Goal: Contribute content: Contribute content

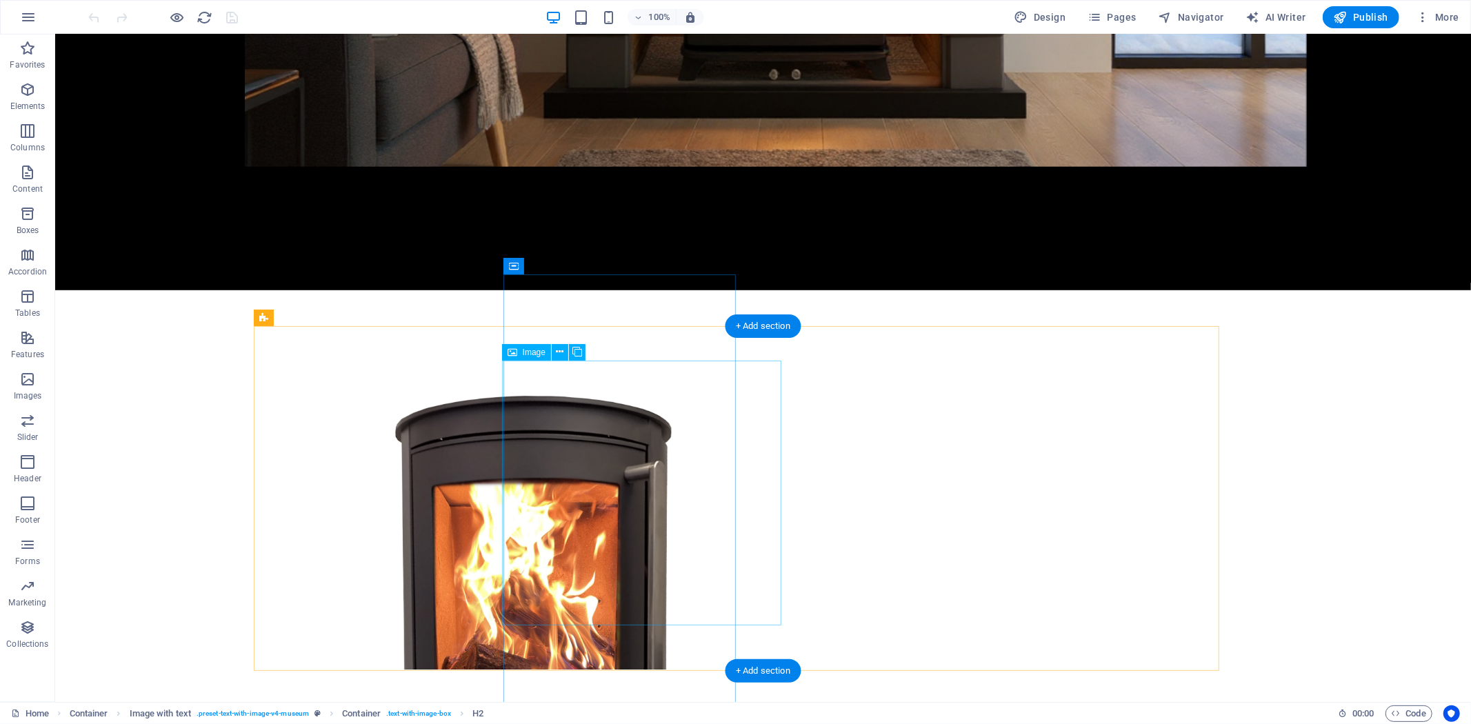
scroll to position [626, 0]
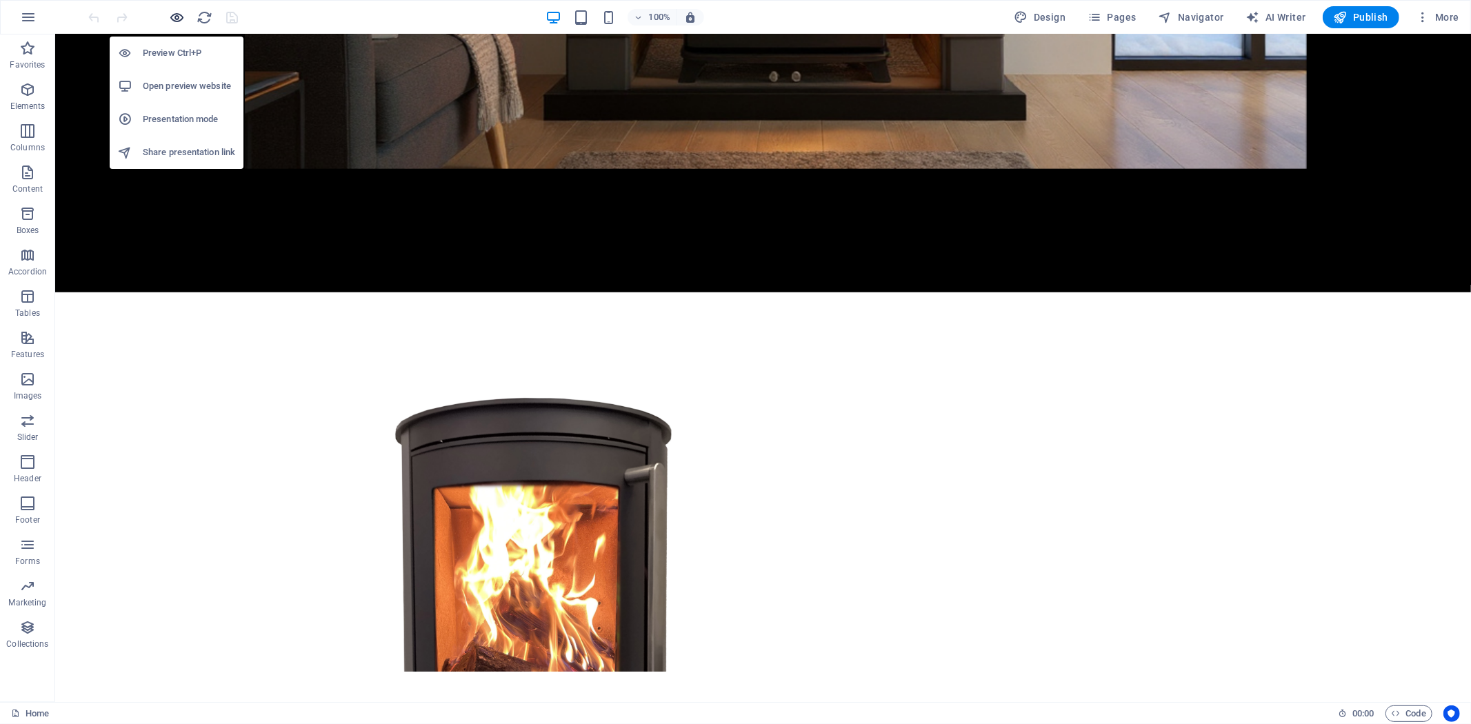
click at [177, 19] on icon "button" at bounding box center [178, 18] width 16 height 16
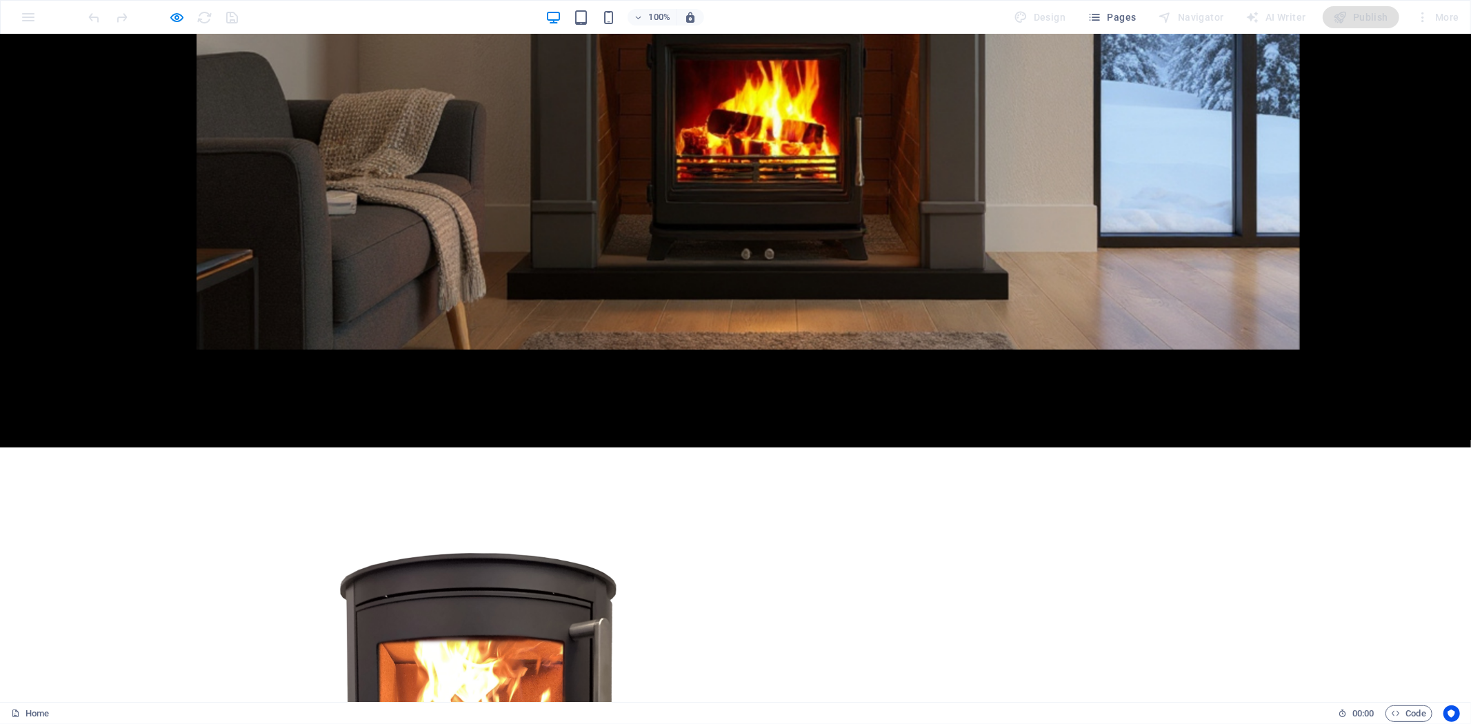
scroll to position [318, 0]
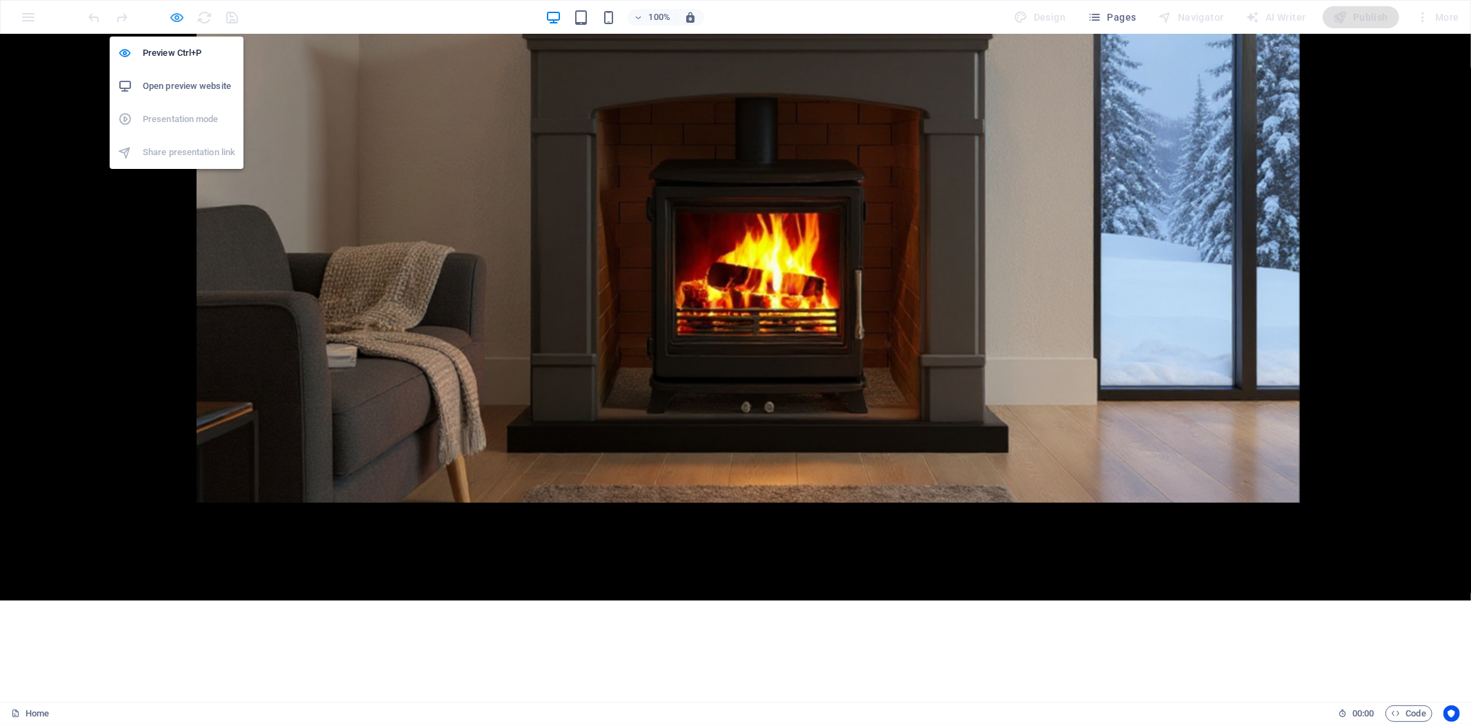
click at [174, 10] on icon "button" at bounding box center [178, 18] width 16 height 16
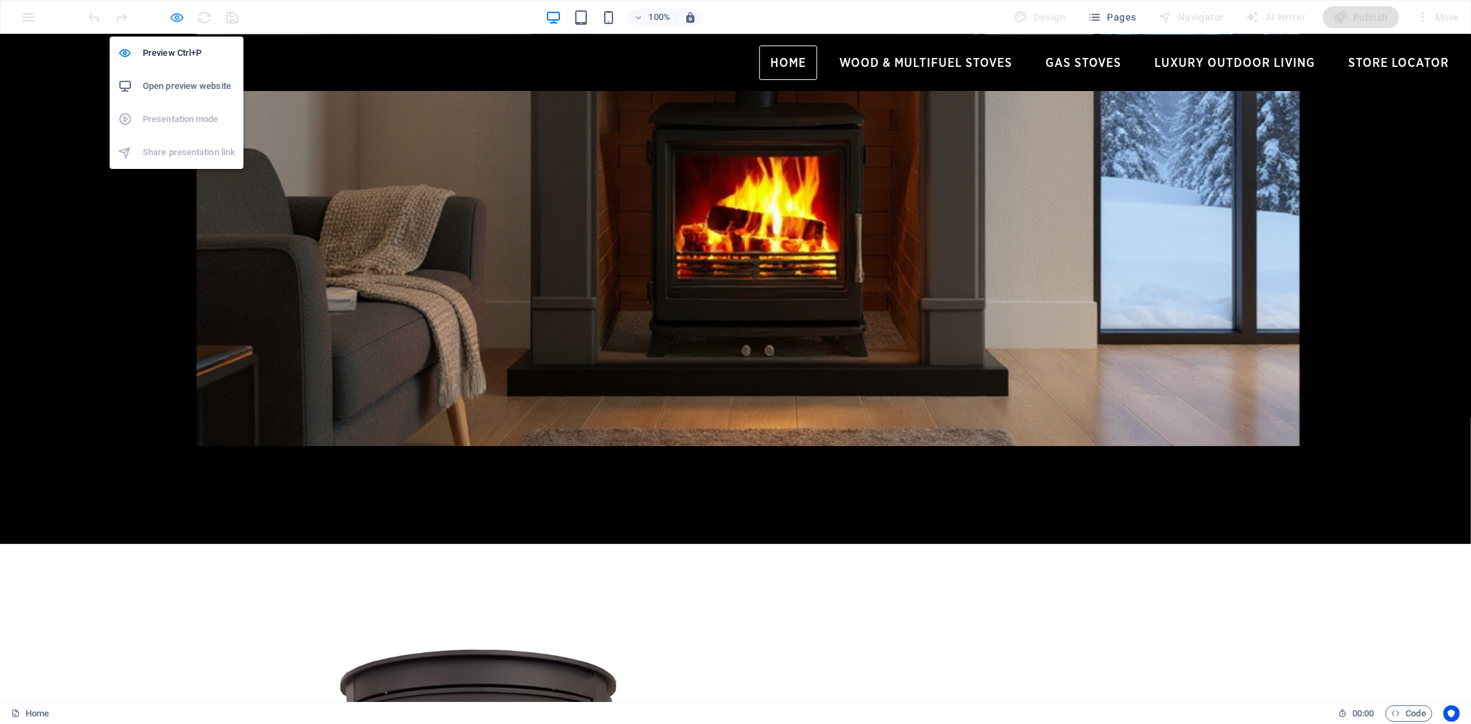
scroll to position [314, 0]
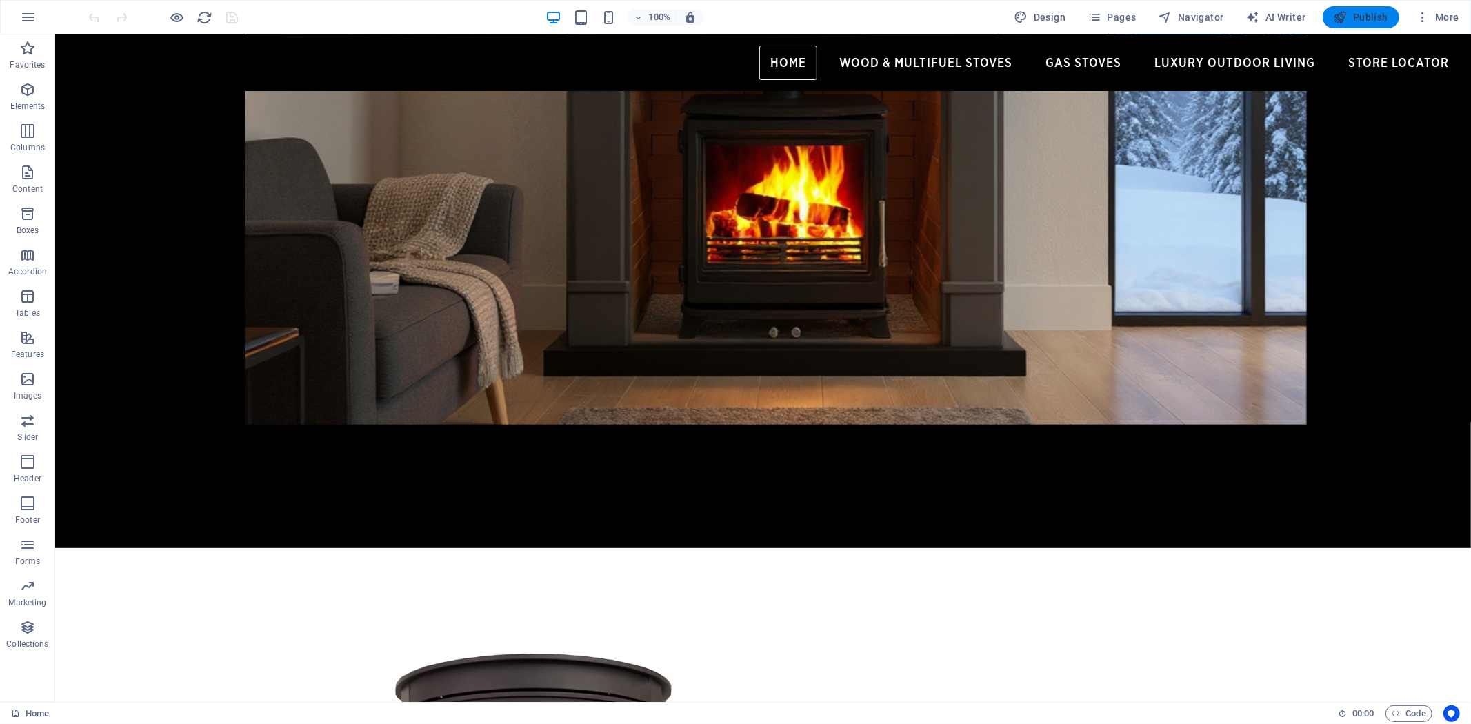
click at [1357, 14] on span "Publish" at bounding box center [1361, 17] width 54 height 14
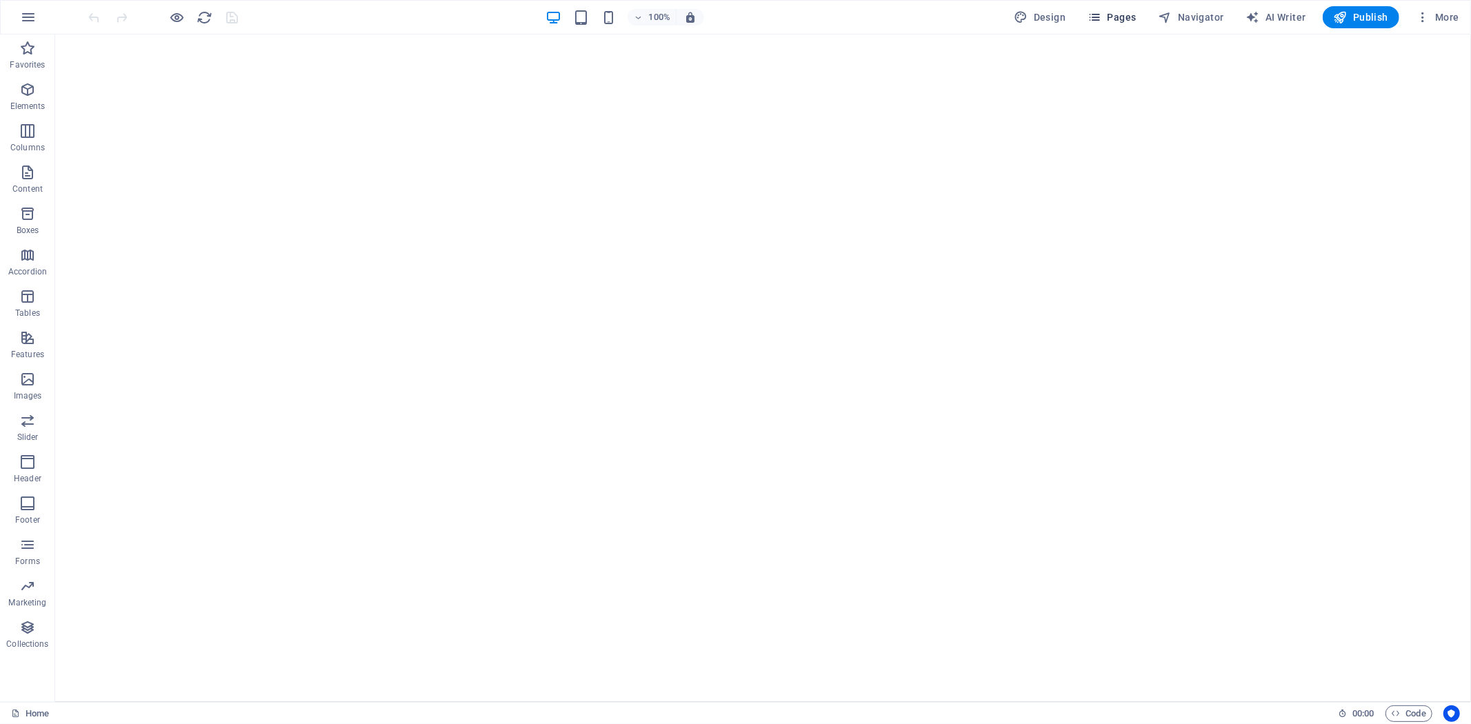
click at [1129, 10] on span "Pages" at bounding box center [1111, 17] width 48 height 14
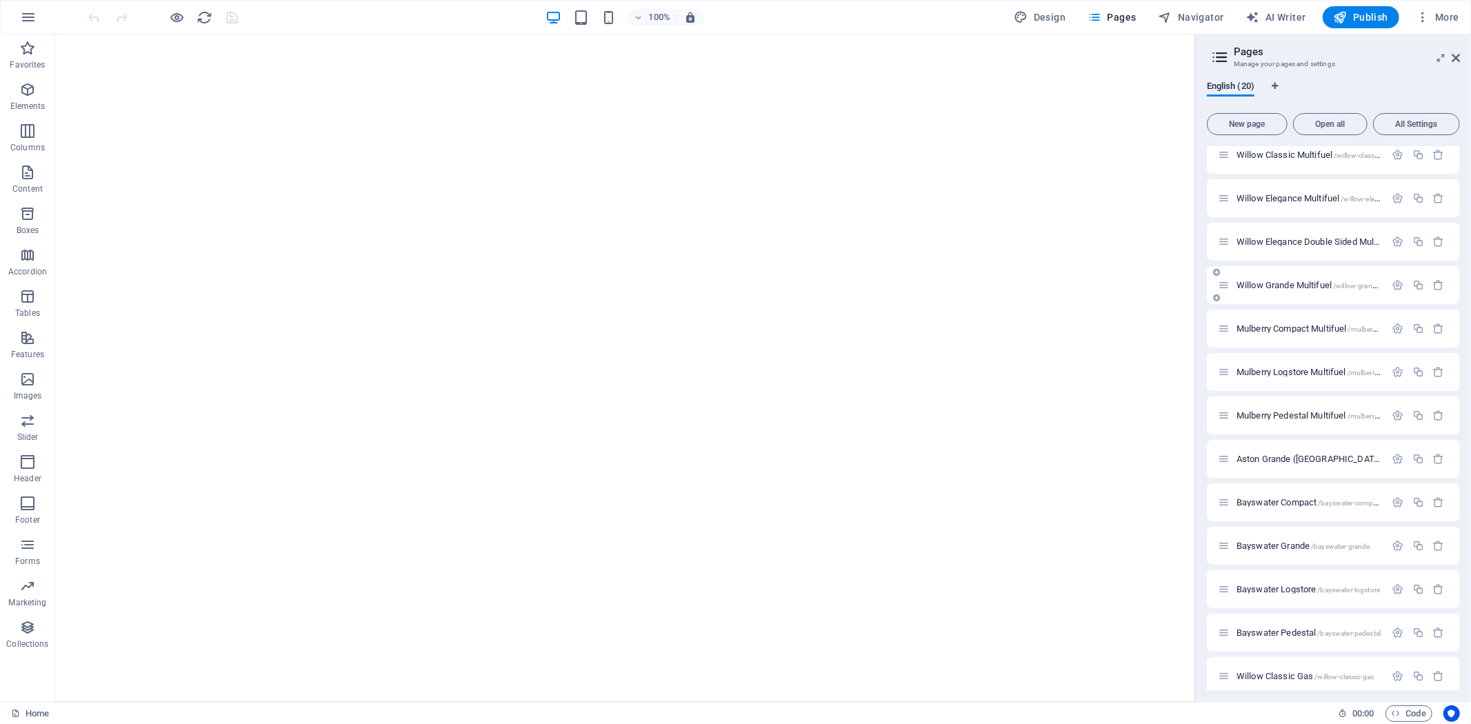
scroll to position [170, 0]
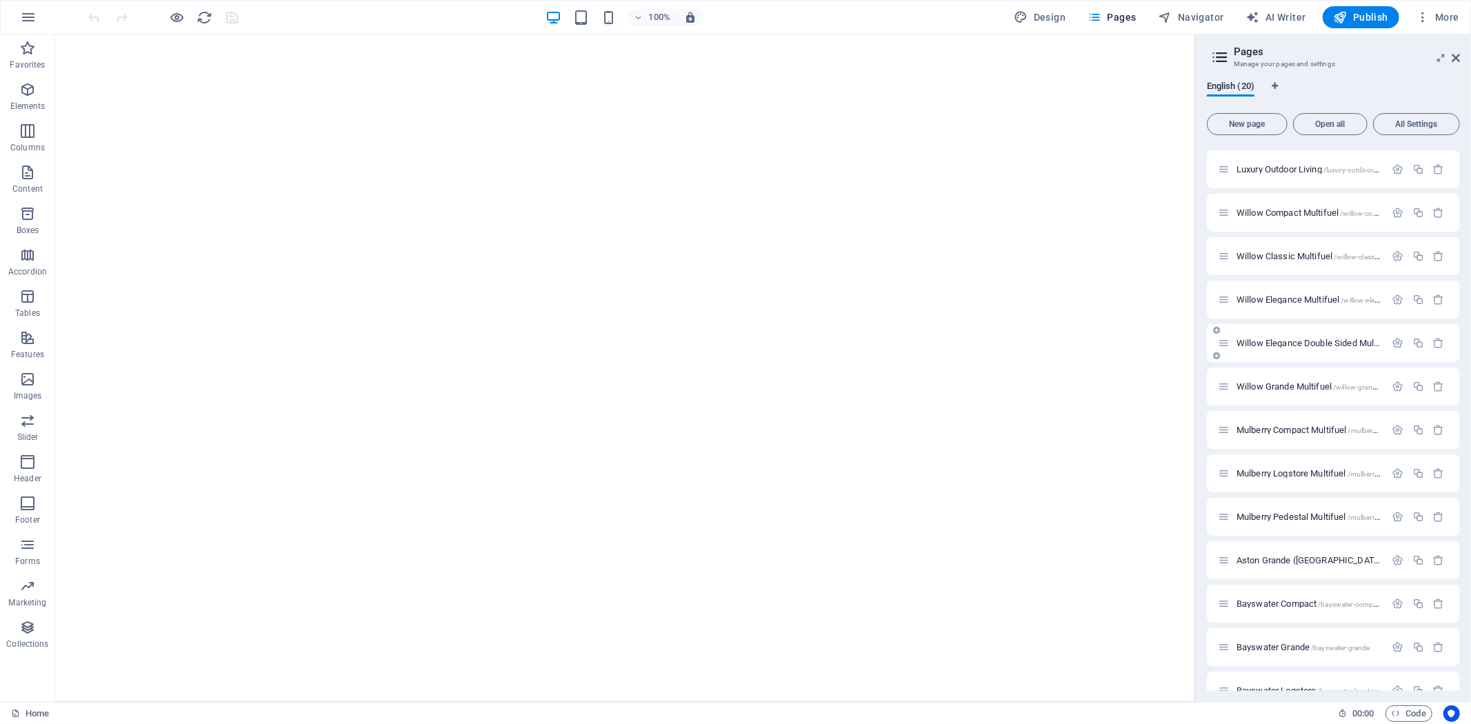
click at [1312, 341] on span "Willow Elegance Double Sided Multifuel /willow-elegance-double-sided-multifuel" at bounding box center [1378, 343] width 285 height 10
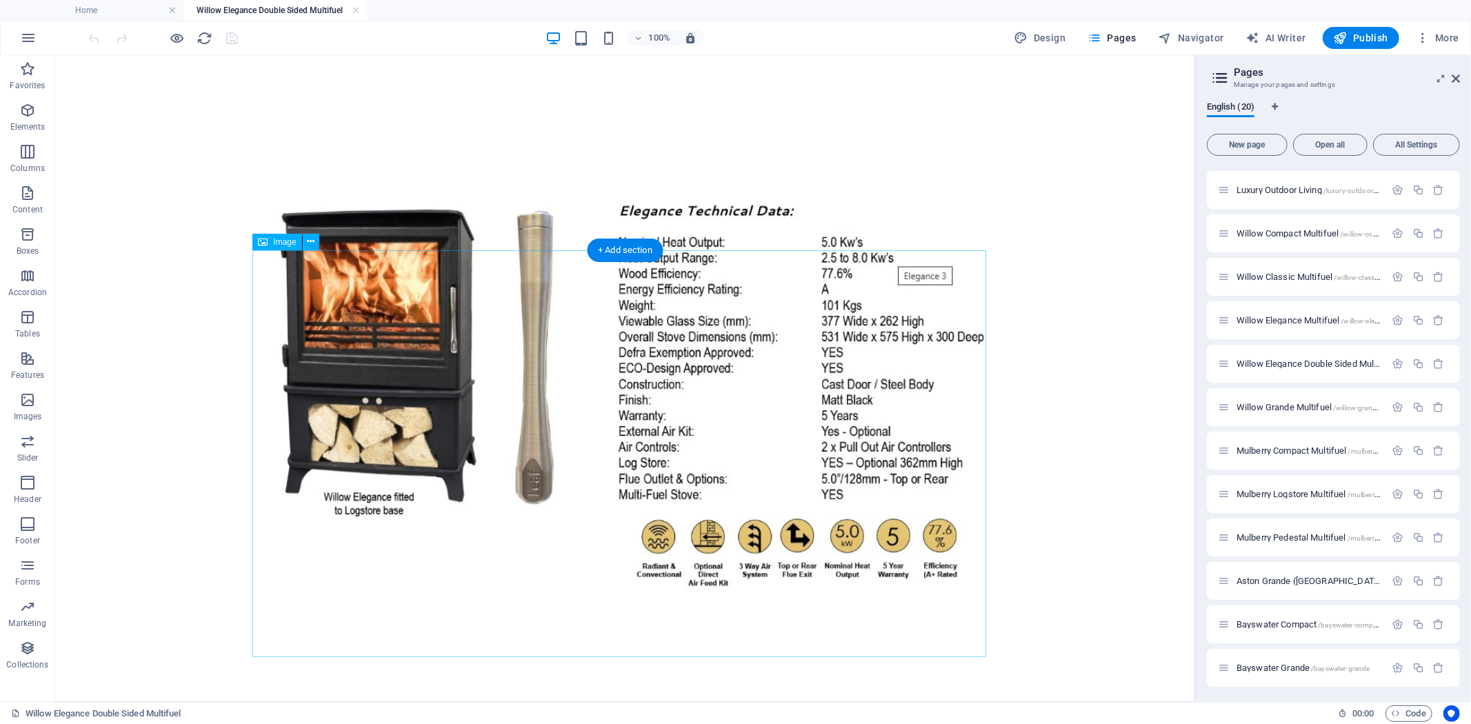
scroll to position [1987, 0]
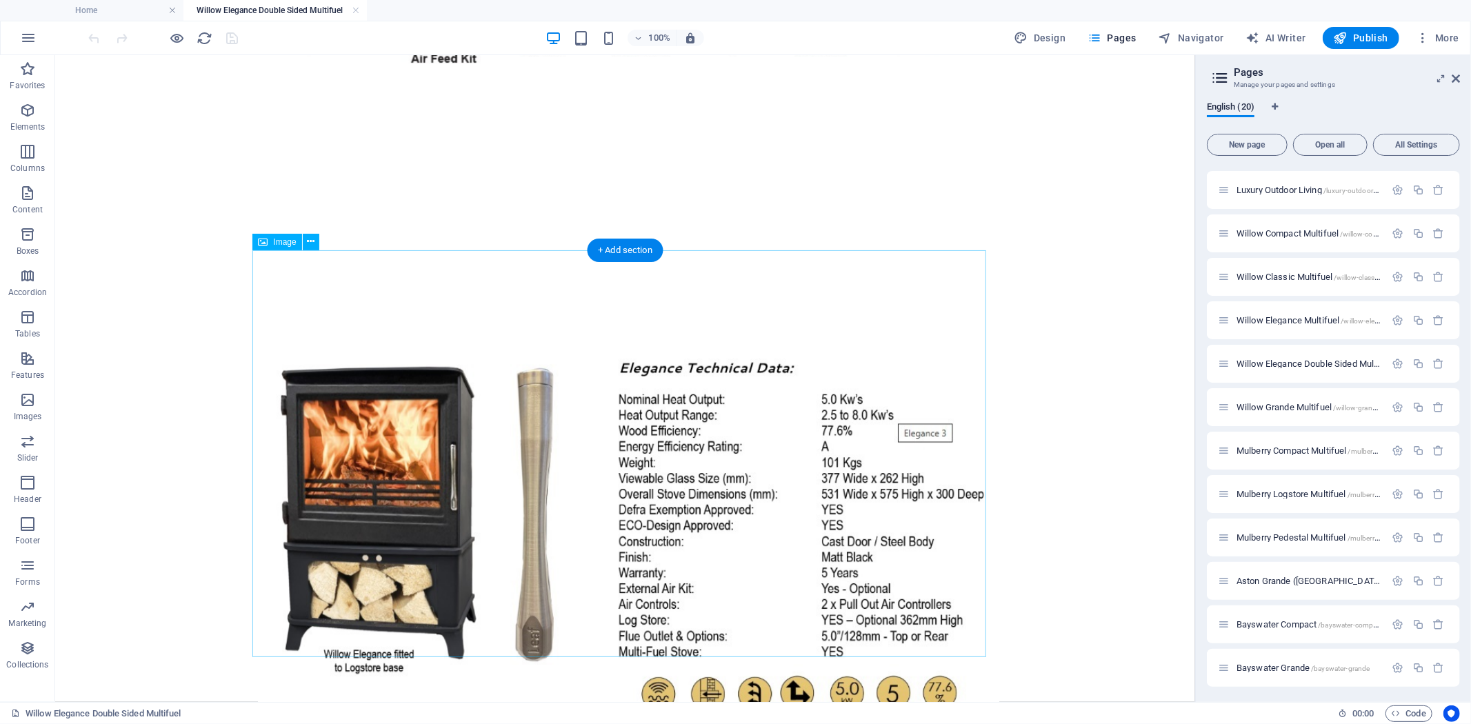
click at [692, 436] on figure at bounding box center [624, 547] width 734 height 413
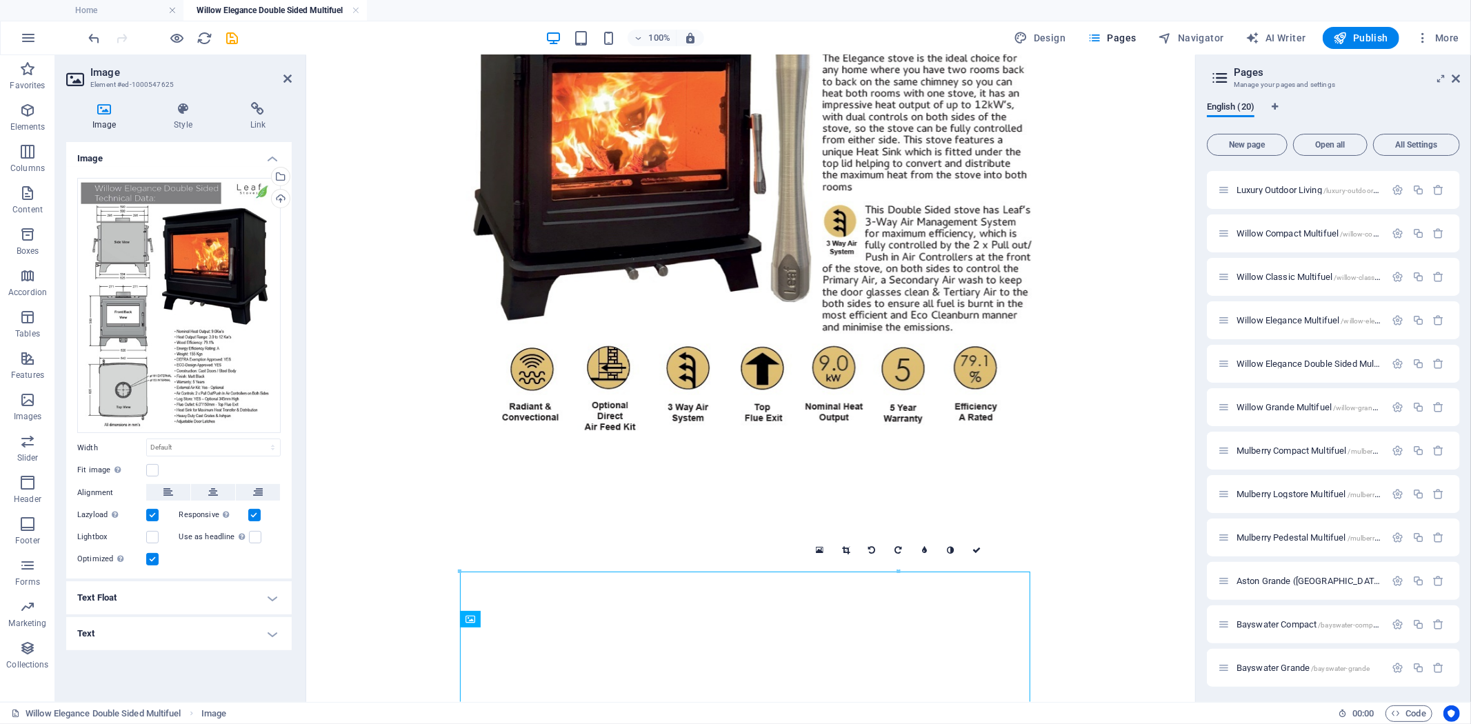
scroll to position [1535, 0]
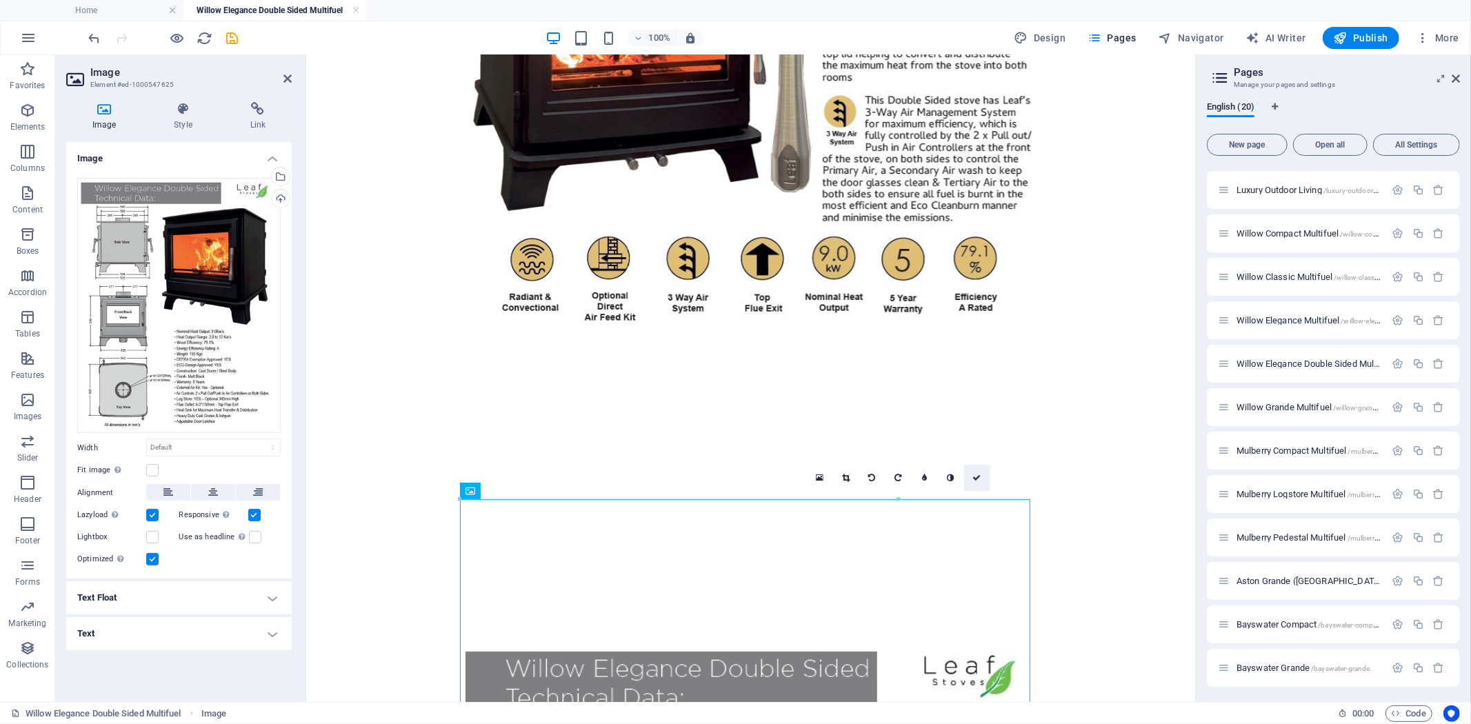
click at [973, 476] on icon at bounding box center [977, 478] width 8 height 8
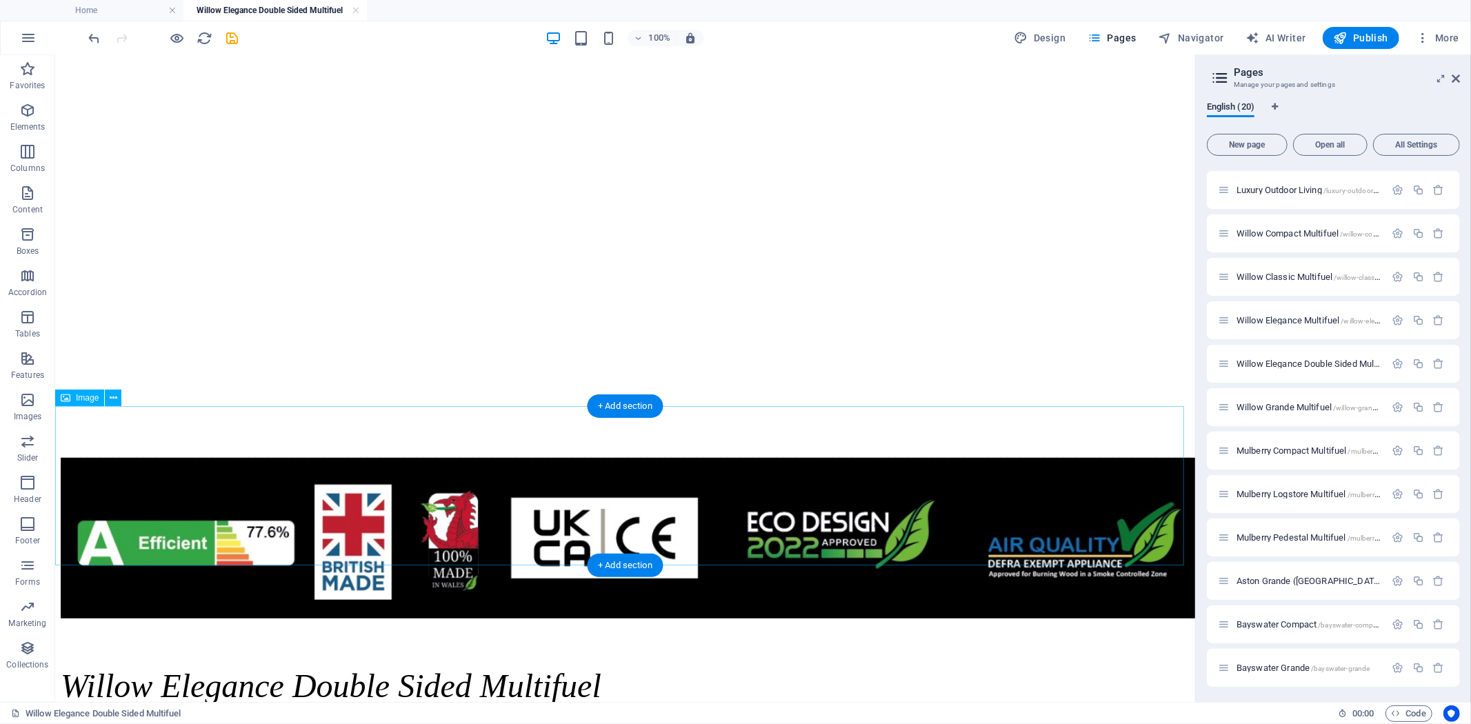
scroll to position [589, 0]
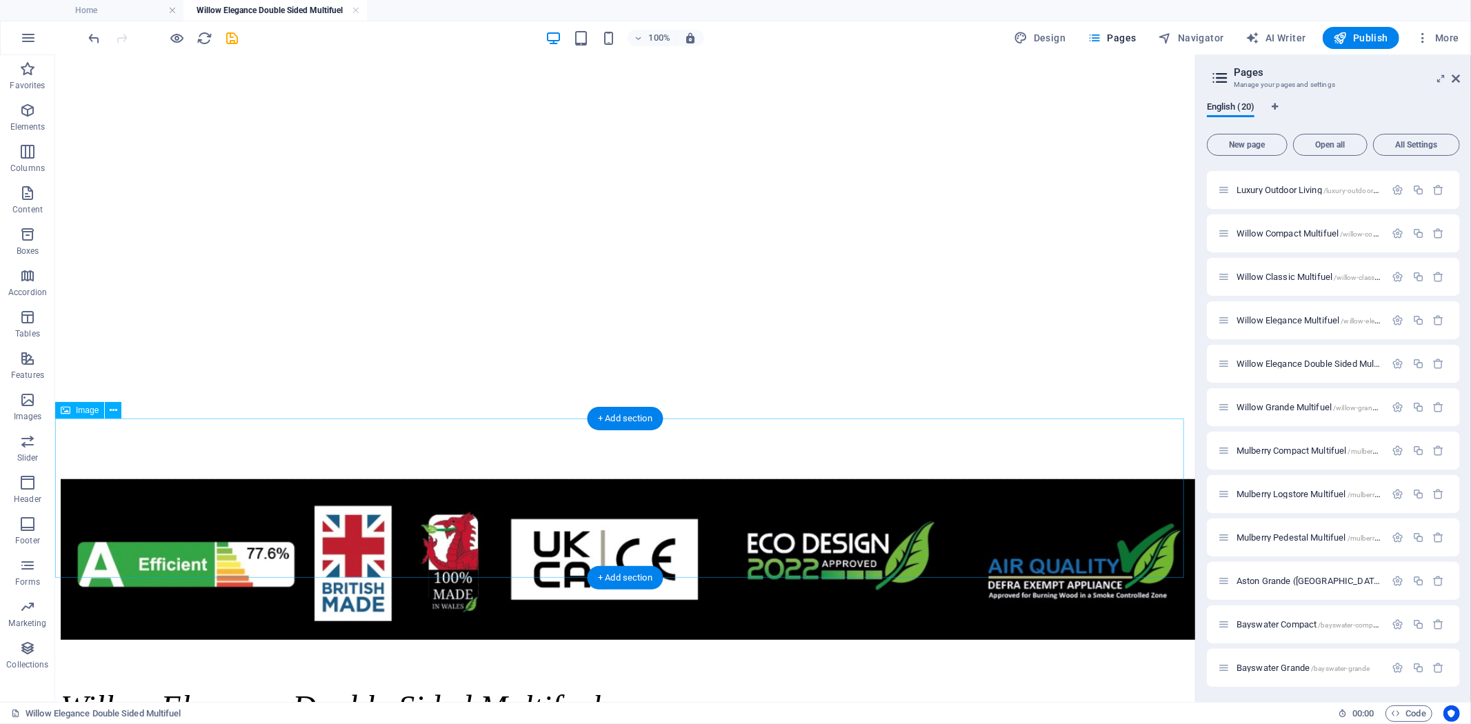
click at [847, 486] on figure at bounding box center [624, 560] width 1129 height 163
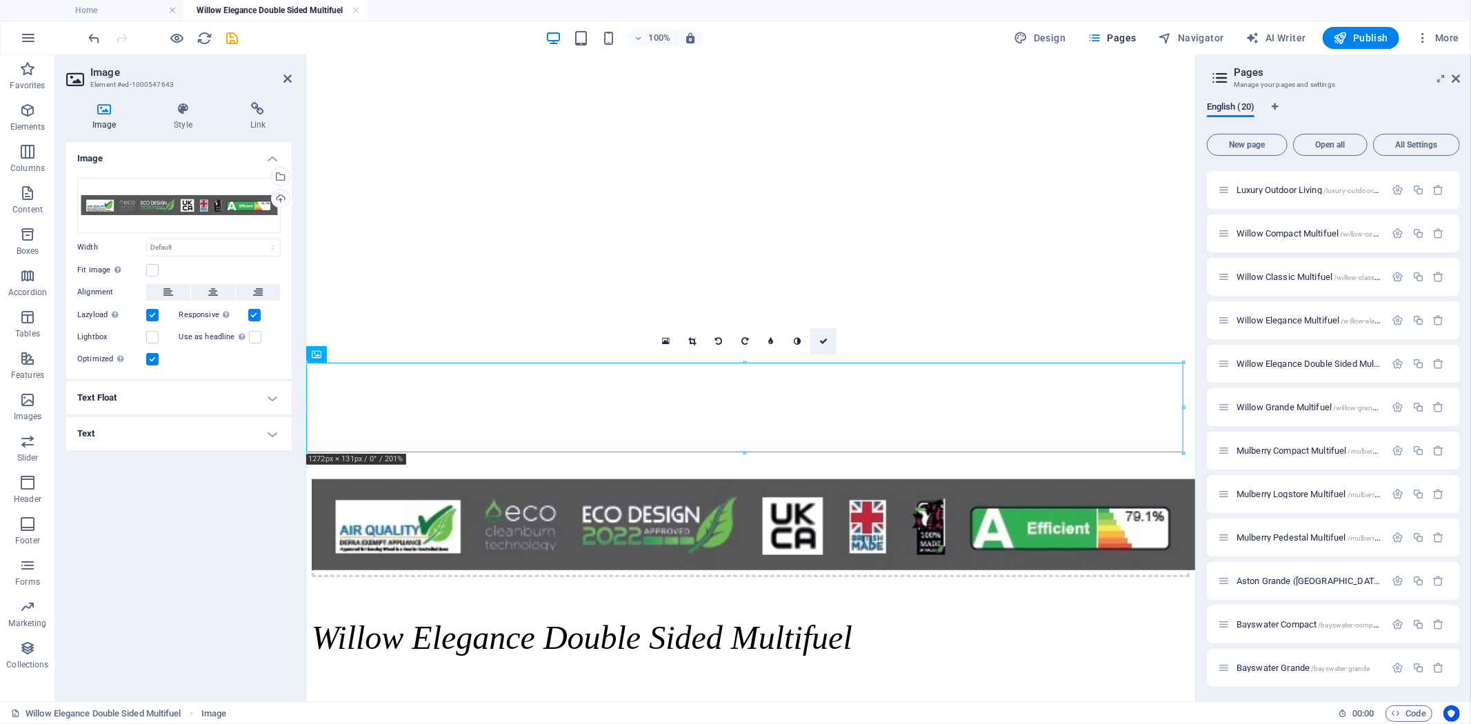
click at [824, 342] on icon at bounding box center [823, 341] width 8 height 8
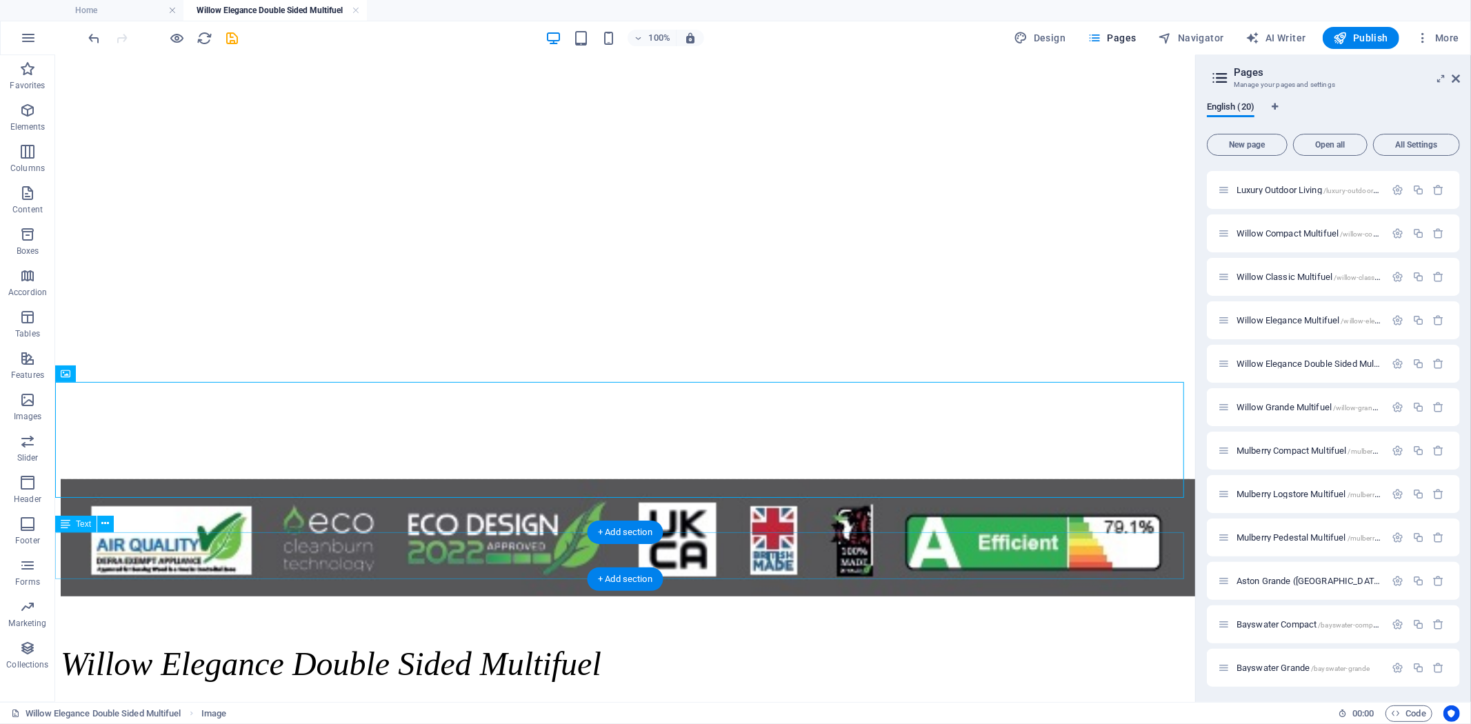
scroll to position [690, 0]
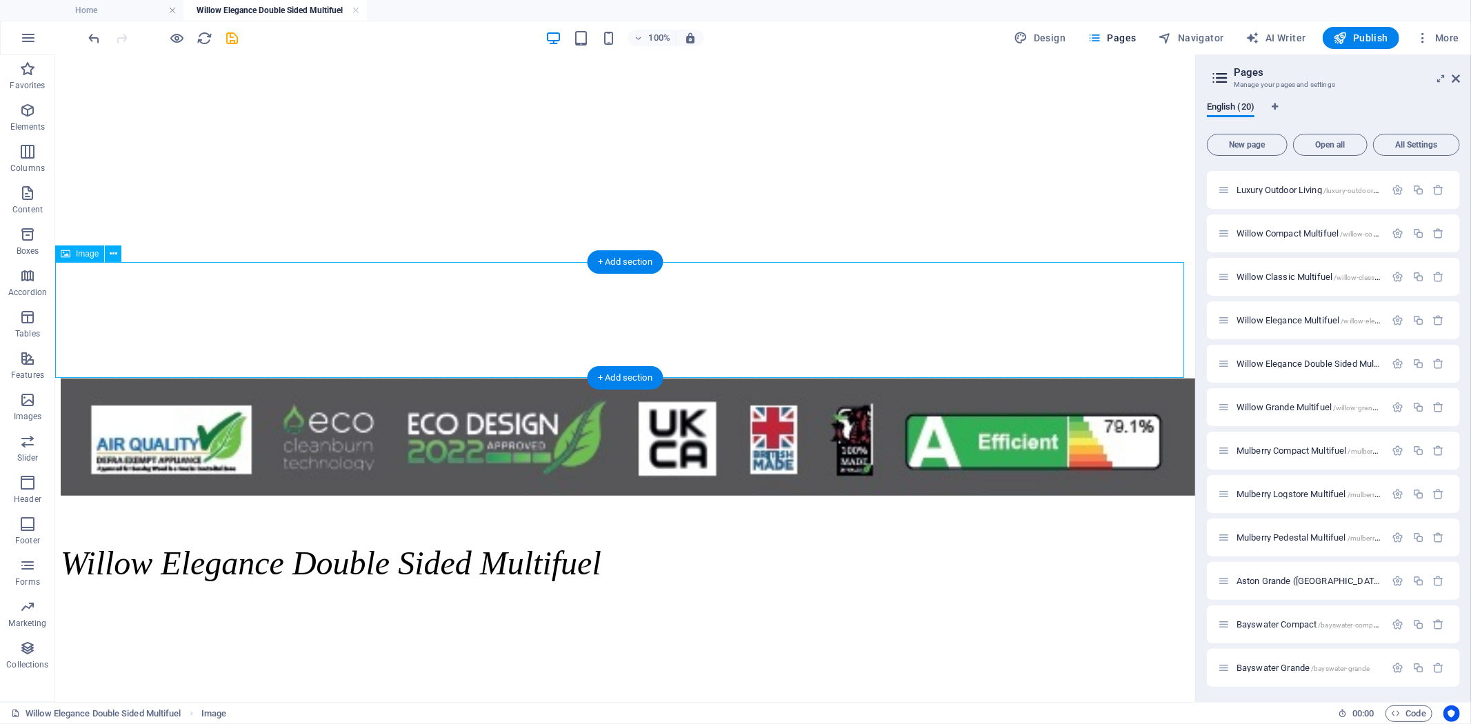
click at [756, 378] on figure at bounding box center [624, 438] width 1129 height 120
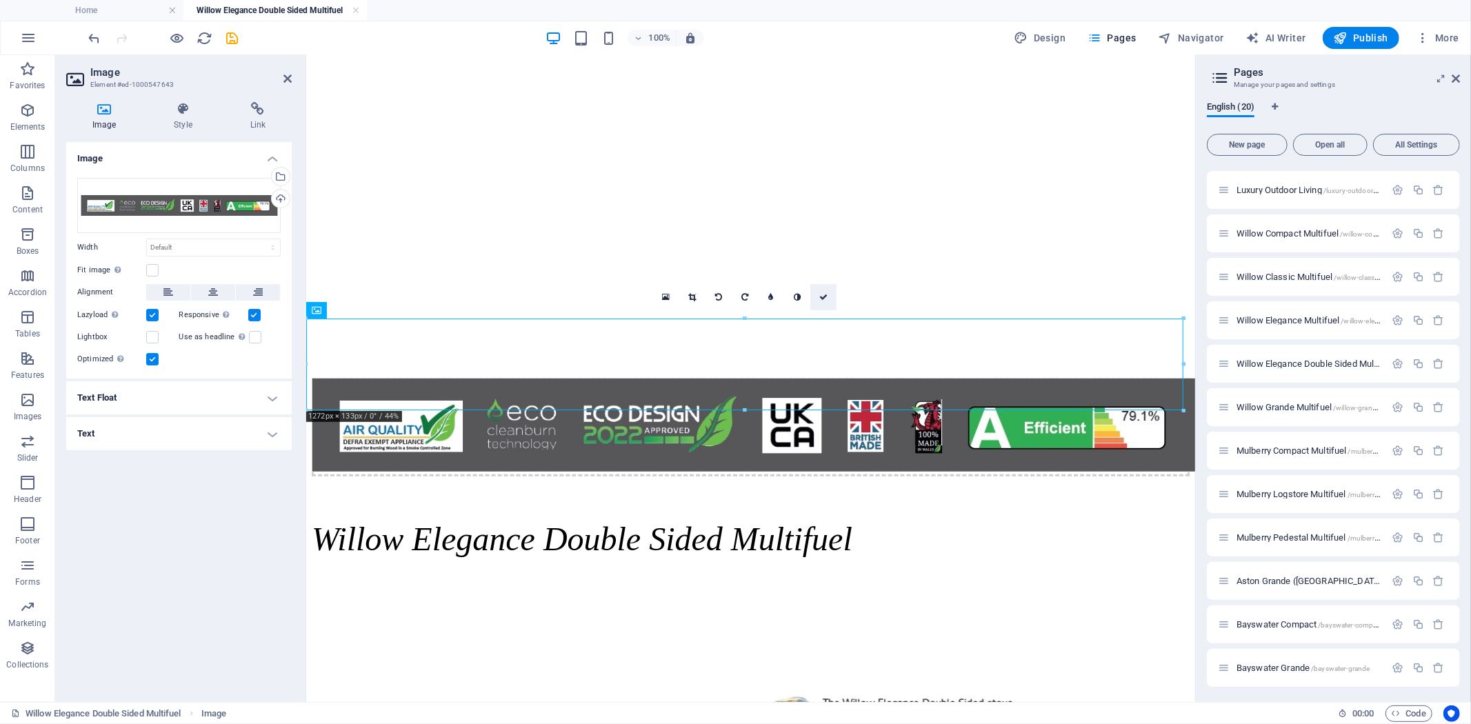
click at [819, 301] on icon at bounding box center [823, 297] width 8 height 8
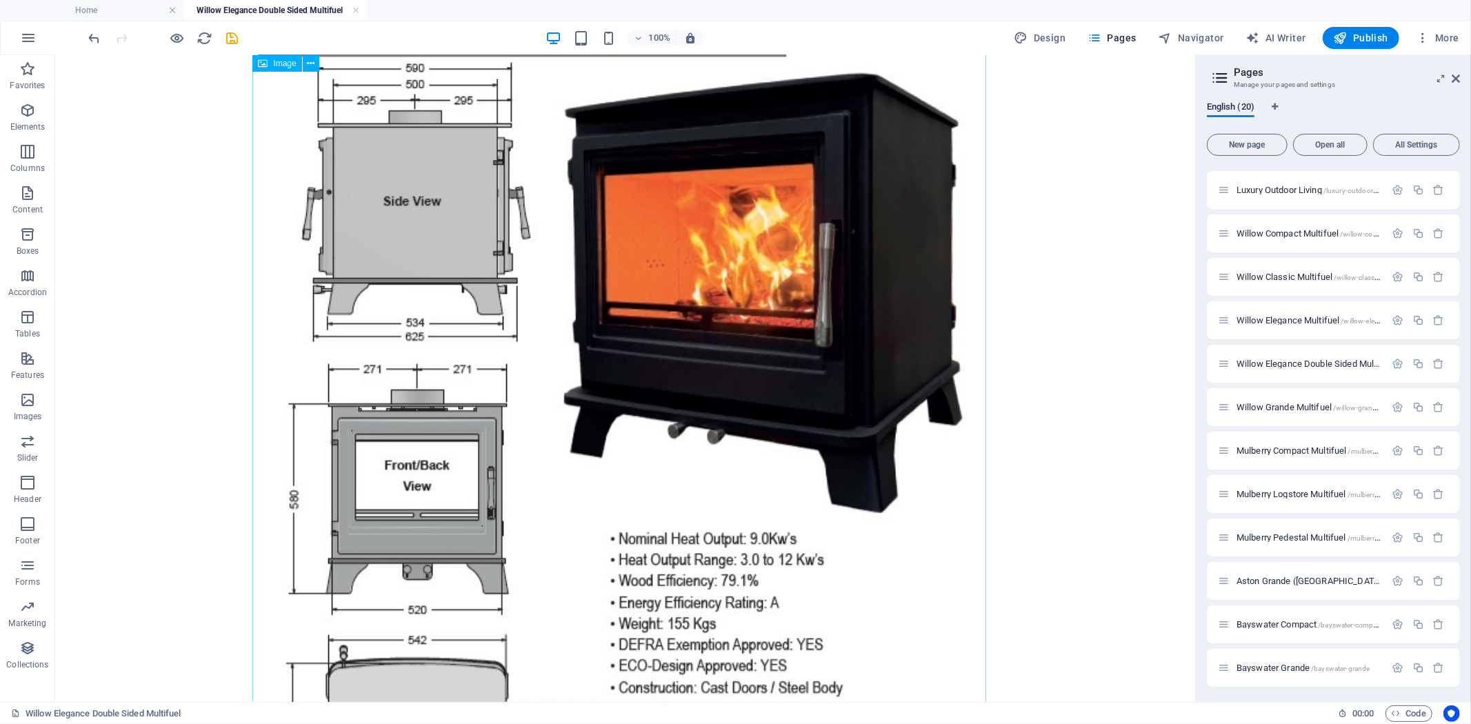
scroll to position [2451, 0]
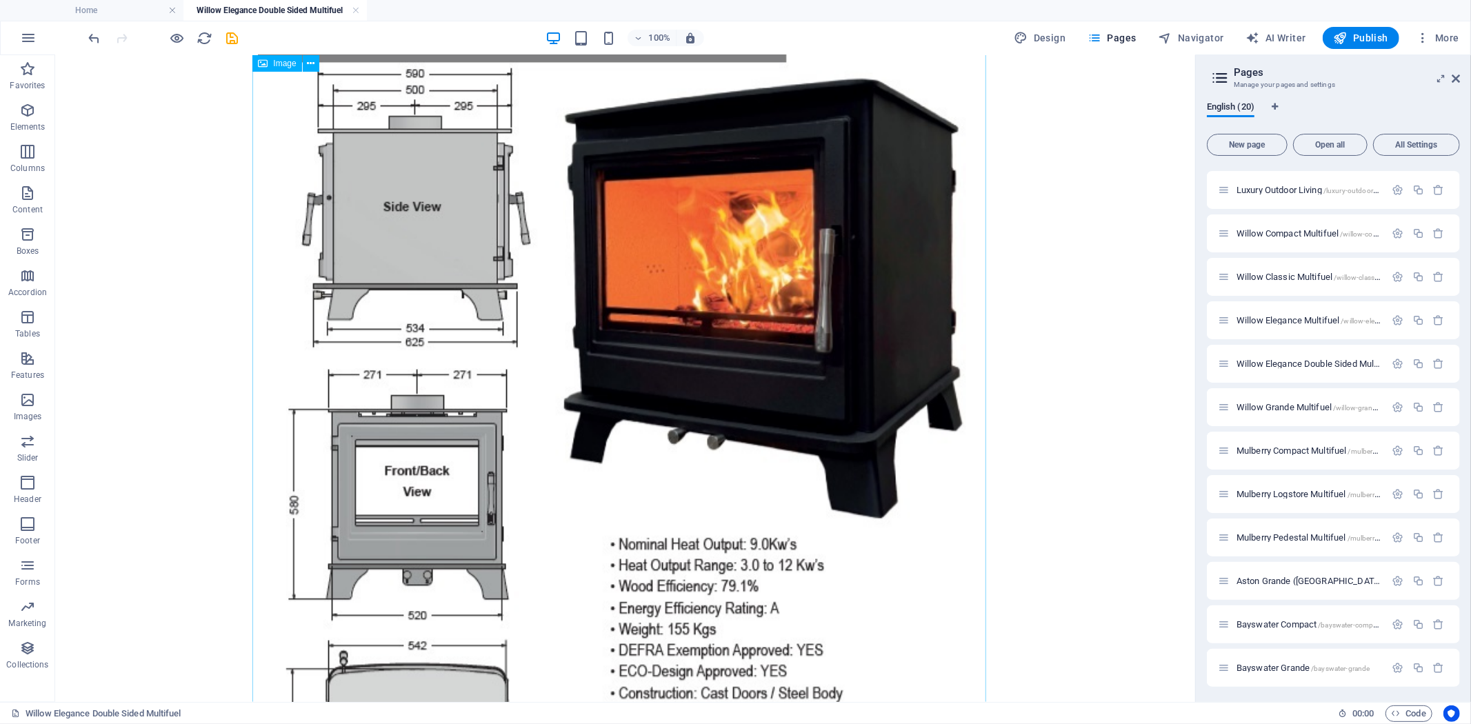
click at [656, 398] on figure at bounding box center [624, 446] width 734 height 939
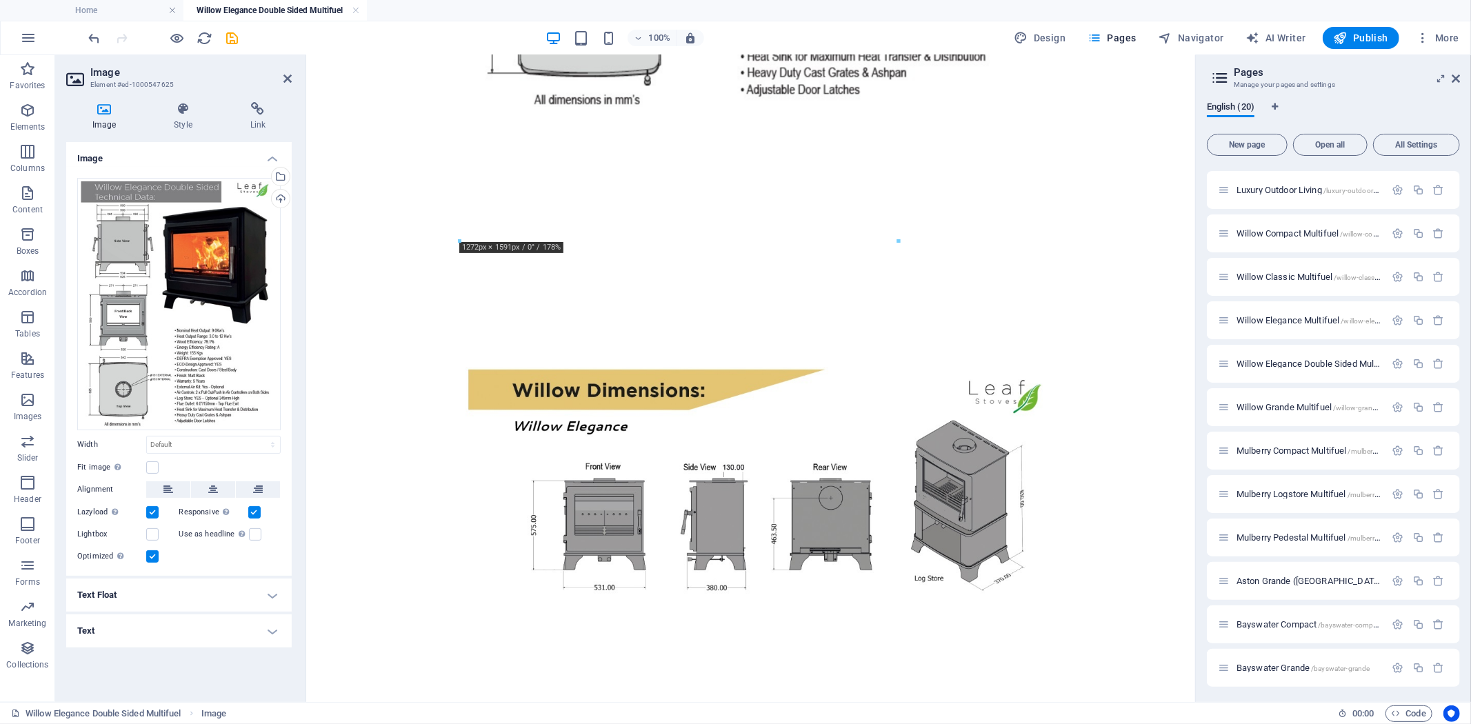
scroll to position [2631, 0]
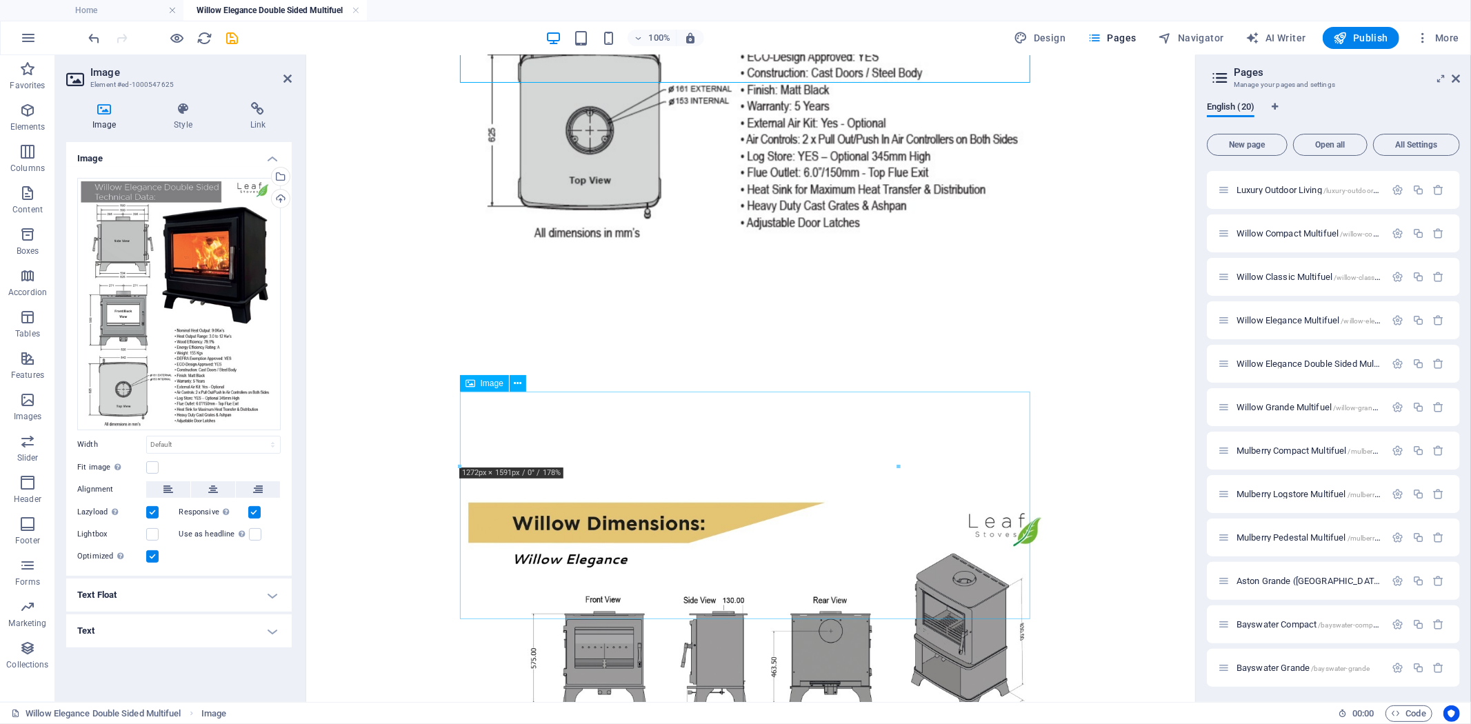
click at [813, 499] on figure at bounding box center [750, 615] width 570 height 232
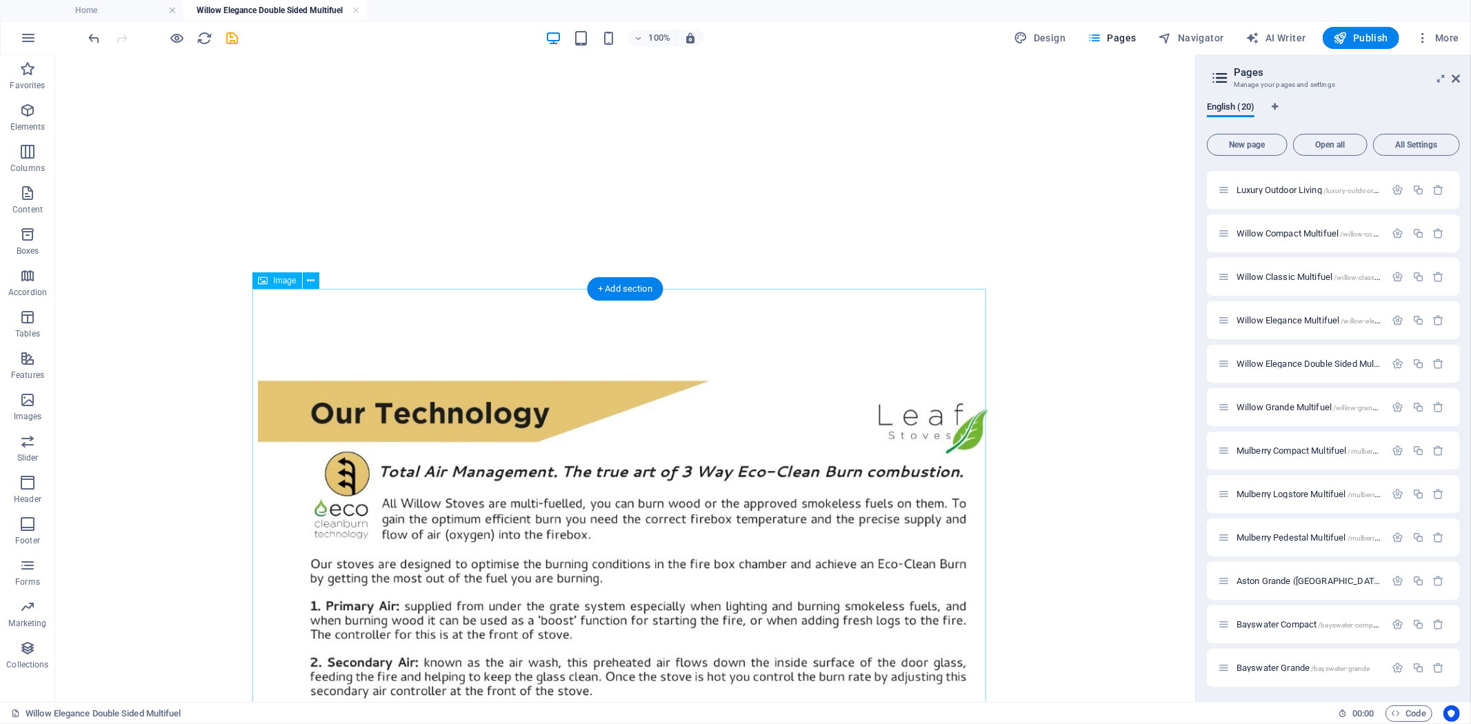
scroll to position [3368, 0]
click at [790, 484] on figure at bounding box center [624, 643] width 734 height 531
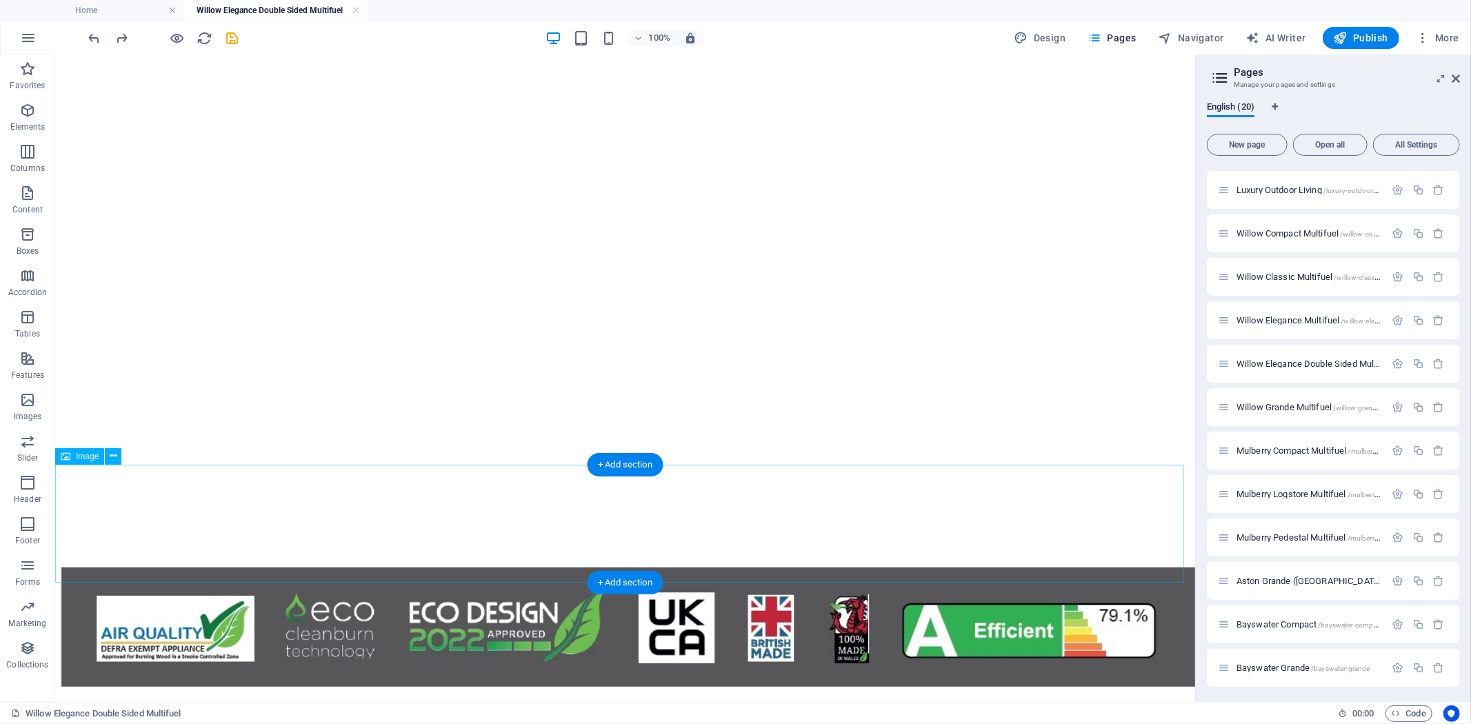
scroll to position [390, 0]
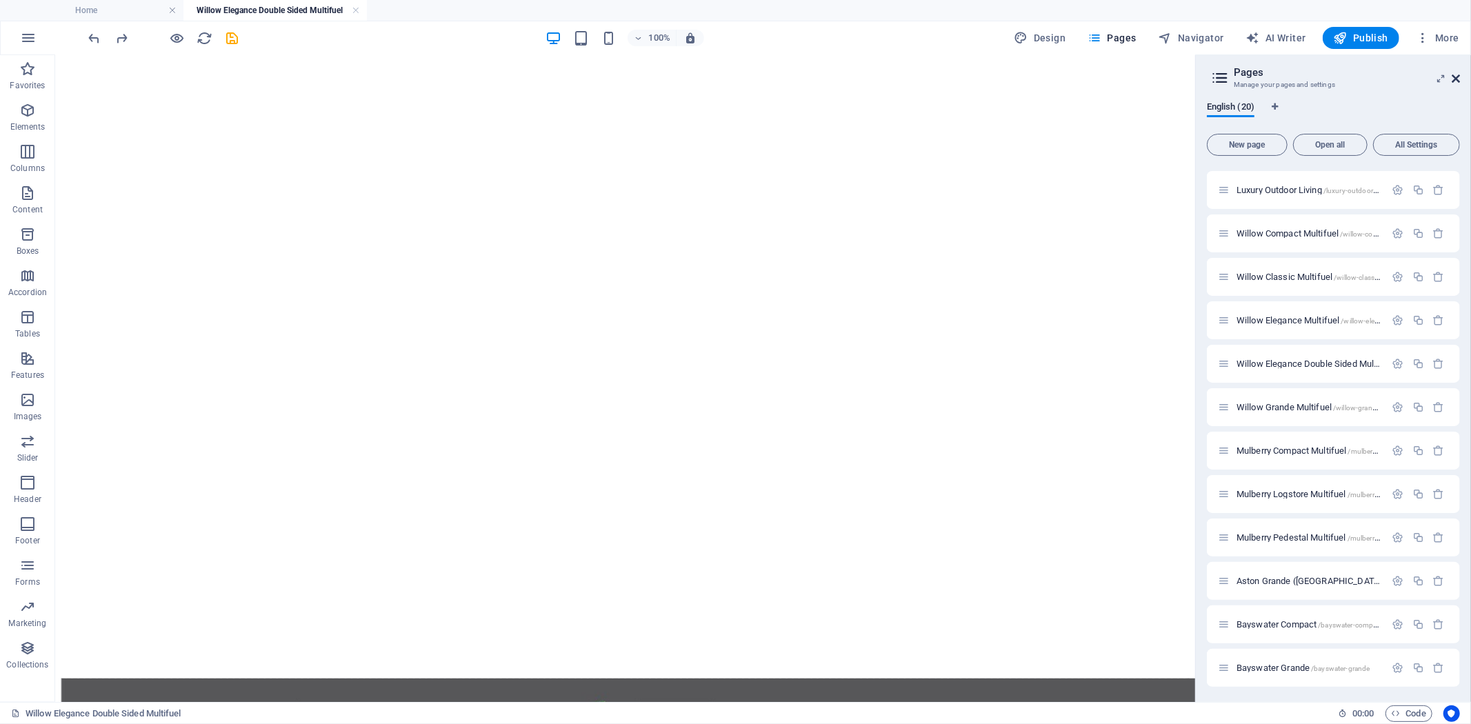
click at [1455, 73] on icon at bounding box center [1455, 78] width 8 height 11
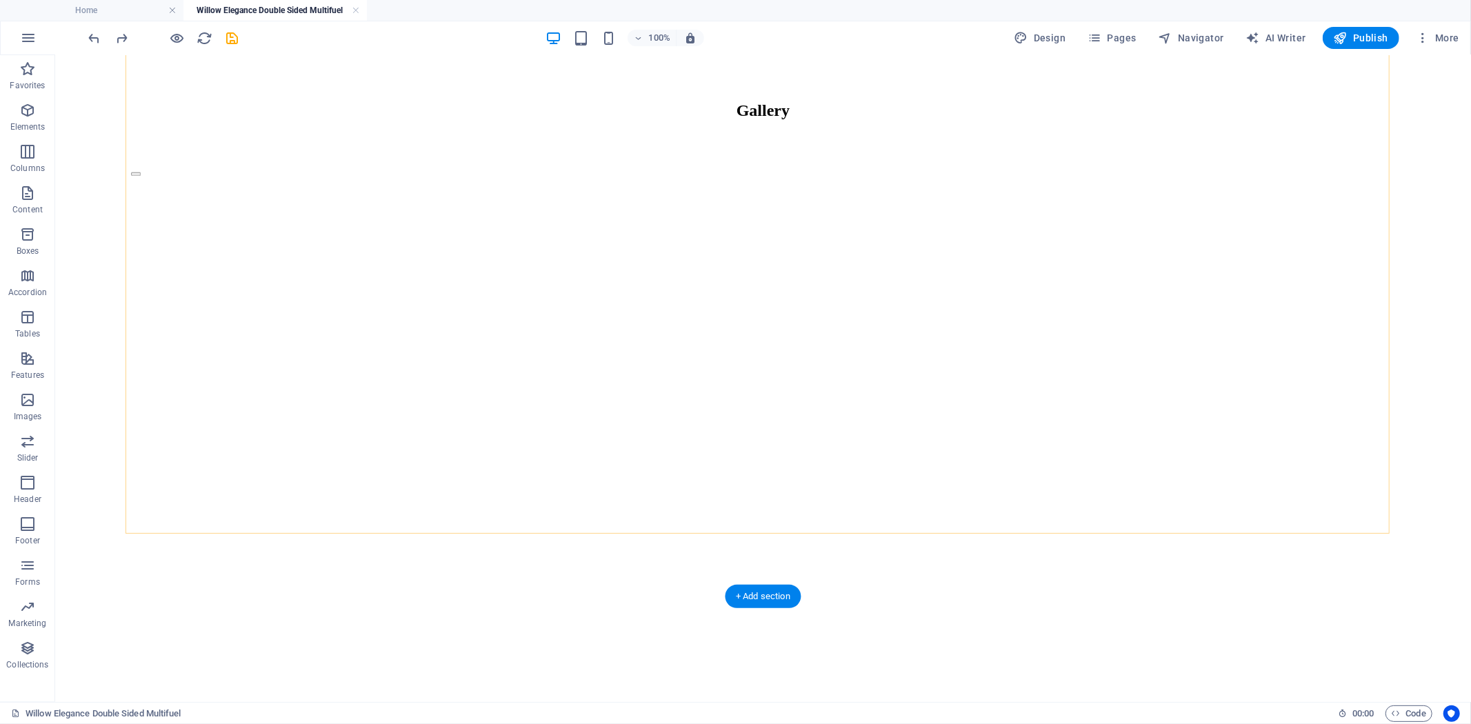
scroll to position [5140, 0]
select select "px"
select select "ms"
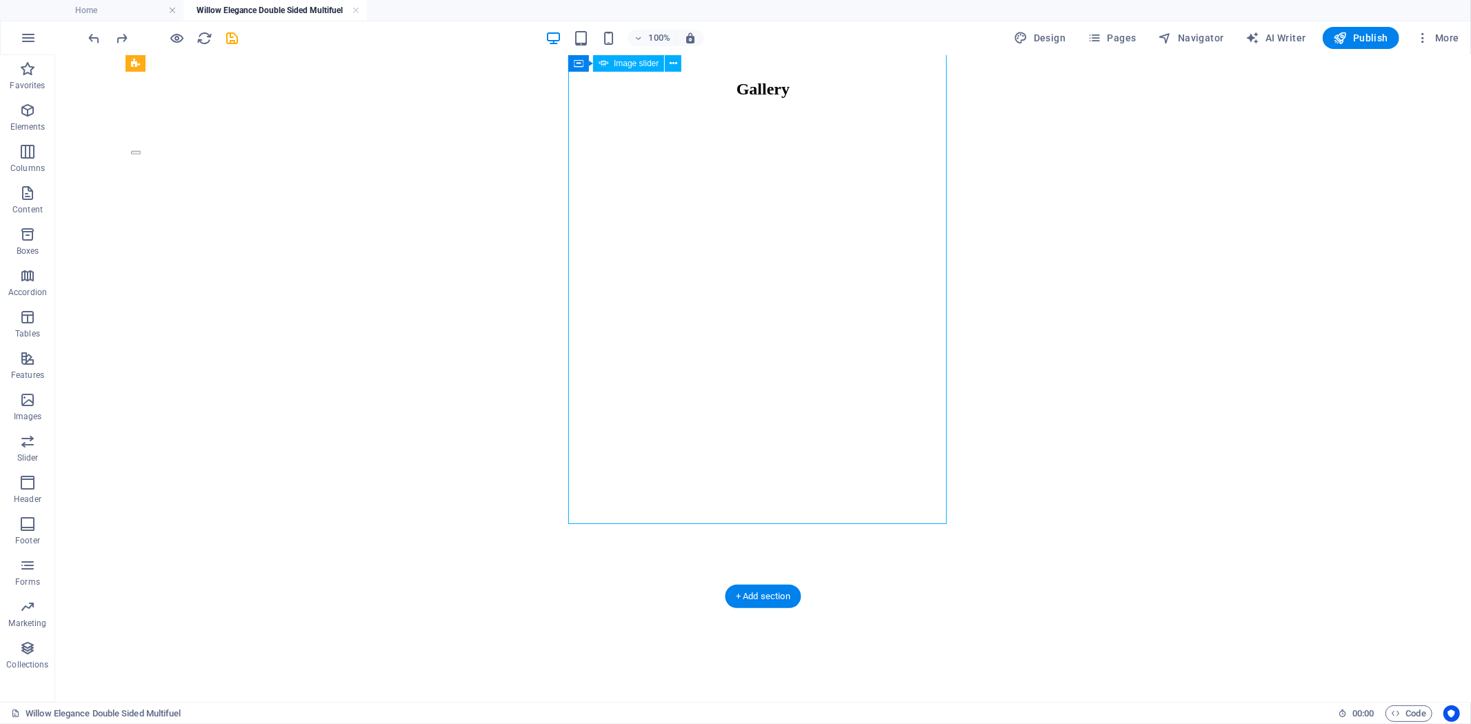
select select "s"
select select "progressive"
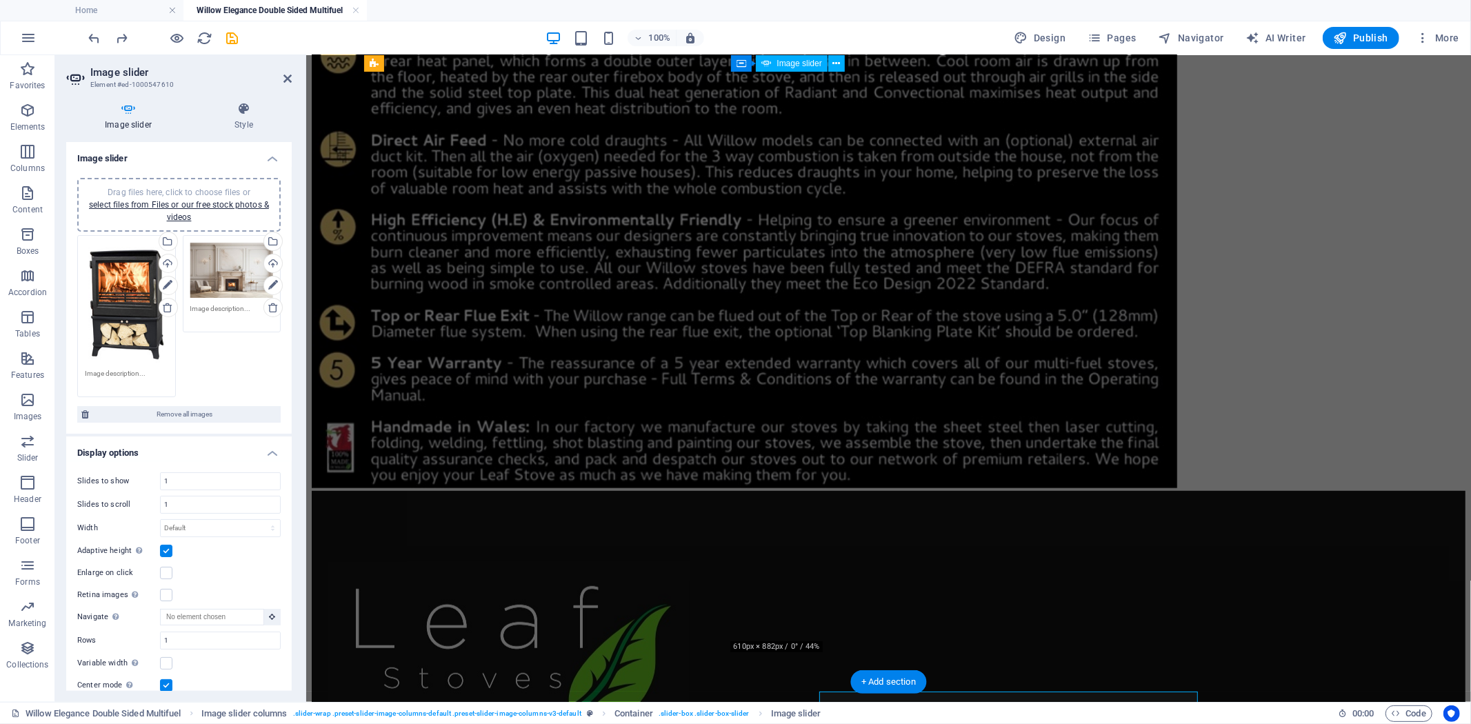
scroll to position [4363, 0]
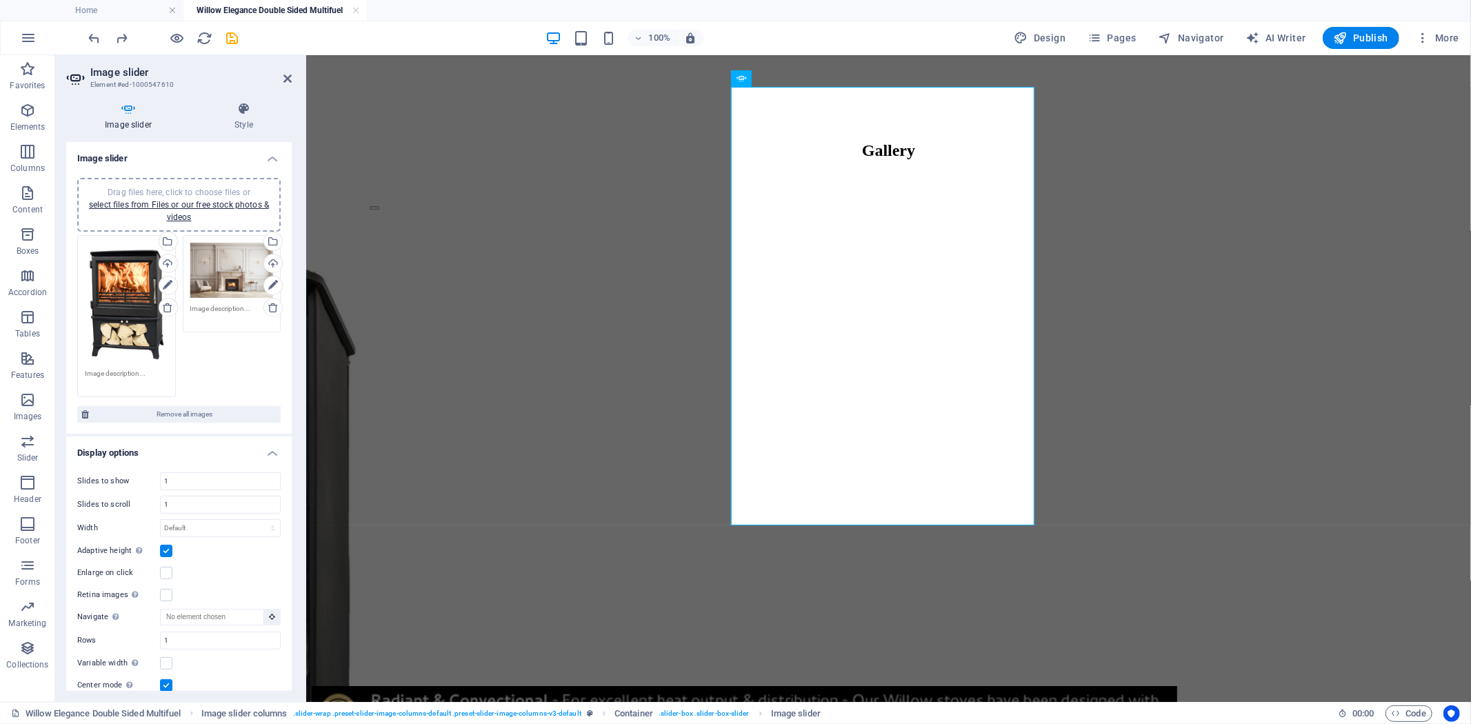
click at [114, 288] on div "Drag files here, click to choose files or select files from Files or our free s…" at bounding box center [126, 303] width 83 height 120
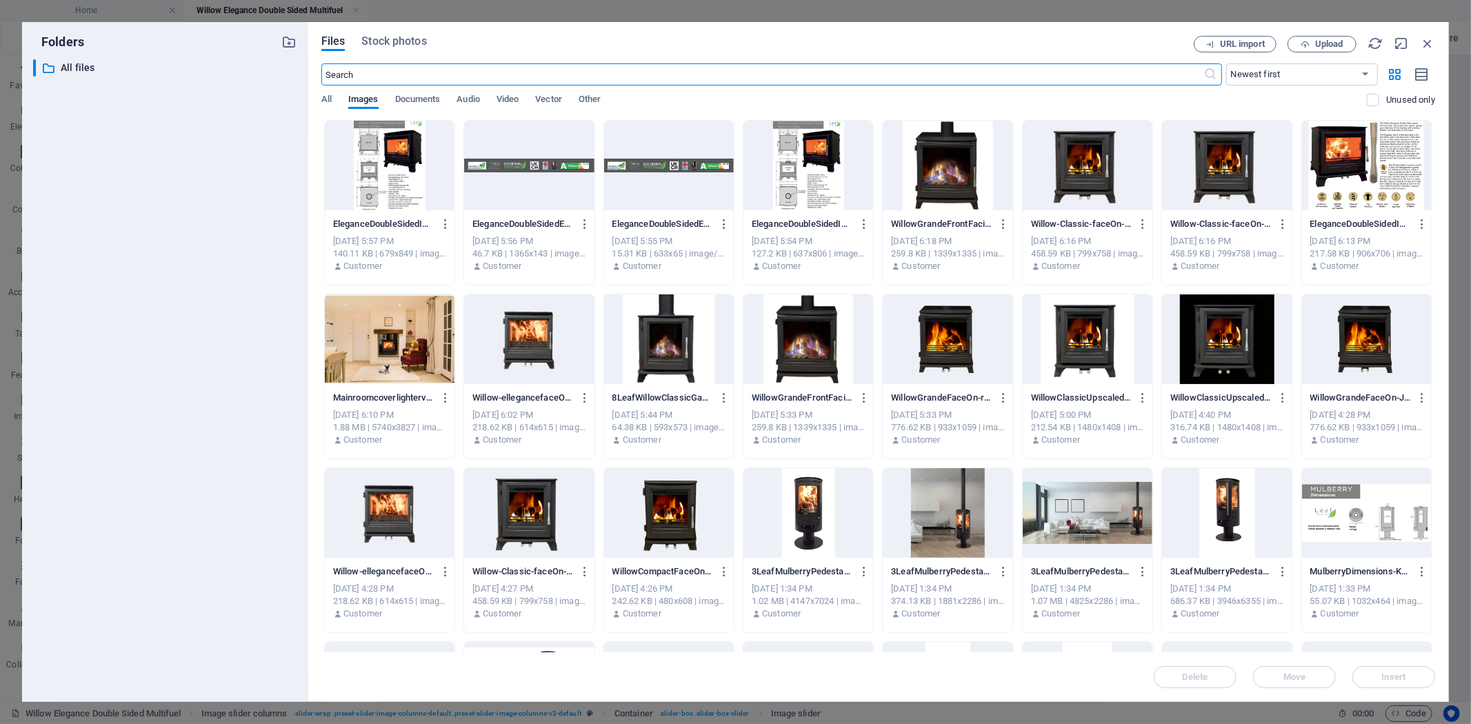
scroll to position [3319, 0]
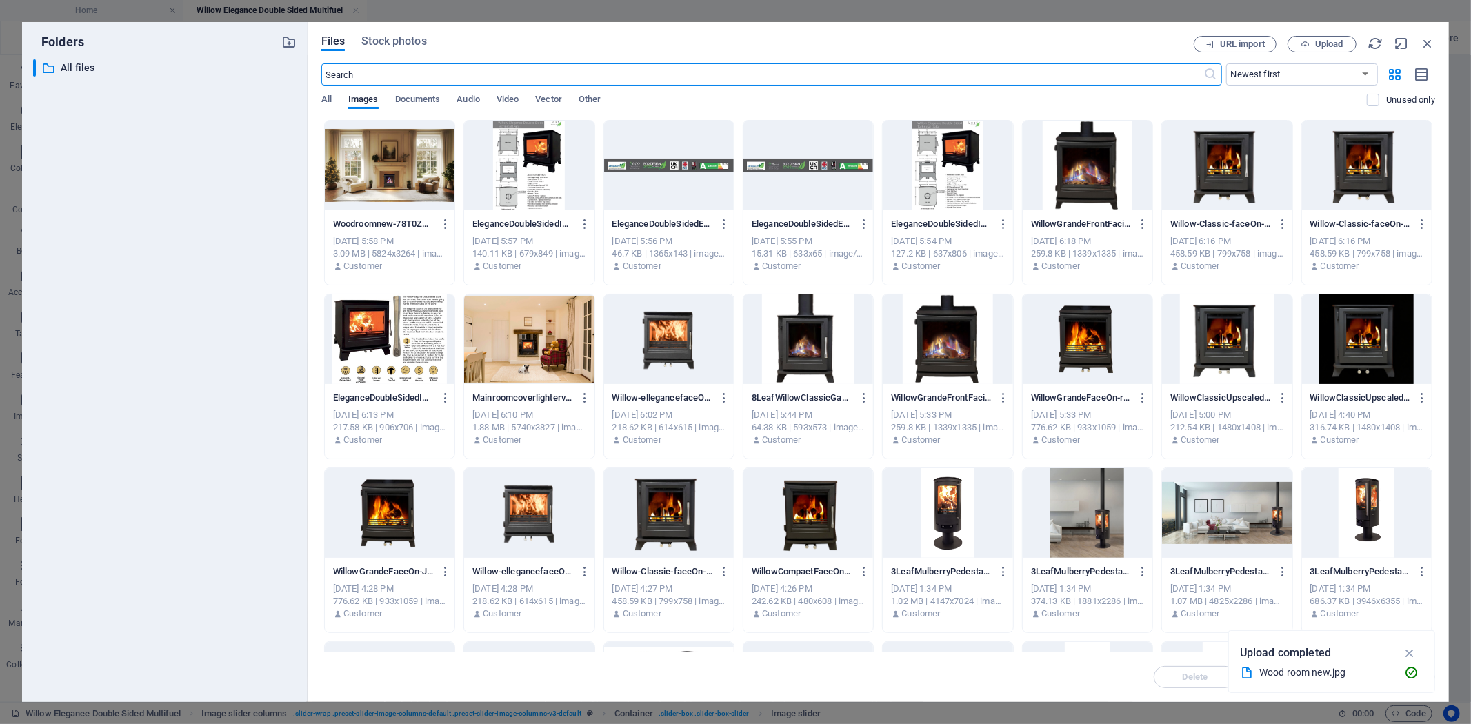
click at [377, 171] on div at bounding box center [390, 166] width 130 height 90
click at [1414, 651] on icon "button" at bounding box center [1410, 652] width 16 height 15
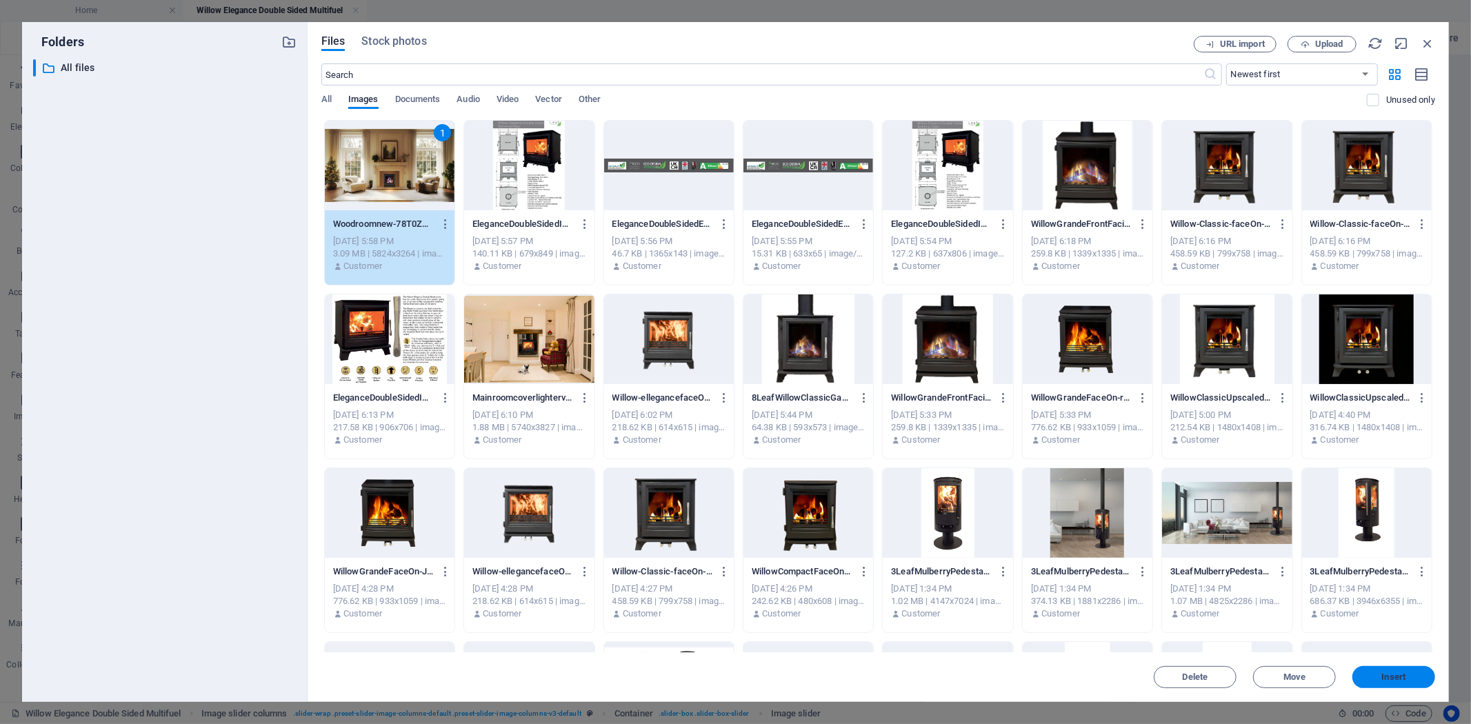
click at [1390, 673] on span "Insert" at bounding box center [1394, 677] width 24 height 8
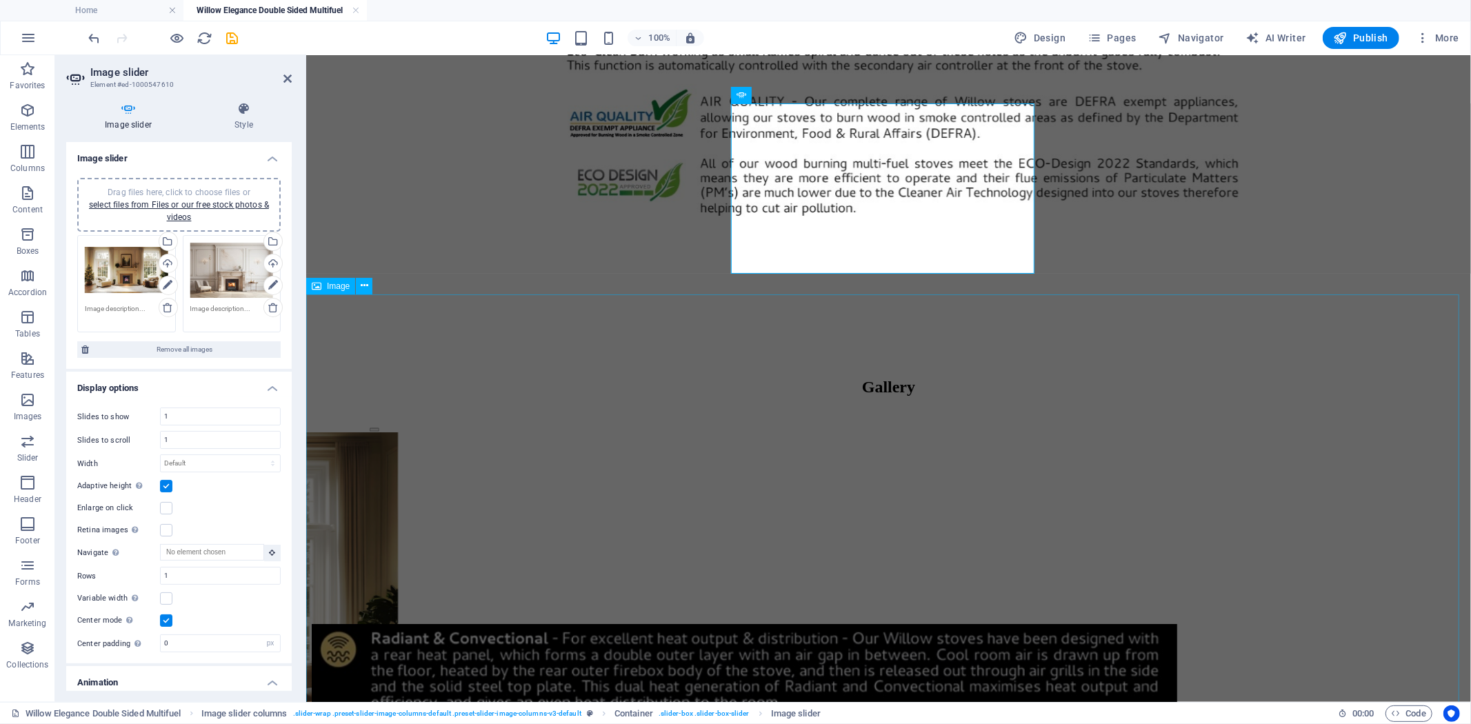
scroll to position [3975, 0]
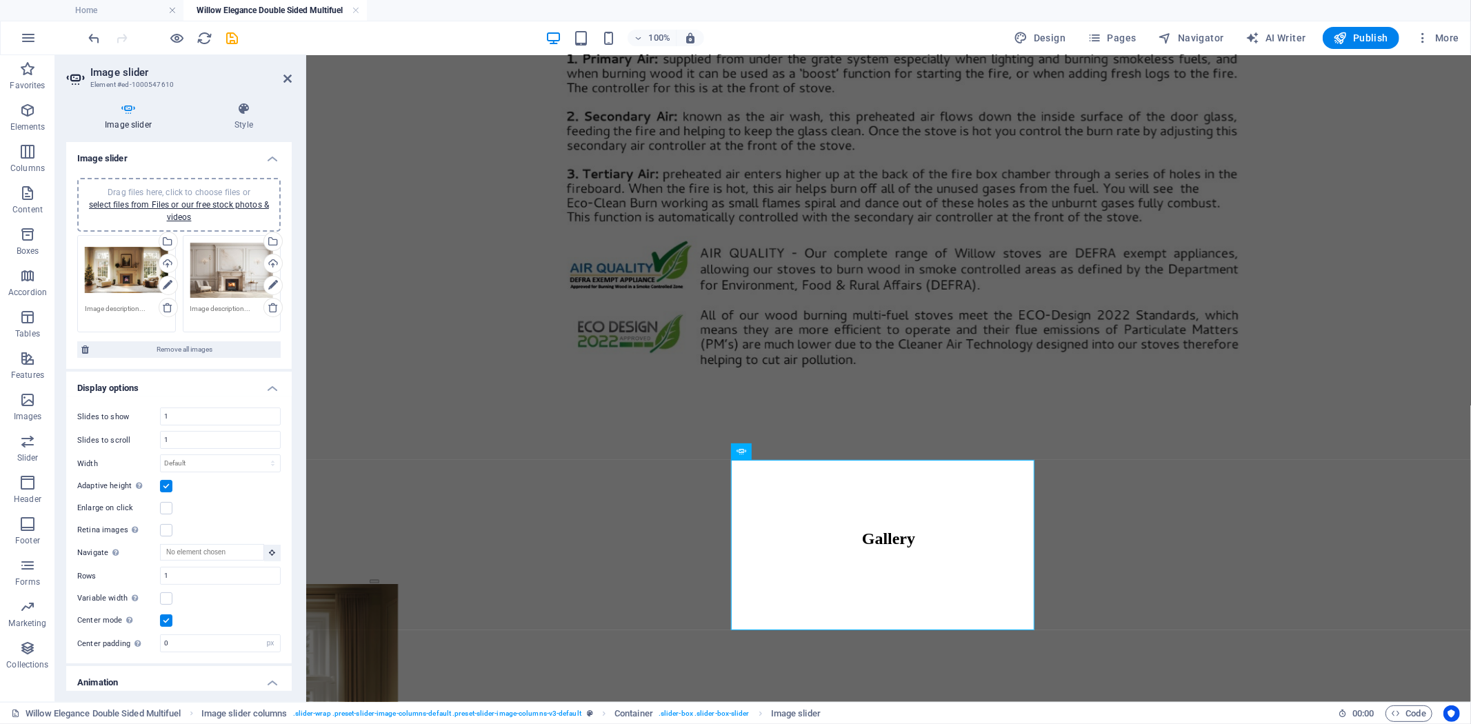
click at [114, 276] on div "Drag files here, click to choose files or select files from Files or our free s…" at bounding box center [126, 270] width 83 height 55
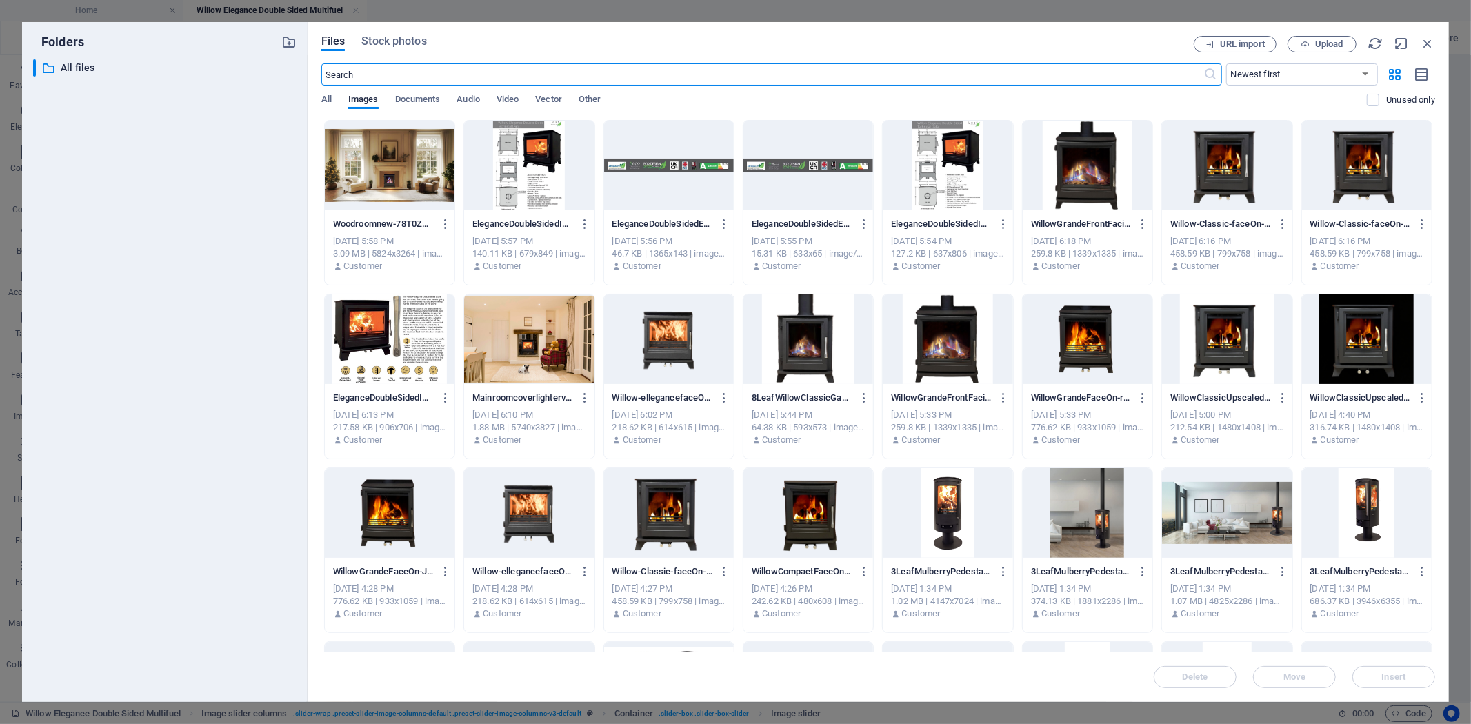
scroll to position [3212, 0]
click at [541, 326] on div at bounding box center [529, 339] width 130 height 90
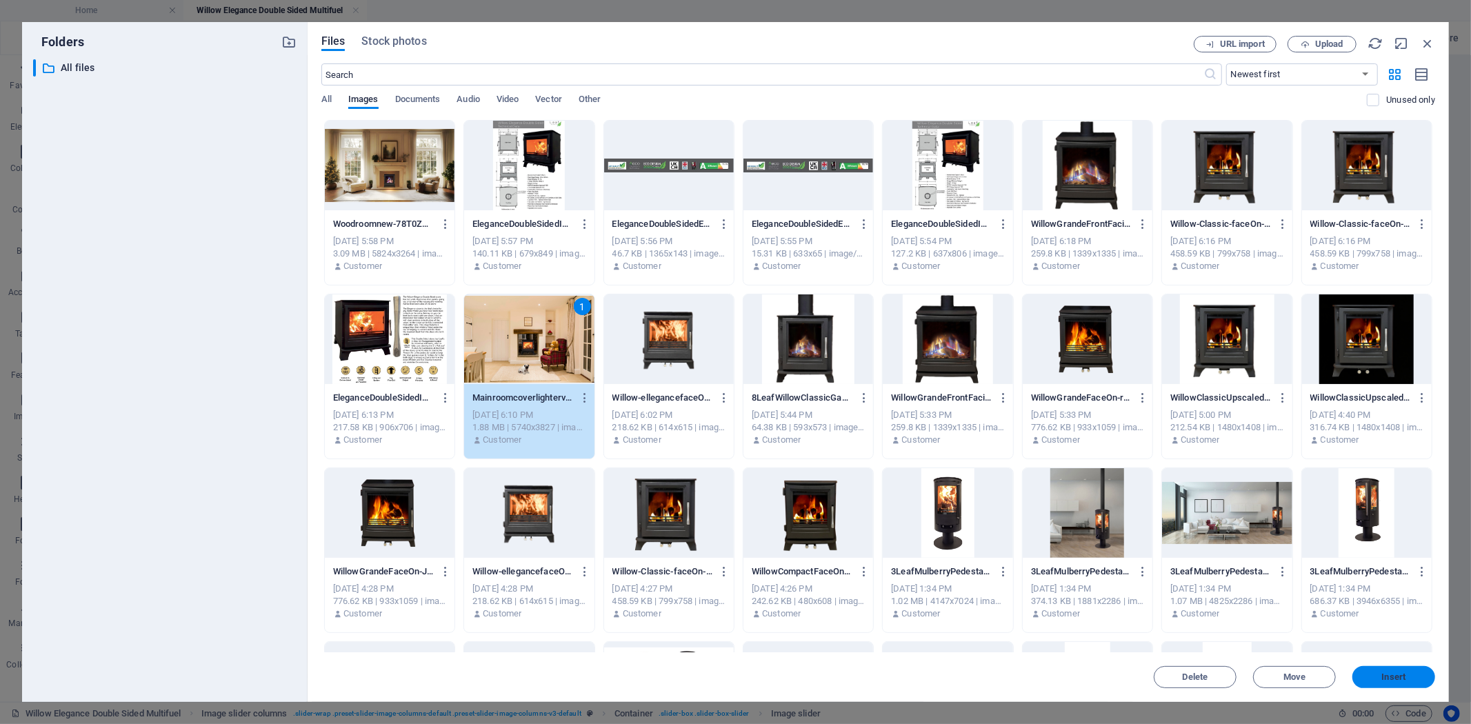
click at [1388, 681] on span "Insert" at bounding box center [1394, 677] width 24 height 8
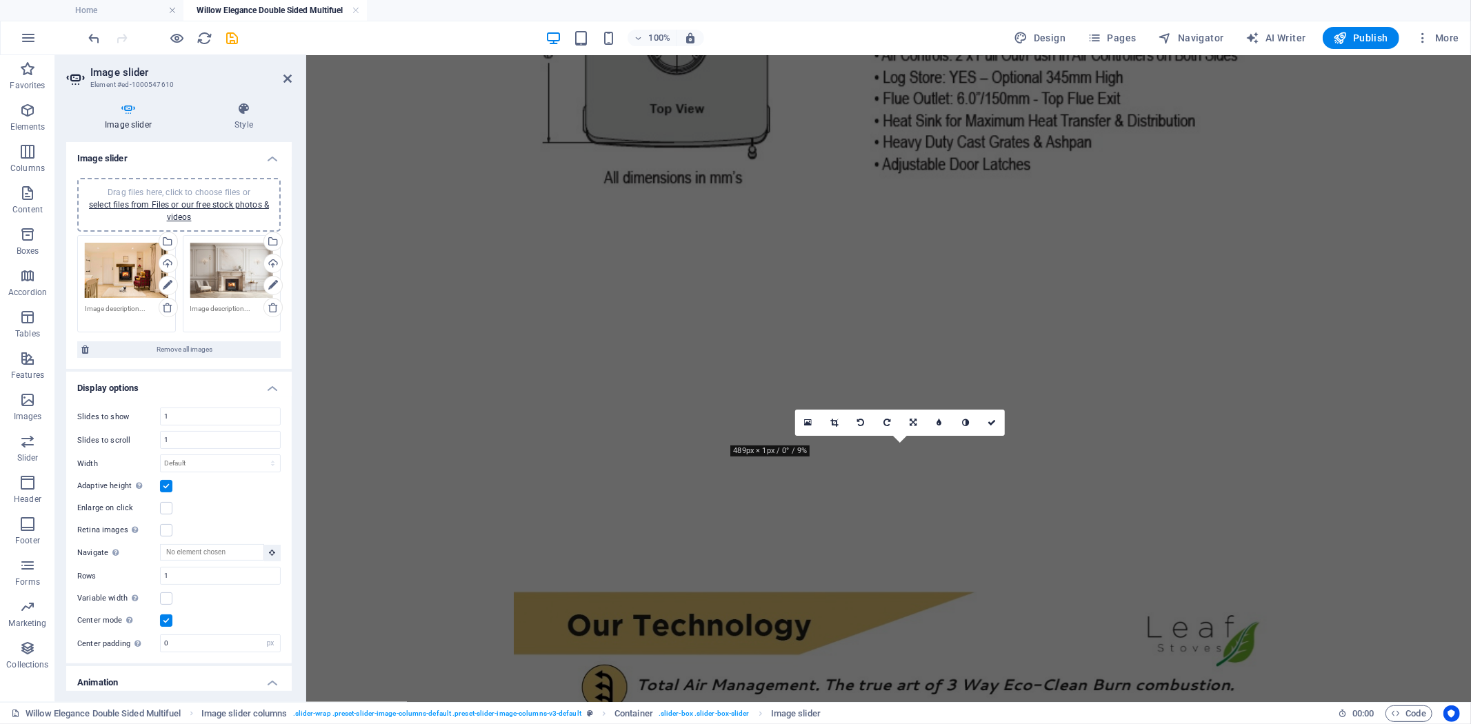
scroll to position [3982, 0]
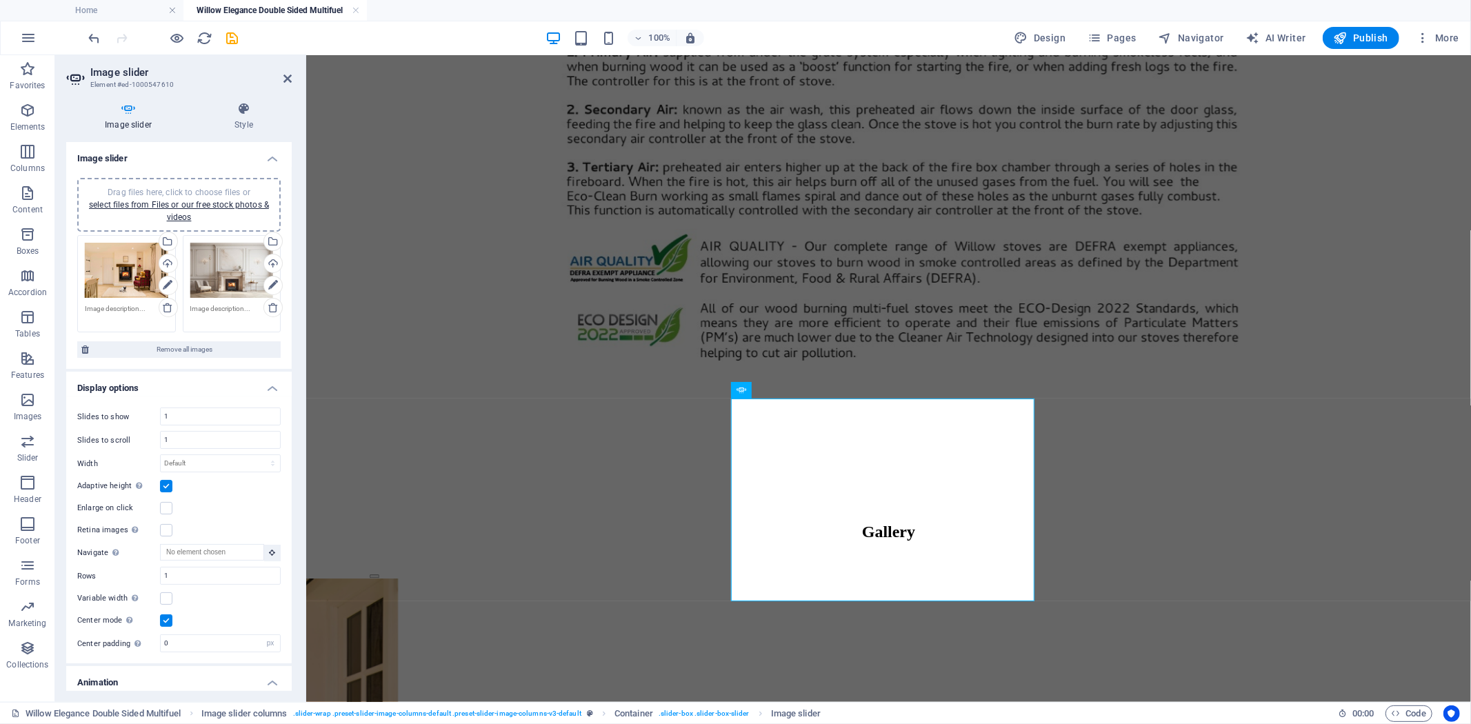
click at [217, 266] on div "Drag files here, click to choose files or select files from Files or our free s…" at bounding box center [231, 271] width 83 height 56
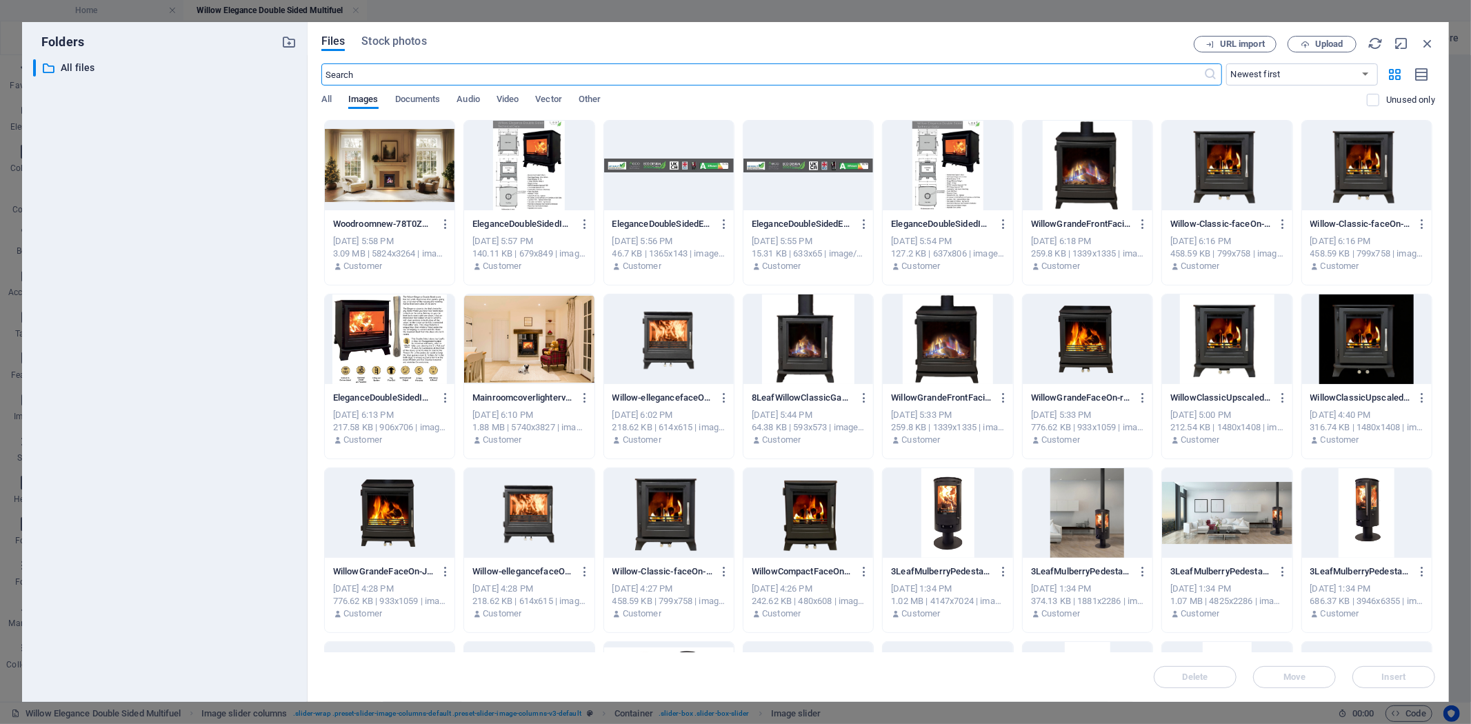
scroll to position [3218, 0]
click at [1431, 39] on icon "button" at bounding box center [1427, 43] width 15 height 15
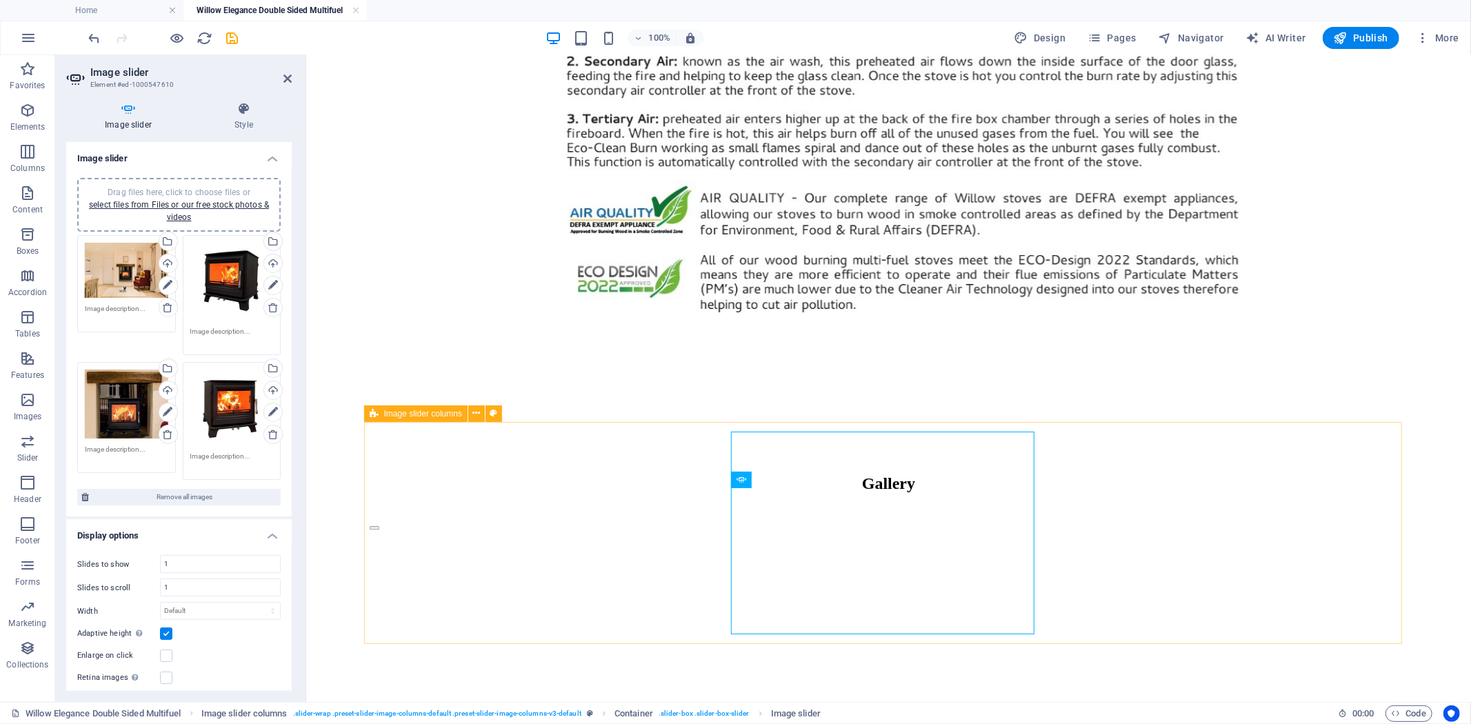
scroll to position [4098, 0]
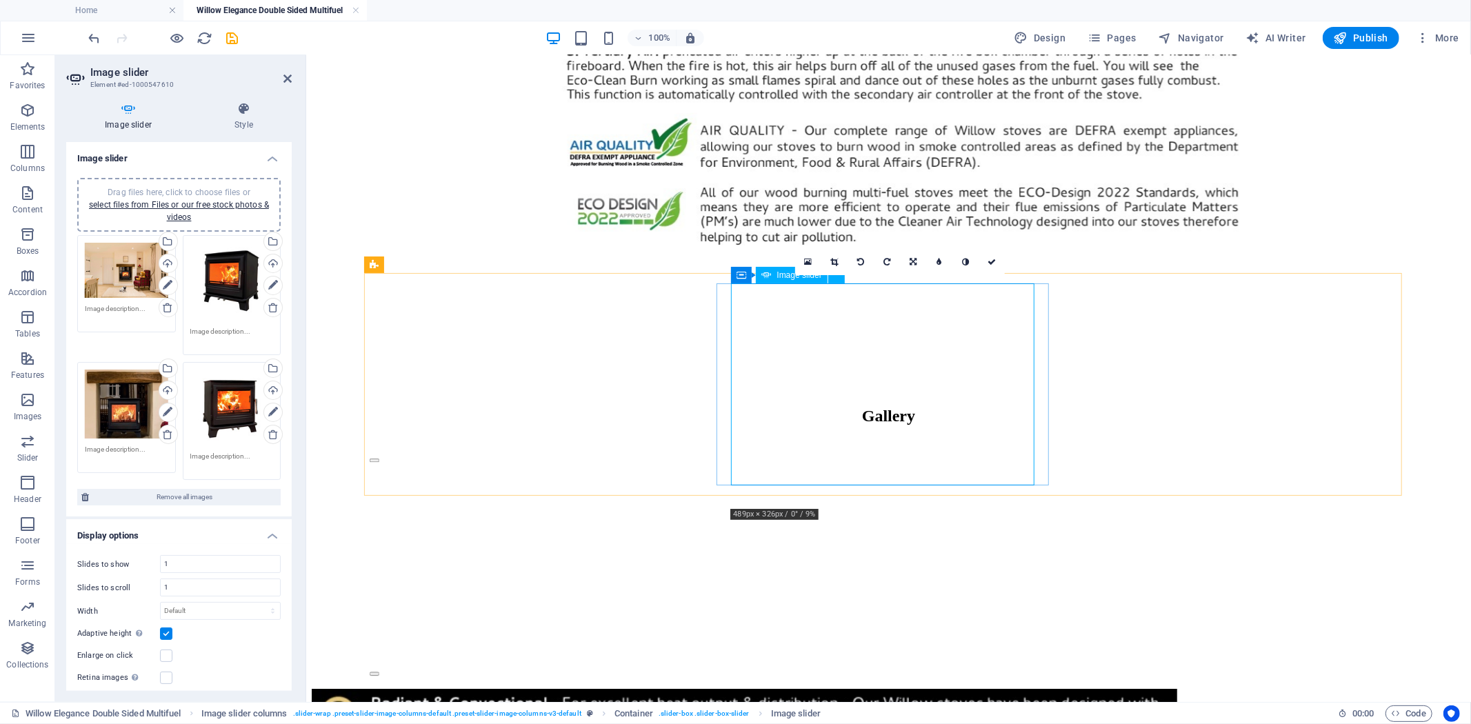
click at [379, 672] on button "Image Slider" at bounding box center [374, 673] width 10 height 3
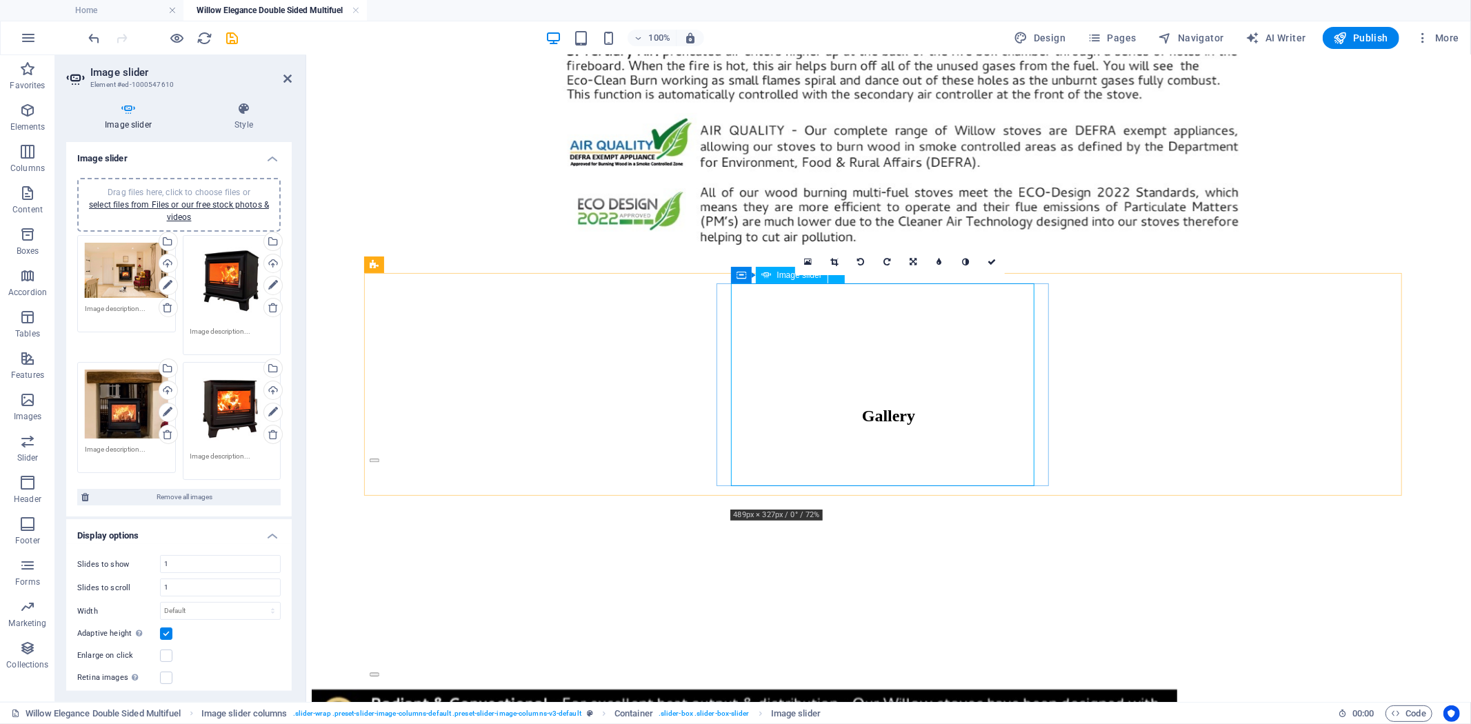
click at [379, 672] on button "Image Slider" at bounding box center [374, 673] width 10 height 3
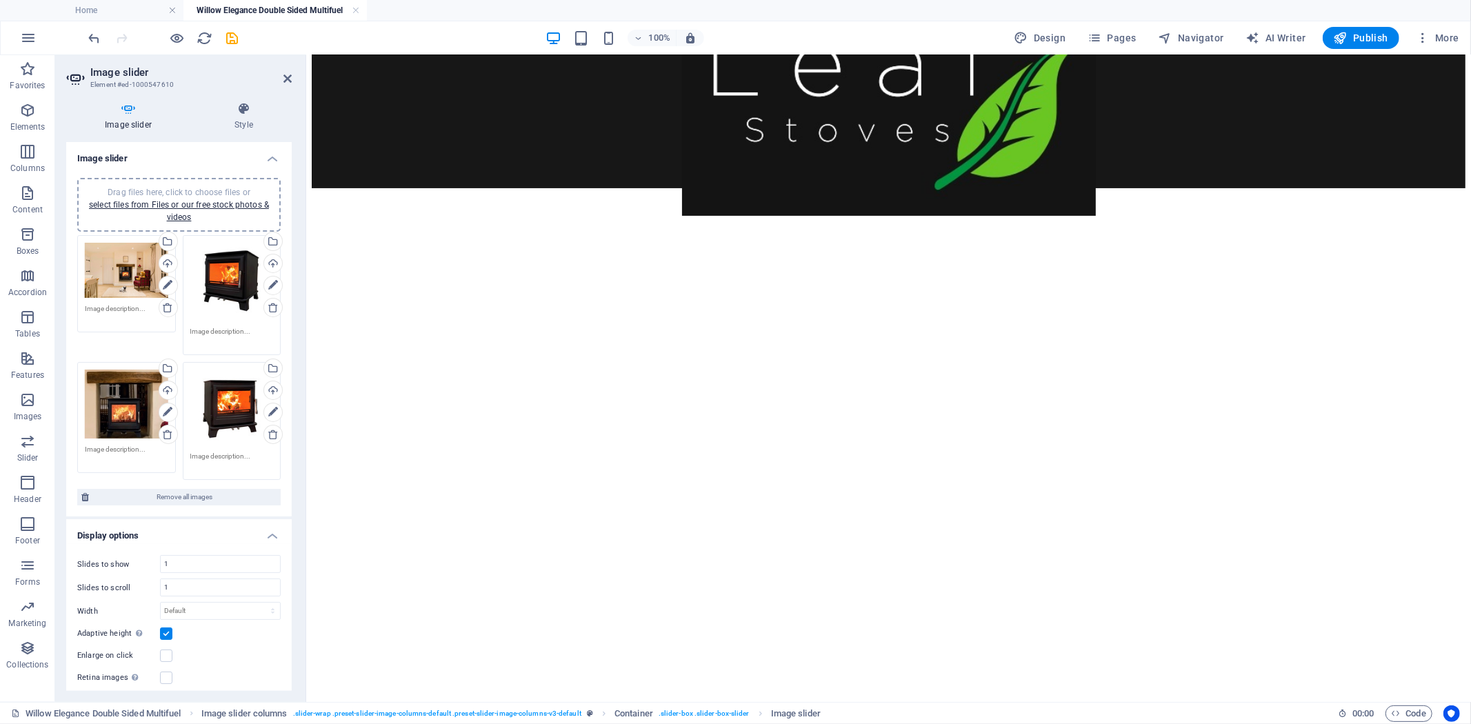
scroll to position [0, 0]
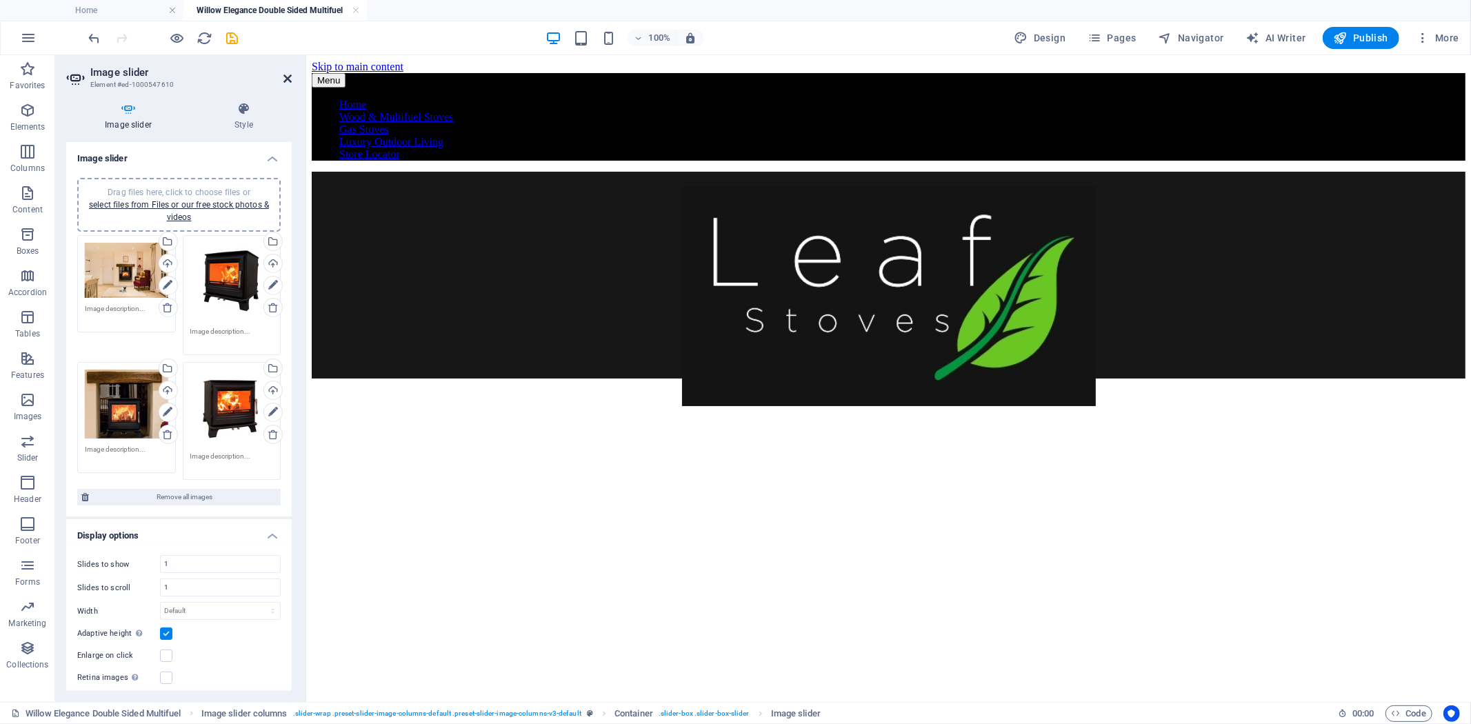
click at [288, 81] on icon at bounding box center [287, 78] width 8 height 11
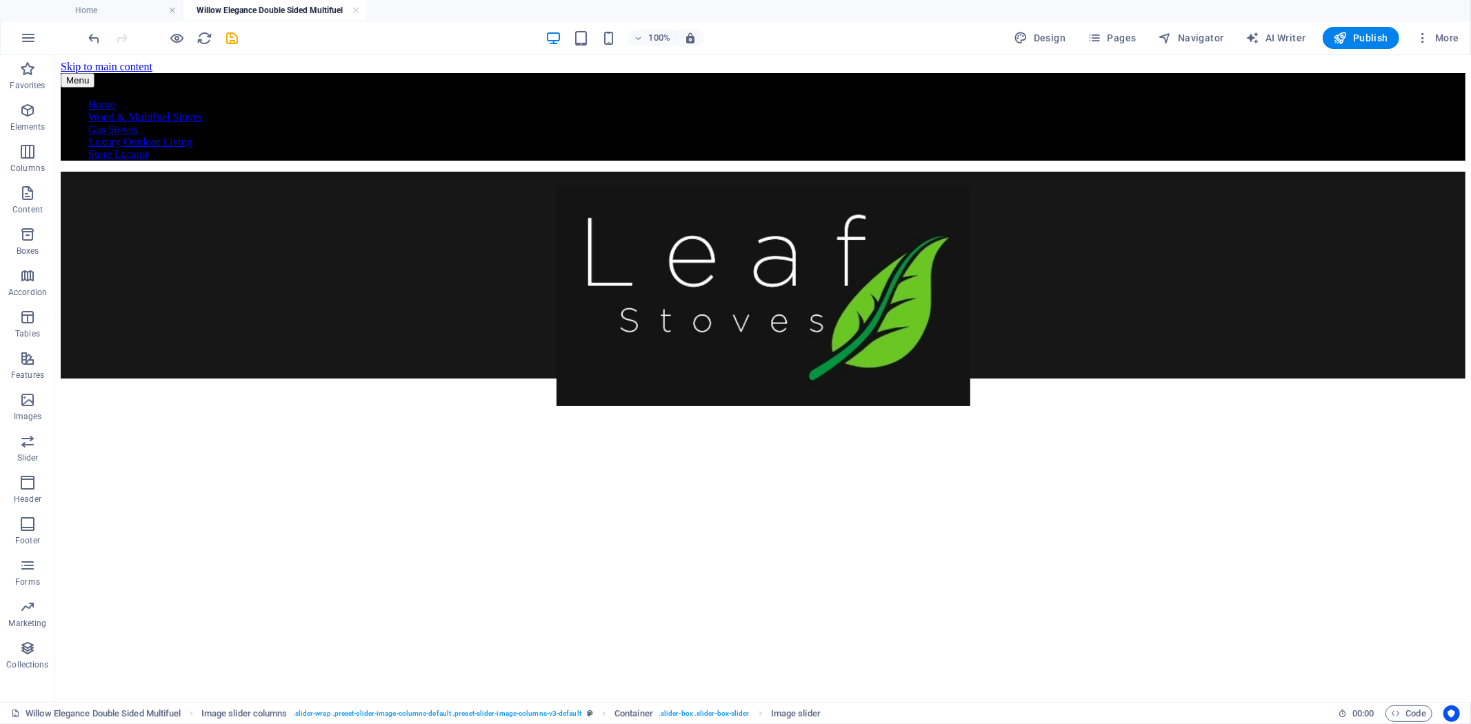
scroll to position [4888, 0]
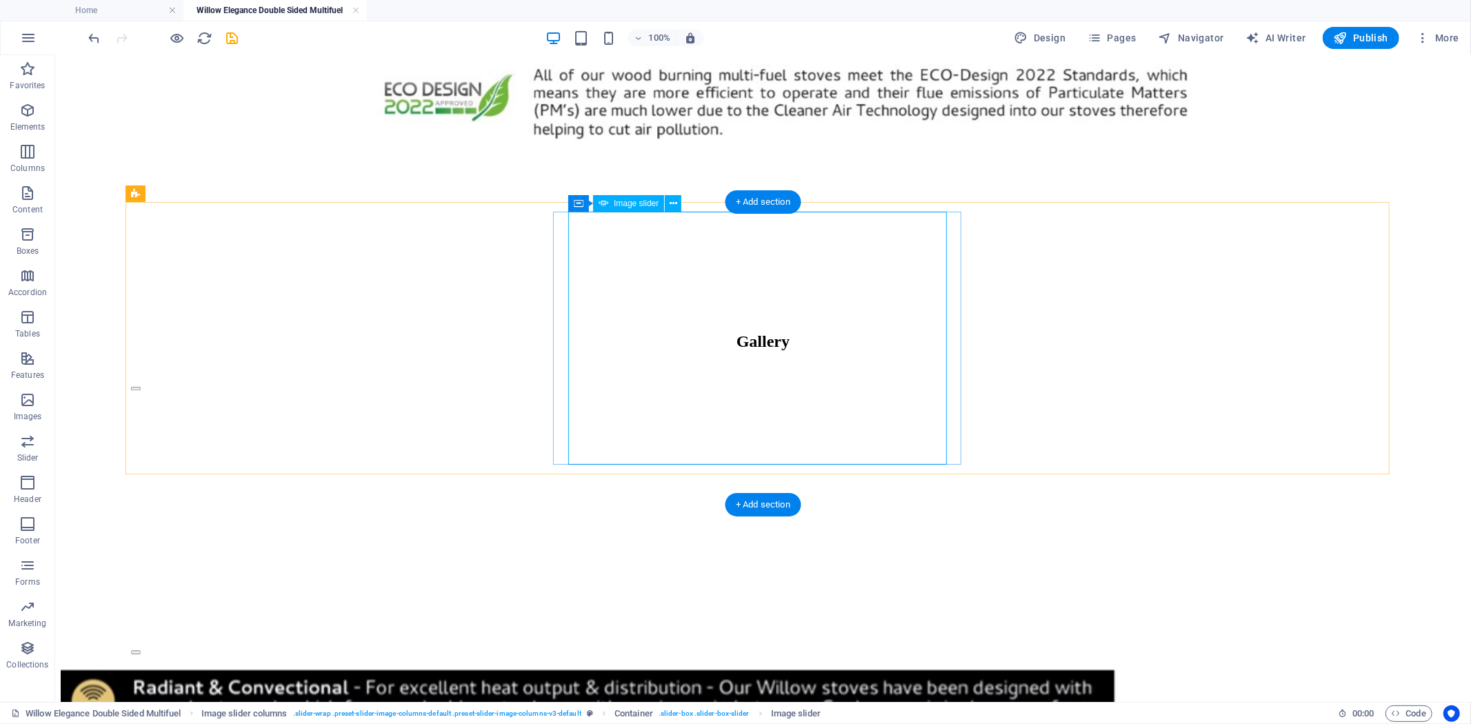
drag, startPoint x: 914, startPoint y: 341, endPoint x: 989, endPoint y: 379, distance: 85.1
click at [140, 650] on button "Image Slider" at bounding box center [135, 651] width 10 height 3
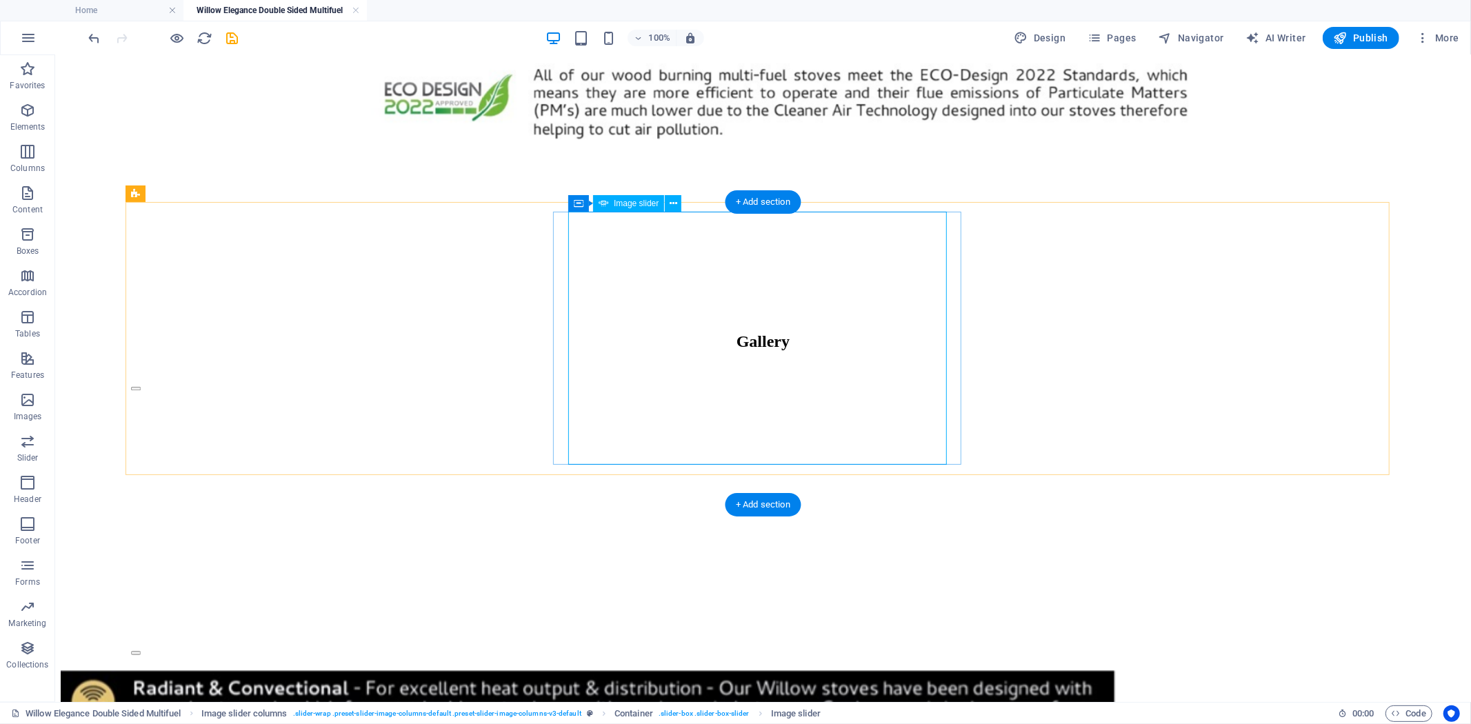
select select "px"
select select "ms"
select select "s"
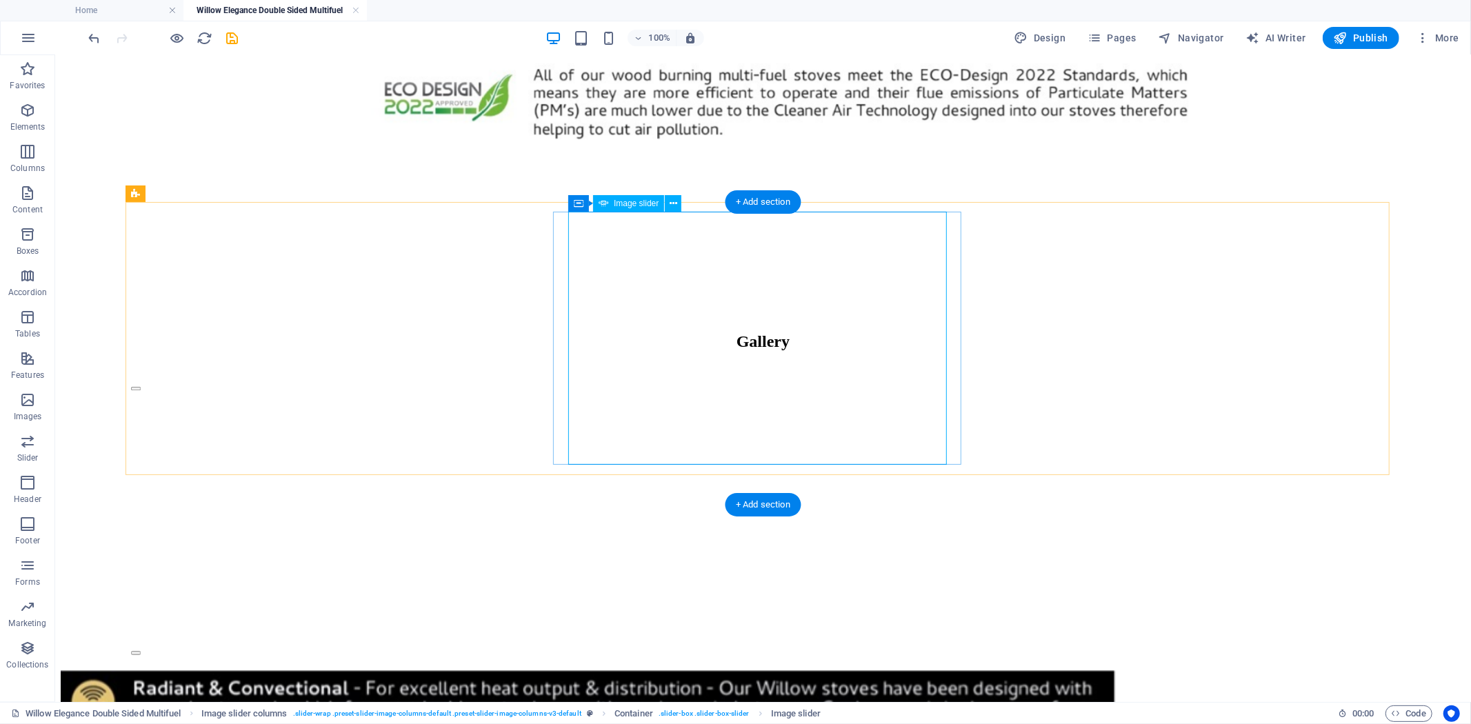
select select "progressive"
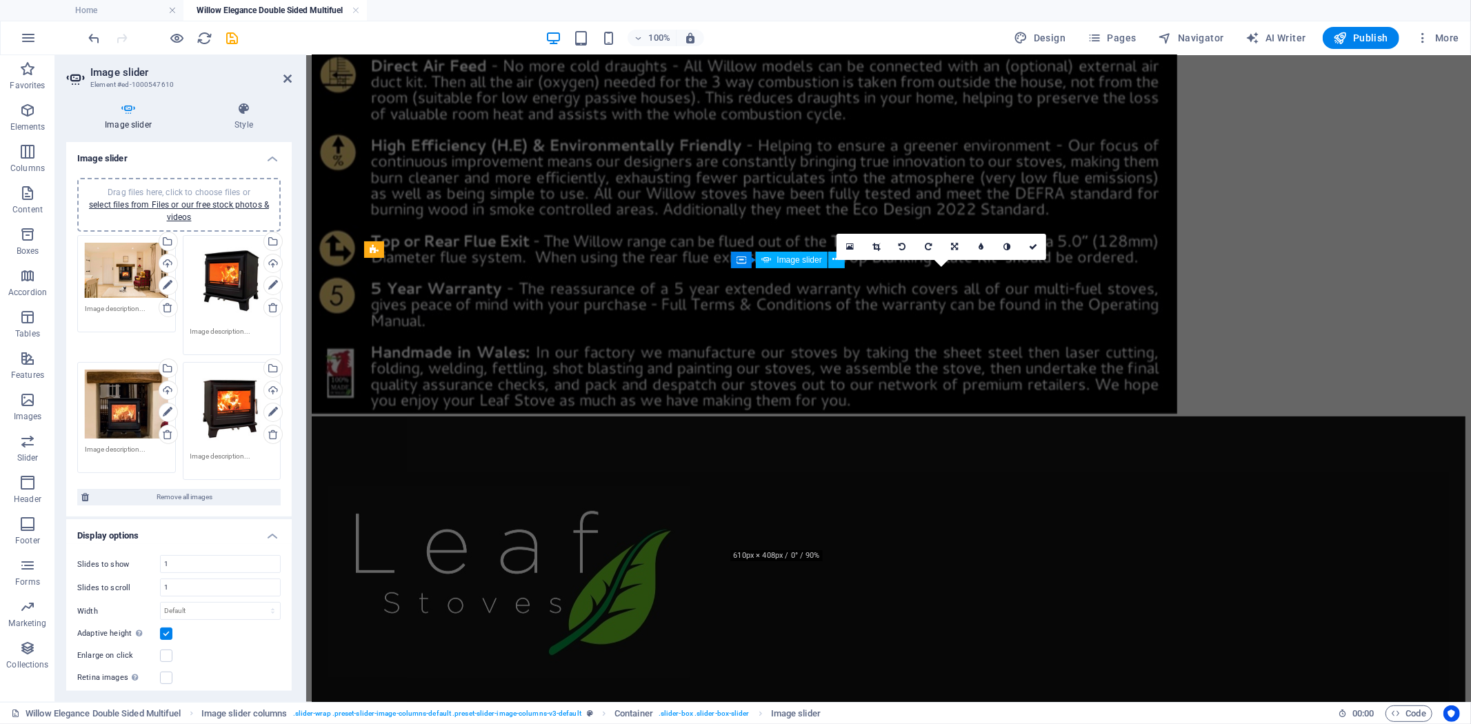
scroll to position [4172, 0]
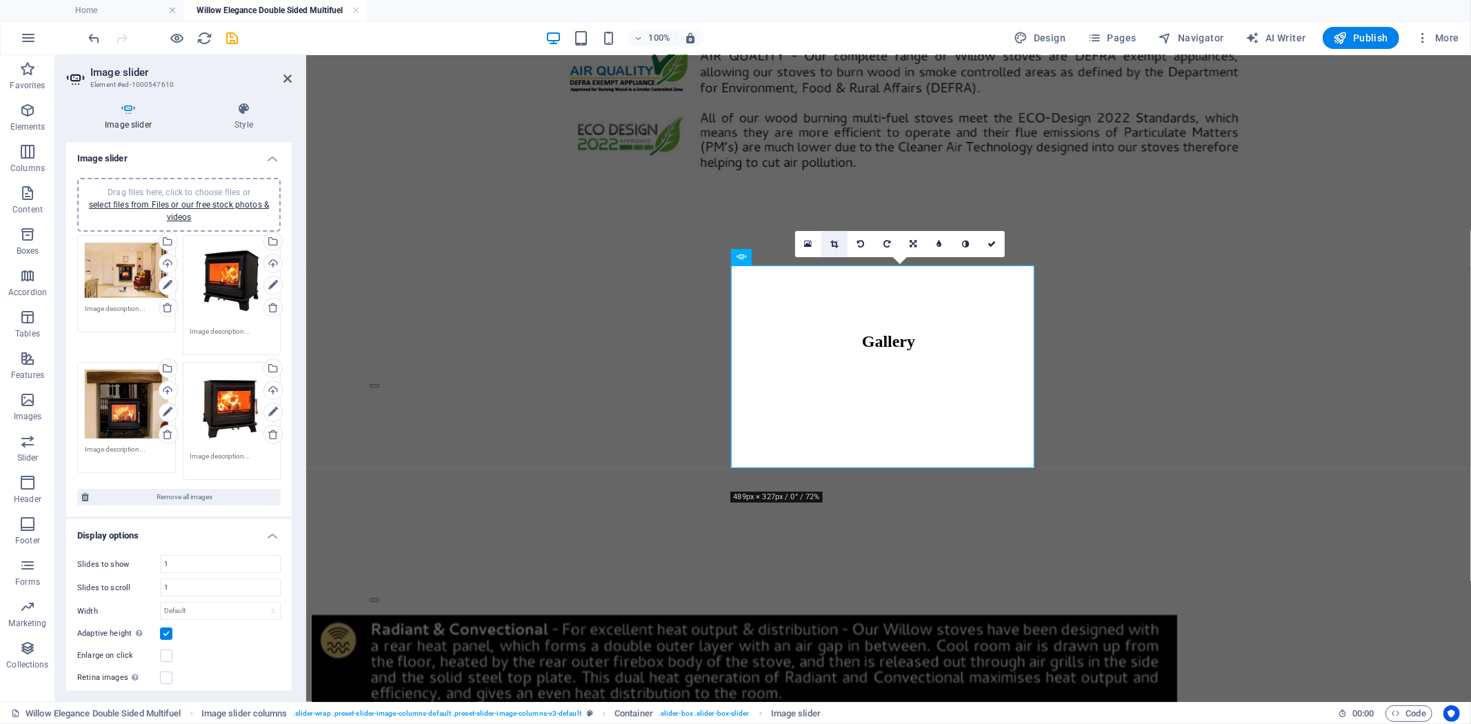
click at [829, 243] on link at bounding box center [834, 244] width 26 height 26
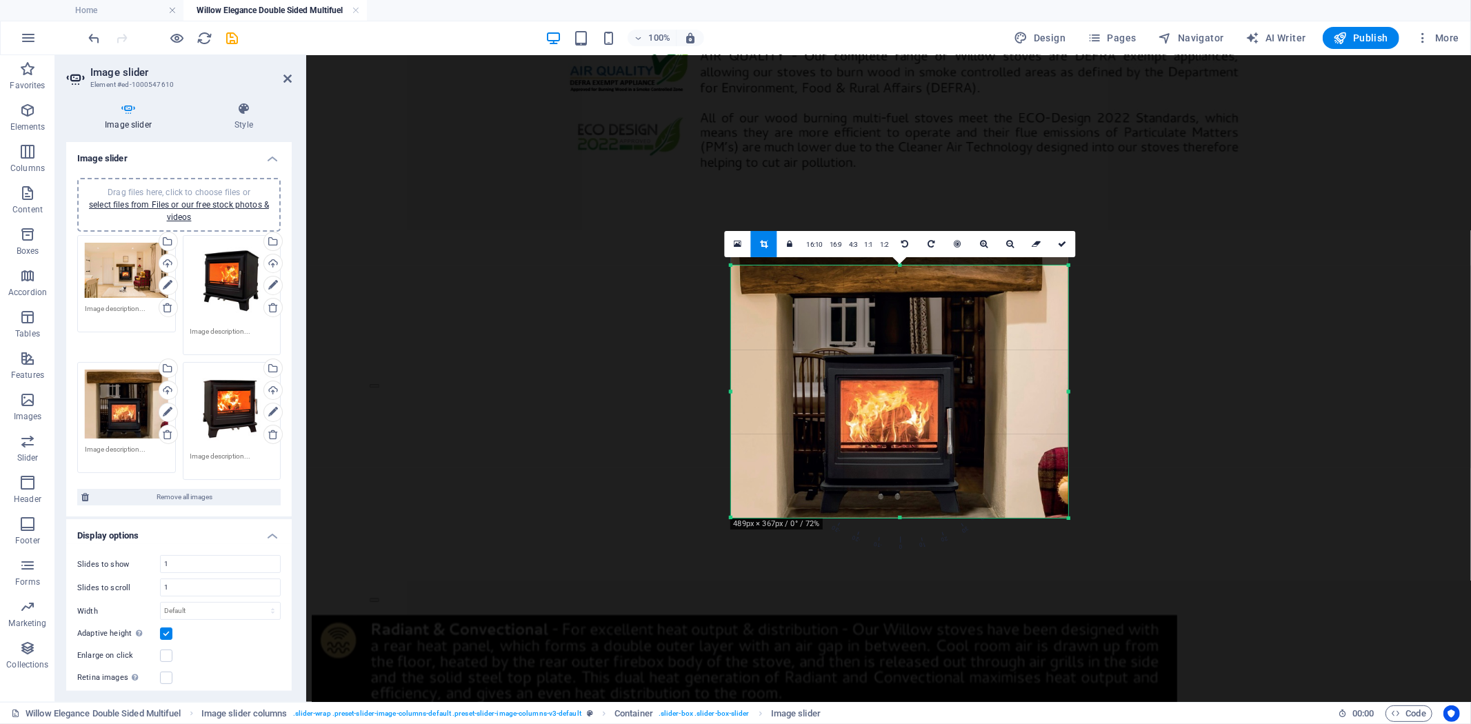
drag, startPoint x: 898, startPoint y: 490, endPoint x: 899, endPoint y: 514, distance: 23.5
click at [899, 514] on div "180 170 160 150 140 130 120 110 100 90 80 70 60 50 40 30 20 10 0 -10 -20 -30 -4…" at bounding box center [899, 391] width 337 height 253
click at [1064, 247] on icon at bounding box center [1062, 244] width 8 height 8
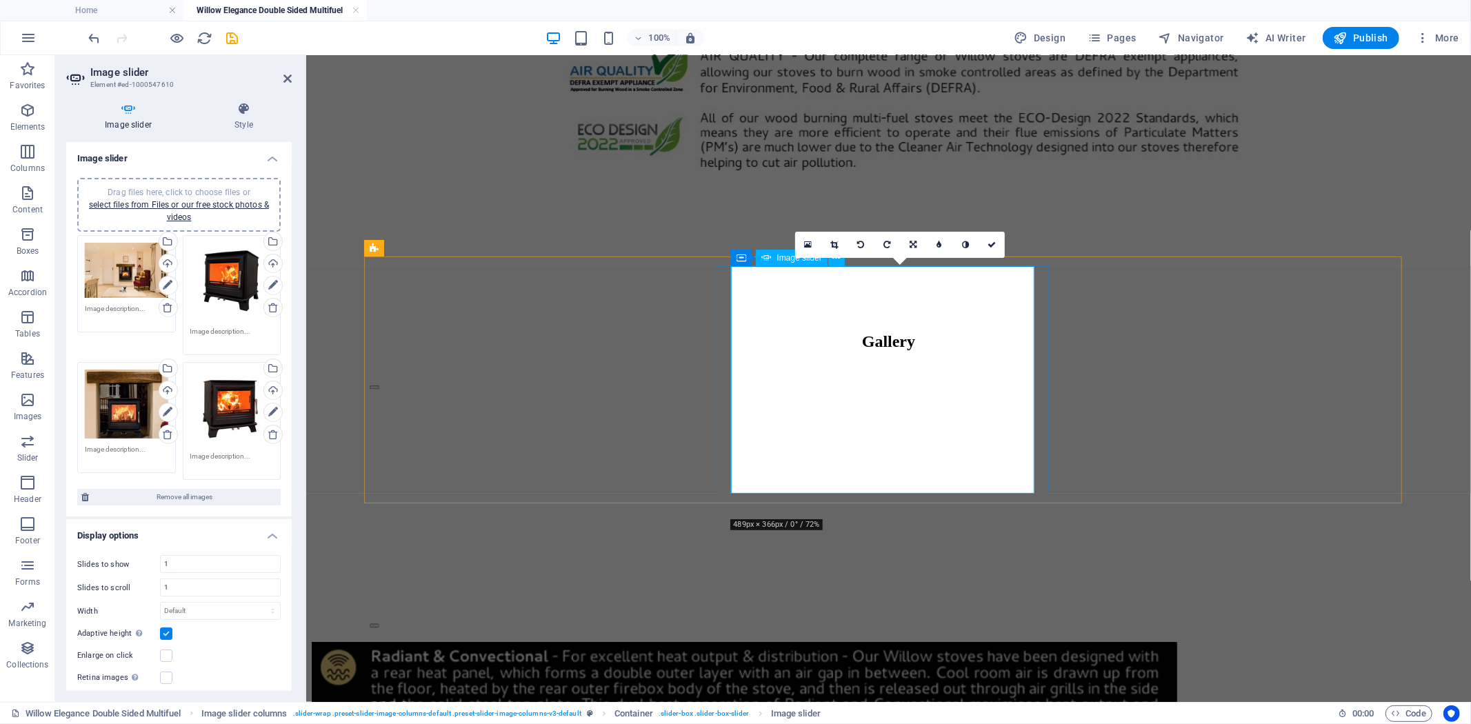
click at [379, 623] on button "Image Slider" at bounding box center [374, 624] width 10 height 3
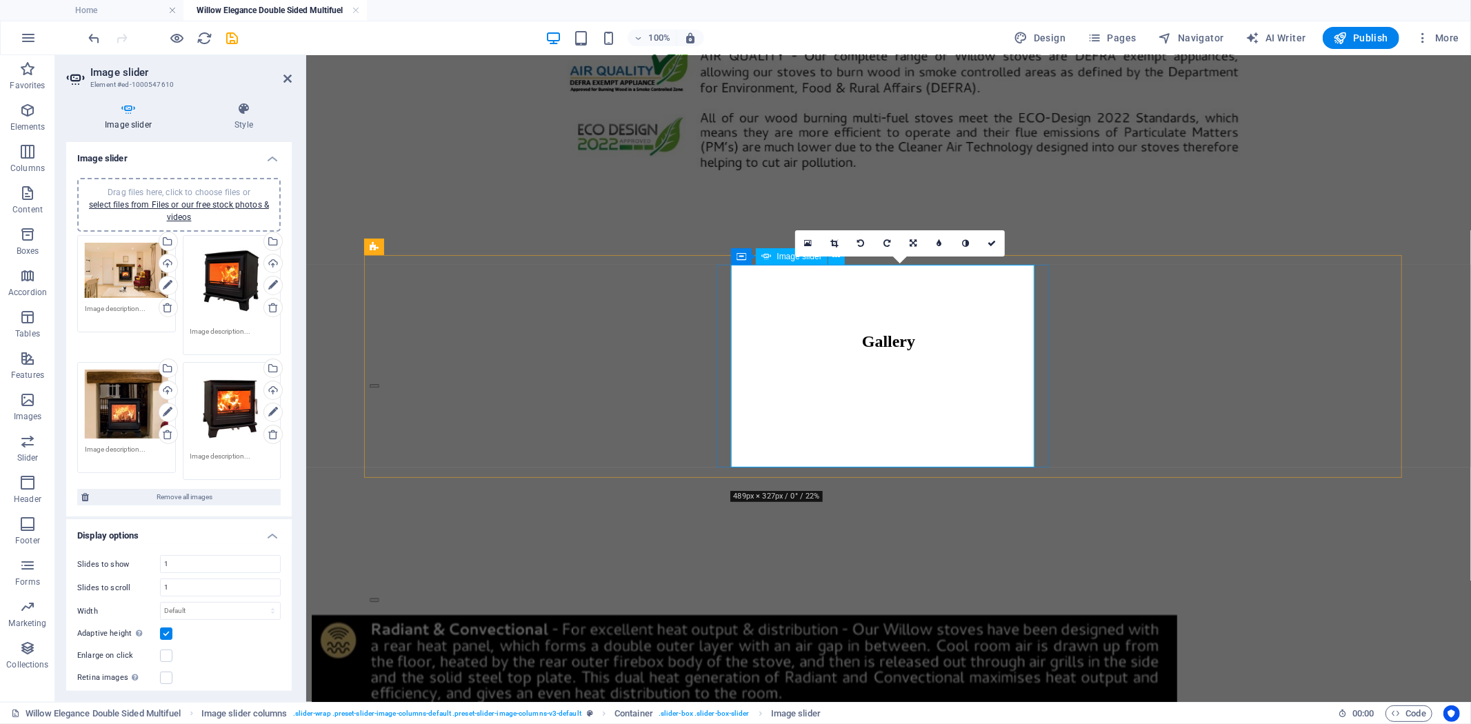
click at [379, 597] on button "Image Slider" at bounding box center [374, 598] width 10 height 3
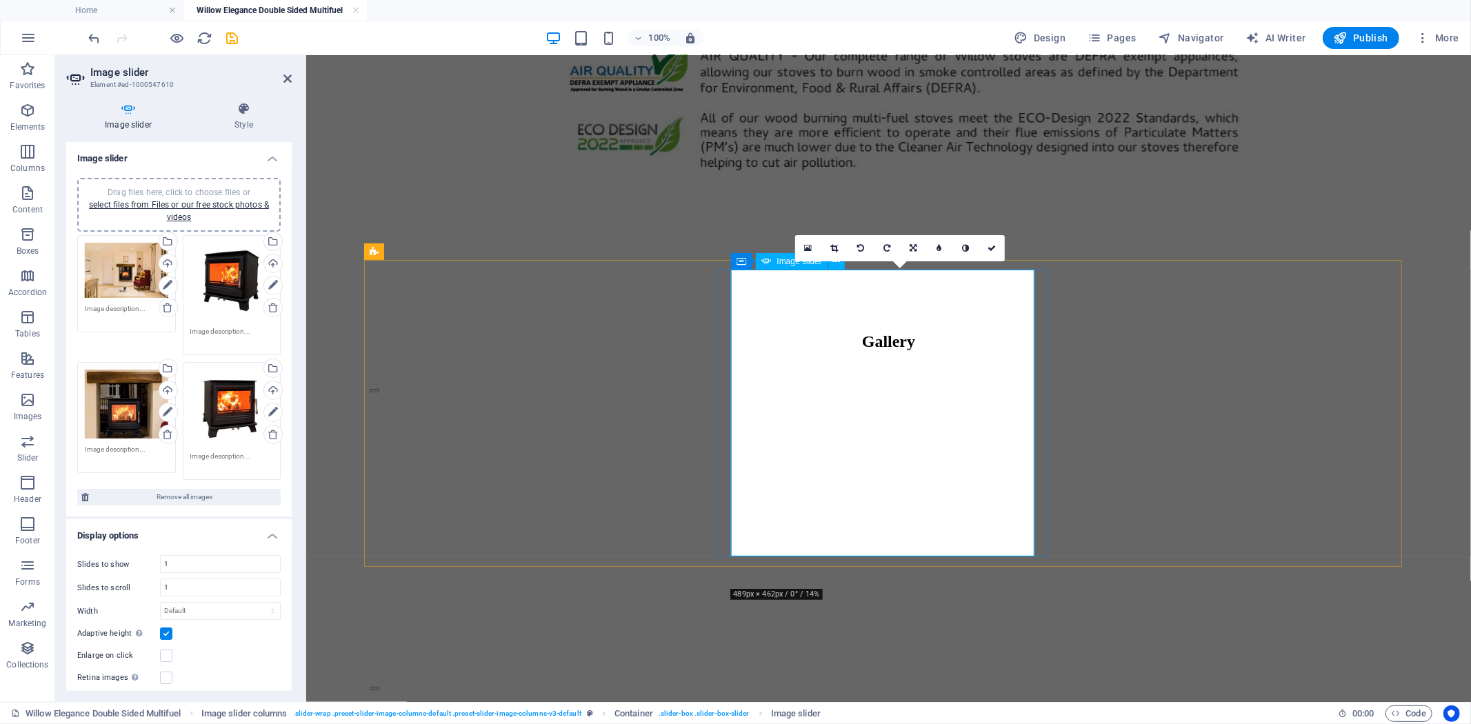
click at [379, 686] on button "Image Slider" at bounding box center [374, 687] width 10 height 3
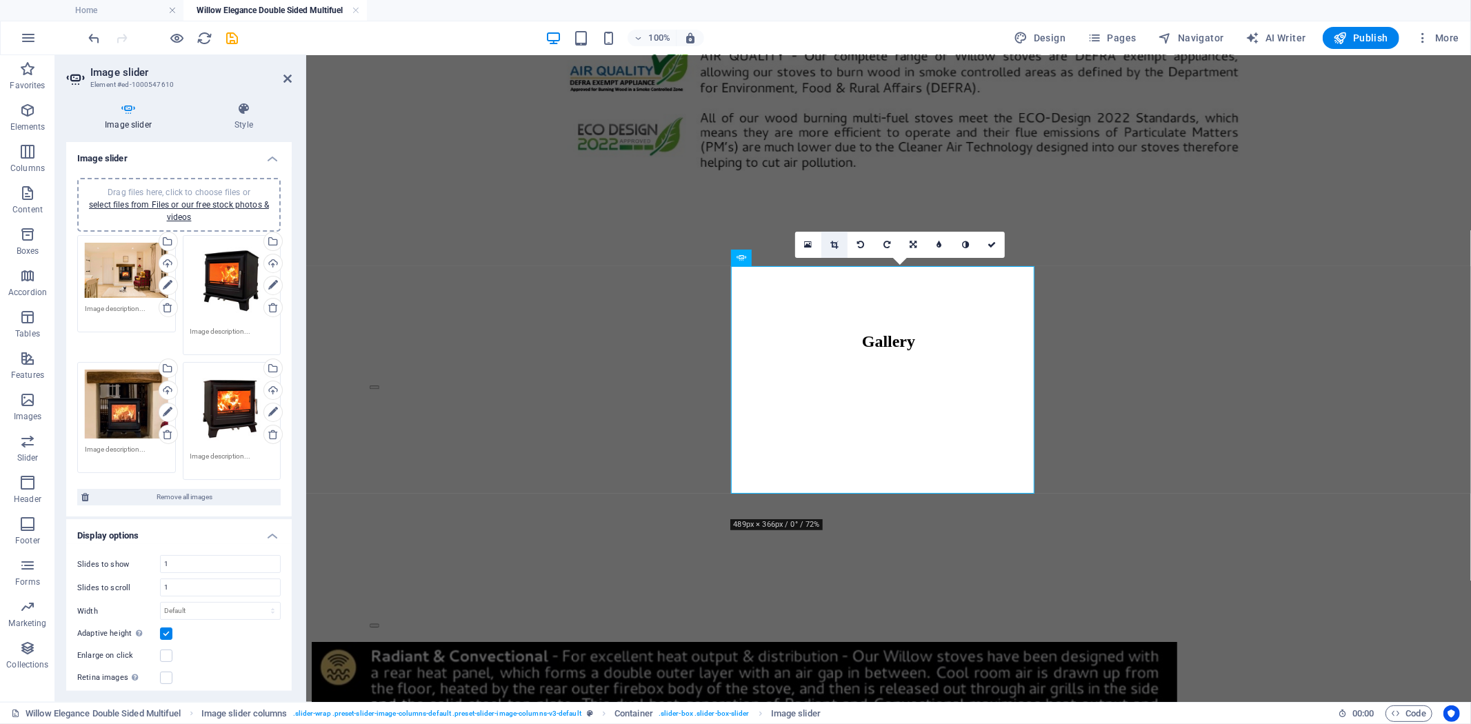
click at [832, 245] on icon at bounding box center [834, 245] width 8 height 8
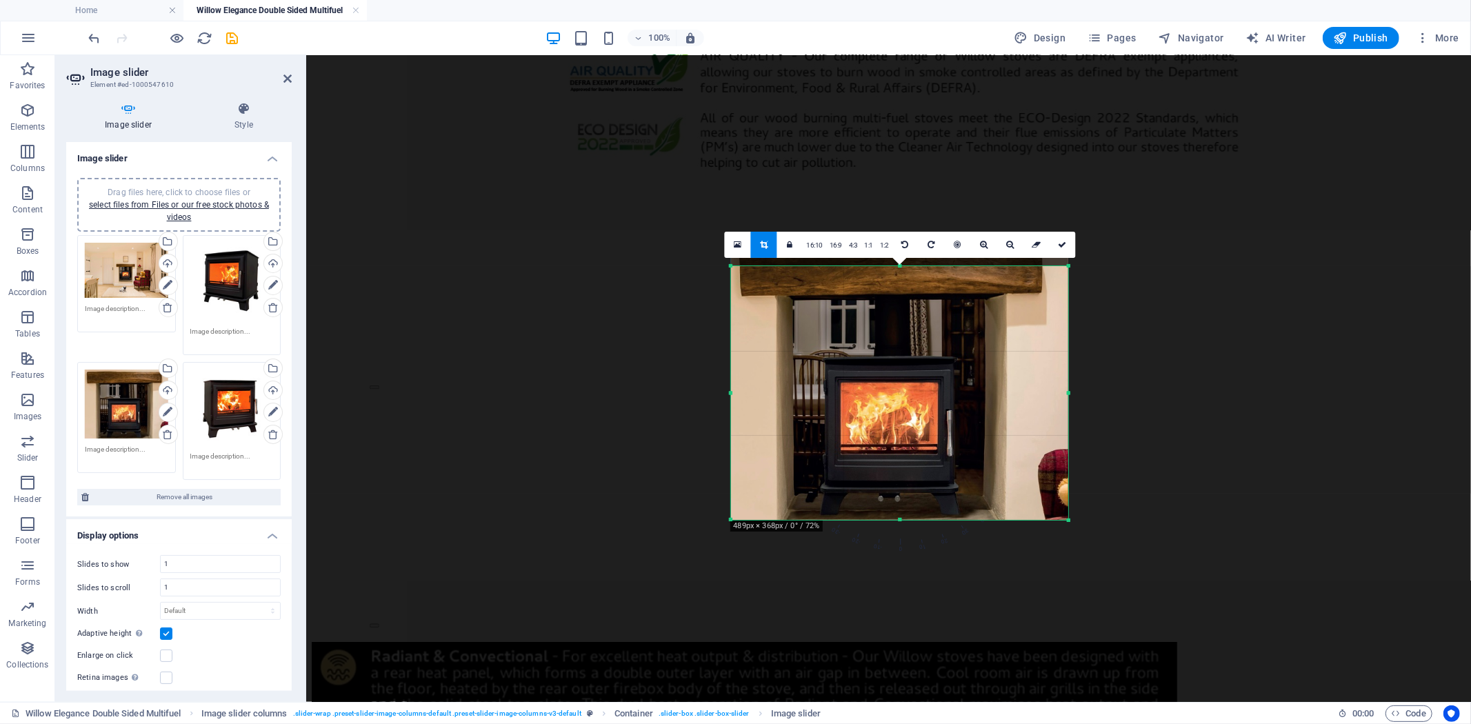
click at [901, 521] on div at bounding box center [899, 520] width 337 height 5
click at [1060, 250] on link at bounding box center [1062, 245] width 26 height 26
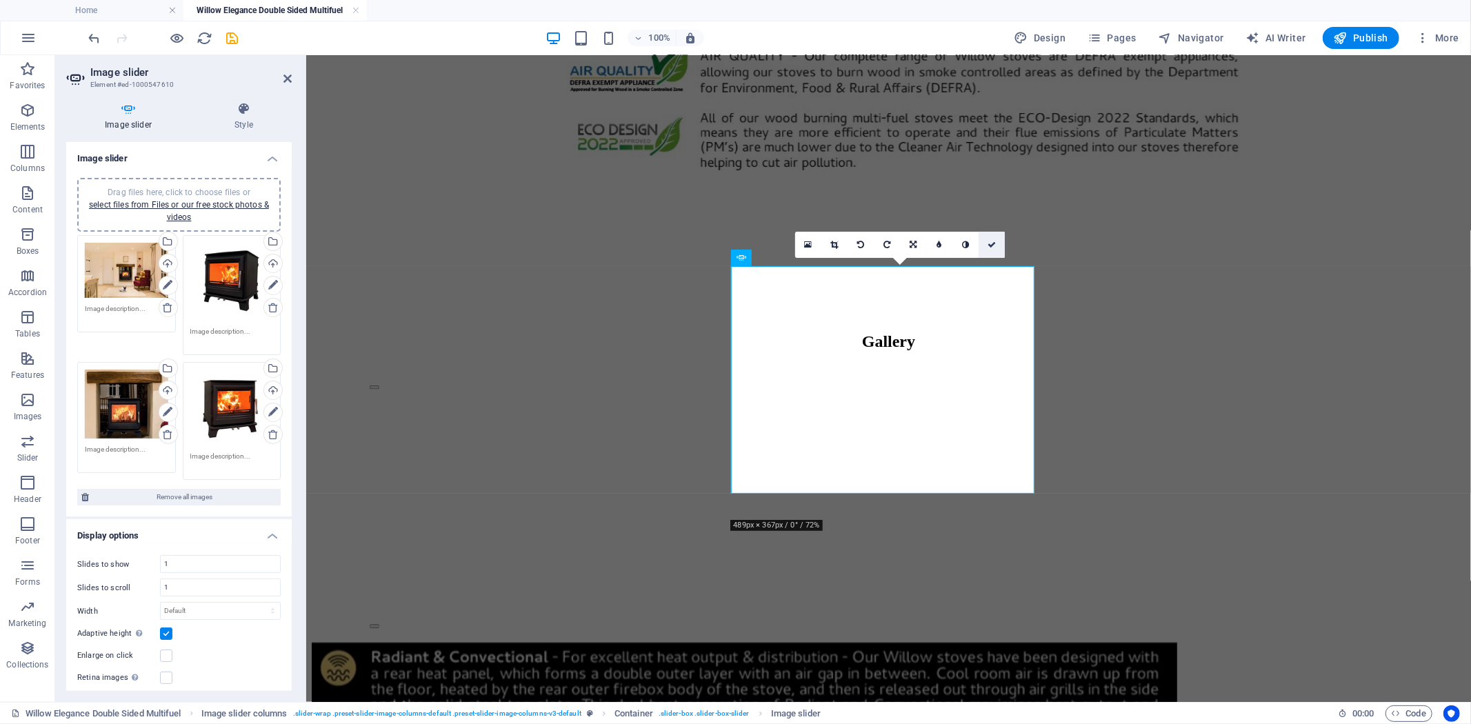
click at [992, 241] on icon at bounding box center [991, 245] width 8 height 8
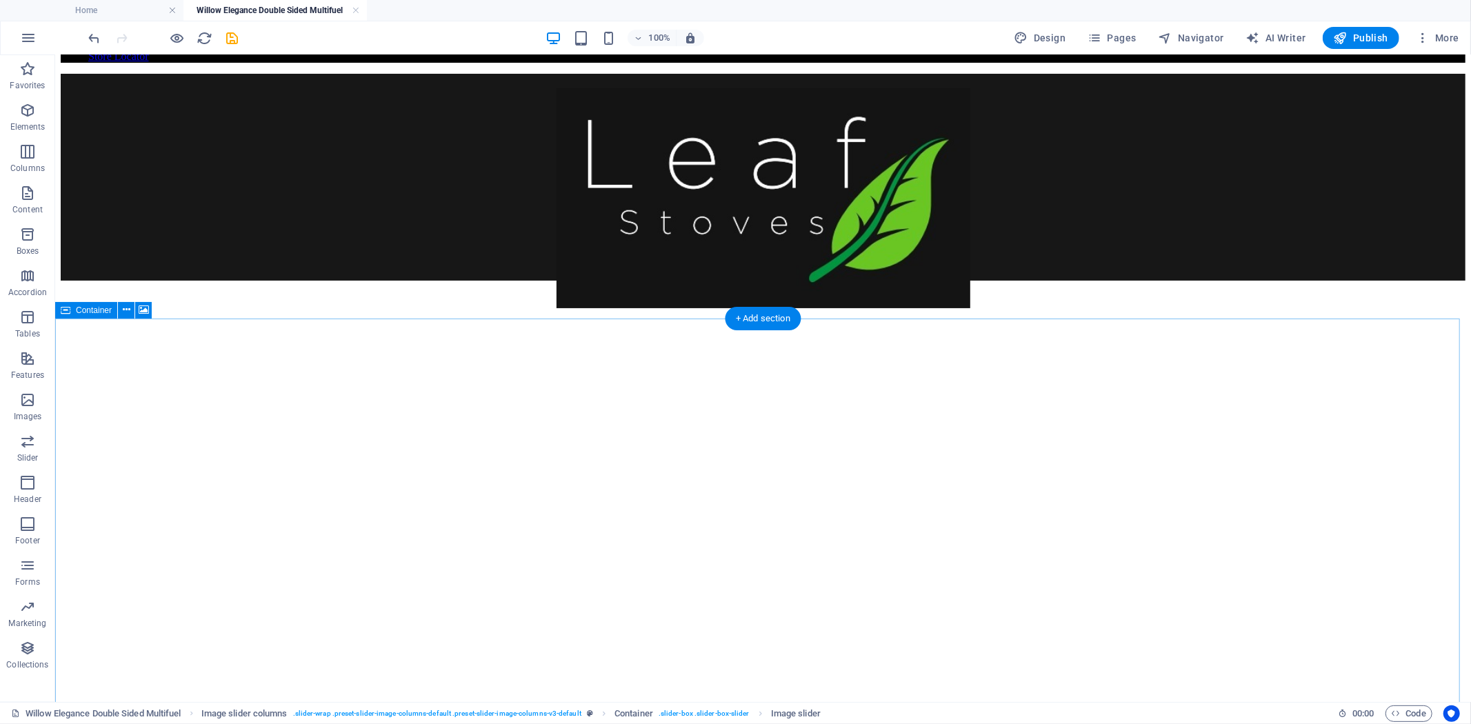
scroll to position [0, 0]
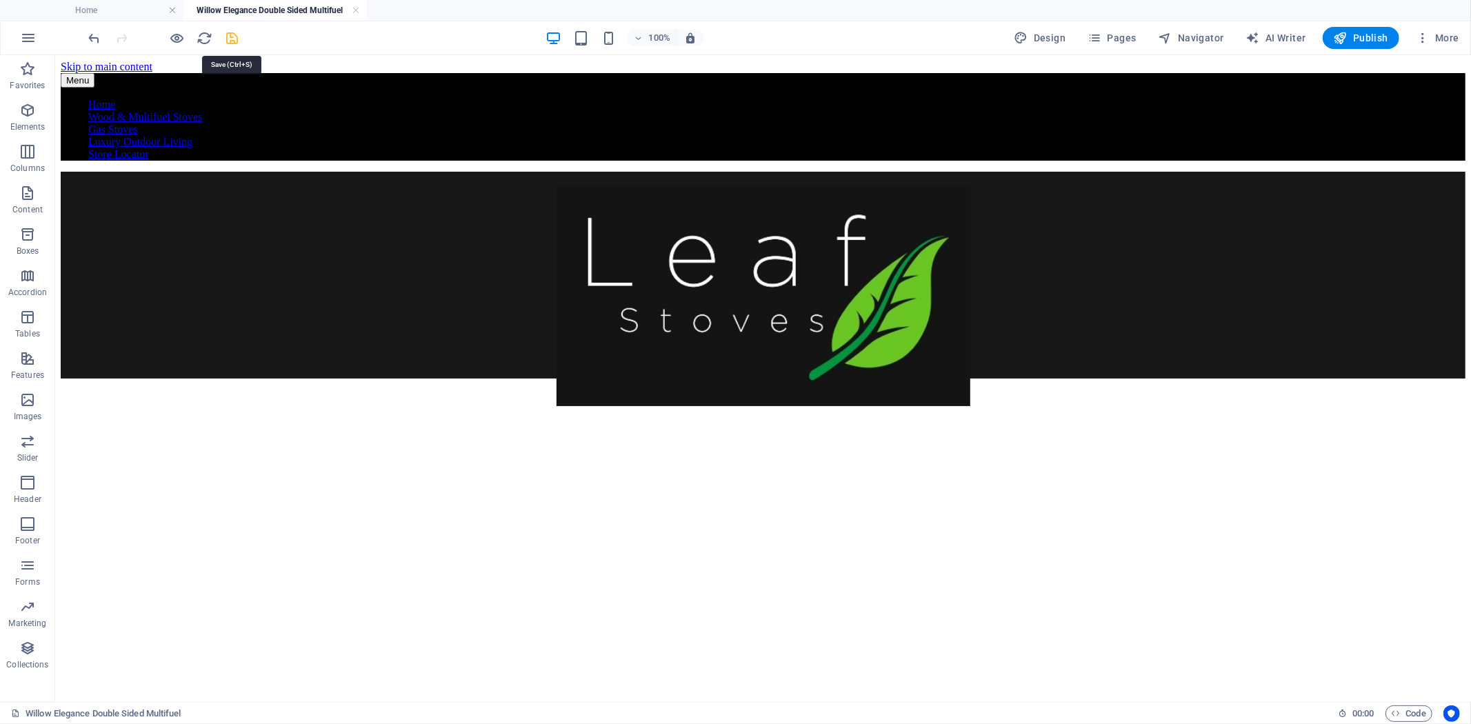
click at [237, 37] on icon "save" at bounding box center [233, 38] width 16 height 16
click at [1121, 36] on span "Pages" at bounding box center [1111, 38] width 48 height 14
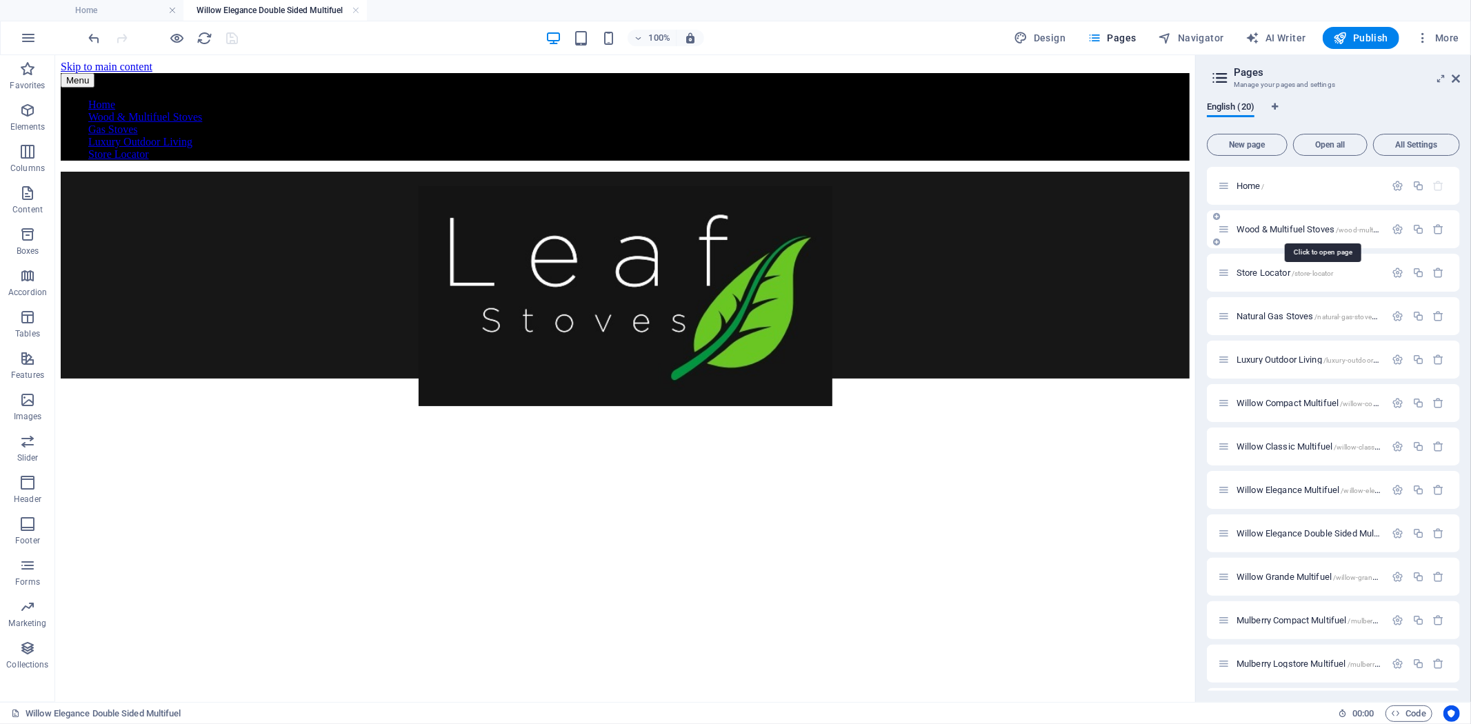
click at [1283, 225] on span "Wood & Multifuel Stoves /wood-multifuel-stoves" at bounding box center [1322, 229] width 172 height 10
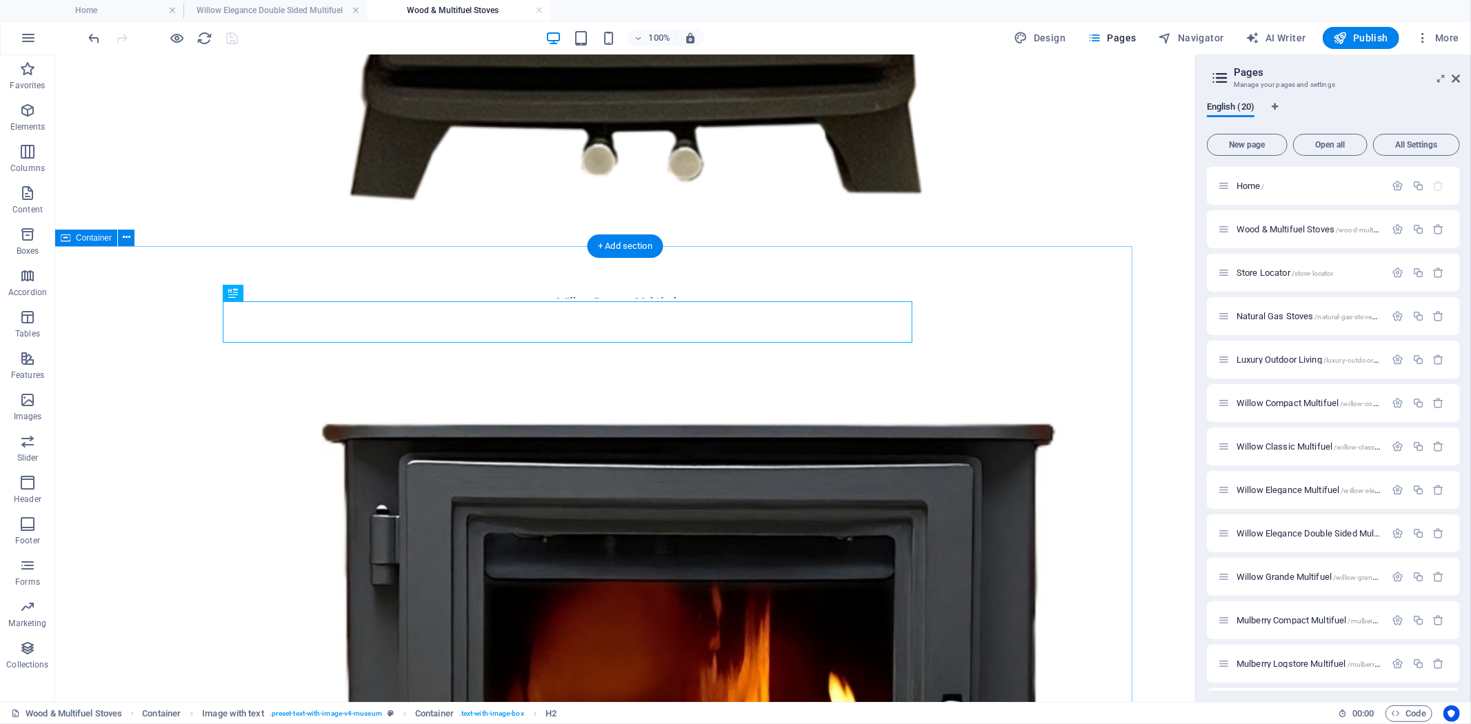
scroll to position [1454, 0]
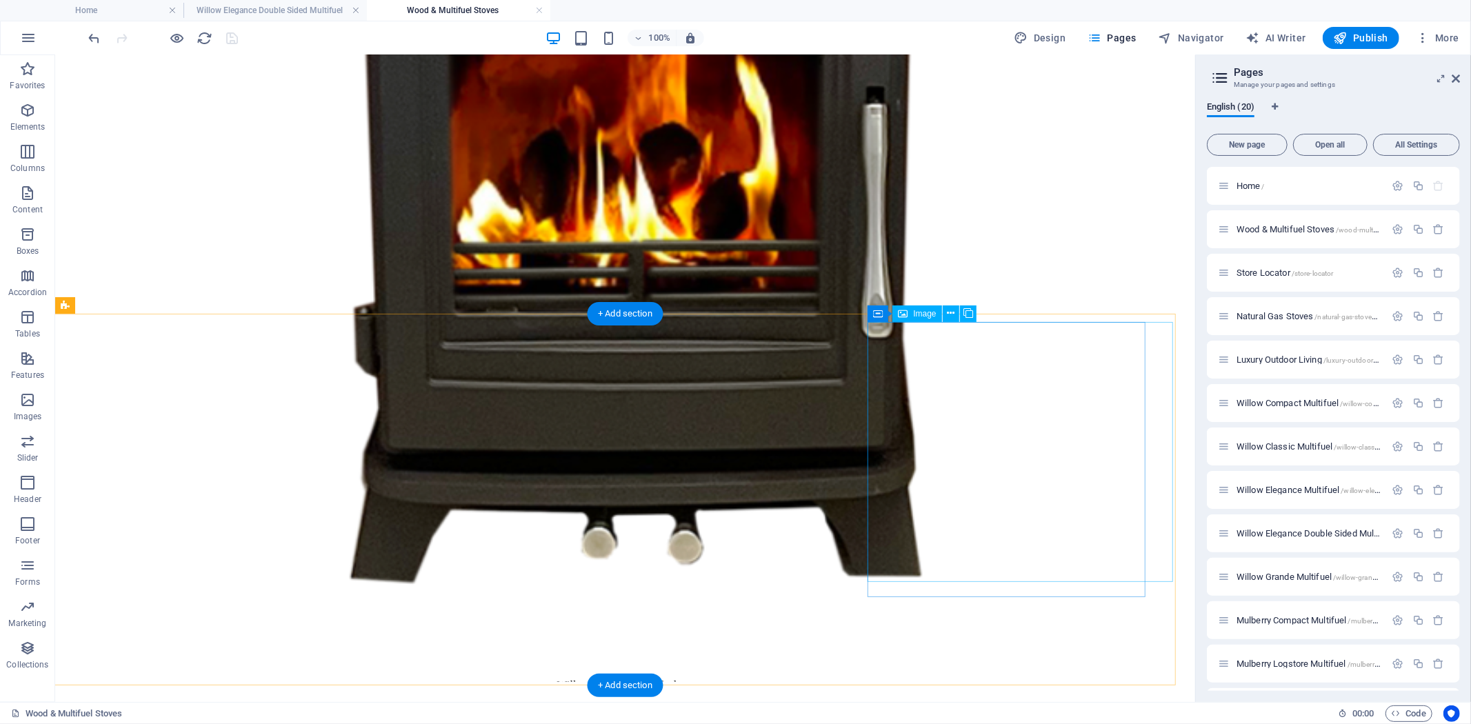
select select "%"
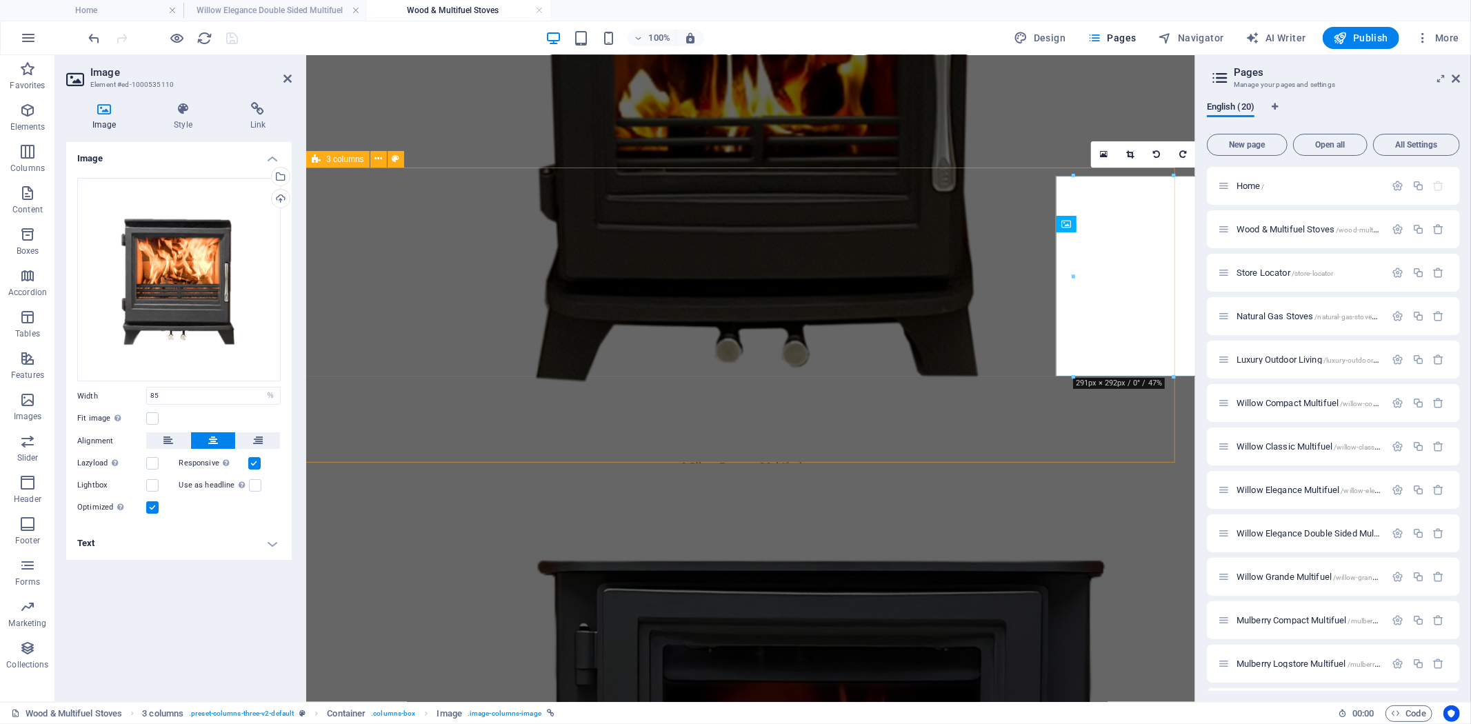
scroll to position [1394, 0]
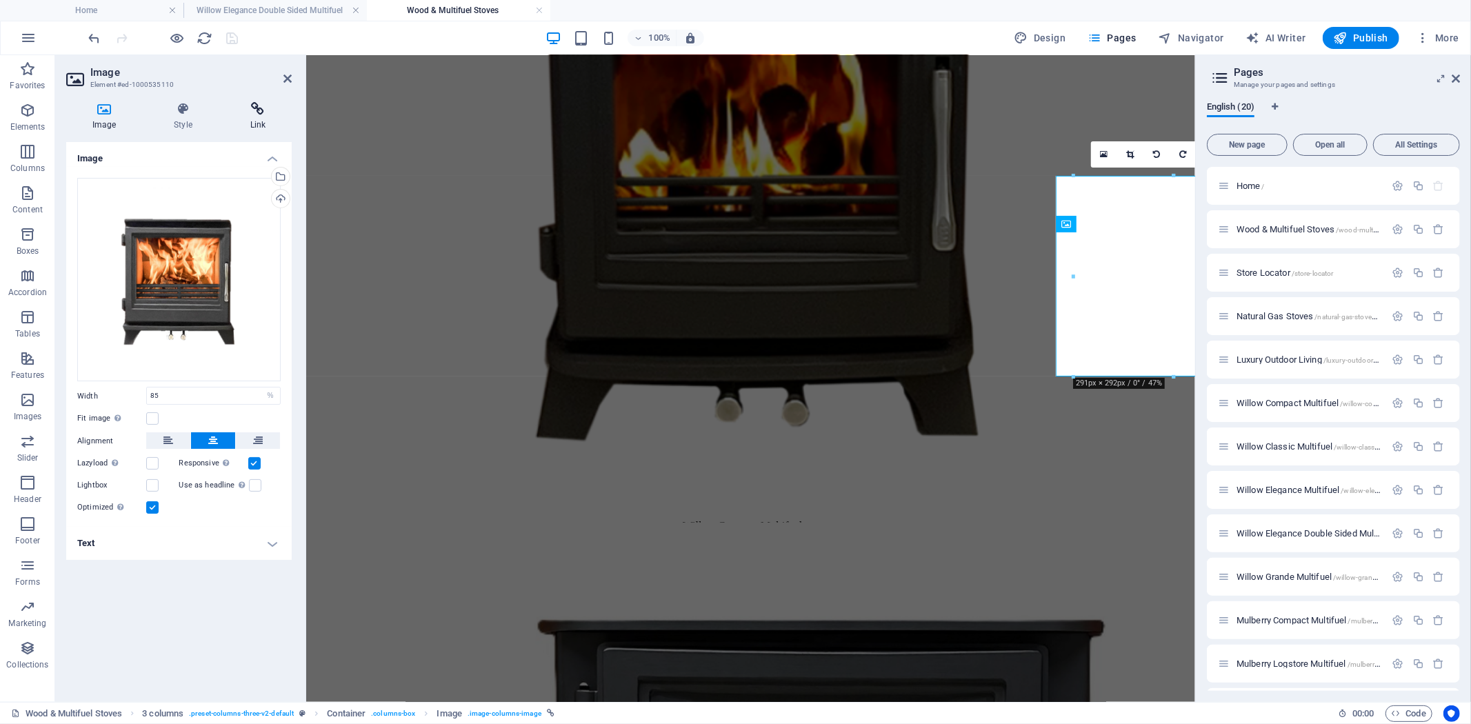
click at [251, 118] on h4 "Link" at bounding box center [258, 116] width 68 height 29
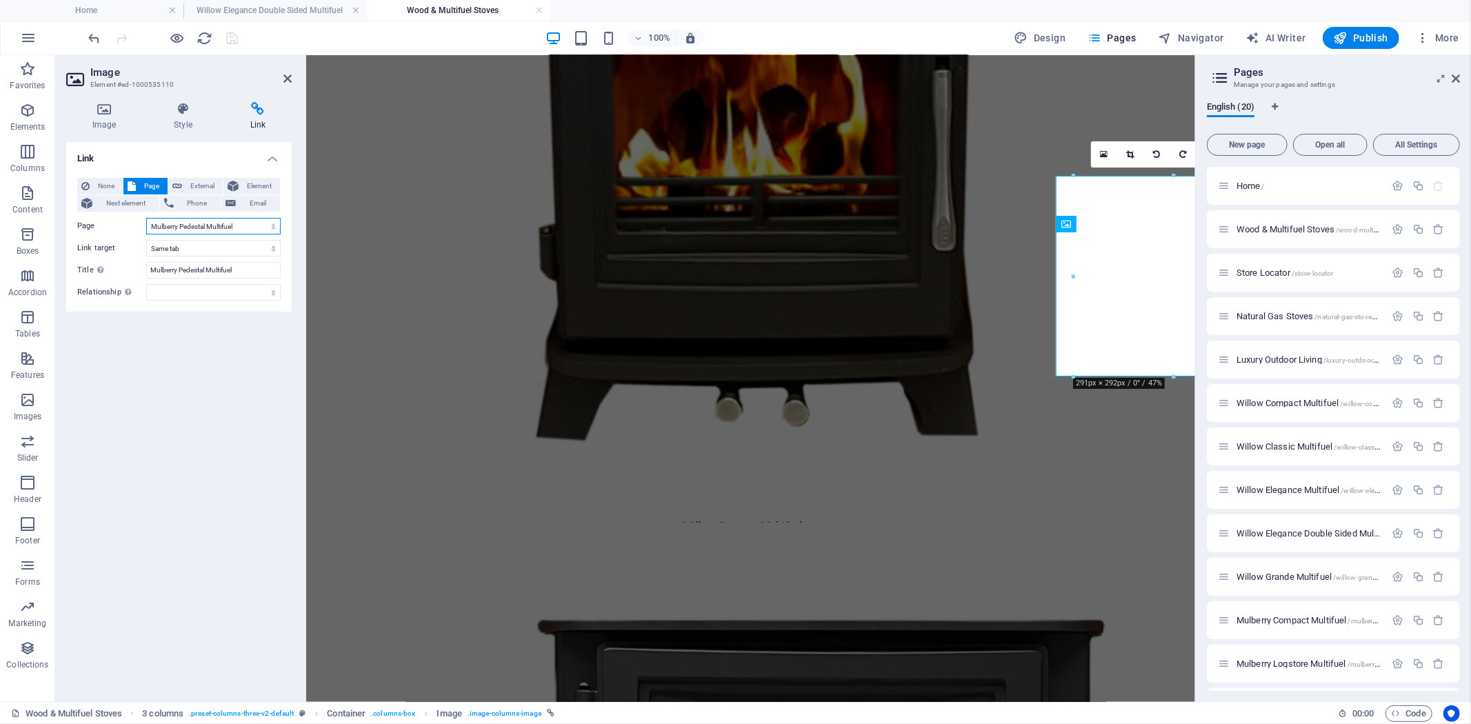
click at [274, 228] on select "Home Wood &amp; Multifuel Stoves Store Locator Natural Gas Stoves Luxury Outdoo…" at bounding box center [213, 226] width 134 height 17
select select "8"
click at [146, 218] on select "Home Wood &amp; Multifuel Stoves Store Locator Natural Gas Stoves Luxury Outdoo…" at bounding box center [213, 226] width 134 height 17
drag, startPoint x: 251, startPoint y: 268, endPoint x: 37, endPoint y: 301, distance: 217.1
click at [55, 262] on div "Image Style Link Image Drag files here, click to choose files or select files f…" at bounding box center [179, 396] width 248 height 611
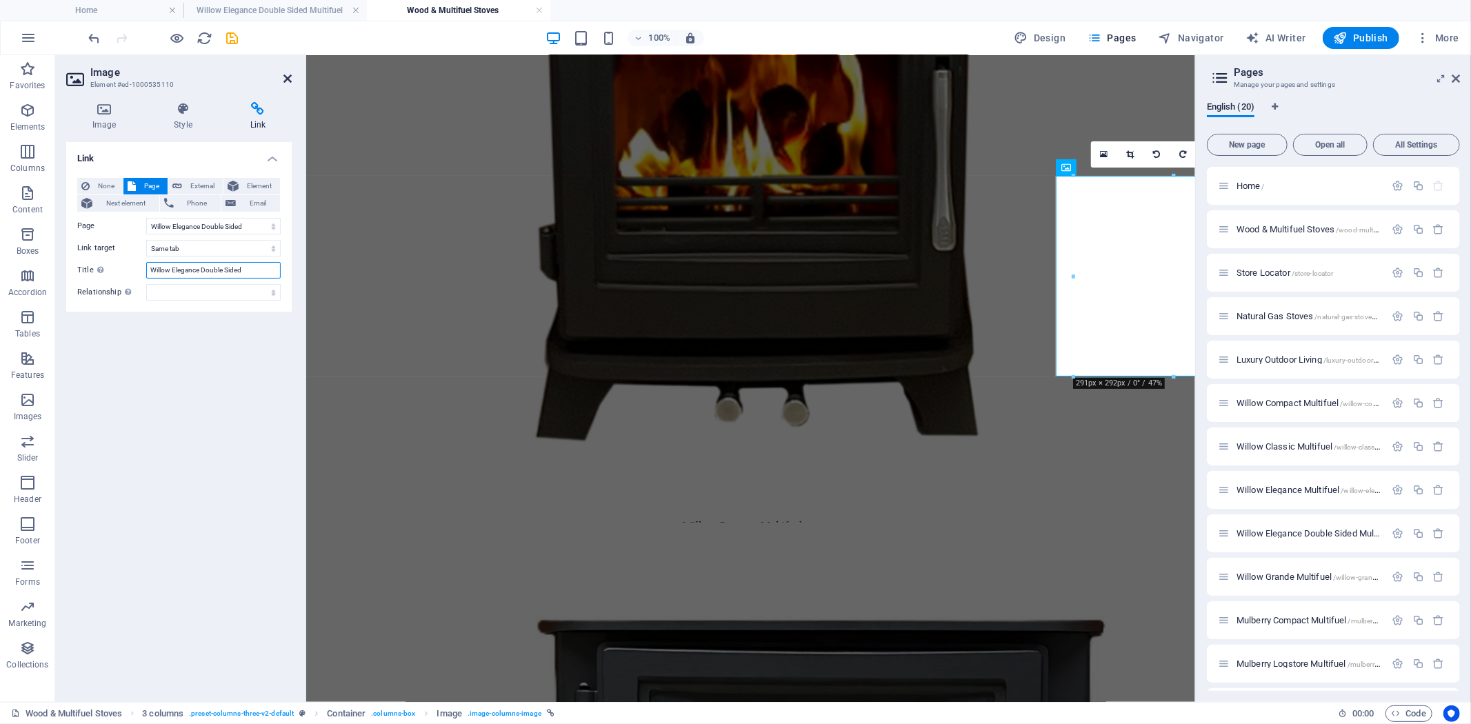
type input "Willow Elegance Double Sided"
drag, startPoint x: 234, startPoint y: 26, endPoint x: 290, endPoint y: 79, distance: 76.6
click at [290, 79] on icon at bounding box center [287, 78] width 8 height 11
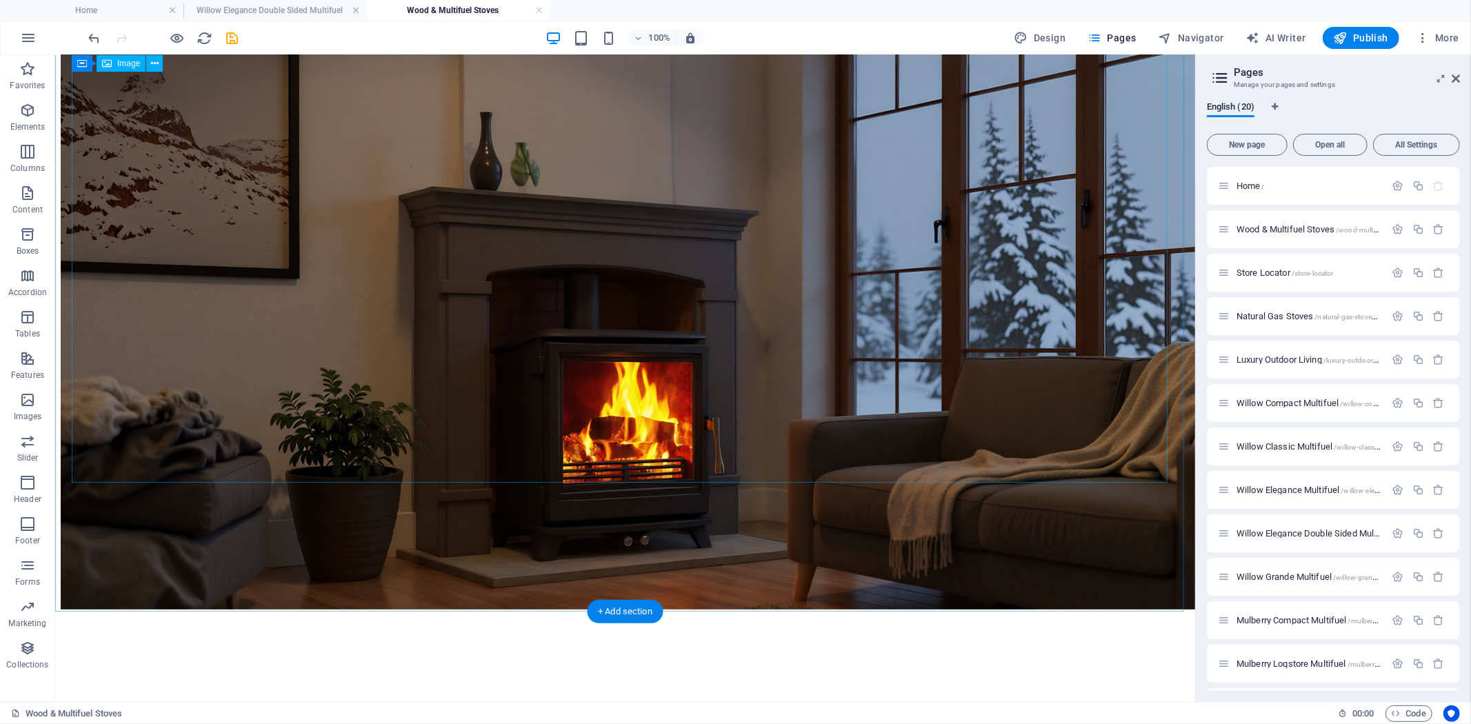
scroll to position [152, 0]
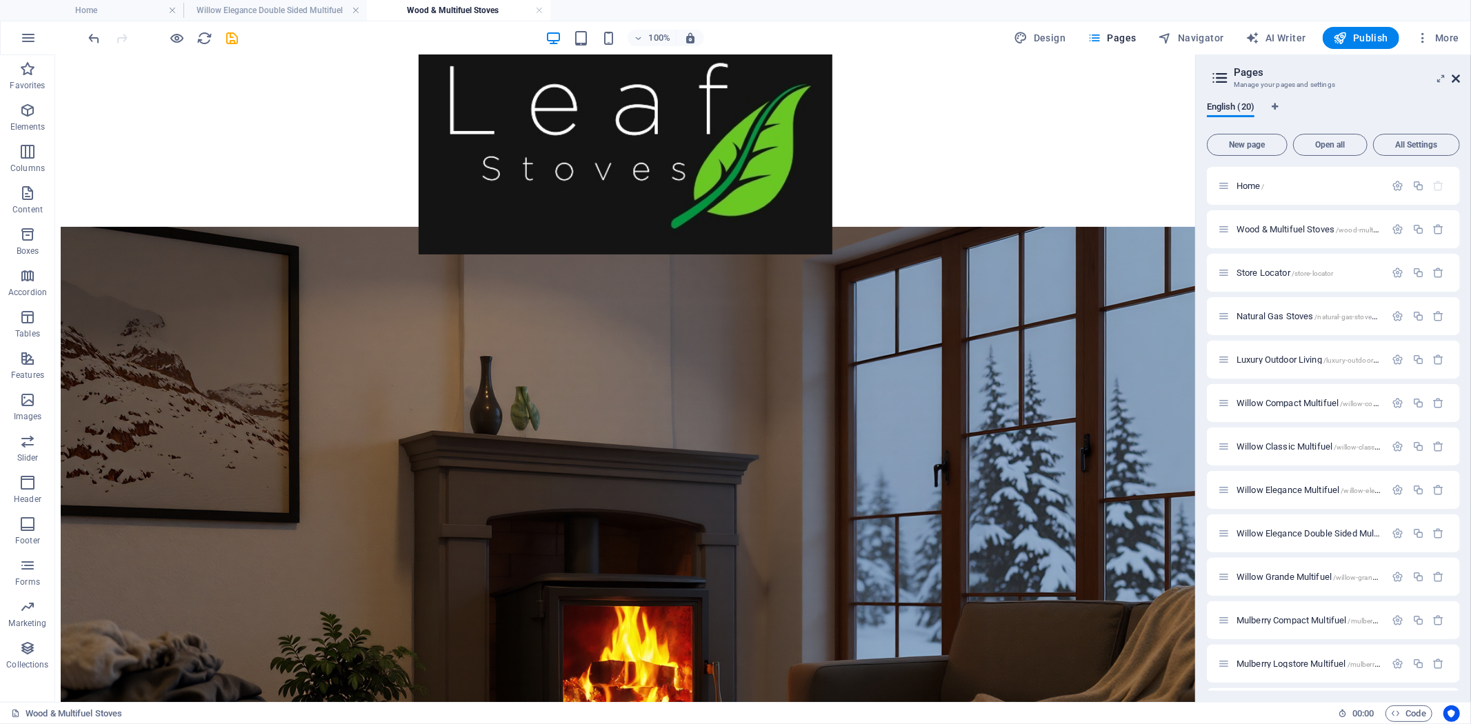
click at [1457, 73] on icon at bounding box center [1455, 78] width 8 height 11
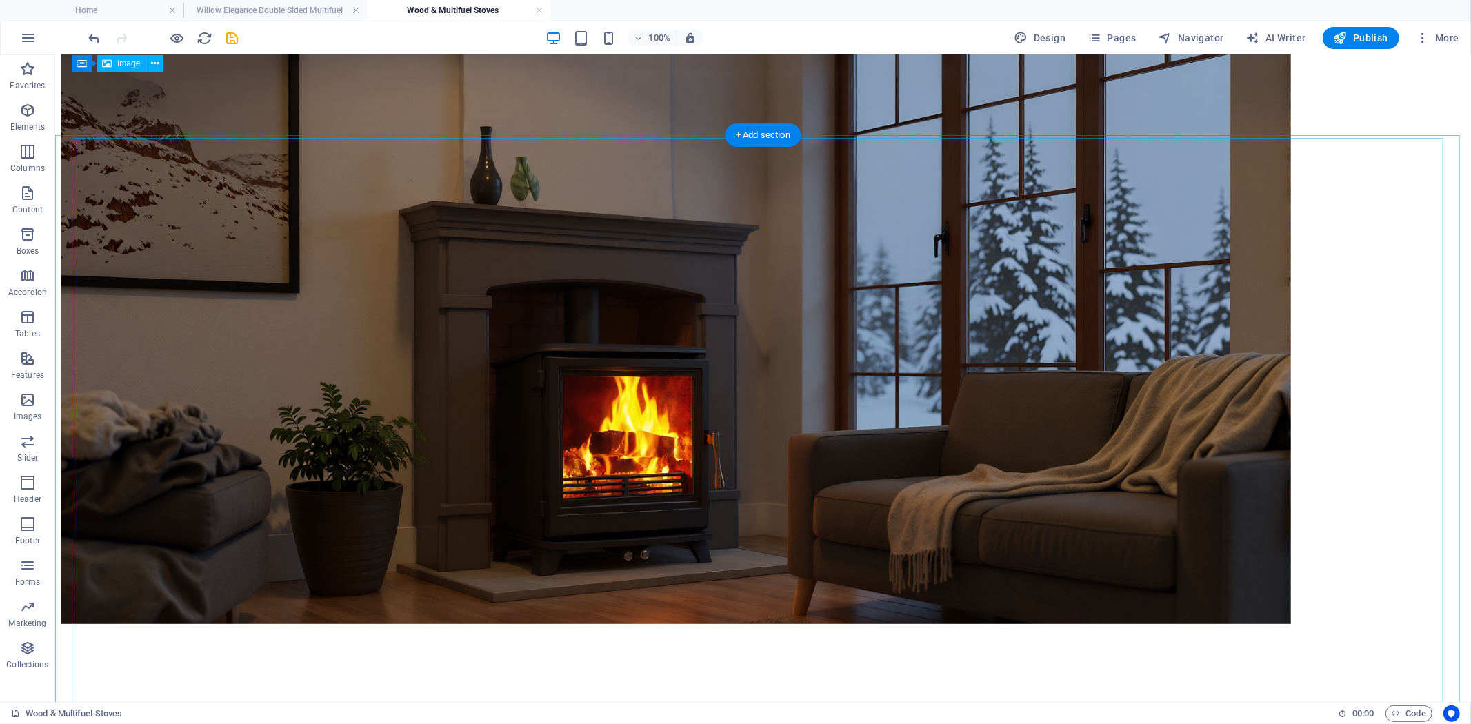
scroll to position [0, 0]
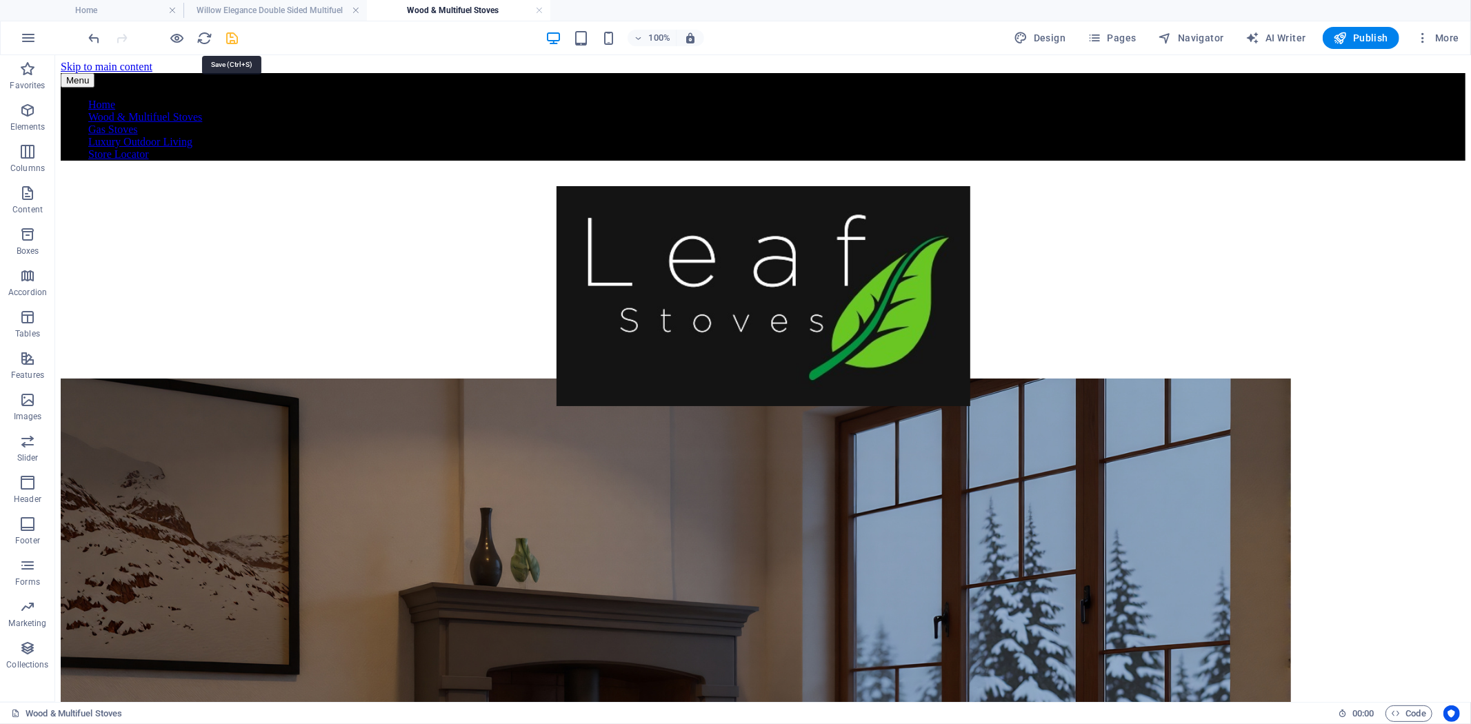
click at [240, 42] on span "save" at bounding box center [232, 38] width 17 height 16
checkbox input "false"
click at [1107, 44] on span "Pages" at bounding box center [1111, 38] width 48 height 14
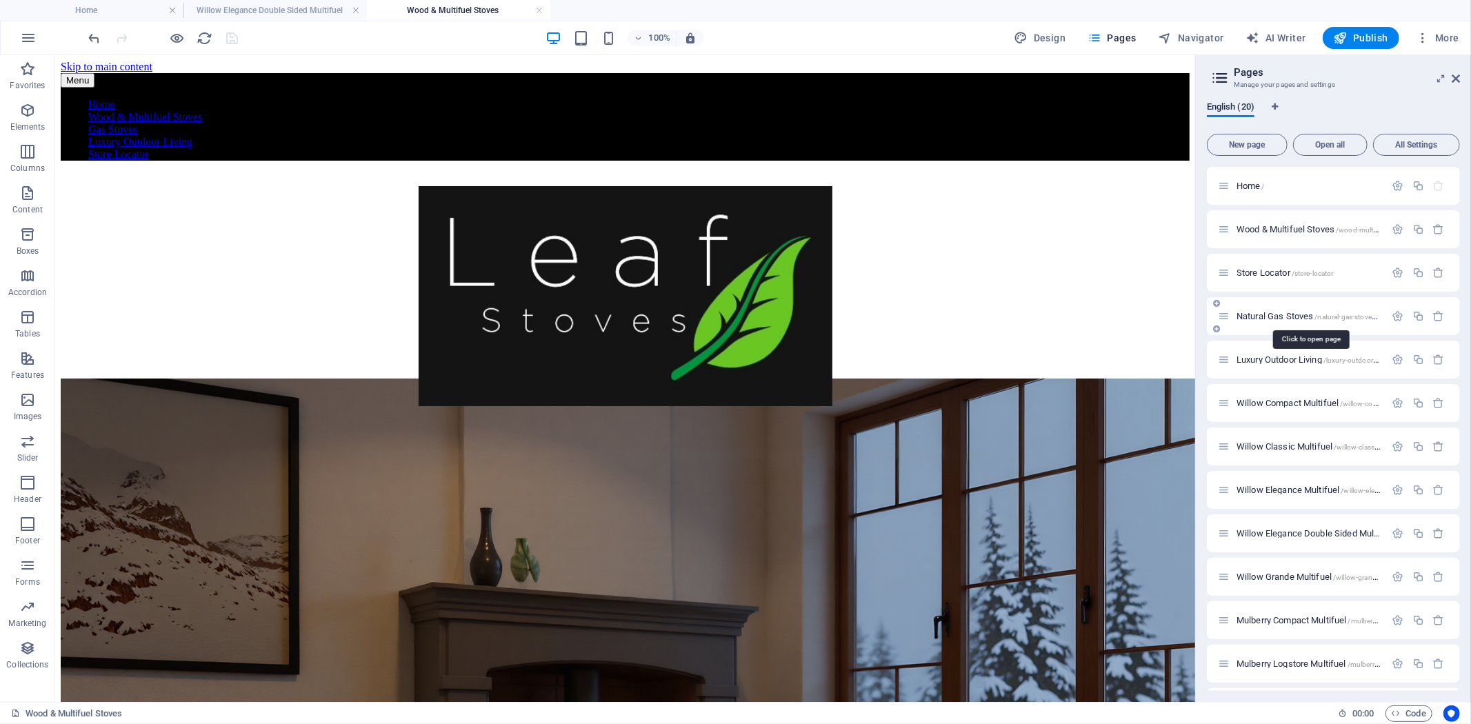
click at [1285, 315] on span "Natural Gas Stoves /natural-gas-stoves-20" at bounding box center [1311, 316] width 150 height 10
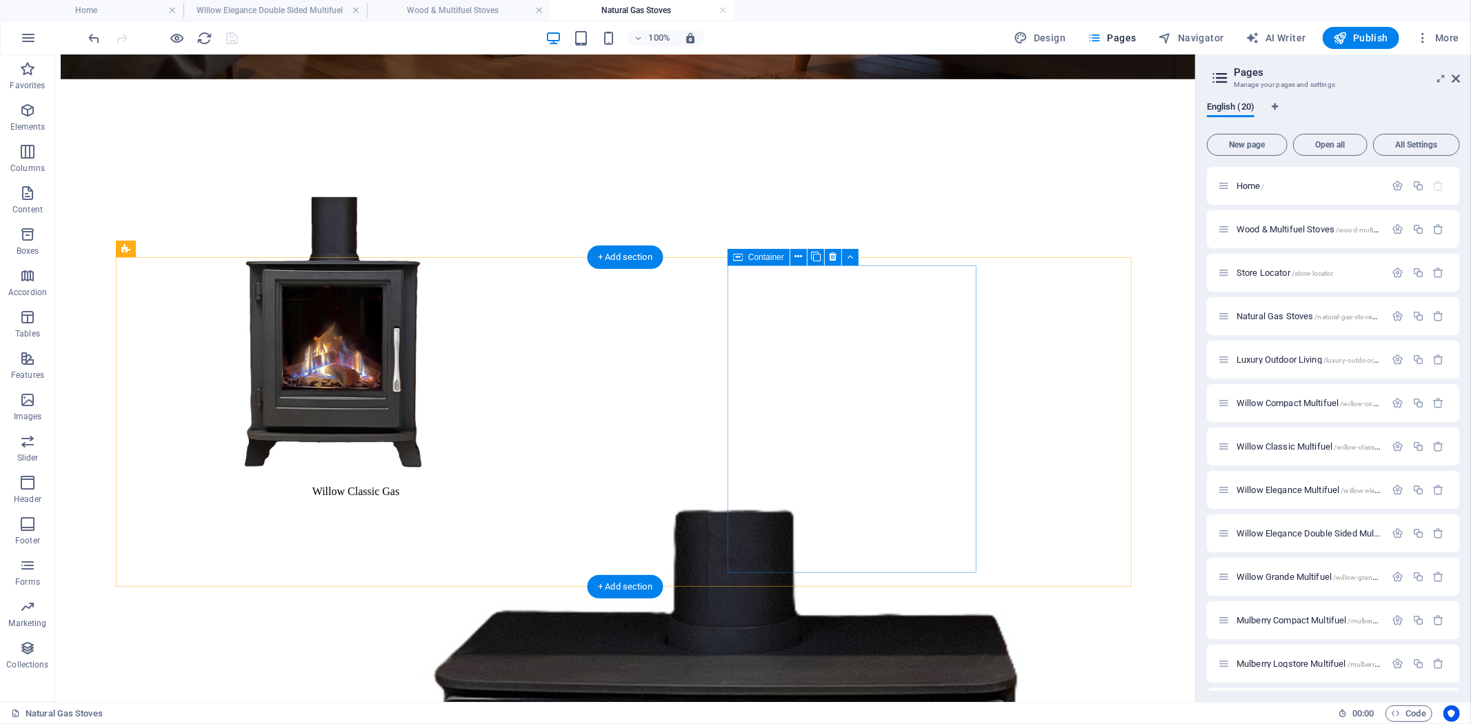
scroll to position [1232, 0]
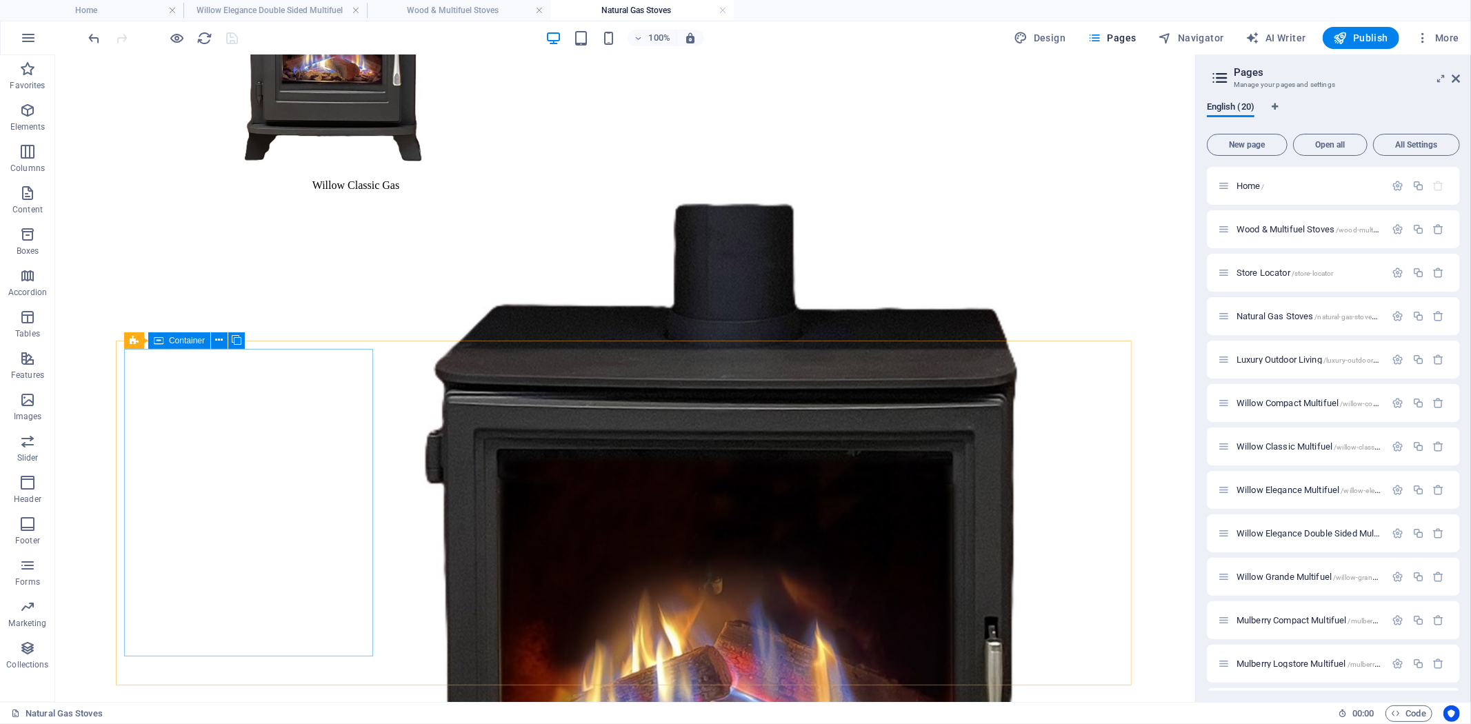
click at [161, 341] on icon at bounding box center [159, 340] width 10 height 17
click at [233, 341] on icon at bounding box center [237, 340] width 10 height 14
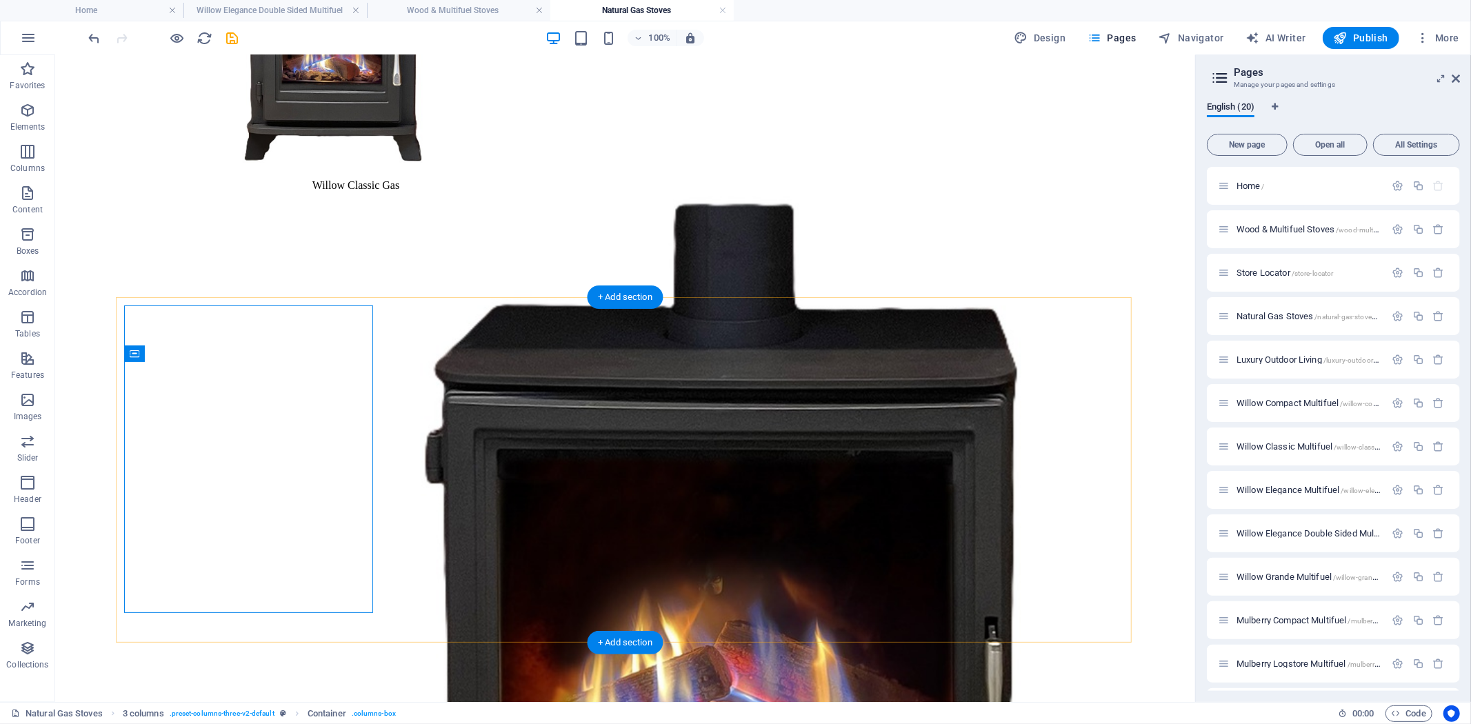
scroll to position [1386, 0]
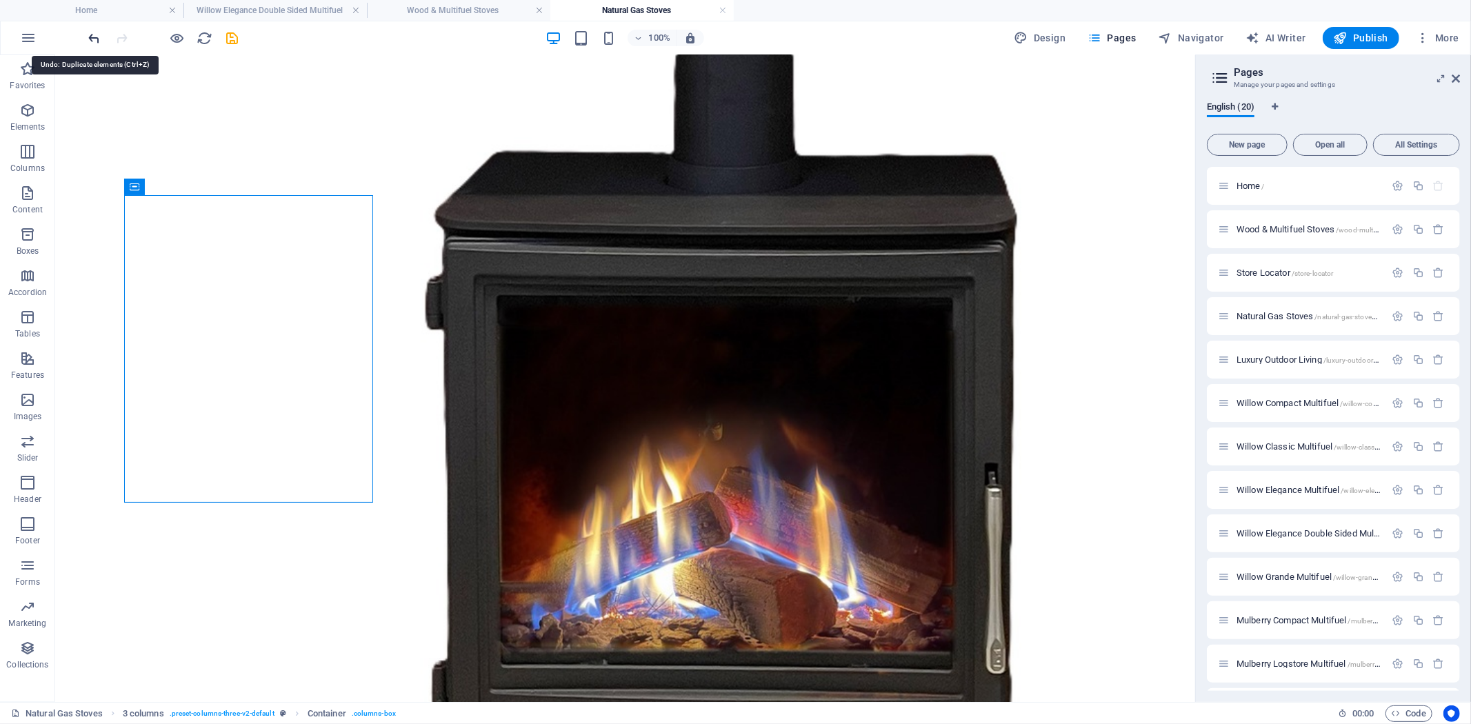
click at [94, 42] on icon "undo" at bounding box center [95, 38] width 16 height 16
click at [858, 189] on div "Container" at bounding box center [870, 187] width 62 height 17
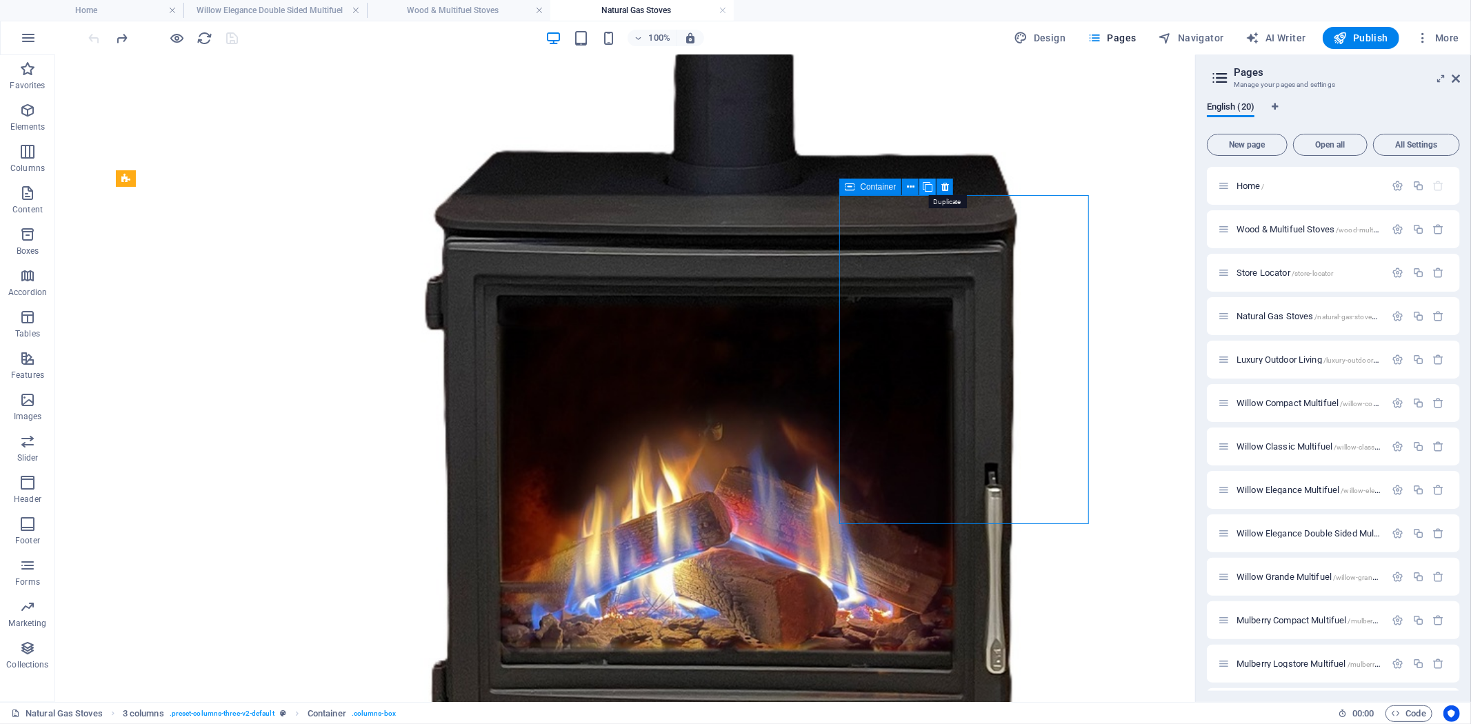
click at [928, 186] on icon at bounding box center [928, 187] width 10 height 14
click at [1176, 32] on span "Navigator" at bounding box center [1191, 38] width 66 height 14
select select "17535957-en"
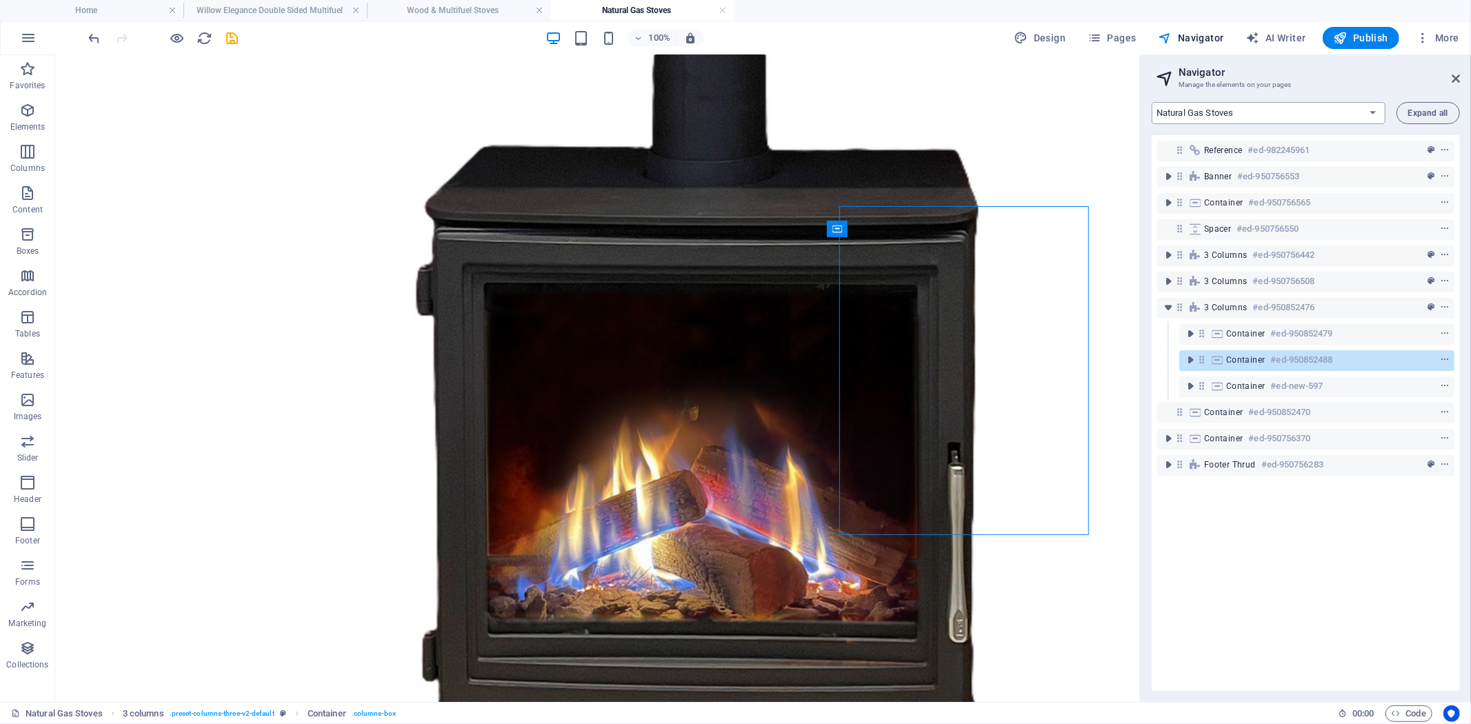
scroll to position [1375, 0]
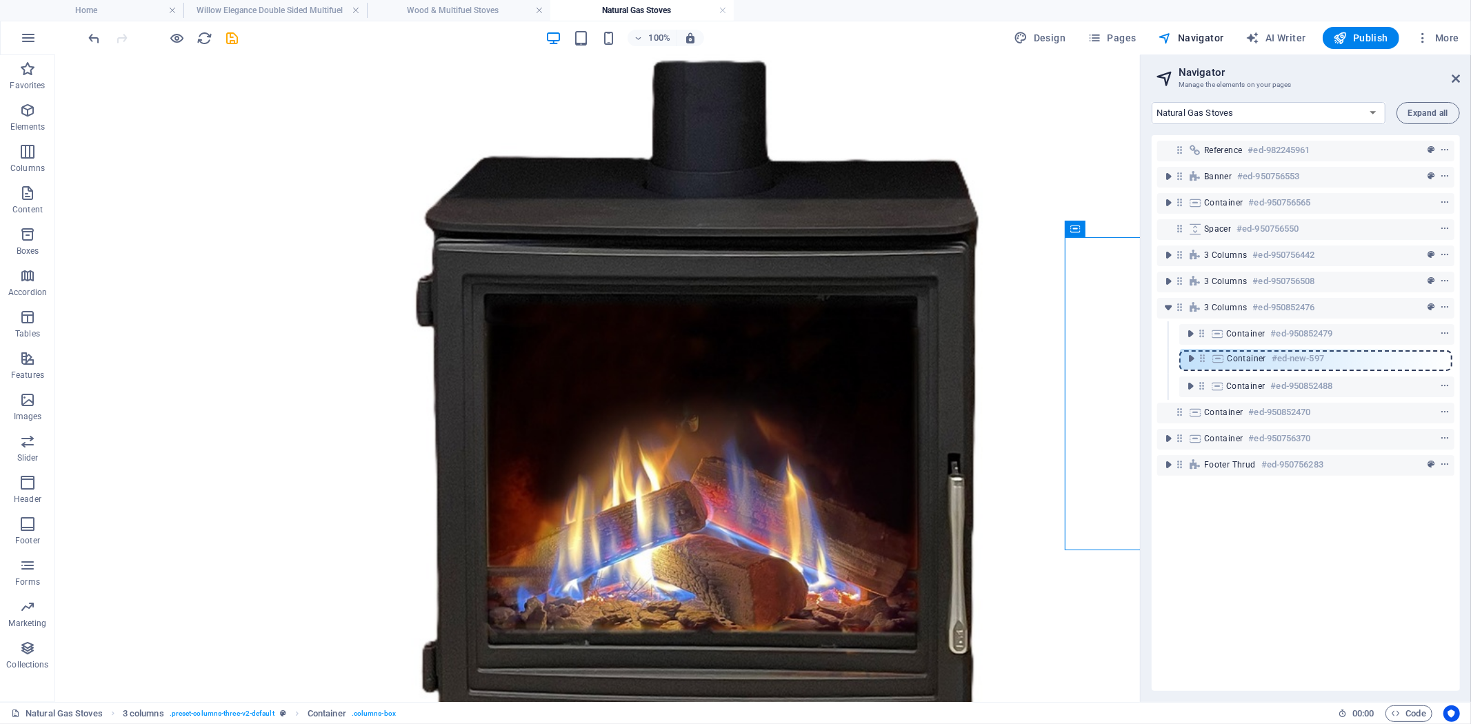
drag, startPoint x: 1202, startPoint y: 386, endPoint x: 1202, endPoint y: 355, distance: 31.0
click at [1202, 355] on div "Reference #ed-982245961 Banner #ed-950756553 Container #ed-950756565 Spacer #ed…" at bounding box center [1306, 413] width 308 height 556
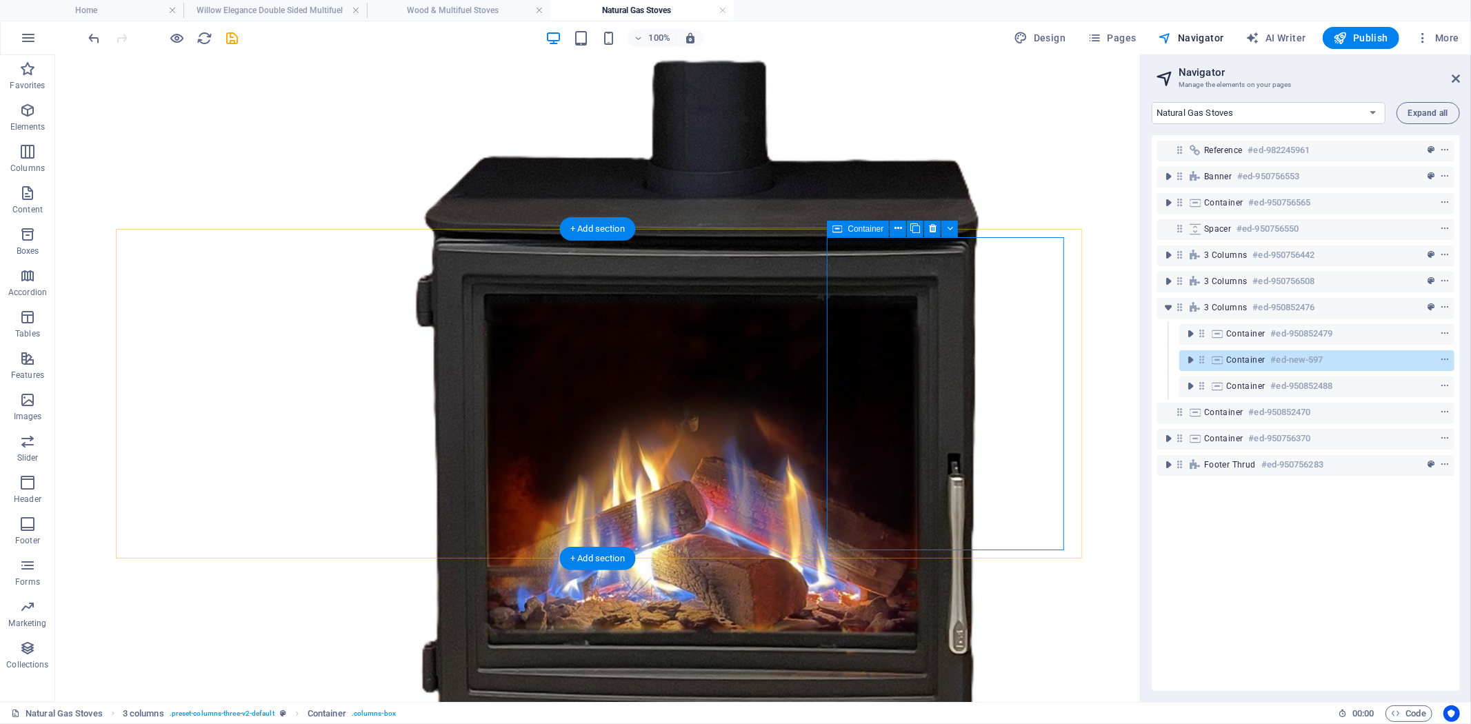
click at [1217, 359] on icon at bounding box center [1216, 359] width 15 height 11
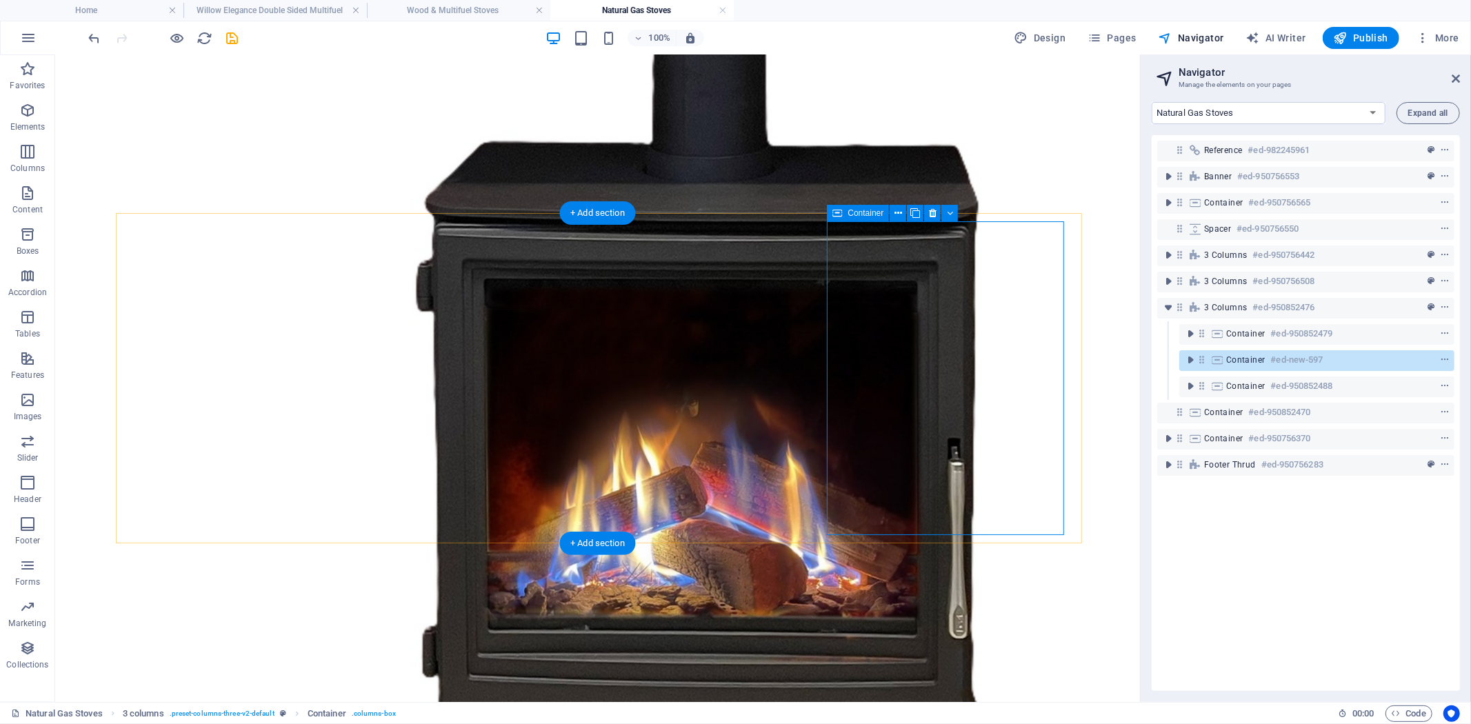
click at [1217, 359] on icon at bounding box center [1216, 359] width 15 height 11
select select "%"
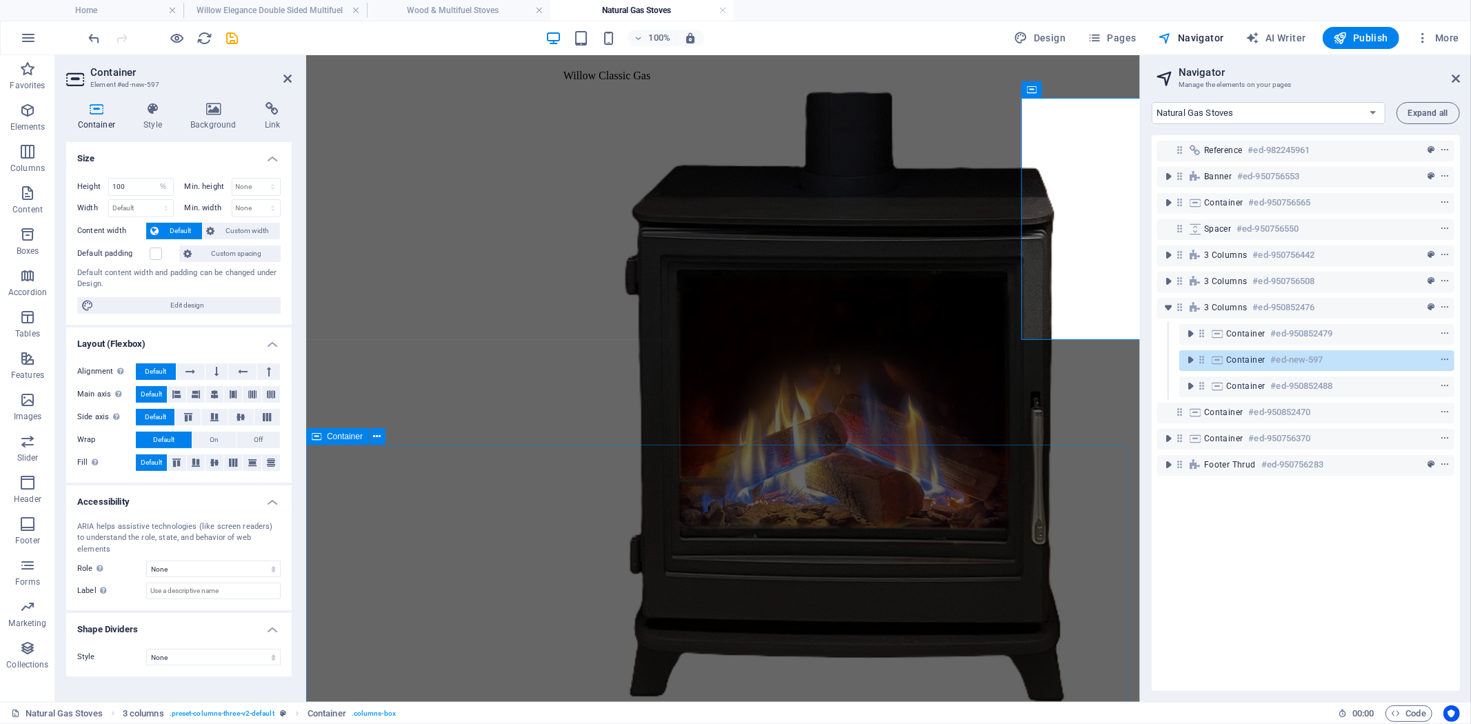
scroll to position [1189, 0]
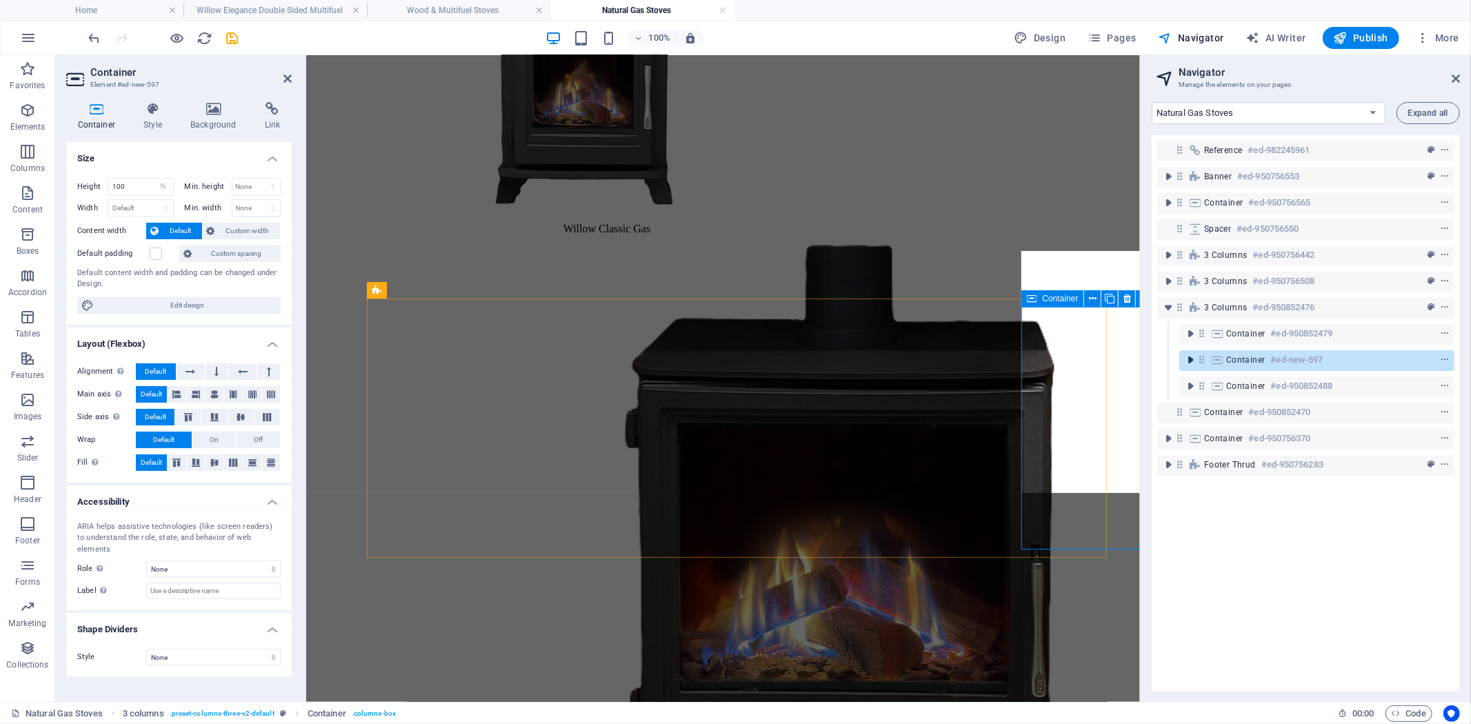
click at [1189, 361] on icon "toggle-expand" at bounding box center [1190, 360] width 14 height 14
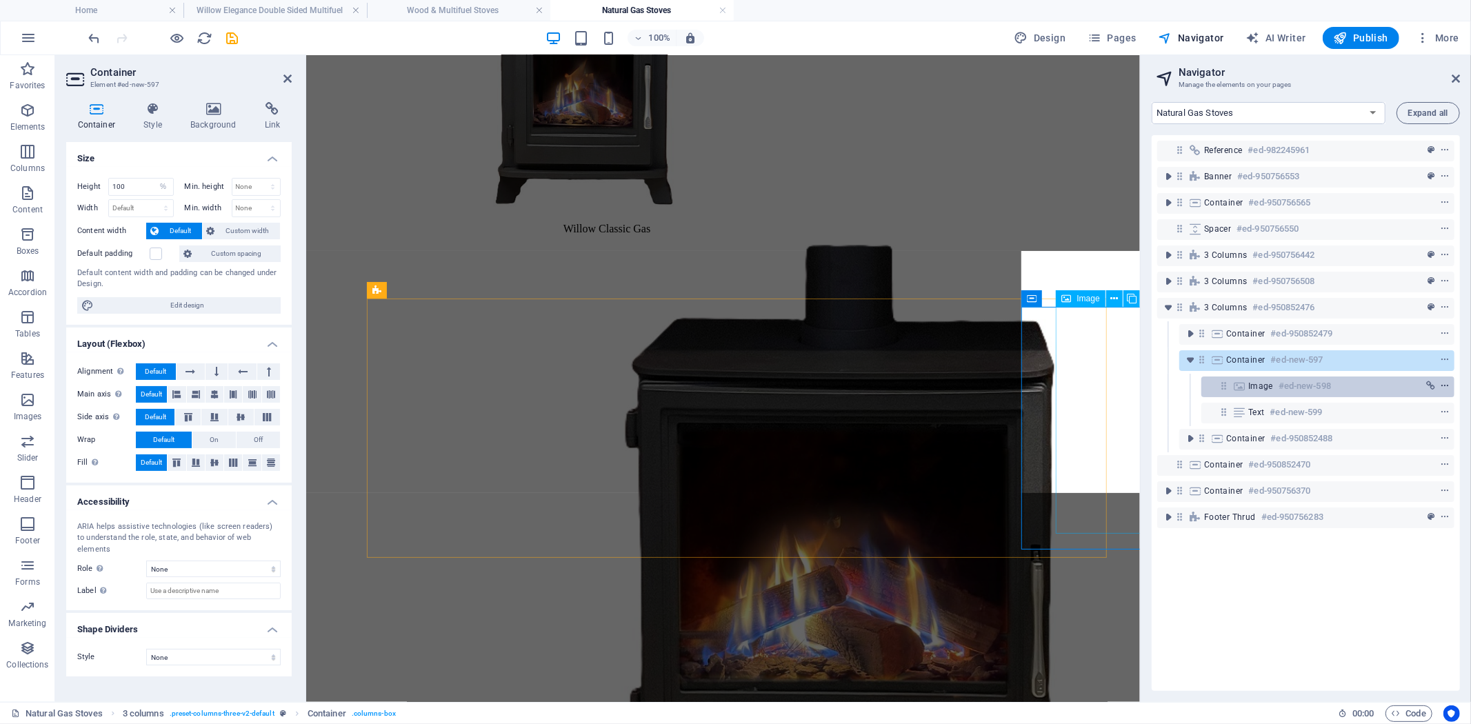
click at [1443, 387] on icon "context-menu" at bounding box center [1445, 386] width 10 height 10
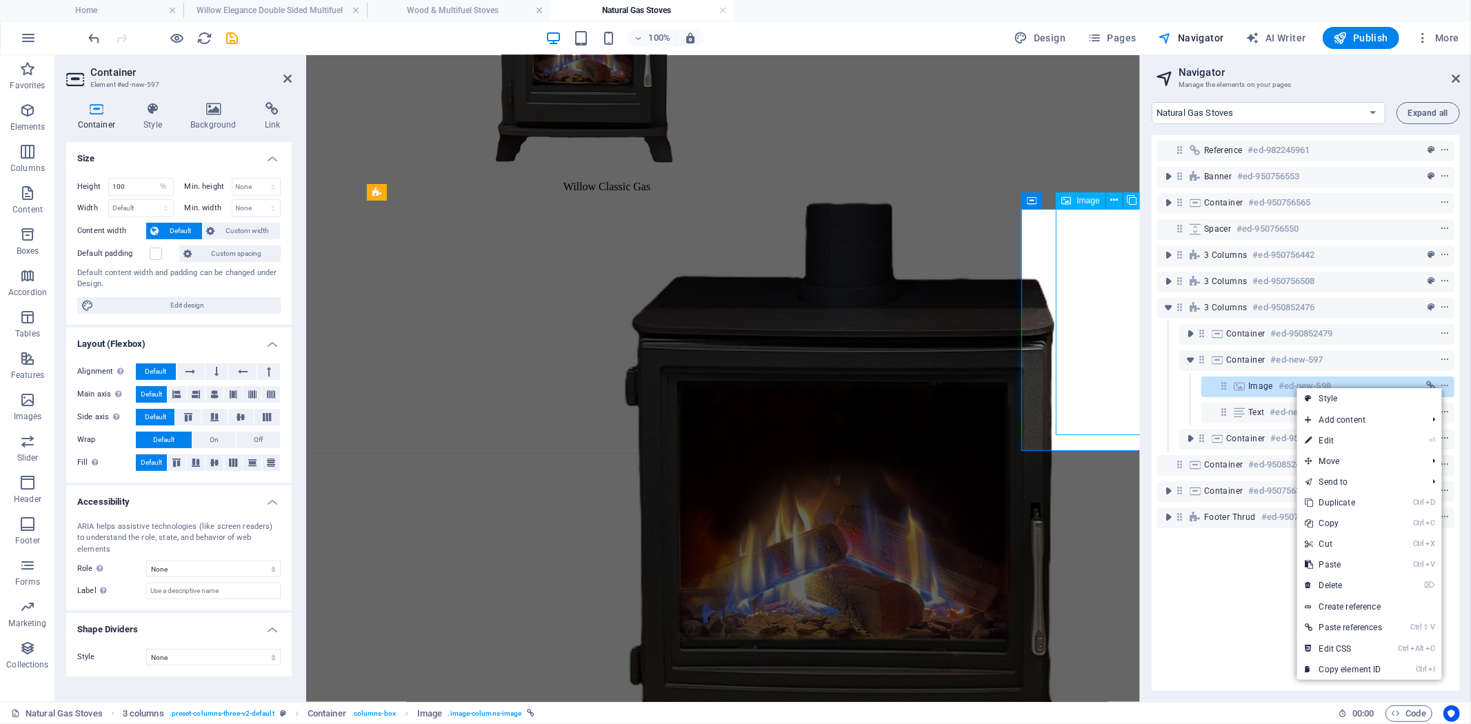
click at [1269, 389] on span "Image" at bounding box center [1260, 386] width 25 height 11
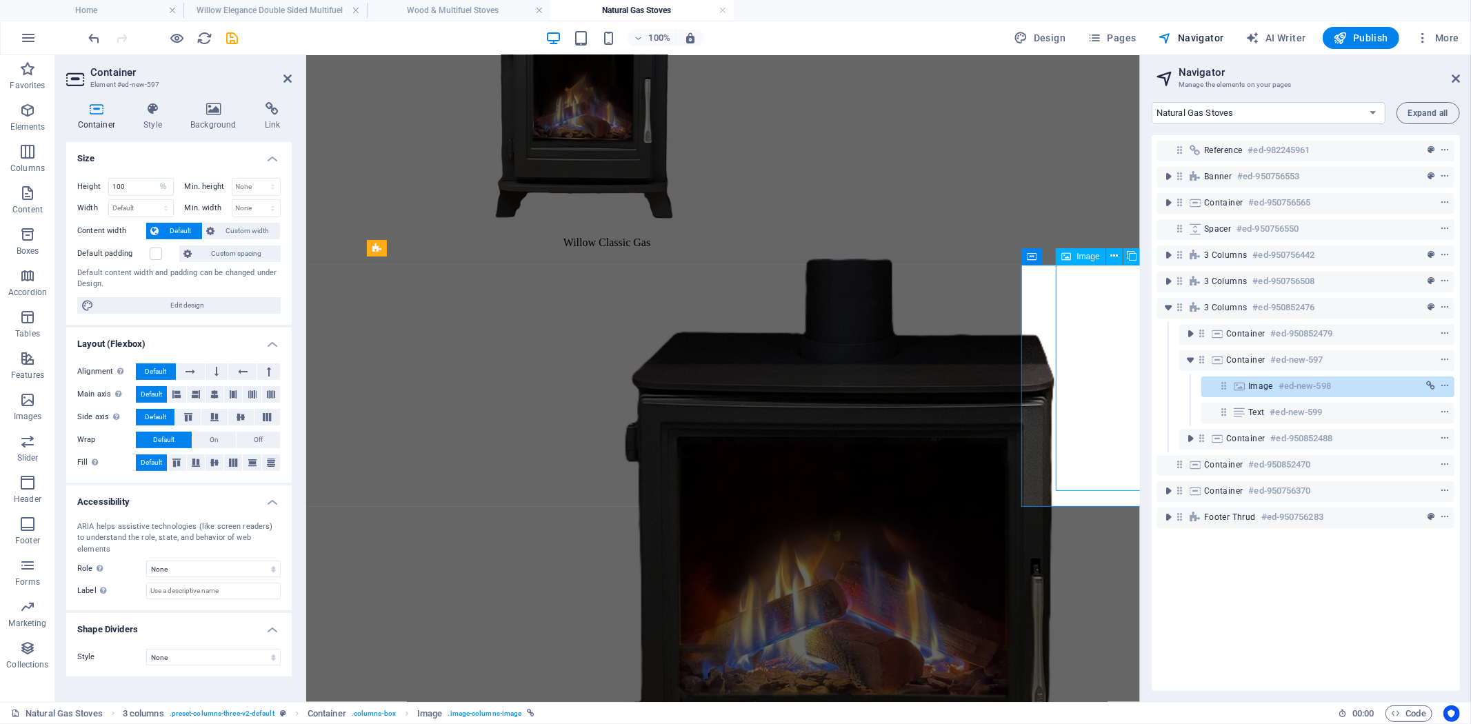
click at [1269, 389] on span "Image" at bounding box center [1260, 386] width 25 height 11
select select "%"
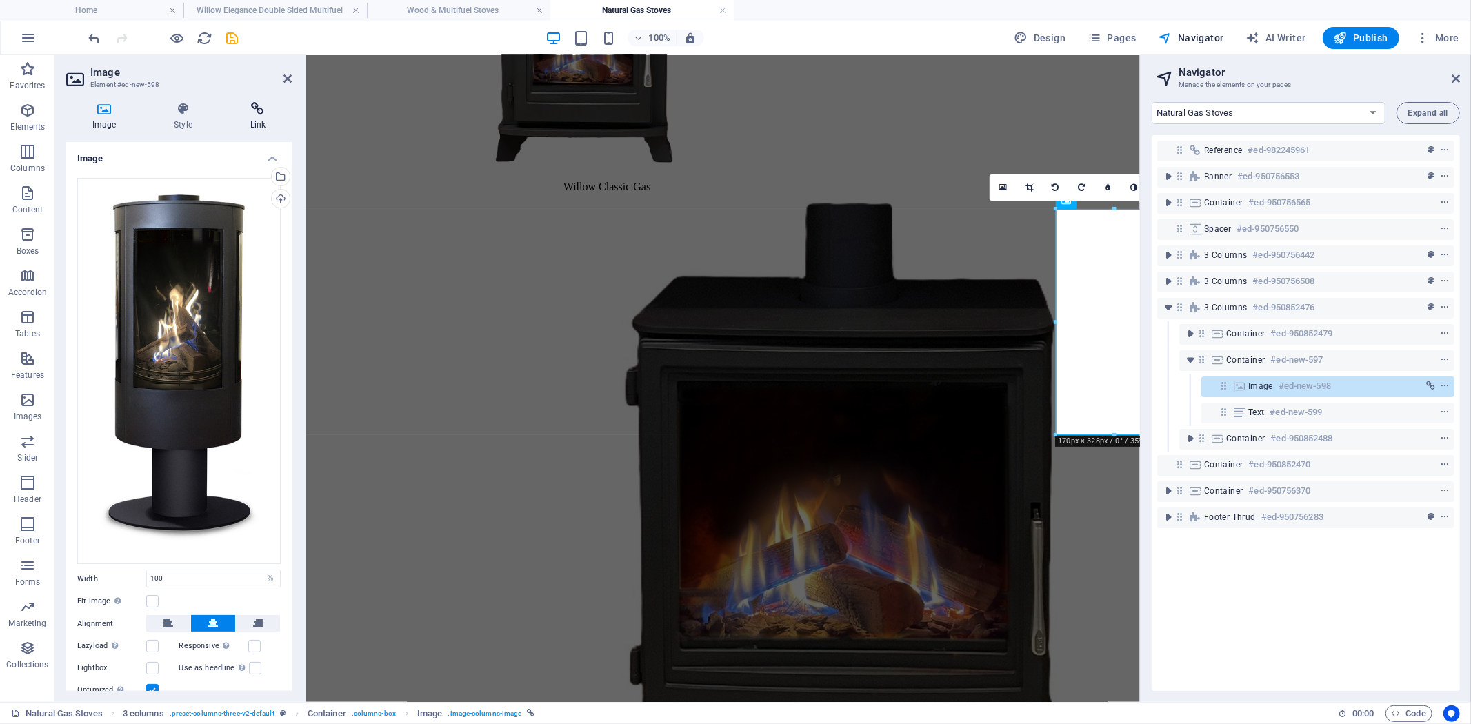
click at [257, 119] on h4 "Link" at bounding box center [258, 116] width 68 height 29
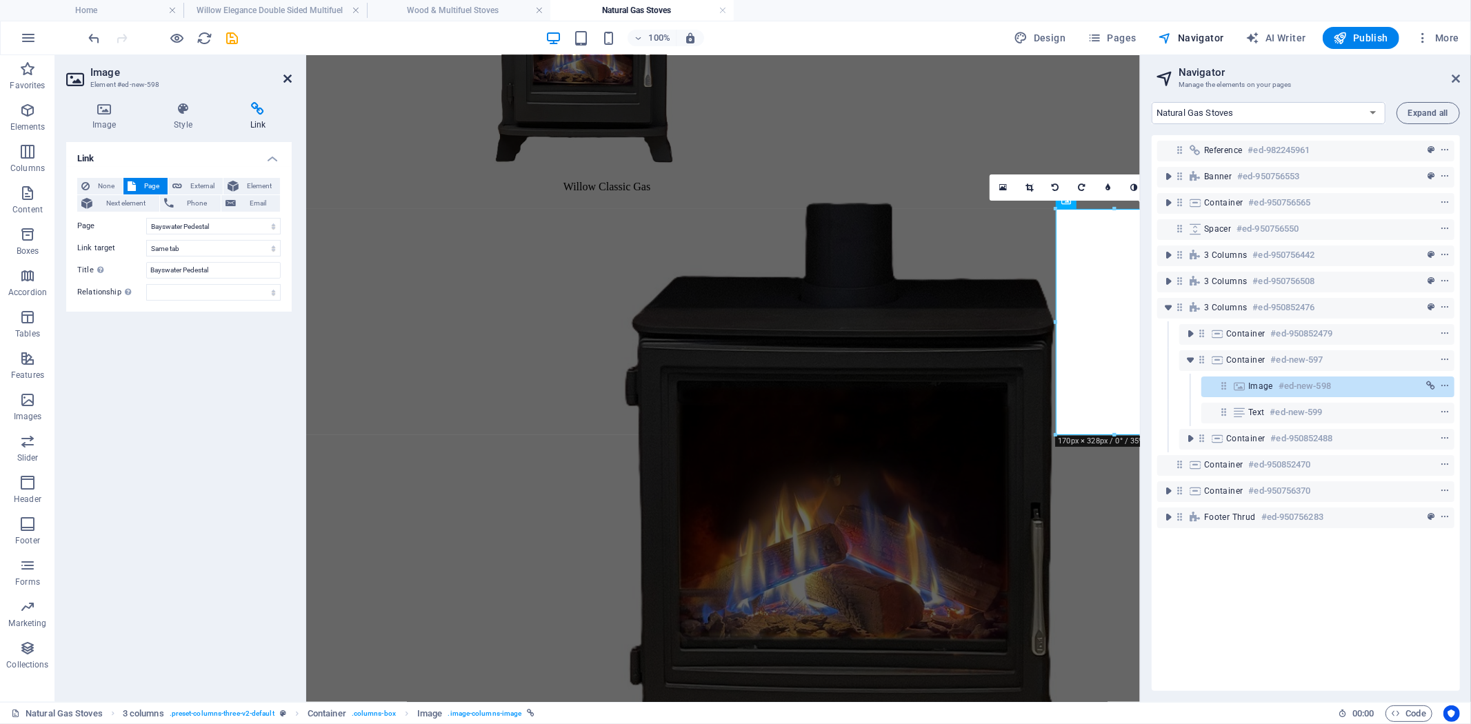
click at [285, 80] on icon at bounding box center [287, 78] width 8 height 11
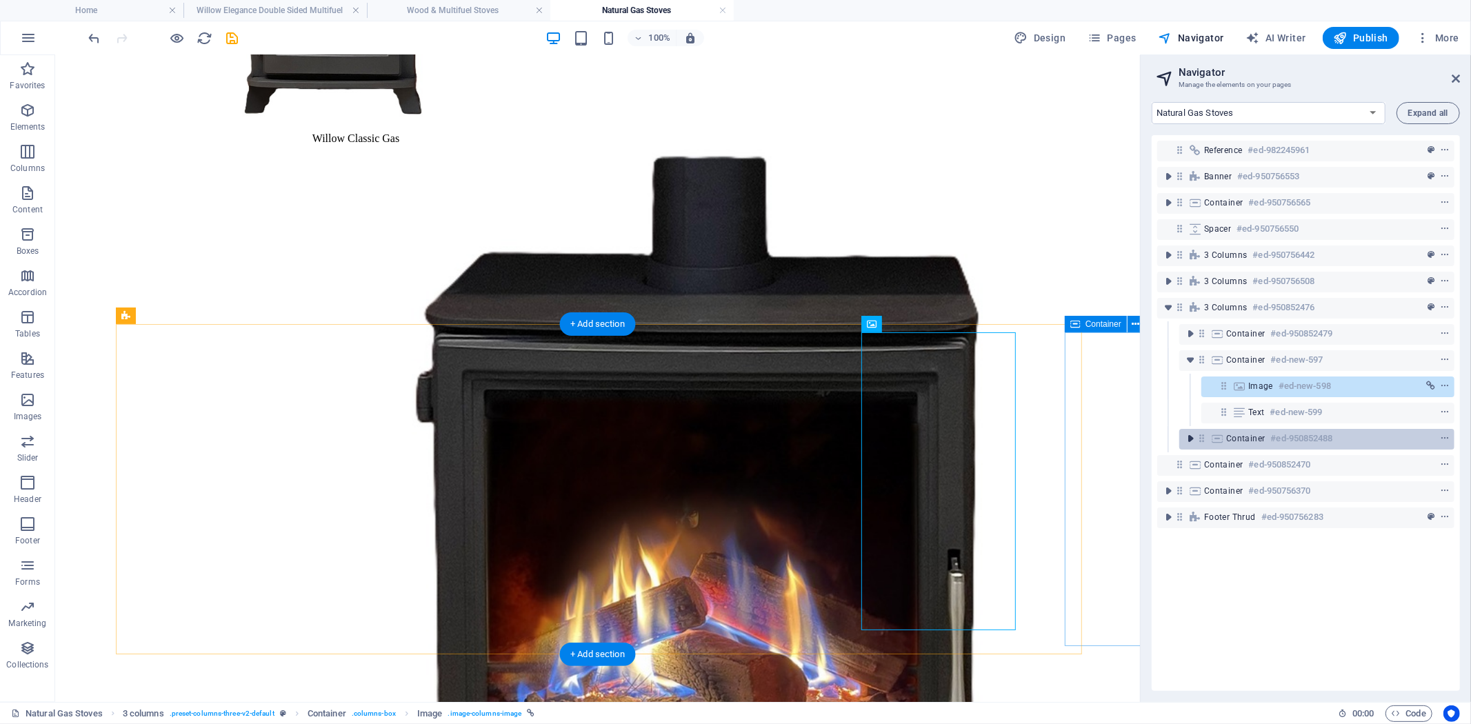
click at [1187, 437] on icon "toggle-expand" at bounding box center [1190, 439] width 14 height 14
click at [1245, 439] on span "Container" at bounding box center [1245, 438] width 39 height 11
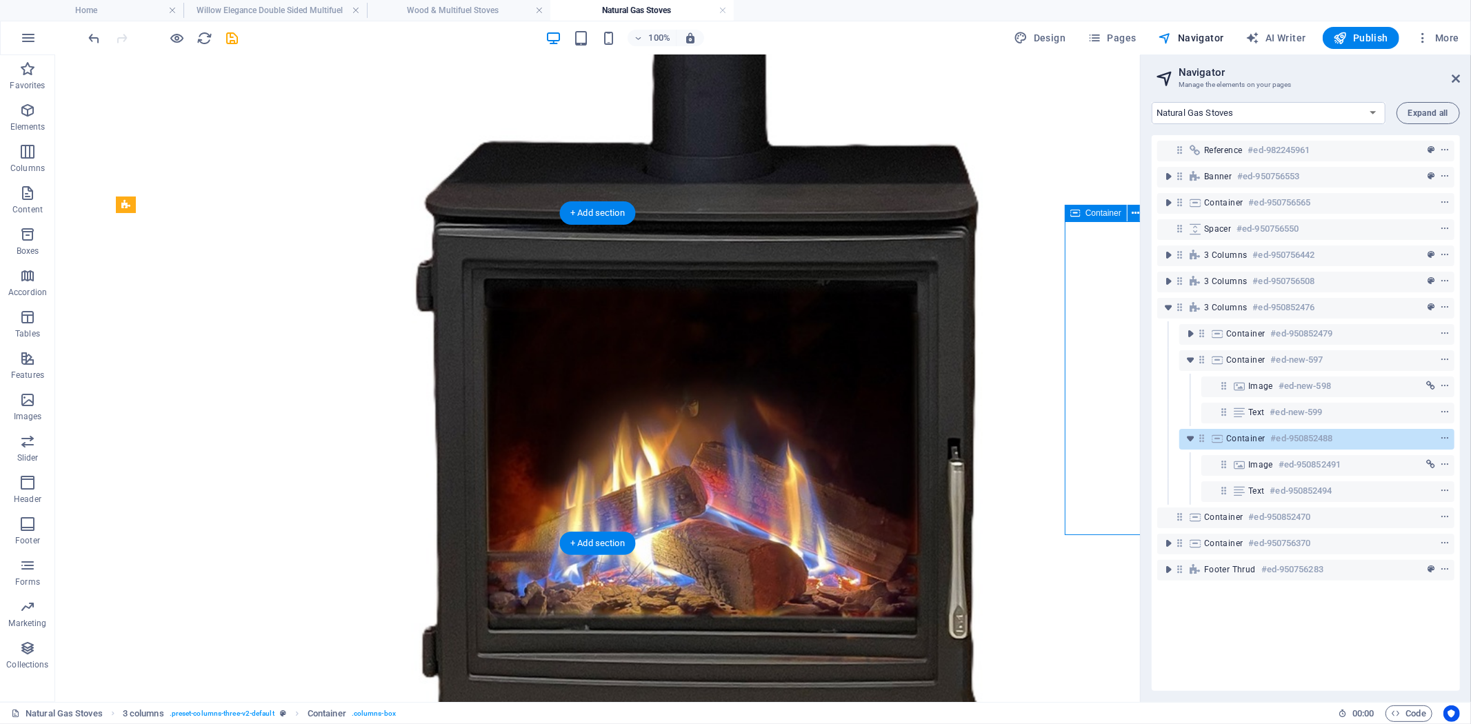
click at [1245, 439] on span "Container" at bounding box center [1245, 438] width 39 height 11
select select "%"
select select "px"
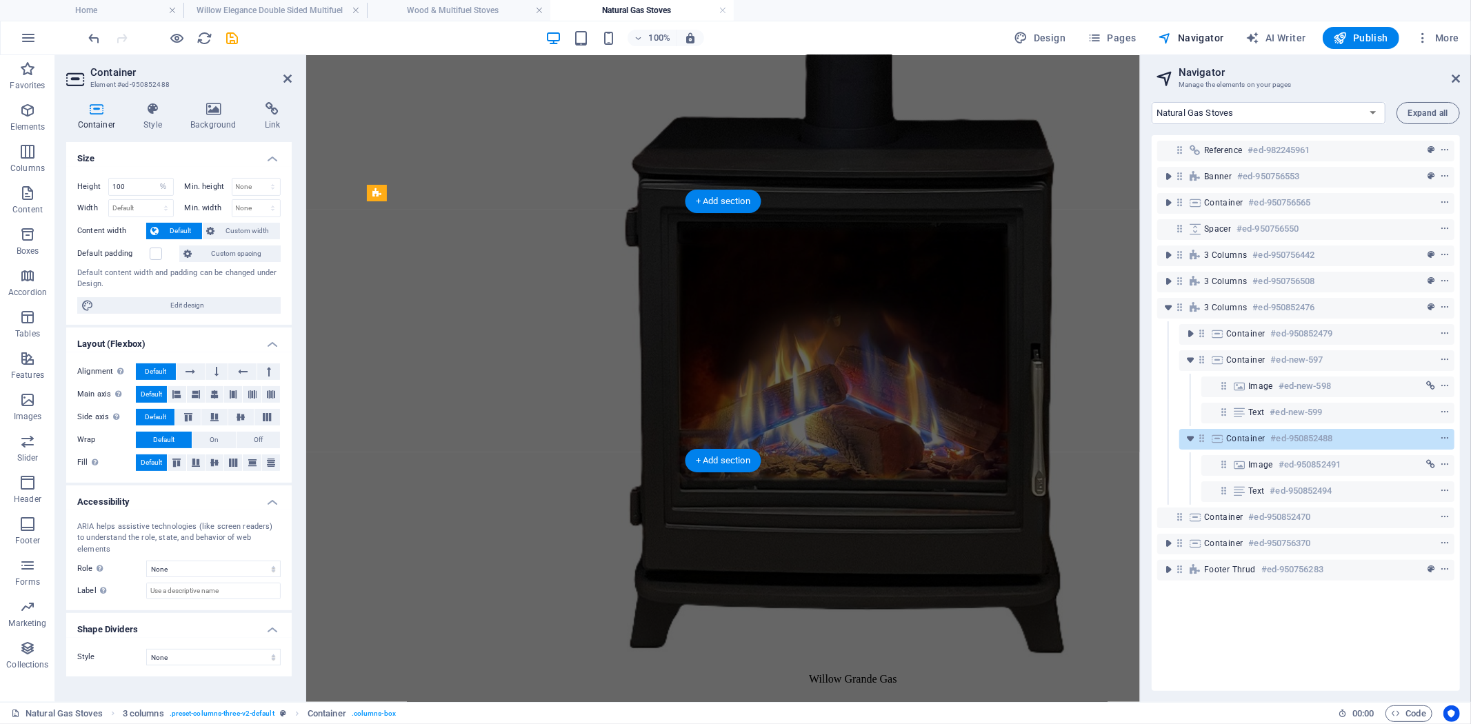
scroll to position [1286, 0]
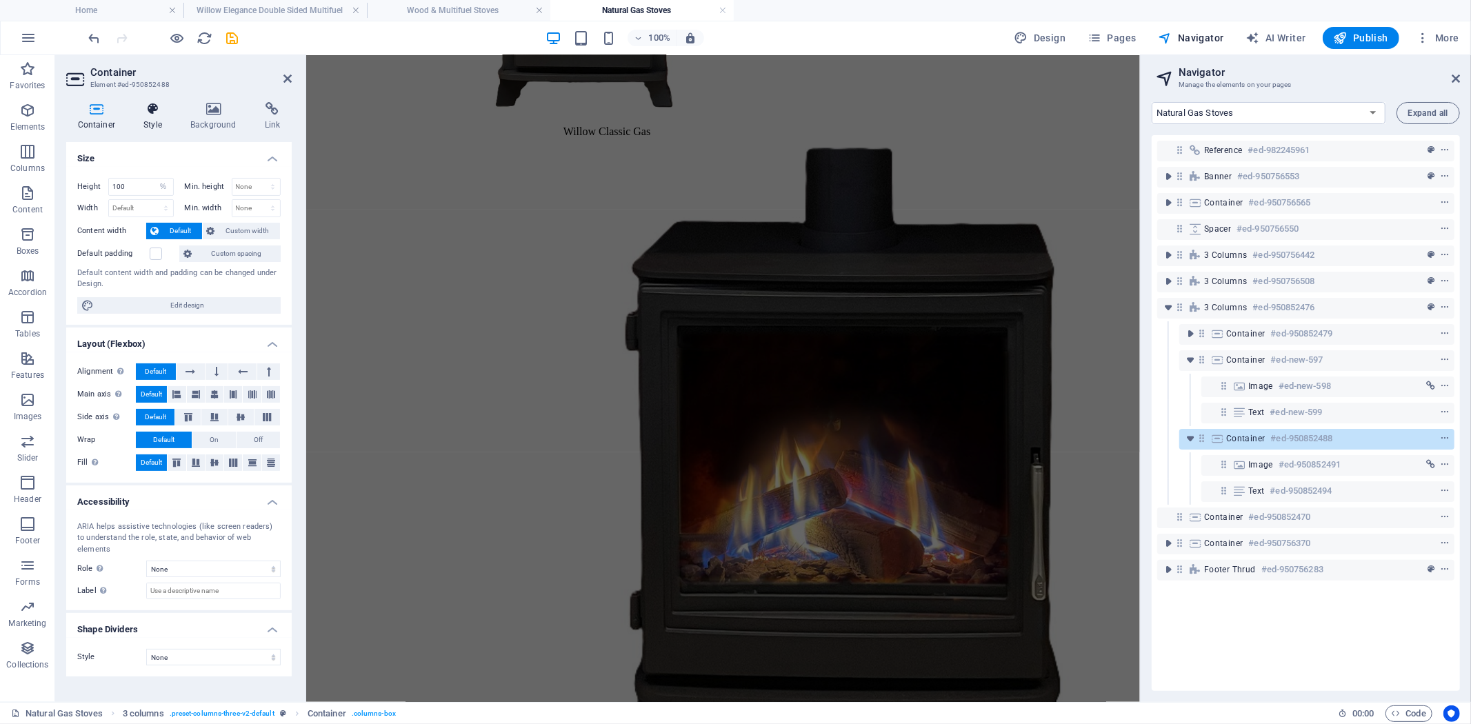
click at [159, 114] on icon at bounding box center [152, 109] width 41 height 14
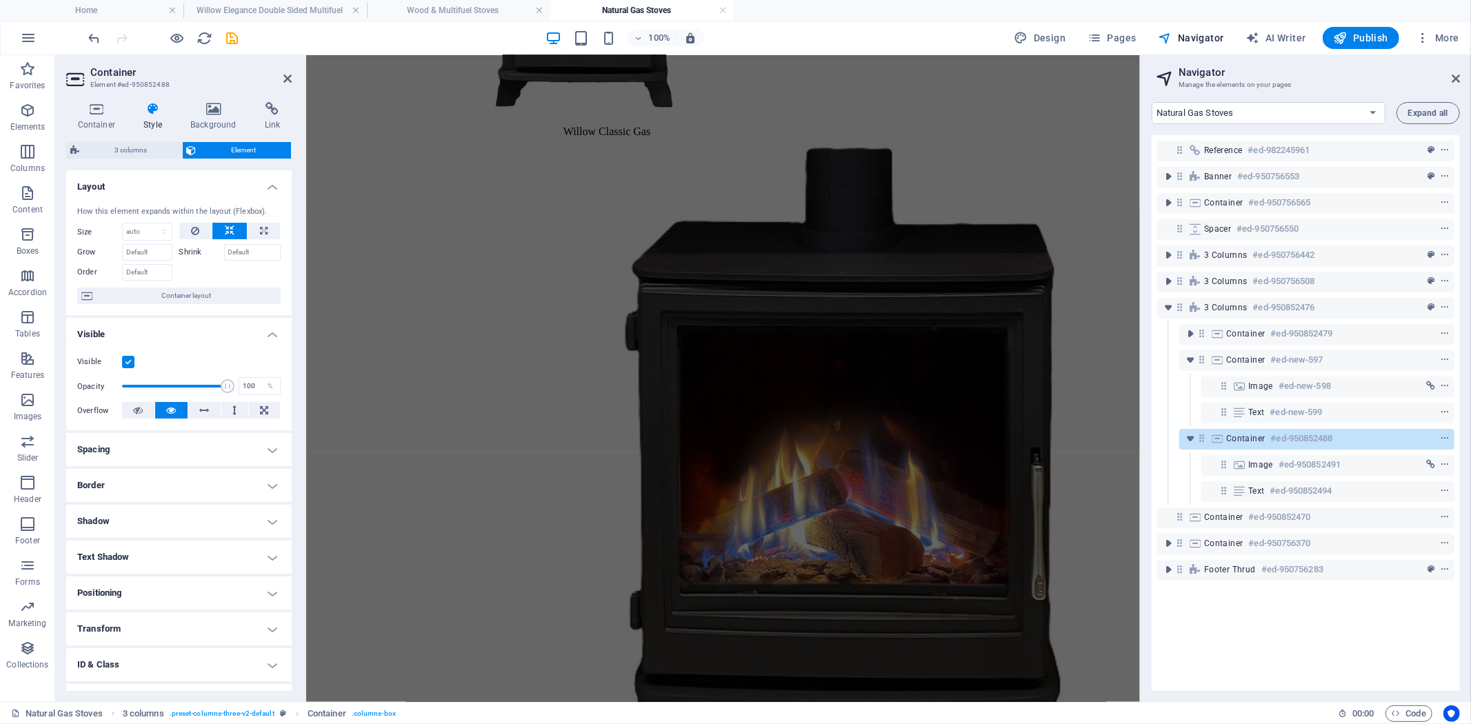
drag, startPoint x: 265, startPoint y: 596, endPoint x: 305, endPoint y: 605, distance: 41.1
click at [265, 596] on h4 "Positioning" at bounding box center [178, 592] width 225 height 33
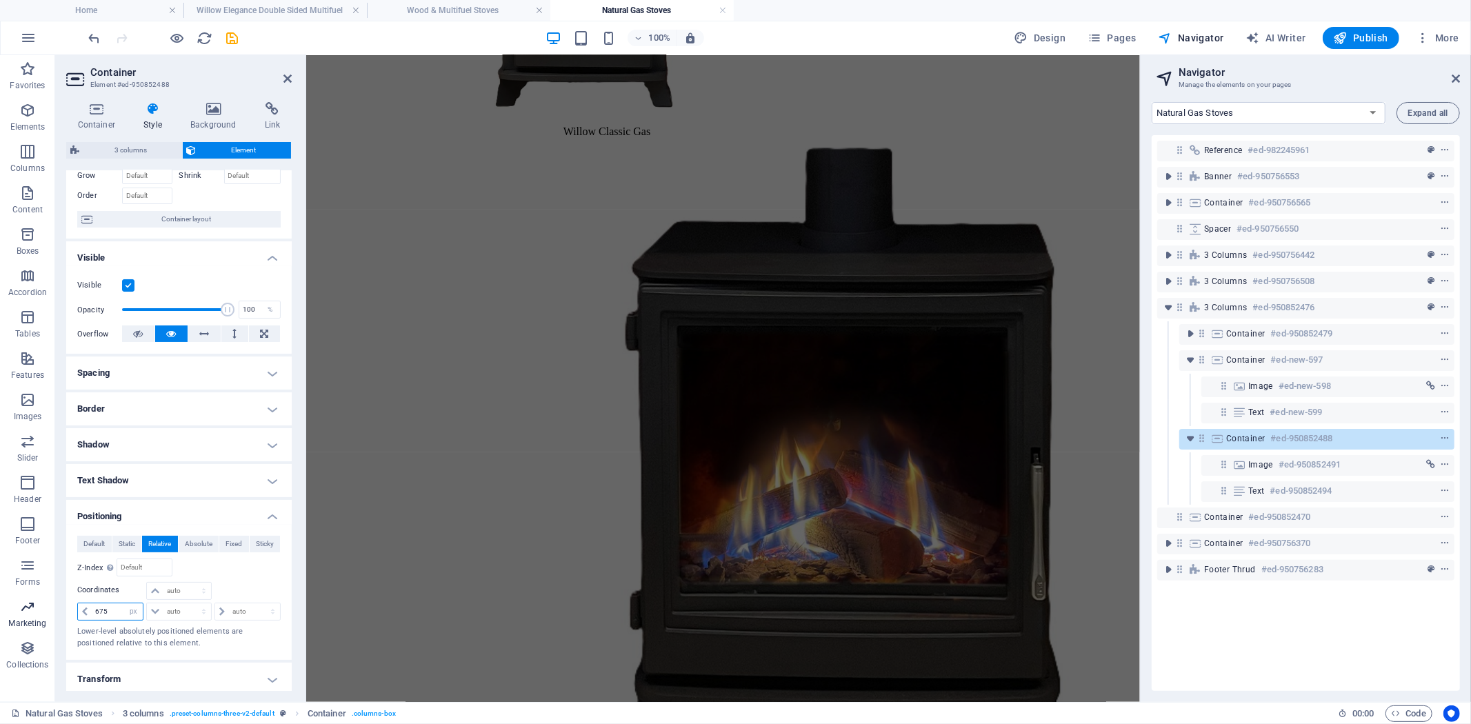
drag, startPoint x: 113, startPoint y: 608, endPoint x: 51, endPoint y: 604, distance: 62.2
click at [57, 607] on div "Container Style Background Link Size Height 100 Default px rem % vh vw Min. hei…" at bounding box center [179, 396] width 248 height 611
type input "0"
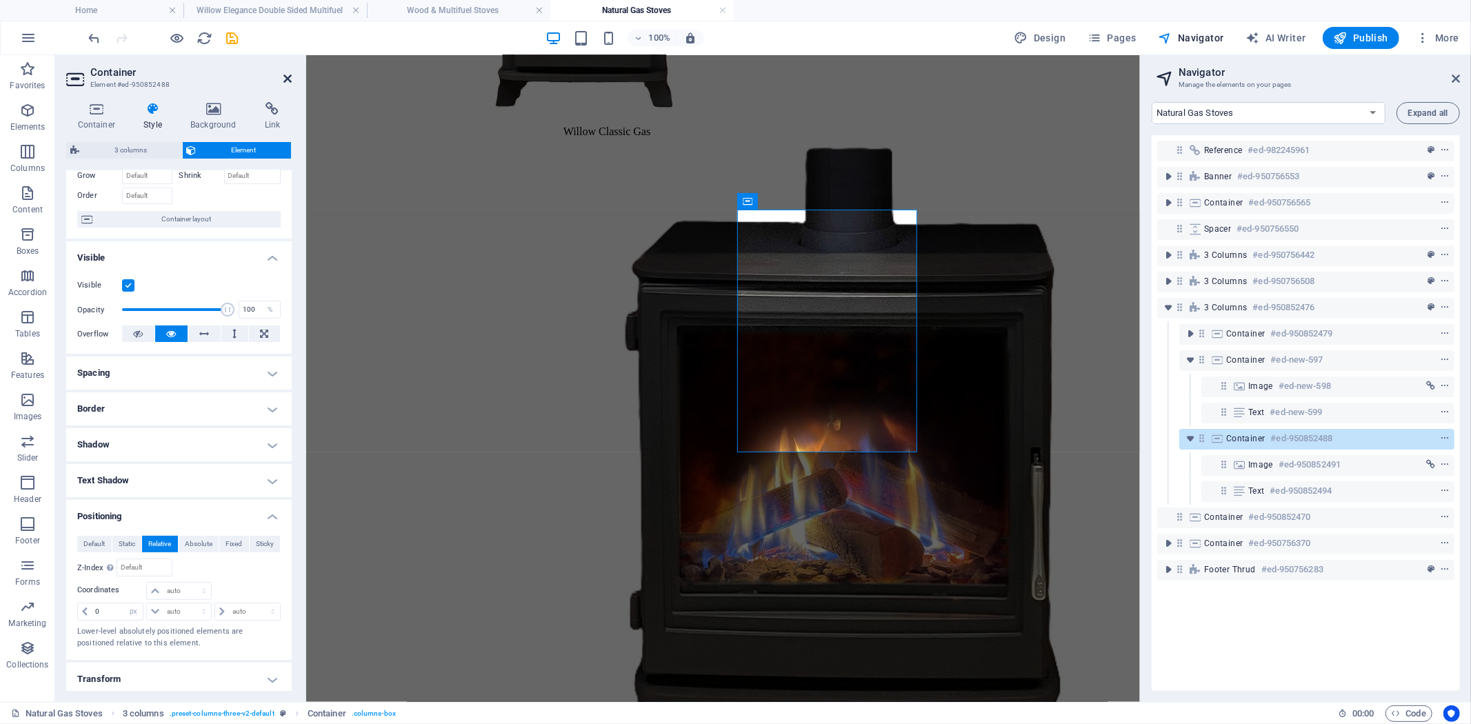
click at [290, 74] on icon at bounding box center [287, 78] width 8 height 11
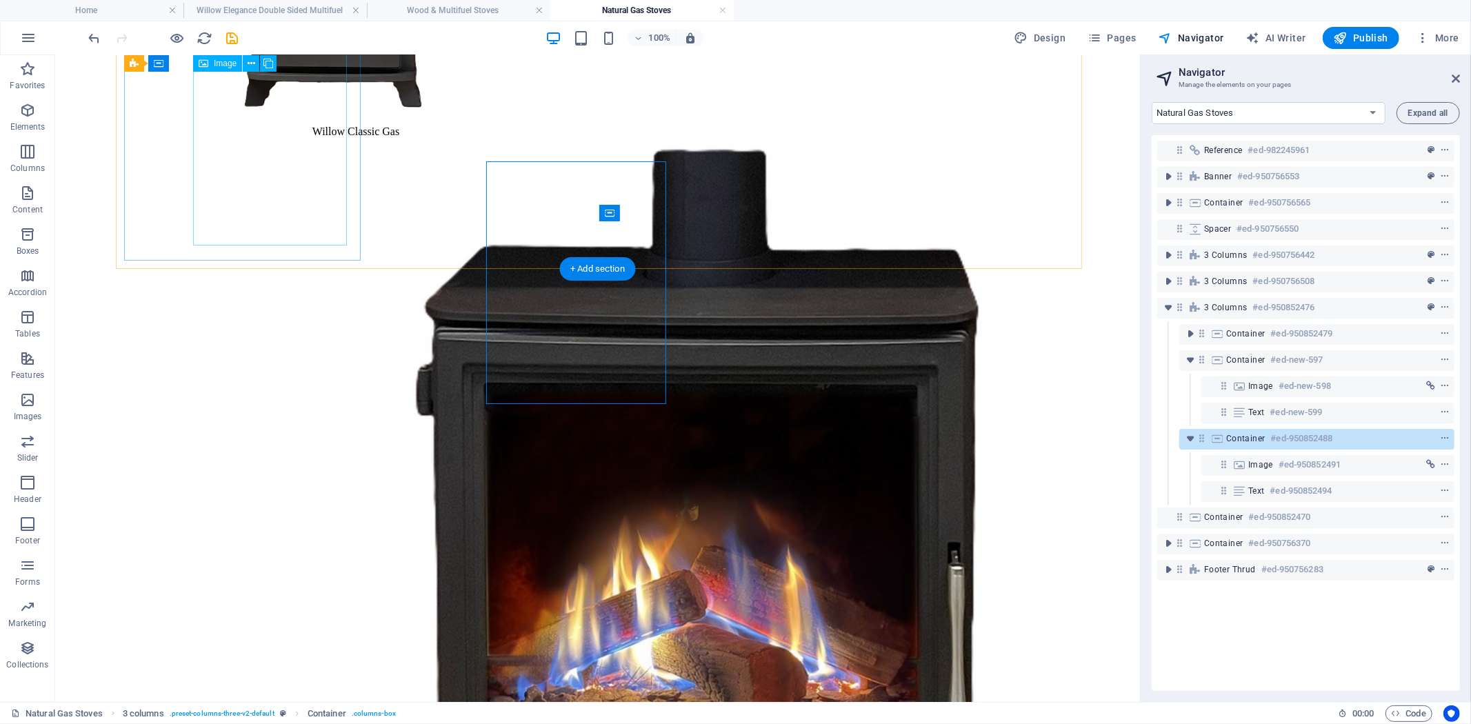
scroll to position [1334, 0]
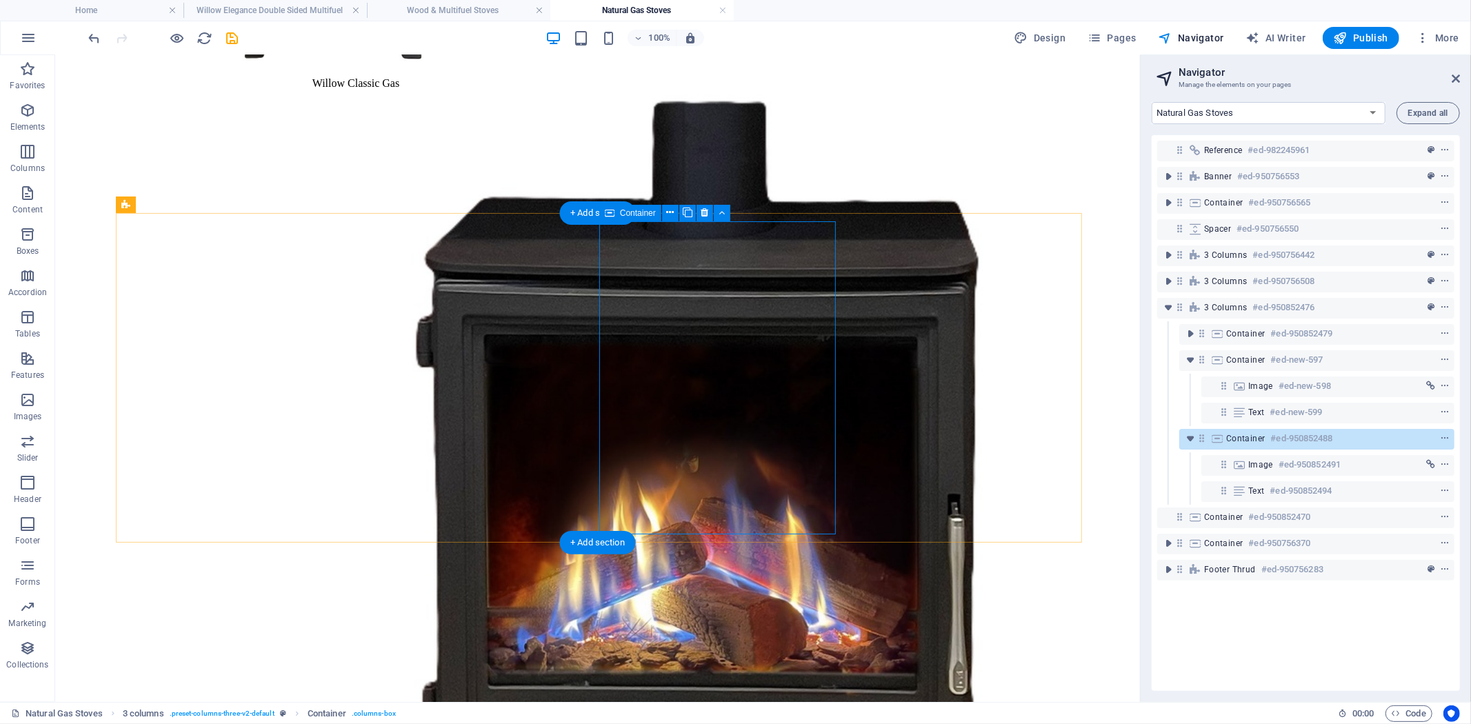
click at [1243, 440] on span "Container" at bounding box center [1245, 438] width 39 height 11
select select "px"
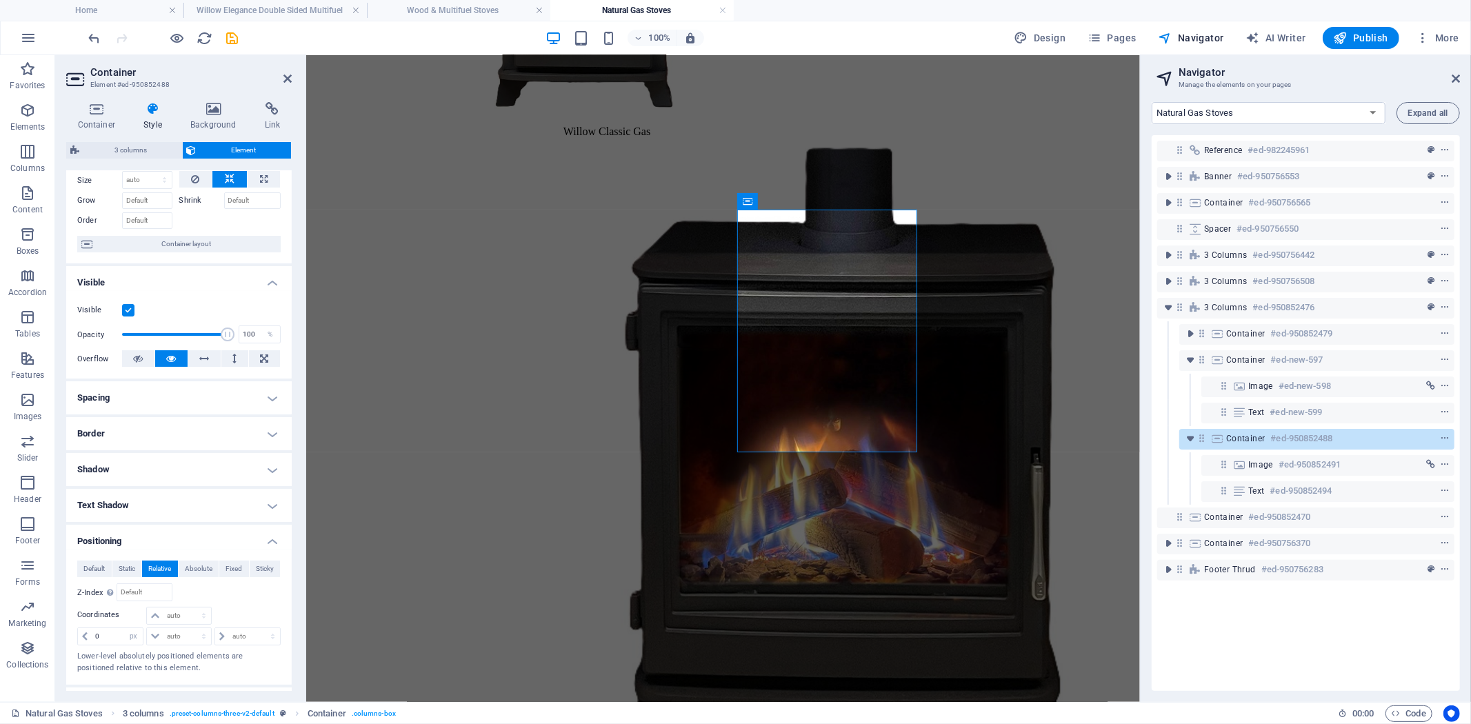
scroll to position [77, 0]
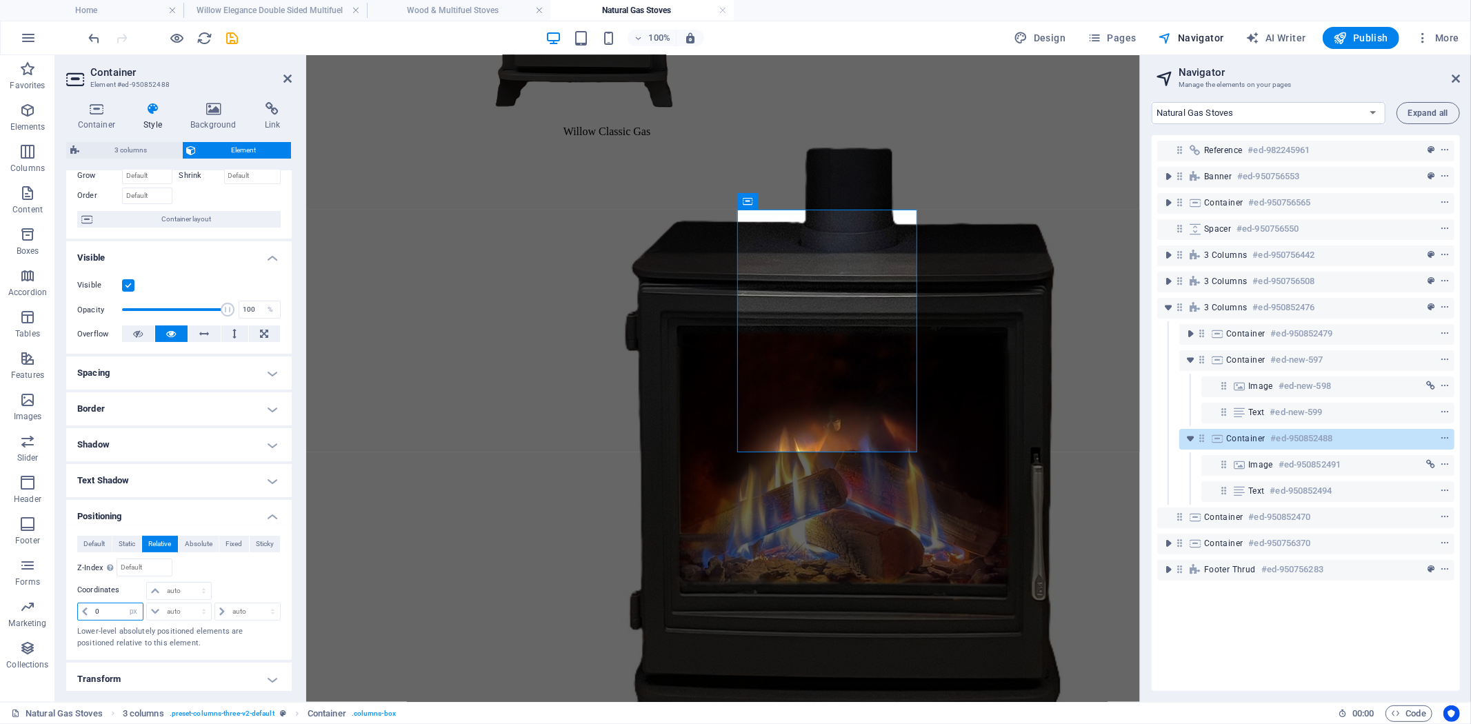
drag, startPoint x: 110, startPoint y: 612, endPoint x: 56, endPoint y: 609, distance: 54.6
click at [59, 609] on div "Container Style Background Link Size Height 100 Default px rem % vh vw Min. hei…" at bounding box center [179, 396] width 248 height 611
type input "-50"
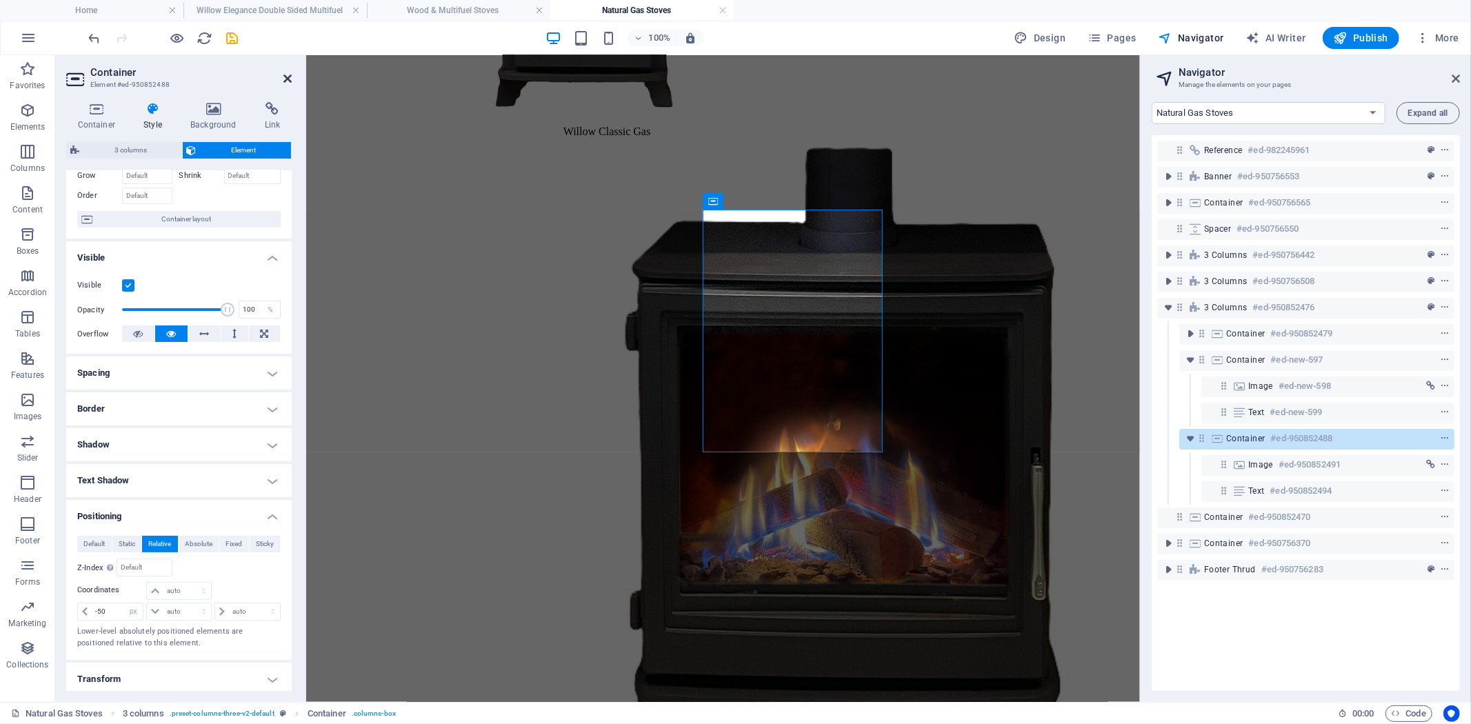
click at [288, 79] on icon at bounding box center [287, 78] width 8 height 11
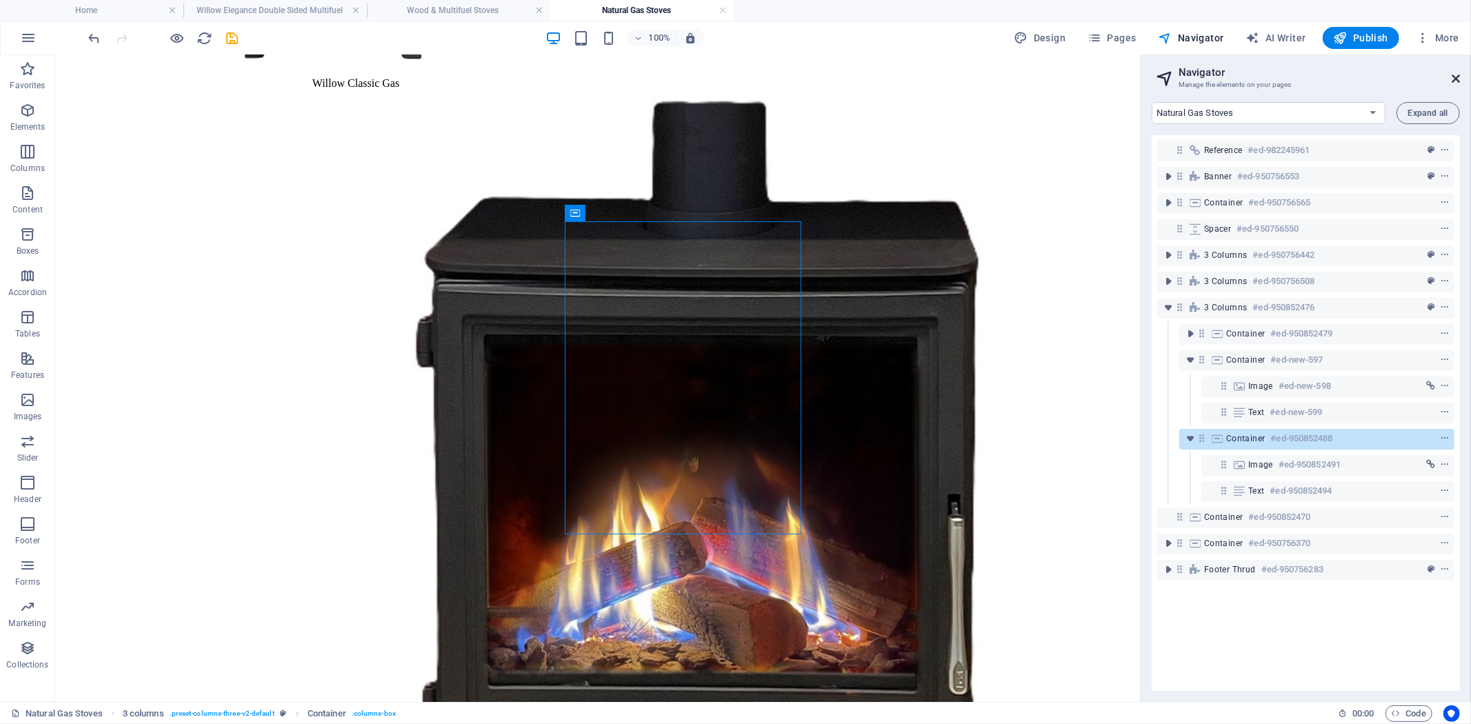
click at [1452, 74] on icon at bounding box center [1455, 78] width 8 height 11
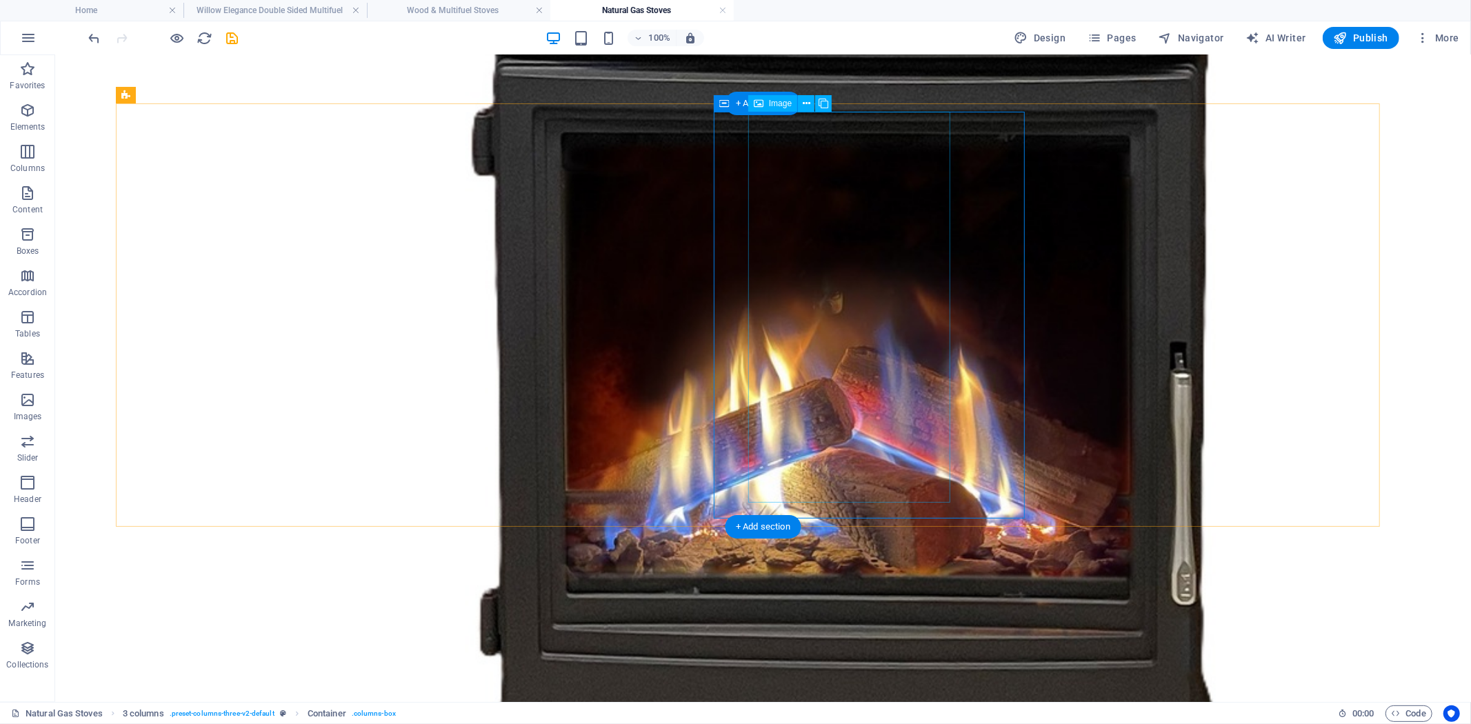
scroll to position [1398, 0]
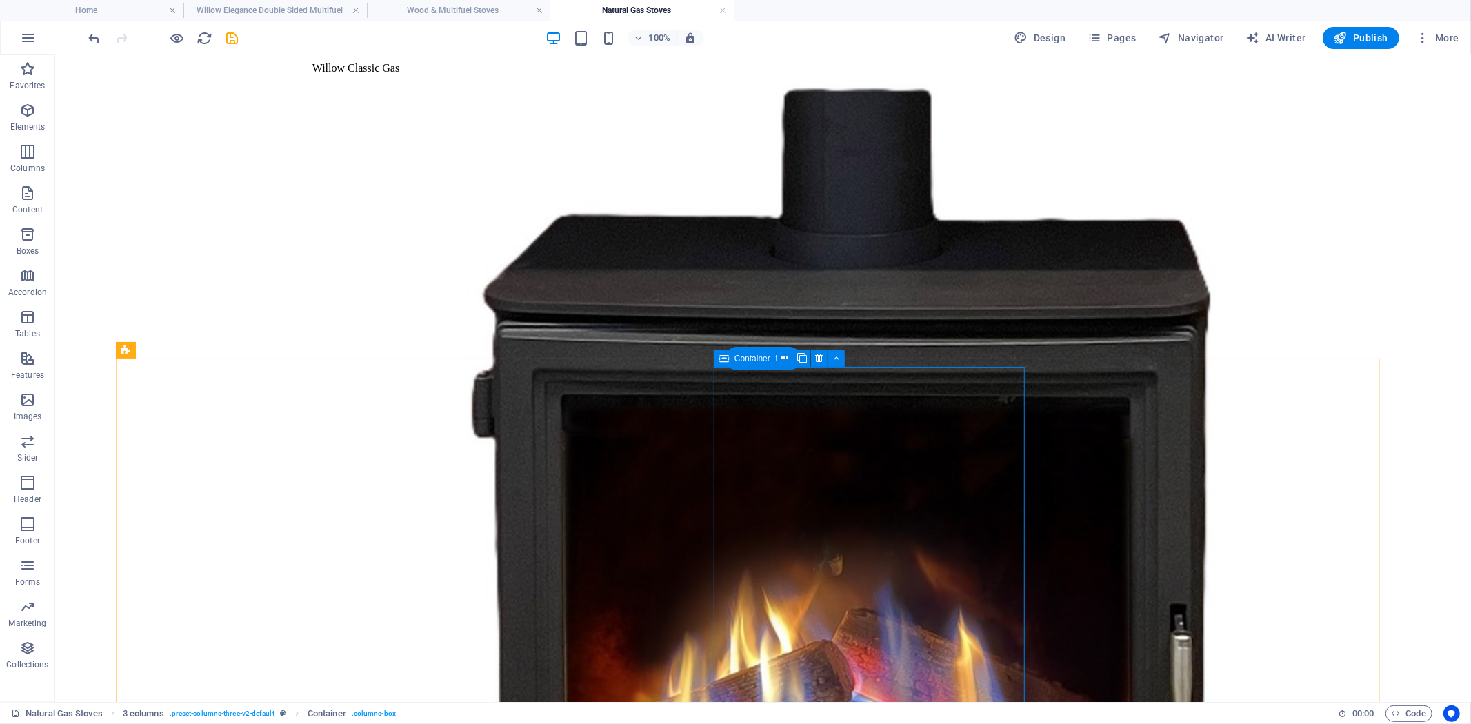
select select "px"
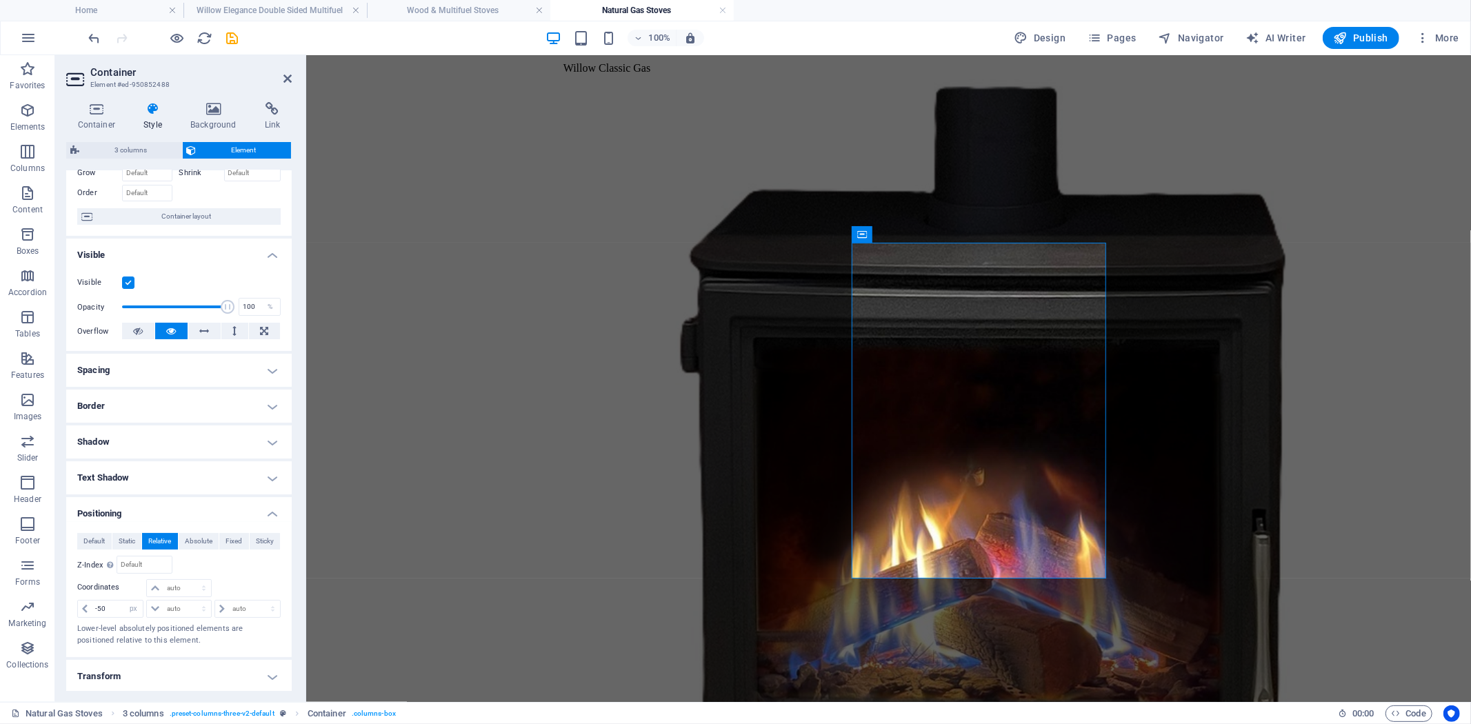
scroll to position [153, 0]
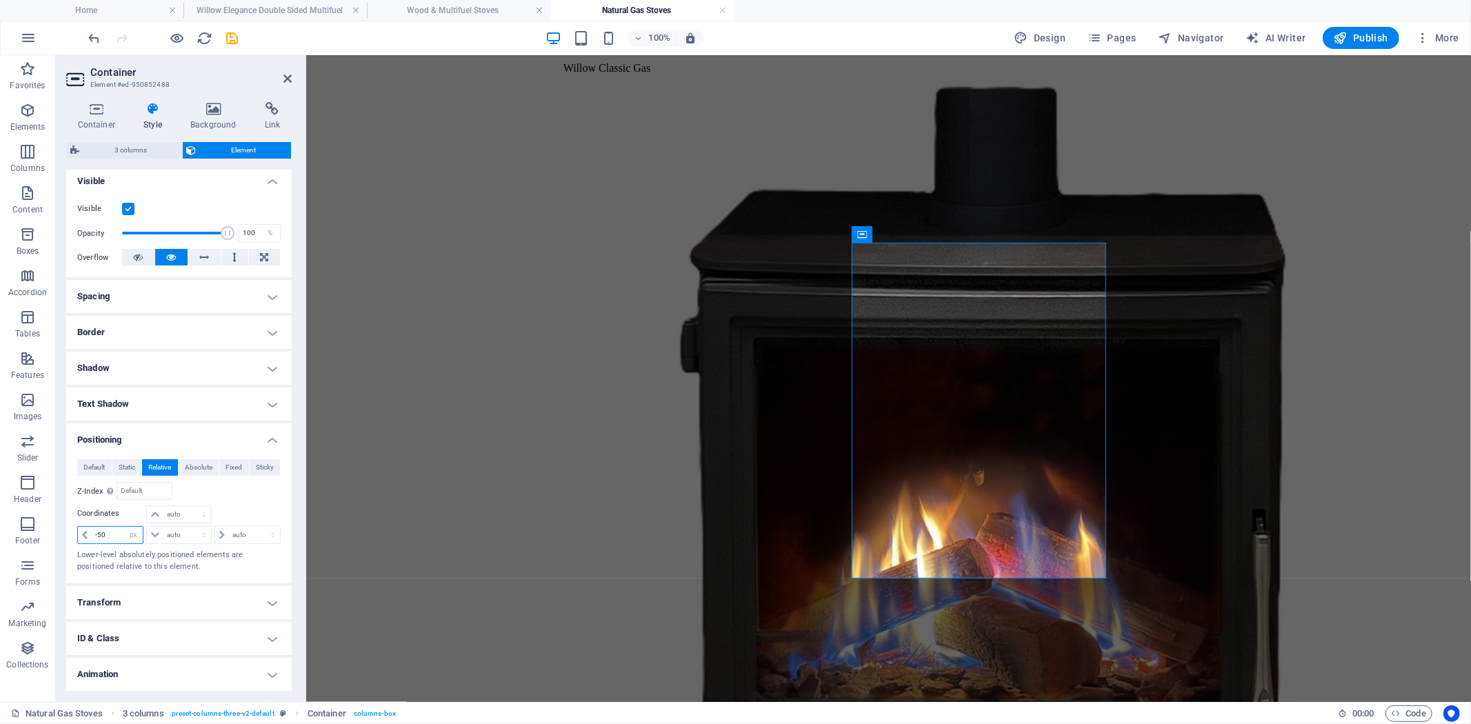
drag, startPoint x: 79, startPoint y: 534, endPoint x: 66, endPoint y: 534, distance: 13.1
click at [70, 534] on div "Default Static Relative Absolute Fixed Sticky Z-Index Sets the order of the ele…" at bounding box center [178, 515] width 225 height 135
type input "-150"
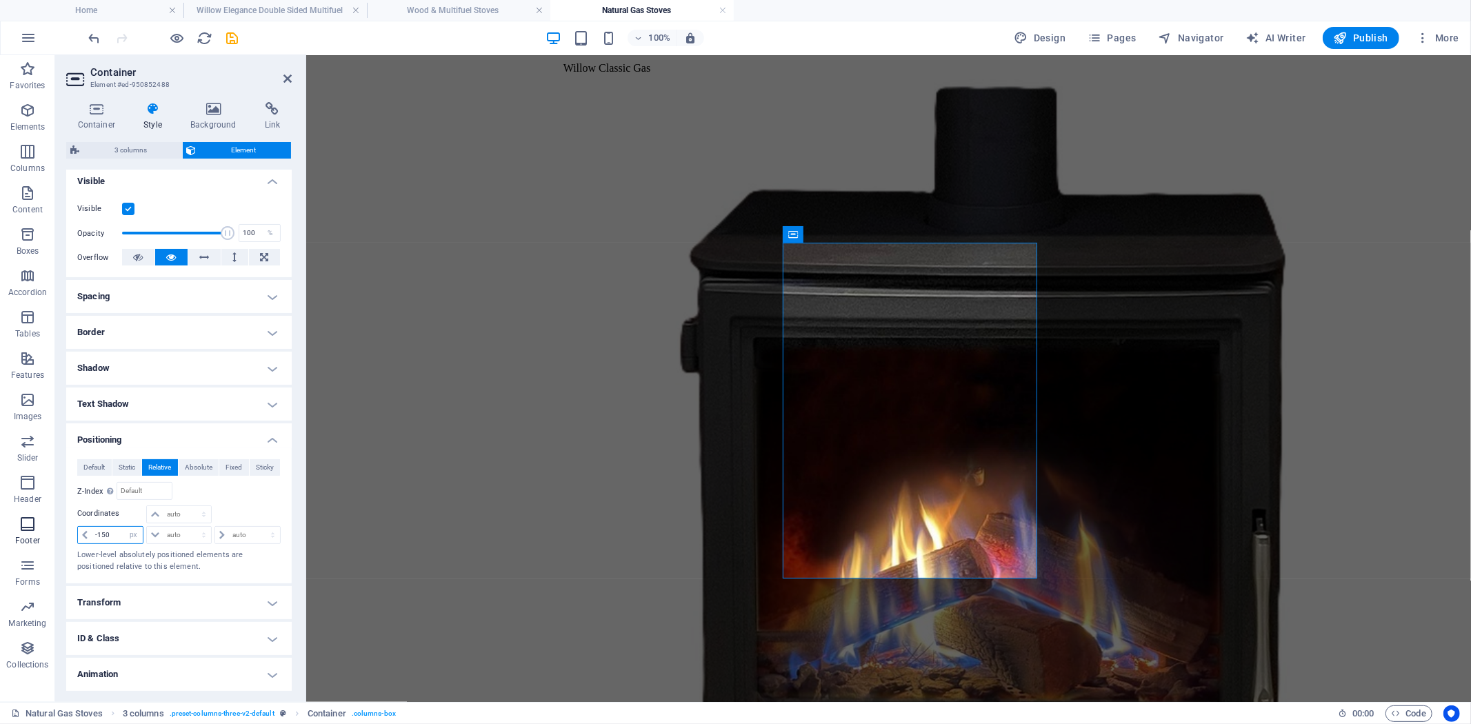
drag, startPoint x: 109, startPoint y: 534, endPoint x: 4, endPoint y: 532, distance: 104.8
click at [47, 533] on section "Favorites Elements Columns Content Boxes Accordion Tables Features Images Slide…" at bounding box center [735, 378] width 1471 height 647
type input "-175"
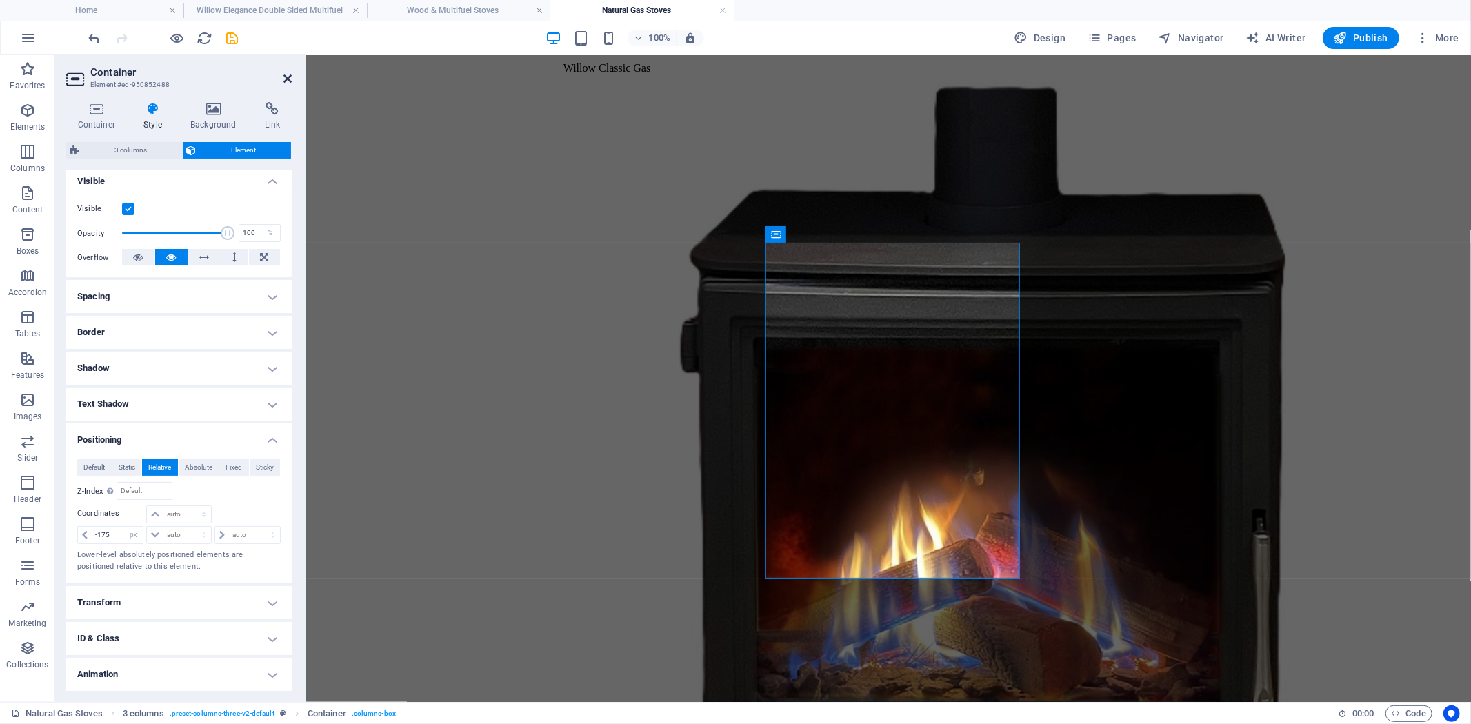
click at [288, 77] on icon at bounding box center [287, 78] width 8 height 11
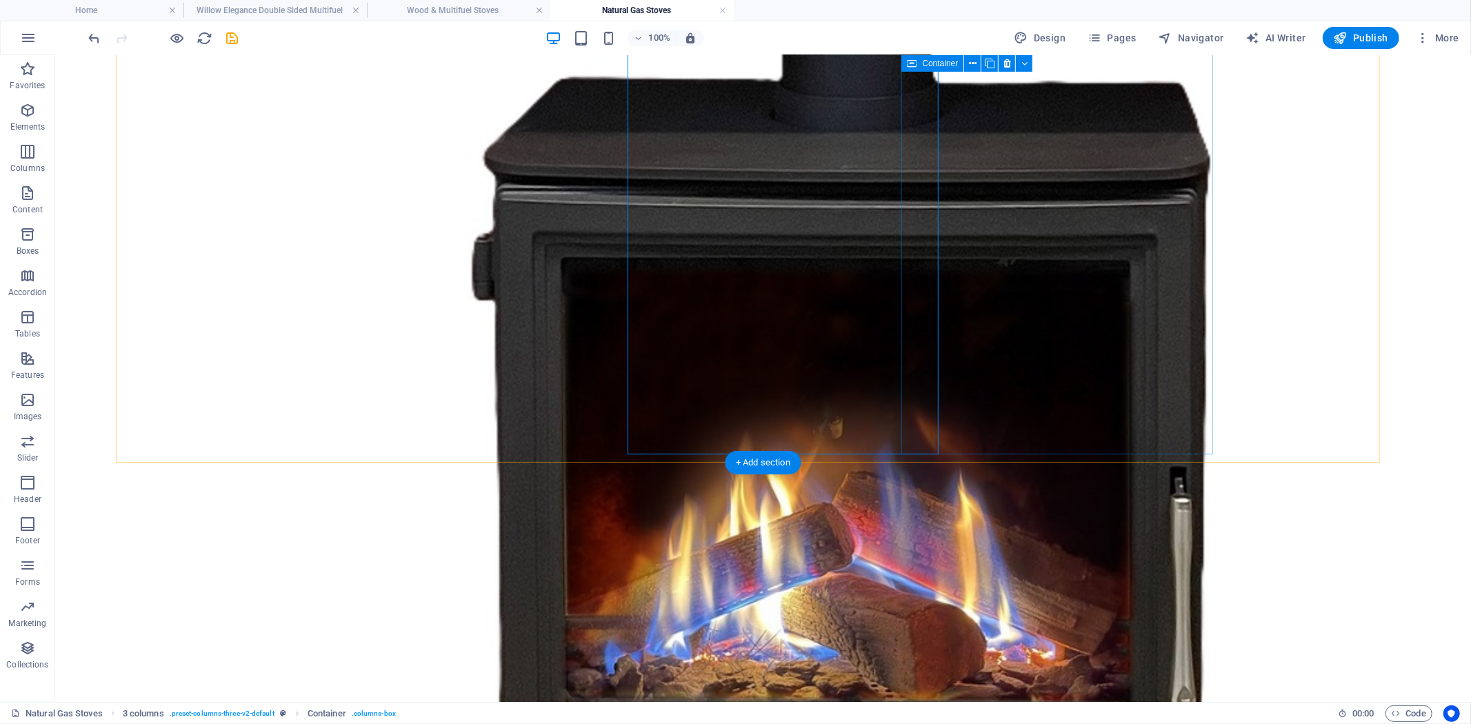
scroll to position [1474, 0]
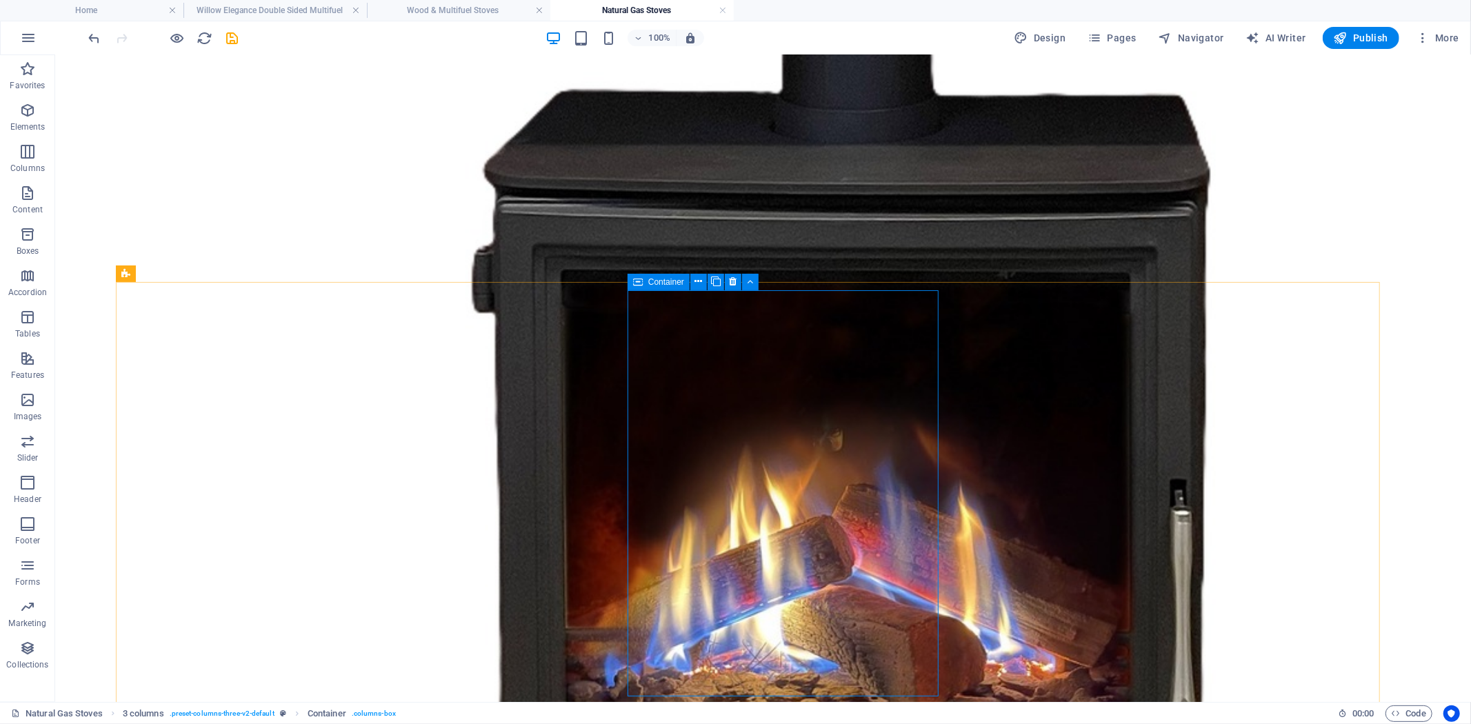
click at [646, 288] on div "Container" at bounding box center [658, 282] width 62 height 17
select select "px"
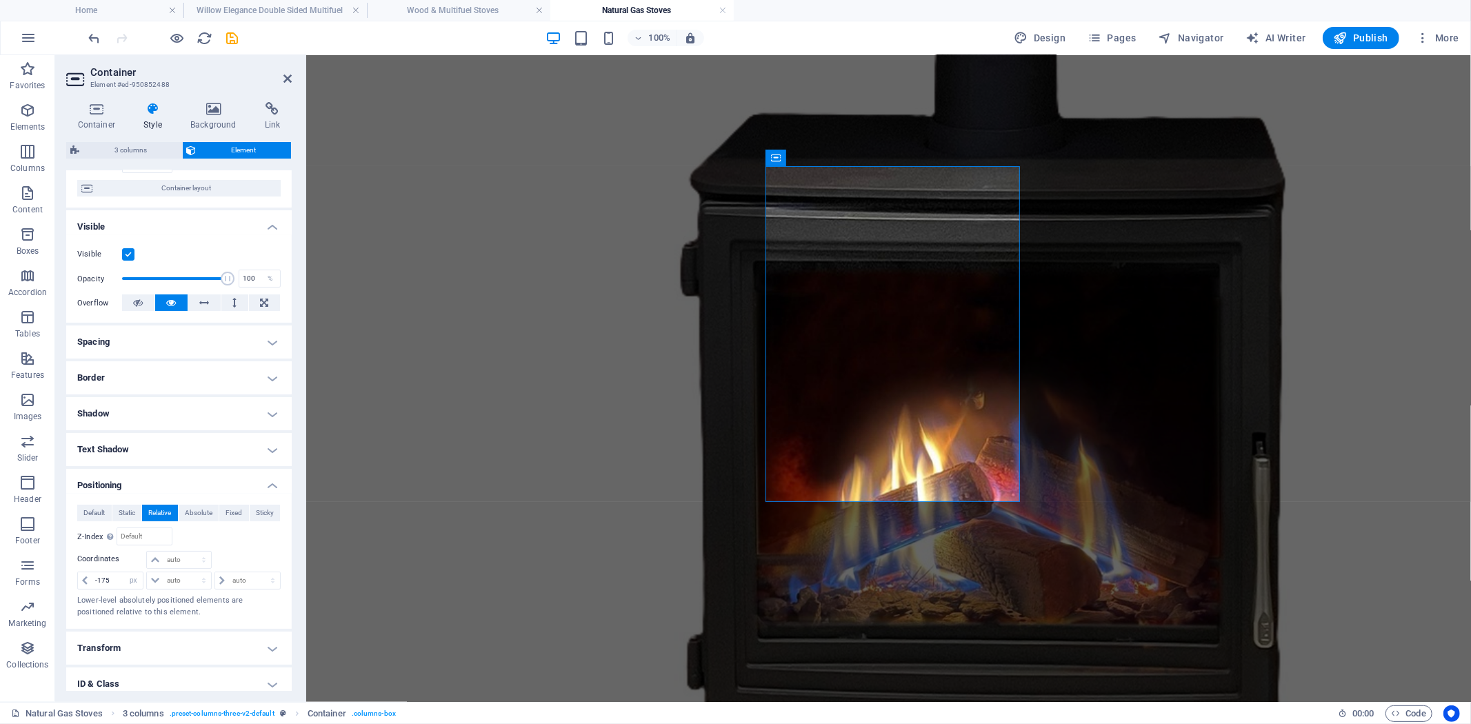
scroll to position [153, 0]
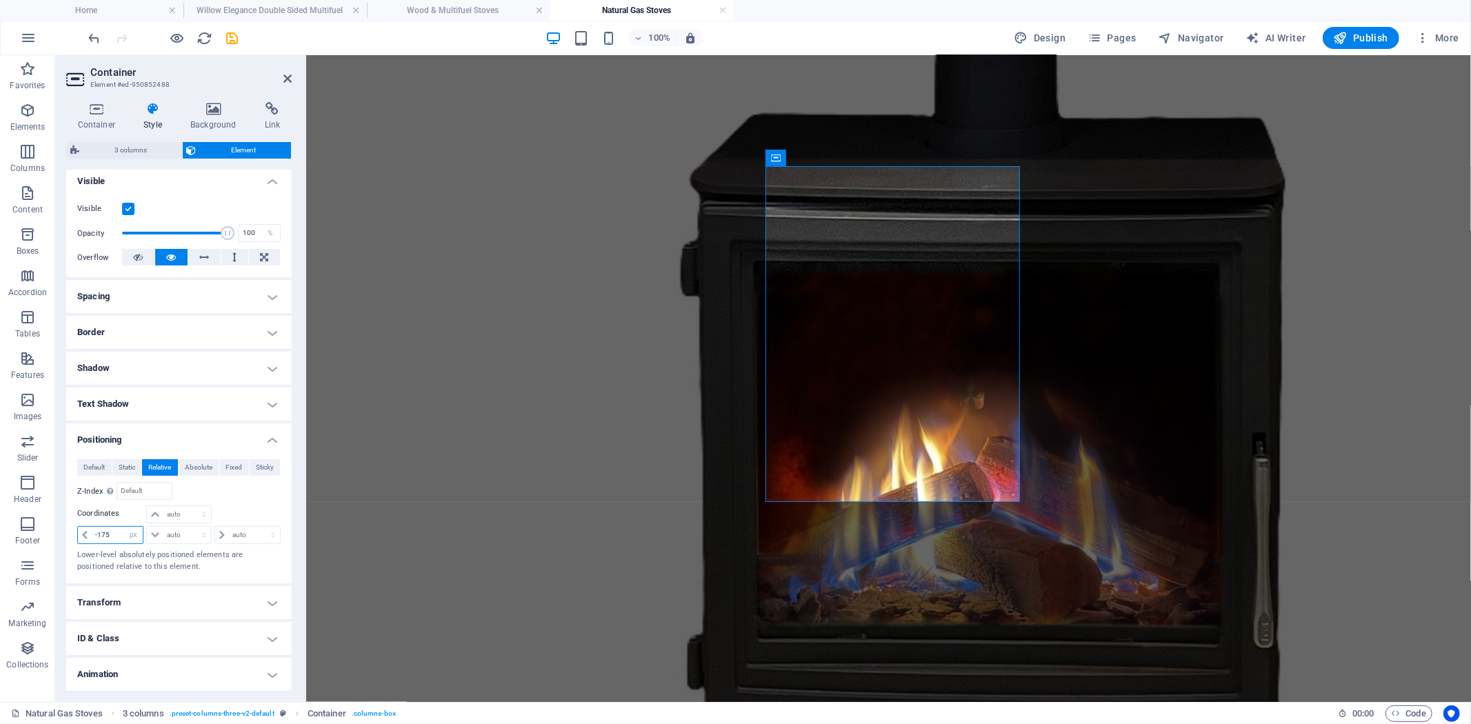
drag, startPoint x: 112, startPoint y: 534, endPoint x: 78, endPoint y: 534, distance: 33.8
click at [79, 534] on div "-175 auto px rem % em" at bounding box center [110, 535] width 66 height 18
type input "-250"
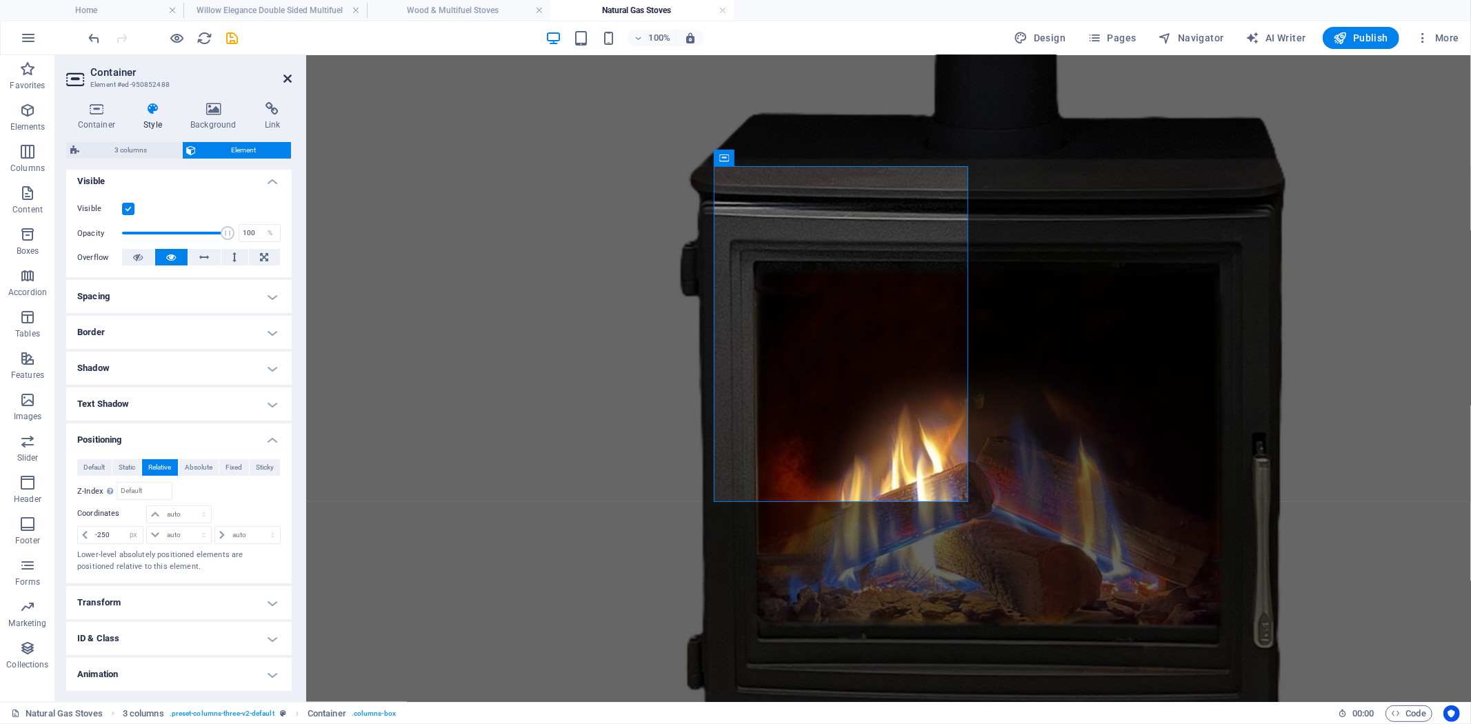
click at [286, 77] on icon at bounding box center [287, 78] width 8 height 11
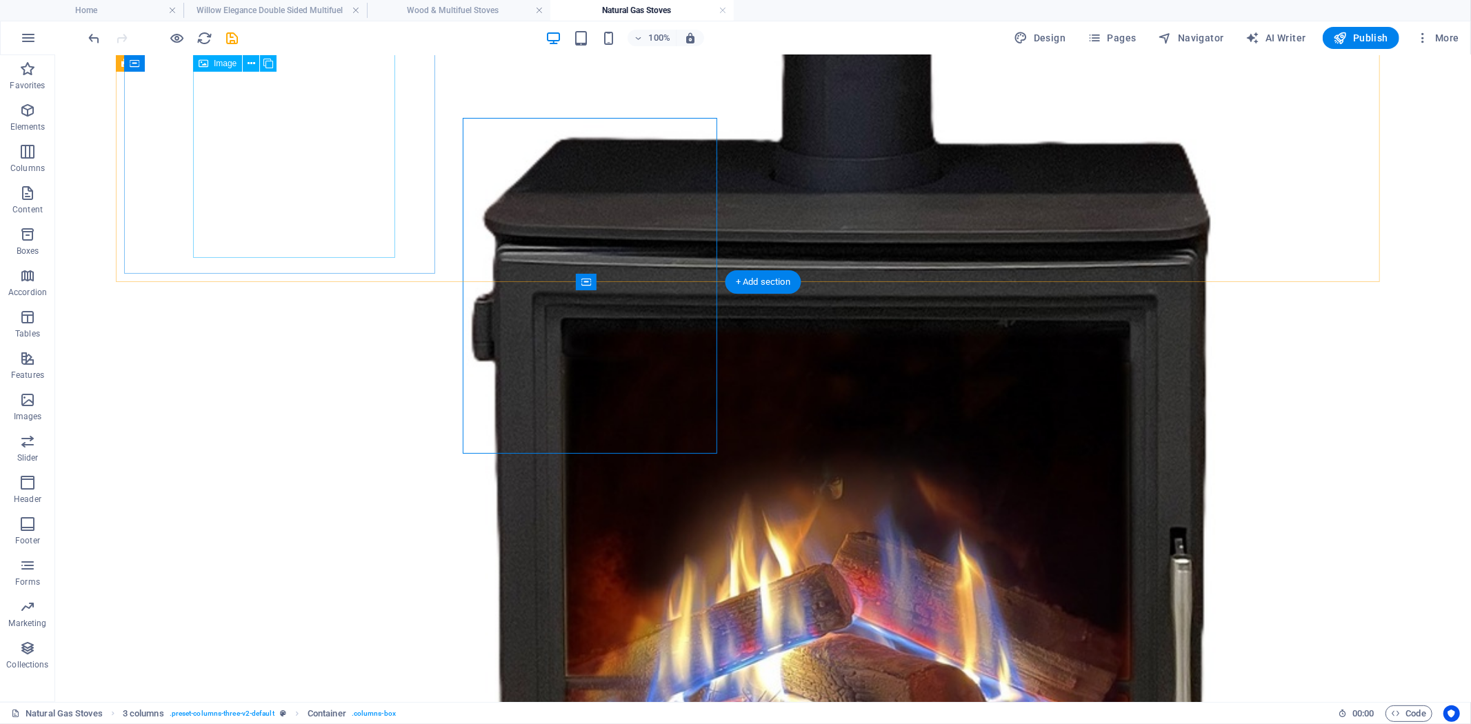
scroll to position [1474, 0]
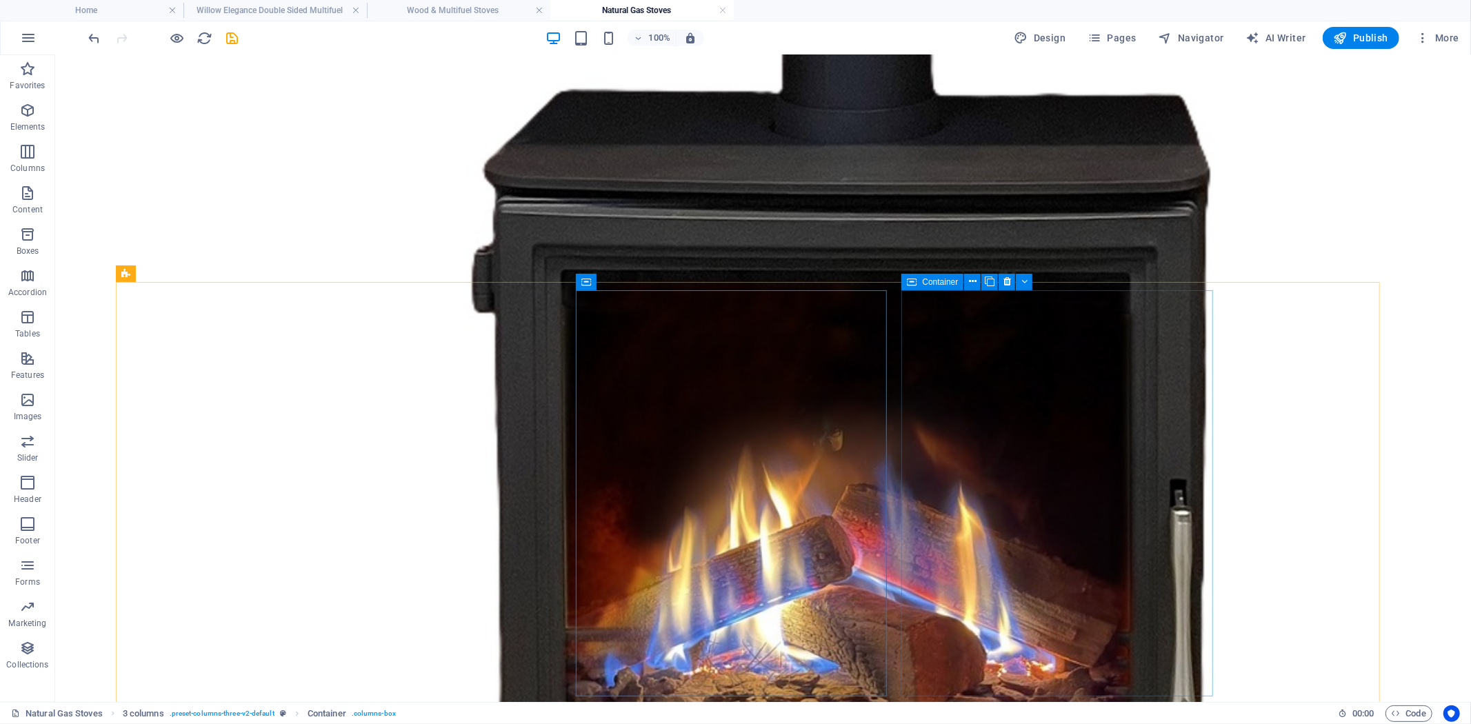
click at [917, 285] on div "Container" at bounding box center [932, 282] width 62 height 17
select select "%"
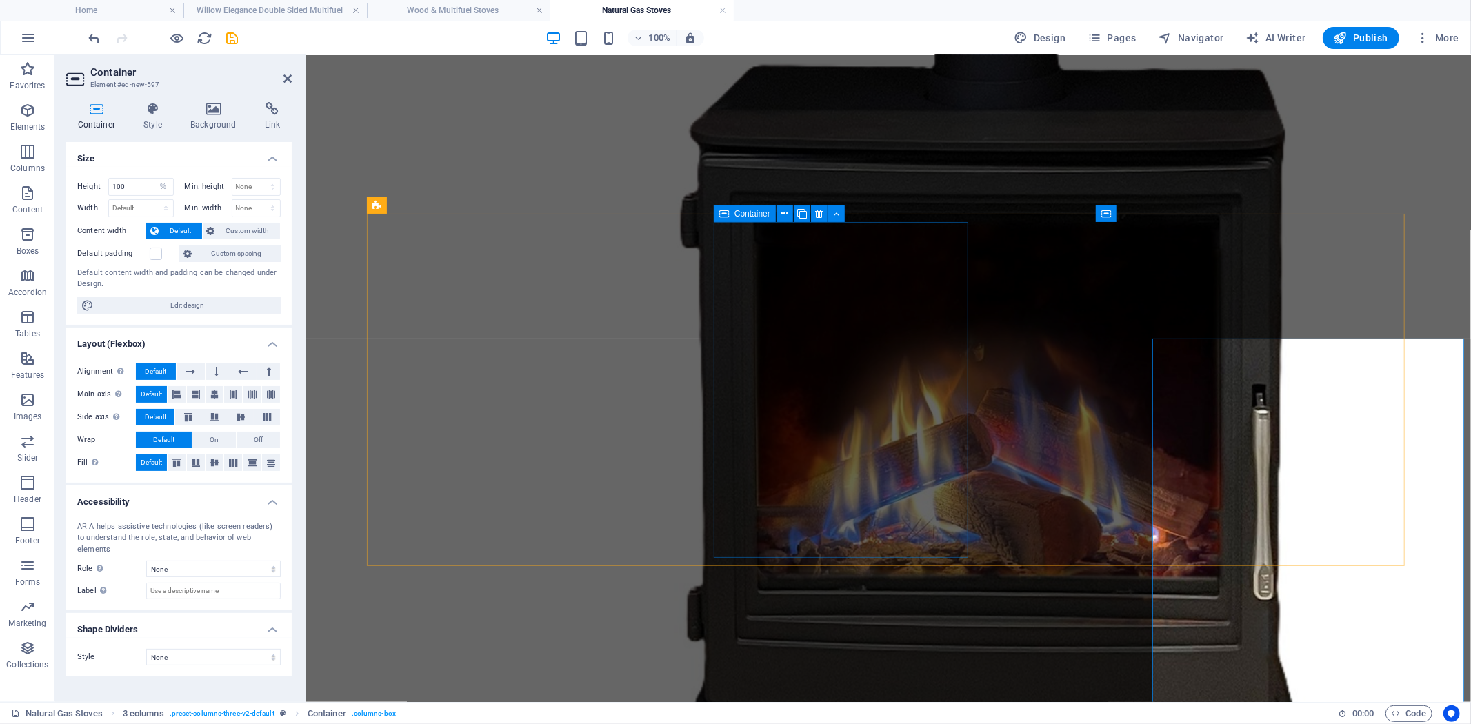
scroll to position [1426, 0]
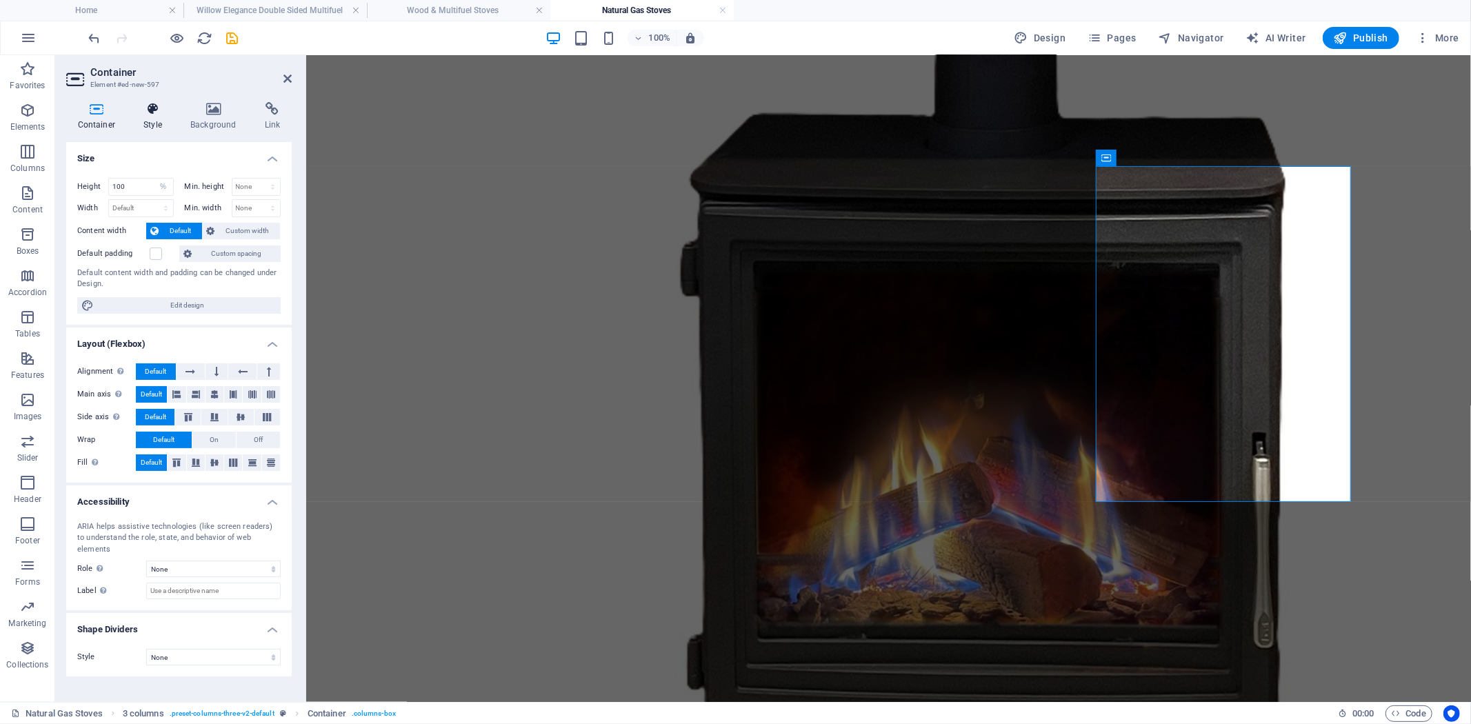
click at [157, 121] on h4 "Style" at bounding box center [155, 116] width 47 height 29
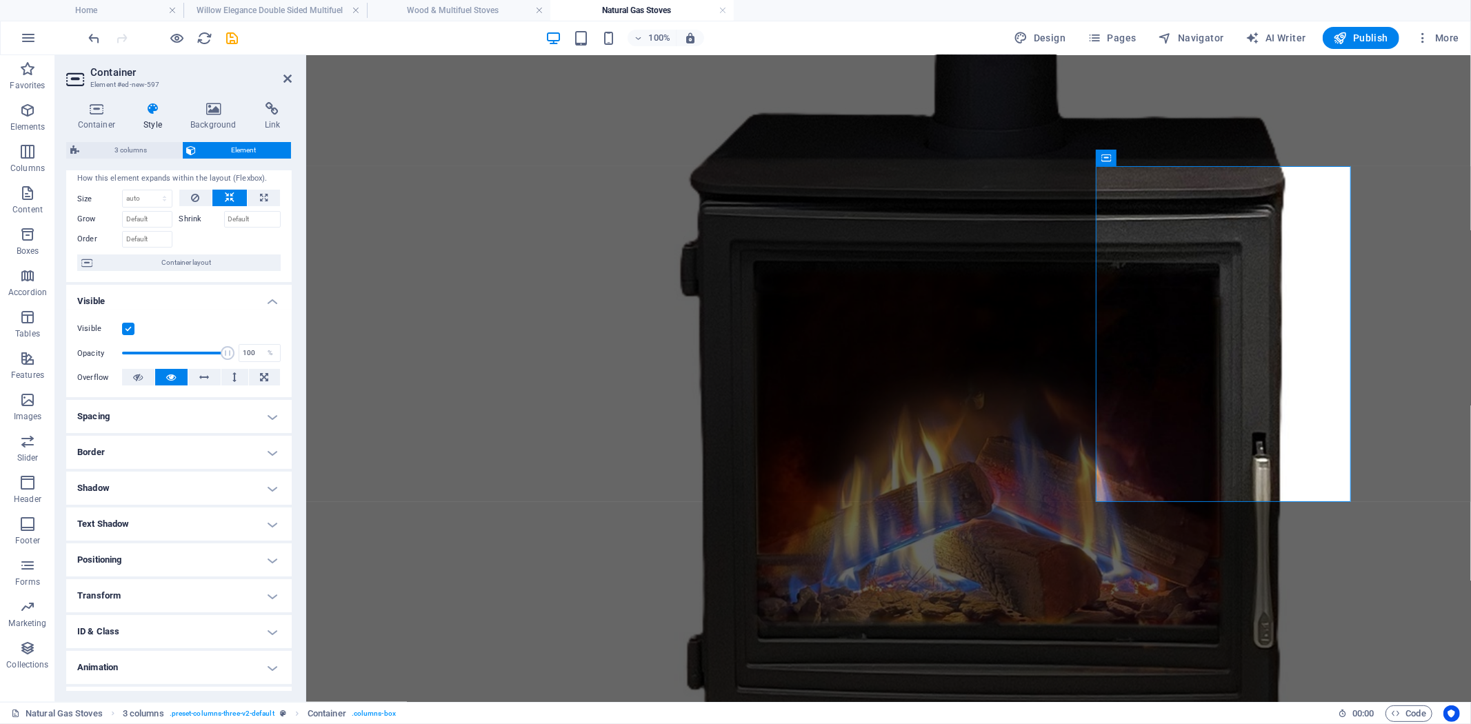
scroll to position [62, 0]
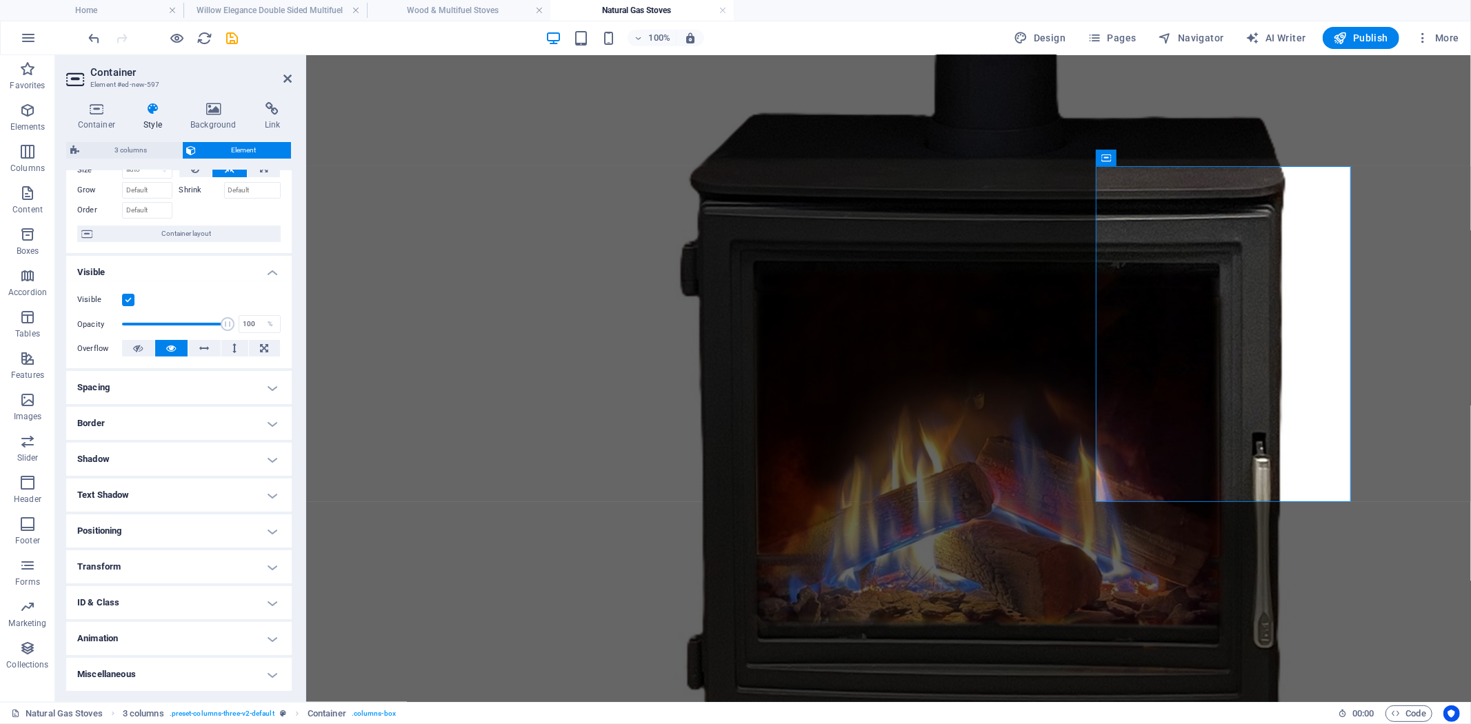
click at [263, 529] on h4 "Positioning" at bounding box center [178, 530] width 225 height 33
drag, startPoint x: 118, startPoint y: 616, endPoint x: 101, endPoint y: 618, distance: 16.7
click at [101, 618] on div "675 auto px rem % em" at bounding box center [111, 625] width 68 height 19
drag, startPoint x: 119, startPoint y: 623, endPoint x: 50, endPoint y: 622, distance: 69.6
click at [56, 622] on div "Container Style Background Link Size Height 100 Default px rem % vh vw Min. hei…" at bounding box center [179, 396] width 248 height 611
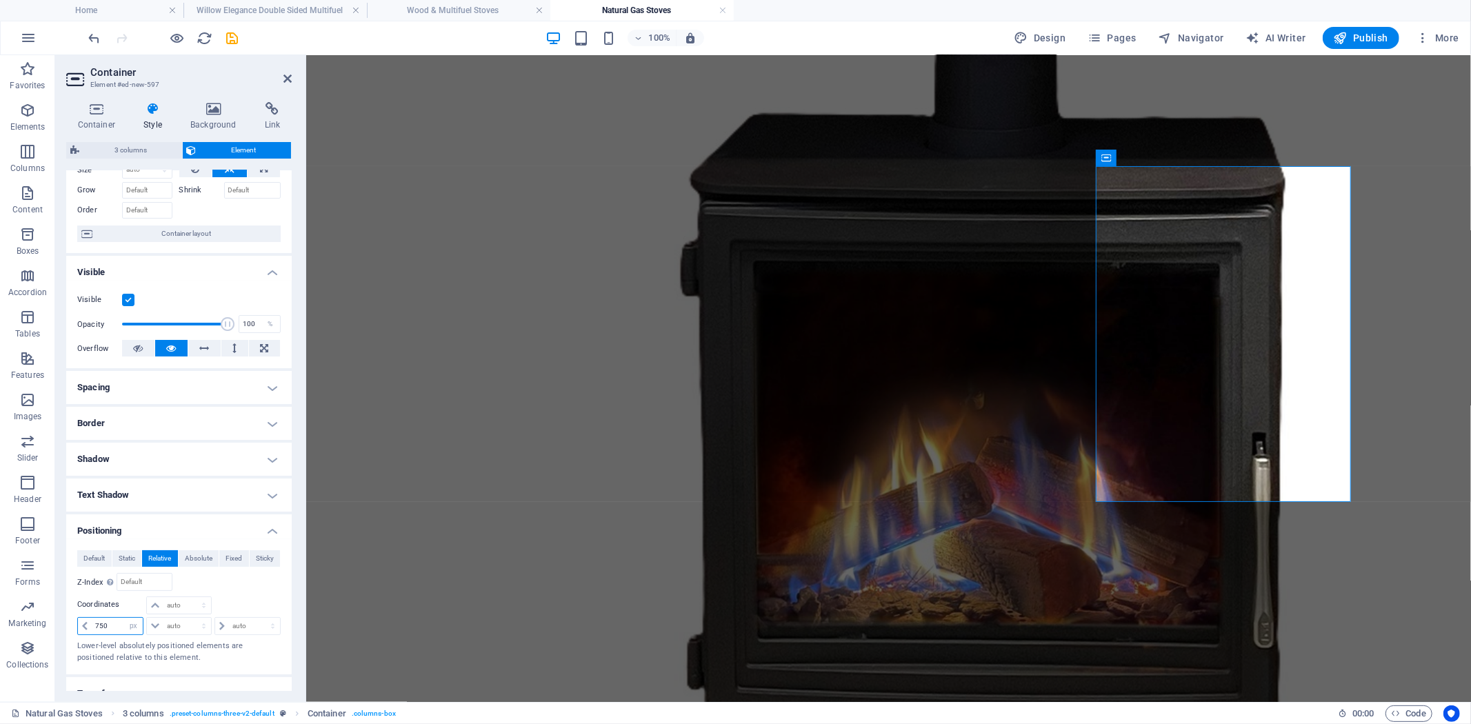
type input "750"
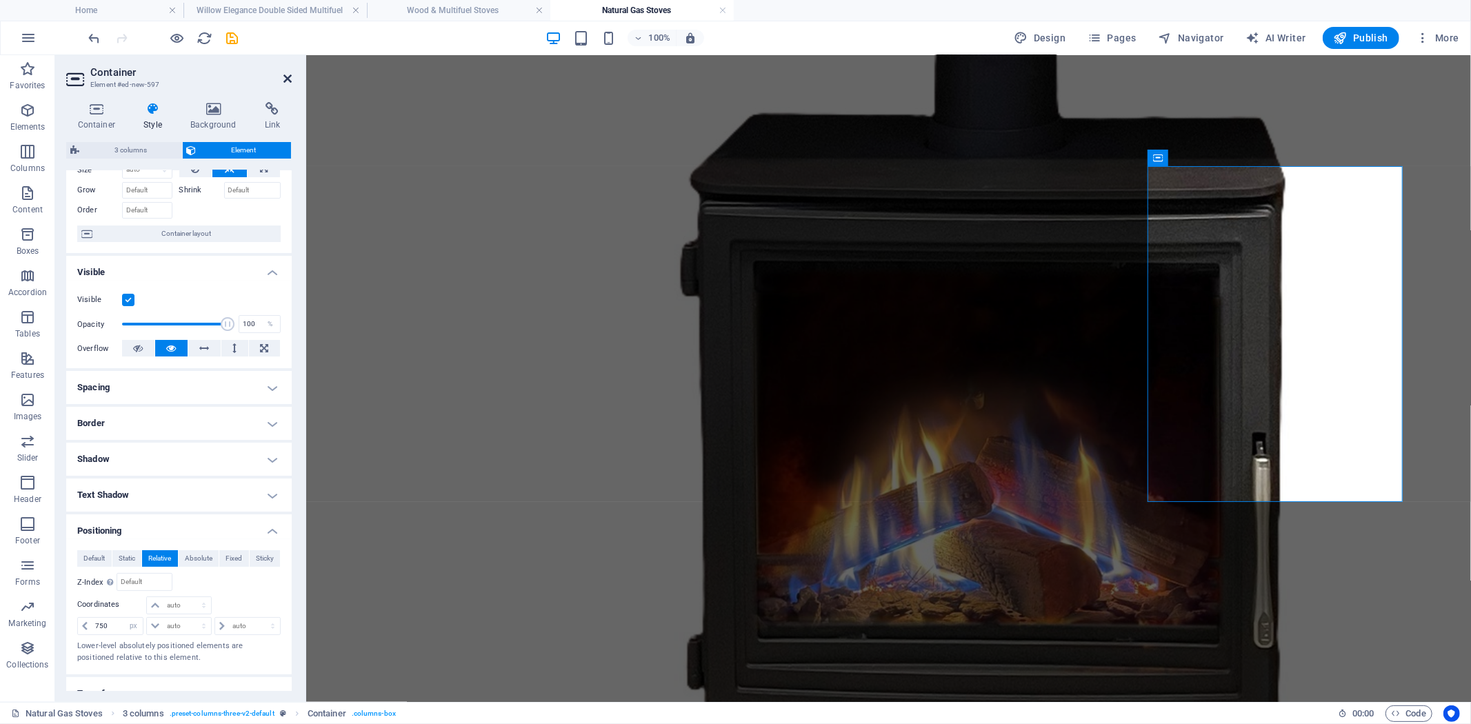
click at [285, 73] on icon at bounding box center [287, 78] width 8 height 11
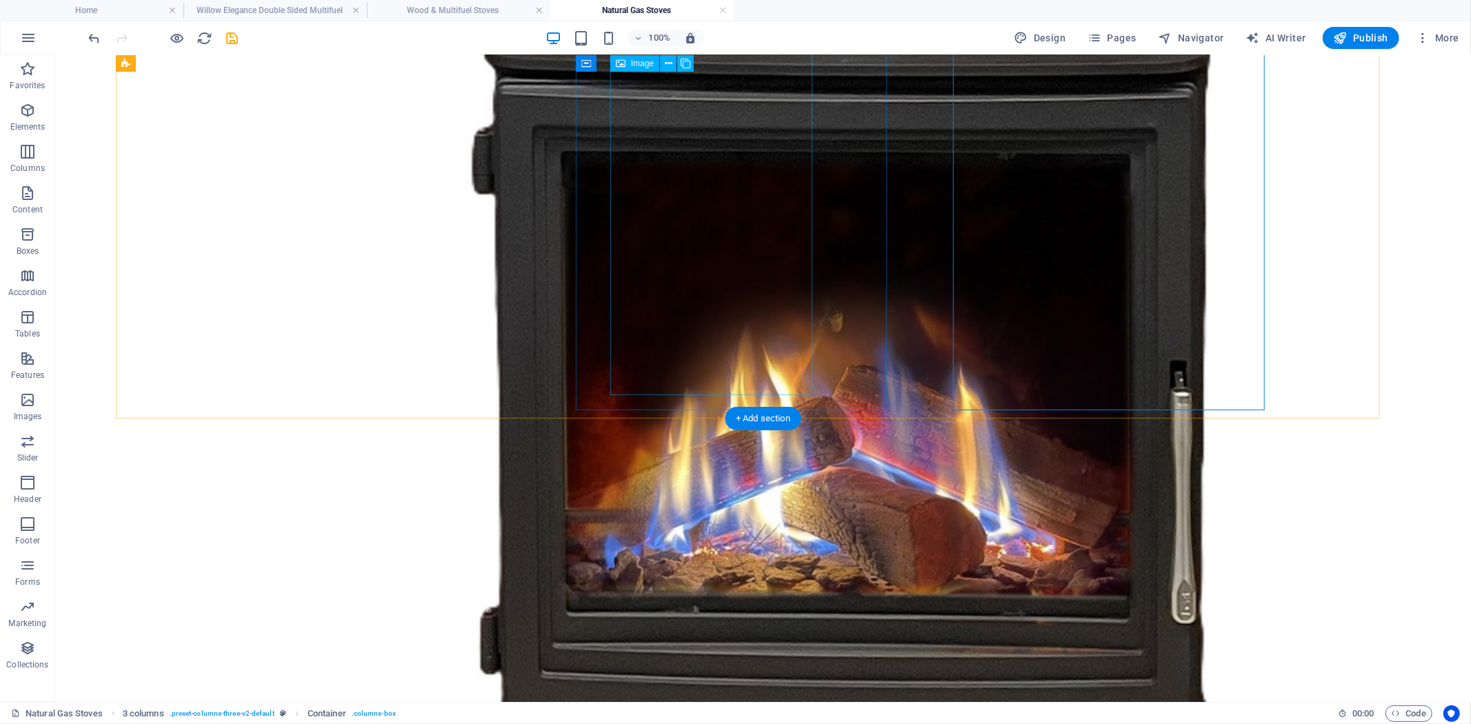
scroll to position [1474, 0]
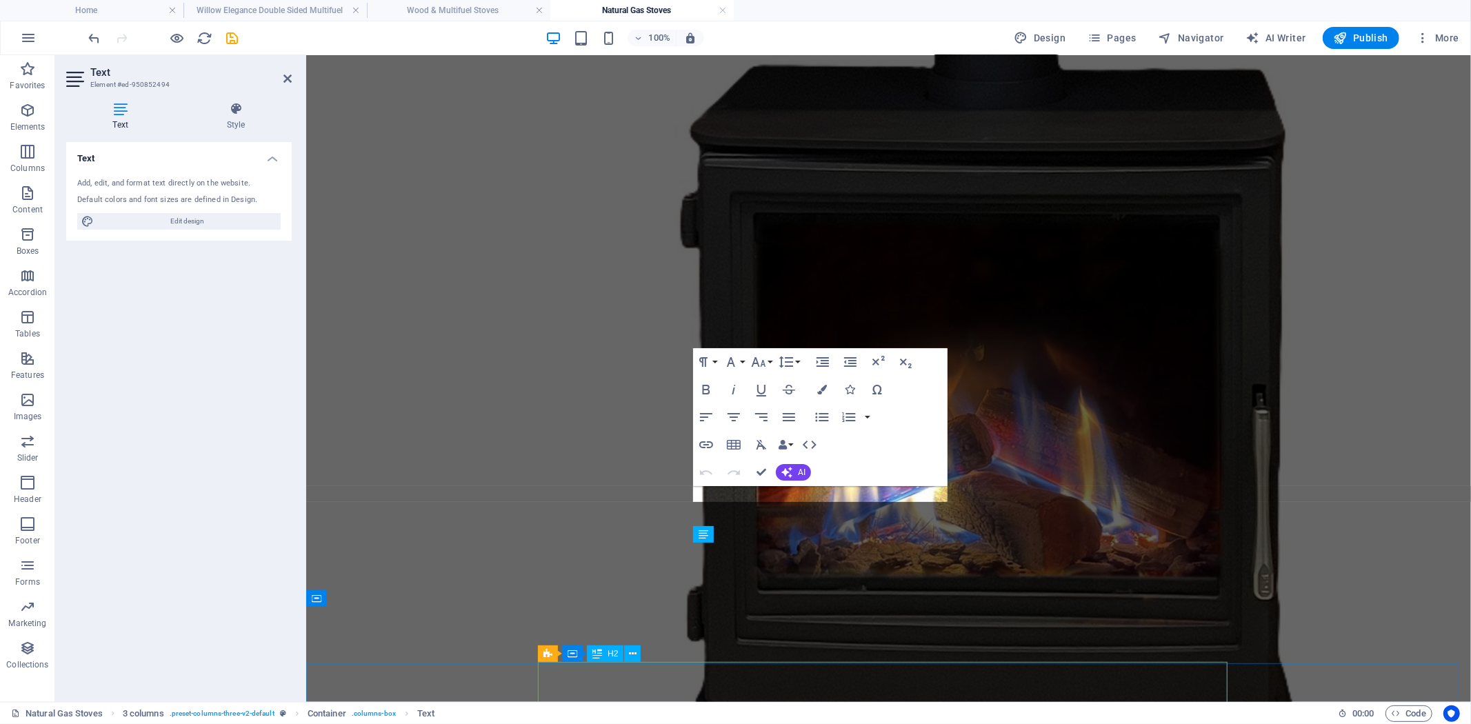
scroll to position [1426, 0]
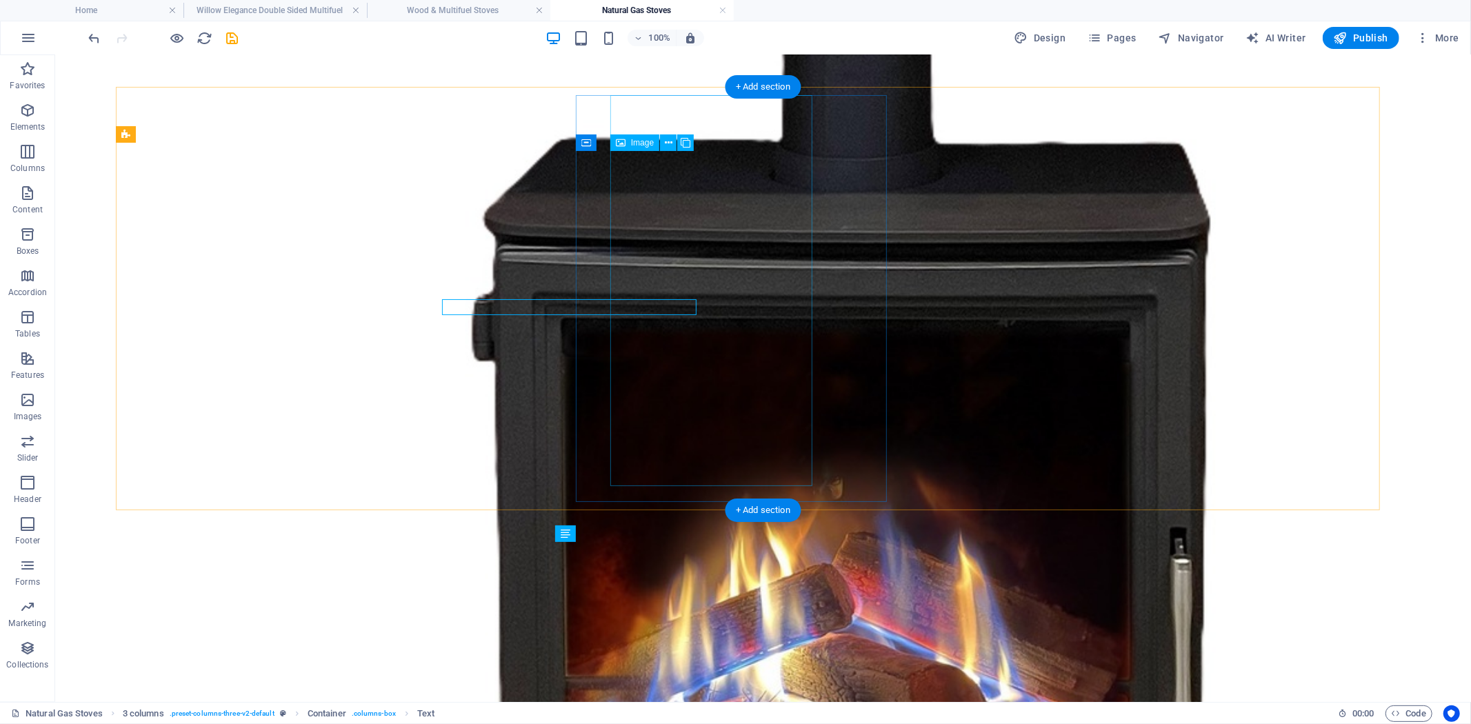
scroll to position [1614, 0]
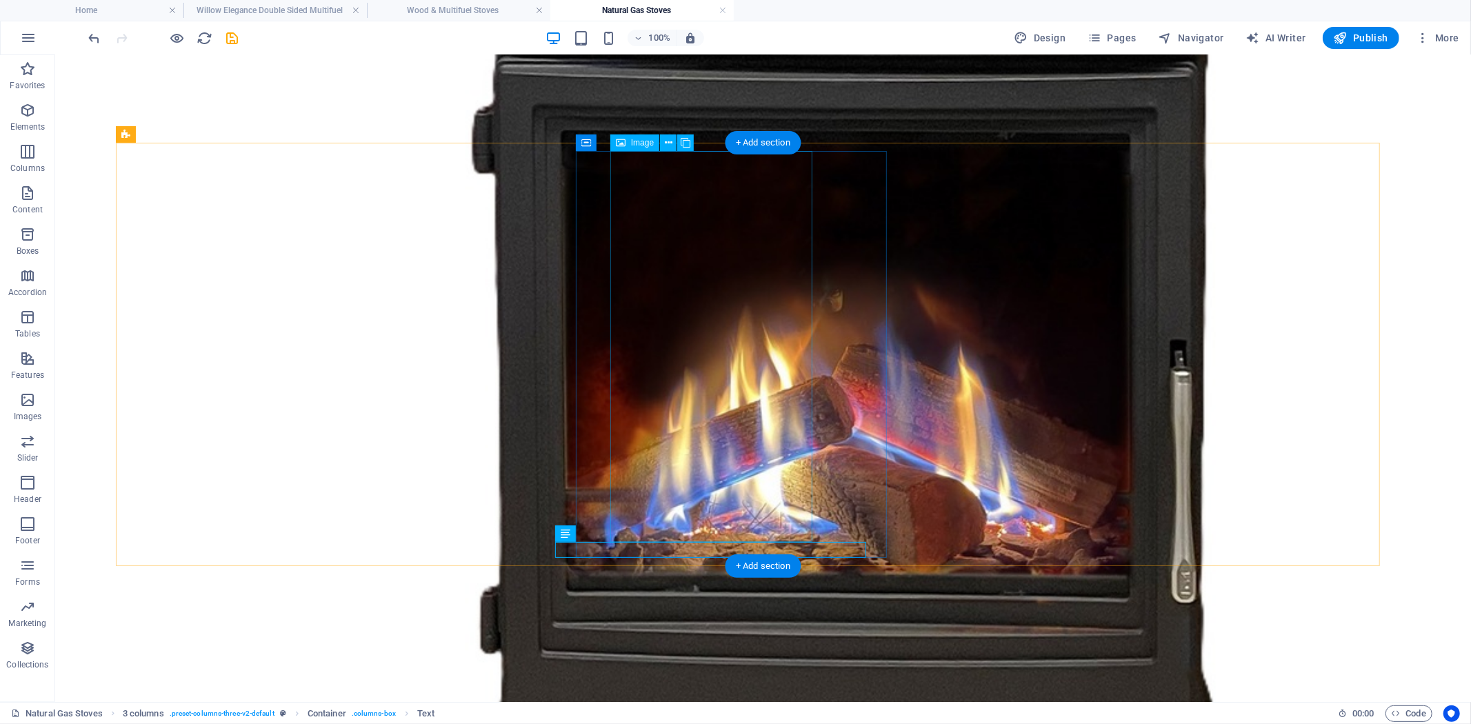
select select "%"
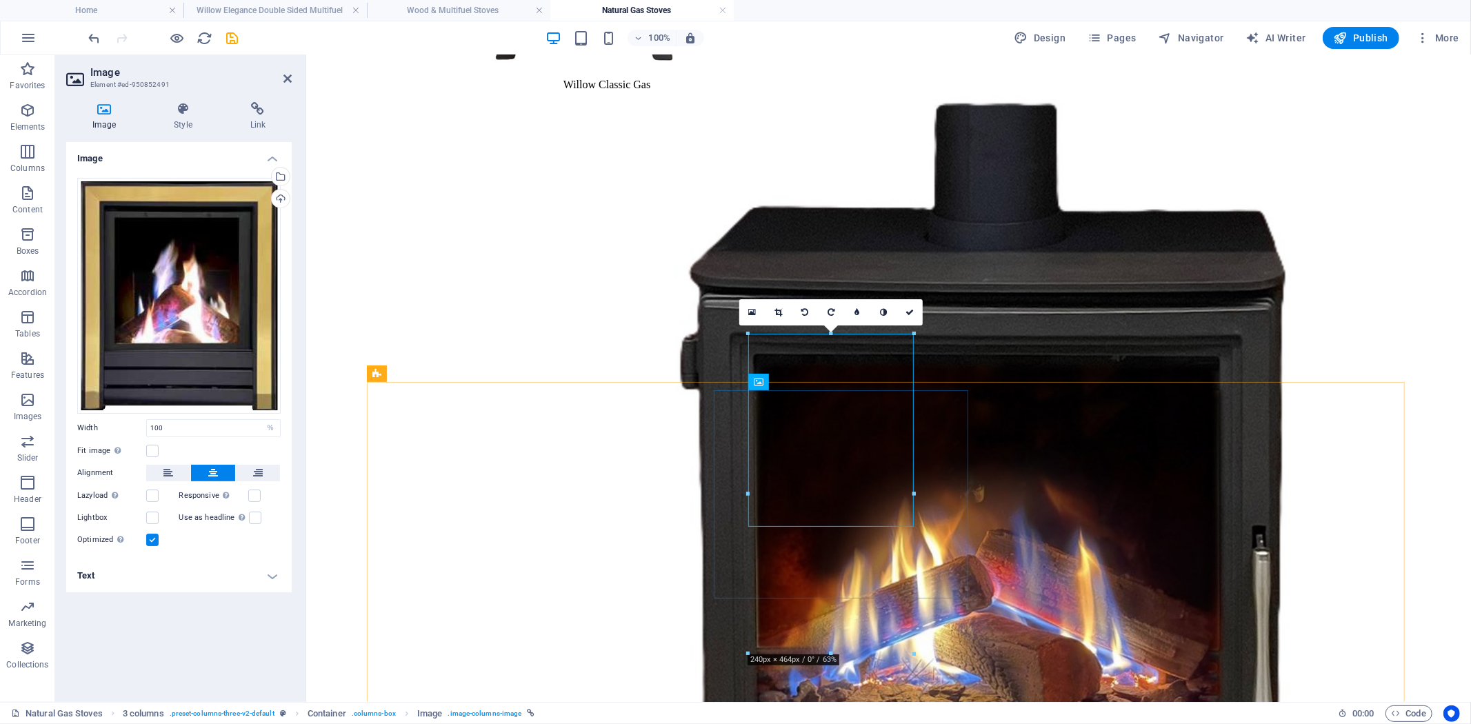
scroll to position [1412, 0]
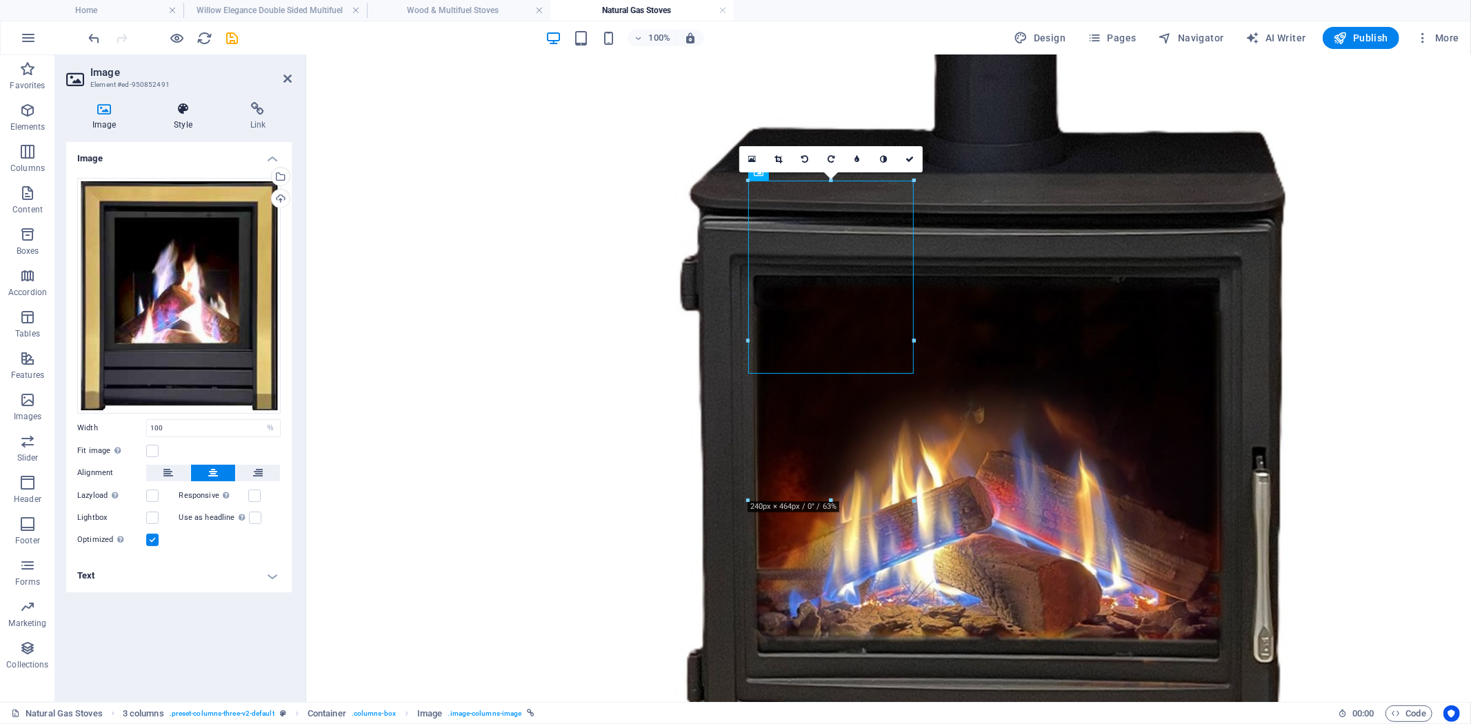
click at [188, 120] on h4 "Style" at bounding box center [186, 116] width 76 height 29
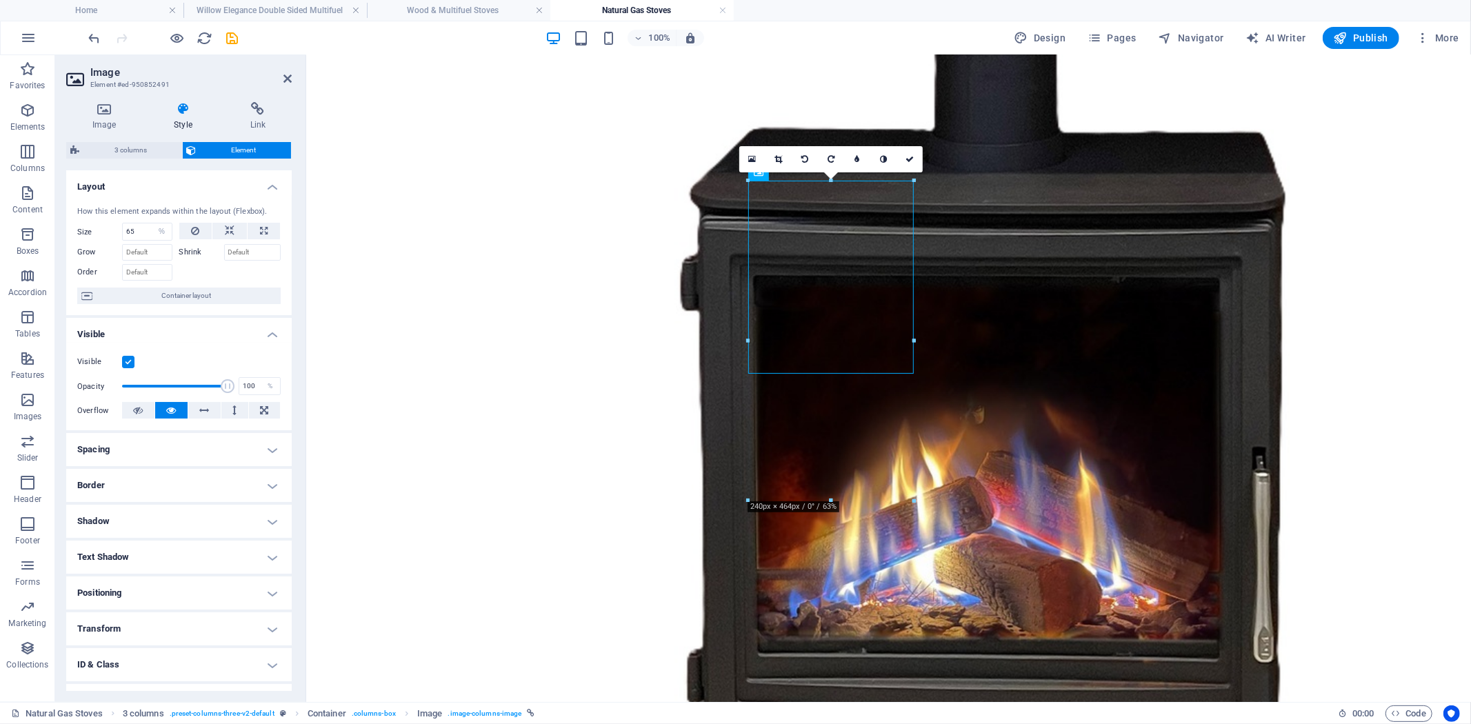
click at [259, 590] on h4 "Positioning" at bounding box center [178, 592] width 225 height 33
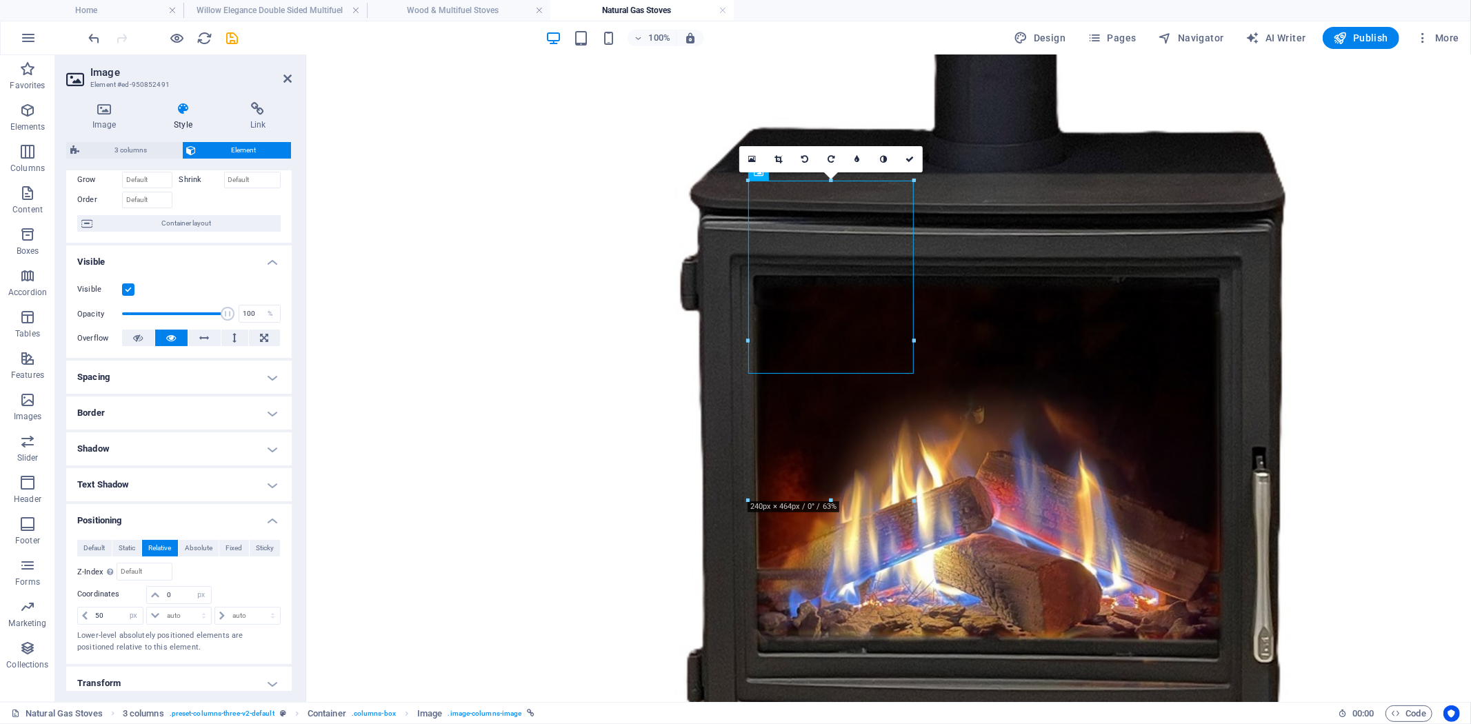
scroll to position [153, 0]
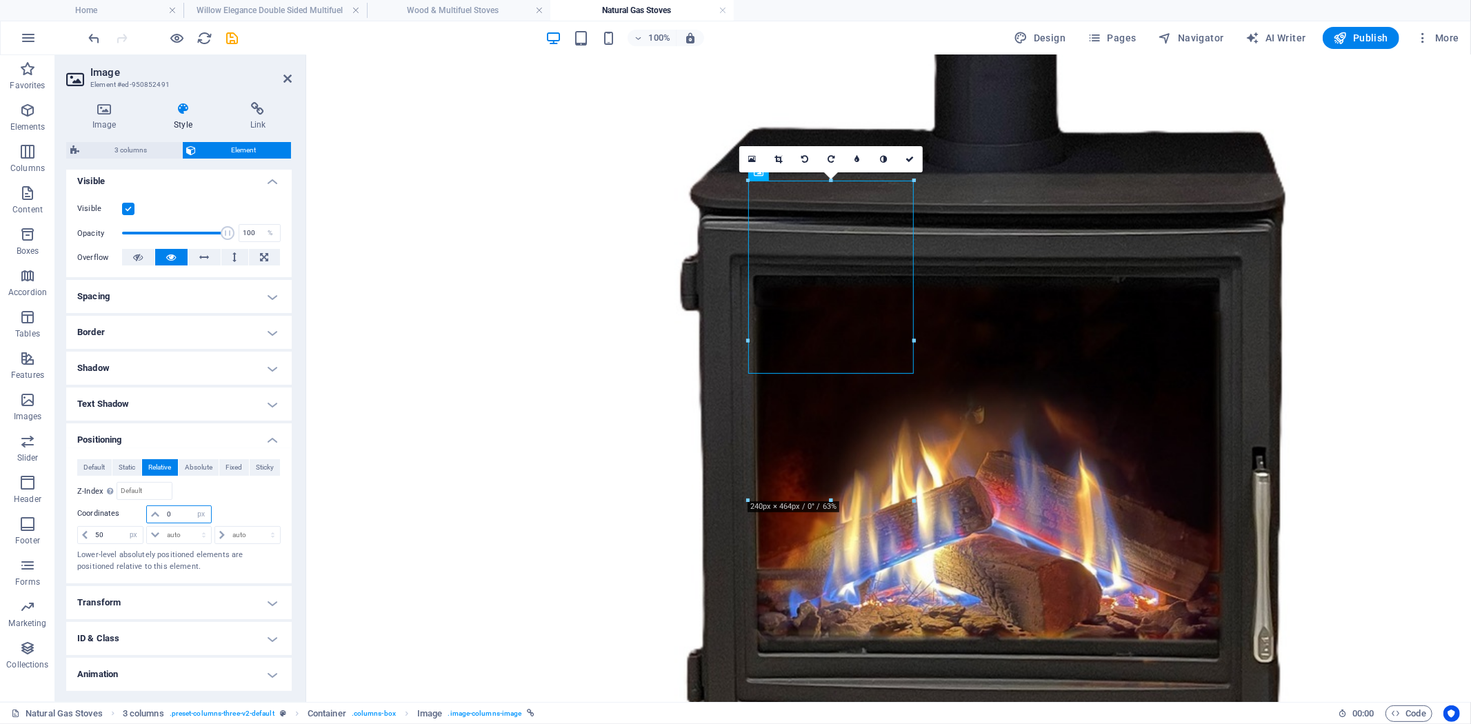
drag, startPoint x: 177, startPoint y: 513, endPoint x: 122, endPoint y: 514, distance: 54.5
click at [126, 512] on div "0 auto px rem % em" at bounding box center [178, 514] width 203 height 19
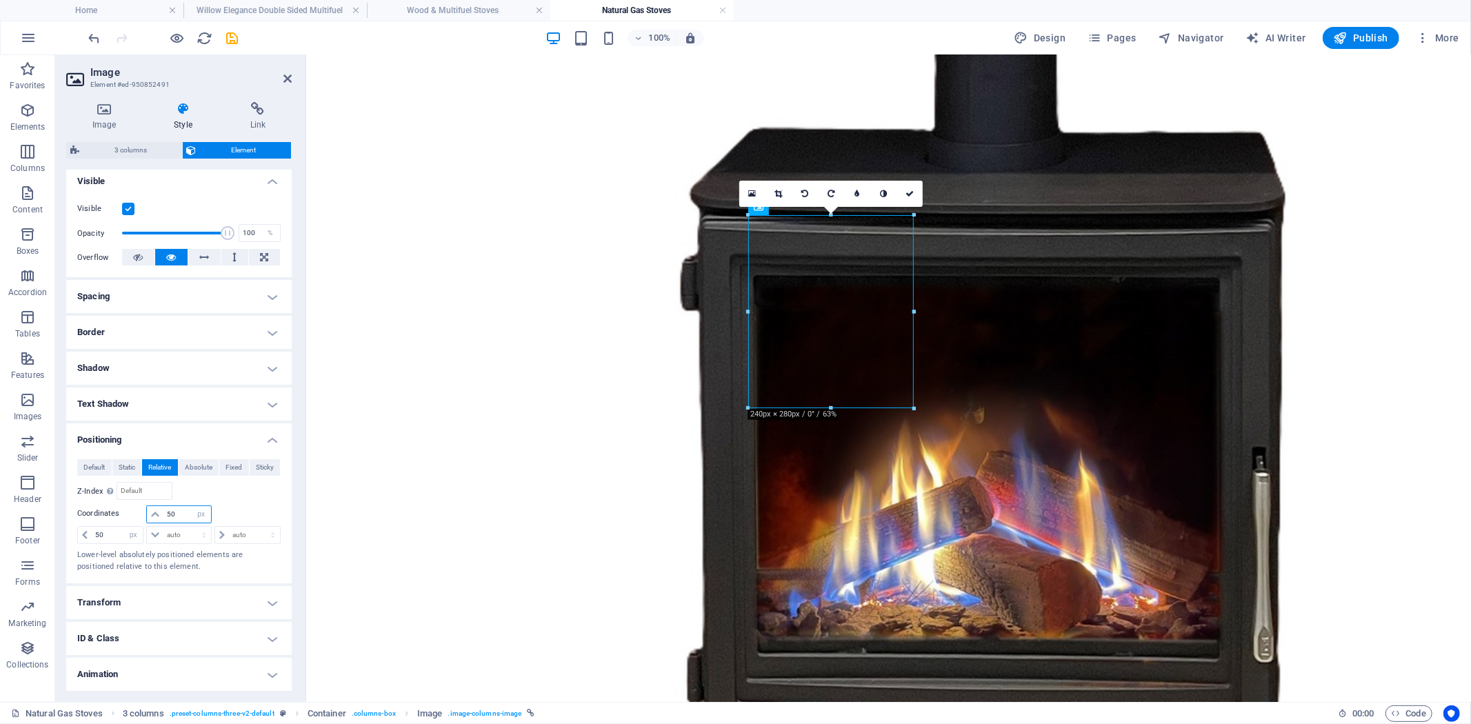
drag, startPoint x: 175, startPoint y: 515, endPoint x: 148, endPoint y: 508, distance: 28.4
click at [154, 509] on div "50 auto px rem % em" at bounding box center [178, 514] width 65 height 18
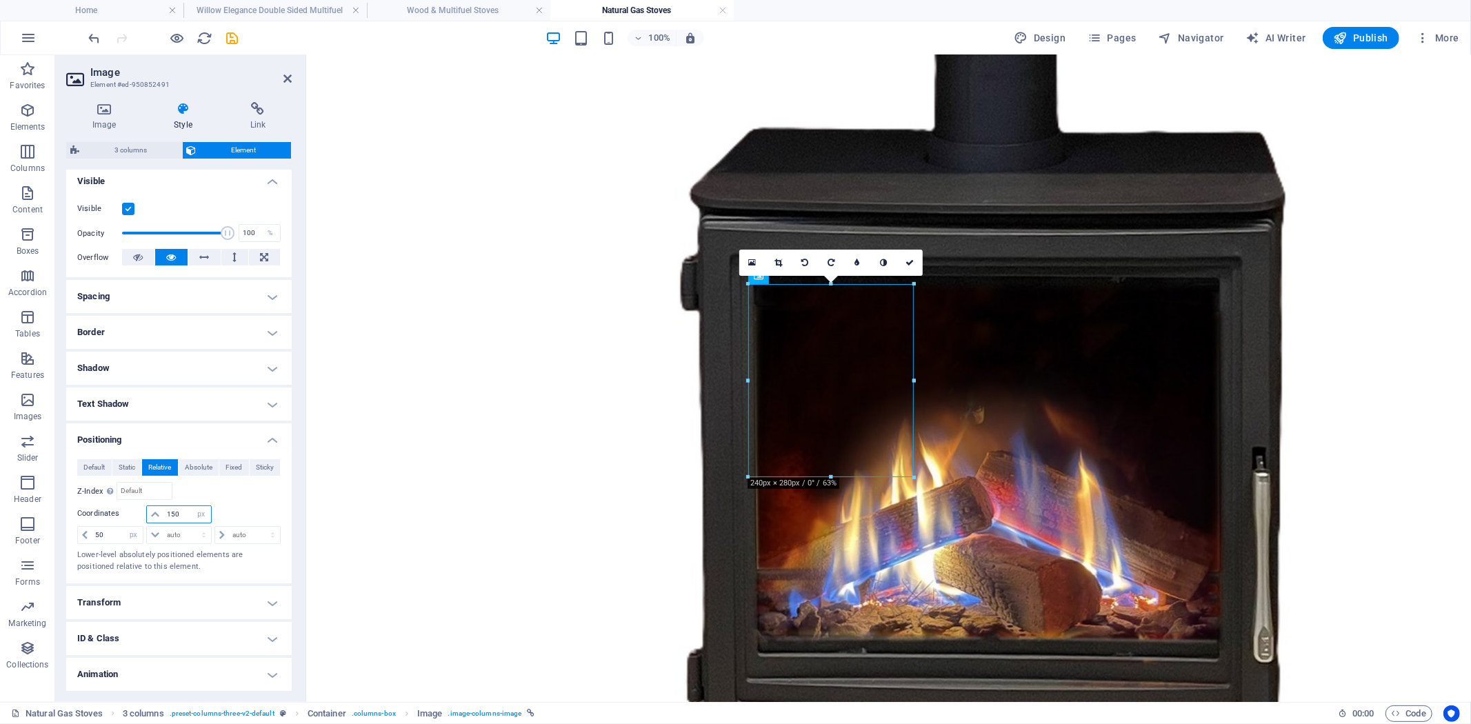
drag, startPoint x: 181, startPoint y: 512, endPoint x: 104, endPoint y: 508, distance: 76.7
click at [104, 508] on div "150 auto px rem % em" at bounding box center [178, 514] width 203 height 19
type input "125"
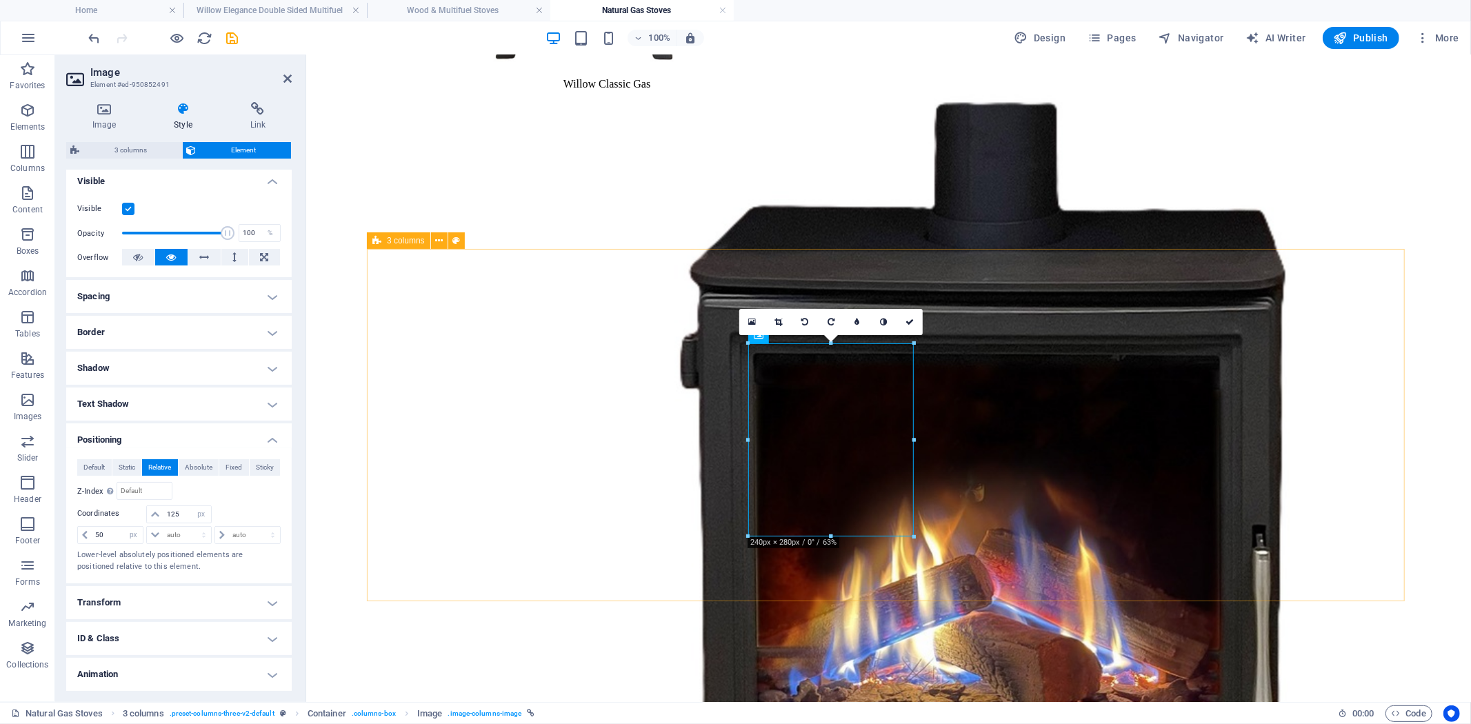
scroll to position [1335, 0]
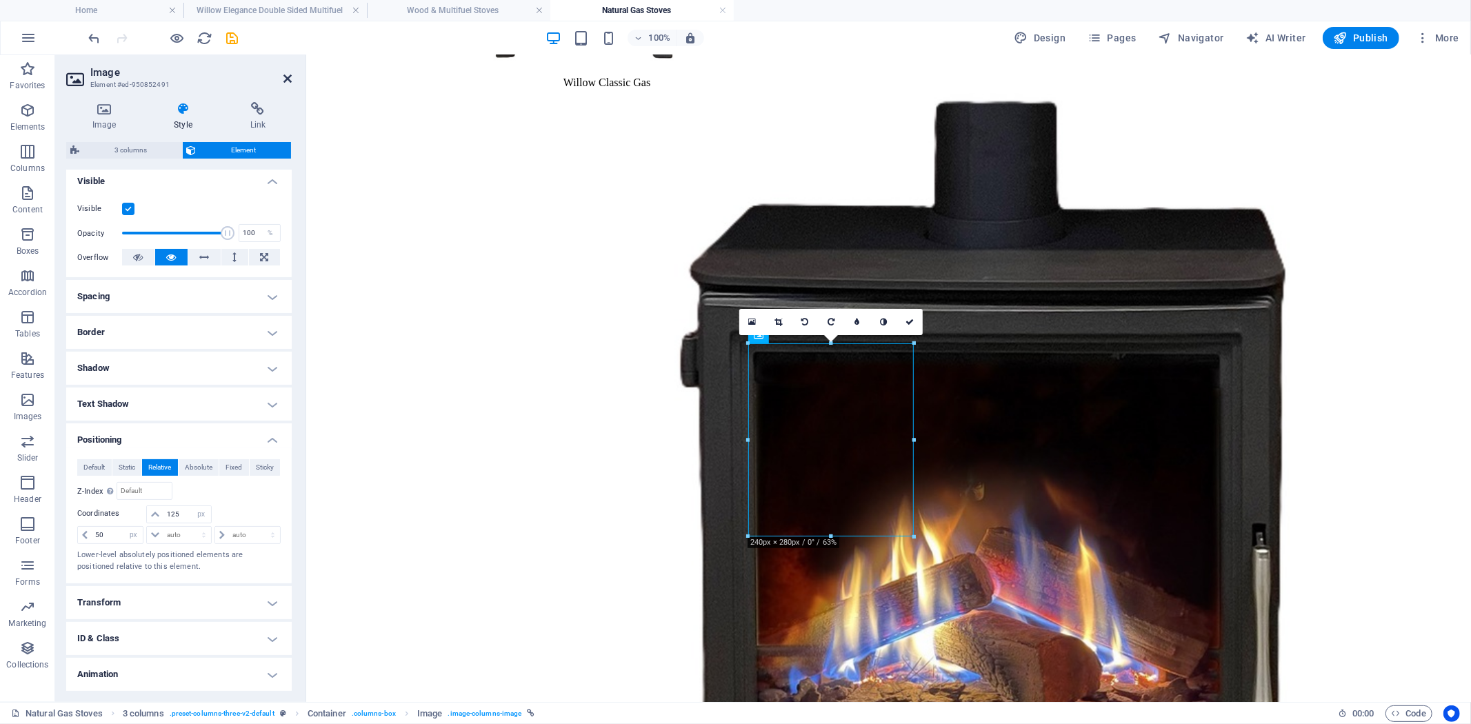
click at [290, 73] on icon at bounding box center [287, 78] width 8 height 11
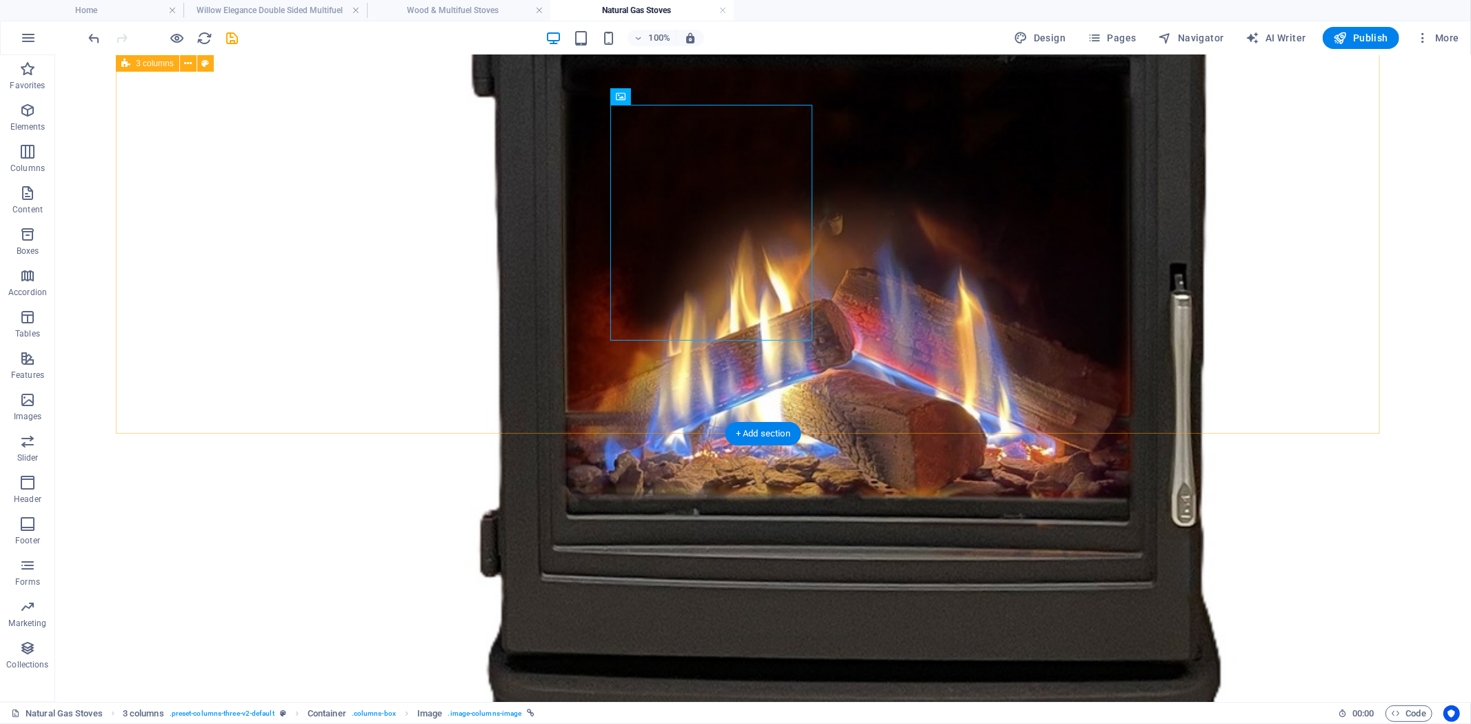
scroll to position [1536, 0]
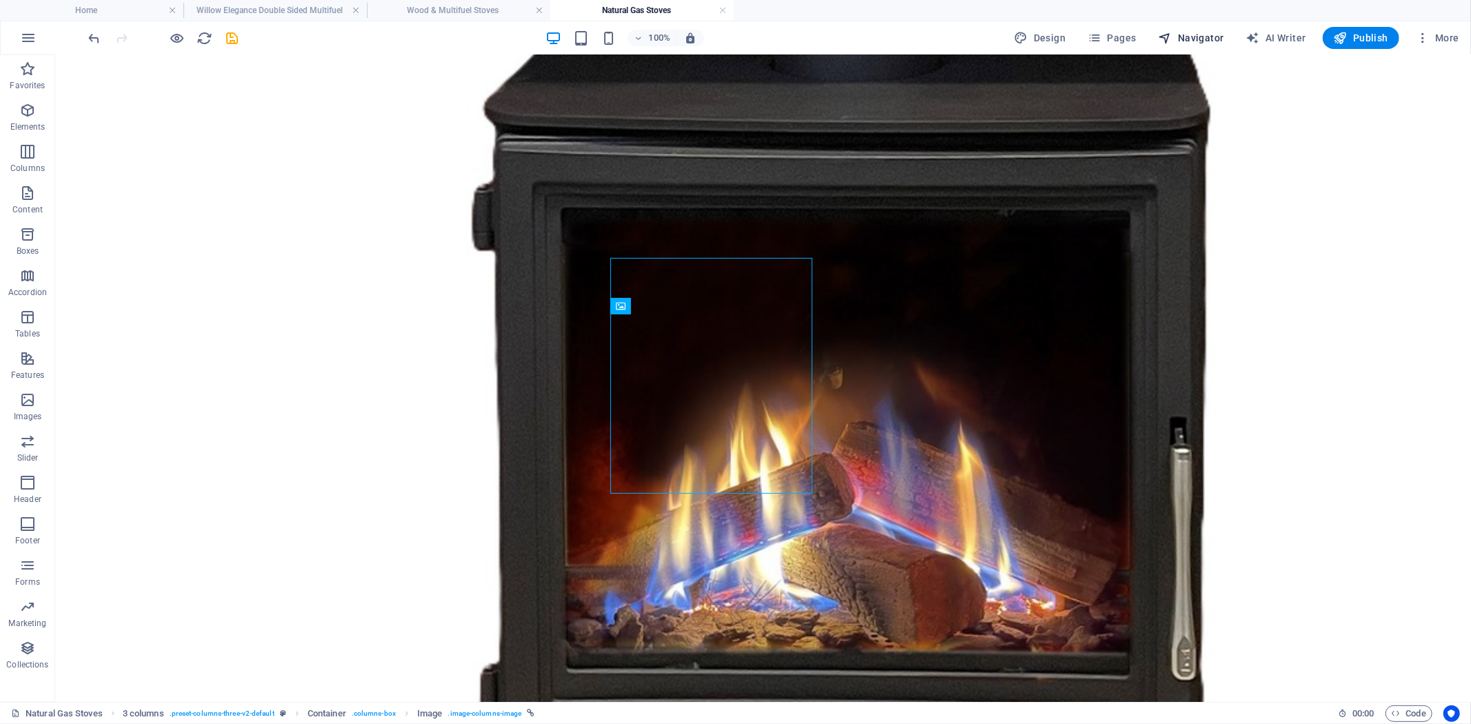
click at [1187, 30] on button "Navigator" at bounding box center [1191, 38] width 77 height 22
select select "17535957-en"
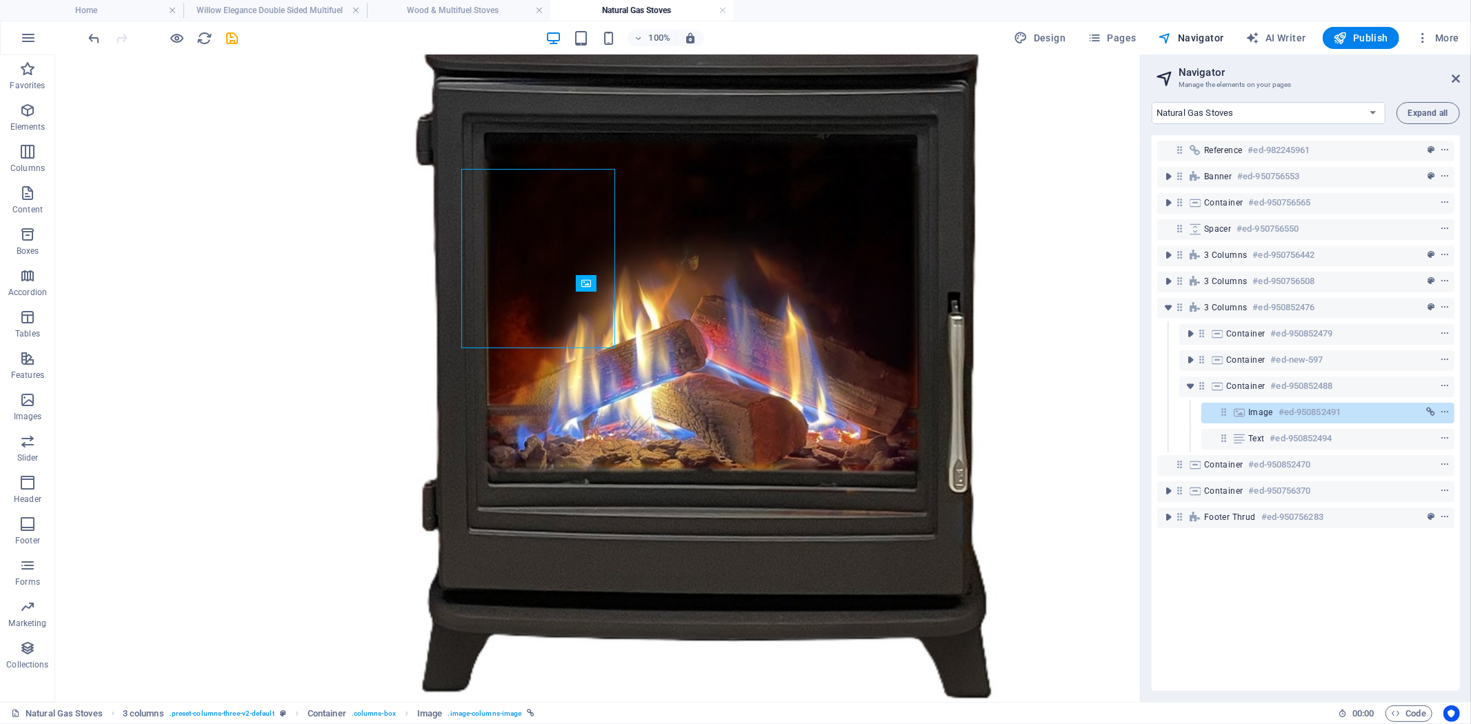
scroll to position [1473, 0]
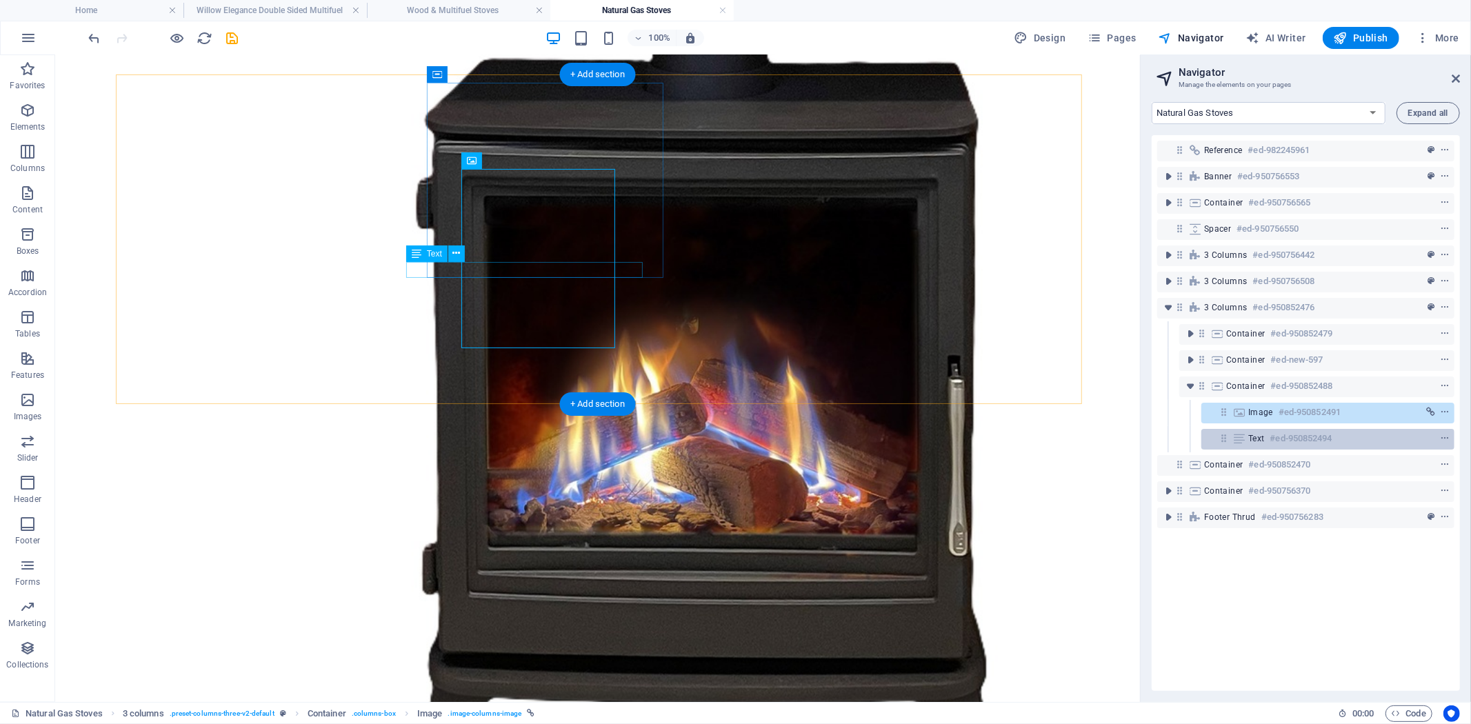
click at [1270, 436] on h6 "#ed-950852494" at bounding box center [1301, 438] width 62 height 17
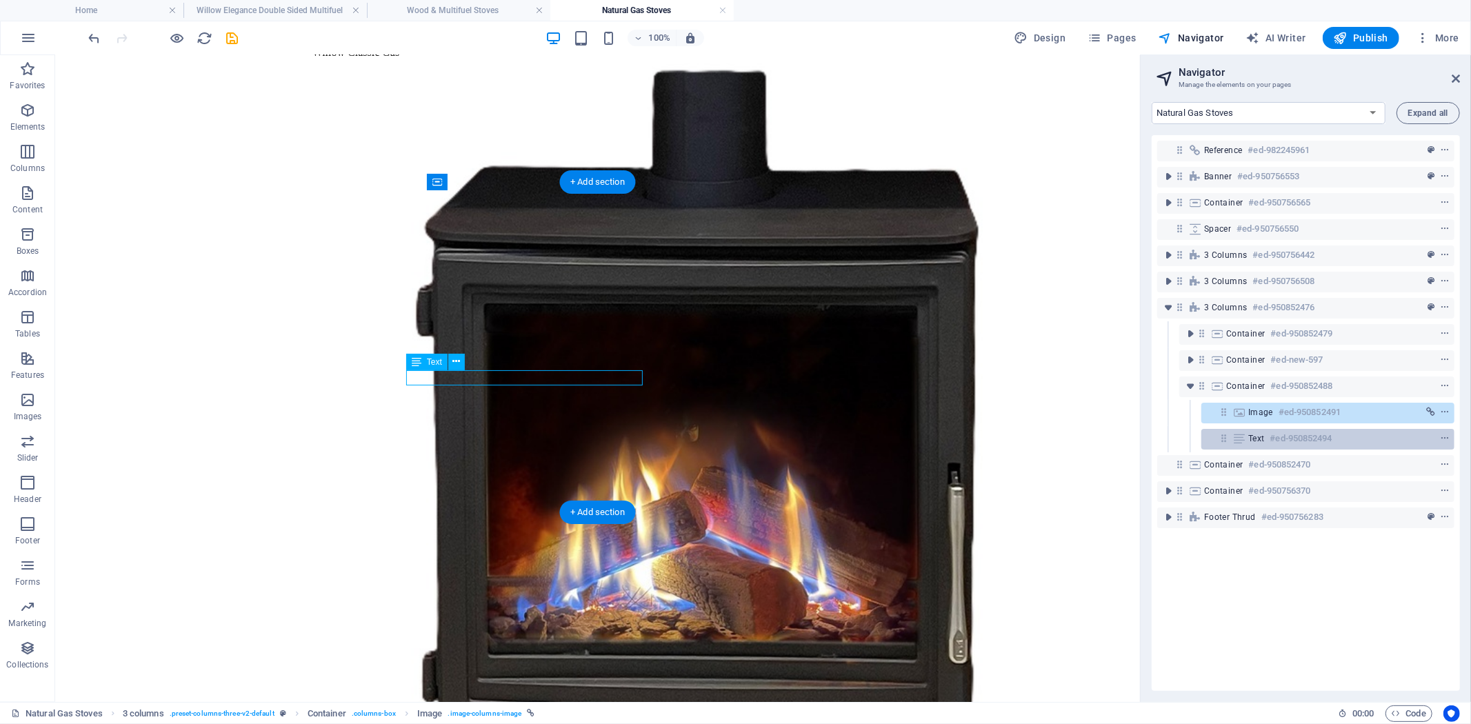
click at [1270, 436] on h6 "#ed-950852494" at bounding box center [1301, 438] width 62 height 17
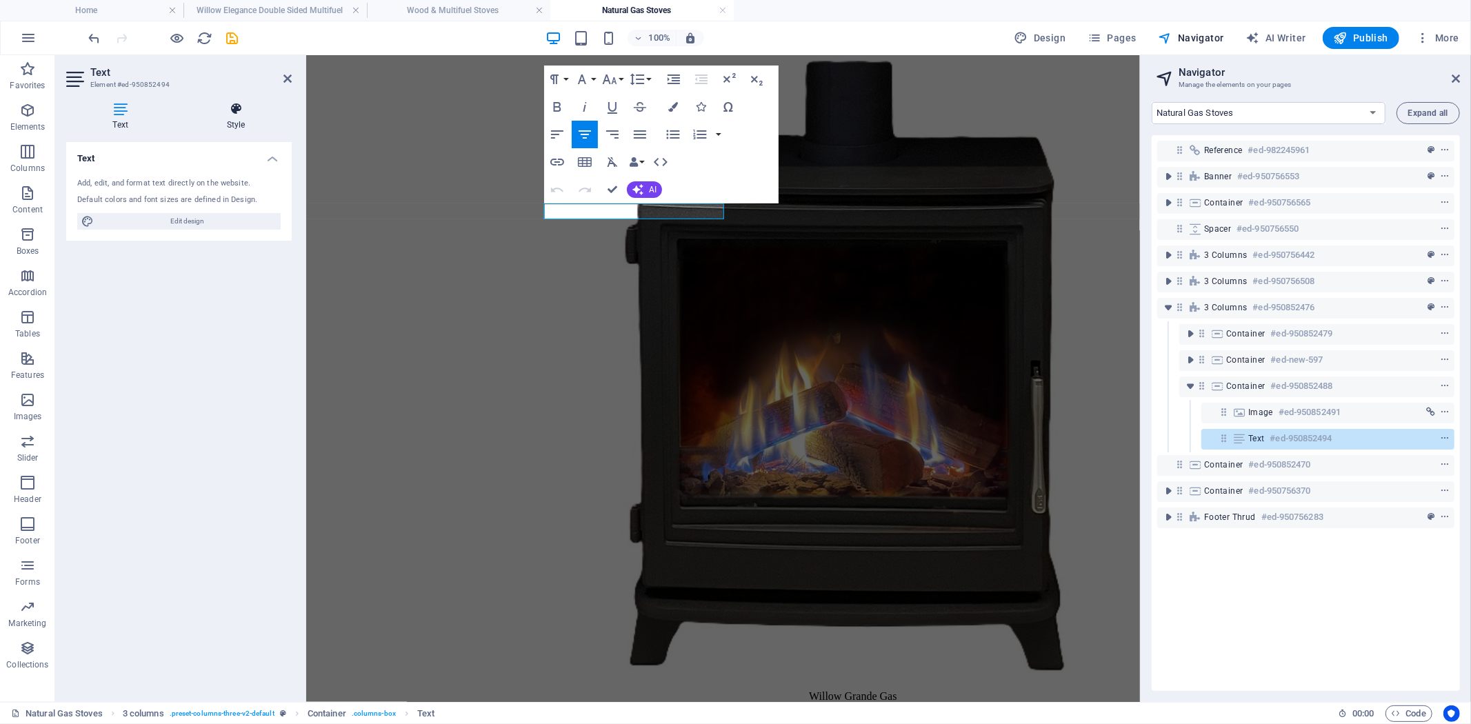
click at [232, 102] on icon at bounding box center [236, 109] width 112 height 14
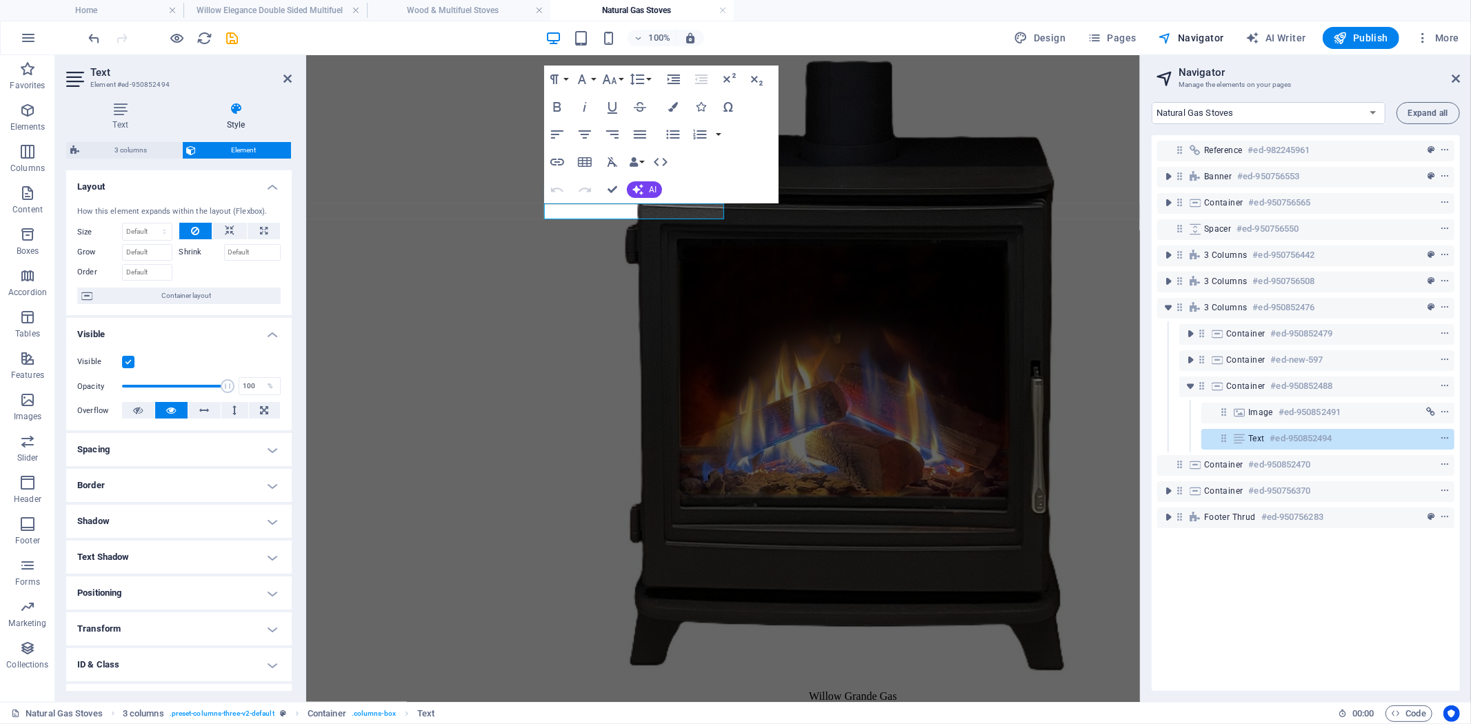
click at [261, 585] on h4 "Positioning" at bounding box center [178, 592] width 225 height 33
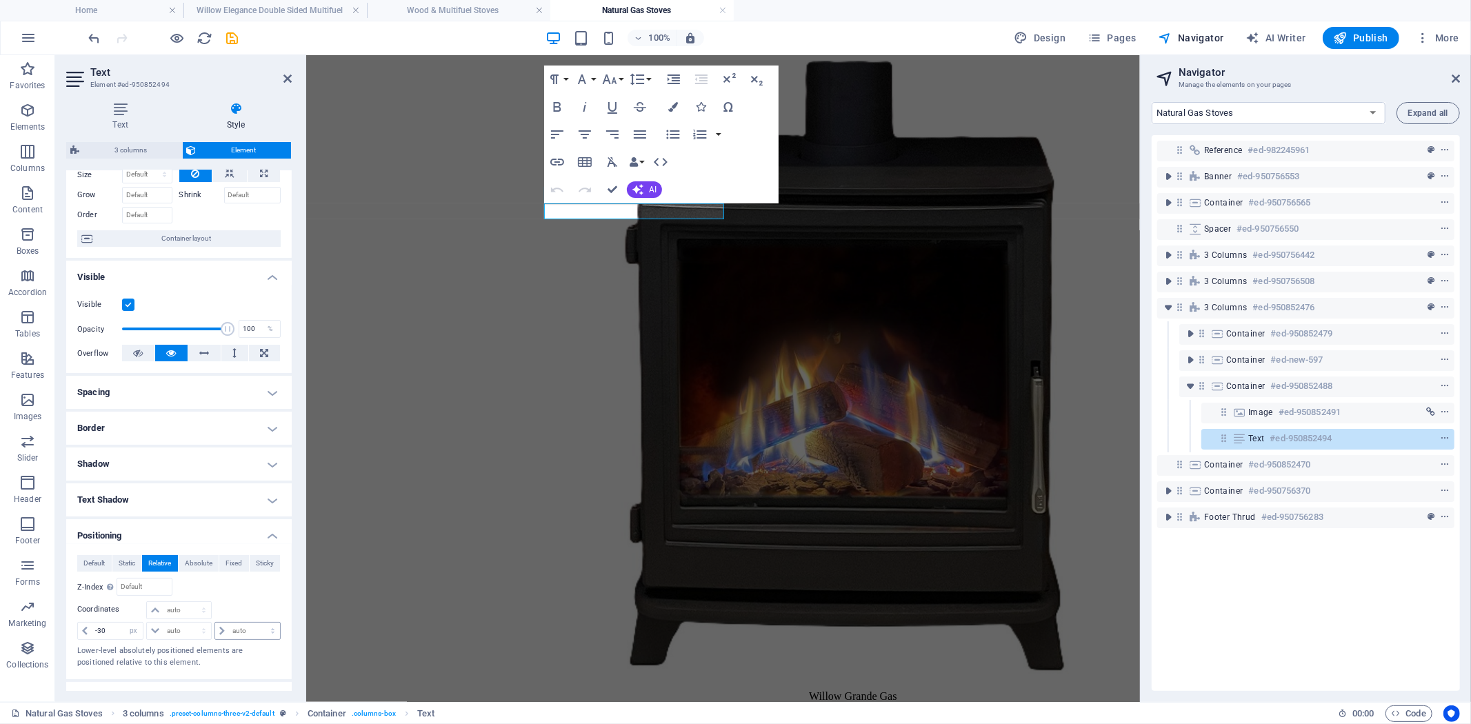
scroll to position [77, 0]
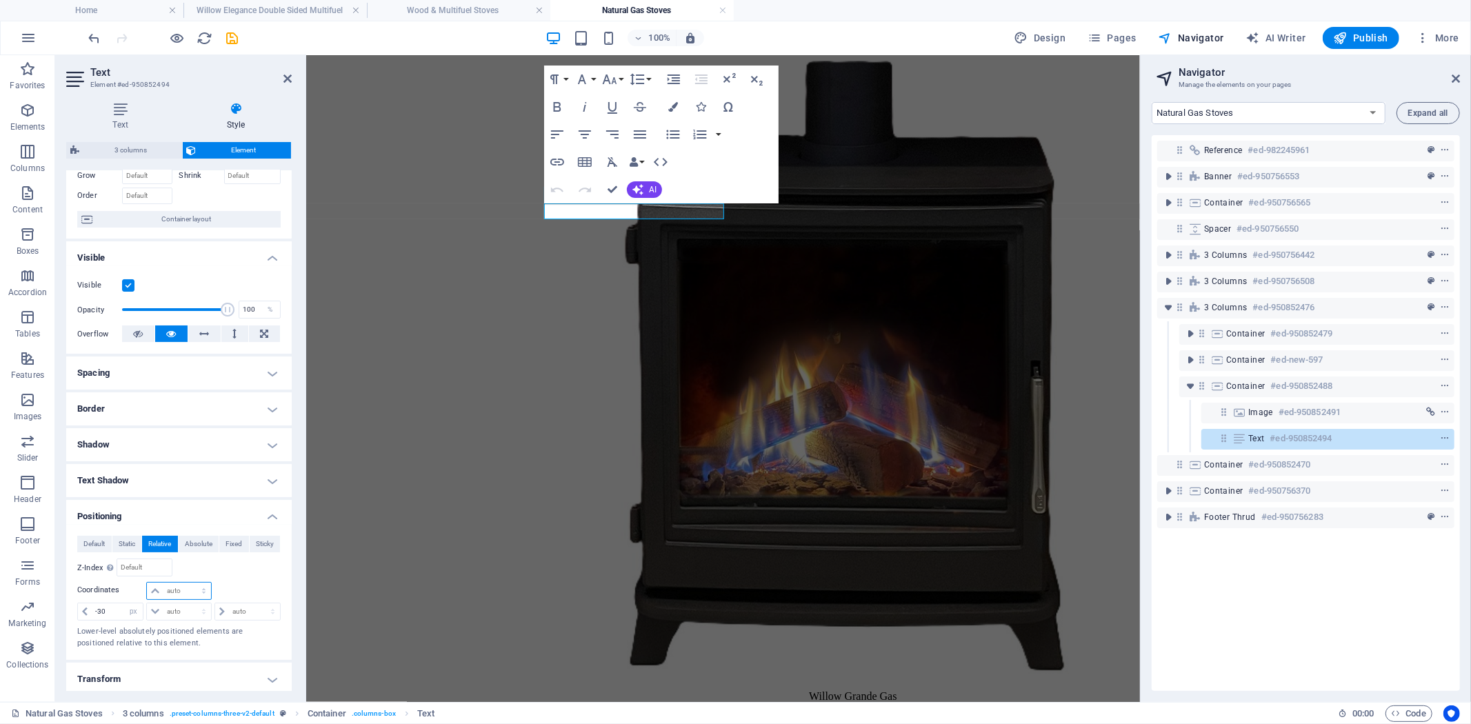
click at [201, 583] on select "auto px rem % em" at bounding box center [178, 591] width 63 height 17
select select "px"
click at [190, 583] on select "auto px rem % em" at bounding box center [178, 591] width 63 height 17
type input "125"
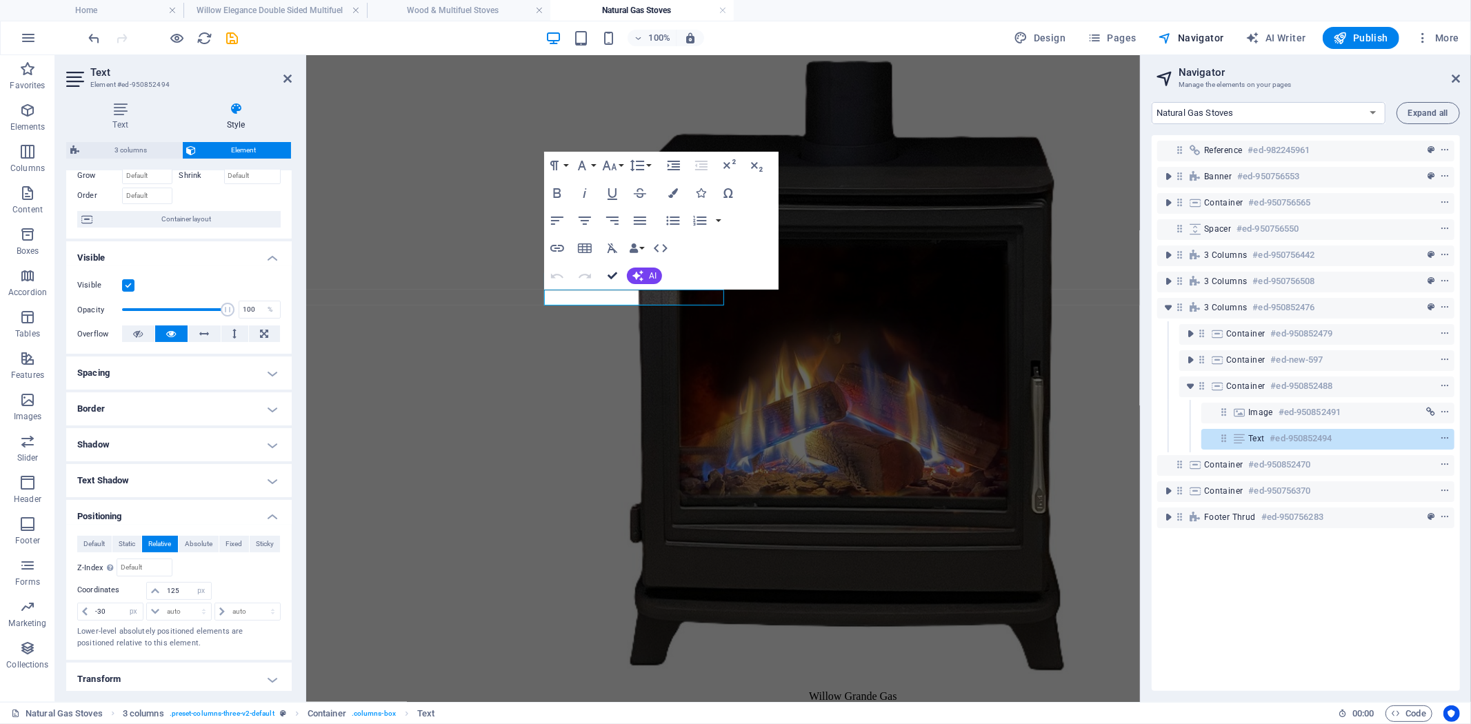
drag, startPoint x: 614, startPoint y: 273, endPoint x: 607, endPoint y: 228, distance: 45.2
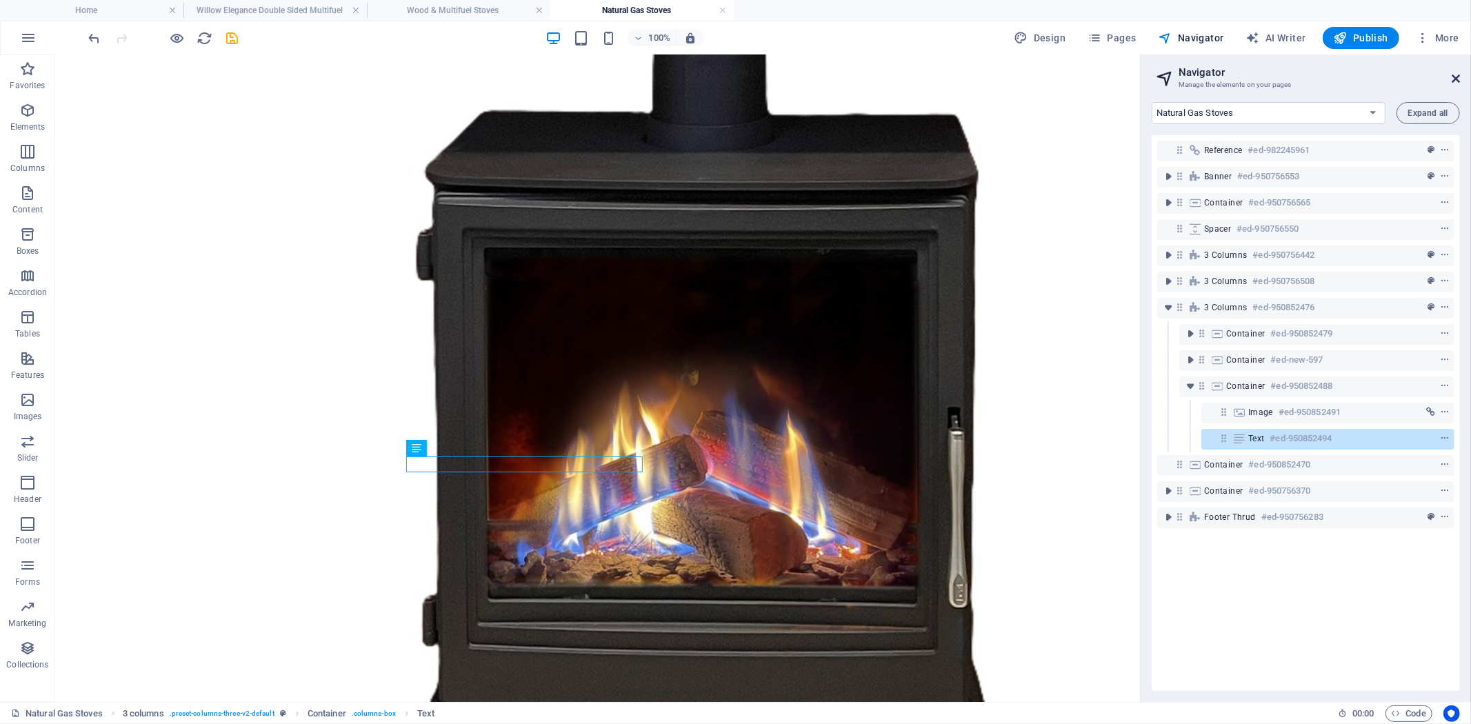
click at [1451, 73] on icon at bounding box center [1455, 78] width 8 height 11
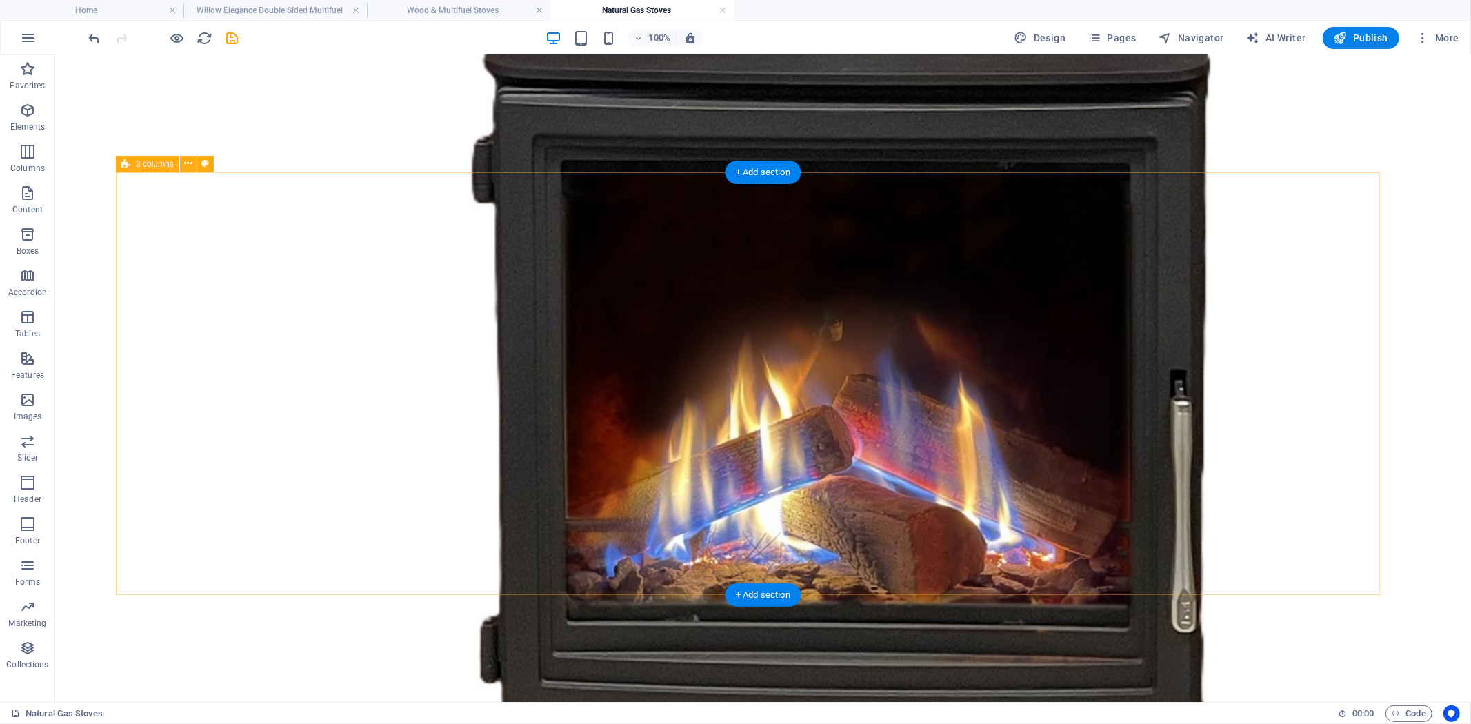
scroll to position [1485, 0]
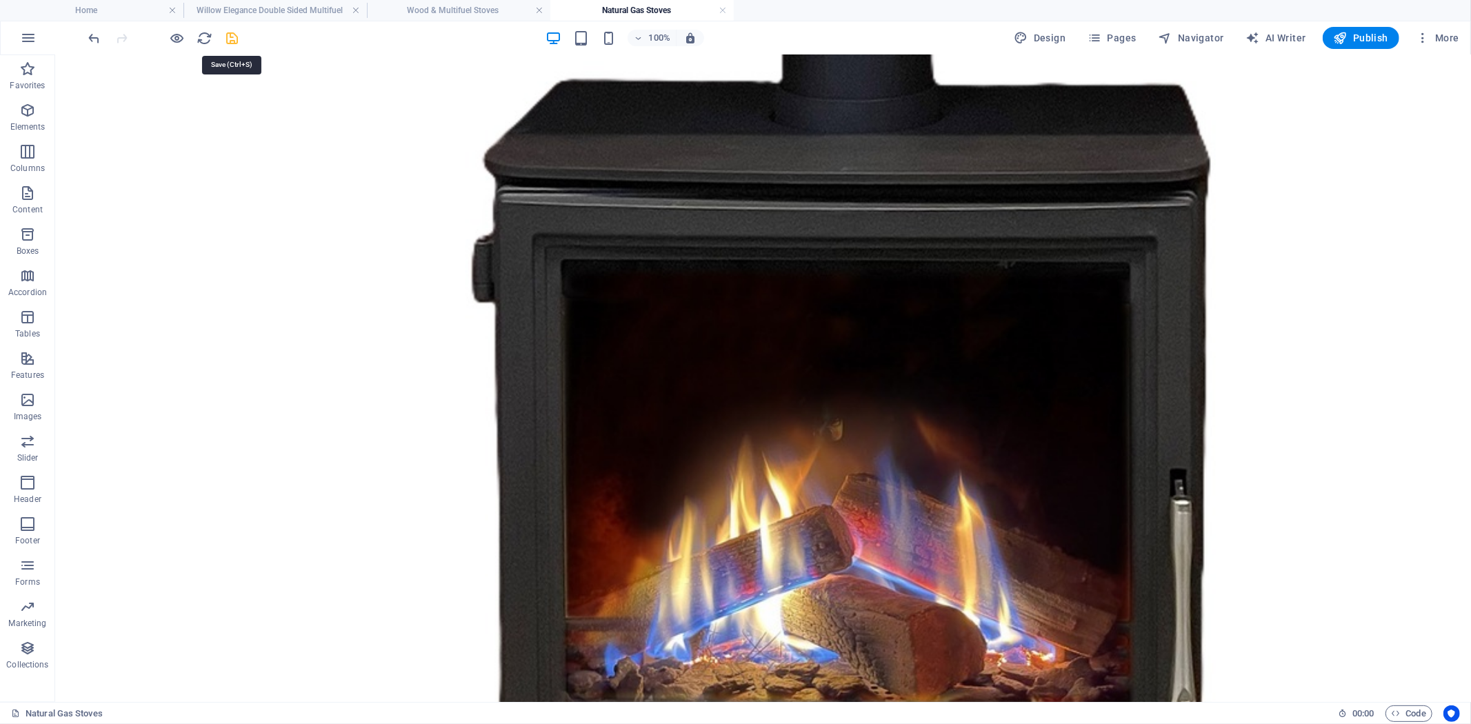
click at [230, 37] on icon "save" at bounding box center [233, 38] width 16 height 16
checkbox input "false"
click at [1115, 43] on span "Pages" at bounding box center [1111, 38] width 48 height 14
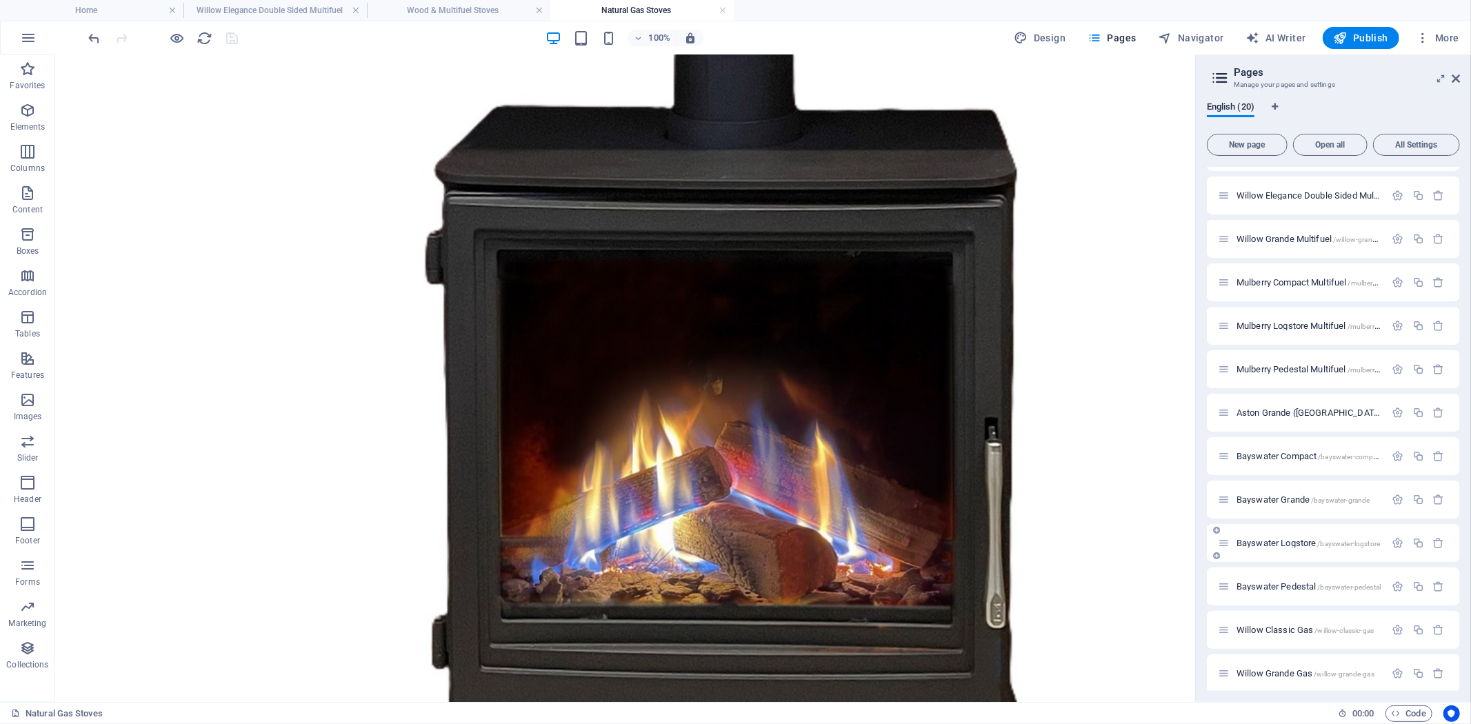
scroll to position [343, 0]
click at [1416, 664] on icon "button" at bounding box center [1418, 668] width 12 height 12
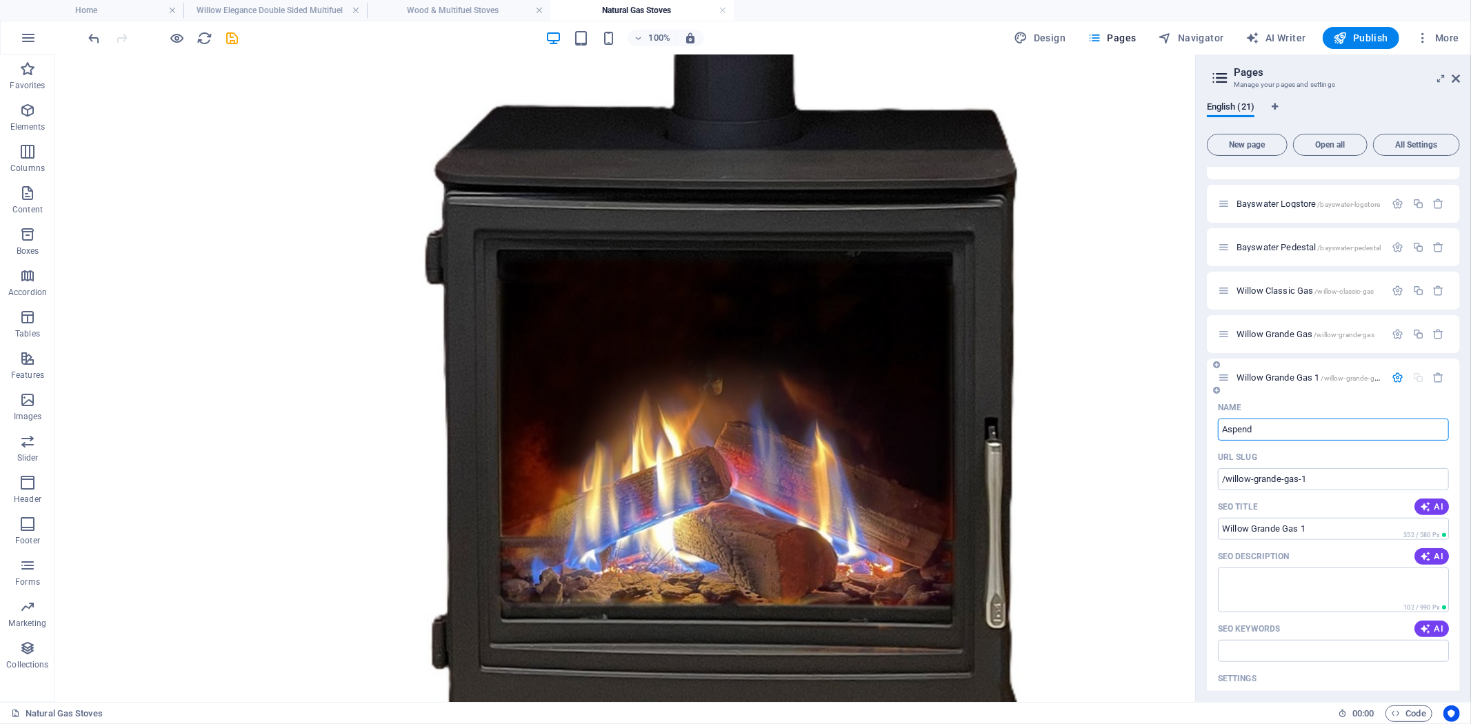
type input "Aspen"
type input "/aspend"
type input "Aspend"
type input "Aspen H"
type input "/aspen"
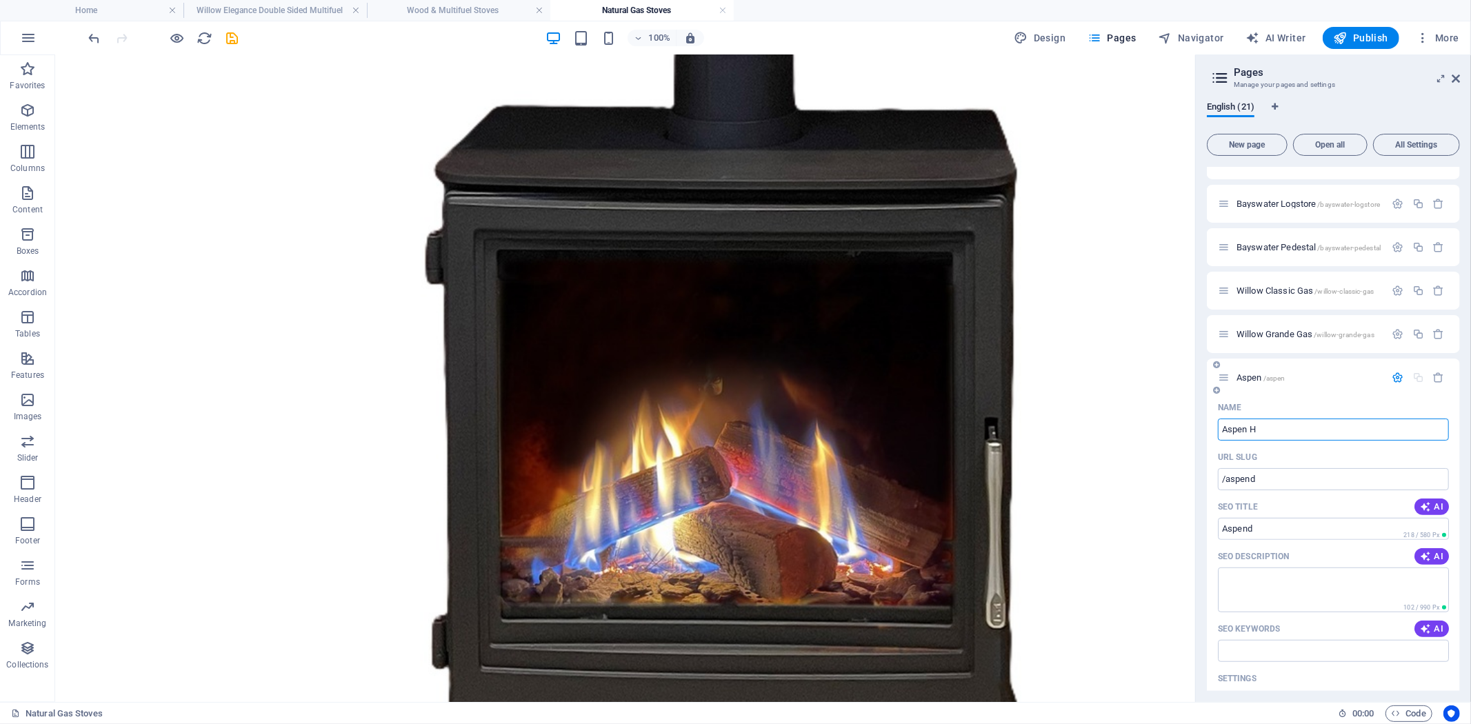
type input "Aspen"
type input "Aspen HE ins"
type input "/aspen-he"
type input "Aspen HE"
type input "Aspen HE inser"
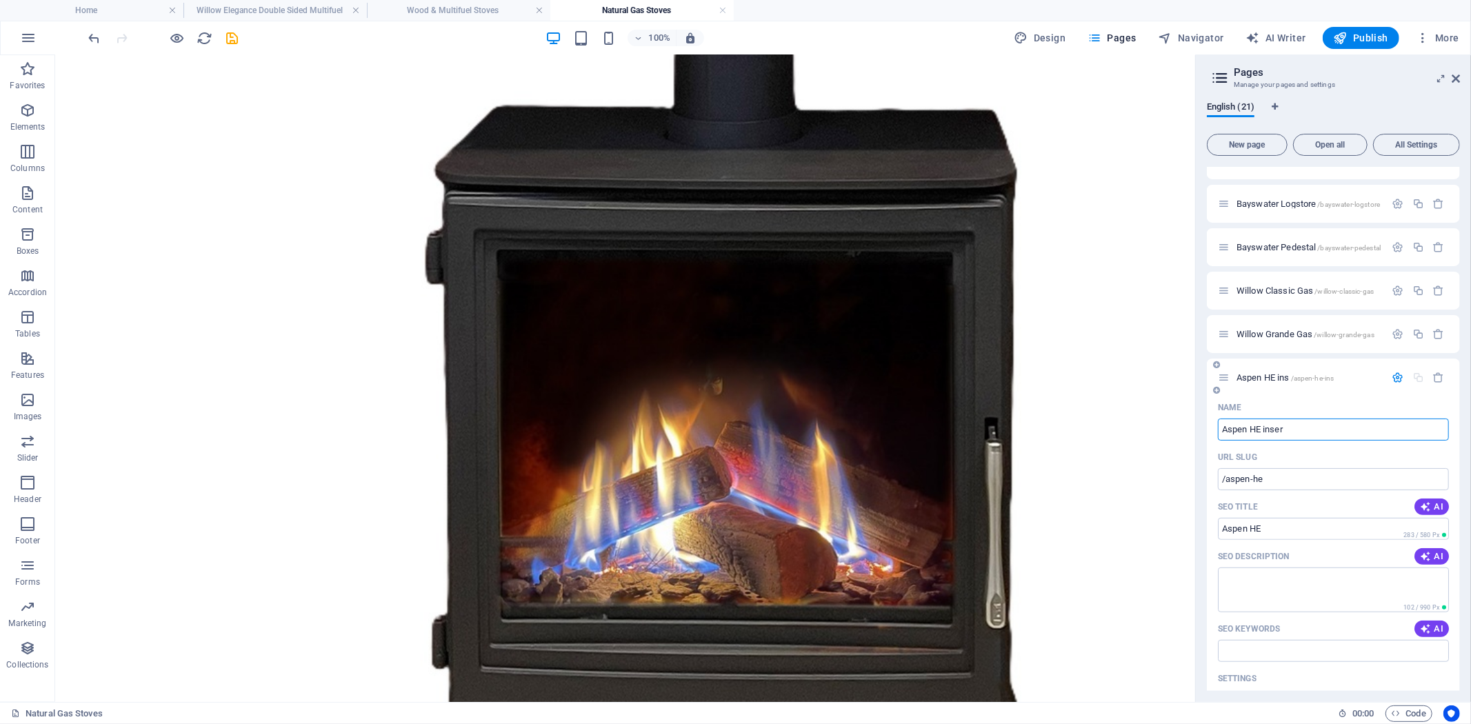
type input "/aspen-he-ins"
type input "Aspen HE ins"
type input "Aspen HE Inse"
type input "/aspen-he"
type input "Aspen HE"
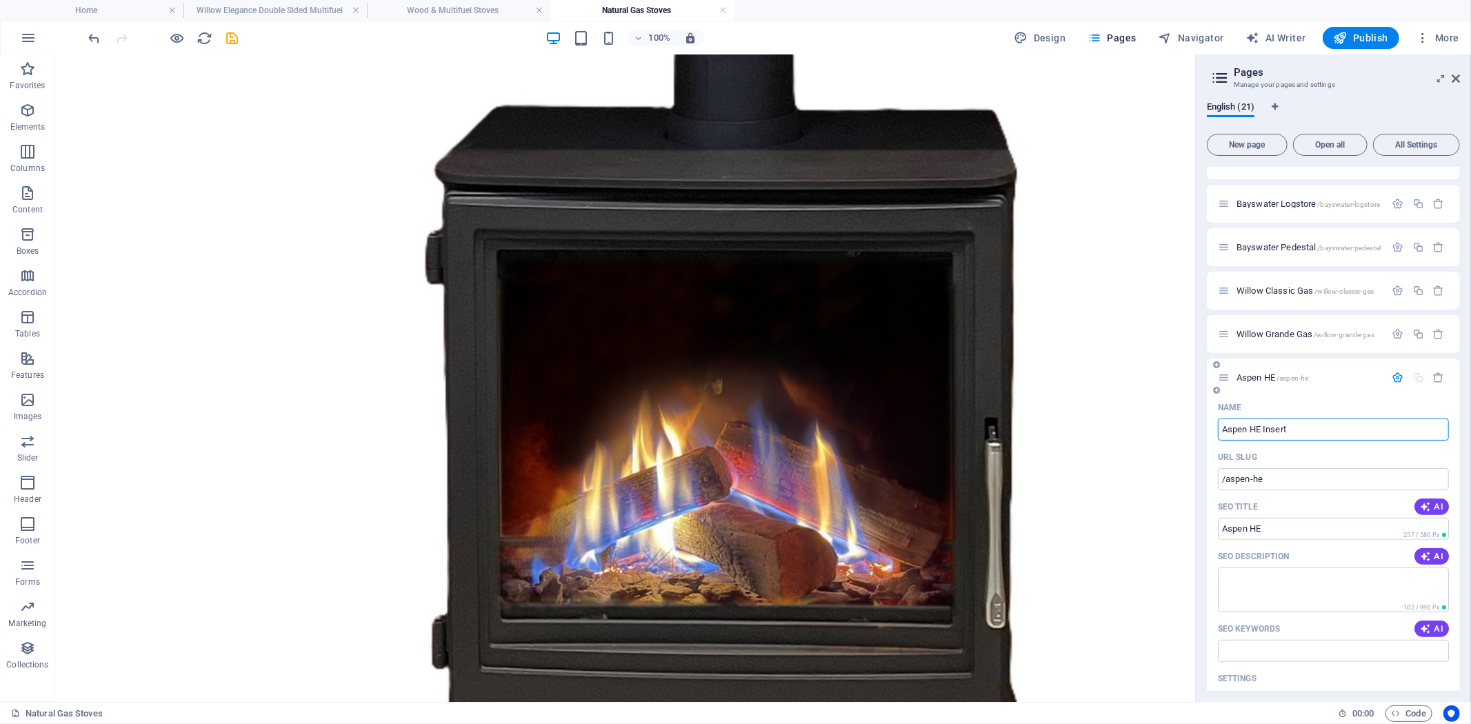
type input "Aspen HE Insert"
type input "/aspen-he-insert"
type input "Aspen HE Insert"
type input "Aspen HE Insert Gas"
type input "Aspen HE Insert"
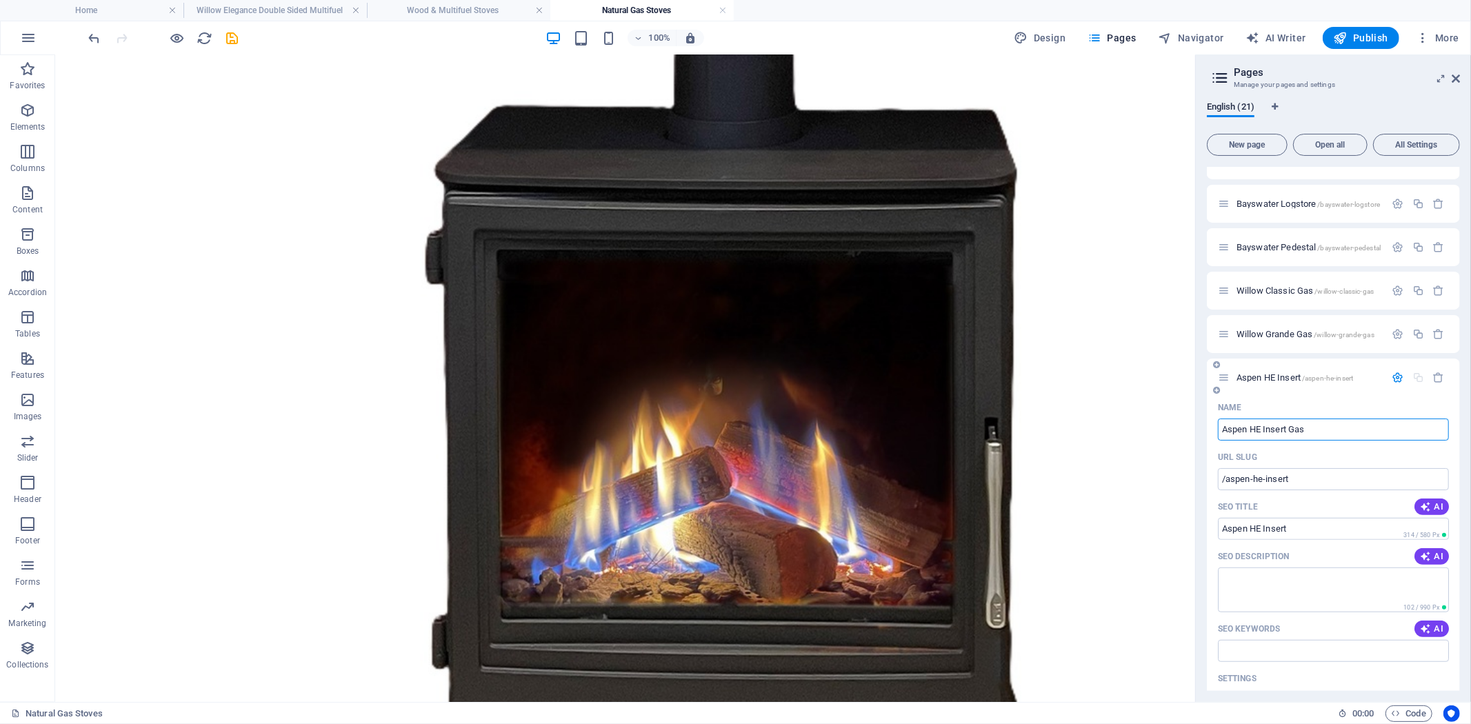
type input "Aspen HE Insert Gas"
type input "/aspen-he-insert-gas"
type input "Aspen HE Insert Gas"
click at [1394, 381] on icon "button" at bounding box center [1398, 378] width 12 height 12
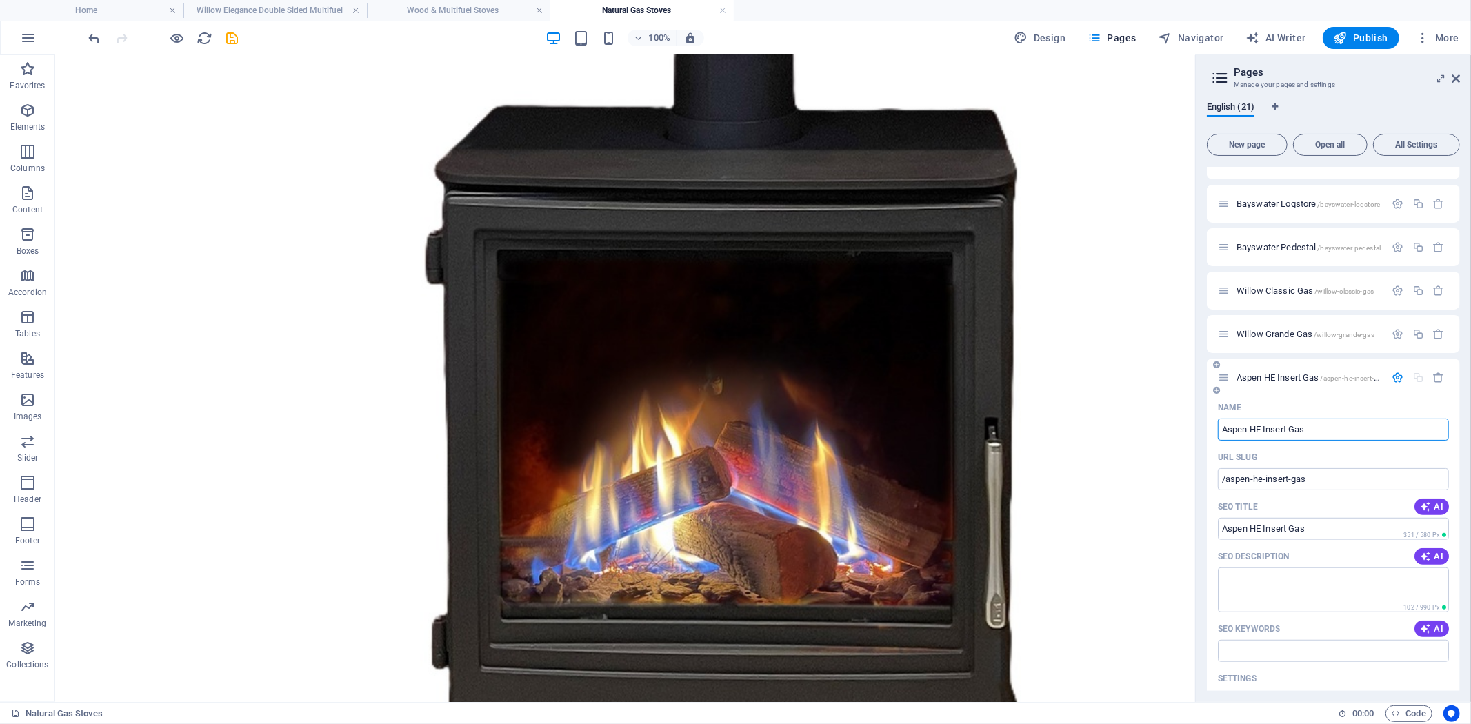
scroll to position [388, 0]
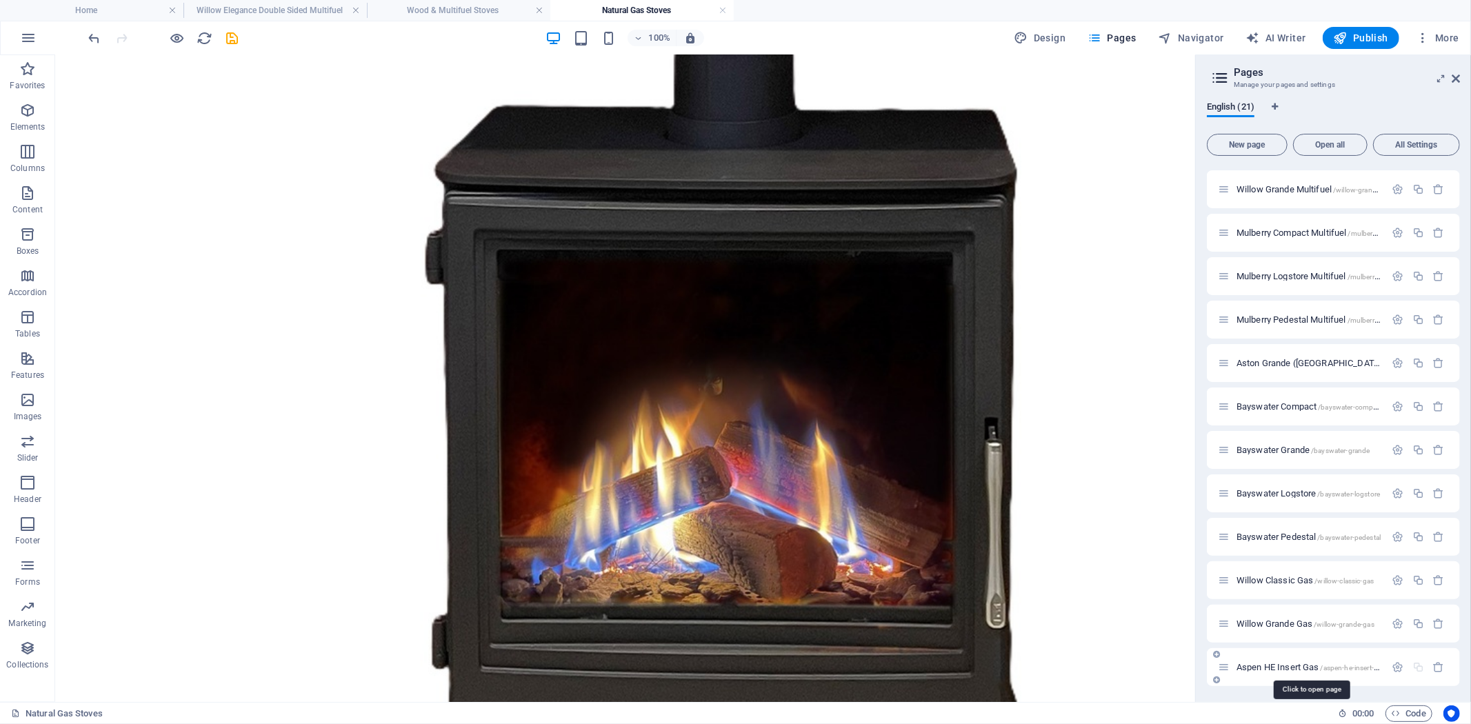
click at [1289, 663] on span "Aspen HE Insert Gas /aspen-he-insert-gas" at bounding box center [1310, 667] width 148 height 10
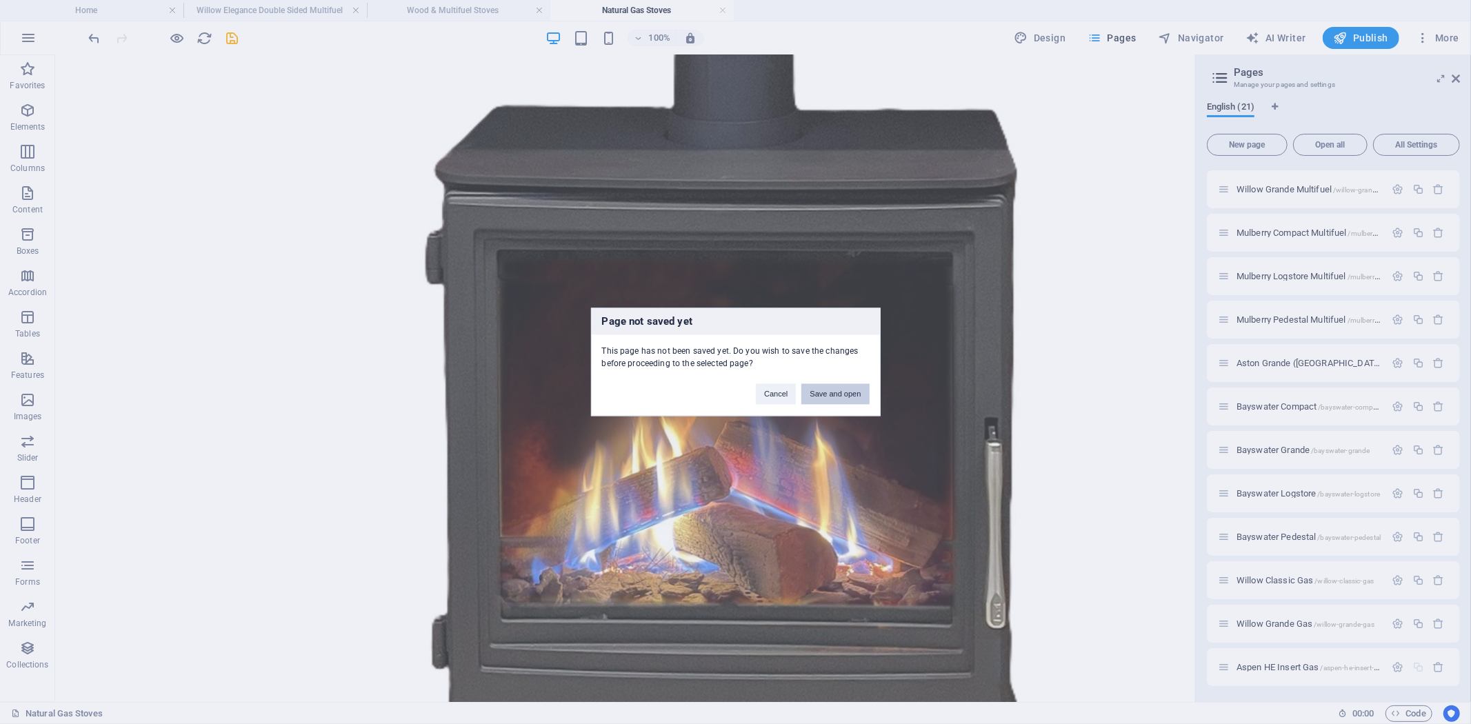
drag, startPoint x: 830, startPoint y: 398, endPoint x: 772, endPoint y: 345, distance: 78.1
click at [830, 398] on button "Save and open" at bounding box center [835, 394] width 68 height 21
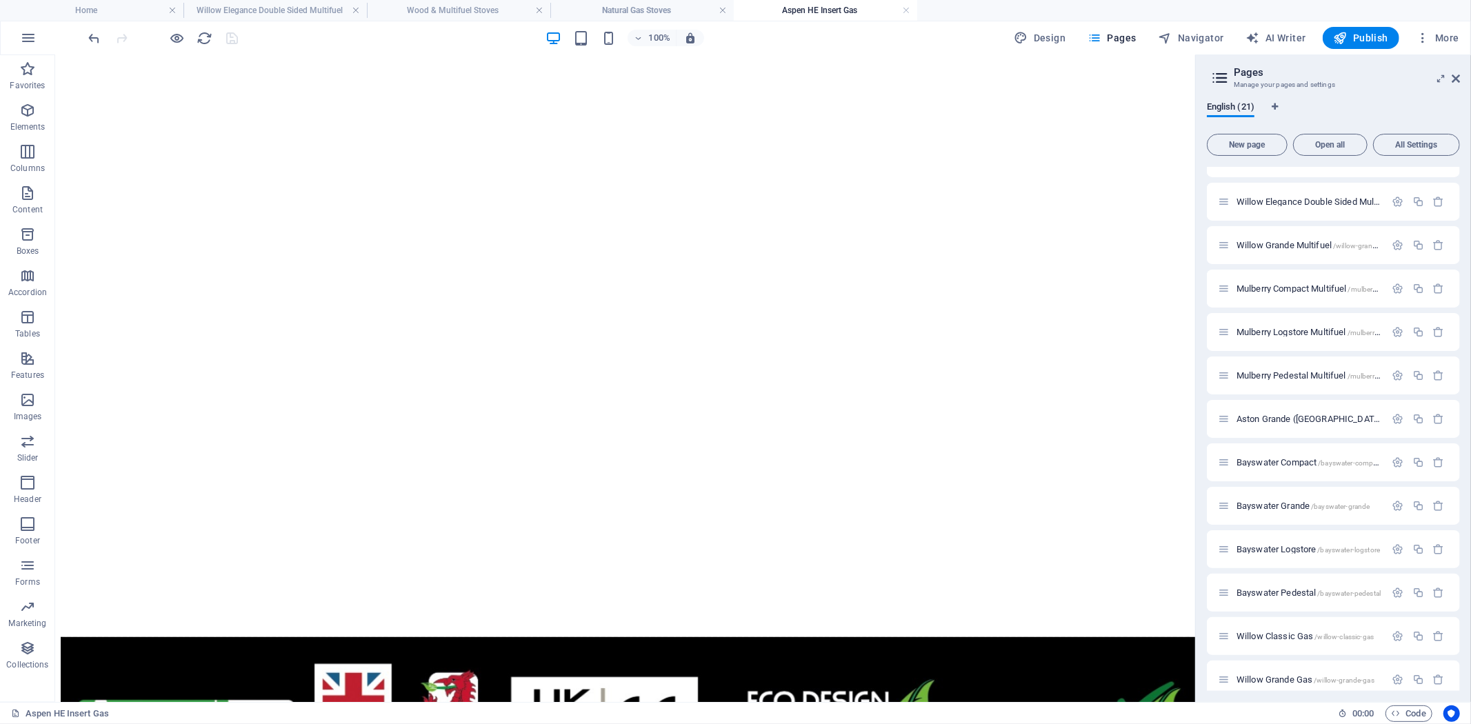
scroll to position [195, 0]
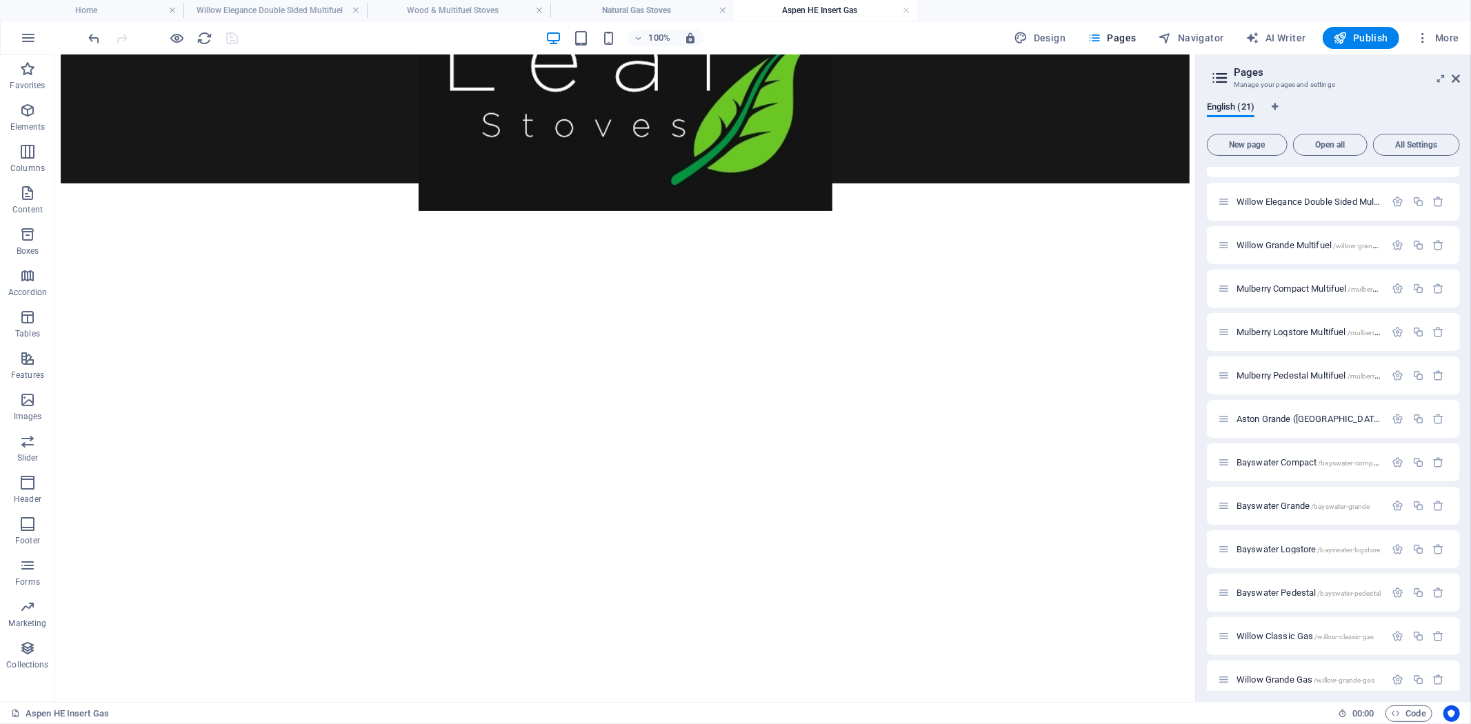
click at [729, 183] on figure at bounding box center [624, 183] width 1129 height 0
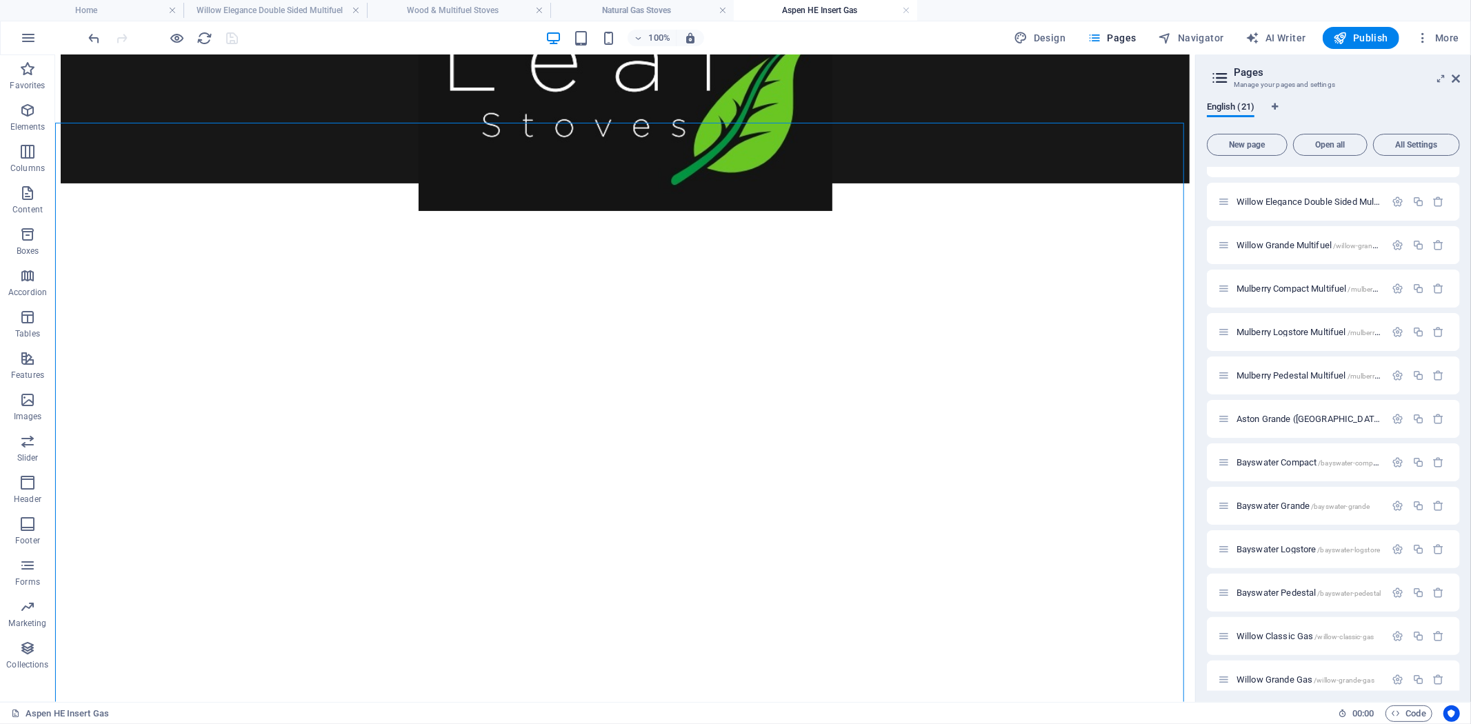
click at [729, 183] on figure at bounding box center [624, 183] width 1129 height 0
select select "px"
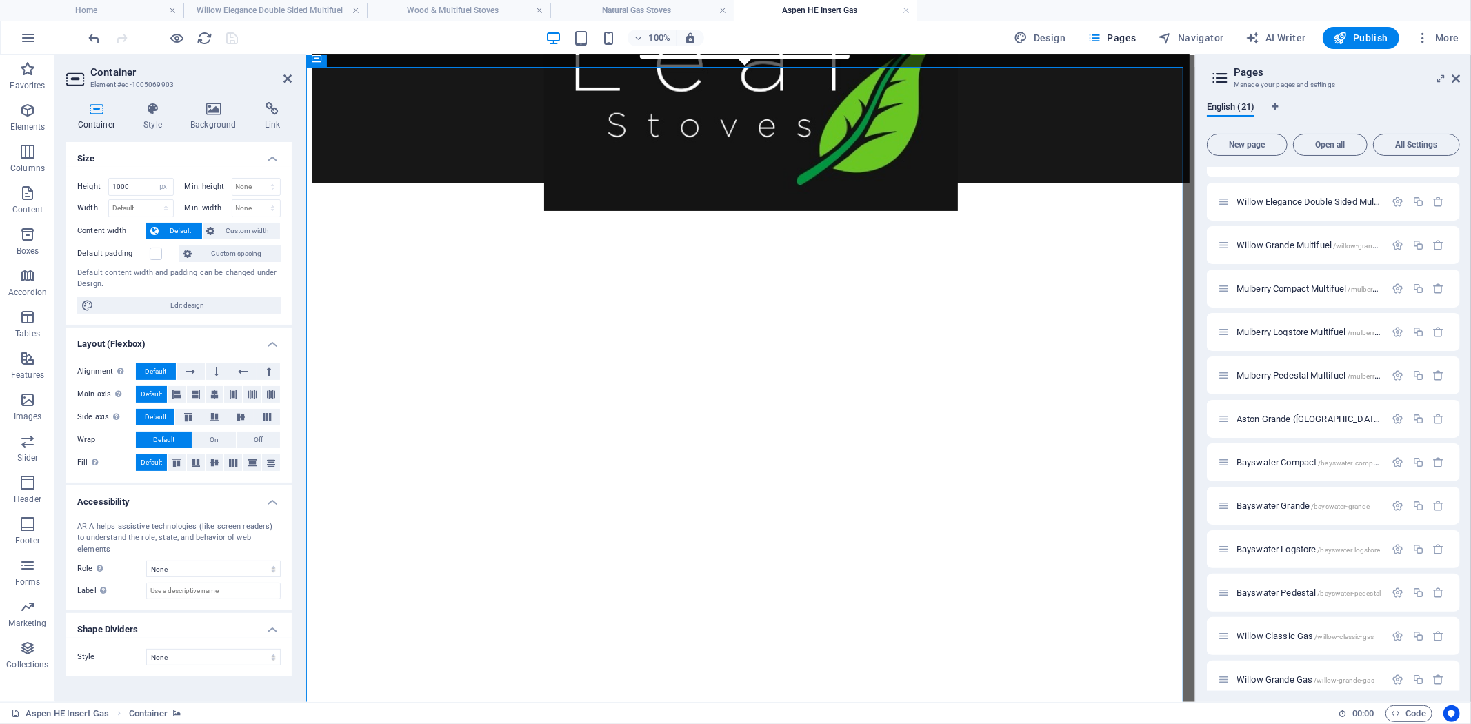
click at [793, 183] on figure at bounding box center [750, 183] width 878 height 0
click at [225, 107] on icon at bounding box center [213, 109] width 69 height 14
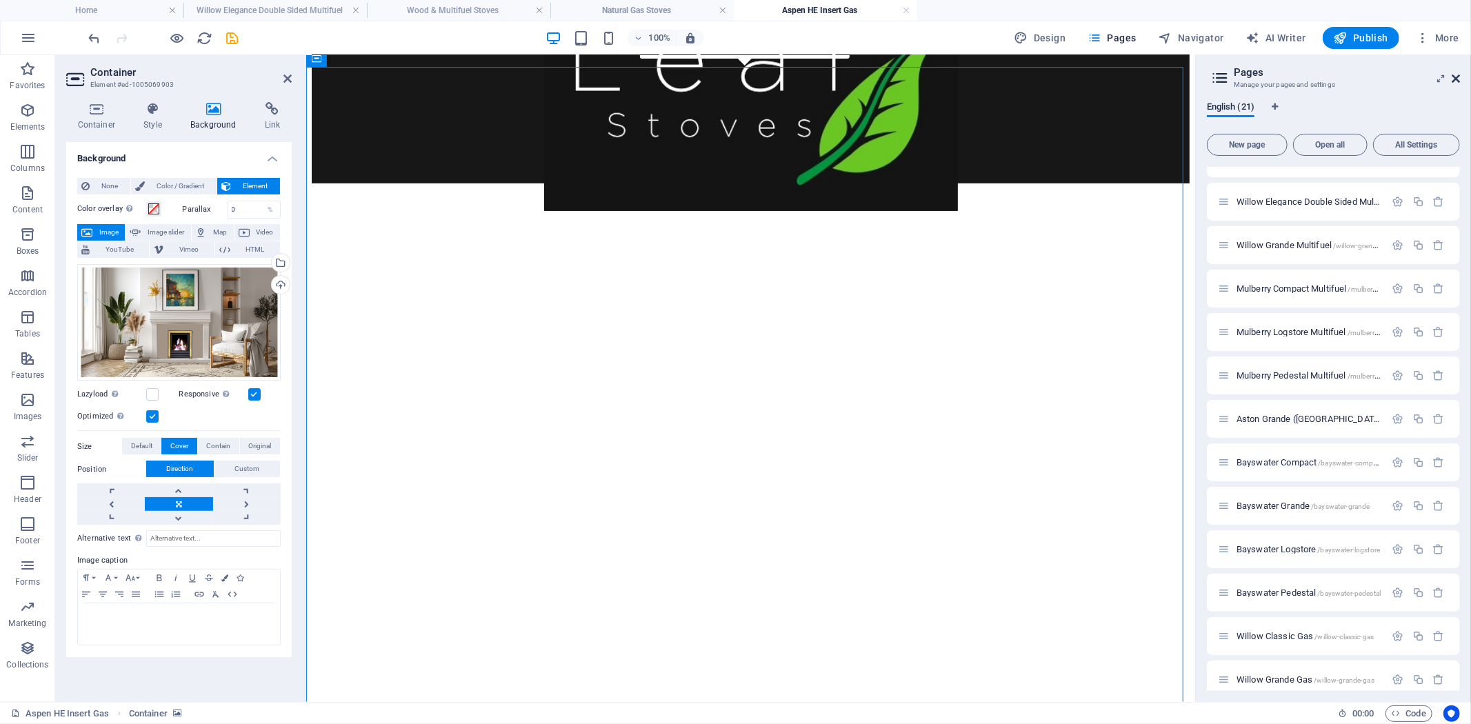
drag, startPoint x: 1458, startPoint y: 77, endPoint x: 1164, endPoint y: 35, distance: 297.4
click at [1458, 77] on icon at bounding box center [1455, 78] width 8 height 11
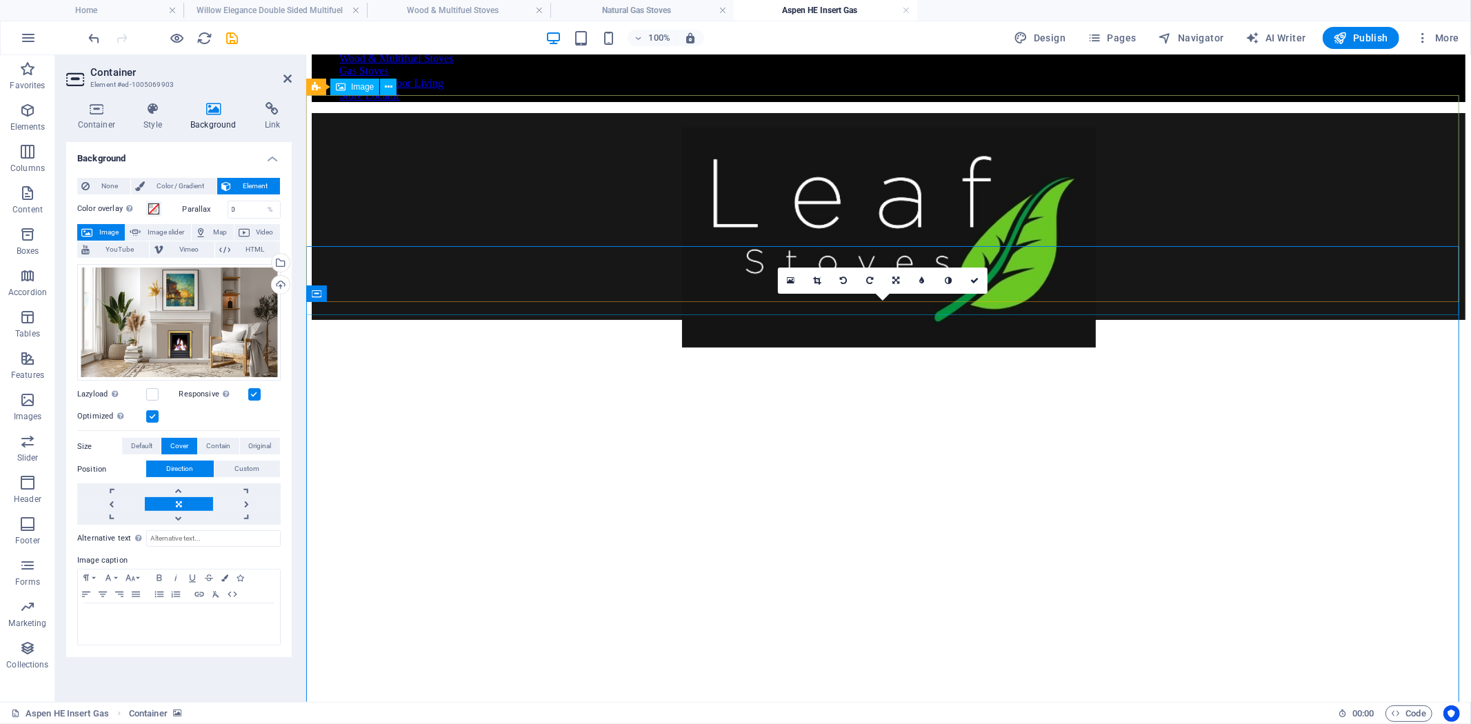
scroll to position [230, 0]
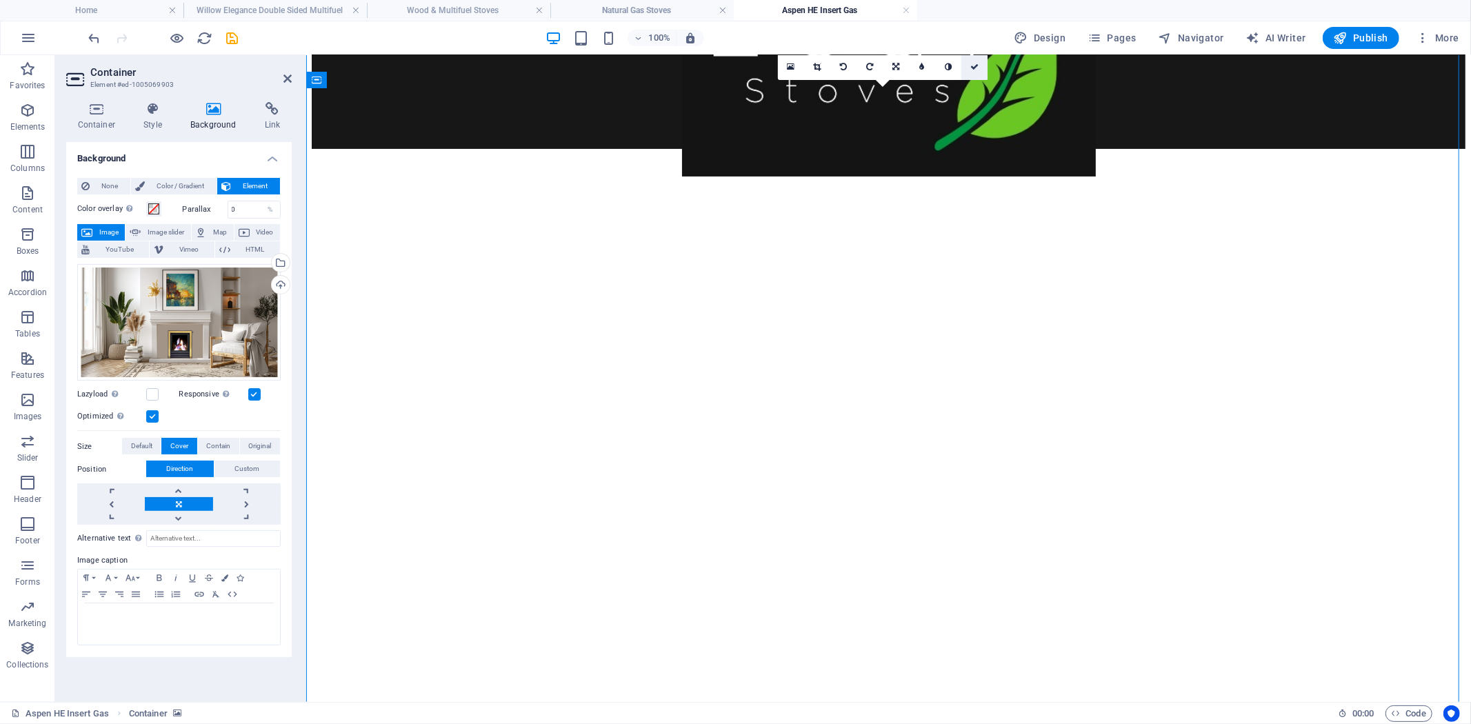
click at [975, 67] on icon at bounding box center [974, 67] width 8 height 8
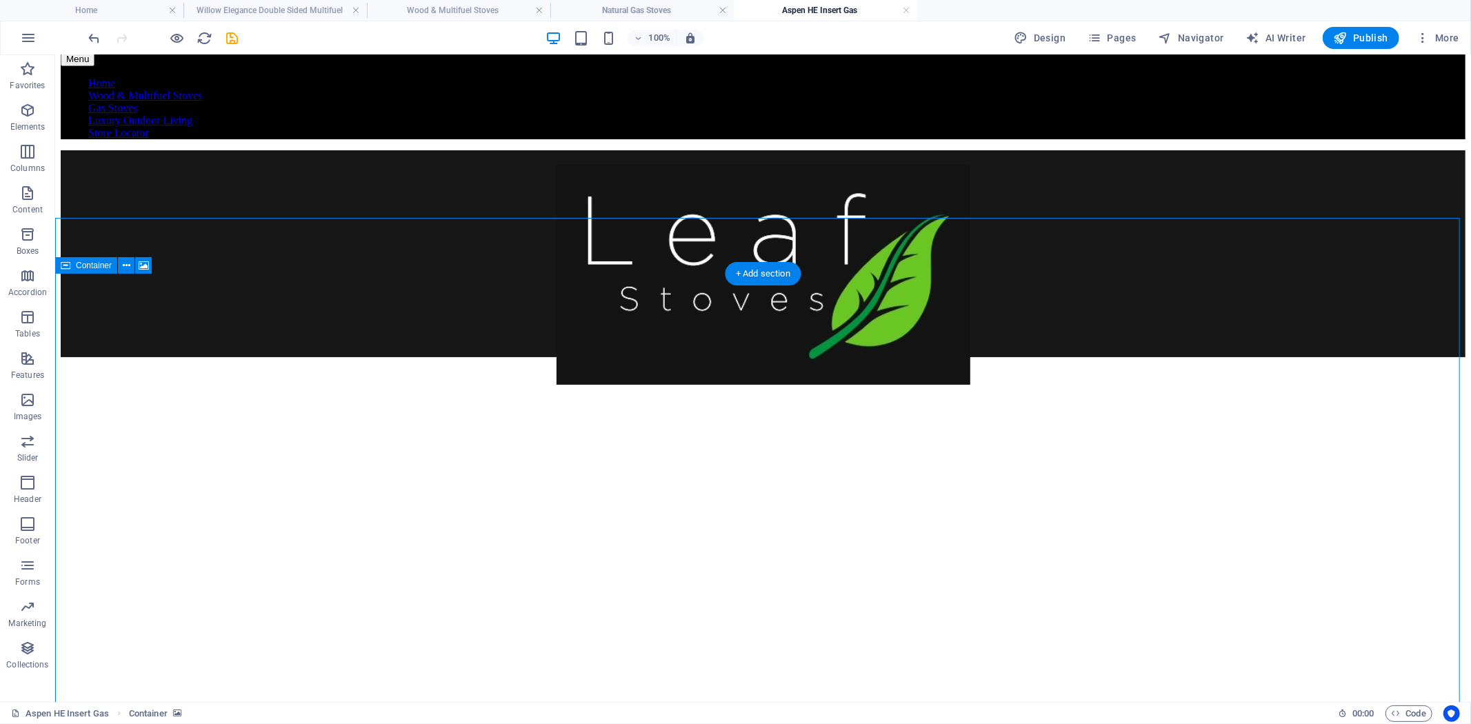
scroll to position [0, 0]
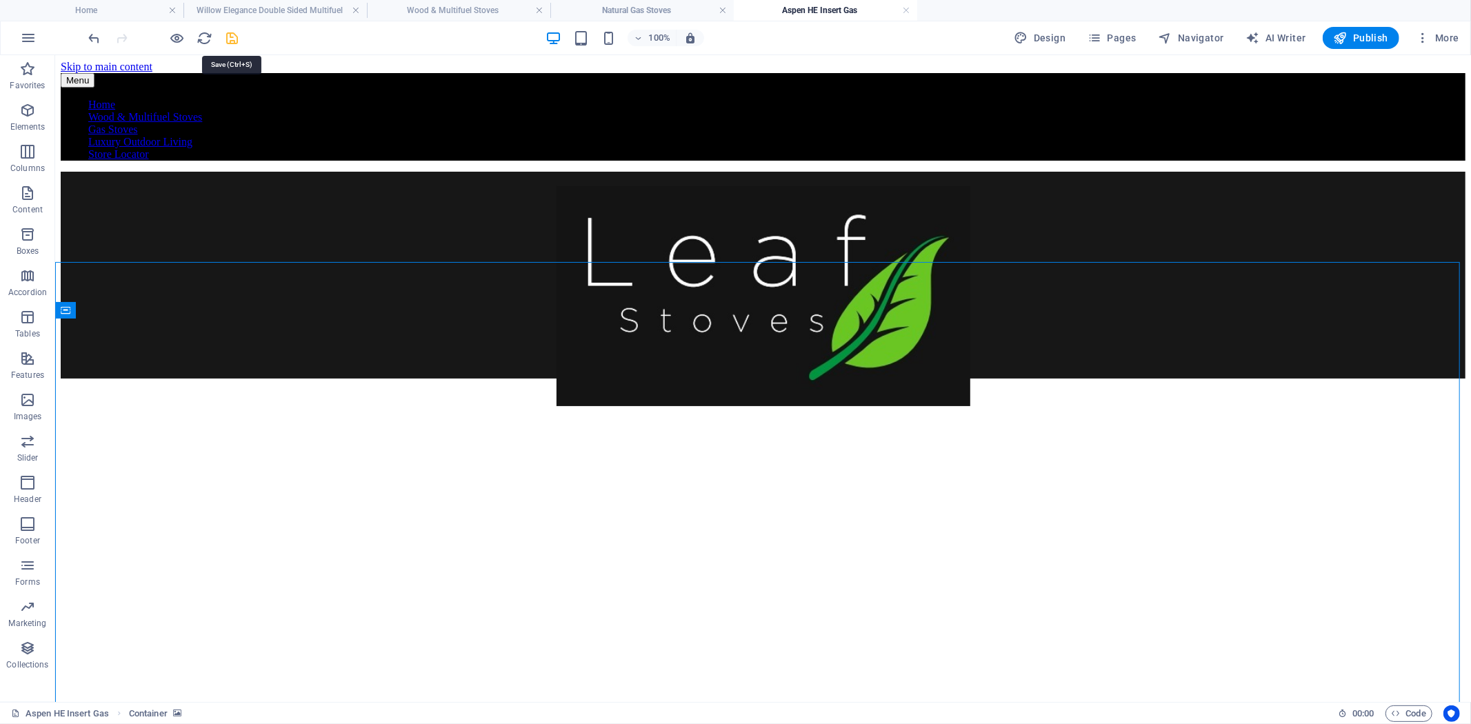
click at [232, 36] on icon "save" at bounding box center [233, 38] width 16 height 16
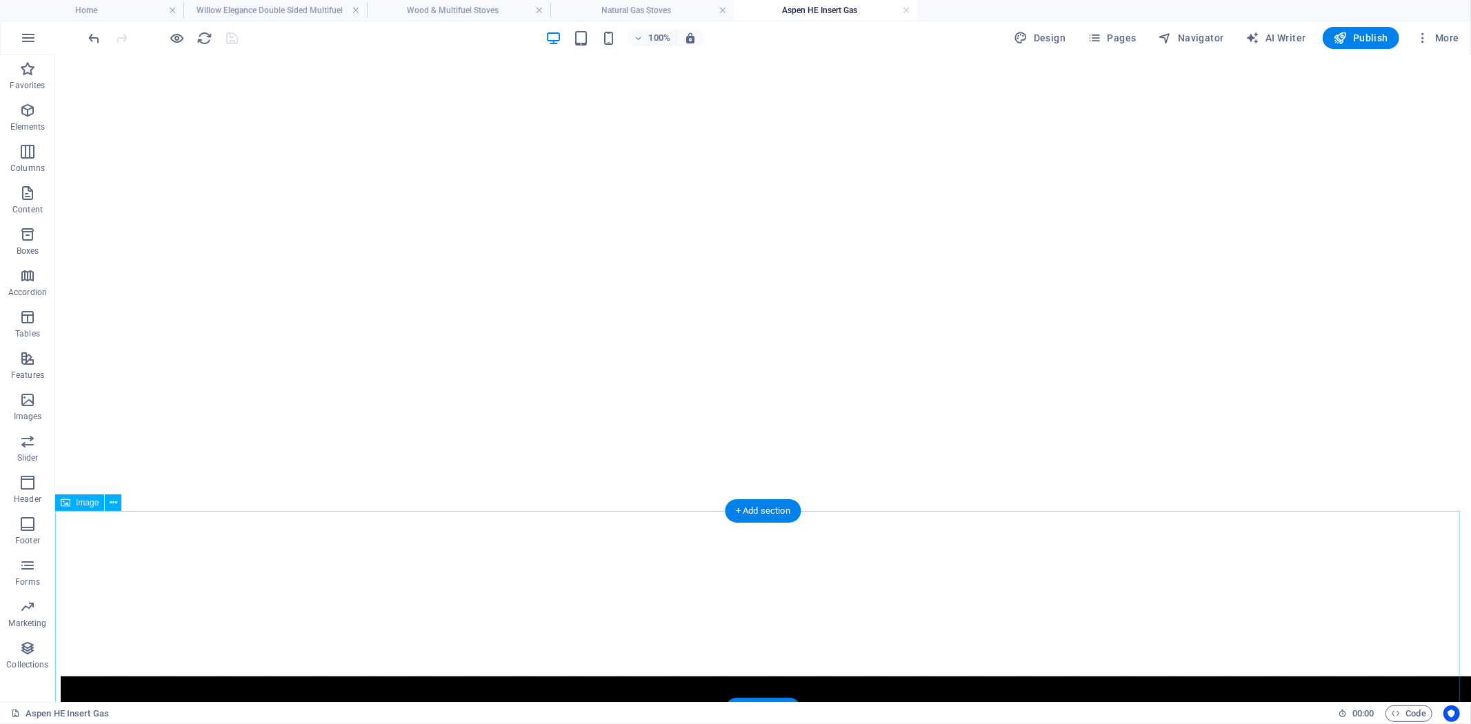
scroll to position [690, 0]
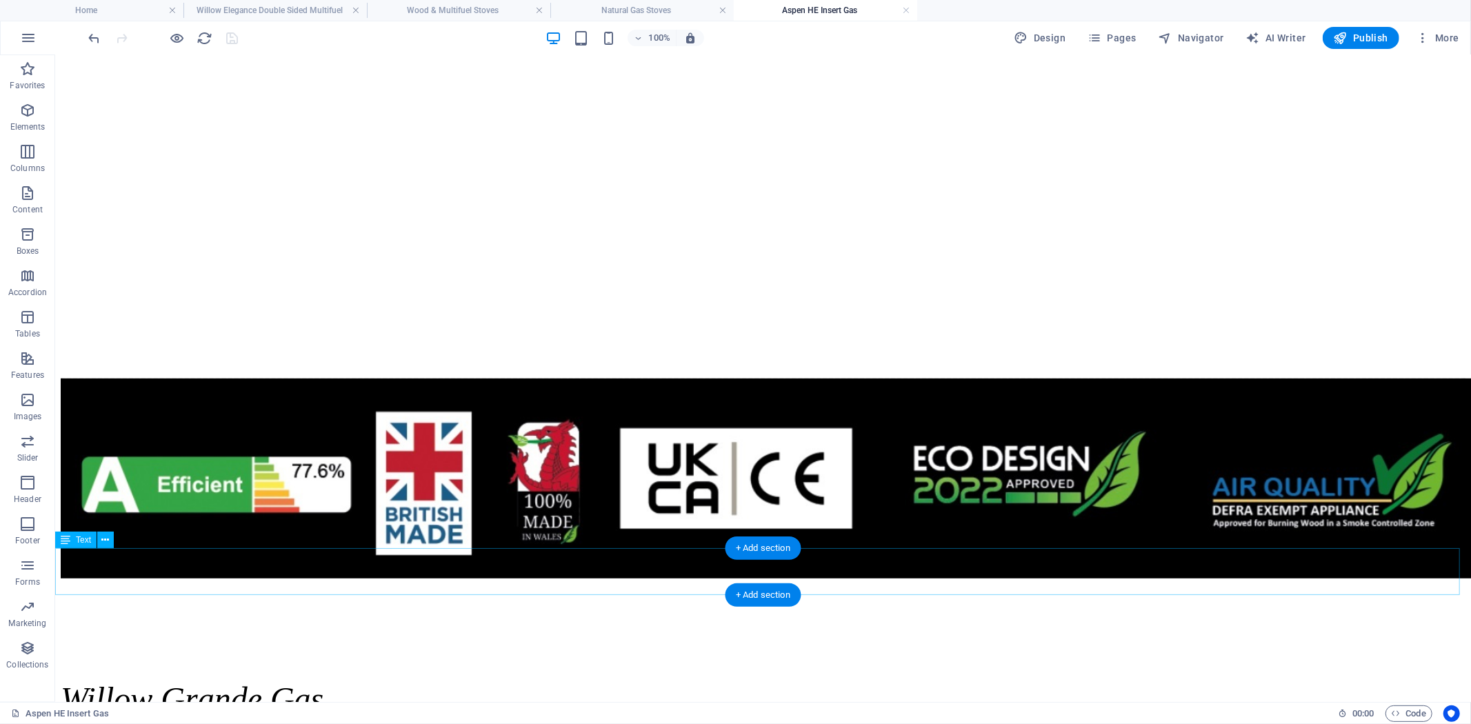
click at [911, 679] on div "Willow Grande Gas" at bounding box center [762, 698] width 1405 height 38
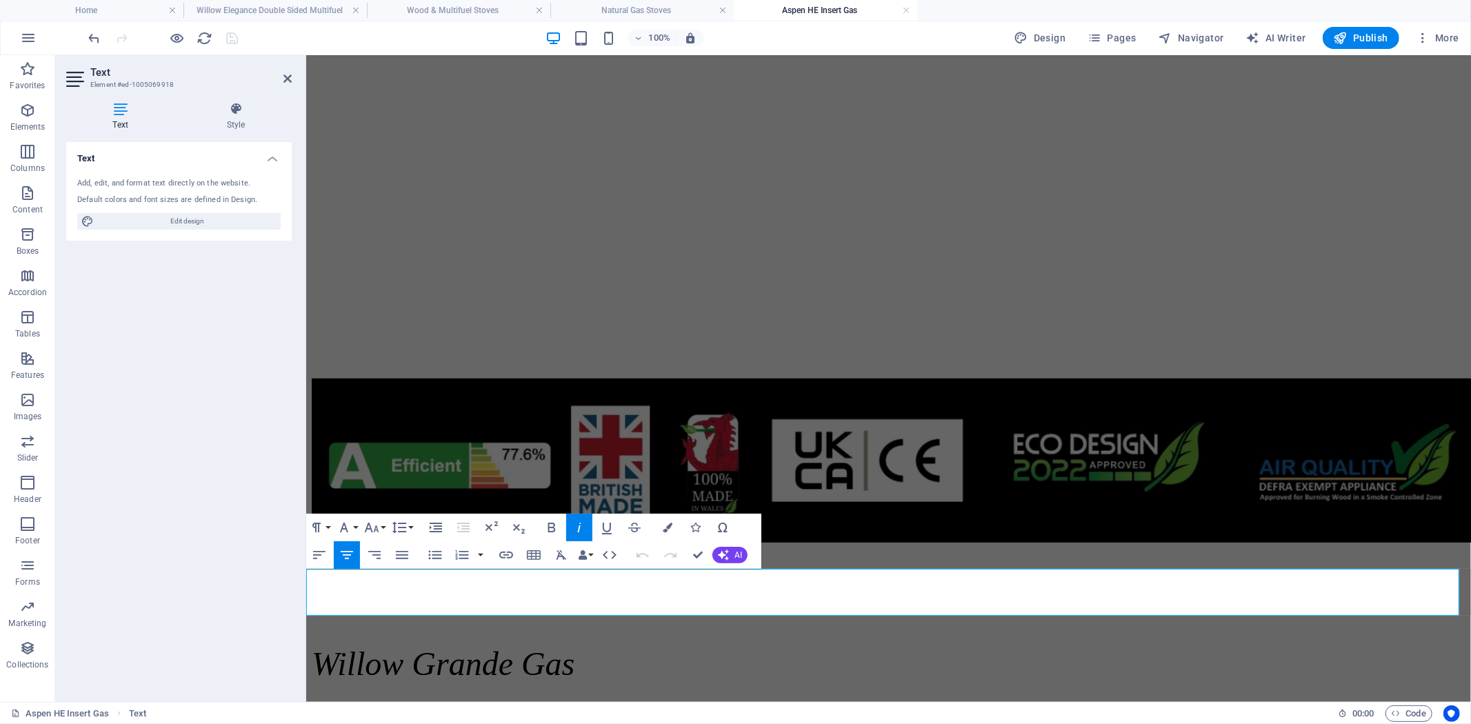
click at [574, 645] on span "Willow Grande Gas" at bounding box center [442, 663] width 263 height 37
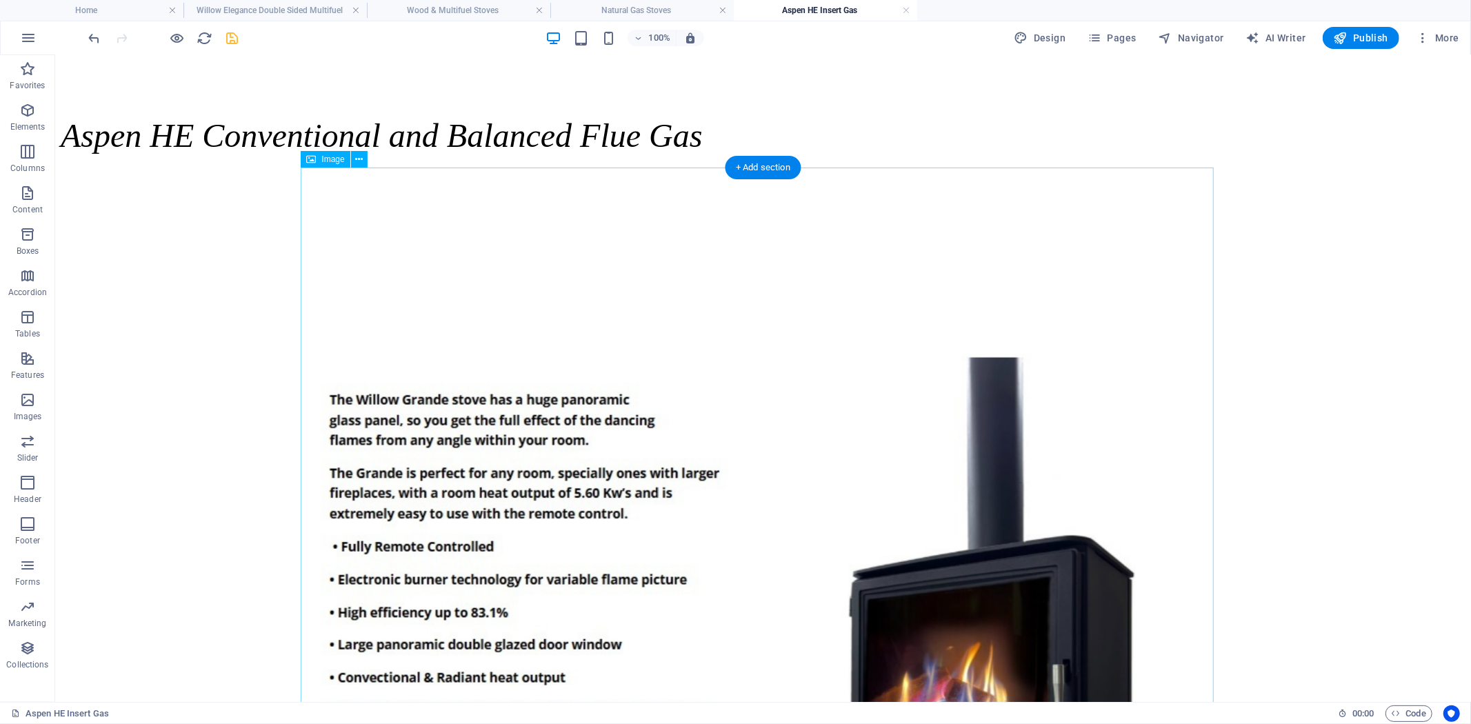
scroll to position [1227, 0]
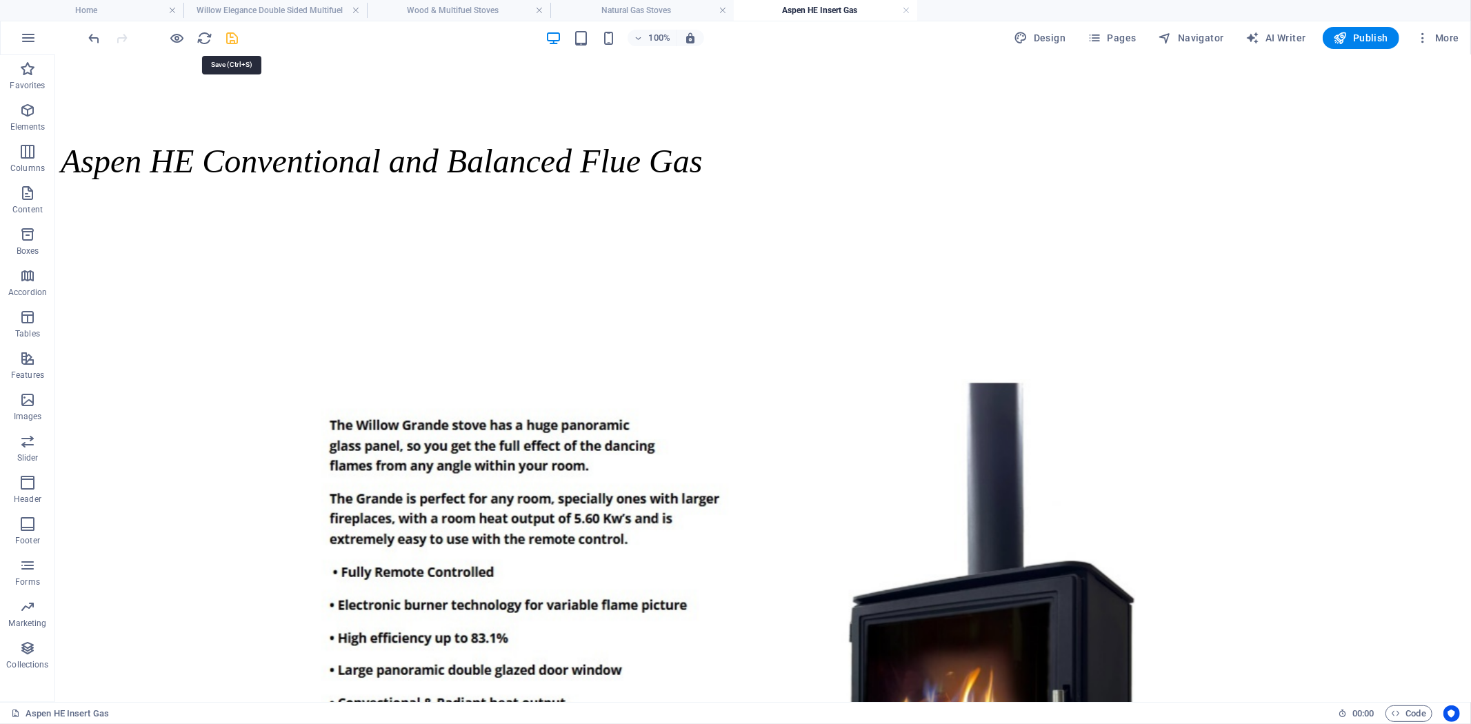
drag, startPoint x: 512, startPoint y: 252, endPoint x: 230, endPoint y: 38, distance: 353.3
click at [230, 38] on icon "save" at bounding box center [233, 38] width 16 height 16
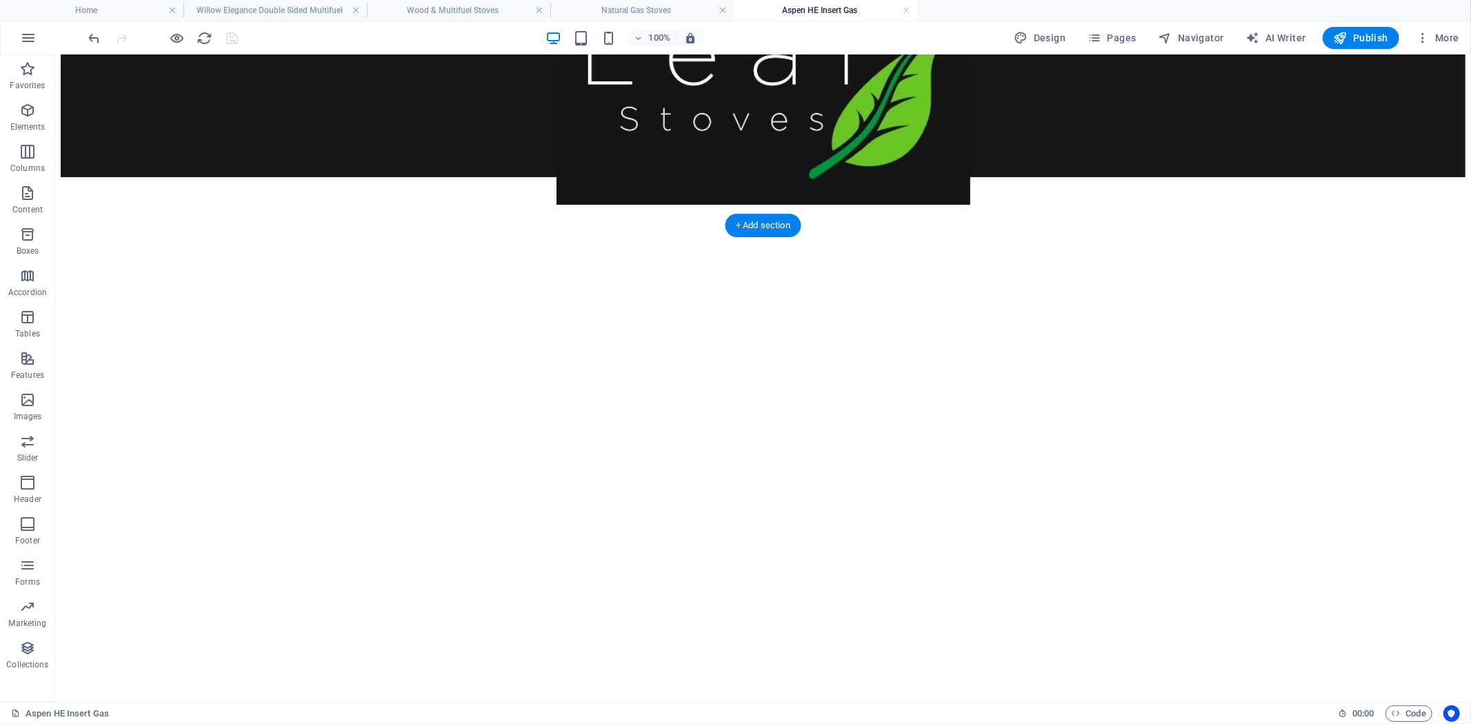
scroll to position [538, 0]
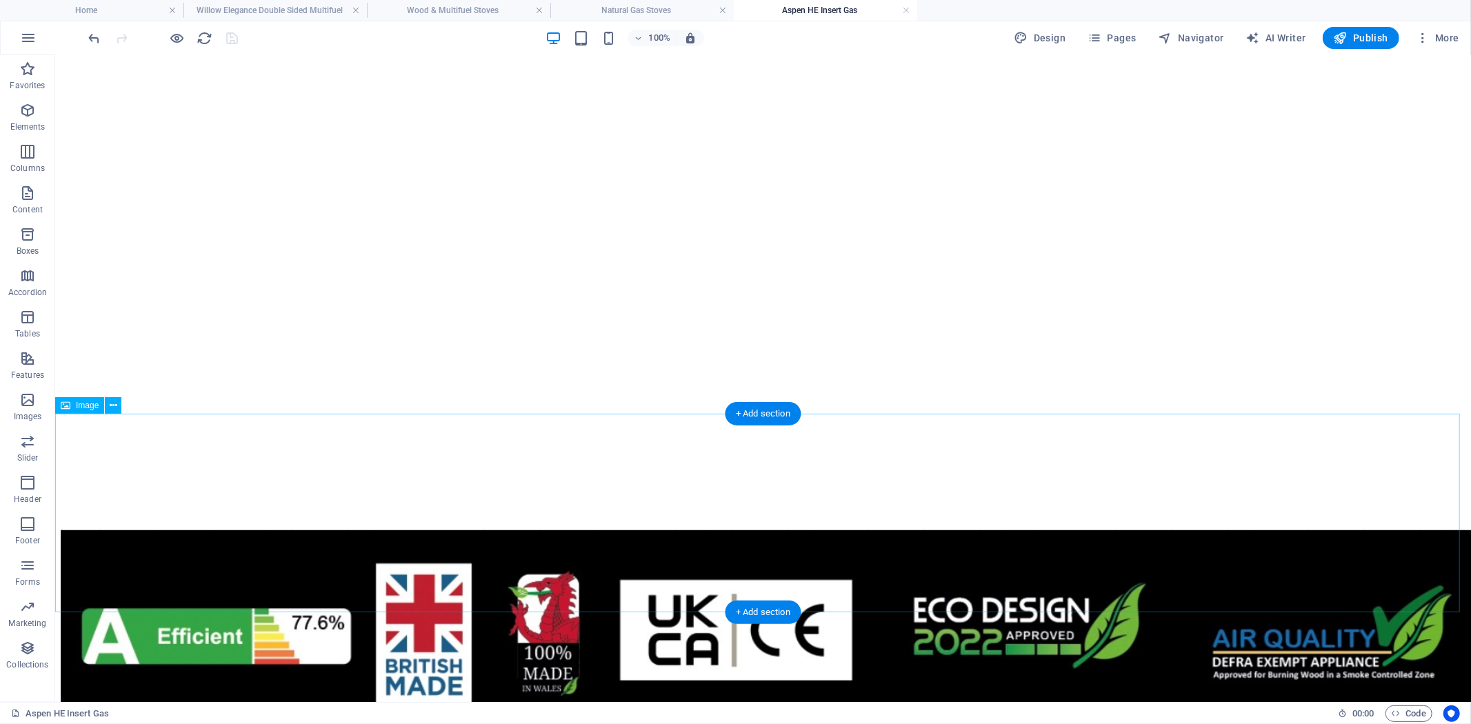
click at [981, 530] on figure at bounding box center [762, 631] width 1405 height 203
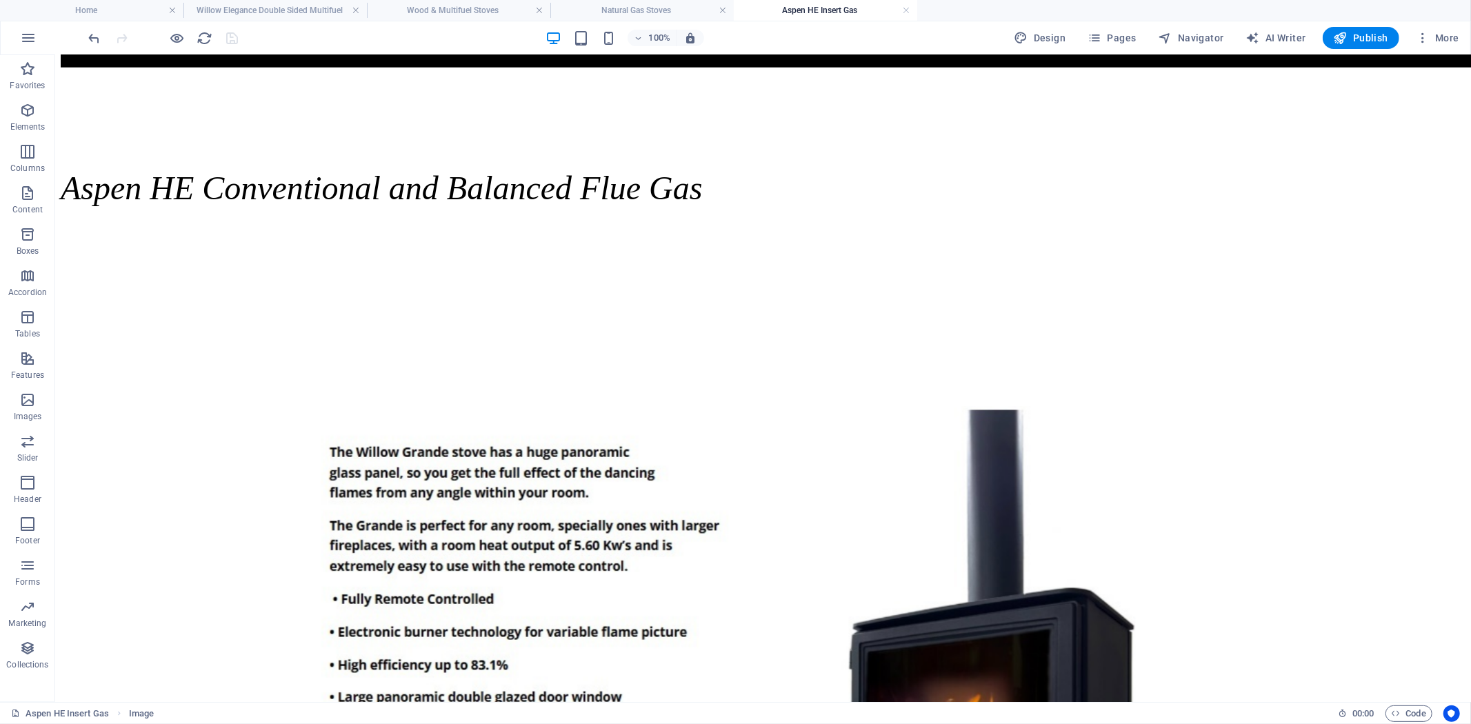
scroll to position [1227, 0]
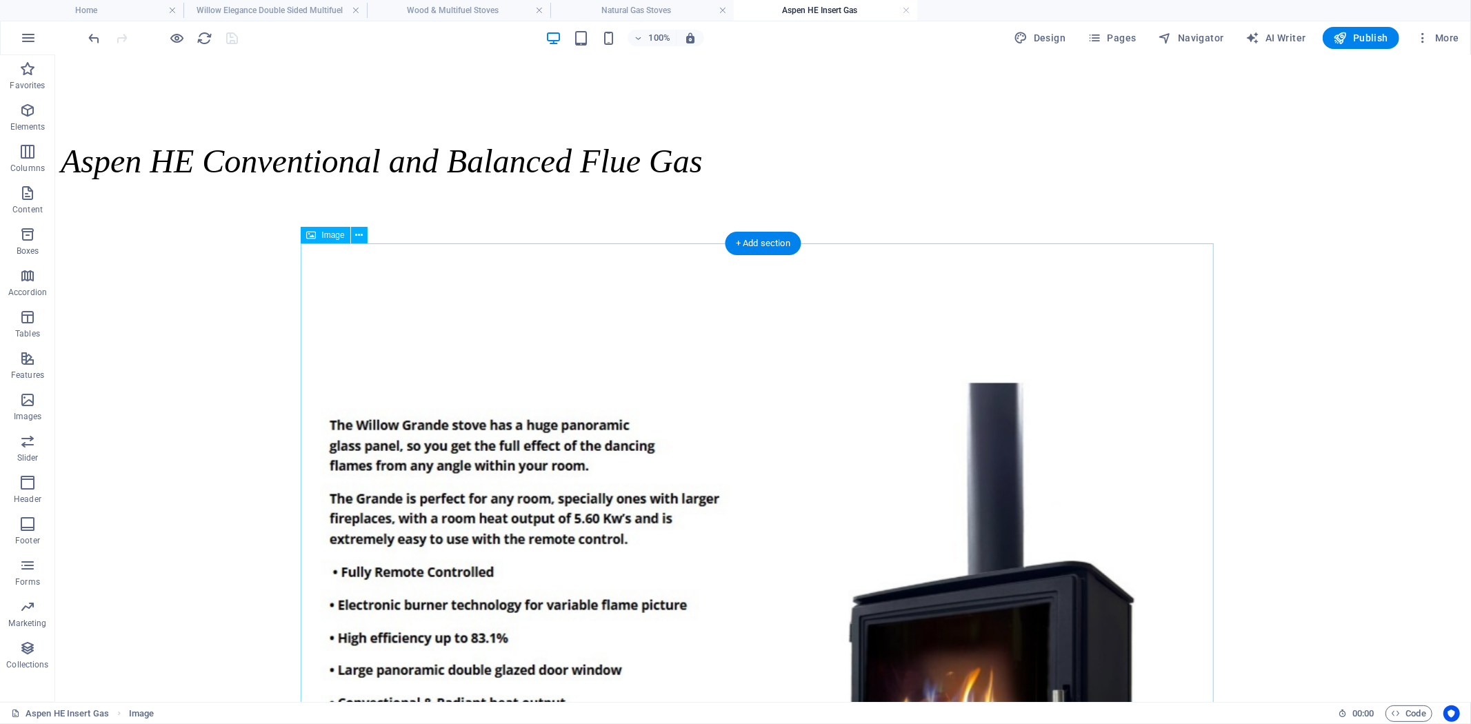
click at [732, 470] on figure at bounding box center [761, 729] width 913 height 700
click at [756, 478] on figure at bounding box center [761, 729] width 913 height 700
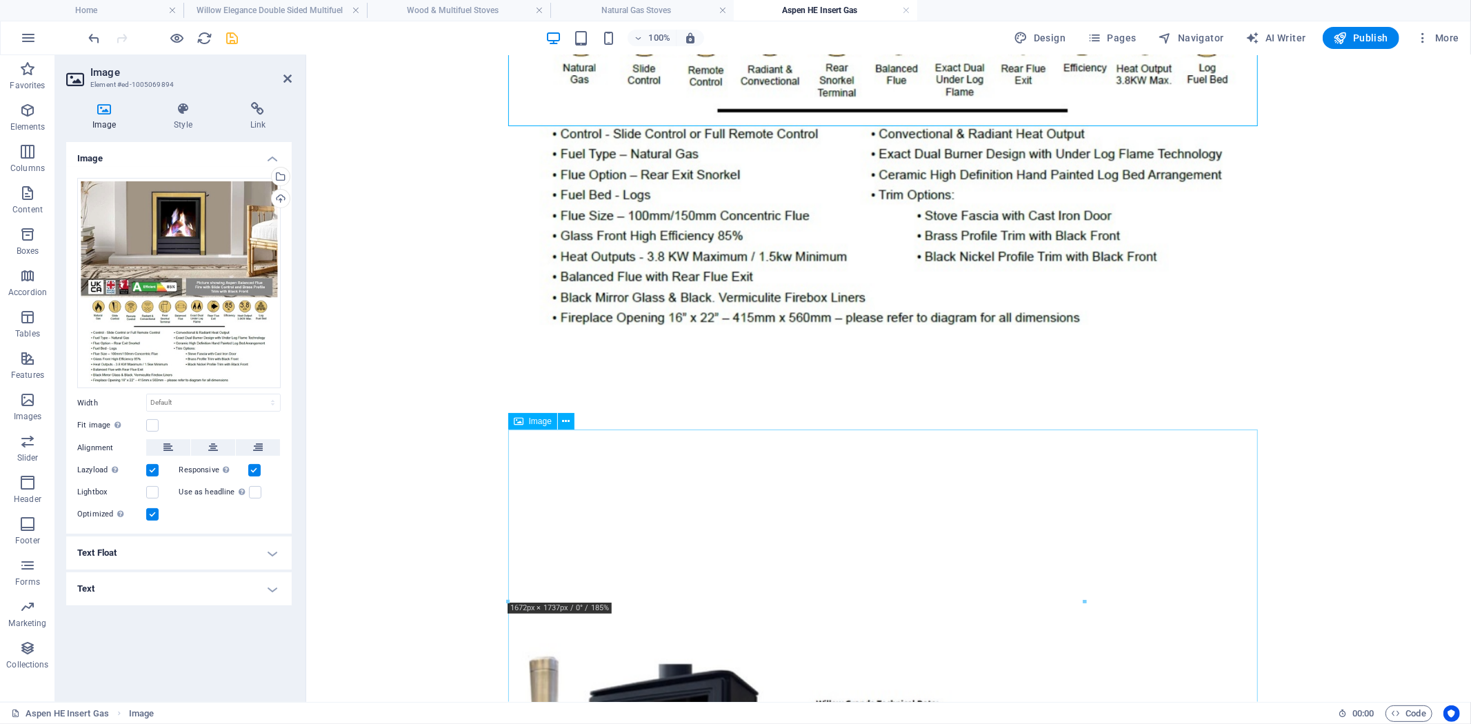
scroll to position [2111, 0]
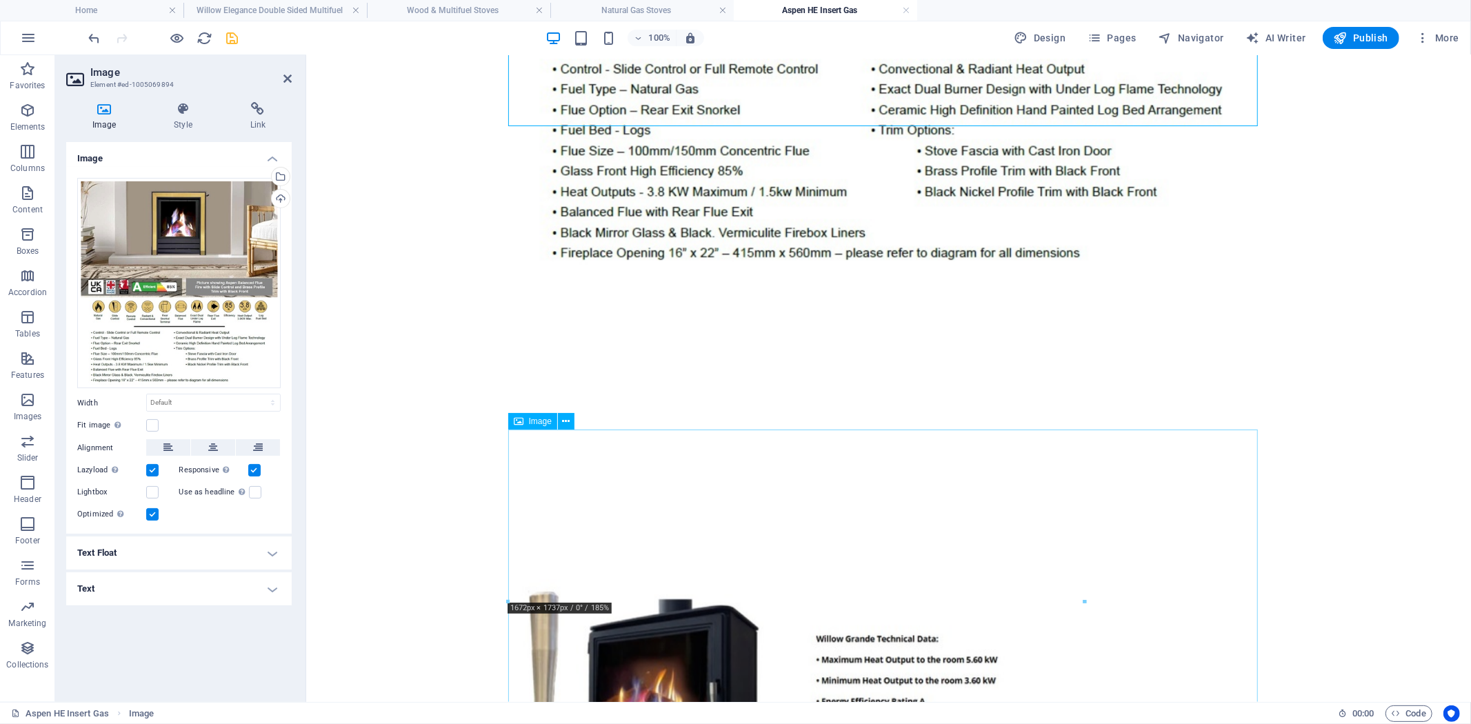
select select "%"
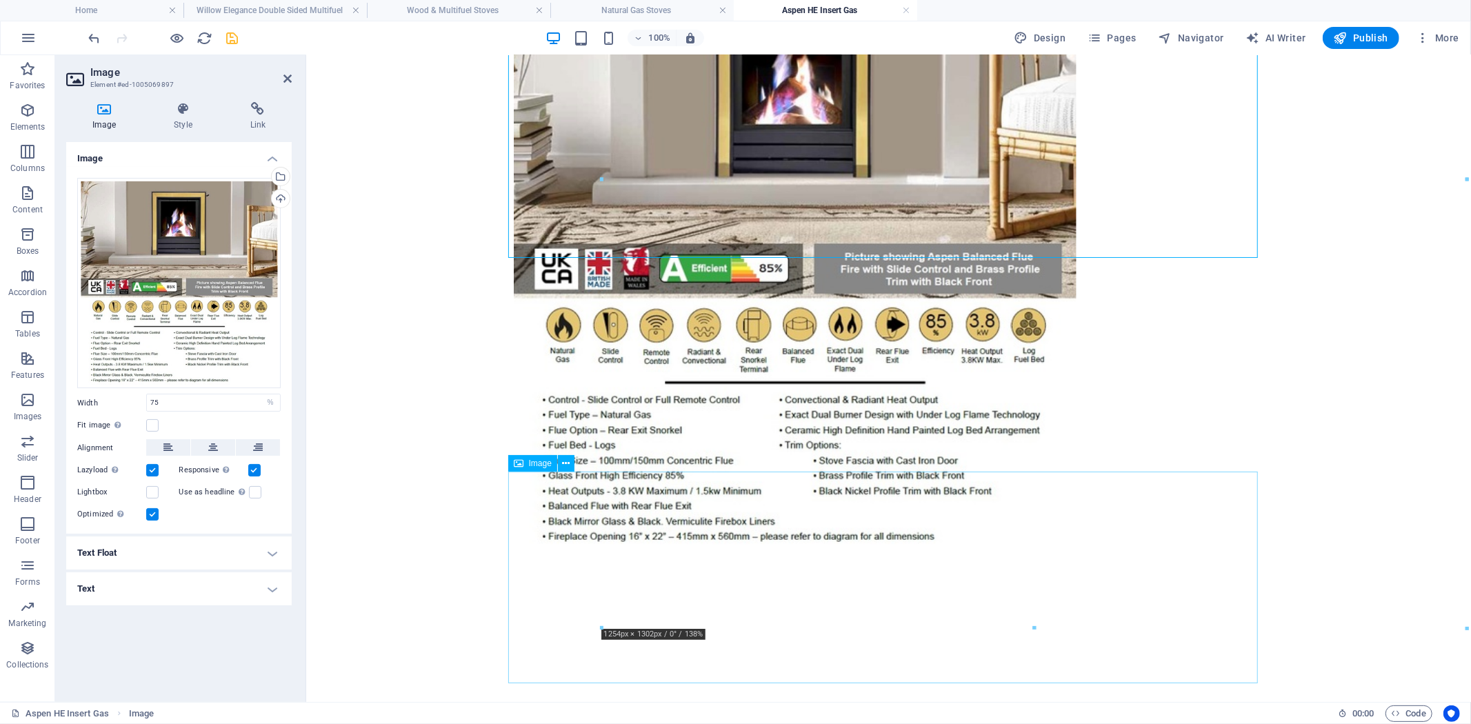
scroll to position [2953, 0]
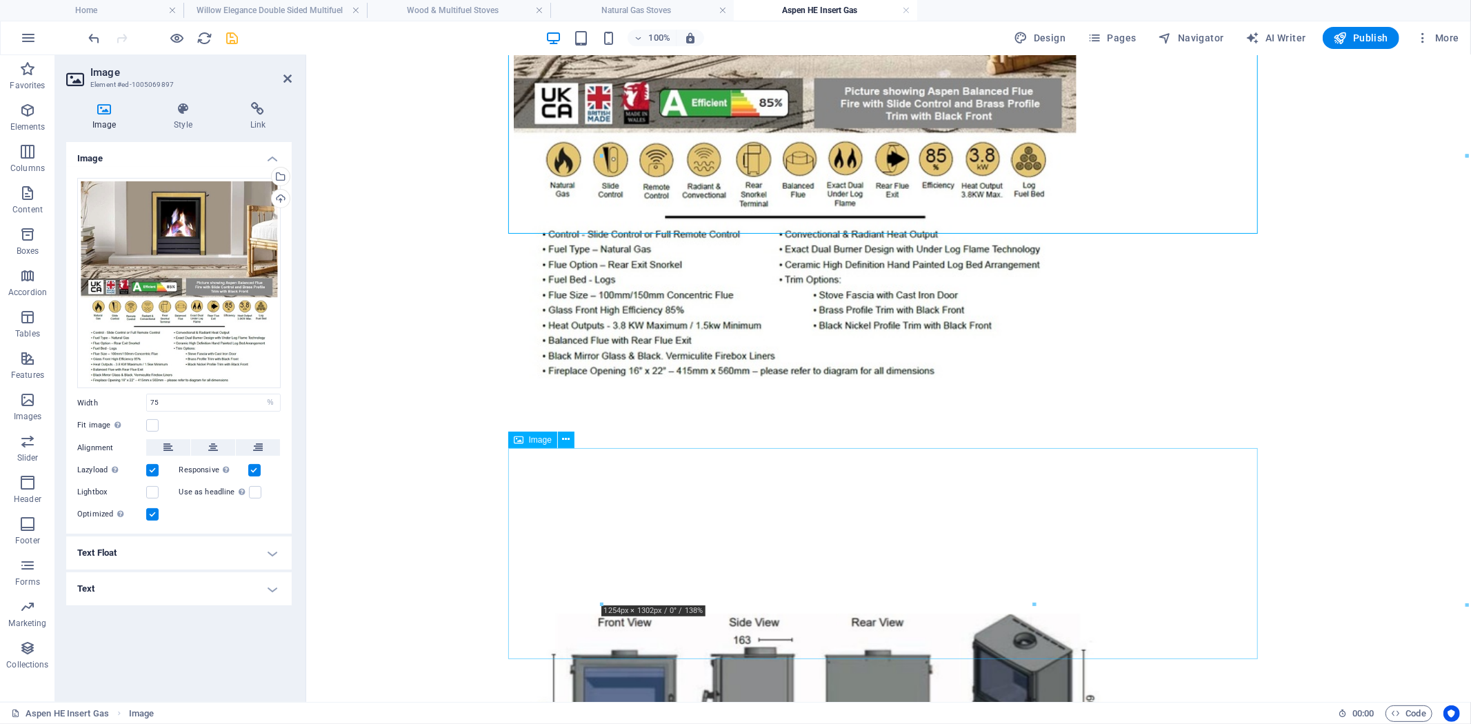
click at [886, 601] on figure at bounding box center [888, 708] width 750 height 215
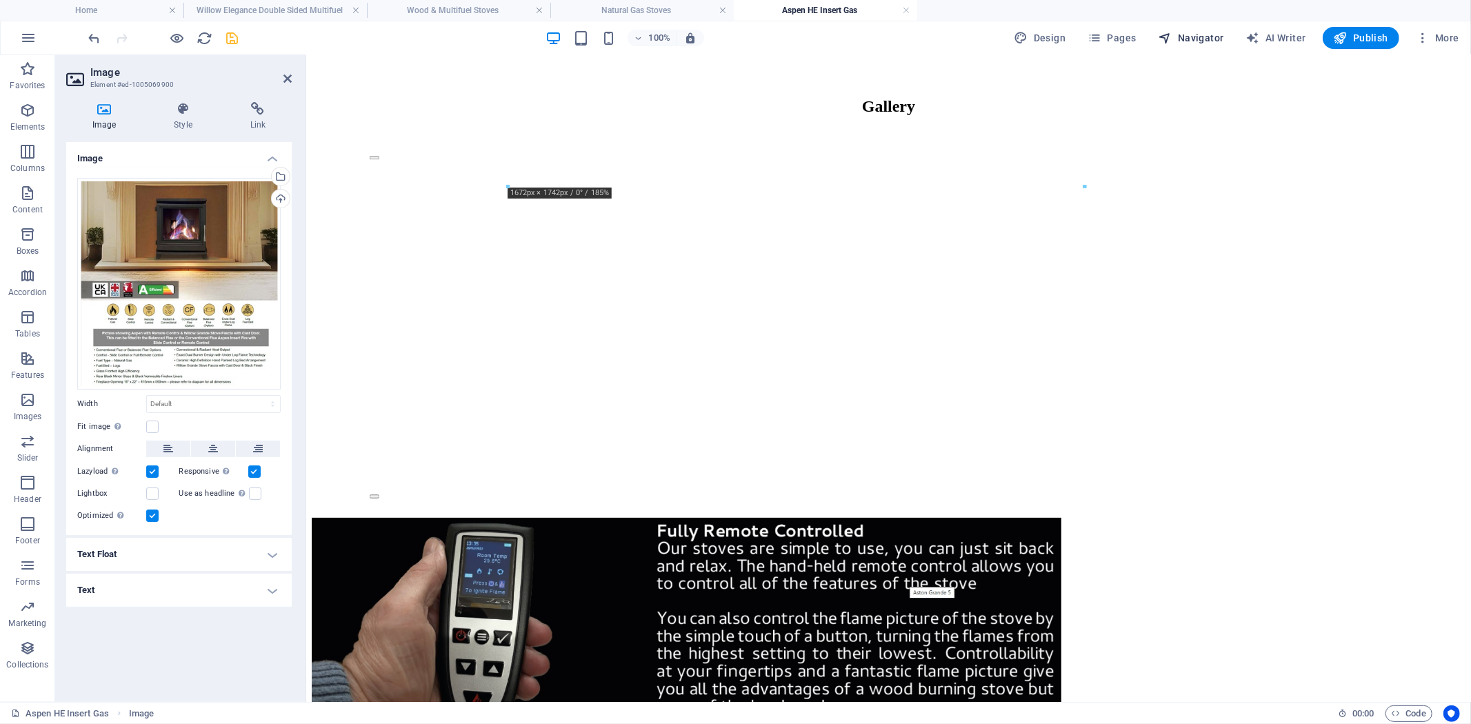
scroll to position [3590, 0]
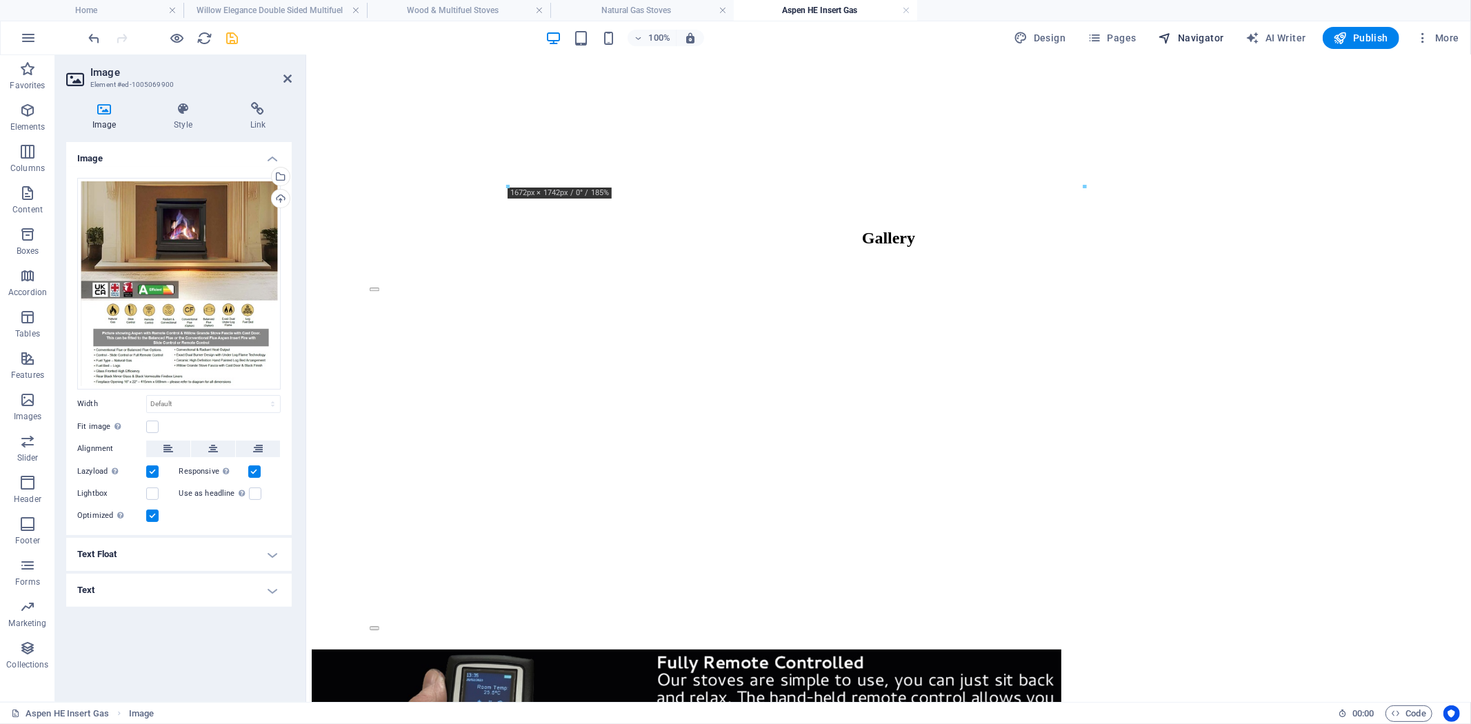
click at [1189, 35] on span "Navigator" at bounding box center [1191, 38] width 66 height 14
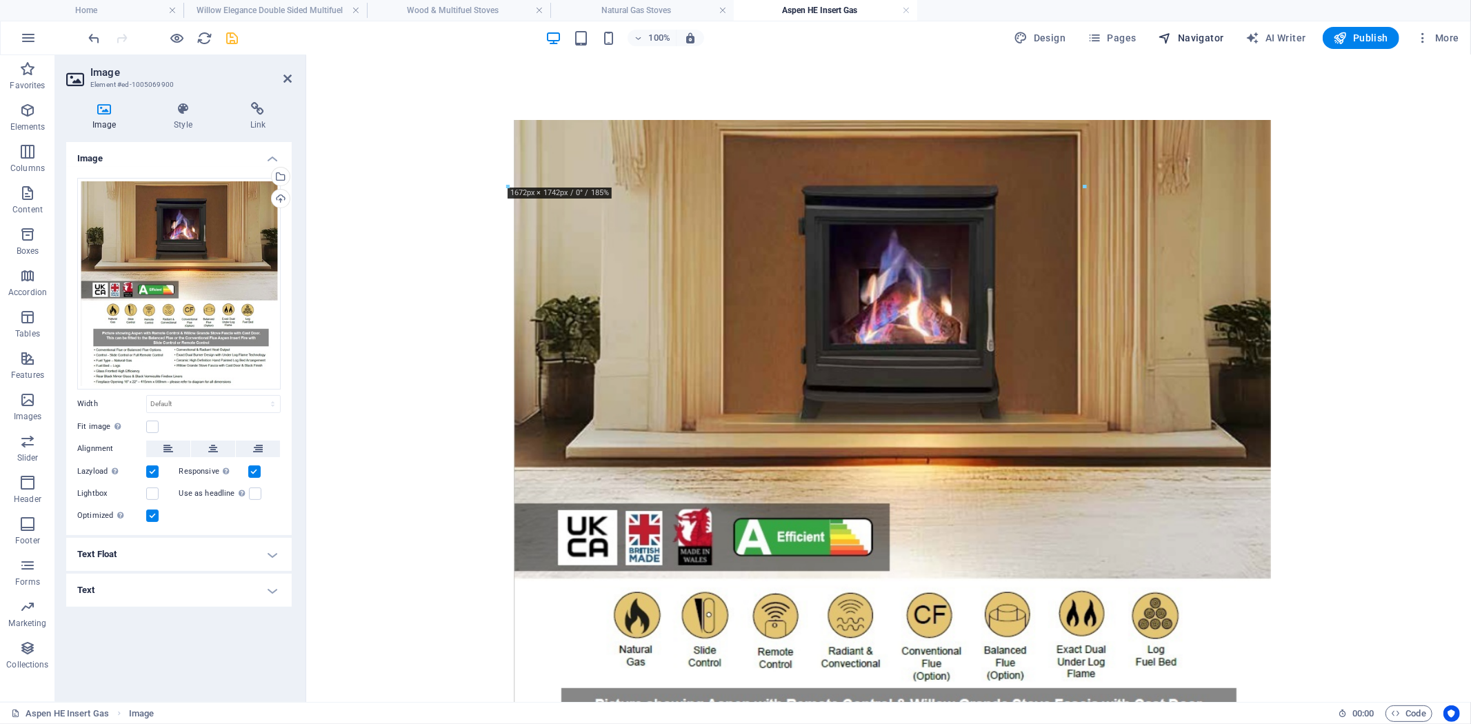
select select "18131697-en"
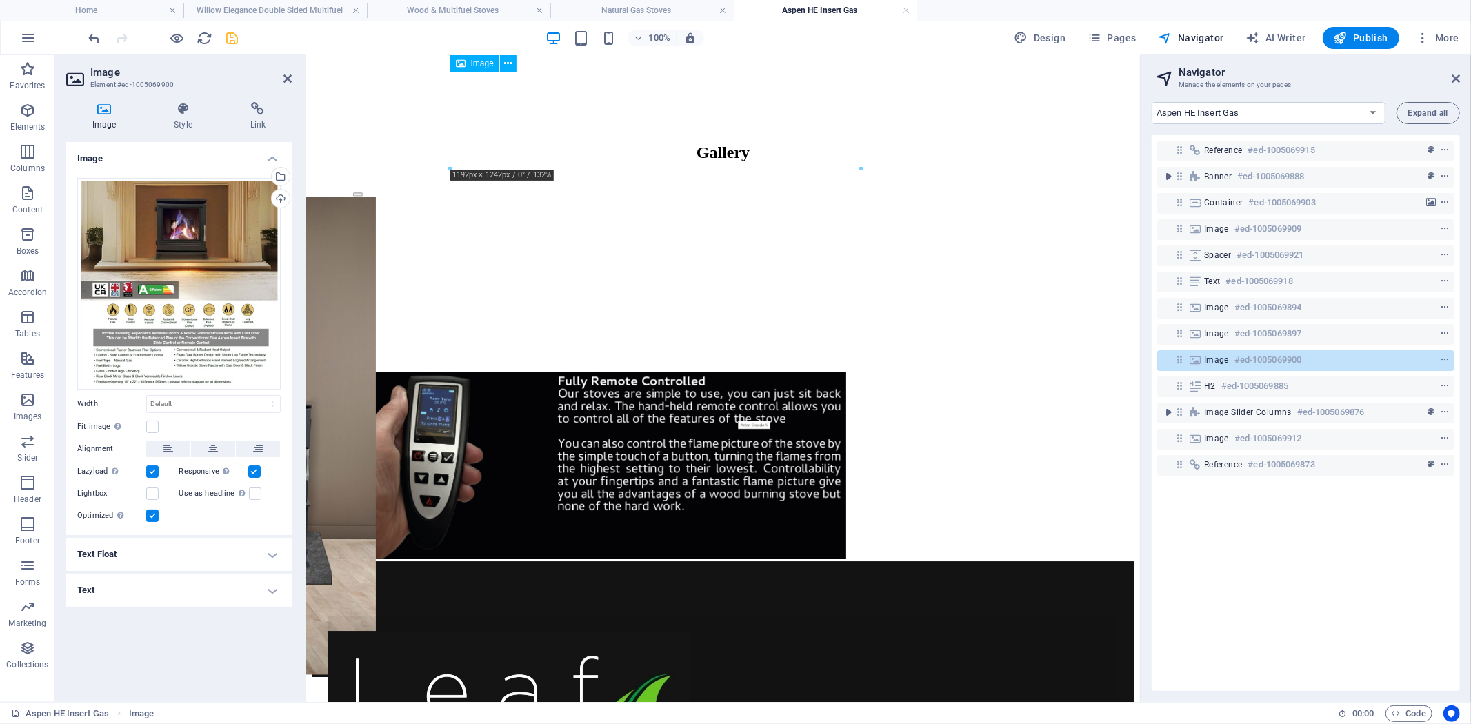
click at [1223, 362] on span "Image" at bounding box center [1216, 359] width 25 height 11
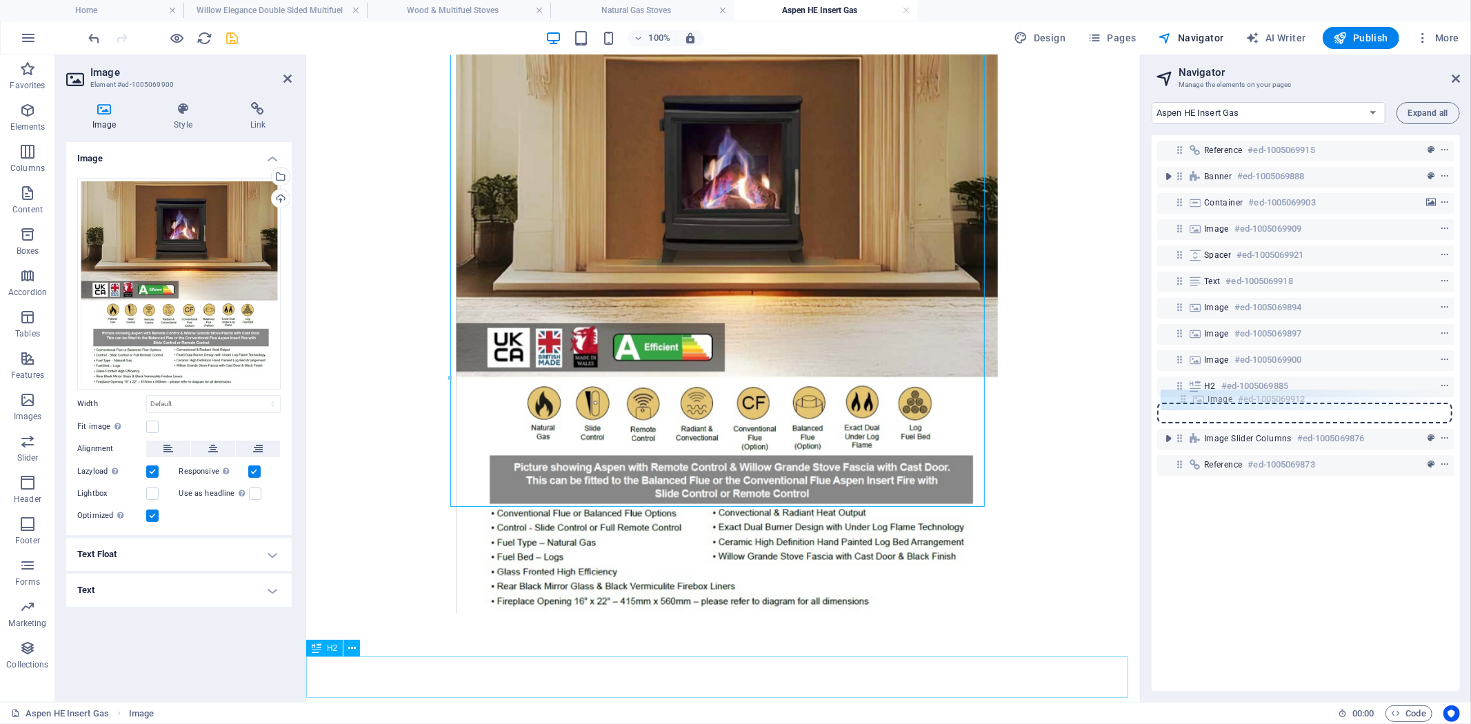
scroll to position [4372, 0]
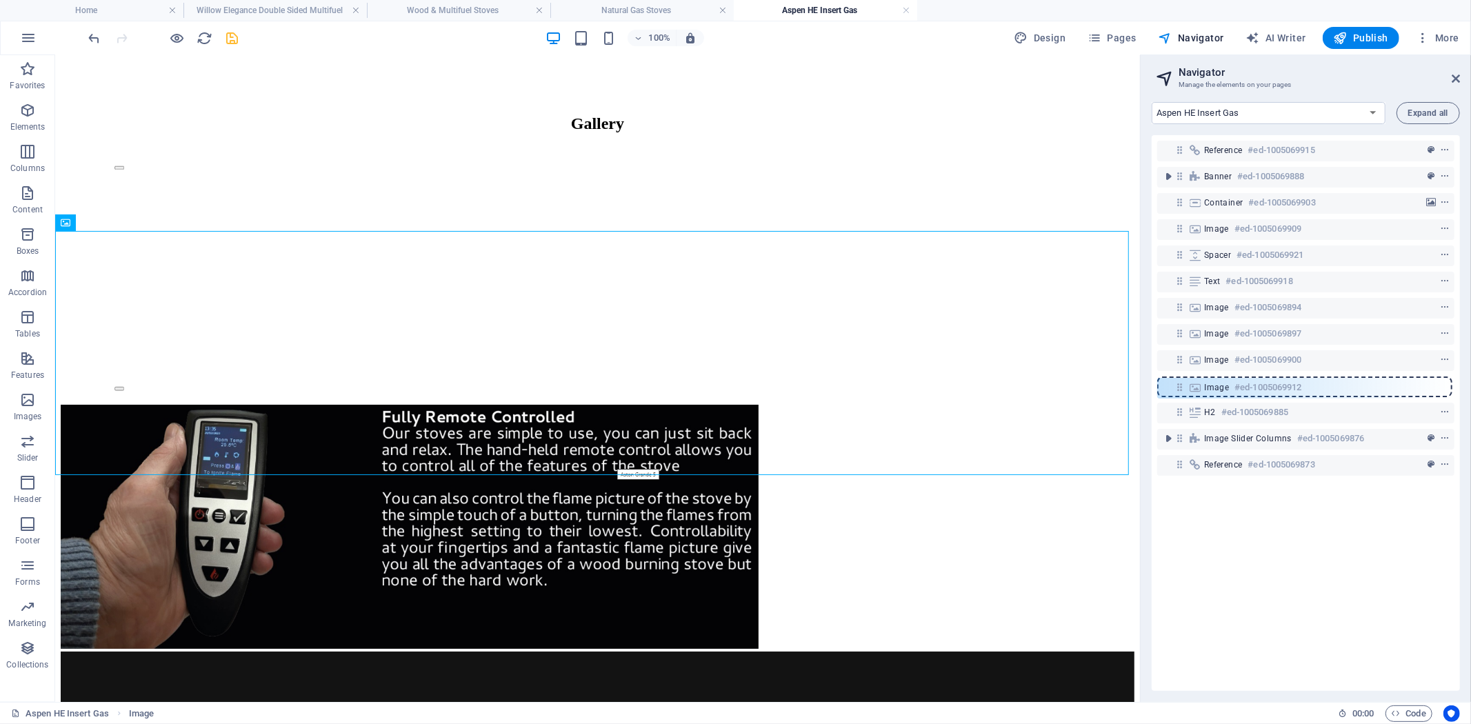
drag, startPoint x: 1180, startPoint y: 438, endPoint x: 1181, endPoint y: 380, distance: 57.9
click at [1181, 380] on div "Reference #ed-1005069915 Banner #ed-1005069888 Container #ed-1005069903 Image #…" at bounding box center [1306, 413] width 308 height 556
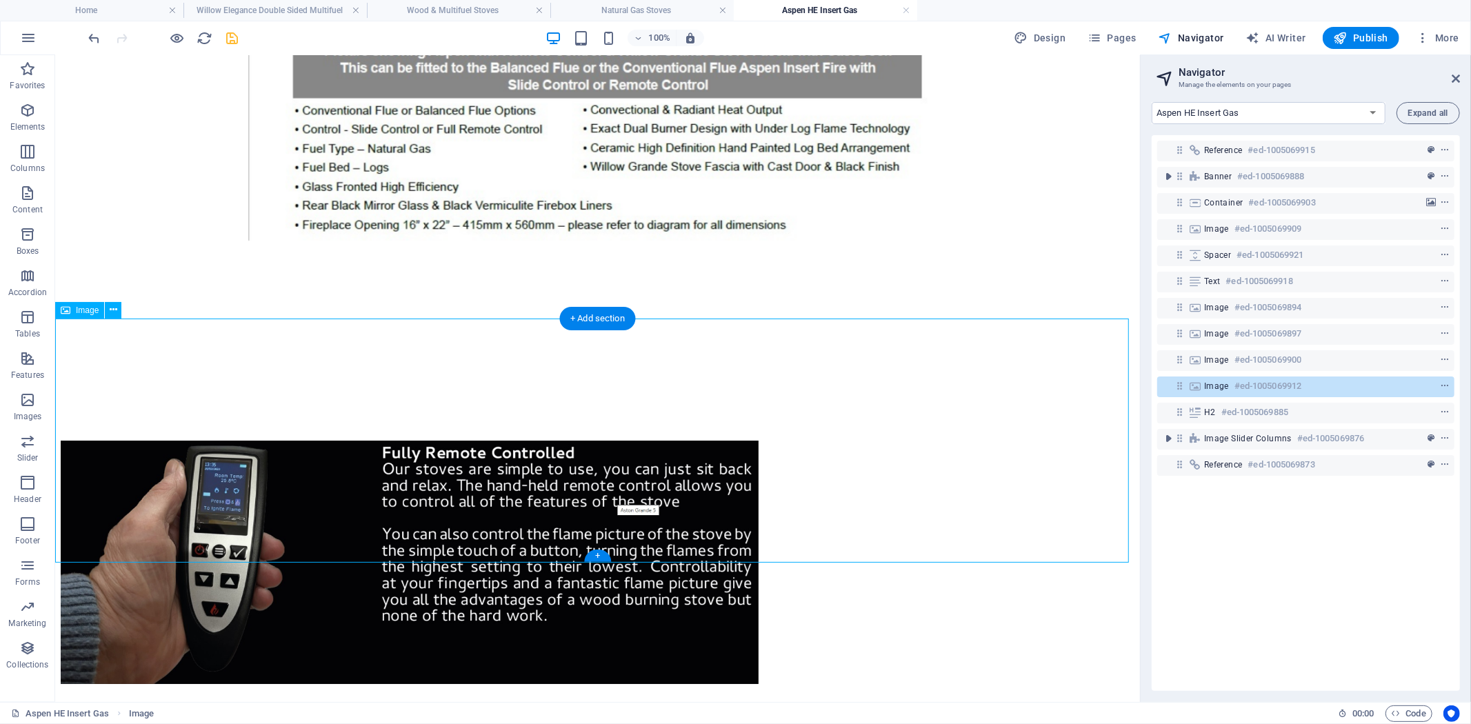
scroll to position [3954, 0]
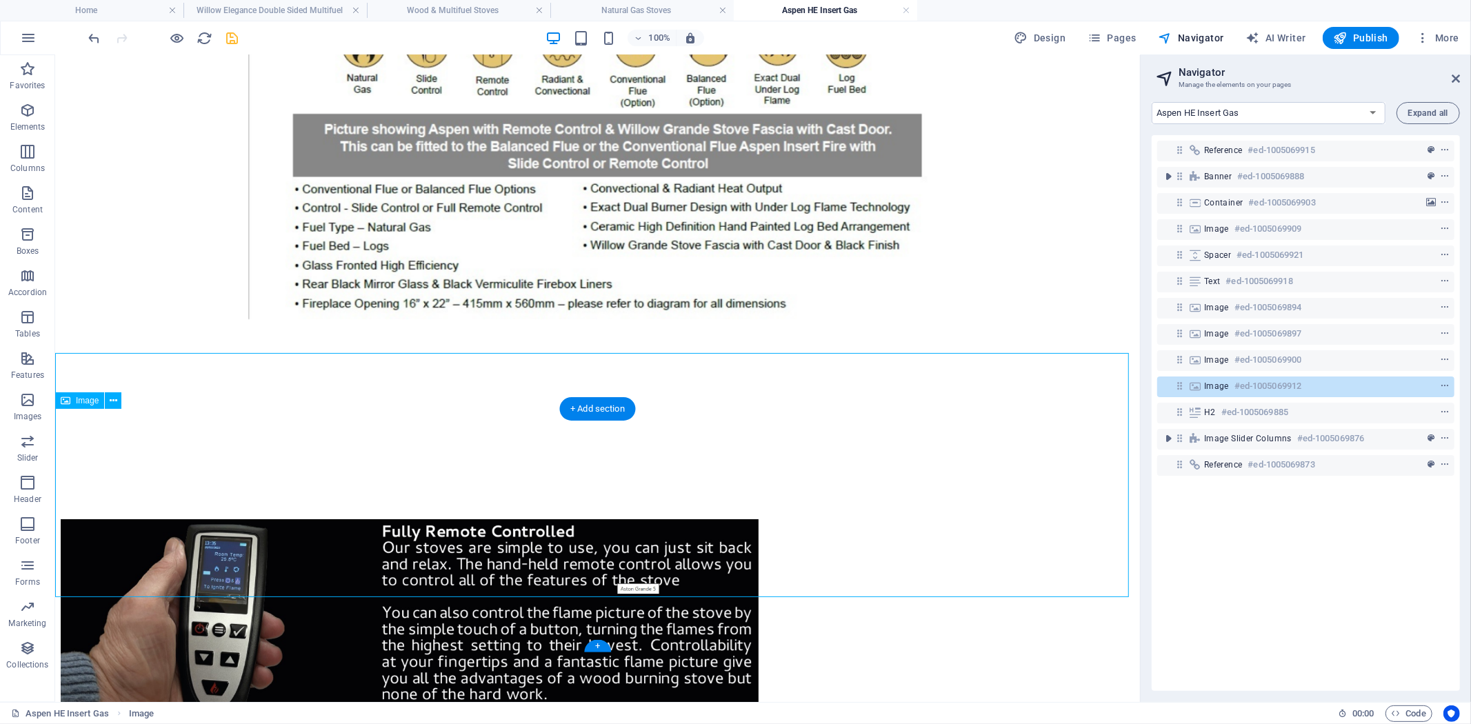
click at [1197, 385] on icon at bounding box center [1194, 386] width 15 height 11
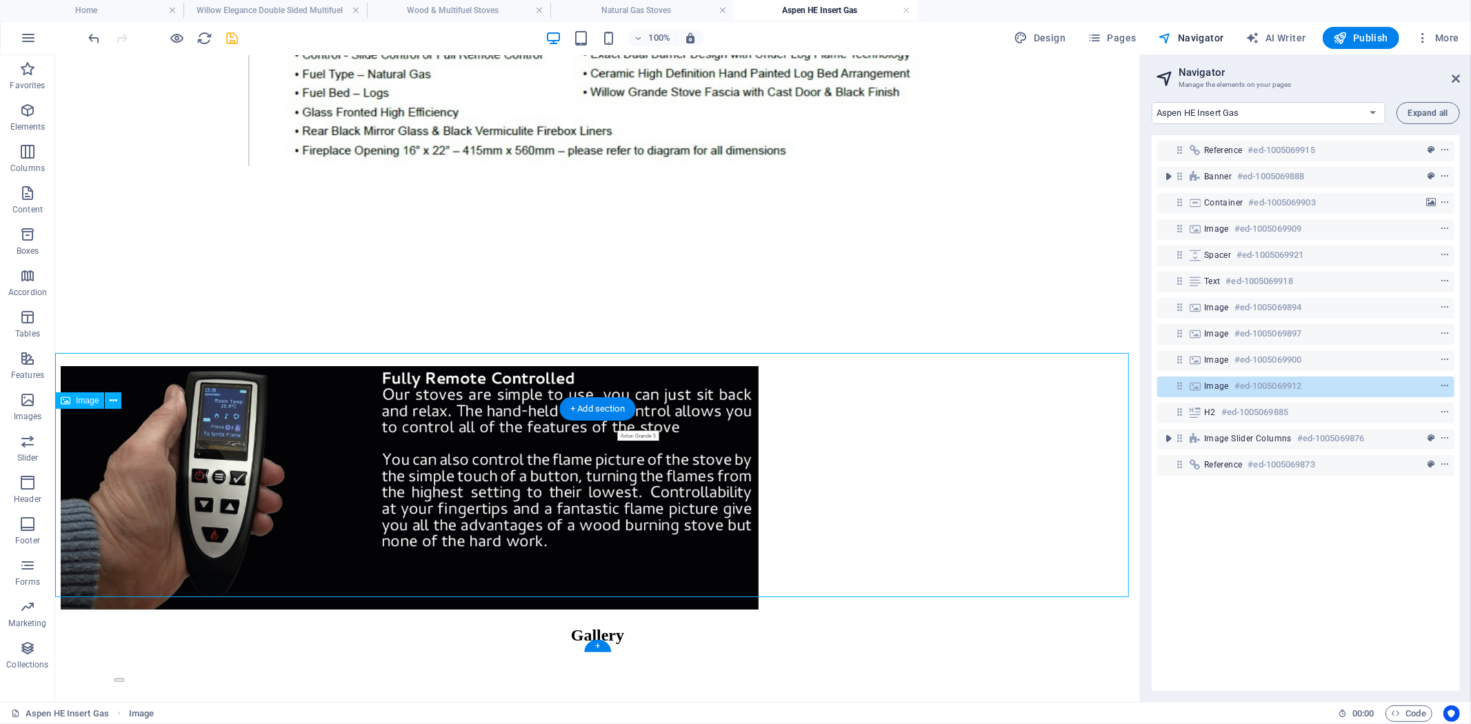
click at [1197, 385] on icon at bounding box center [1194, 386] width 15 height 11
select select "%"
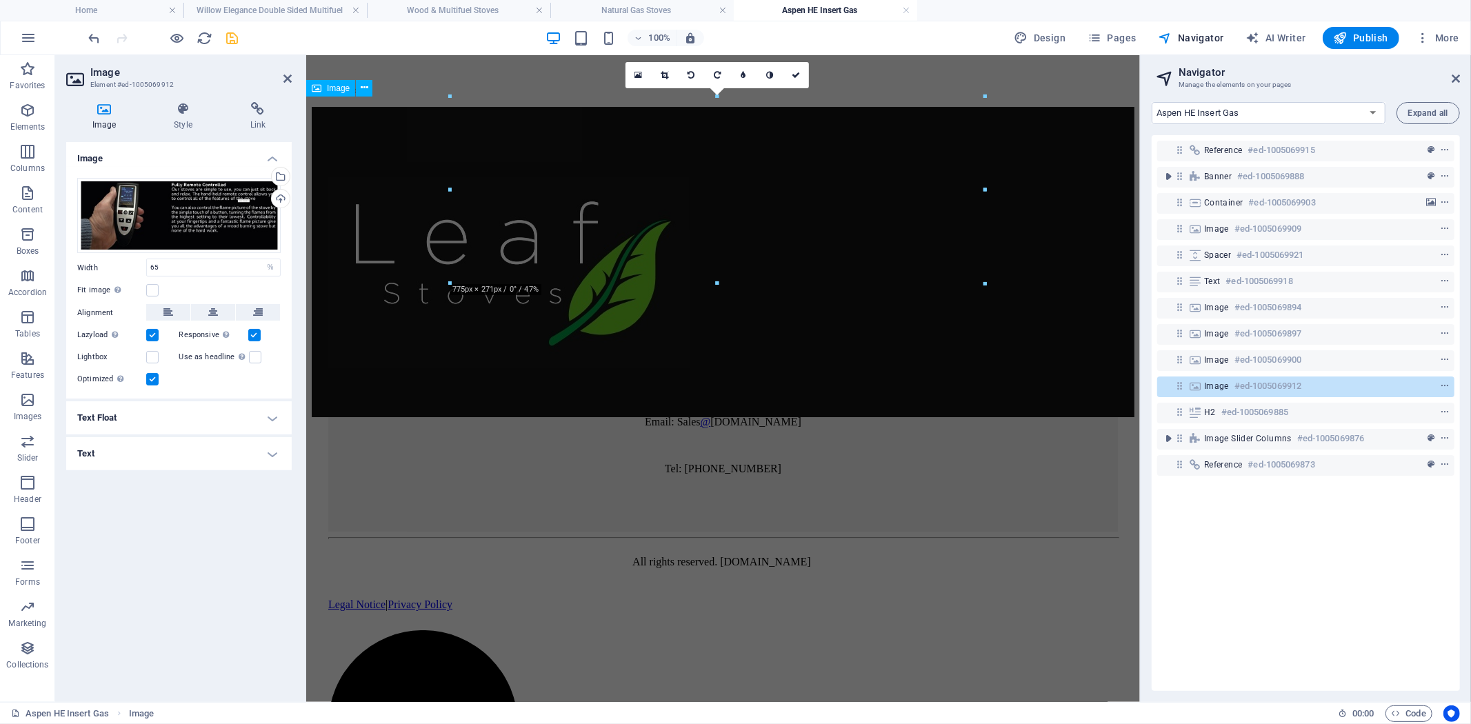
scroll to position [3513, 0]
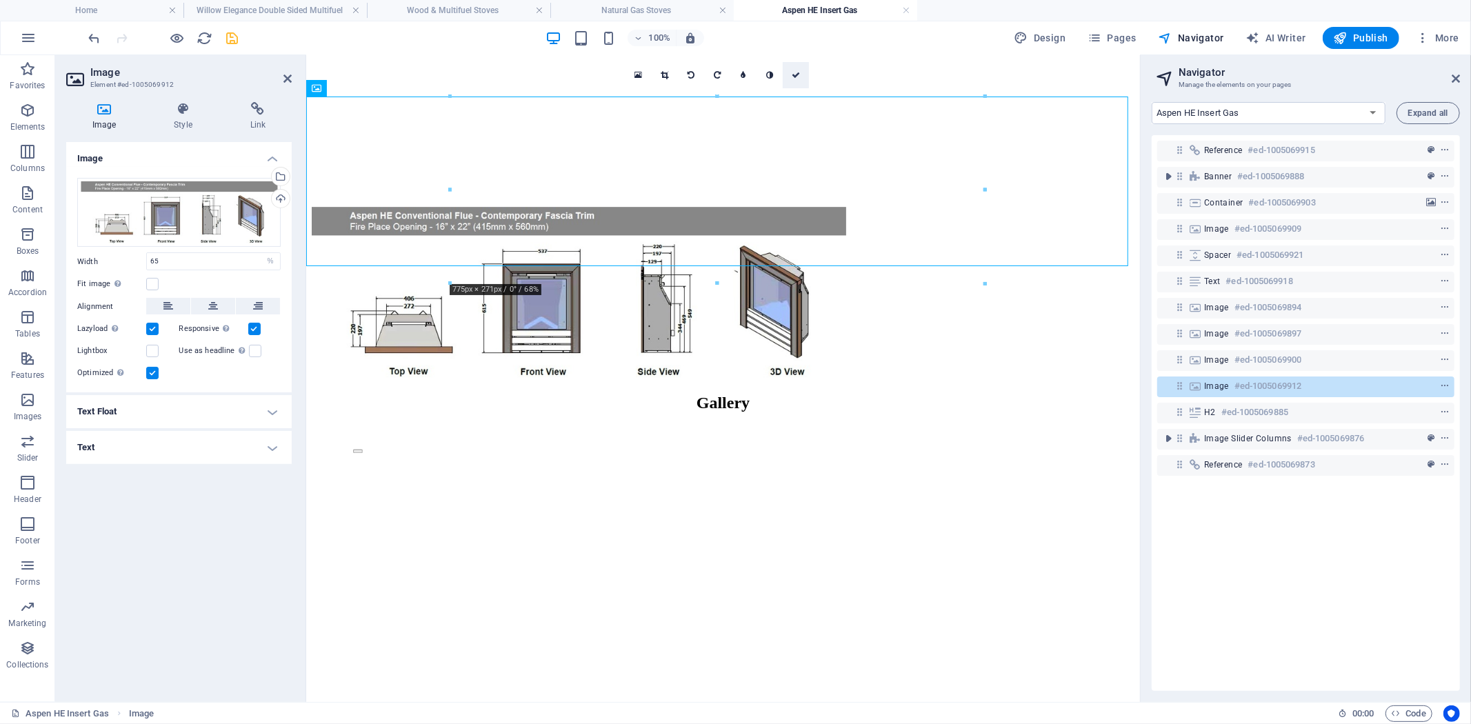
click at [793, 77] on icon at bounding box center [796, 75] width 8 height 8
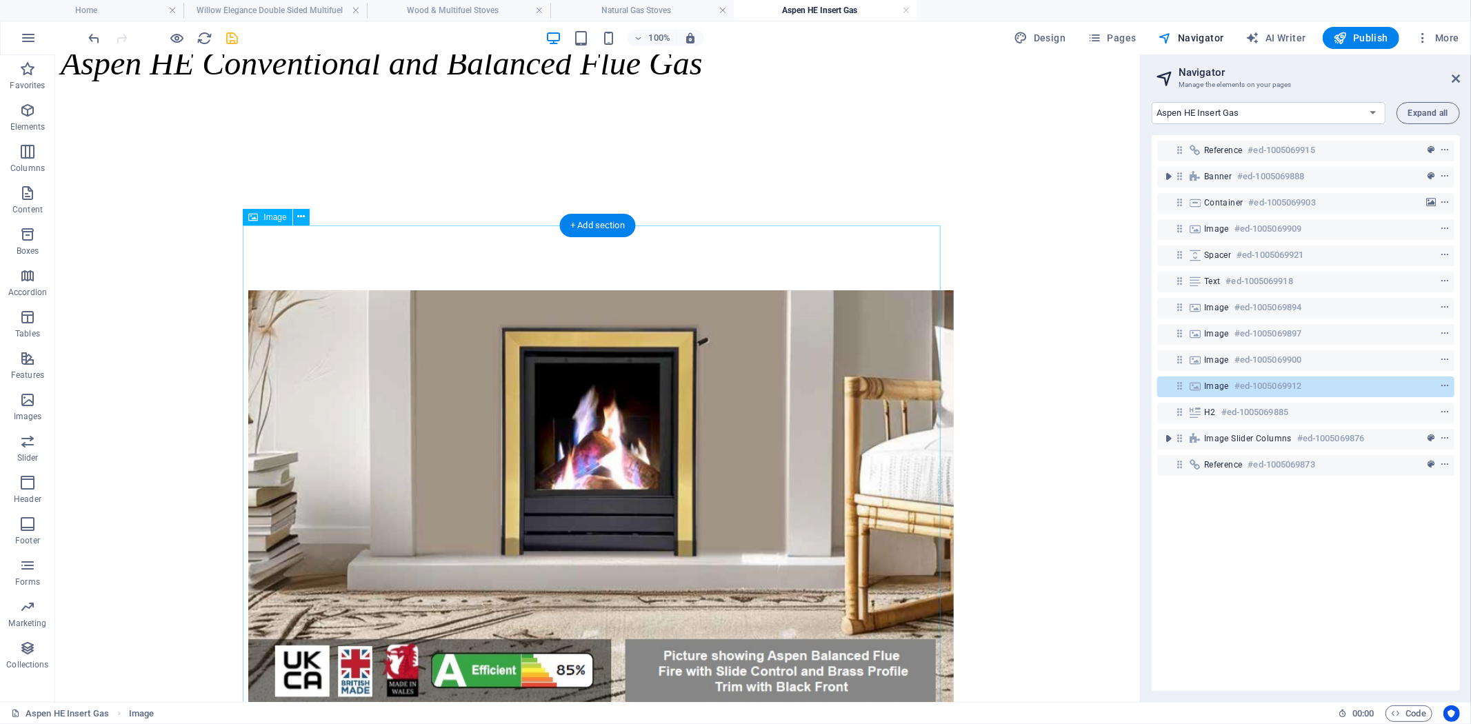
scroll to position [973, 0]
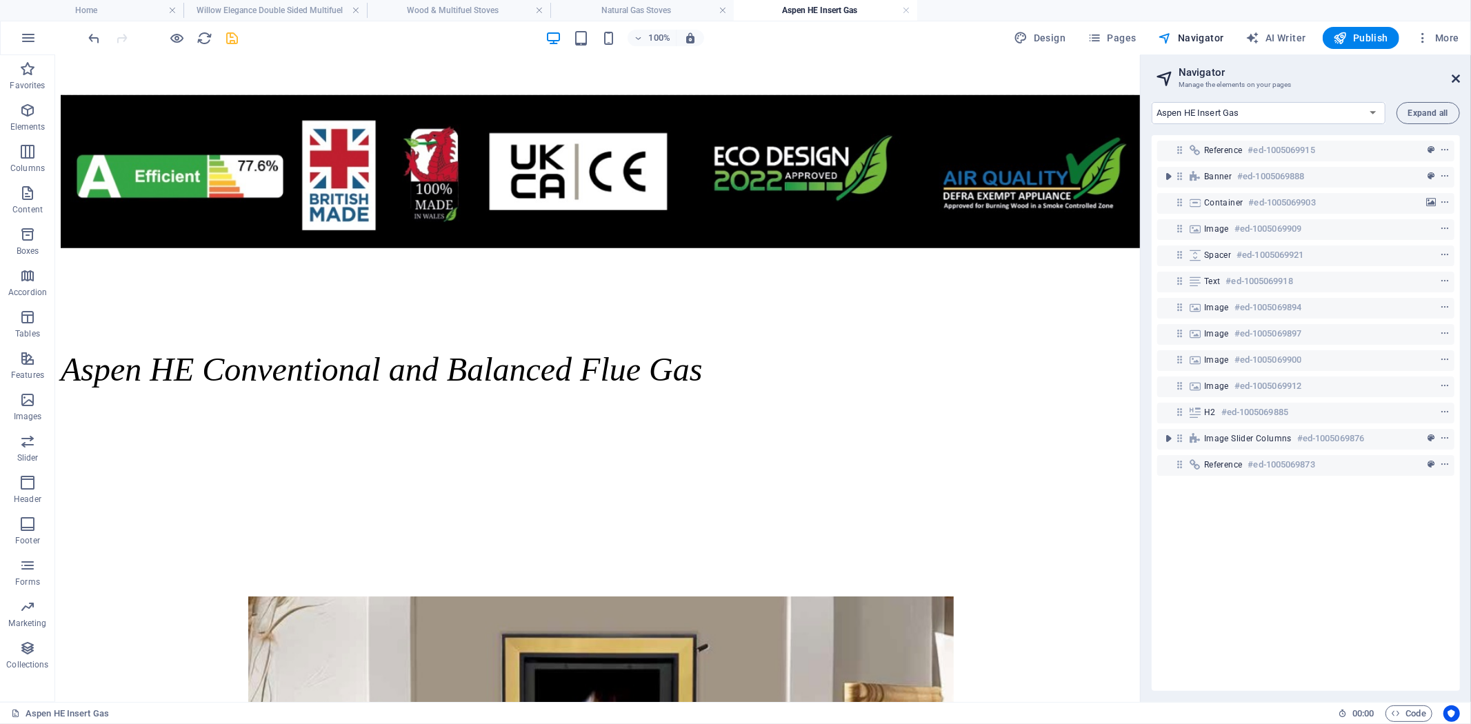
click at [1455, 74] on icon at bounding box center [1455, 78] width 8 height 11
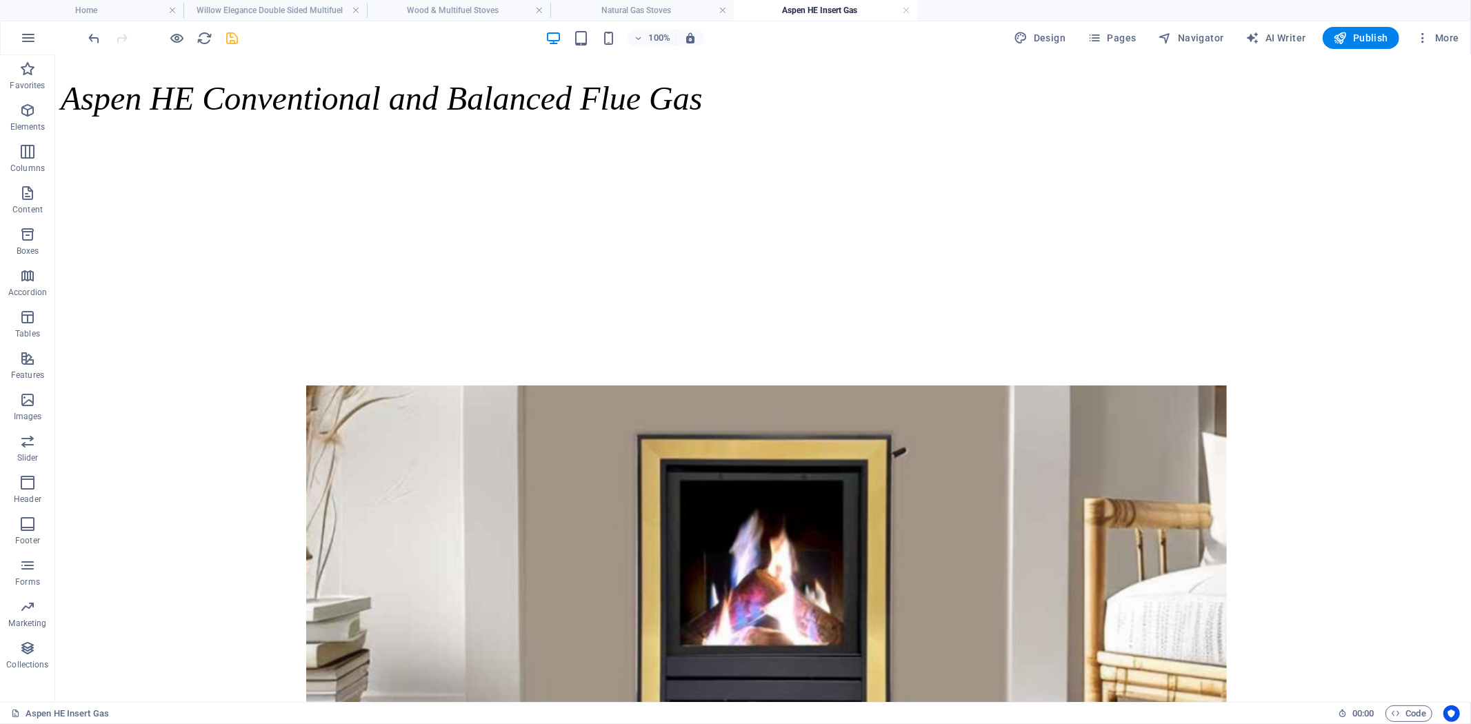
scroll to position [1126, 0]
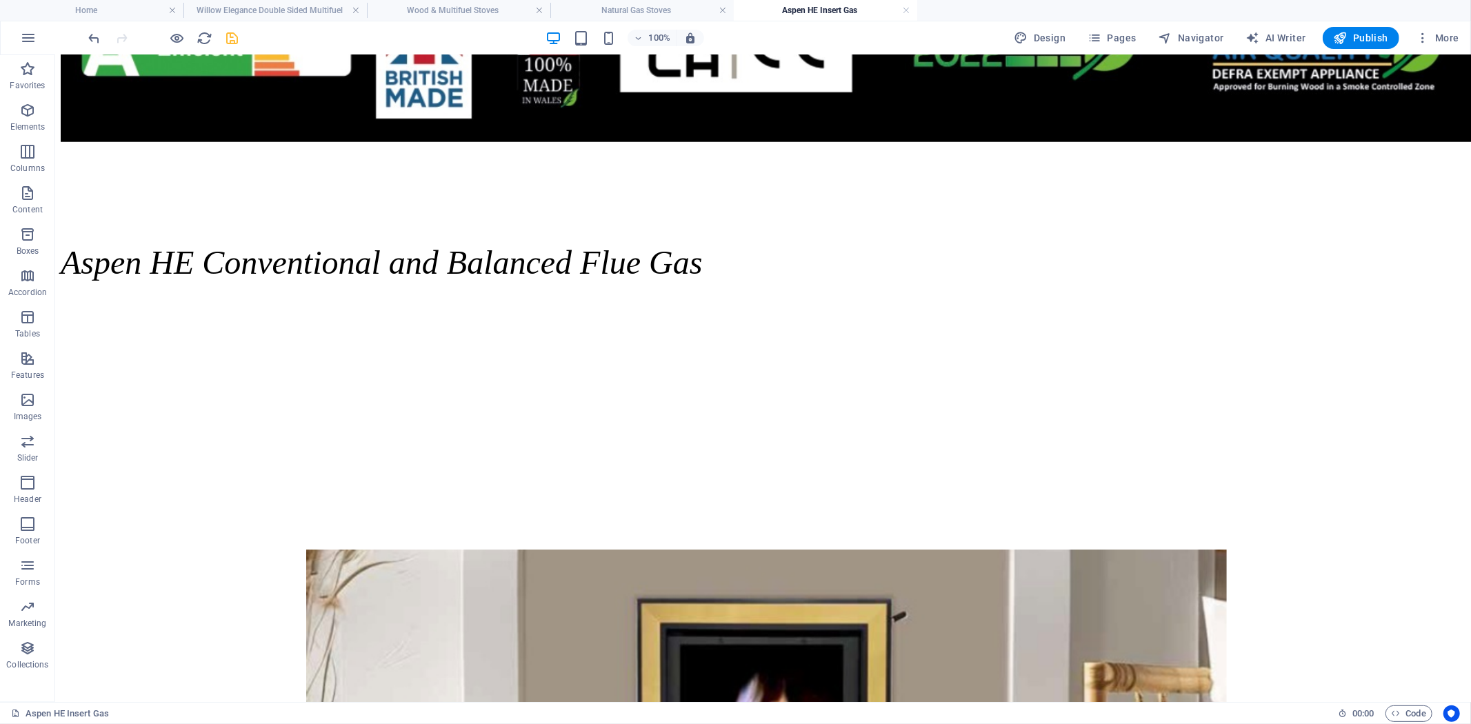
click at [32, 116] on icon "button" at bounding box center [27, 110] width 17 height 17
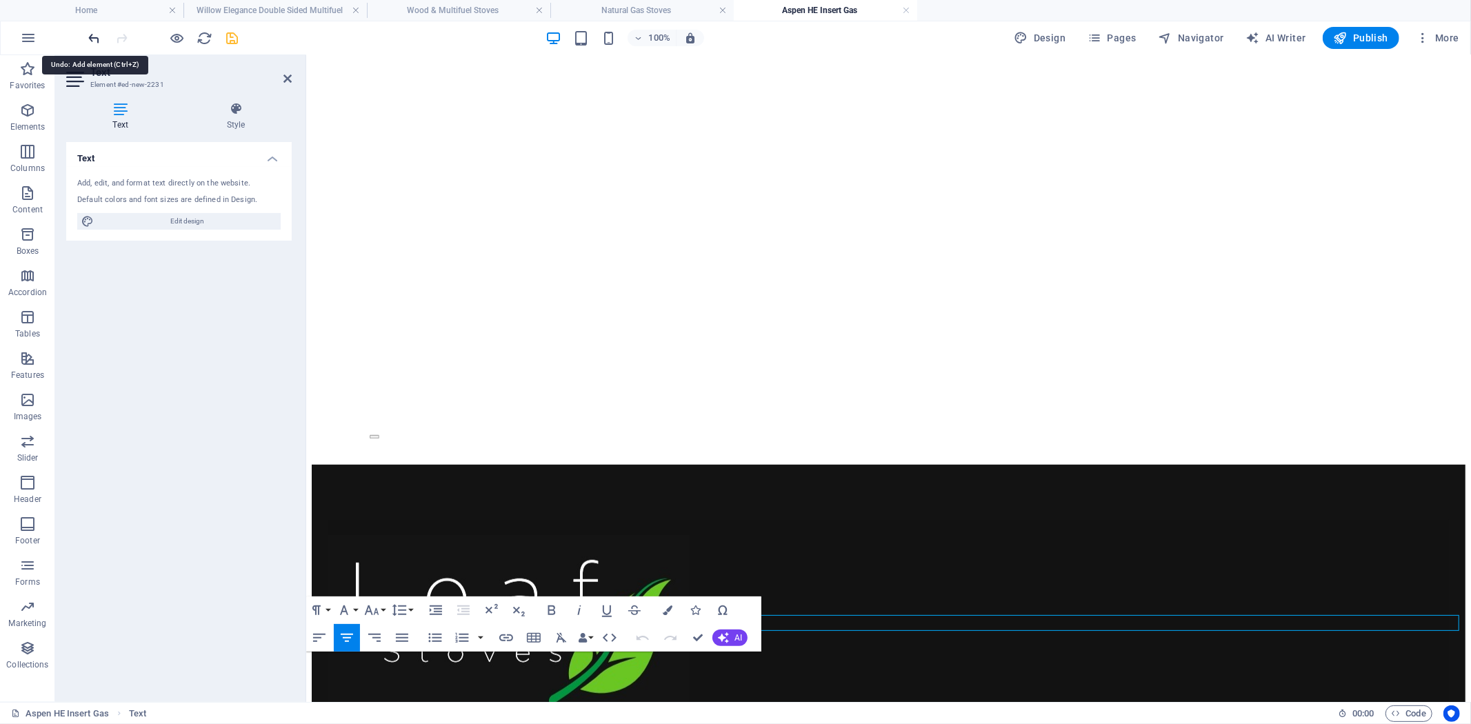
scroll to position [5045, 0]
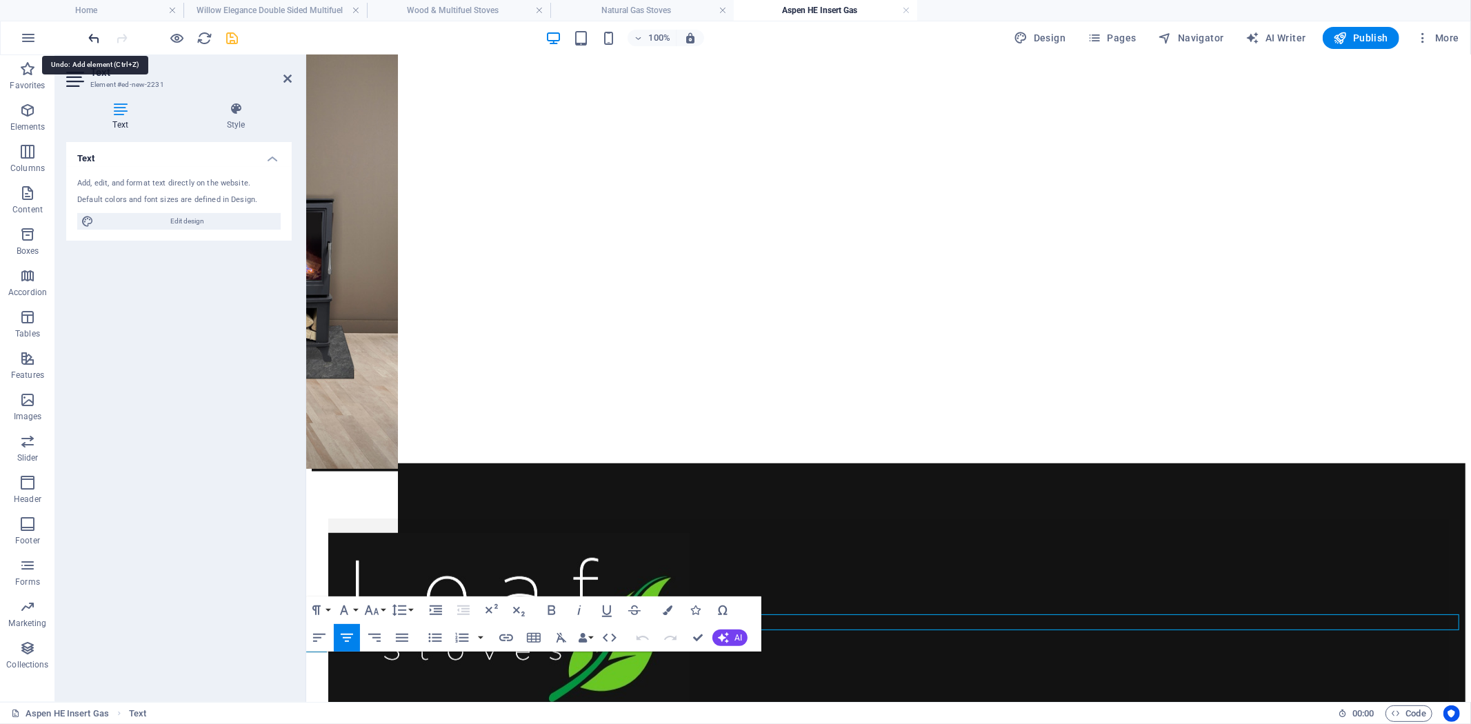
click at [93, 39] on icon "undo" at bounding box center [95, 38] width 16 height 16
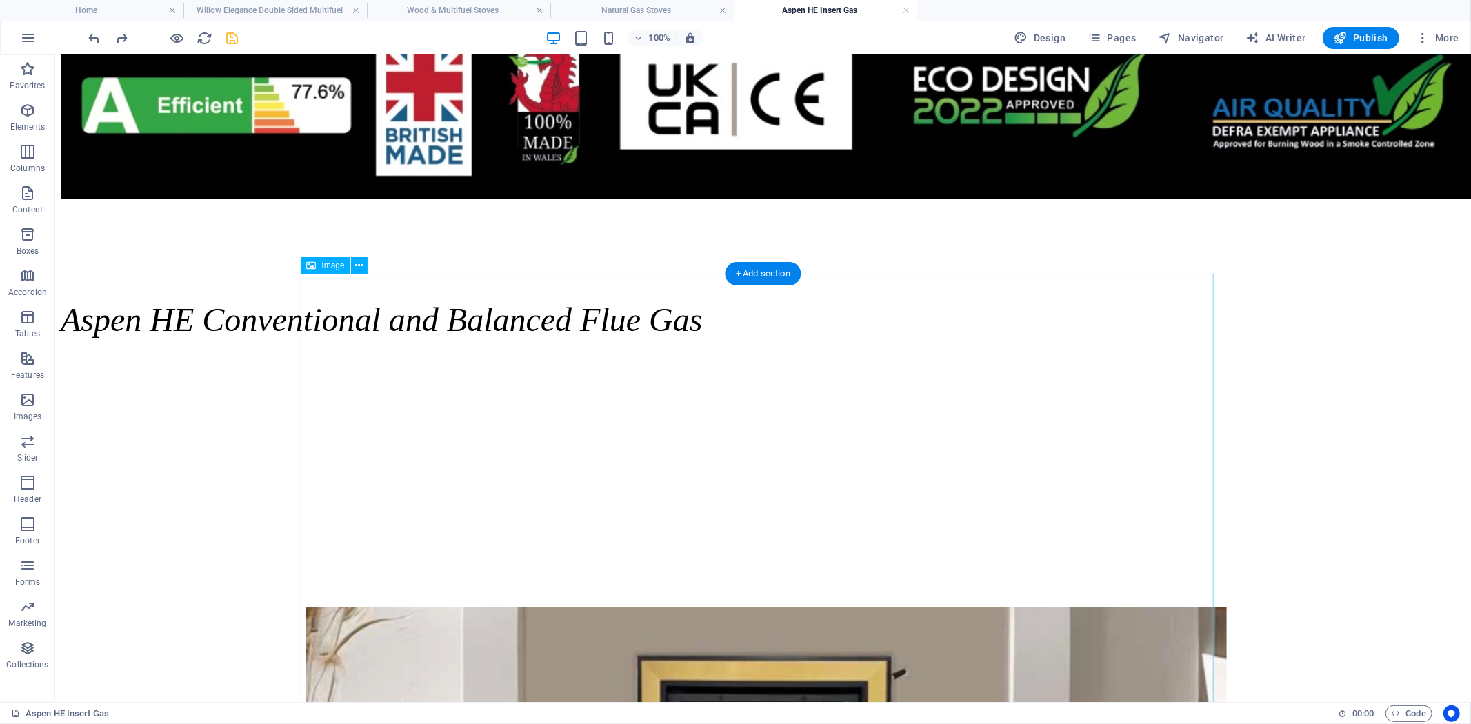
scroll to position [952, 0]
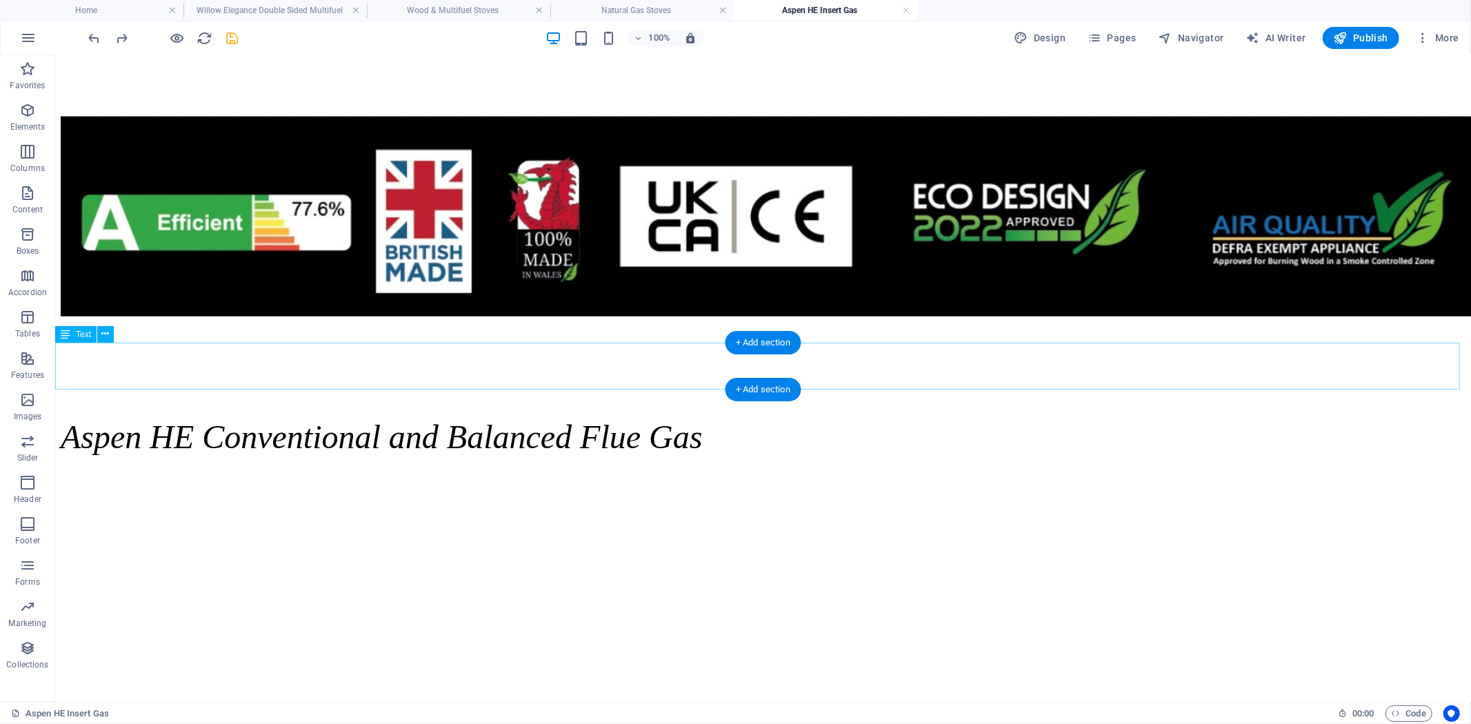
click at [867, 417] on div "Aspen HE Conventional and Balanced Flue Gas" at bounding box center [762, 436] width 1405 height 38
click at [1183, 33] on span "Navigator" at bounding box center [1191, 38] width 66 height 14
select select "18131697-en"
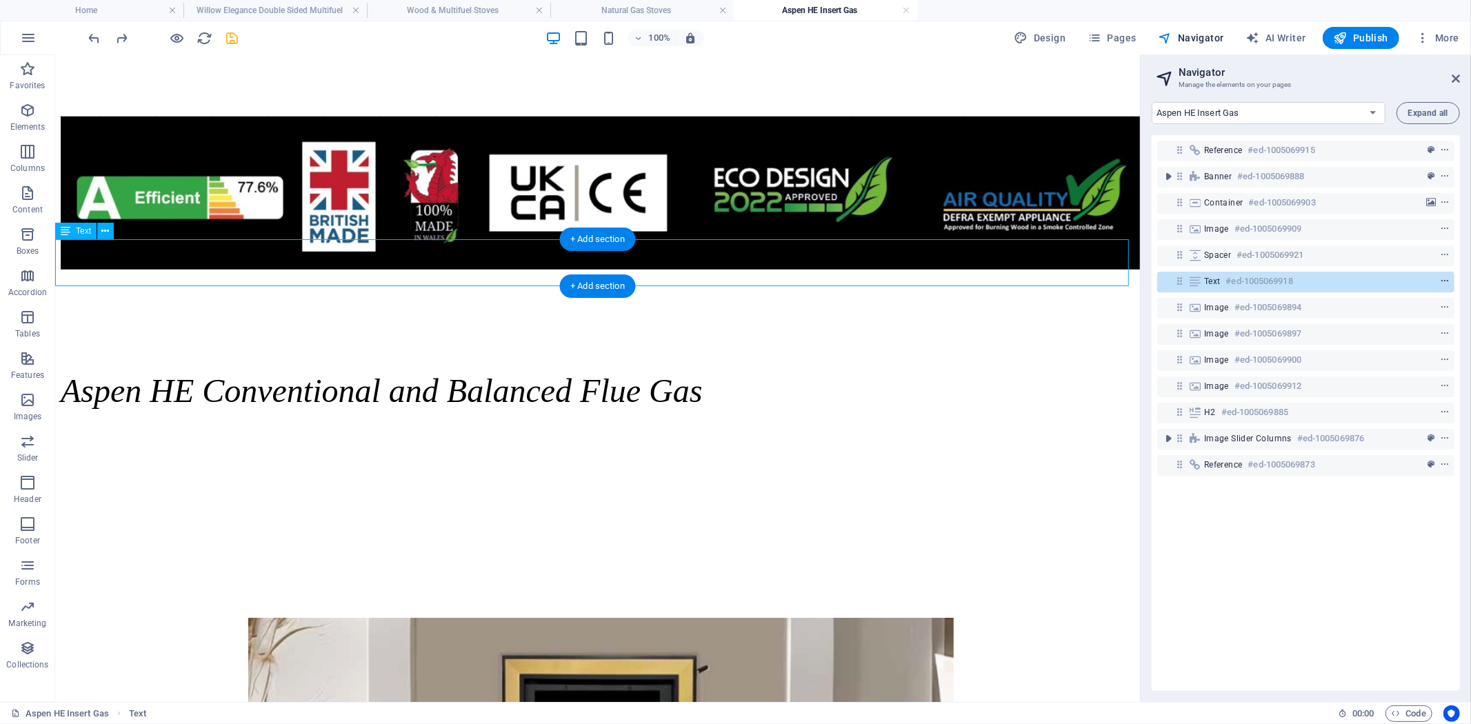
click at [1445, 277] on icon "context-menu" at bounding box center [1445, 282] width 10 height 10
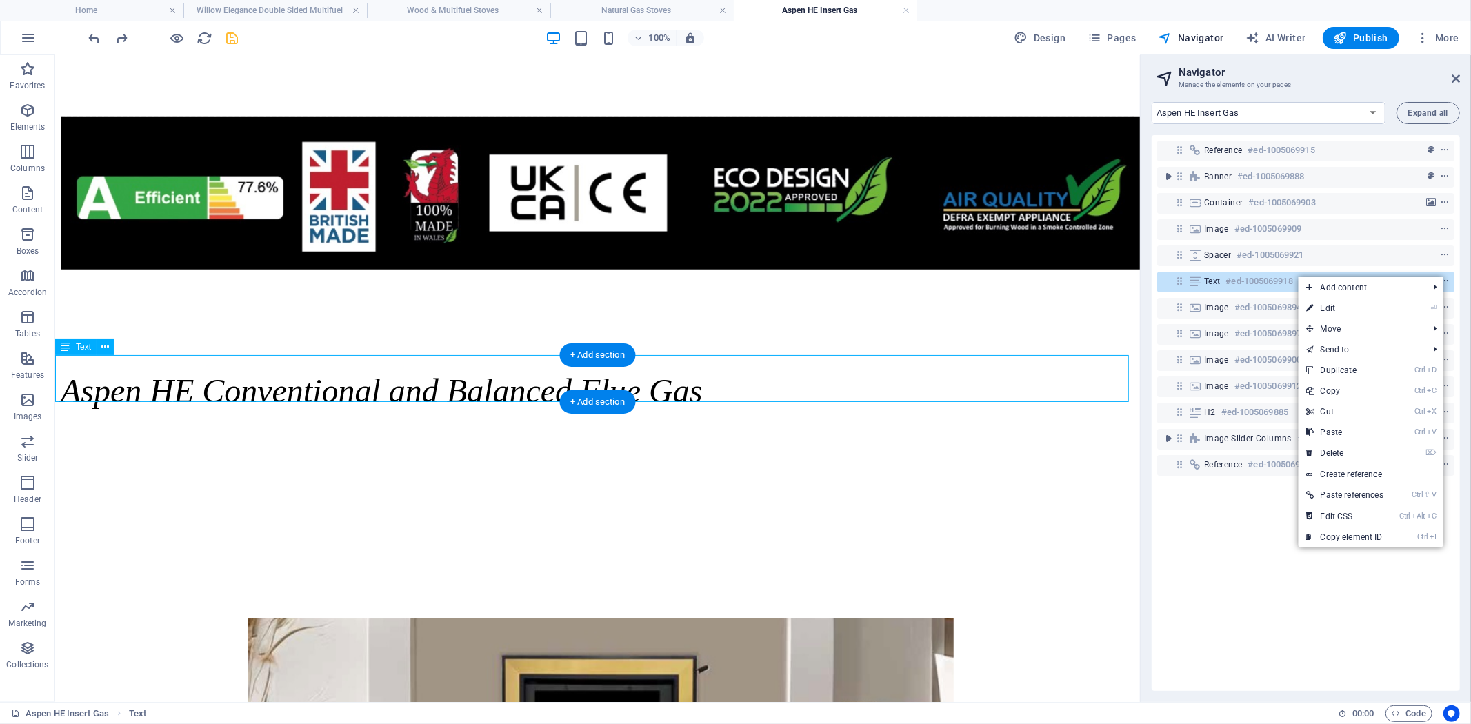
scroll to position [836, 0]
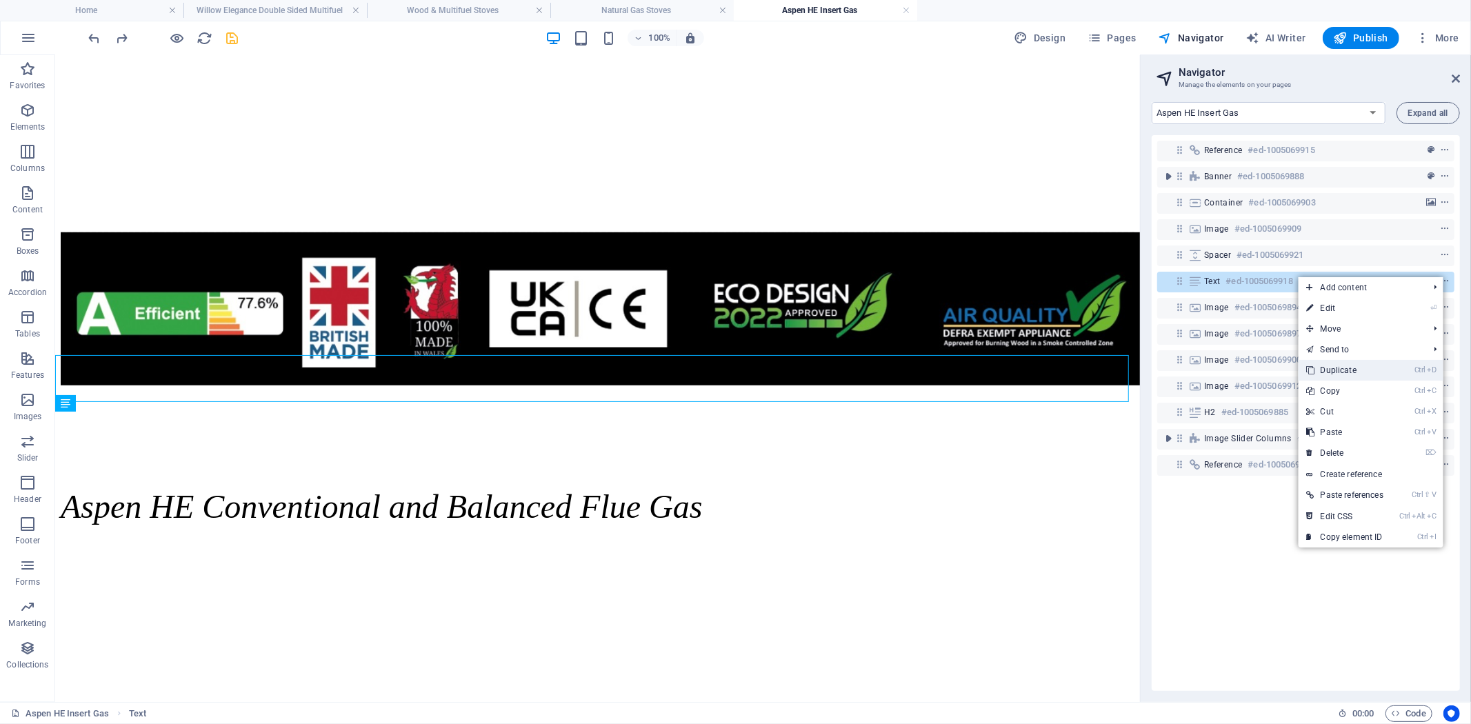
click at [1354, 373] on link "Ctrl D Duplicate" at bounding box center [1344, 370] width 93 height 21
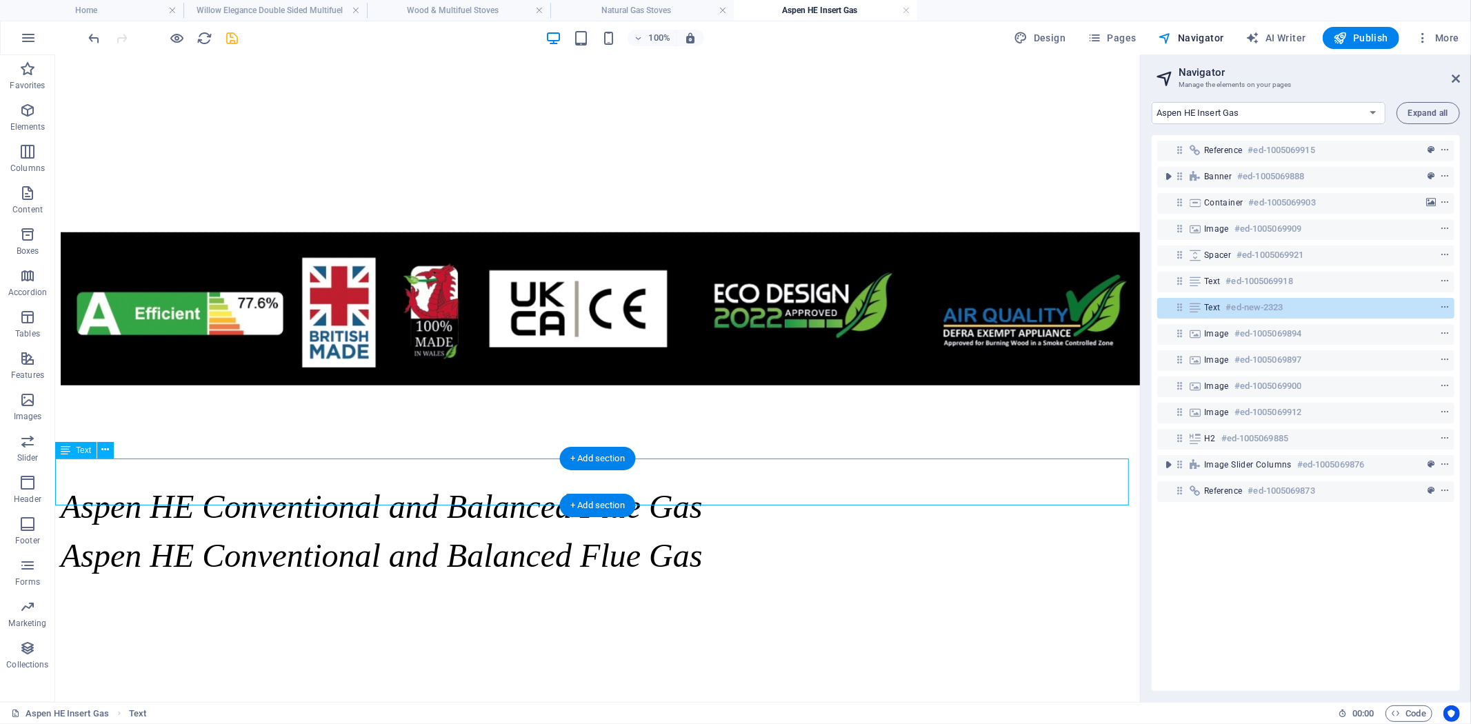
click at [1176, 308] on icon at bounding box center [1180, 307] width 12 height 12
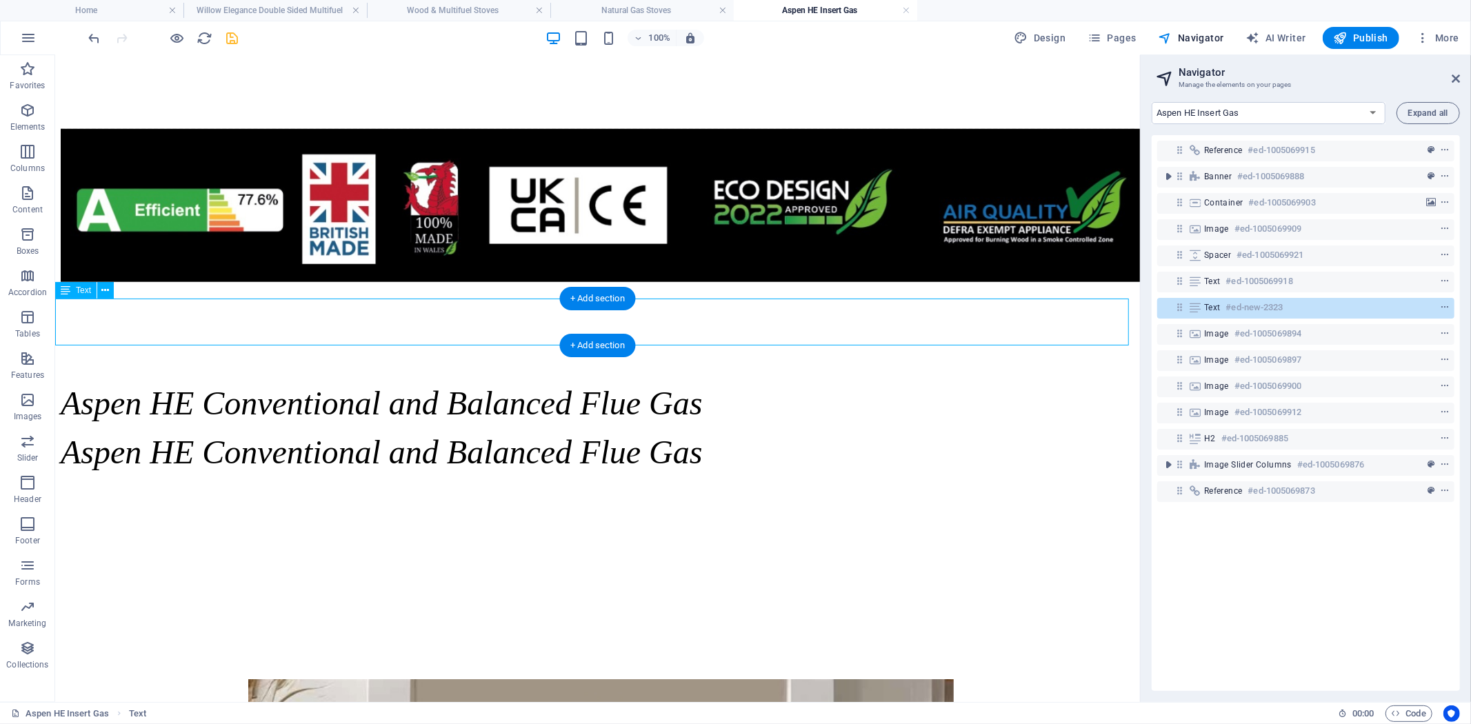
click at [842, 432] on div "Aspen HE Conventional and Balanced Flue Gas" at bounding box center [597, 451] width 1074 height 38
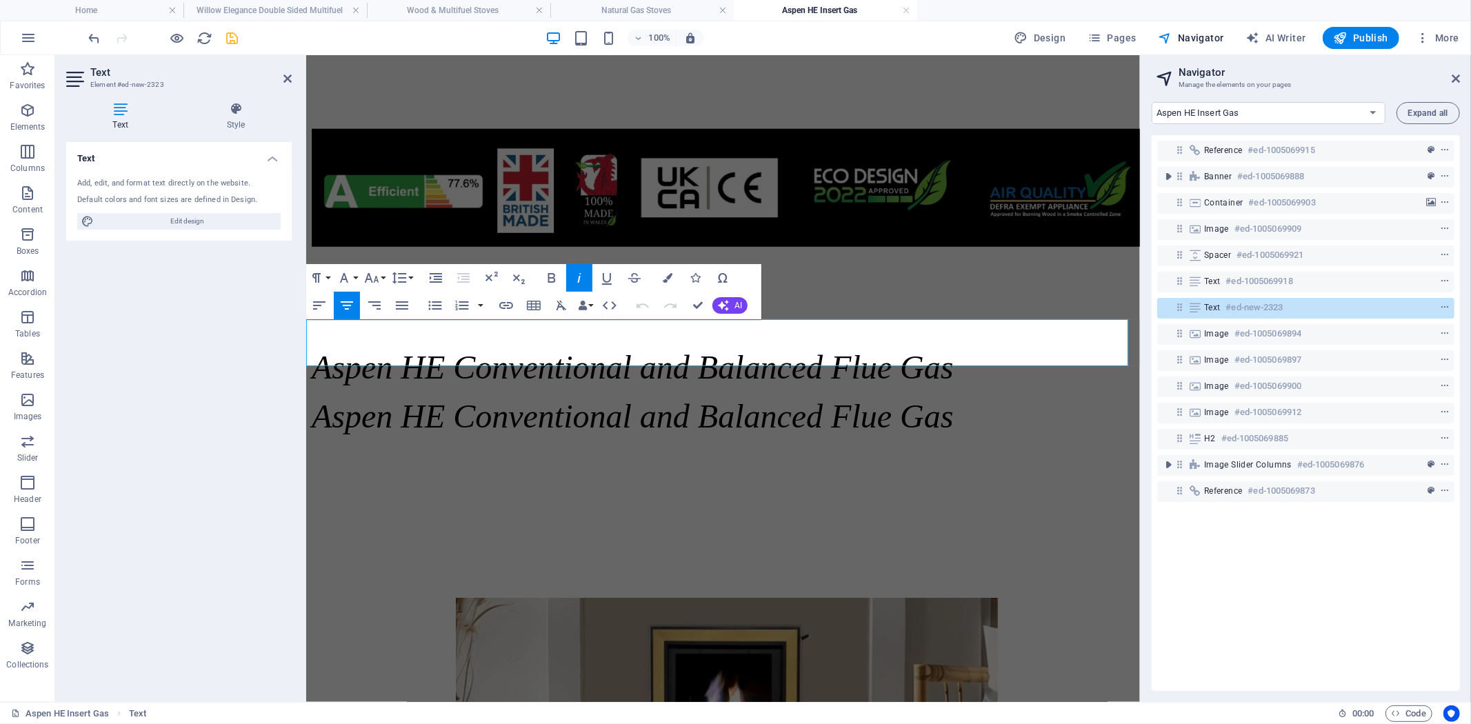
click at [787, 397] on span "Aspen HE Conventional and Balanced Flue Gas" at bounding box center [632, 415] width 642 height 37
click at [1456, 73] on icon at bounding box center [1455, 78] width 8 height 11
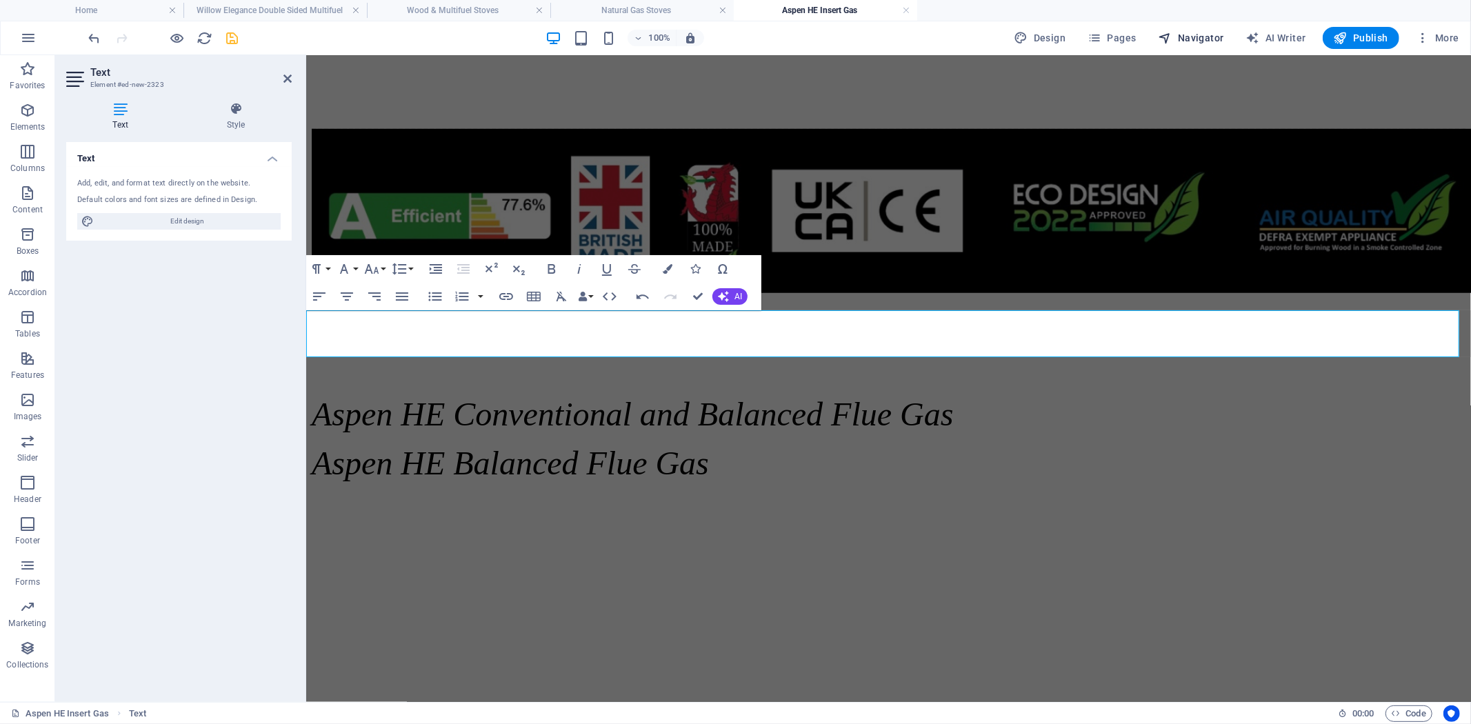
click at [1191, 31] on span "Navigator" at bounding box center [1191, 38] width 66 height 14
select select "18131697-en"
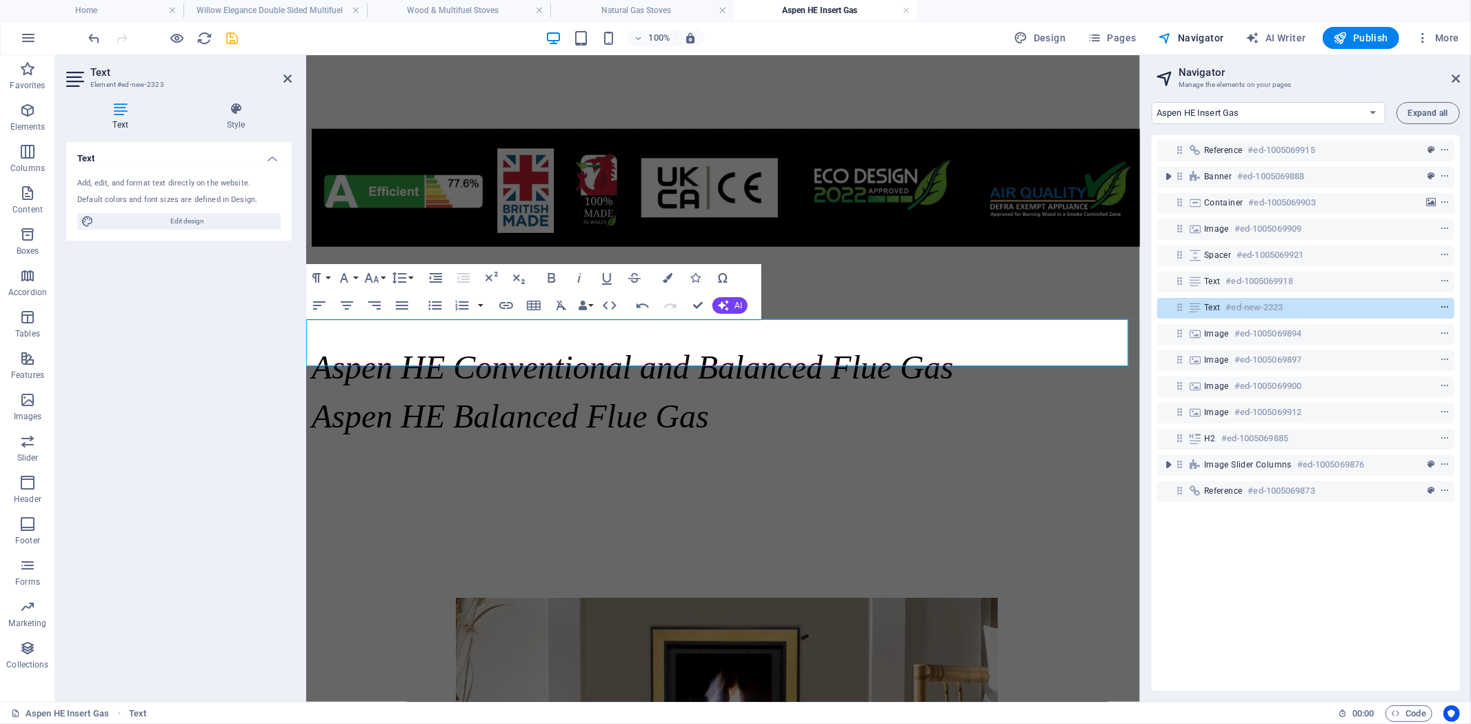
click at [1440, 308] on icon "context-menu" at bounding box center [1445, 308] width 10 height 10
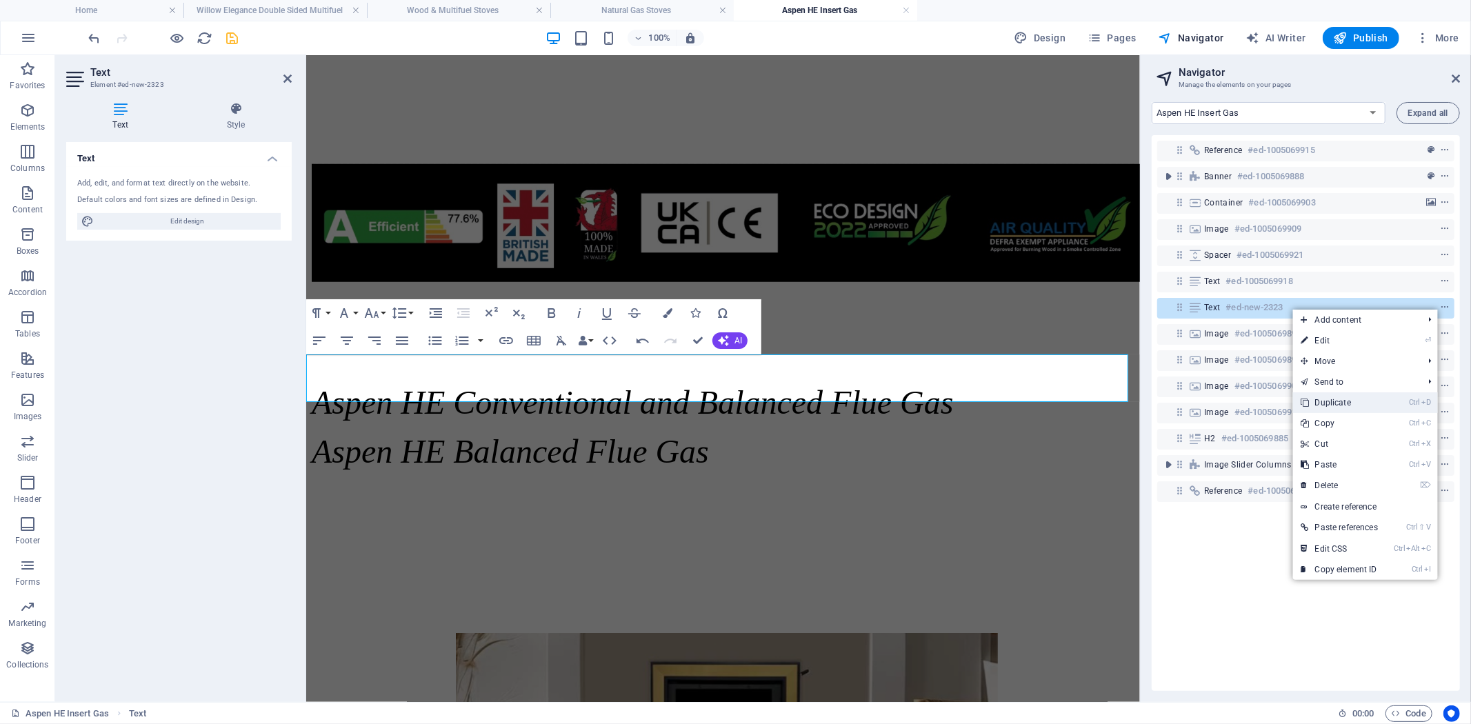
click at [1340, 403] on link "Ctrl D Duplicate" at bounding box center [1339, 402] width 93 height 21
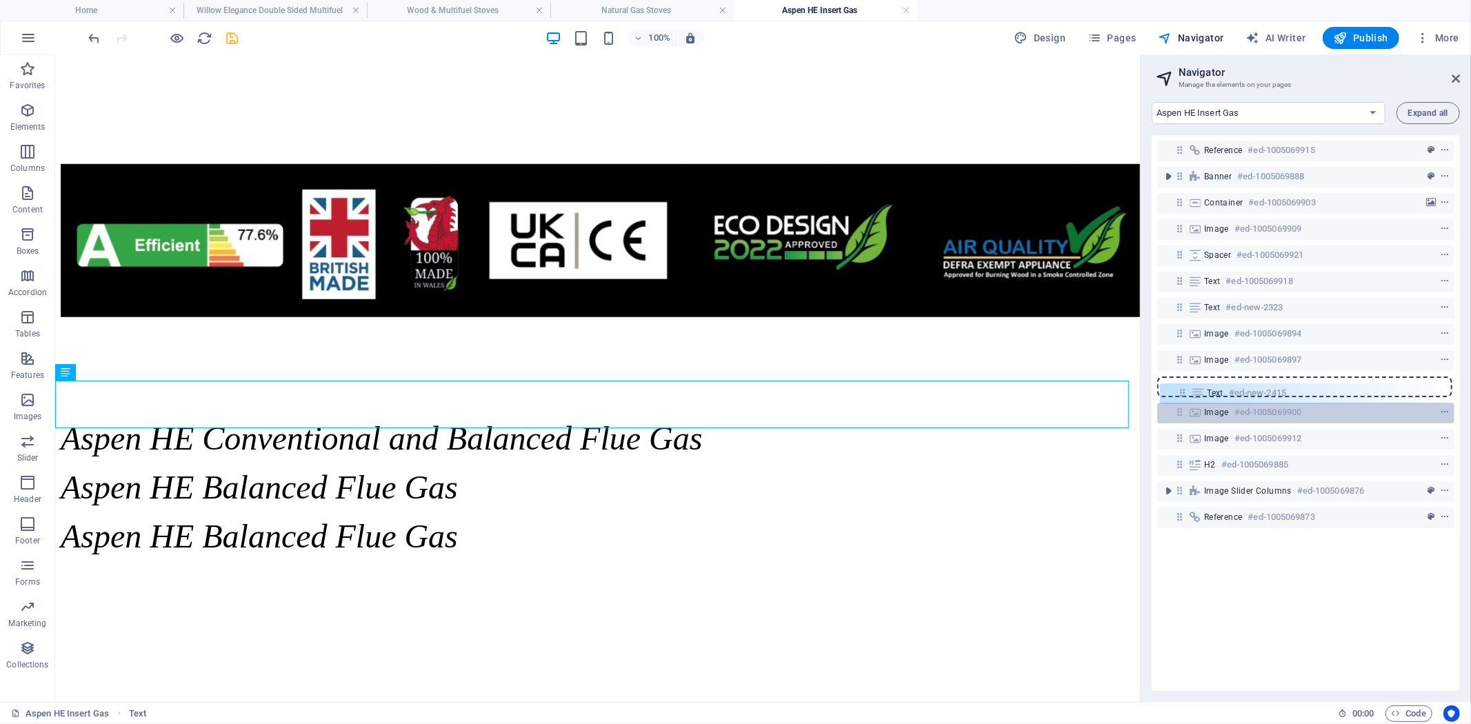
drag, startPoint x: 1181, startPoint y: 336, endPoint x: 1183, endPoint y: 402, distance: 65.6
click at [1183, 402] on div "Reference #ed-1005069915 Banner #ed-1005069888 Container #ed-1005069903 Image #…" at bounding box center [1306, 413] width 308 height 556
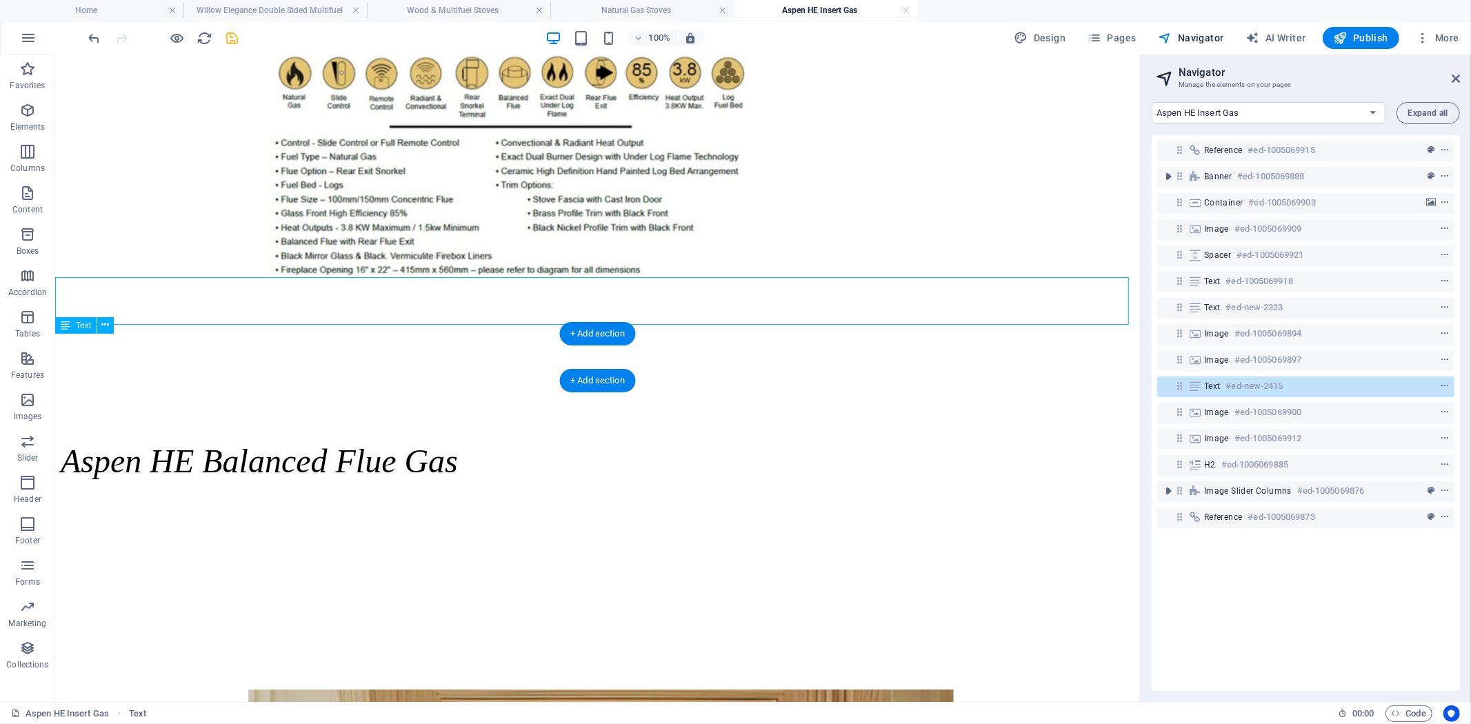
scroll to position [2880, 0]
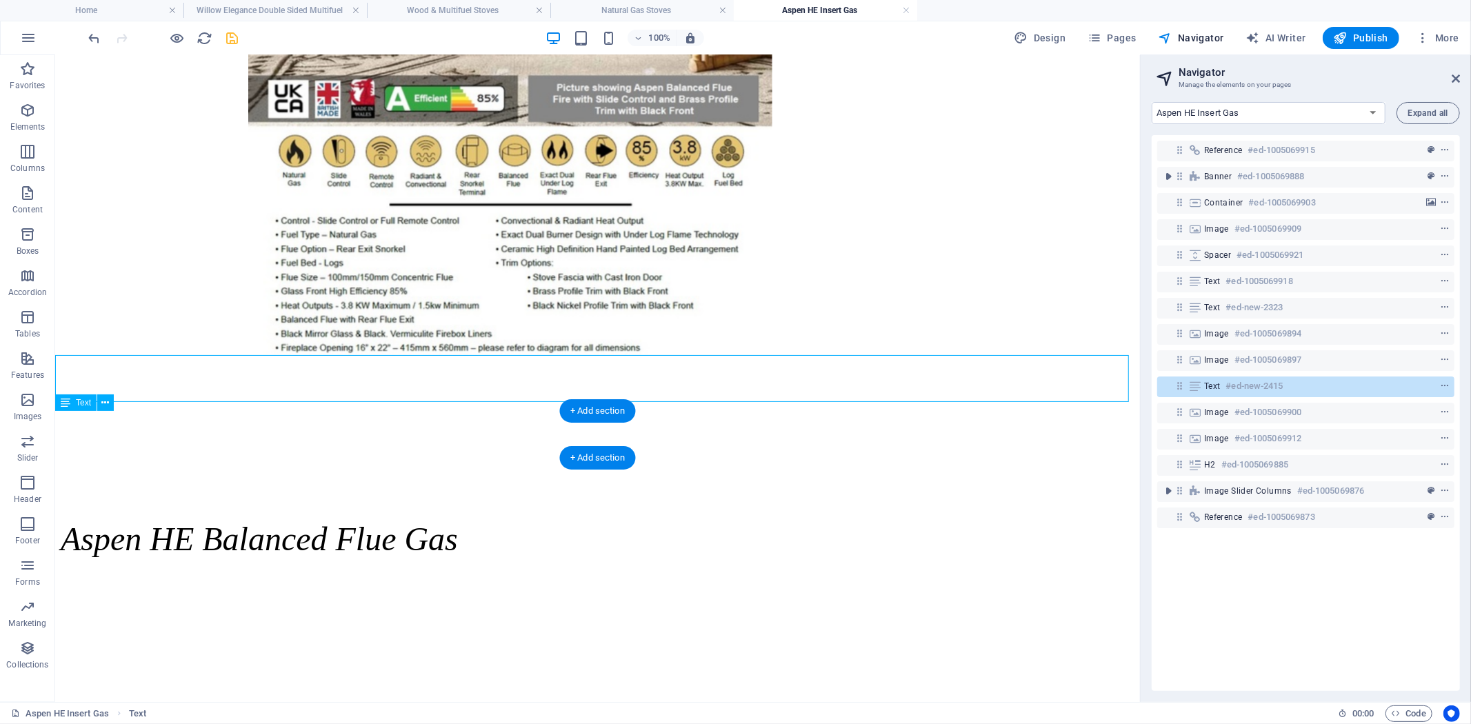
click at [1227, 381] on h6 "#ed-new-2415" at bounding box center [1254, 386] width 57 height 17
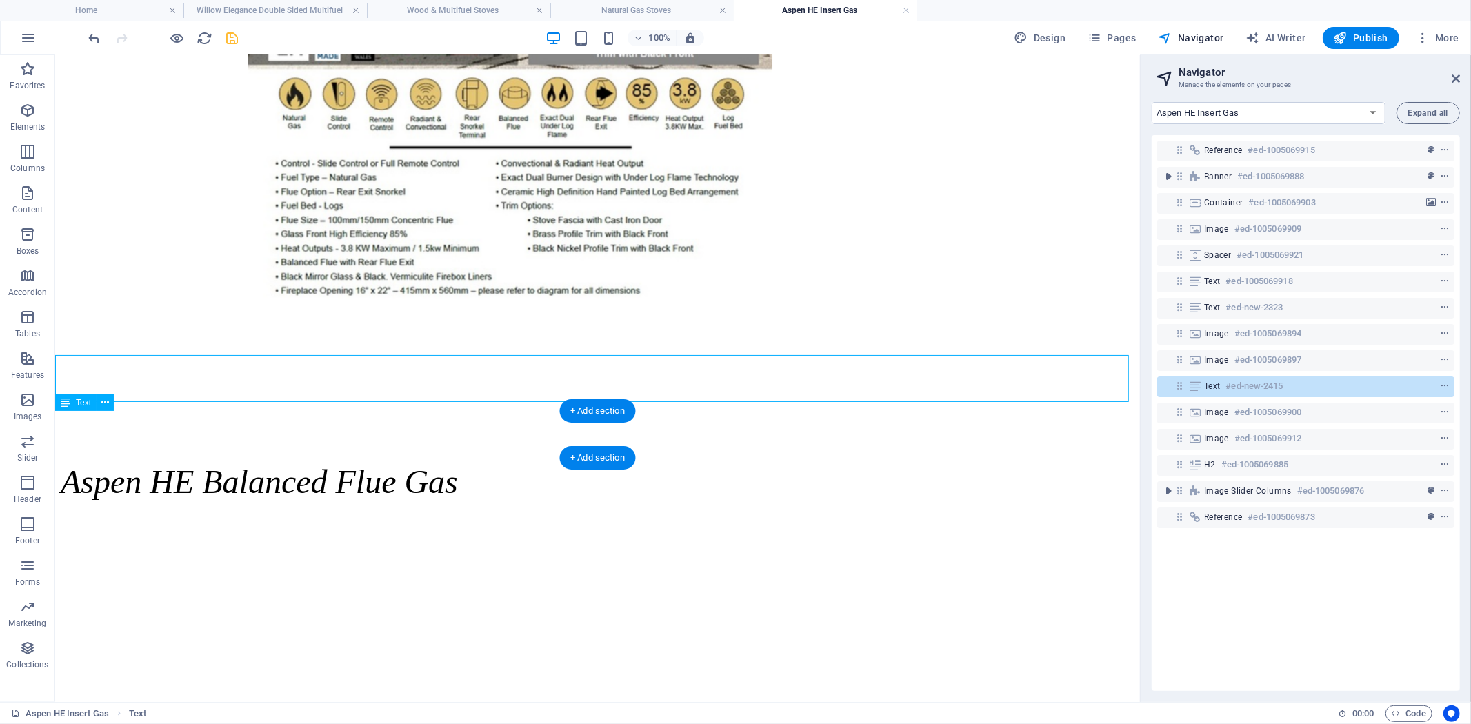
click at [1227, 381] on h6 "#ed-new-2415" at bounding box center [1254, 386] width 57 height 17
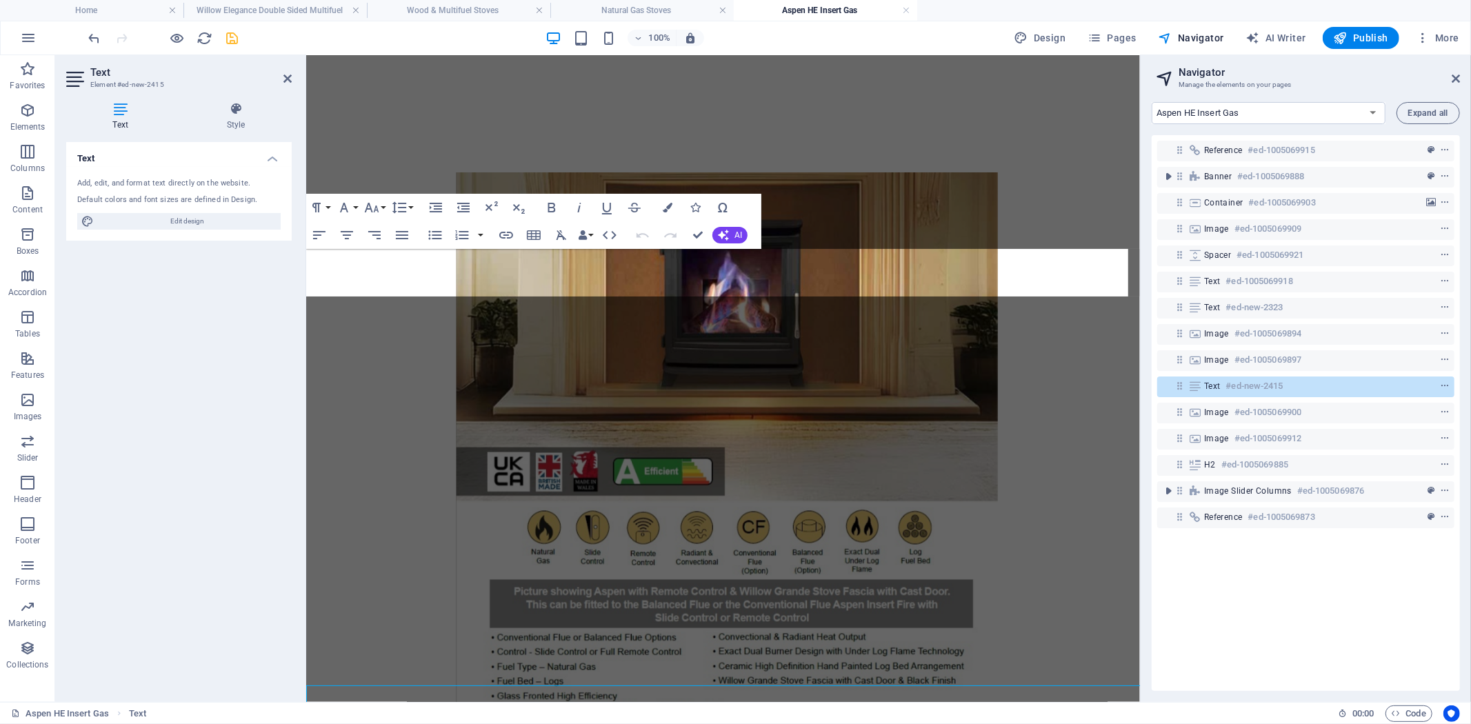
scroll to position [2550, 0]
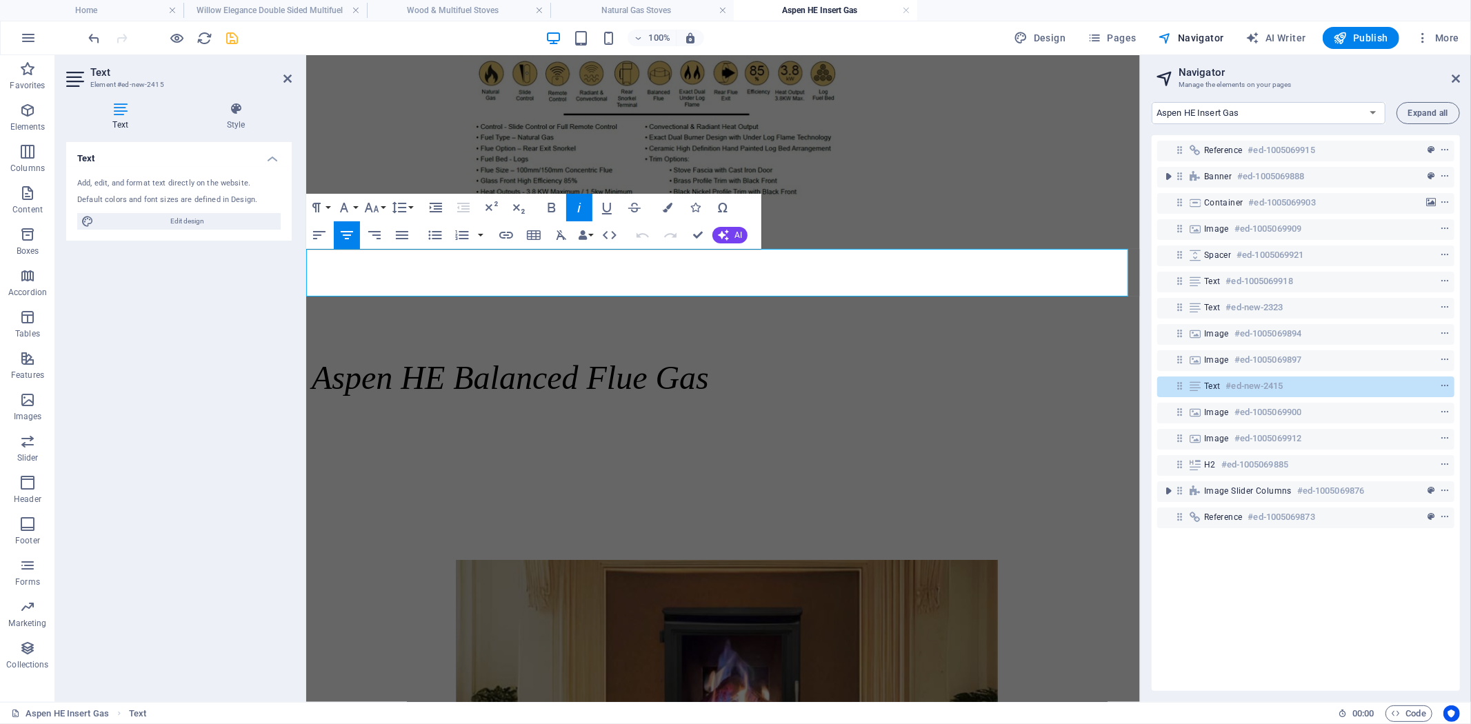
click at [708, 359] on span "Aspen HE Balanced Flue Gas" at bounding box center [509, 377] width 397 height 37
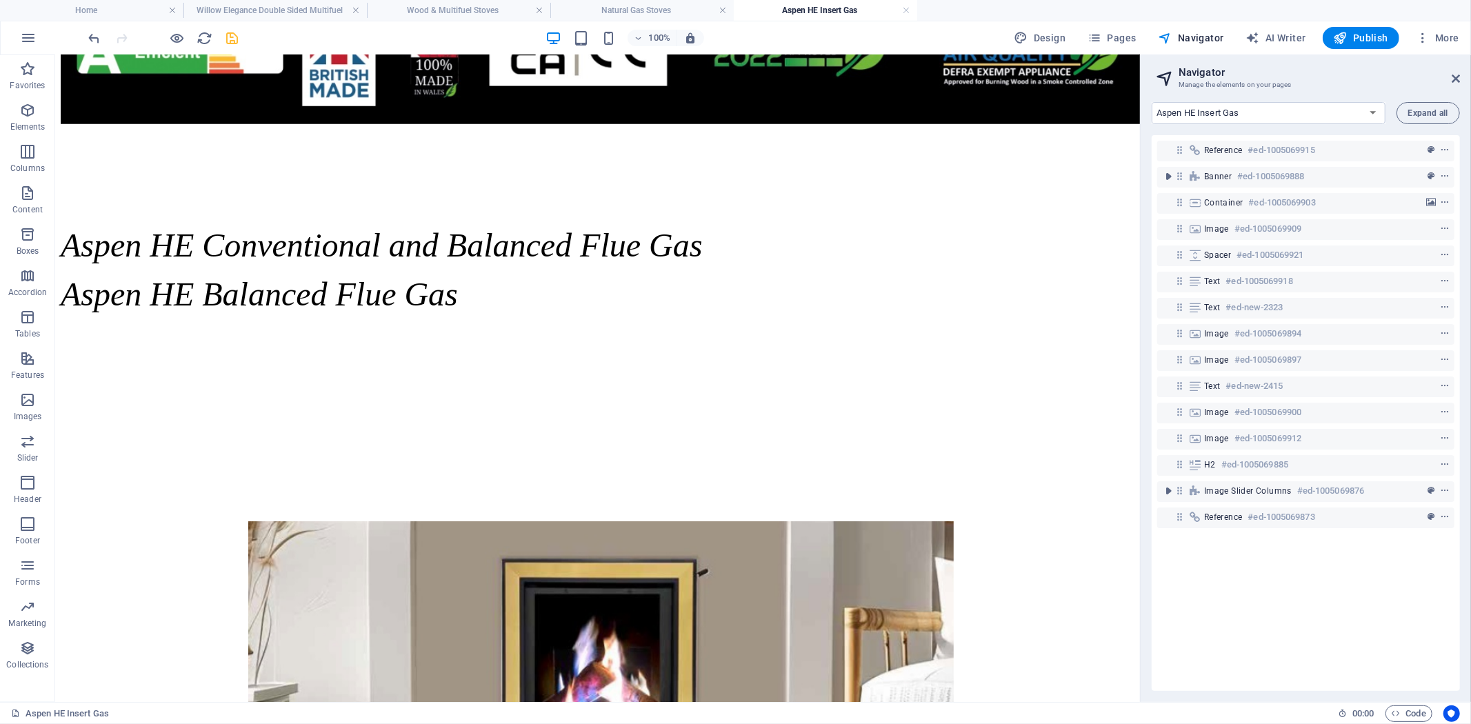
scroll to position [943, 0]
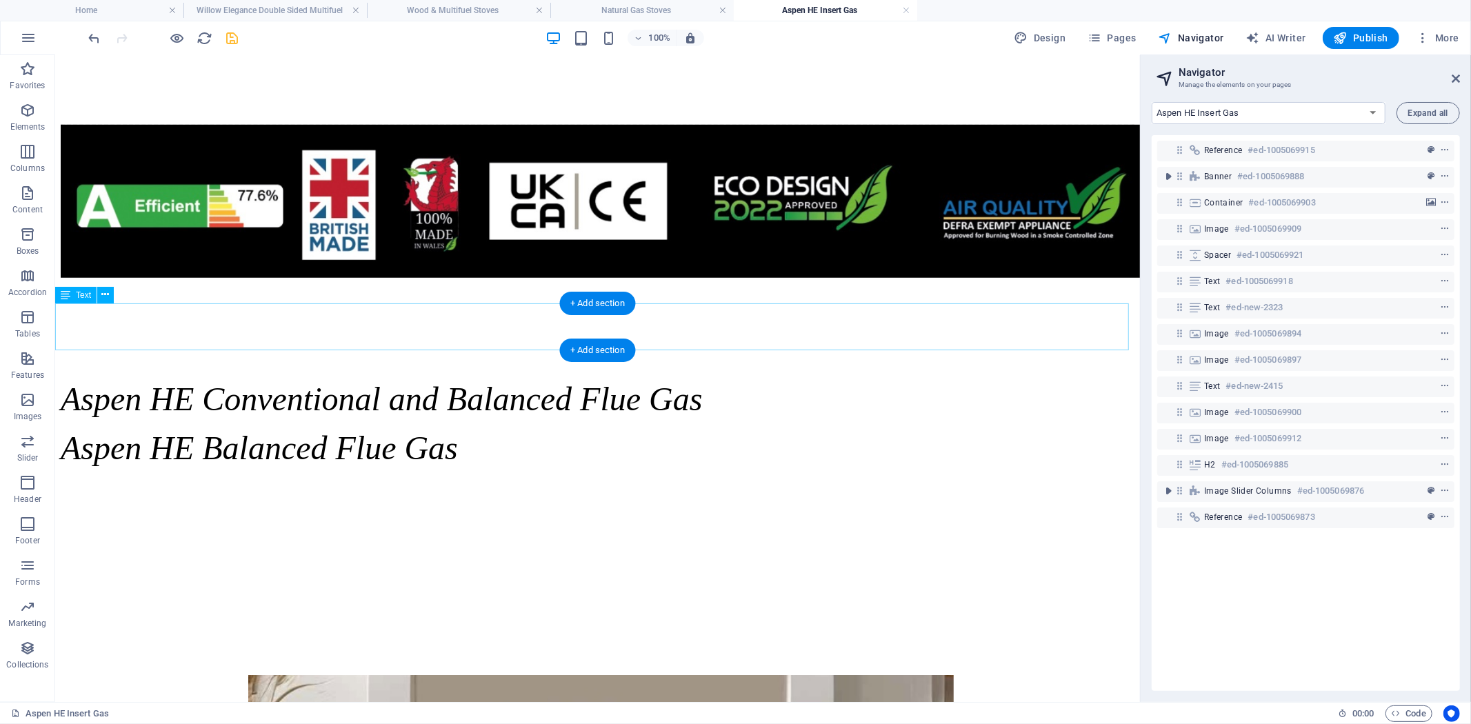
click at [829, 379] on div "Aspen HE Conventional and Balanced Flue Gas" at bounding box center [597, 398] width 1074 height 38
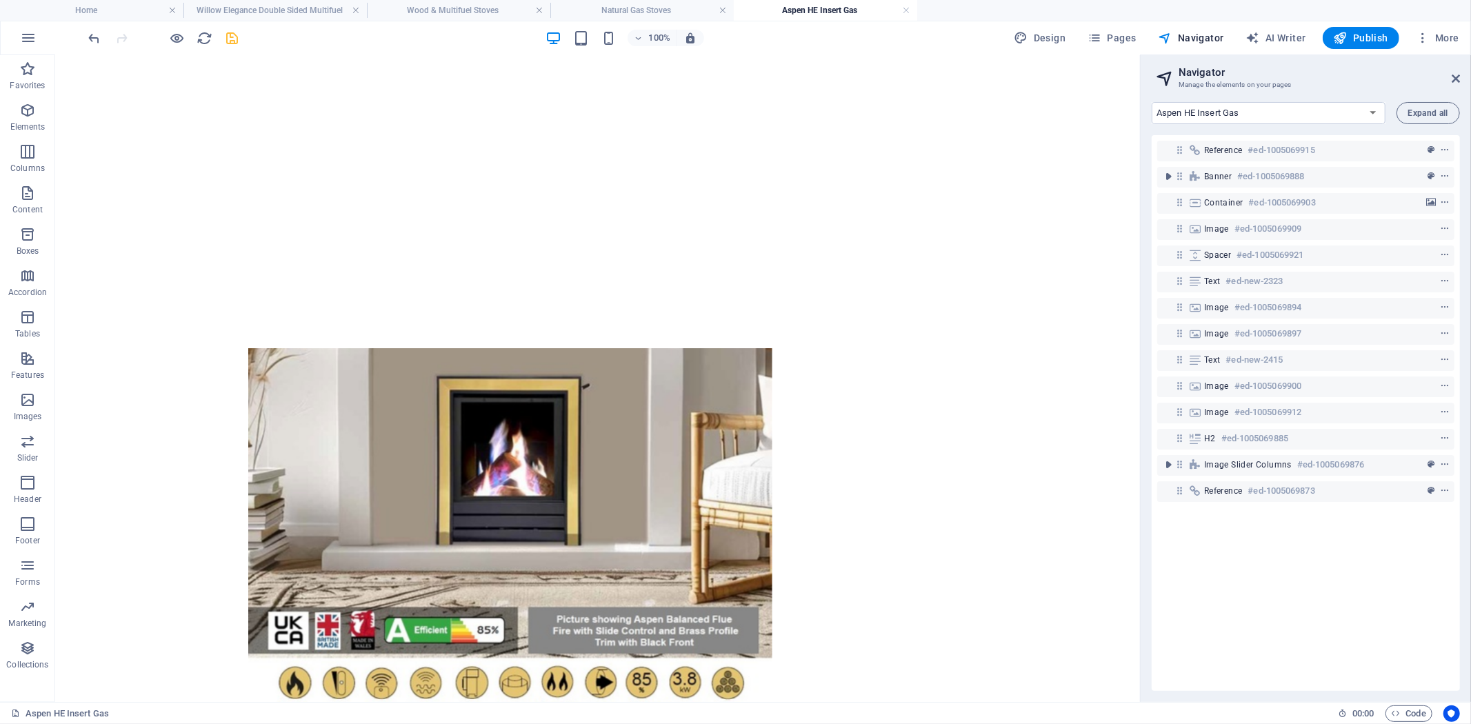
scroll to position [2322, 0]
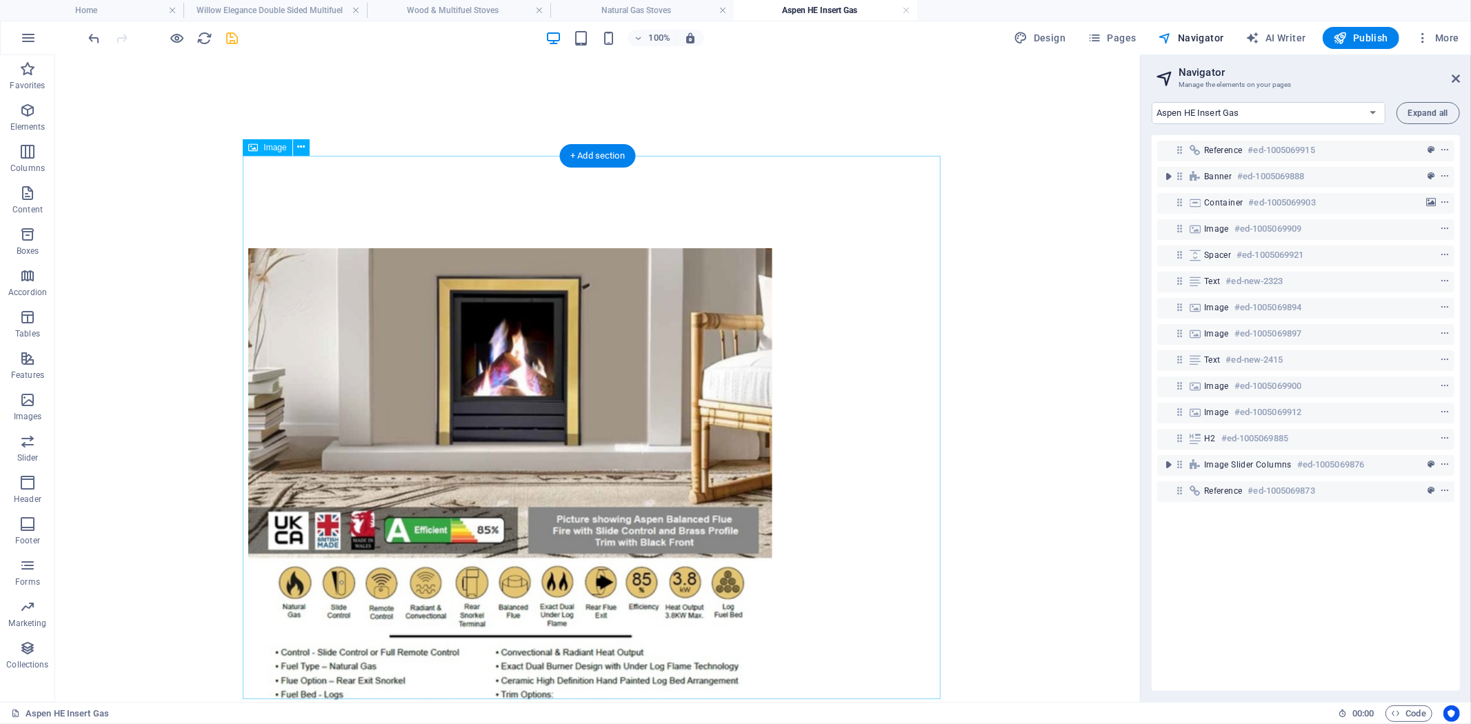
click at [636, 385] on figure at bounding box center [597, 520] width 698 height 545
select select "%"
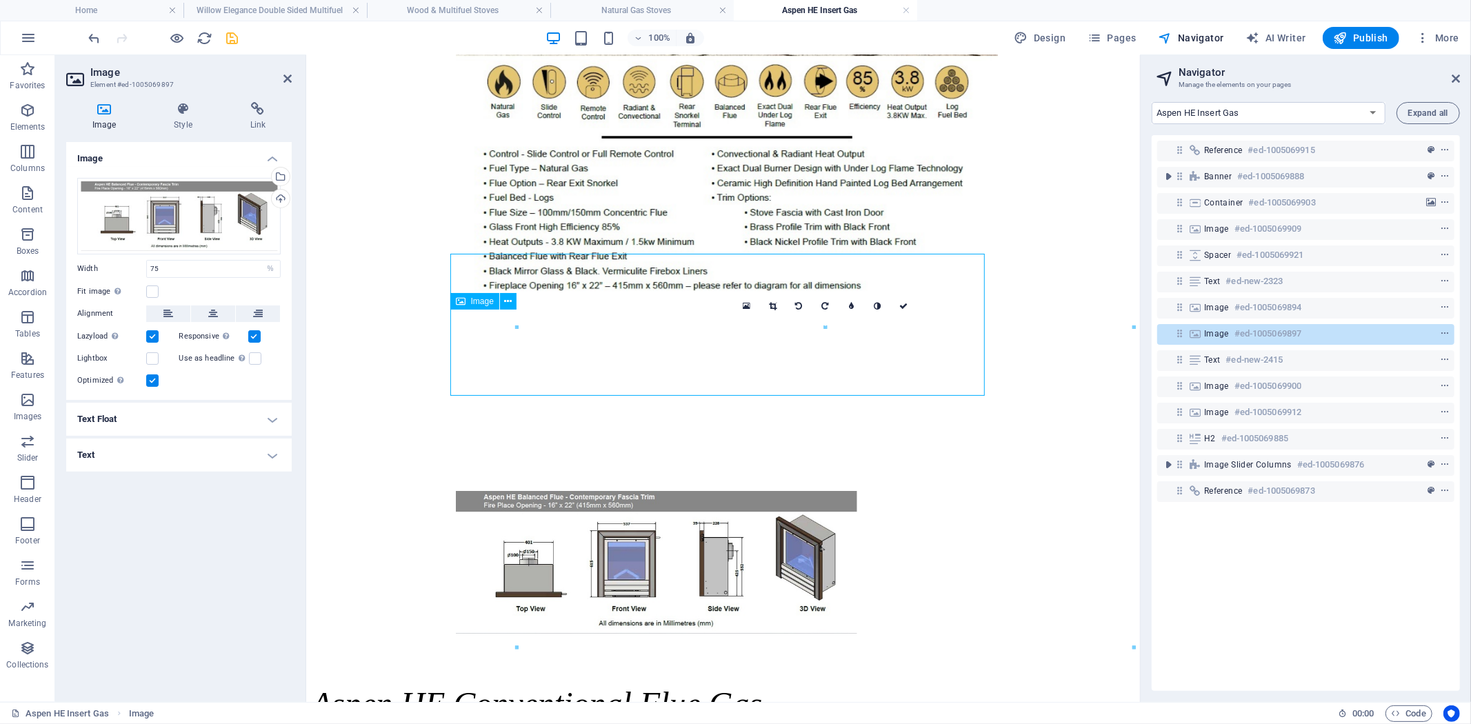
scroll to position [1689, 0]
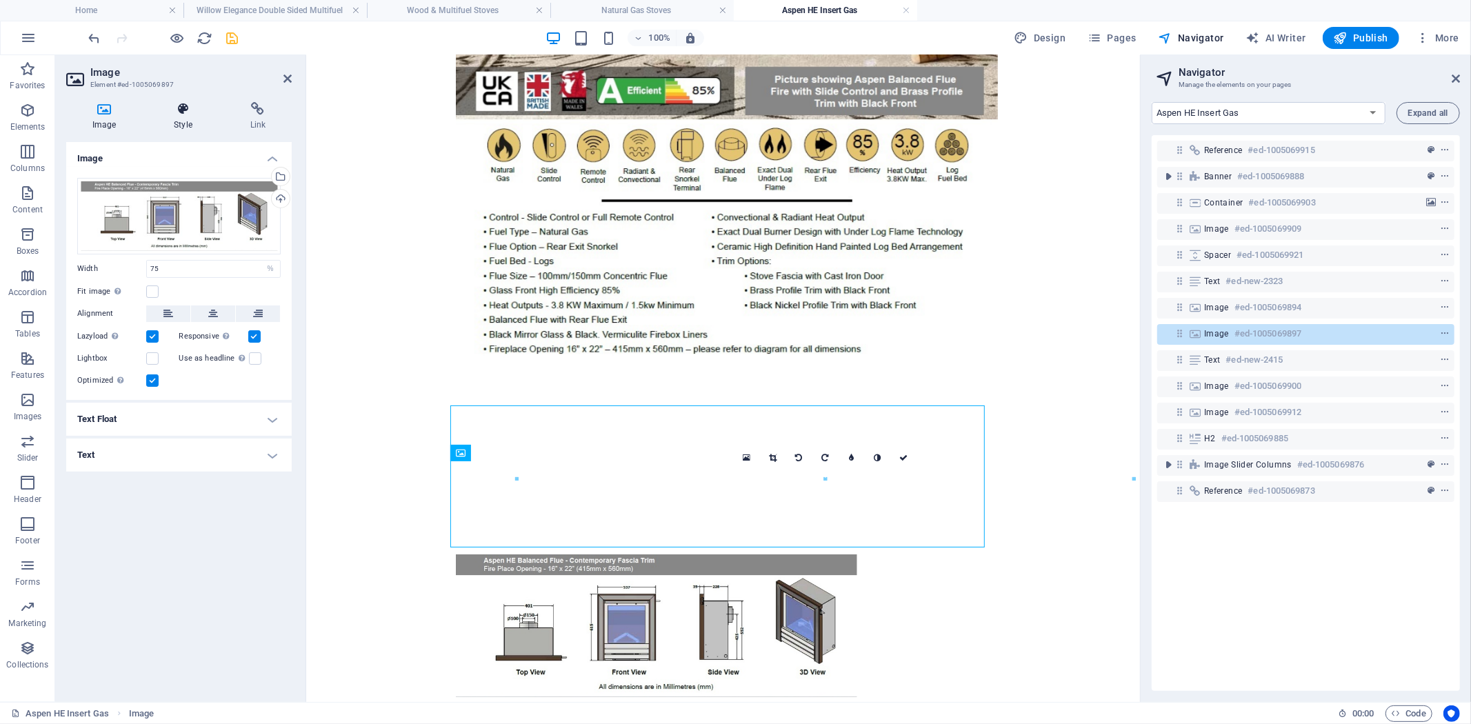
click at [182, 110] on icon at bounding box center [183, 109] width 70 height 14
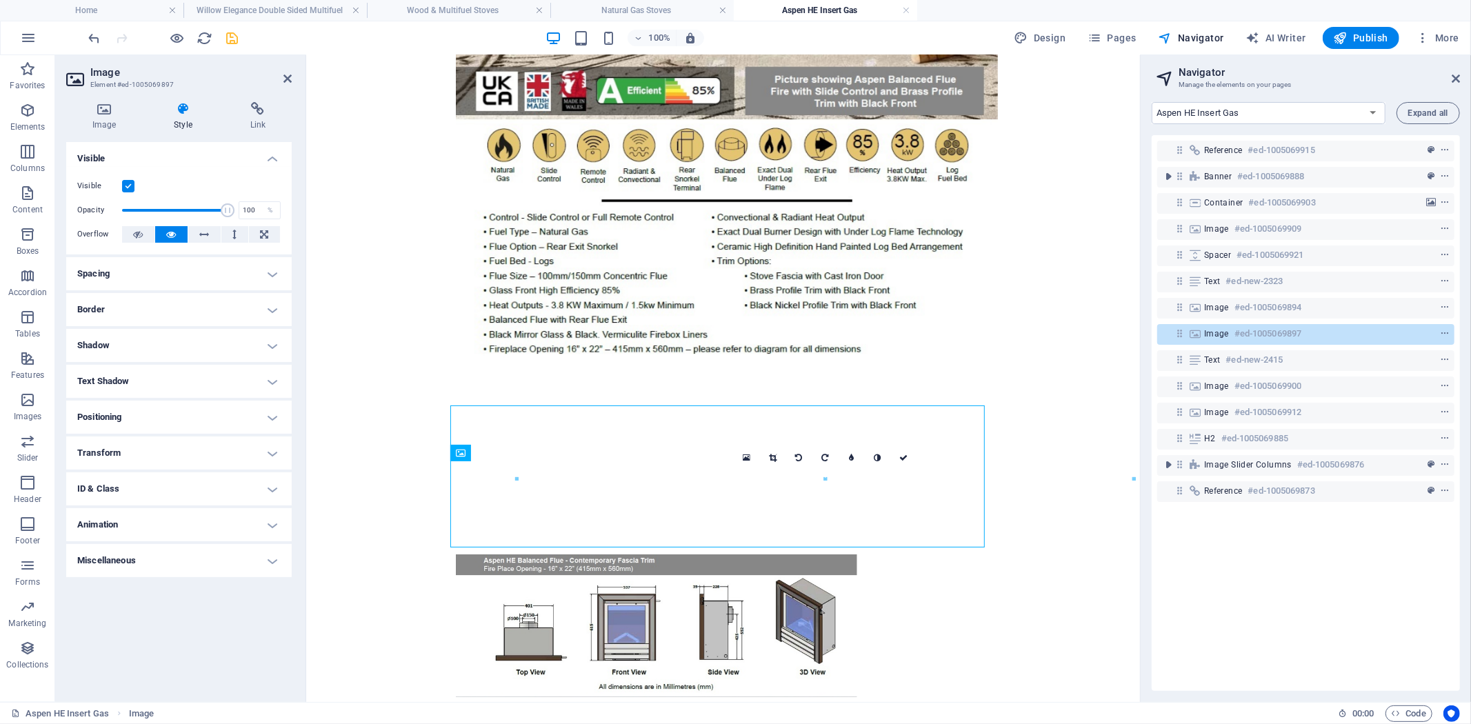
click at [270, 453] on h4 "Transform" at bounding box center [178, 452] width 225 height 33
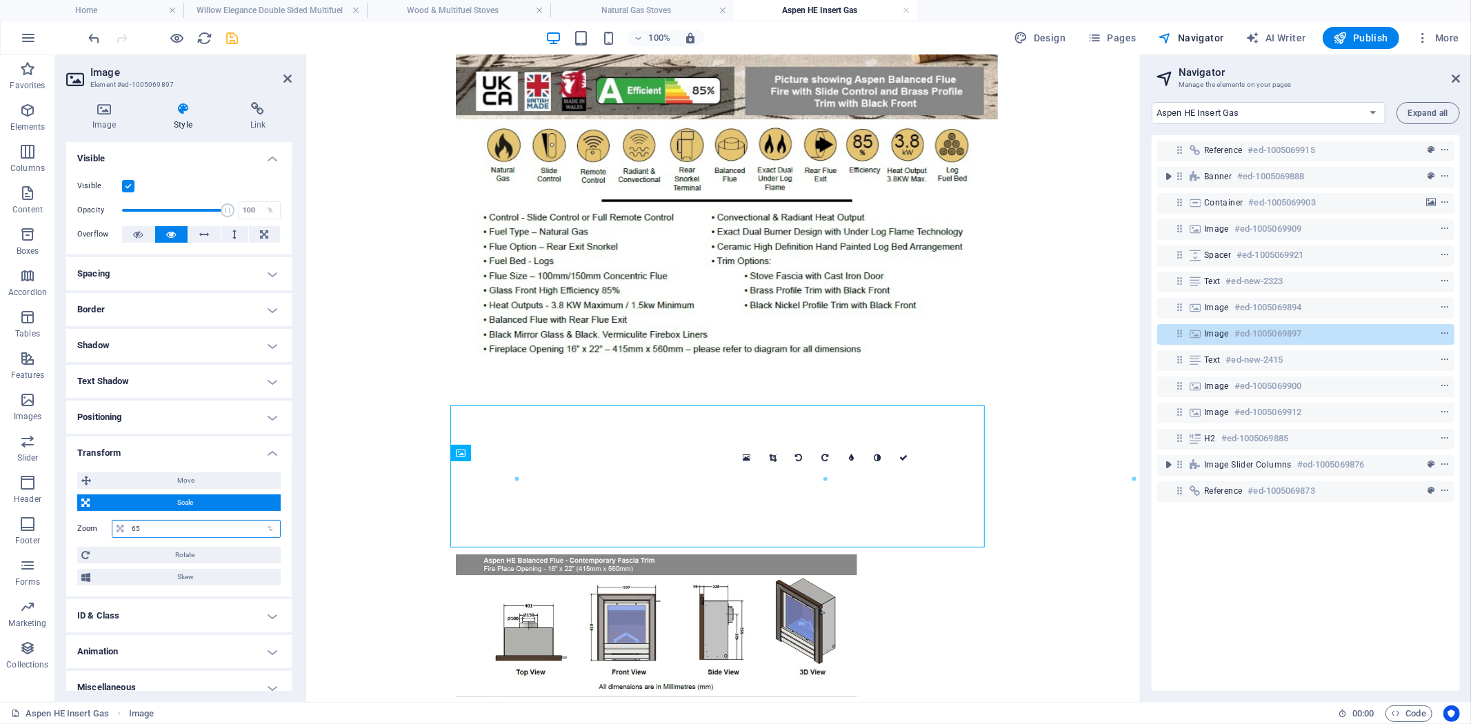
drag, startPoint x: 168, startPoint y: 525, endPoint x: 92, endPoint y: 525, distance: 75.9
click at [92, 525] on div "Zoom 65 %" at bounding box center [178, 529] width 203 height 18
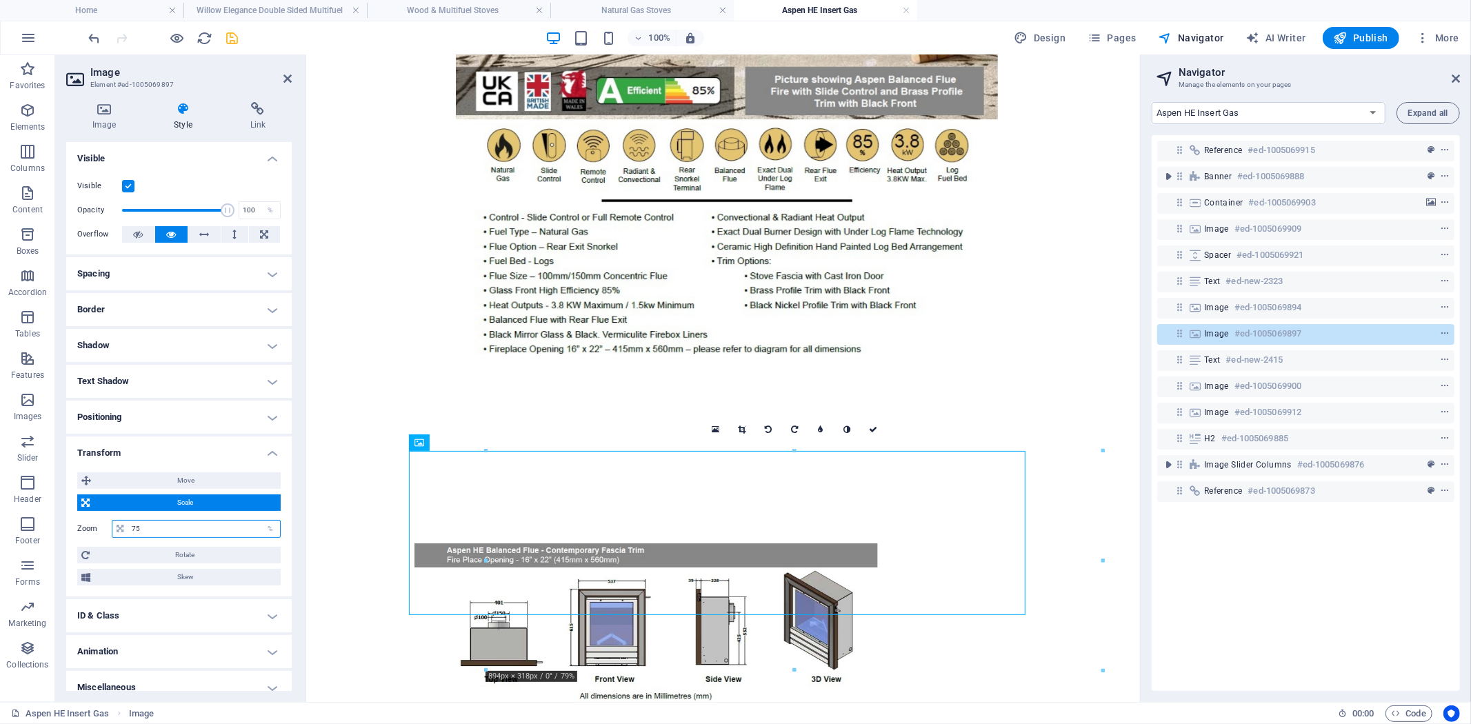
click at [100, 528] on div "Zoom 75 %" at bounding box center [178, 529] width 203 height 18
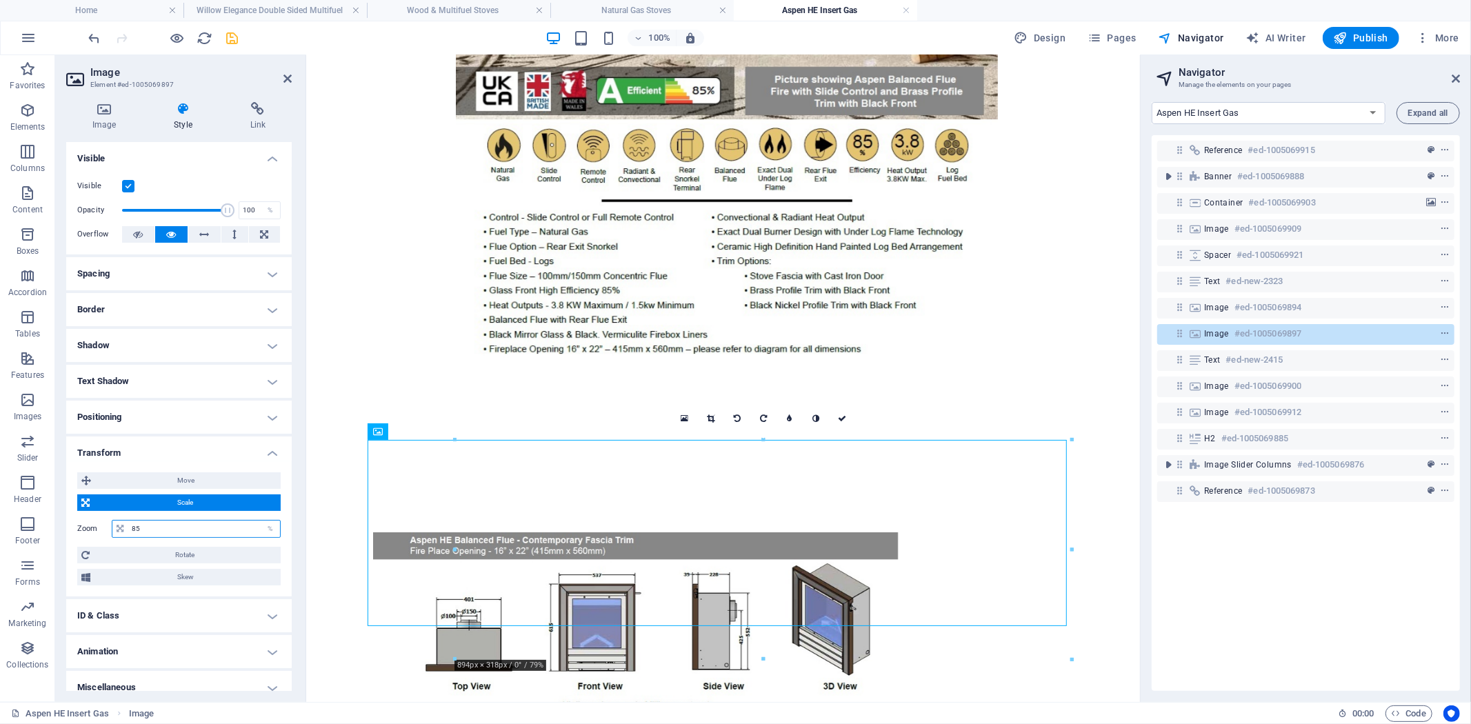
drag, startPoint x: 153, startPoint y: 527, endPoint x: 103, endPoint y: 535, distance: 50.3
click at [106, 532] on div "Zoom 85 %" at bounding box center [178, 529] width 203 height 18
type input "95"
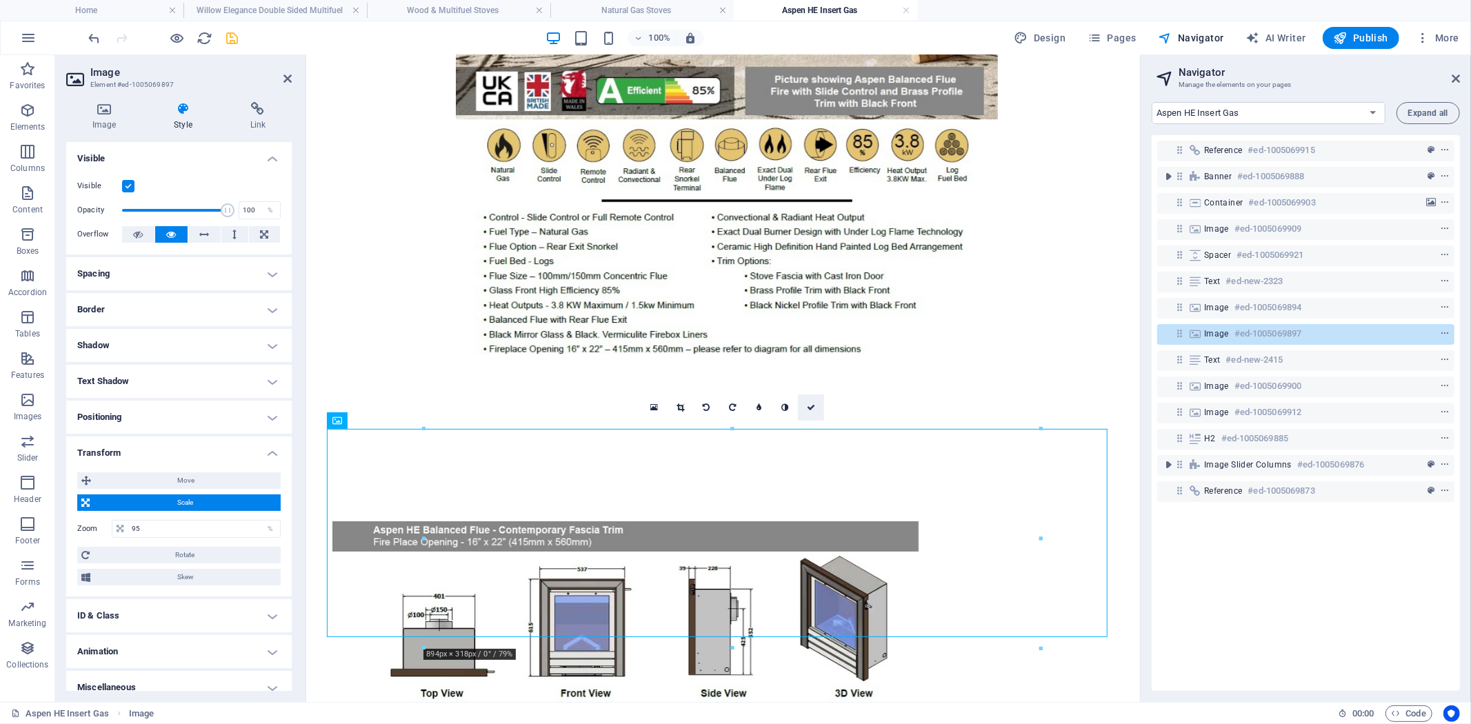
click at [808, 408] on icon at bounding box center [811, 407] width 8 height 8
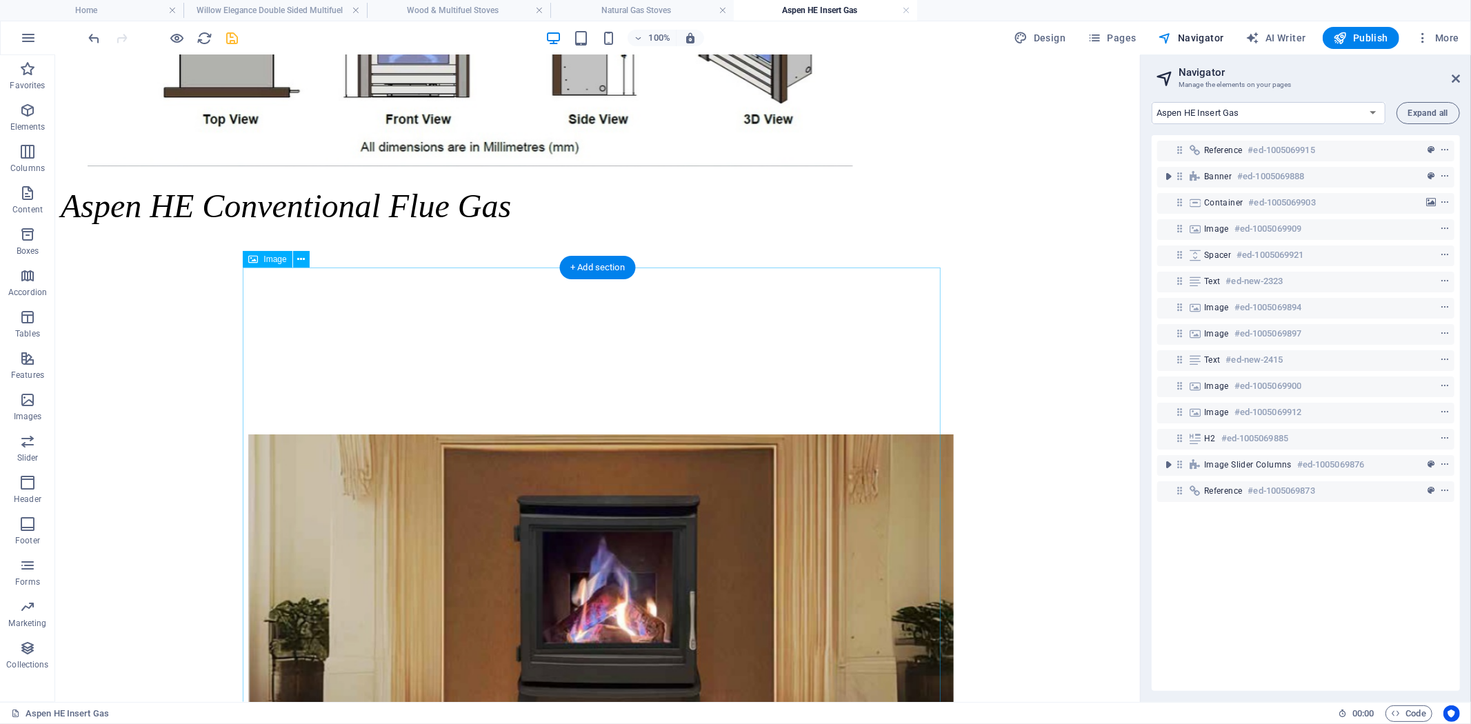
scroll to position [2384, 0]
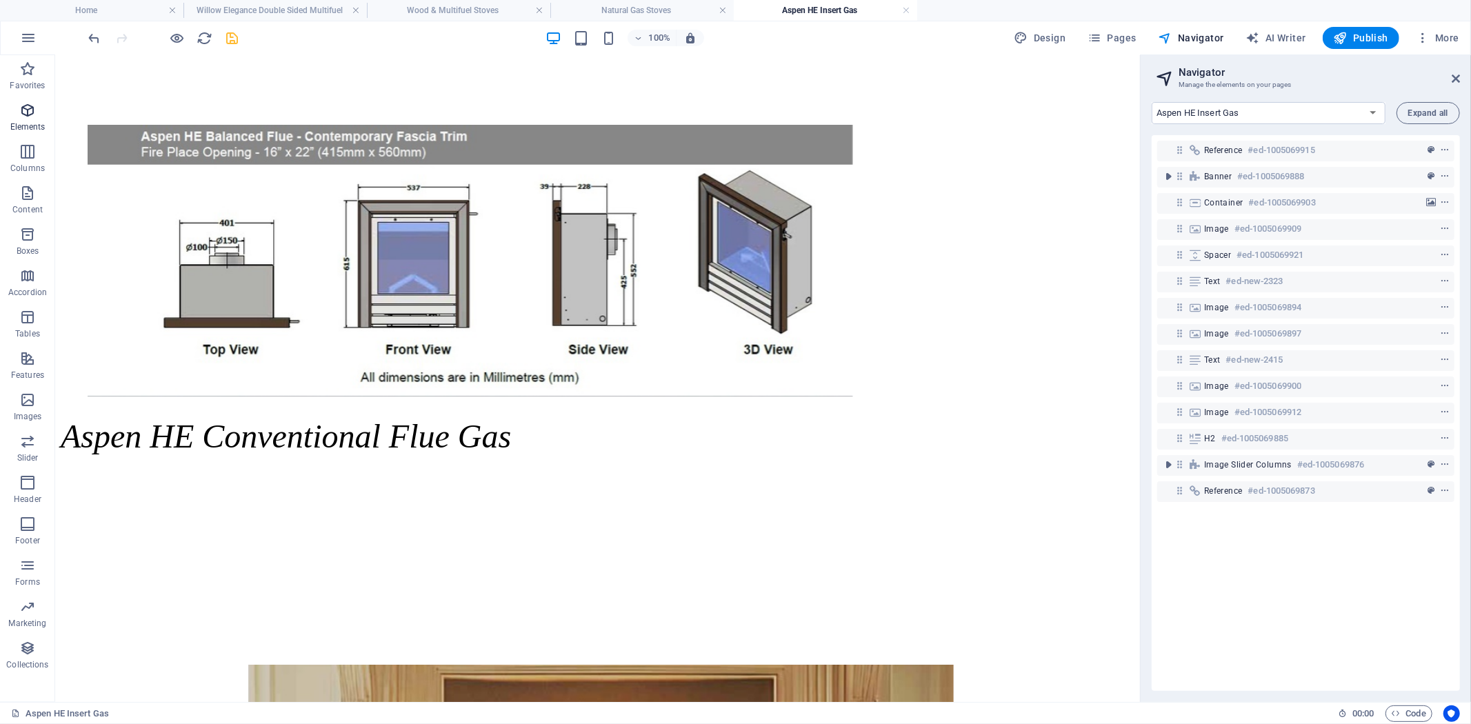
click at [6, 112] on span "Elements" at bounding box center [27, 118] width 55 height 33
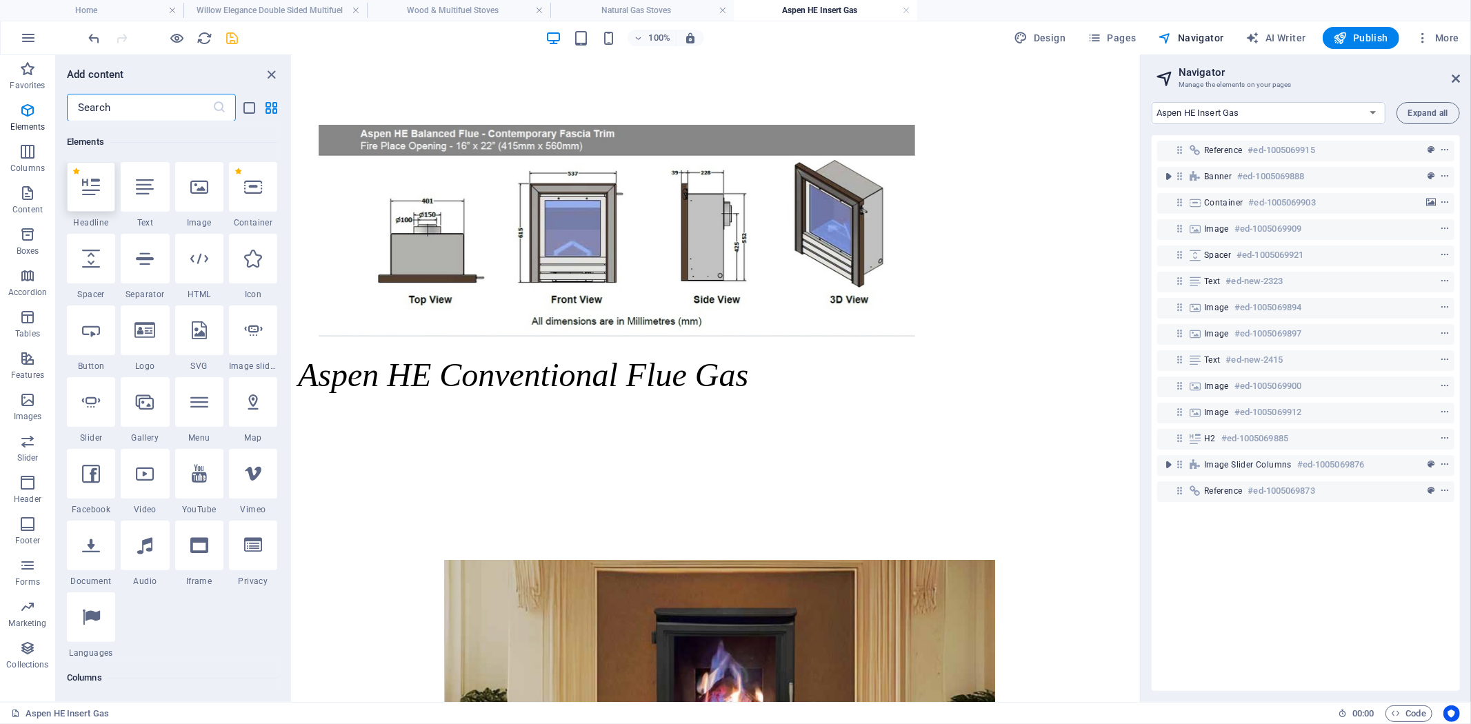
scroll to position [147, 0]
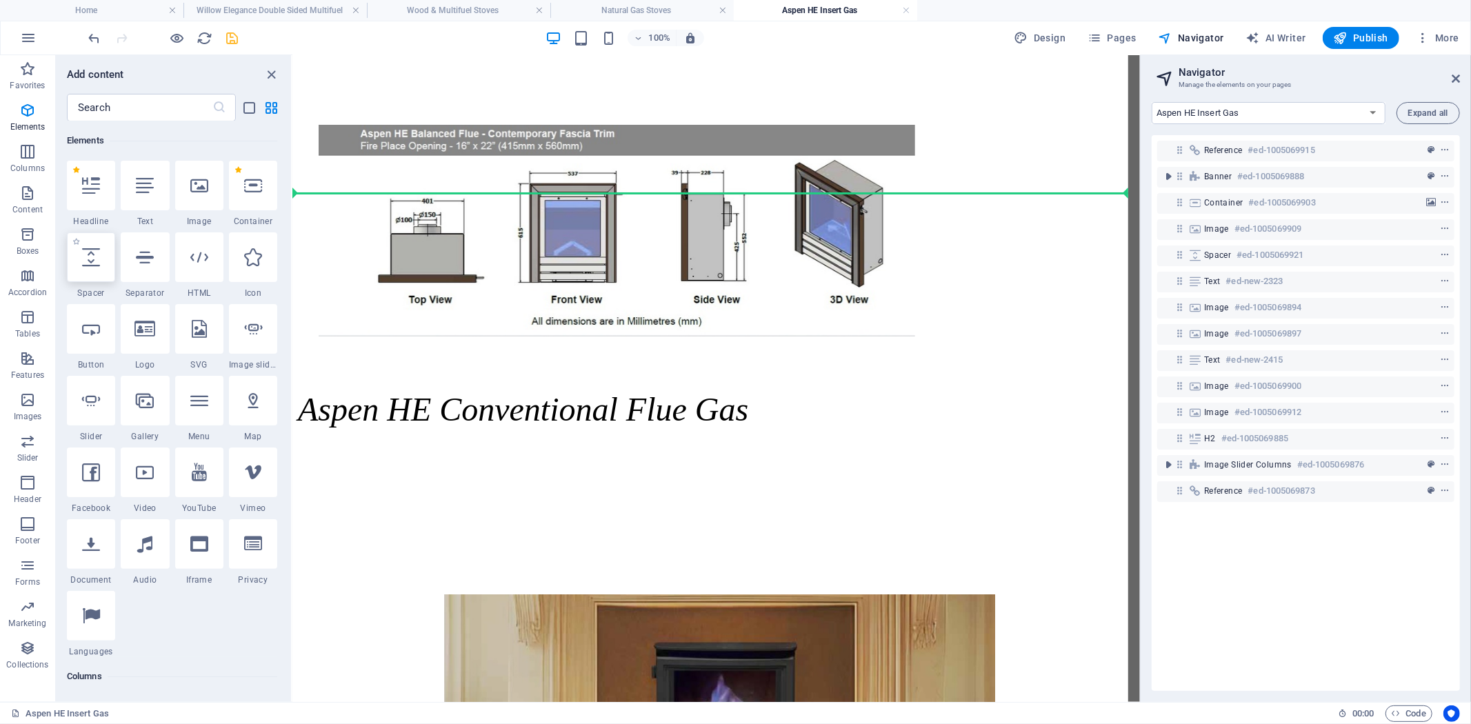
select select "px"
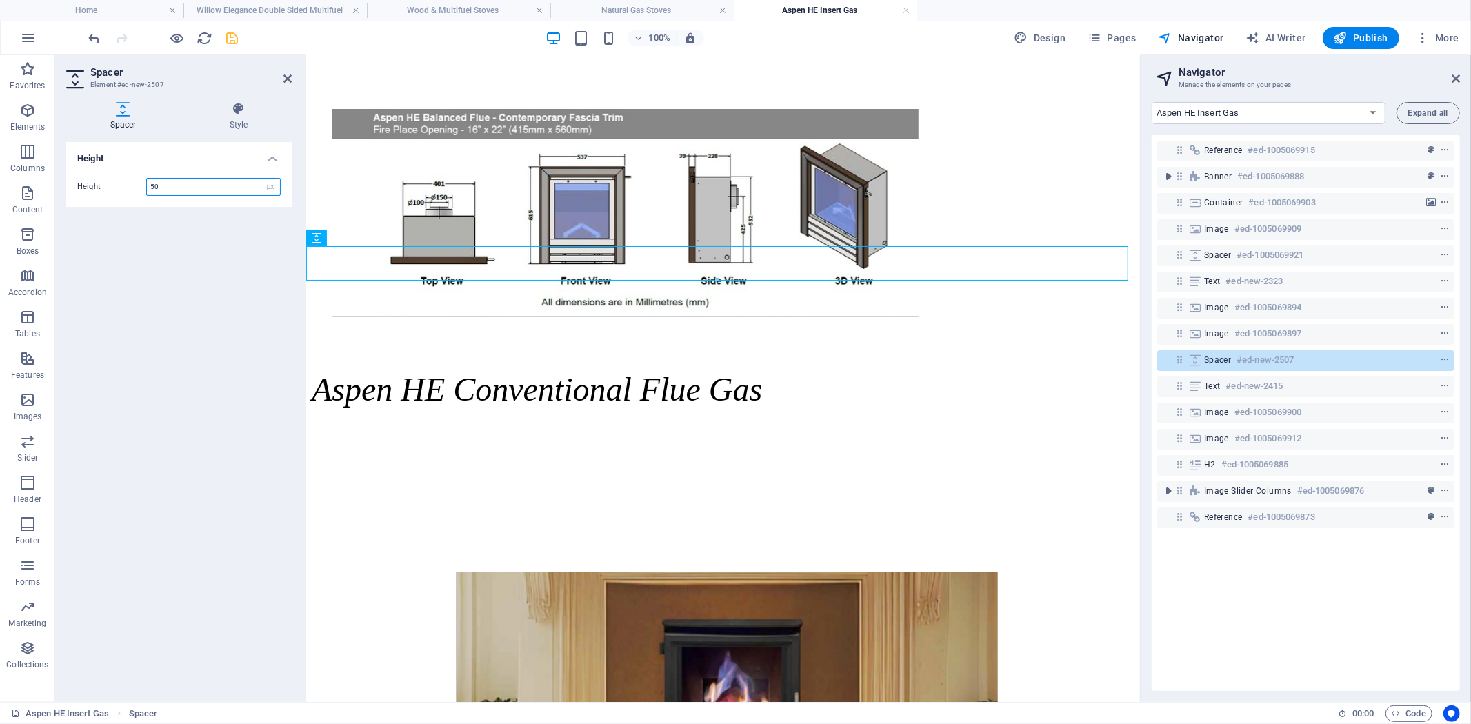
scroll to position [2085, 0]
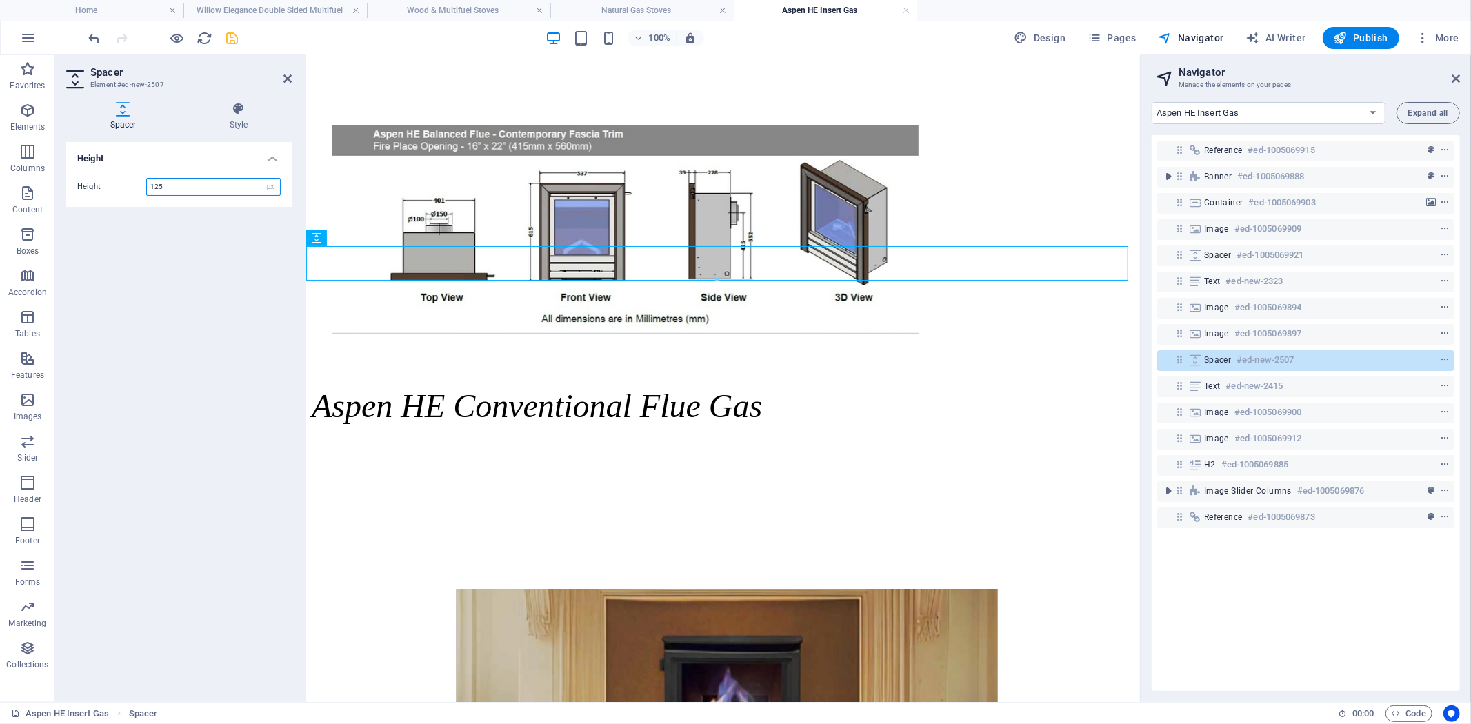
type input "125"
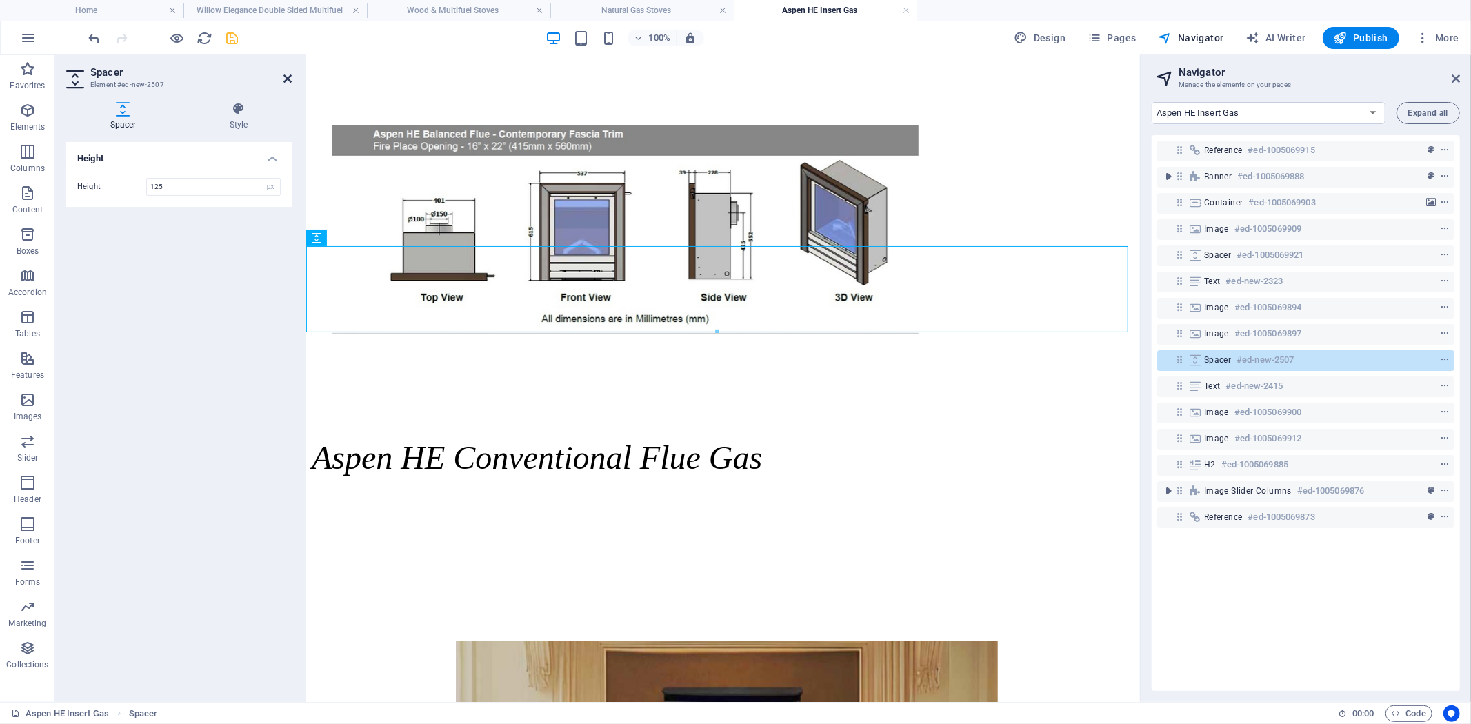
drag, startPoint x: 287, startPoint y: 80, endPoint x: 242, endPoint y: 31, distance: 66.4
click at [287, 80] on icon at bounding box center [287, 78] width 8 height 11
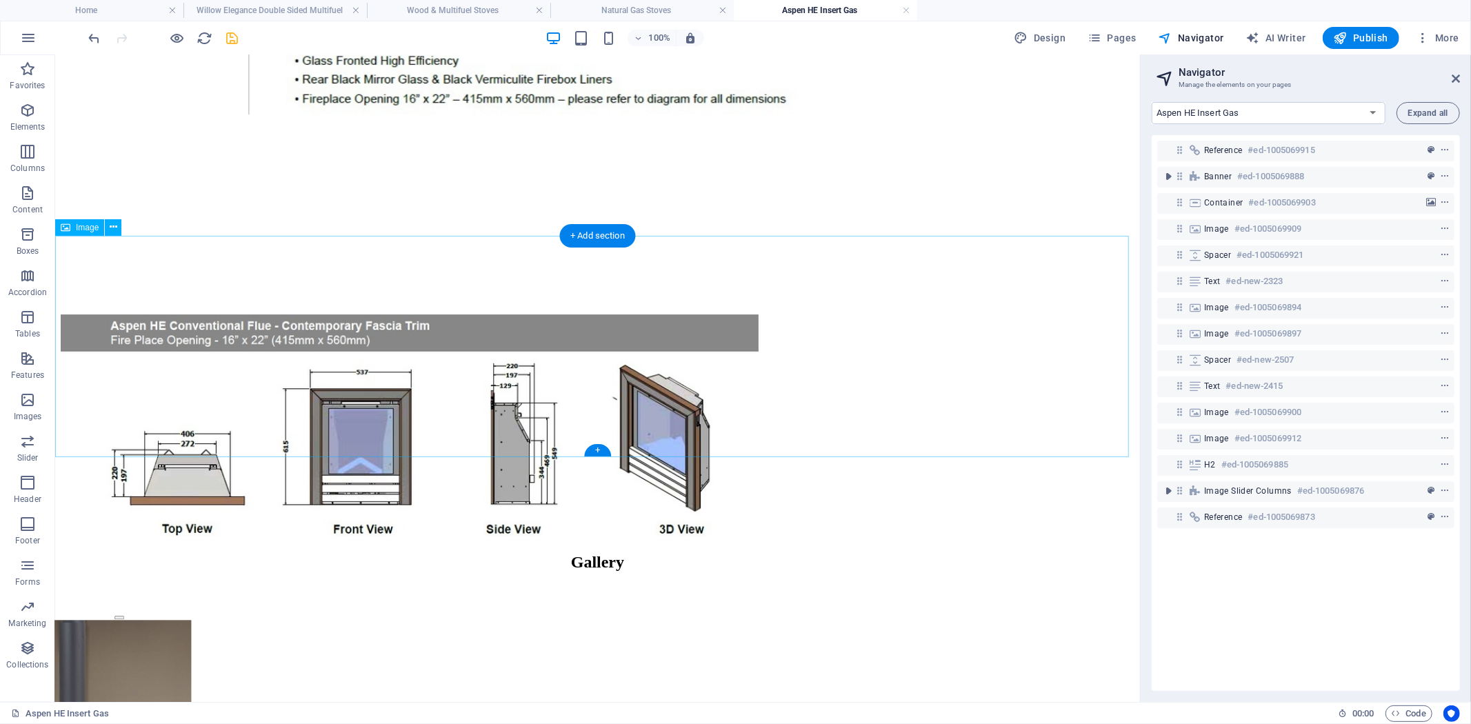
scroll to position [3838, 0]
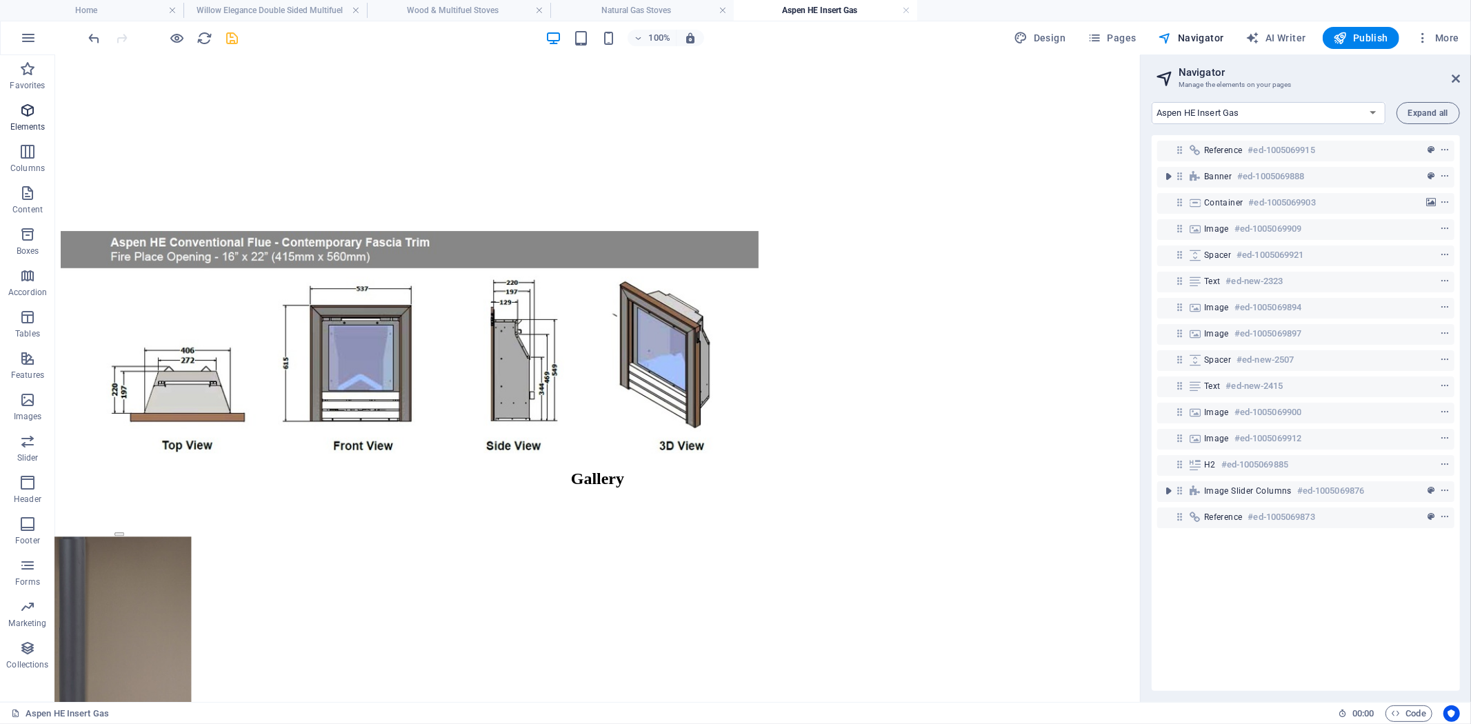
click at [26, 117] on icon "button" at bounding box center [27, 110] width 17 height 17
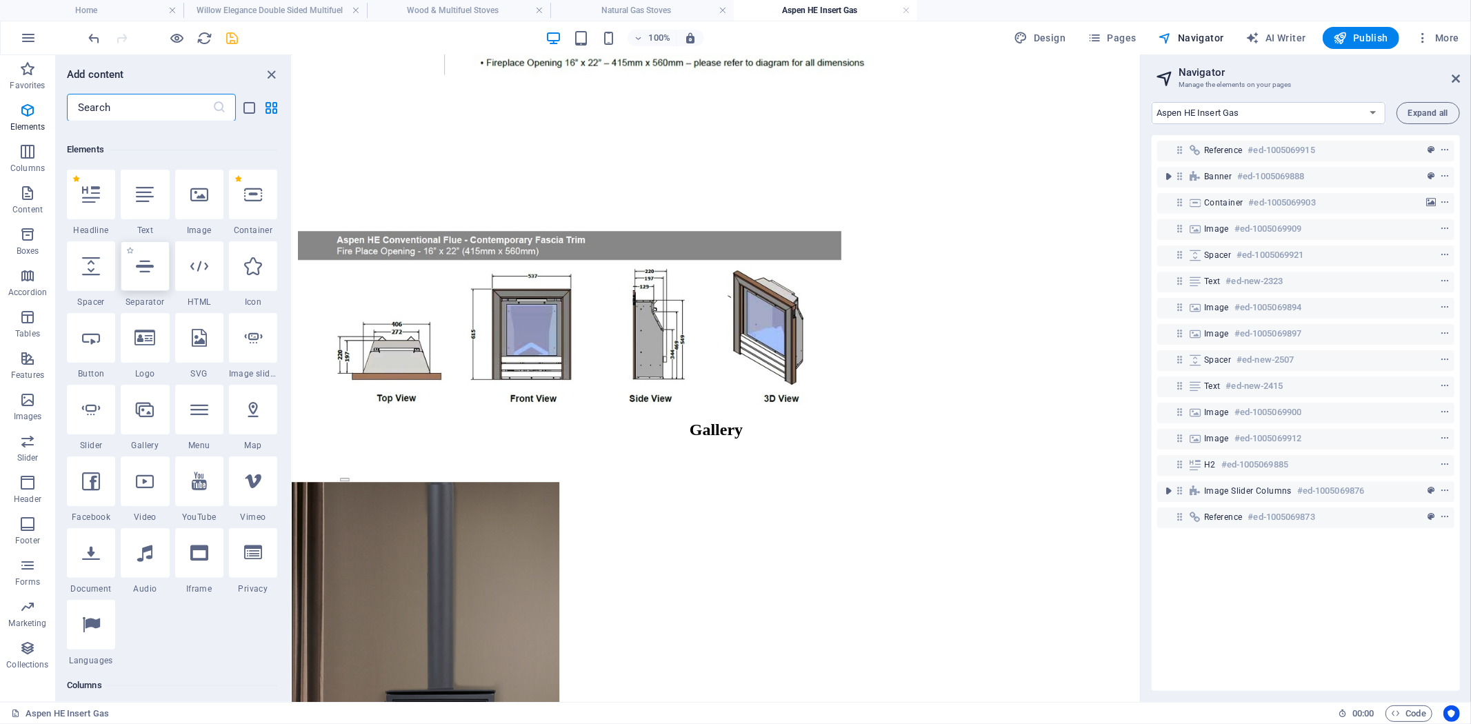
scroll to position [147, 0]
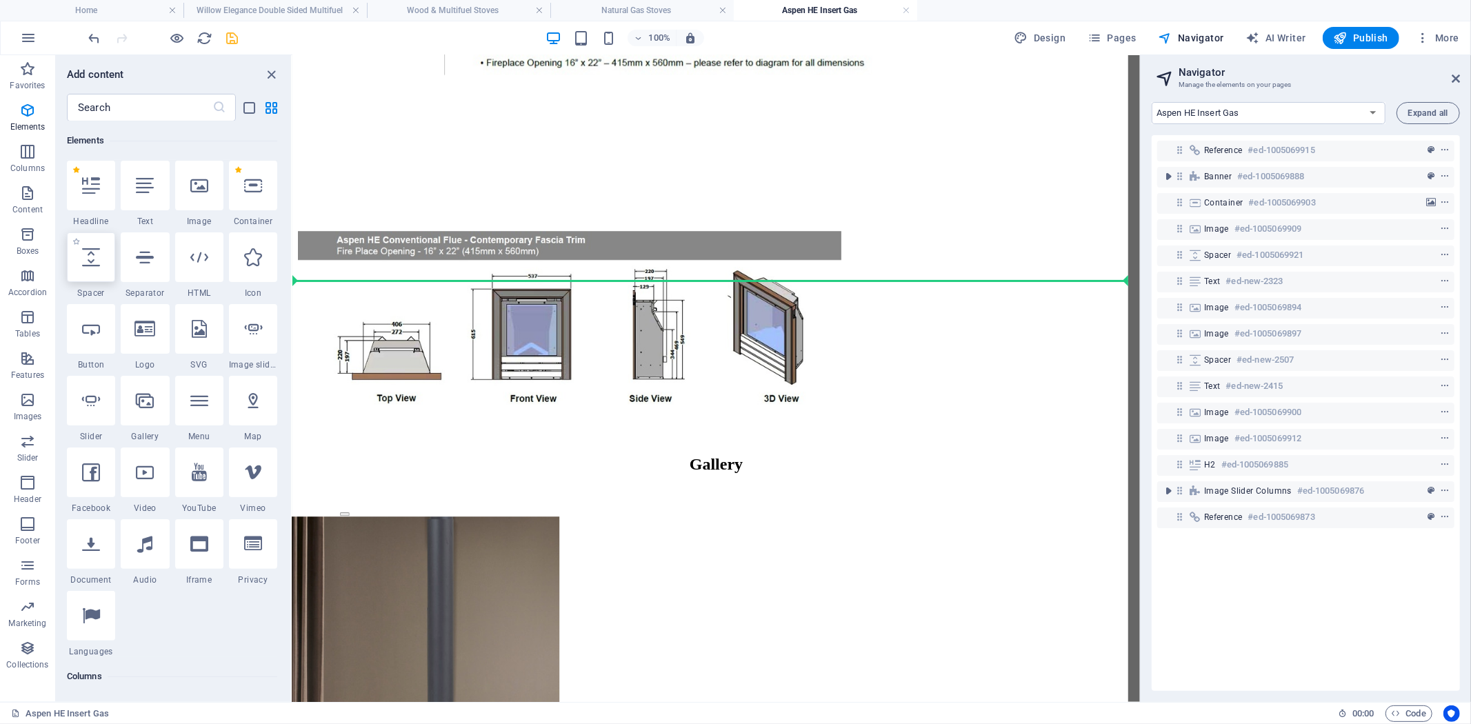
select select "px"
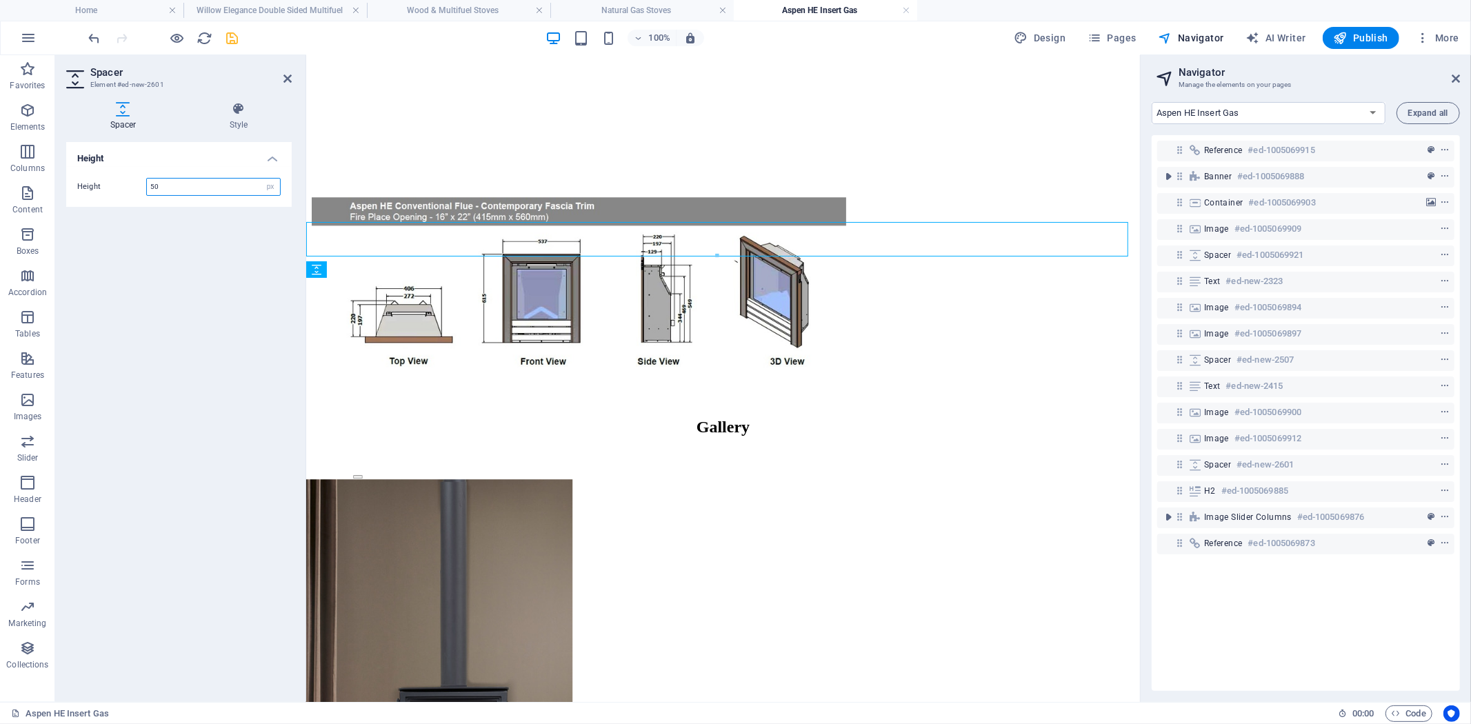
scroll to position [3213, 0]
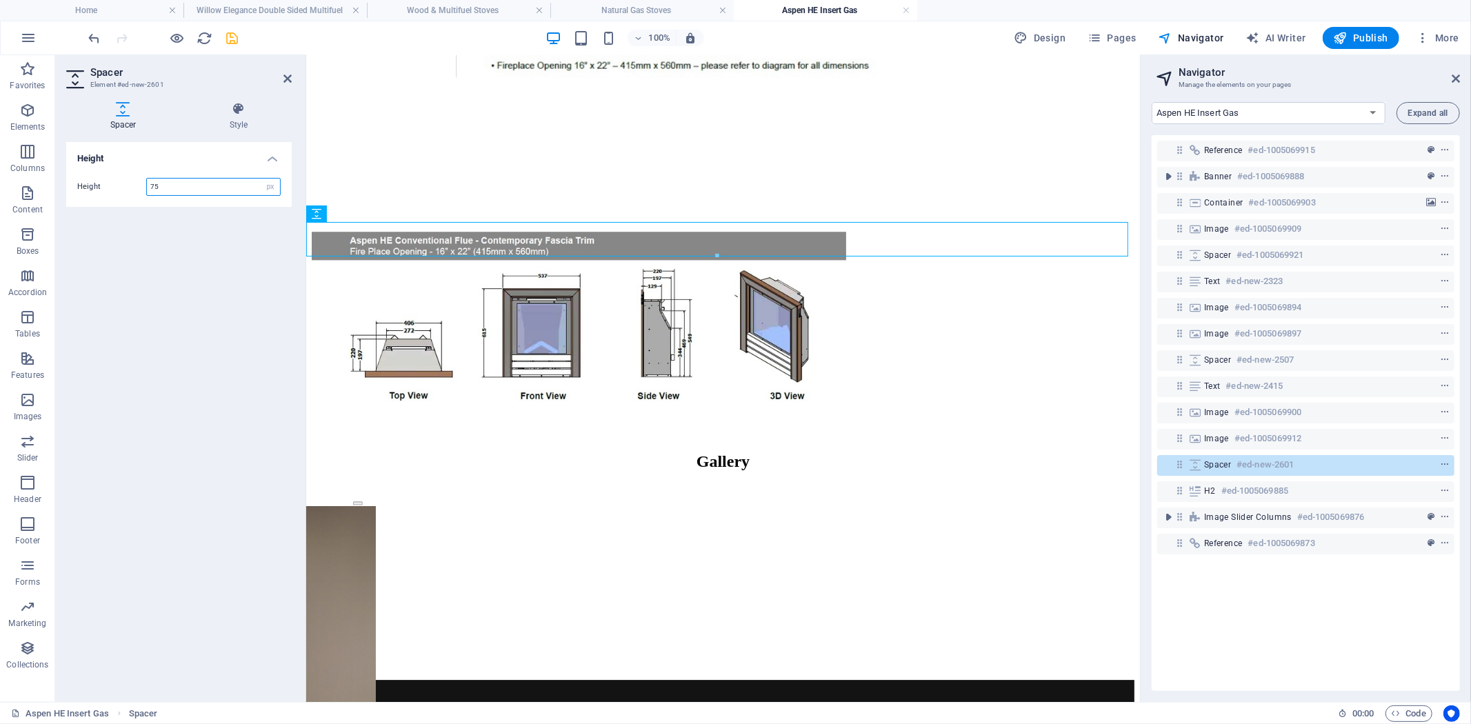
type input "75"
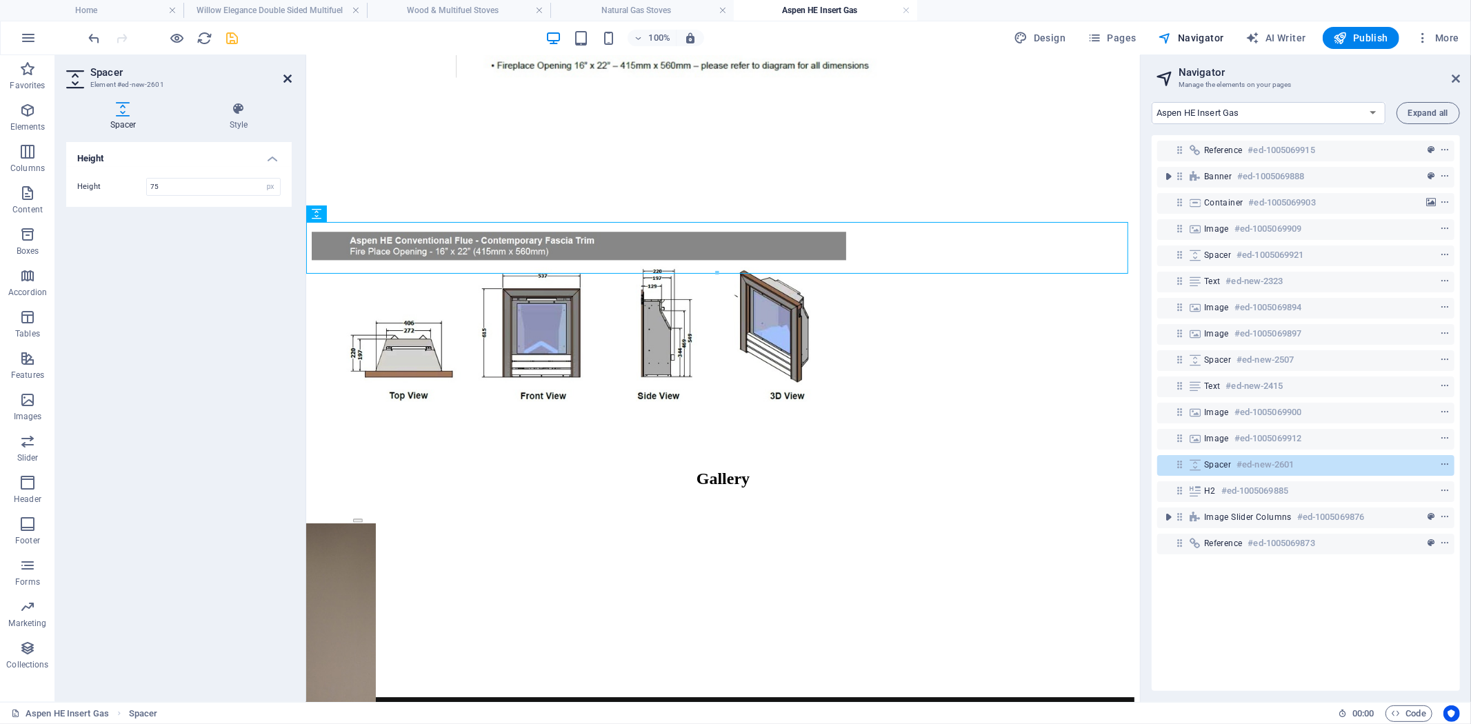
click at [284, 80] on icon at bounding box center [287, 78] width 8 height 11
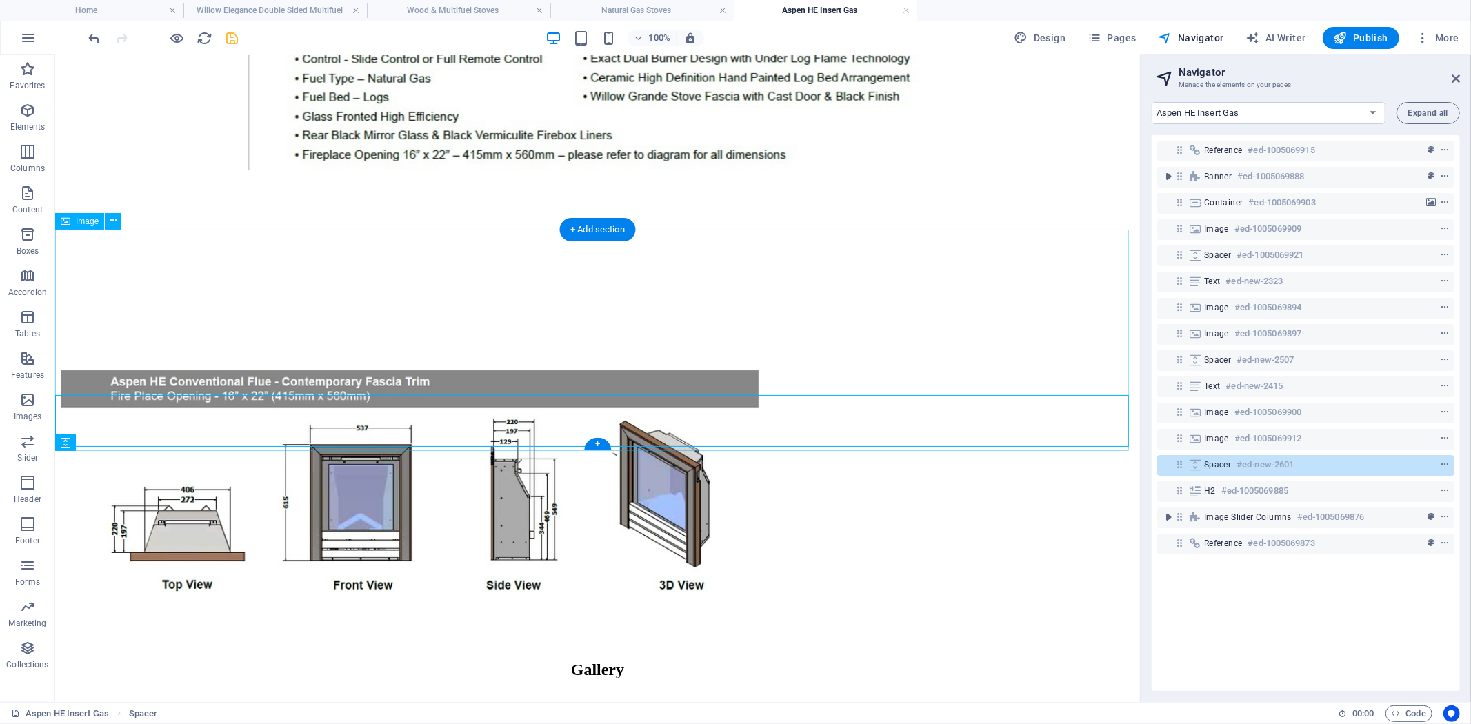
scroll to position [3686, 0]
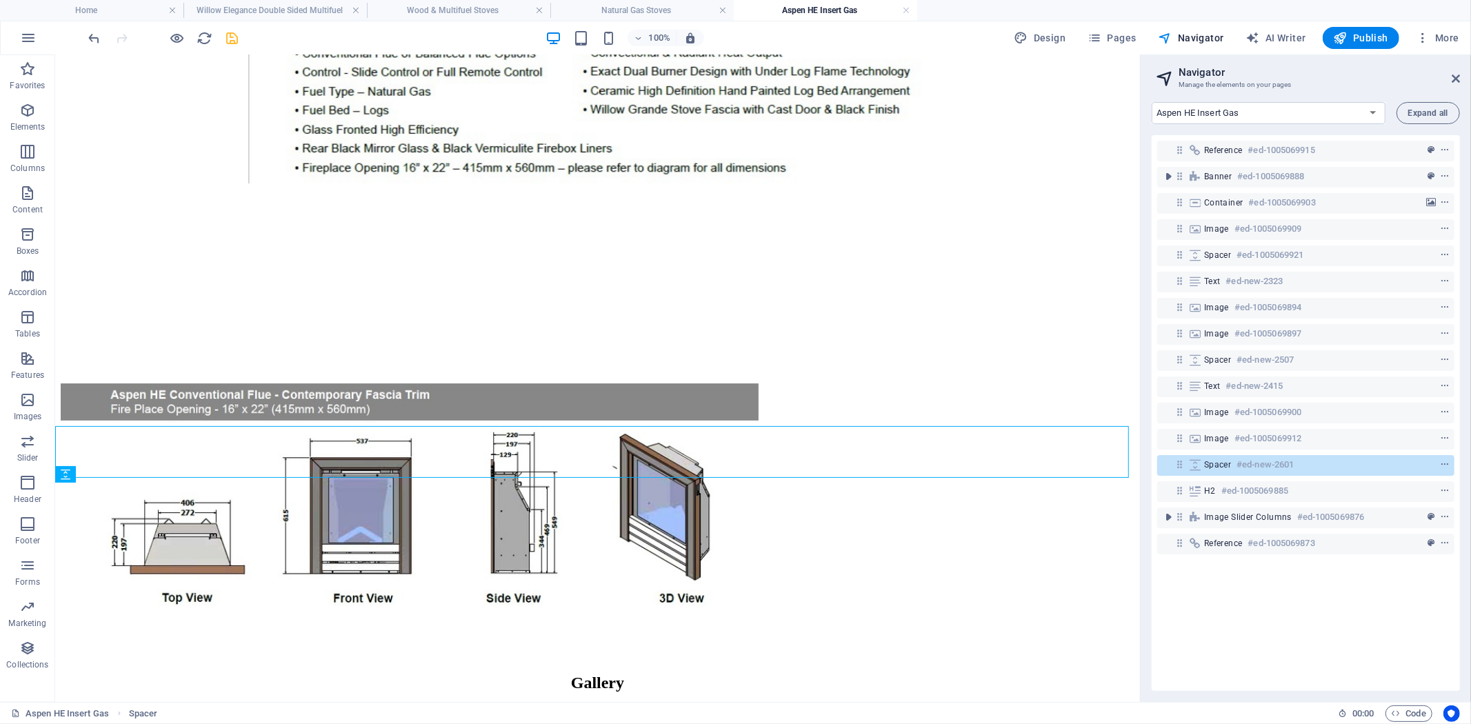
click at [236, 39] on icon "save" at bounding box center [233, 38] width 16 height 16
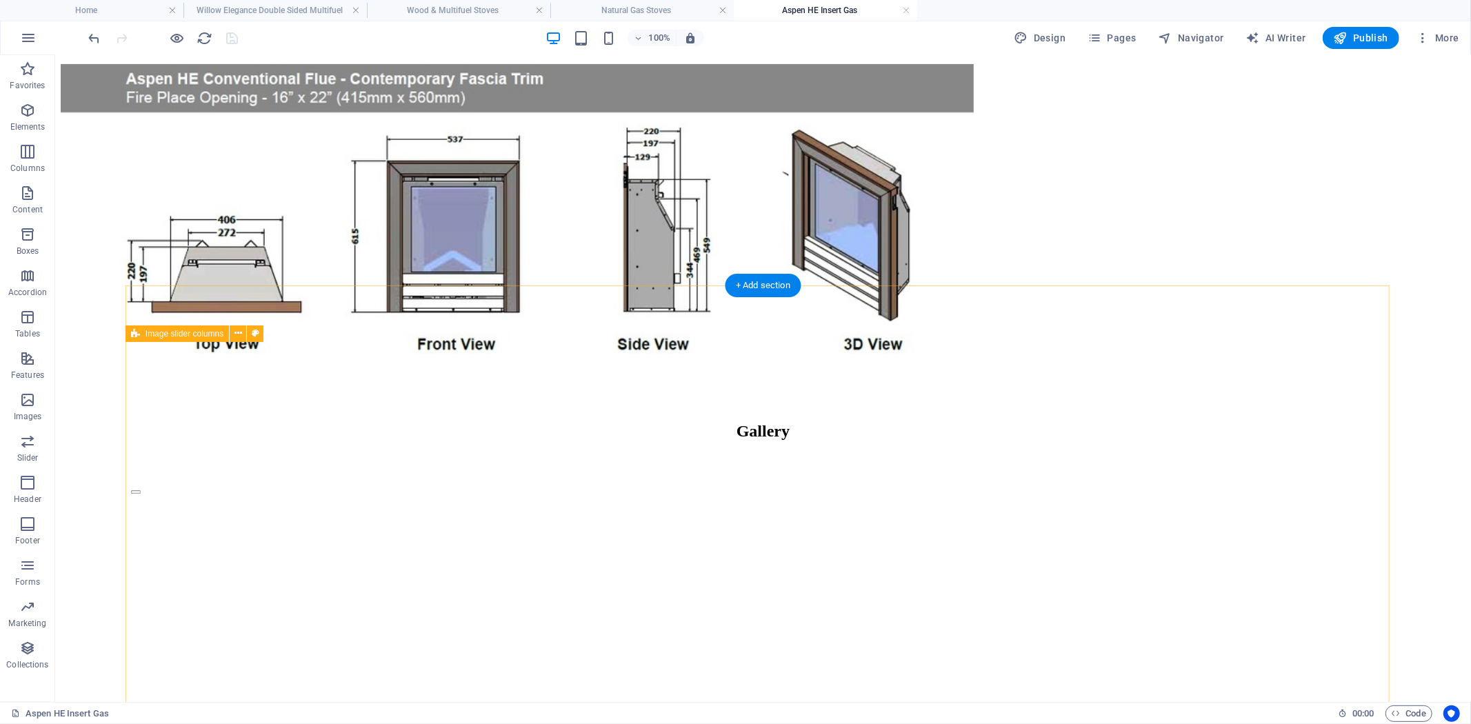
scroll to position [4806, 0]
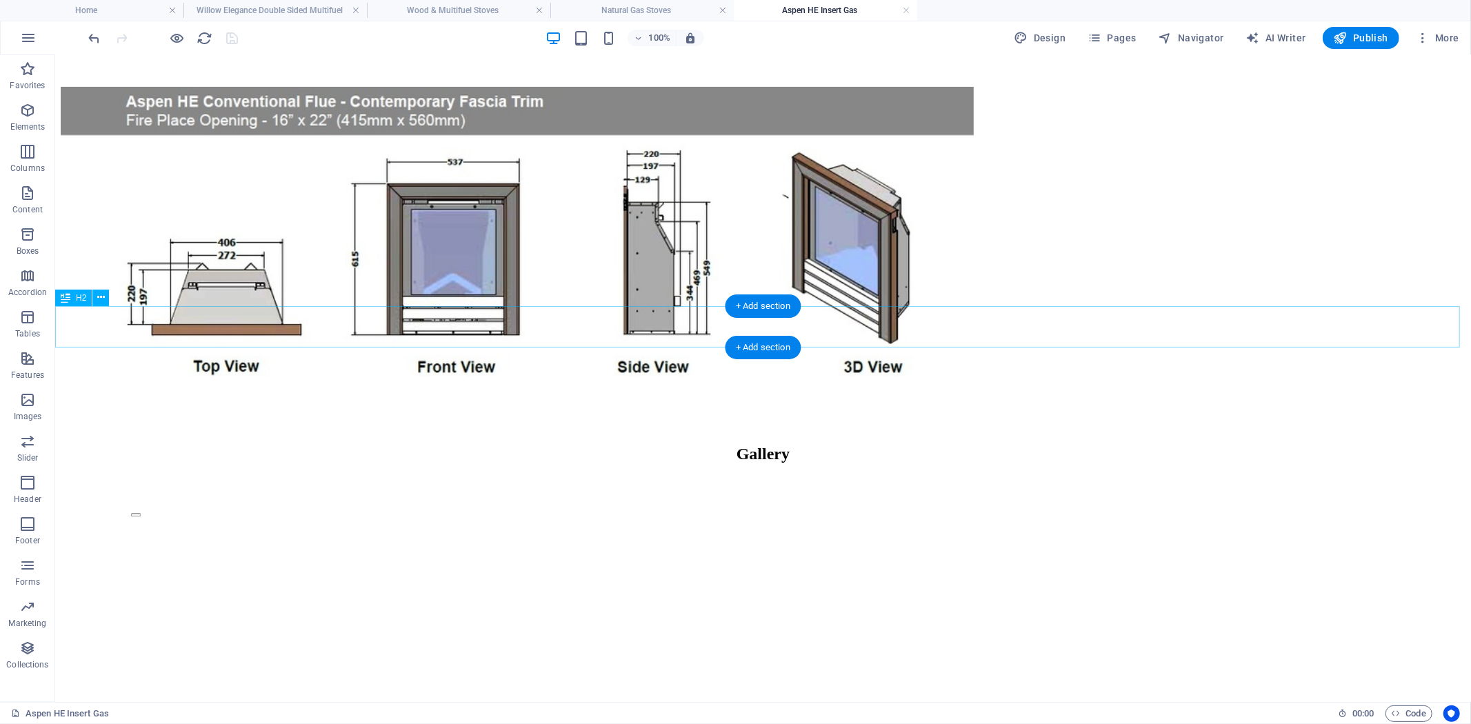
click at [825, 444] on div "Gallery" at bounding box center [762, 453] width 1405 height 19
click at [845, 444] on div "Gallery" at bounding box center [762, 453] width 1405 height 19
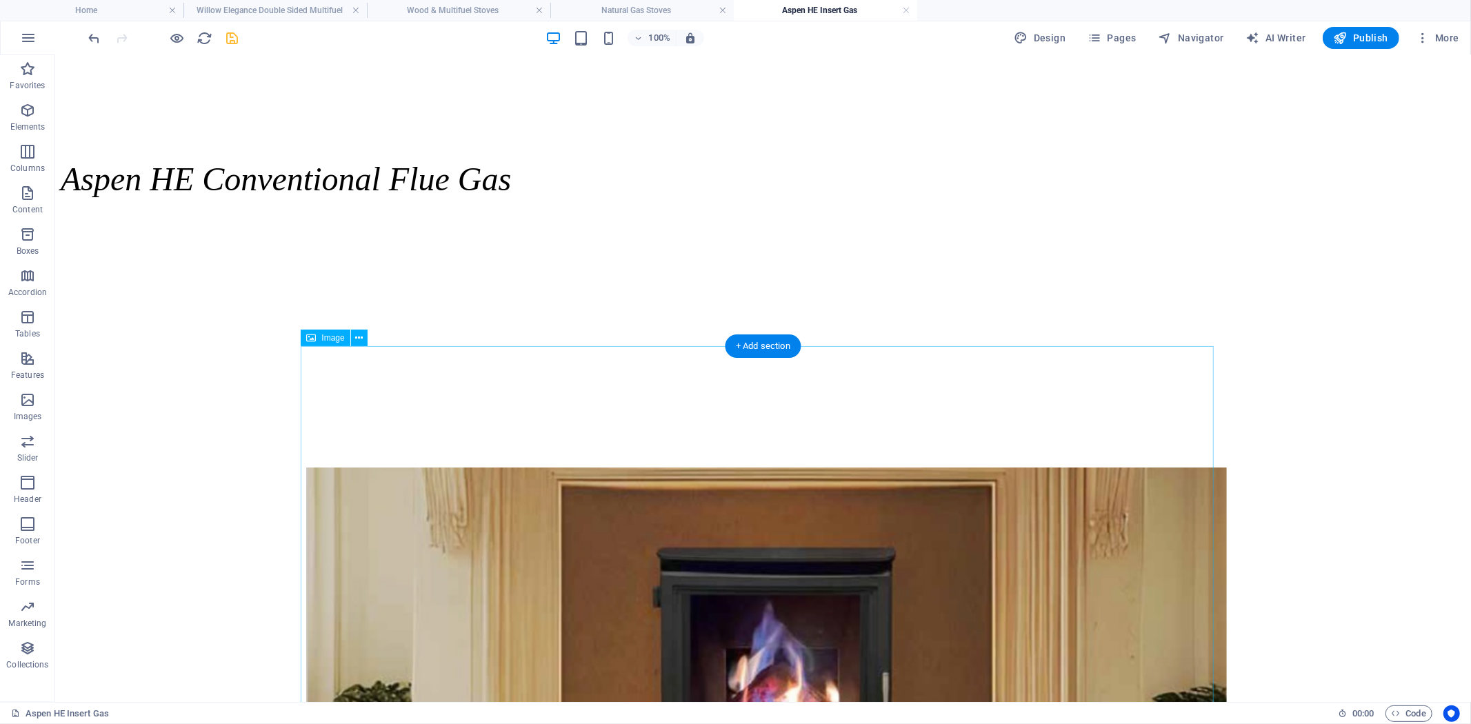
scroll to position [3064, 0]
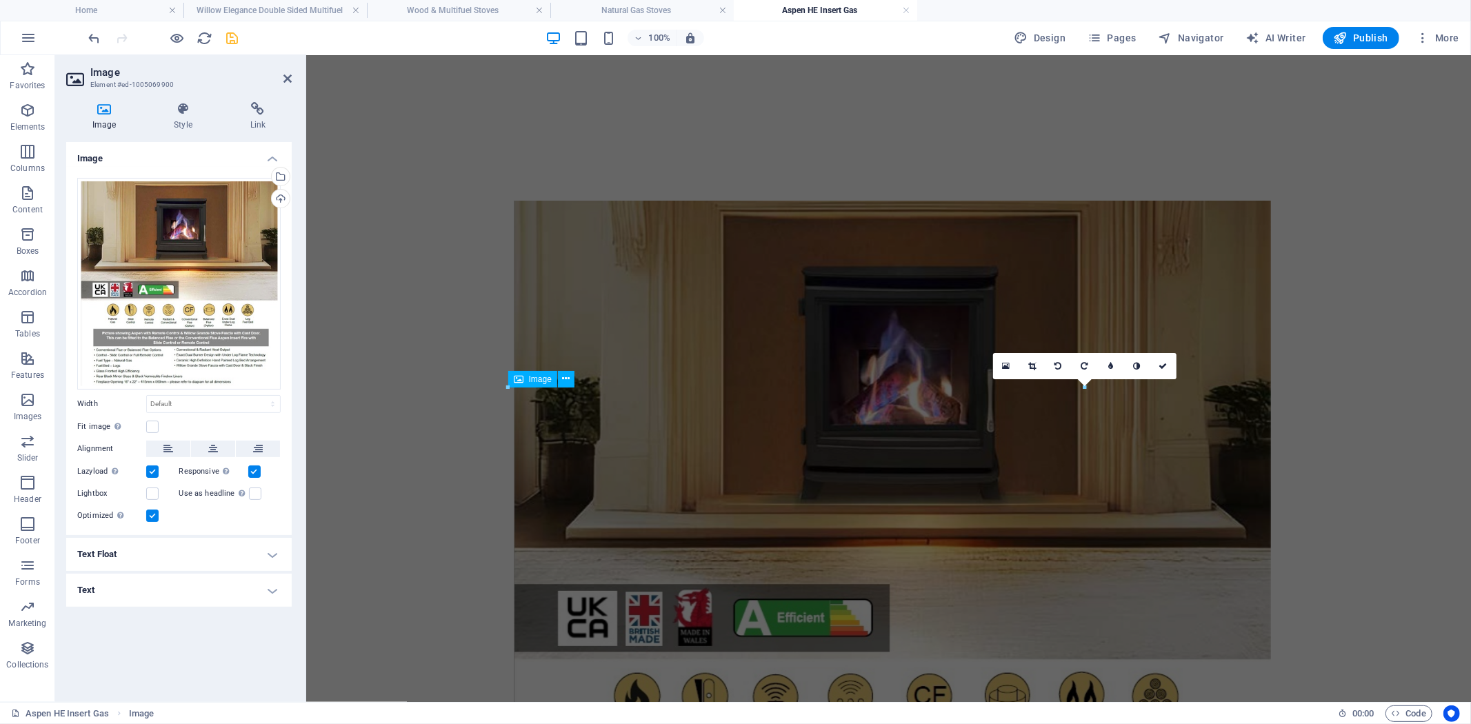
scroll to position [2766, 0]
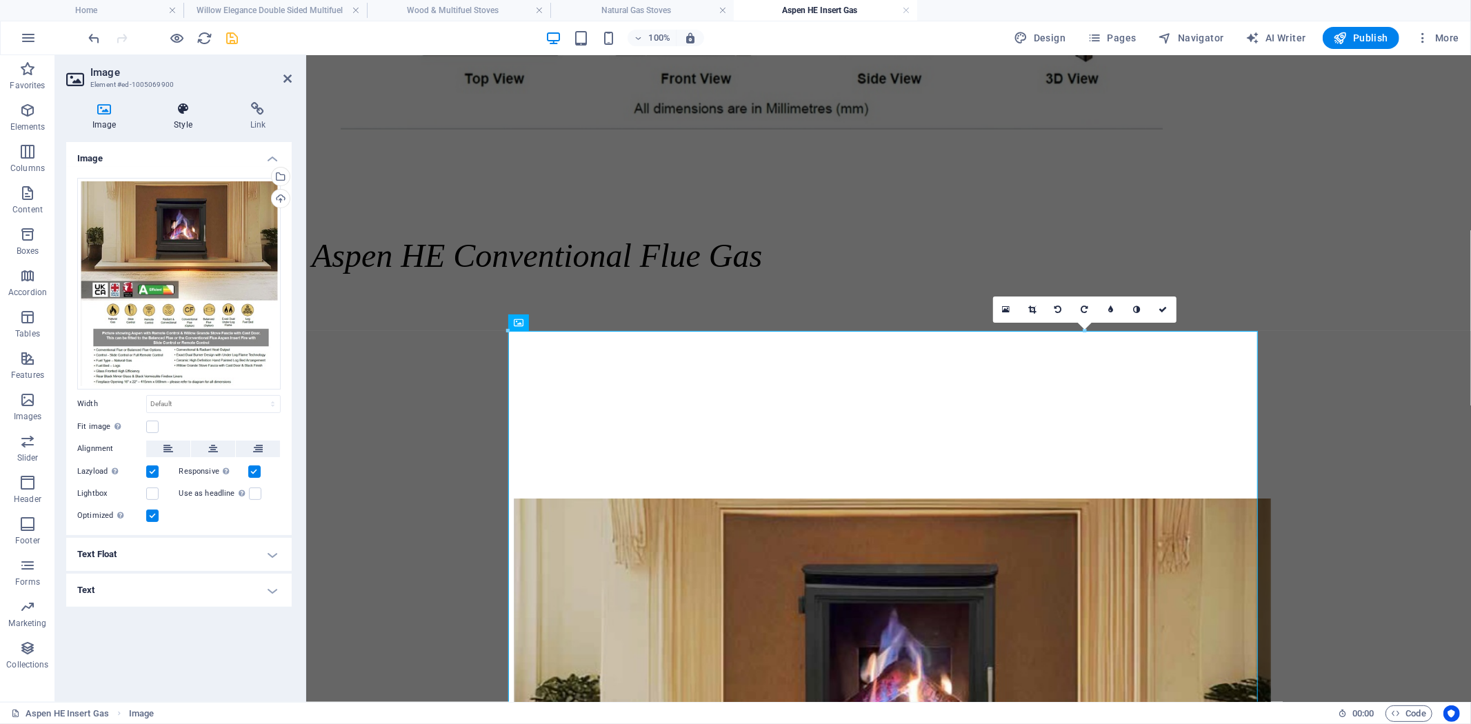
click at [183, 110] on icon at bounding box center [183, 109] width 70 height 14
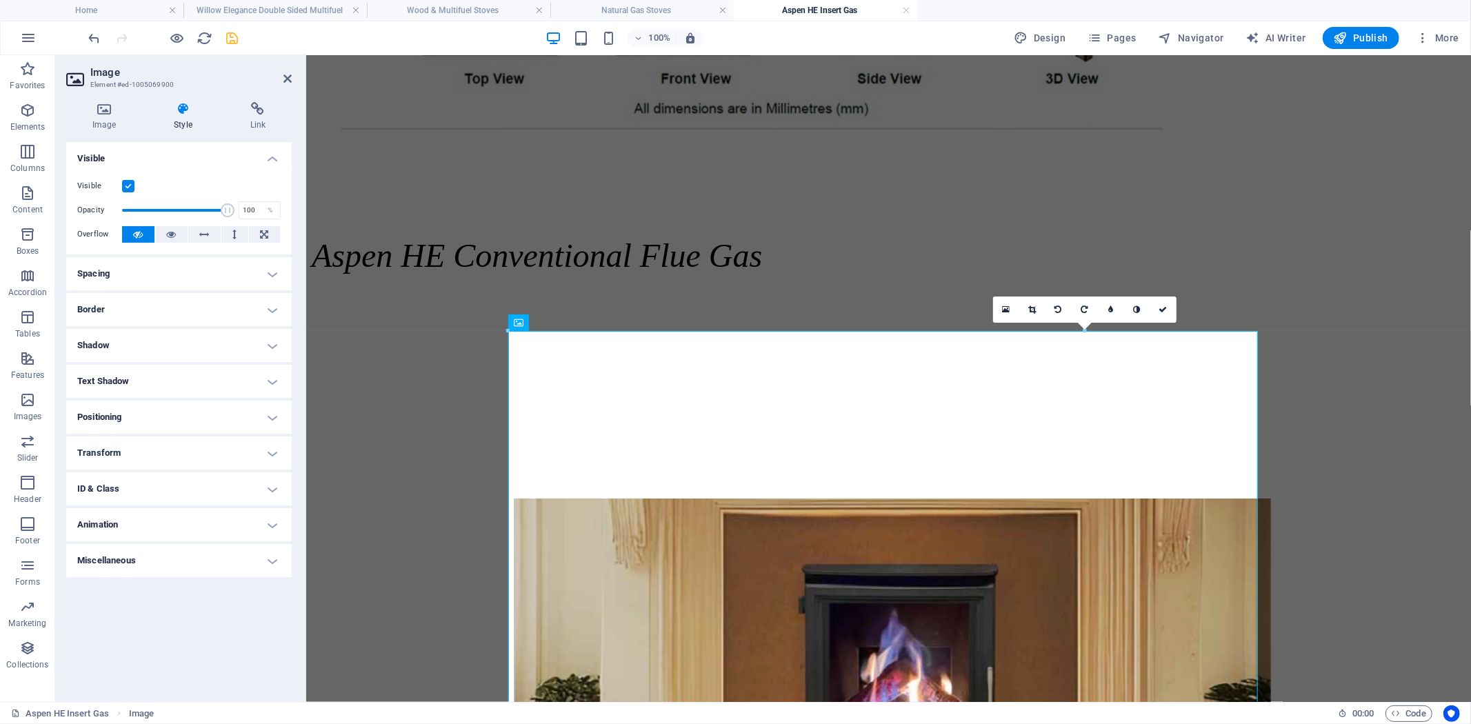
click at [265, 272] on h4 "Spacing" at bounding box center [178, 273] width 225 height 33
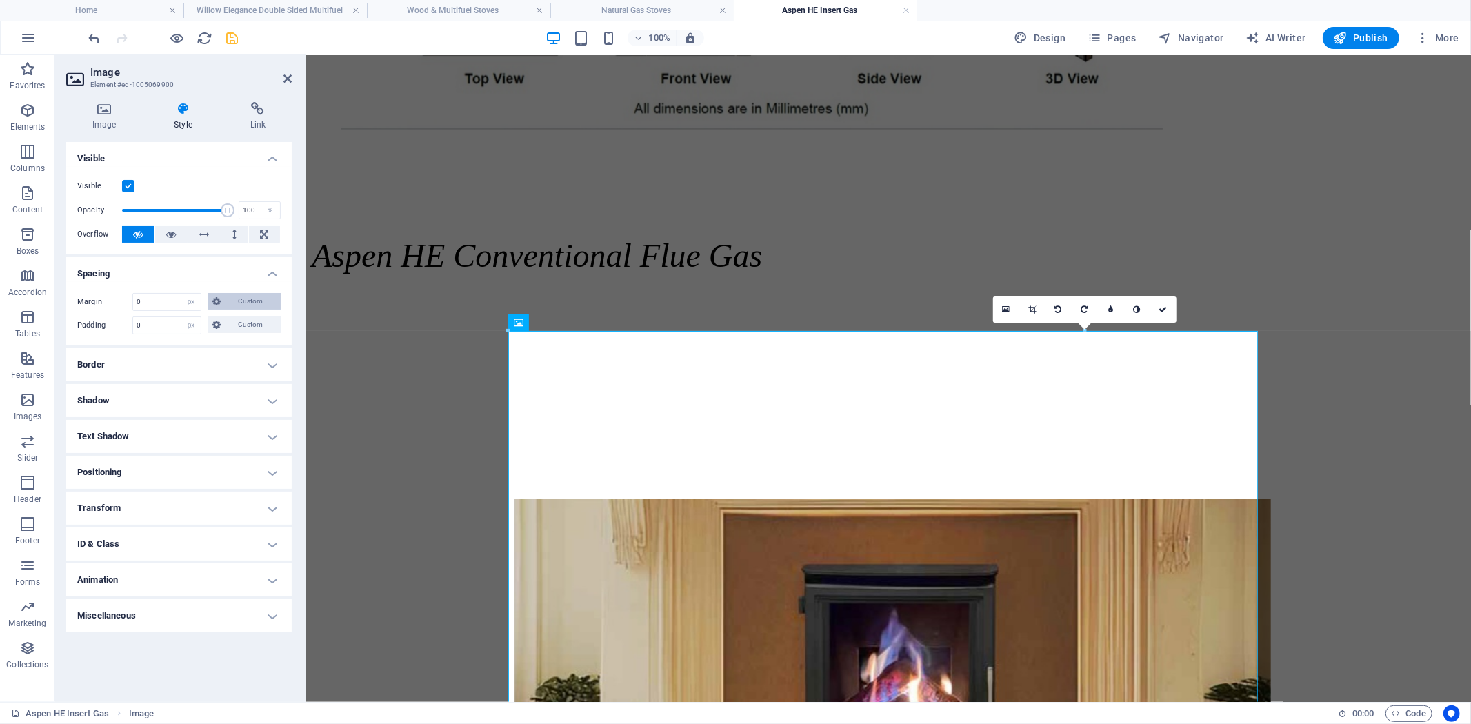
click at [247, 301] on span "Custom" at bounding box center [251, 301] width 52 height 17
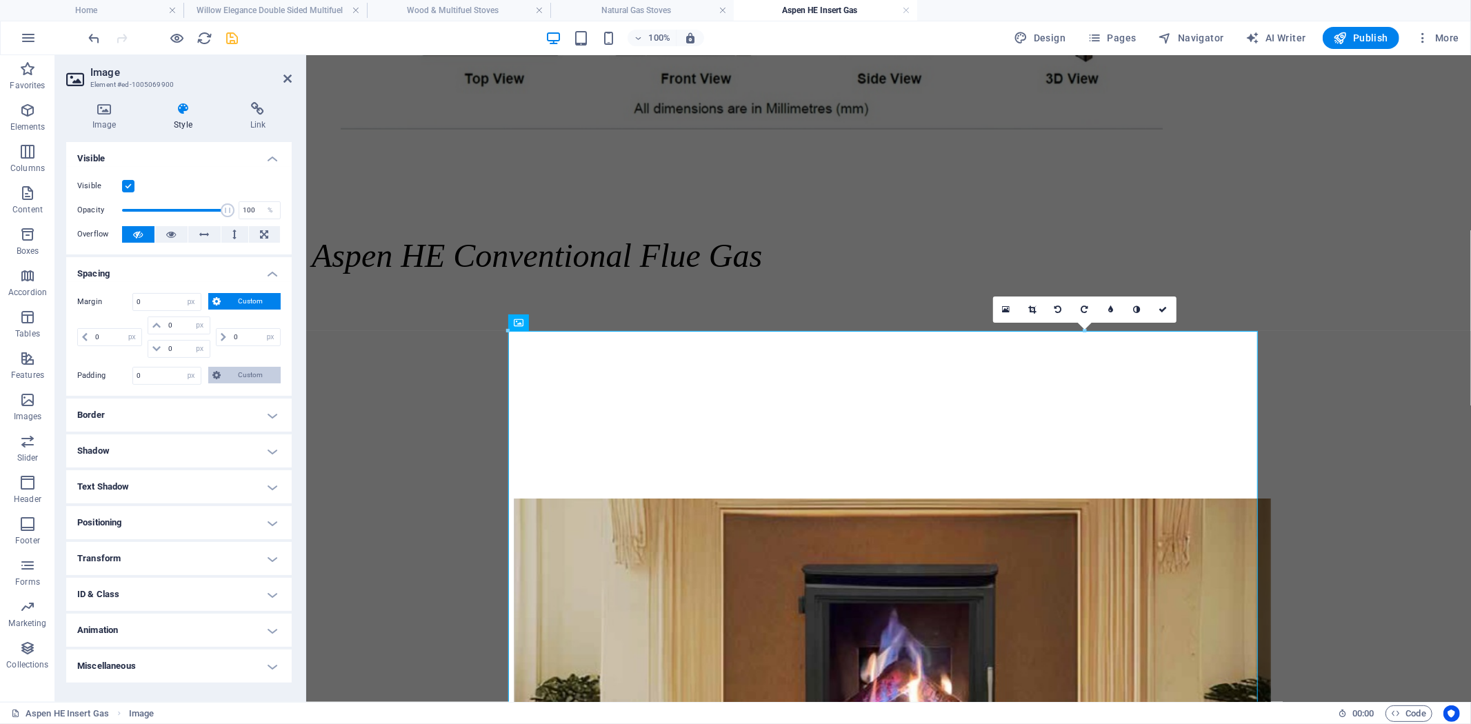
click at [241, 370] on span "Custom" at bounding box center [251, 375] width 52 height 17
drag, startPoint x: 175, startPoint y: 423, endPoint x: 115, endPoint y: 423, distance: 60.0
click at [130, 423] on div "0 px rem % vh vw 0 px rem % vh vw 0 px rem % vh vw 0 px rem % vh vw" at bounding box center [178, 410] width 203 height 41
type input "50"
select select "DISABLED_OPTION_VALUE"
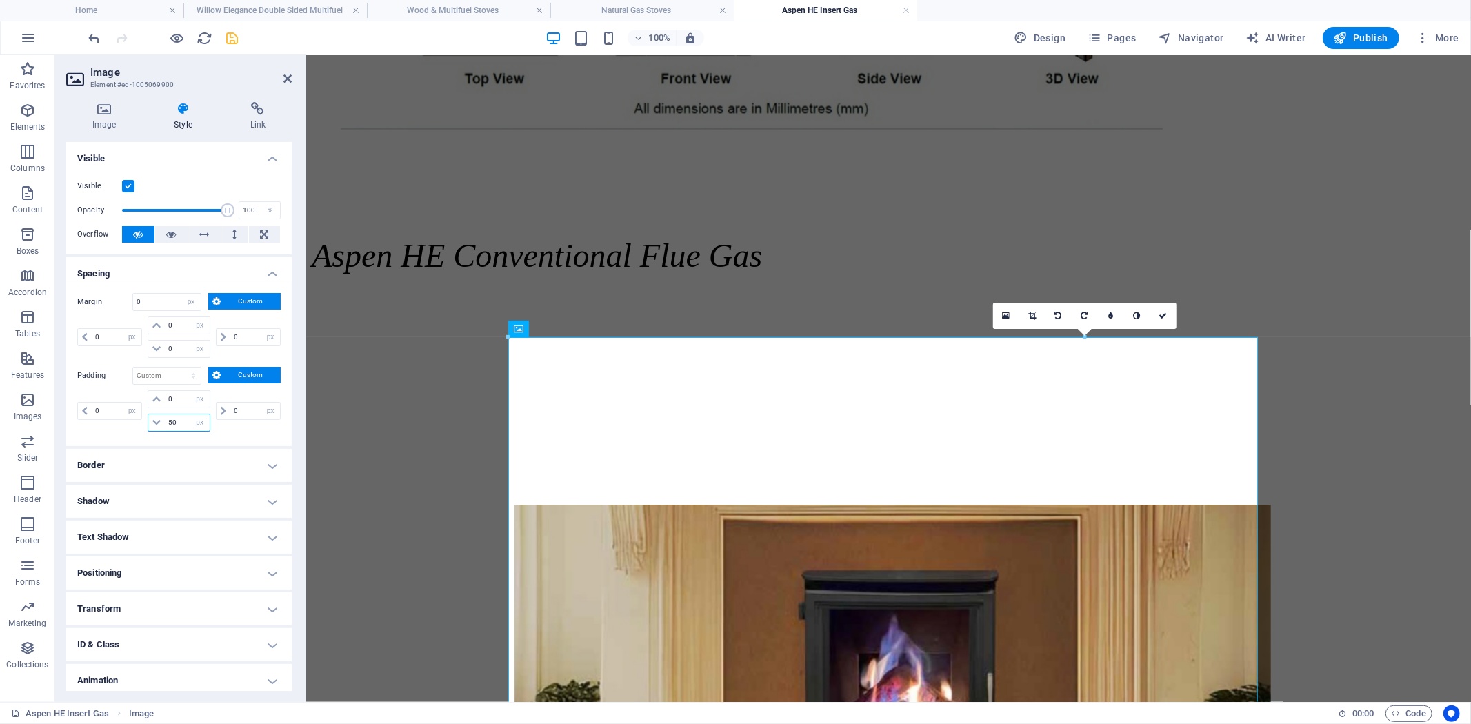
drag, startPoint x: 184, startPoint y: 422, endPoint x: 133, endPoint y: 422, distance: 51.0
click at [133, 422] on div "0 px rem % vh vw 0 px rem % vh vw 50 px rem % vh vw 0 px rem % vh vw" at bounding box center [178, 410] width 203 height 41
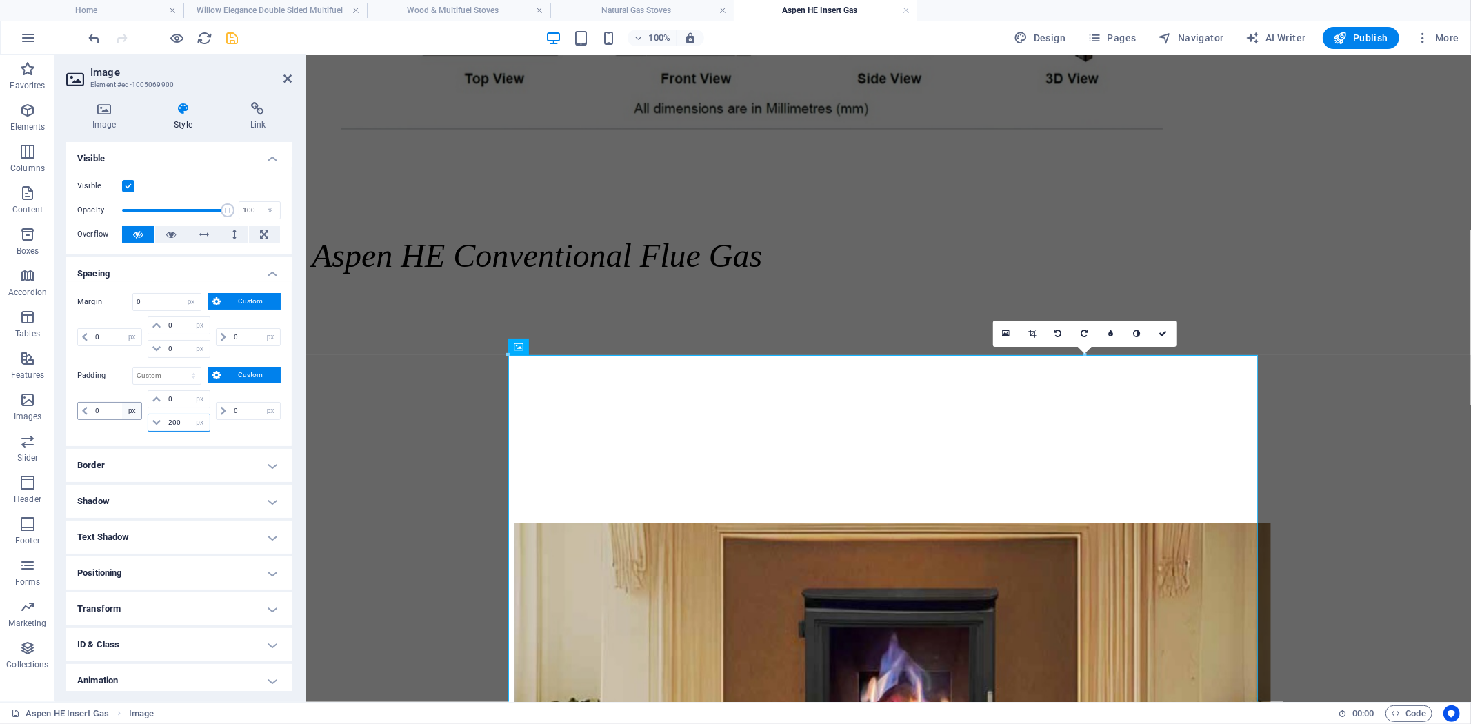
drag, startPoint x: 168, startPoint y: 417, endPoint x: 139, endPoint y: 417, distance: 29.7
click at [141, 417] on div "0 px rem % vh vw 0 px rem % vh vw 200 px rem % vh vw 0 px rem % vh vw" at bounding box center [178, 410] width 203 height 41
type input "0"
select select "px"
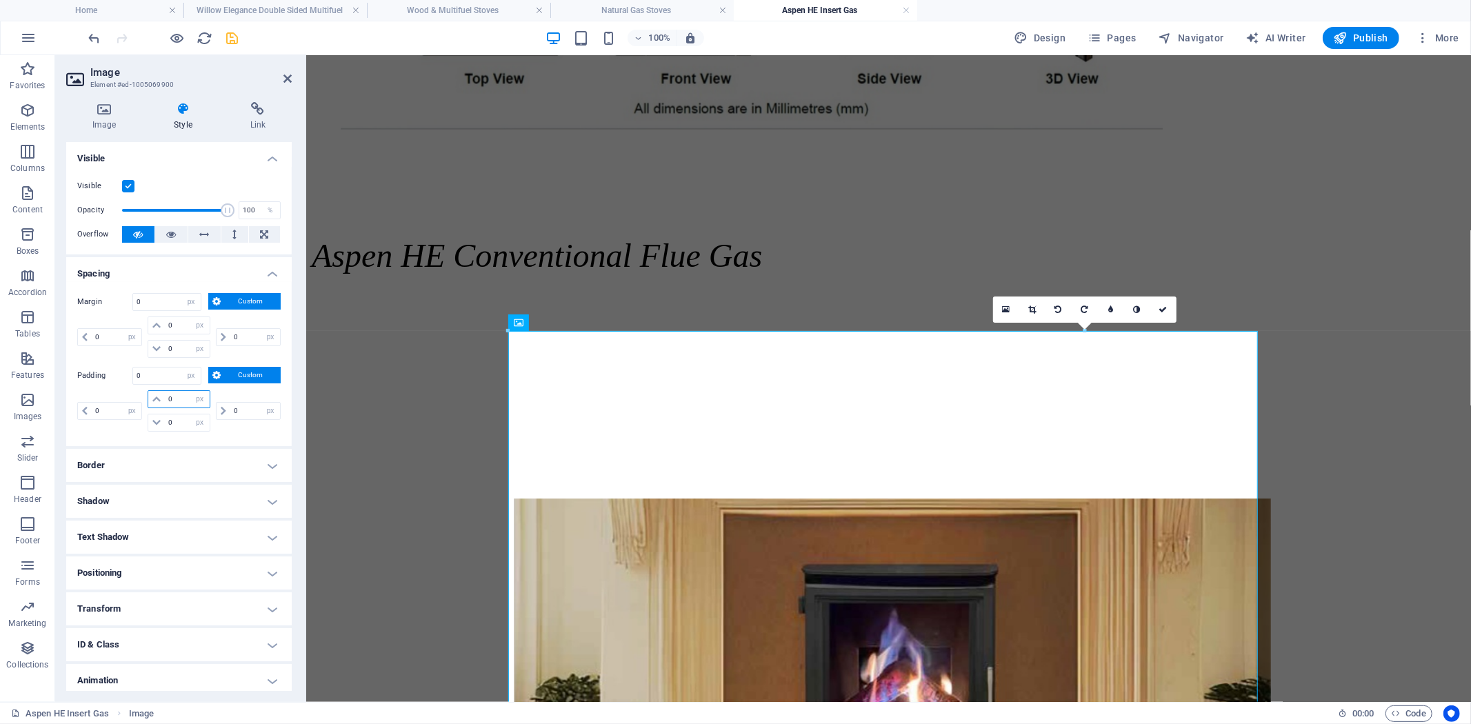
drag, startPoint x: 179, startPoint y: 400, endPoint x: 153, endPoint y: 400, distance: 26.2
click at [153, 400] on div "0 px rem % vh vw" at bounding box center [179, 399] width 62 height 18
type input "50"
select select "DISABLED_OPTION_VALUE"
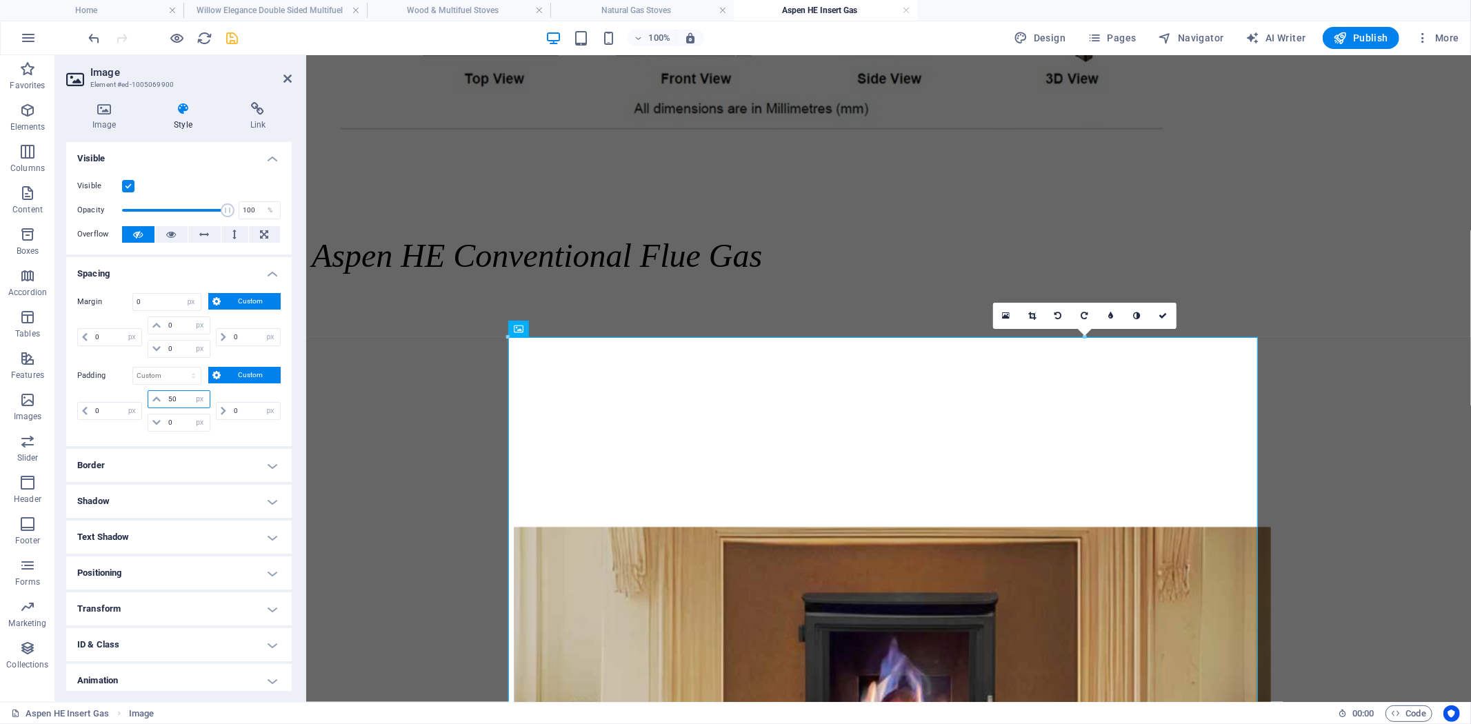
click at [185, 396] on input "50" at bounding box center [187, 399] width 44 height 17
drag, startPoint x: 184, startPoint y: 400, endPoint x: 154, endPoint y: 401, distance: 29.7
click at [154, 401] on div "50 px rem % vh vw" at bounding box center [179, 399] width 62 height 18
type input "0"
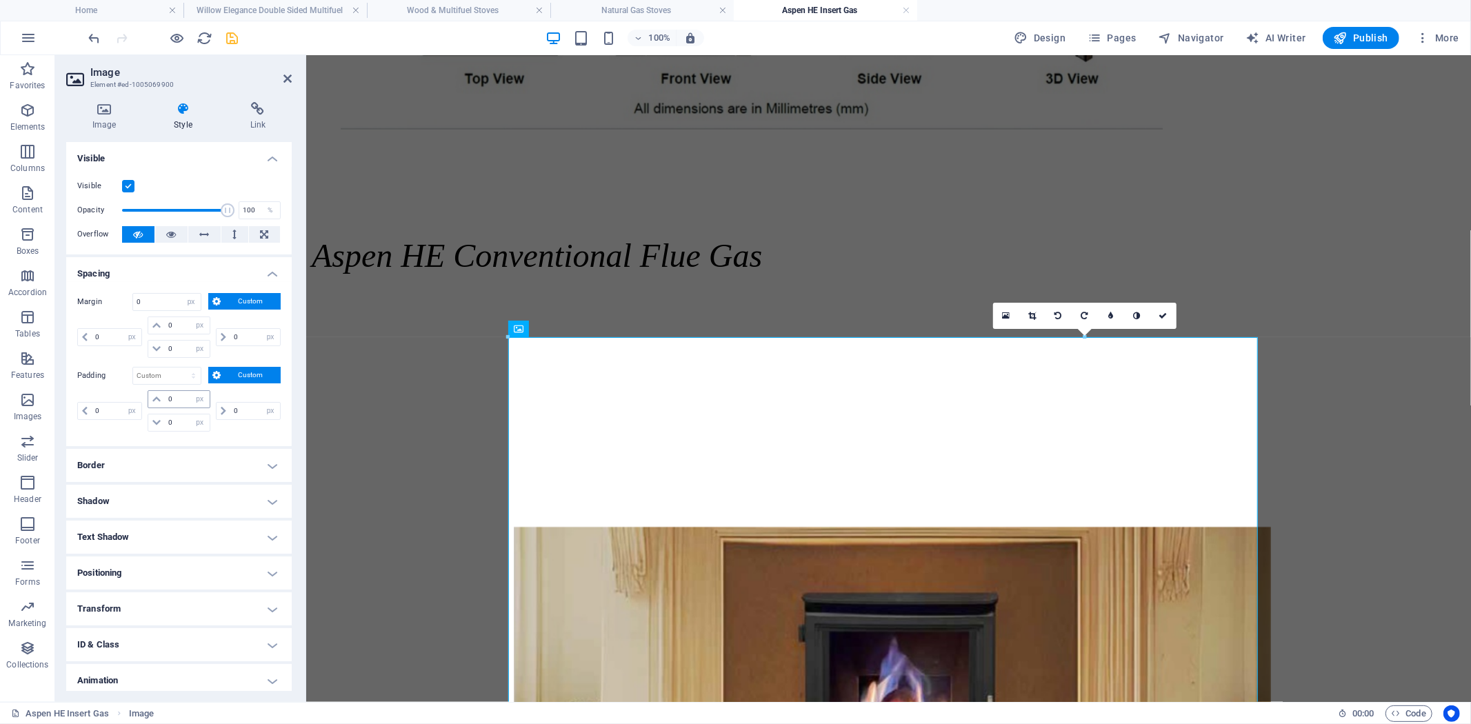
select select "px"
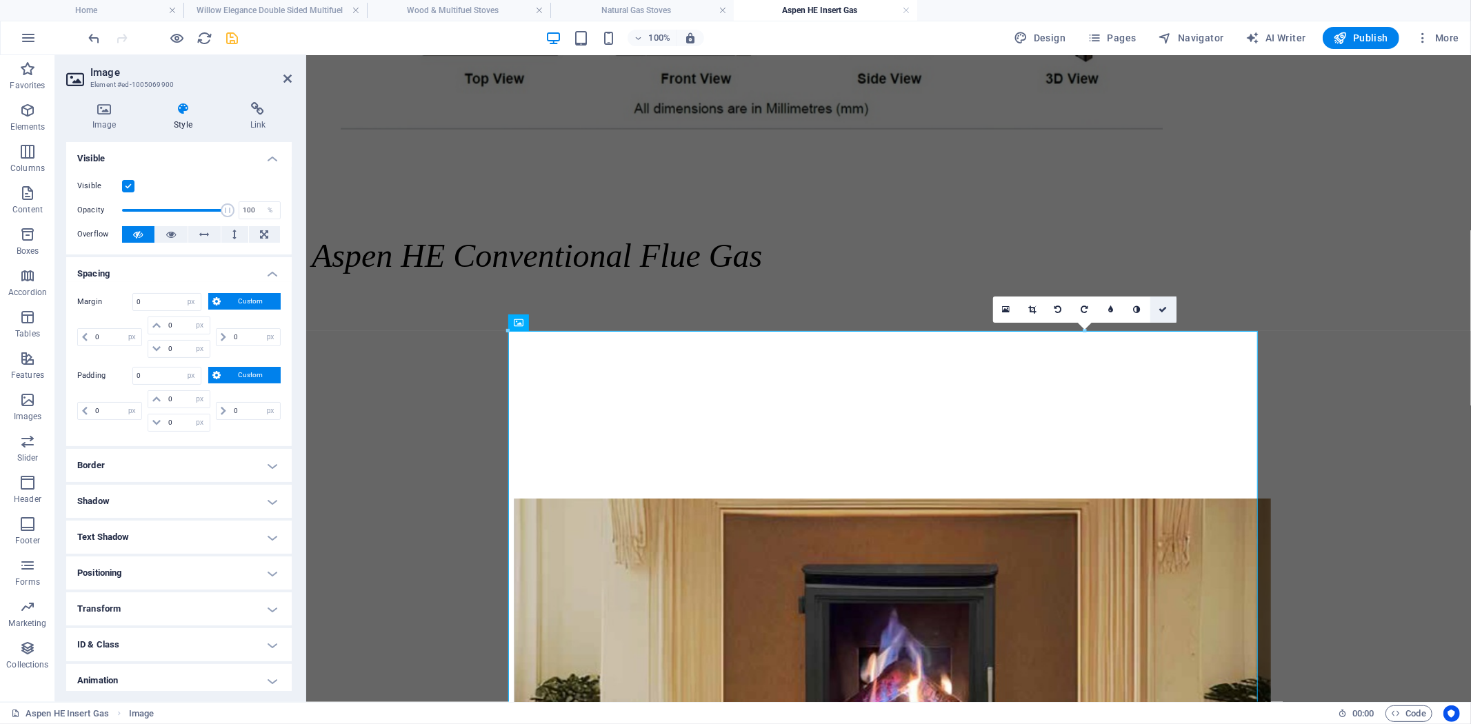
click at [1165, 307] on icon at bounding box center [1163, 309] width 8 height 8
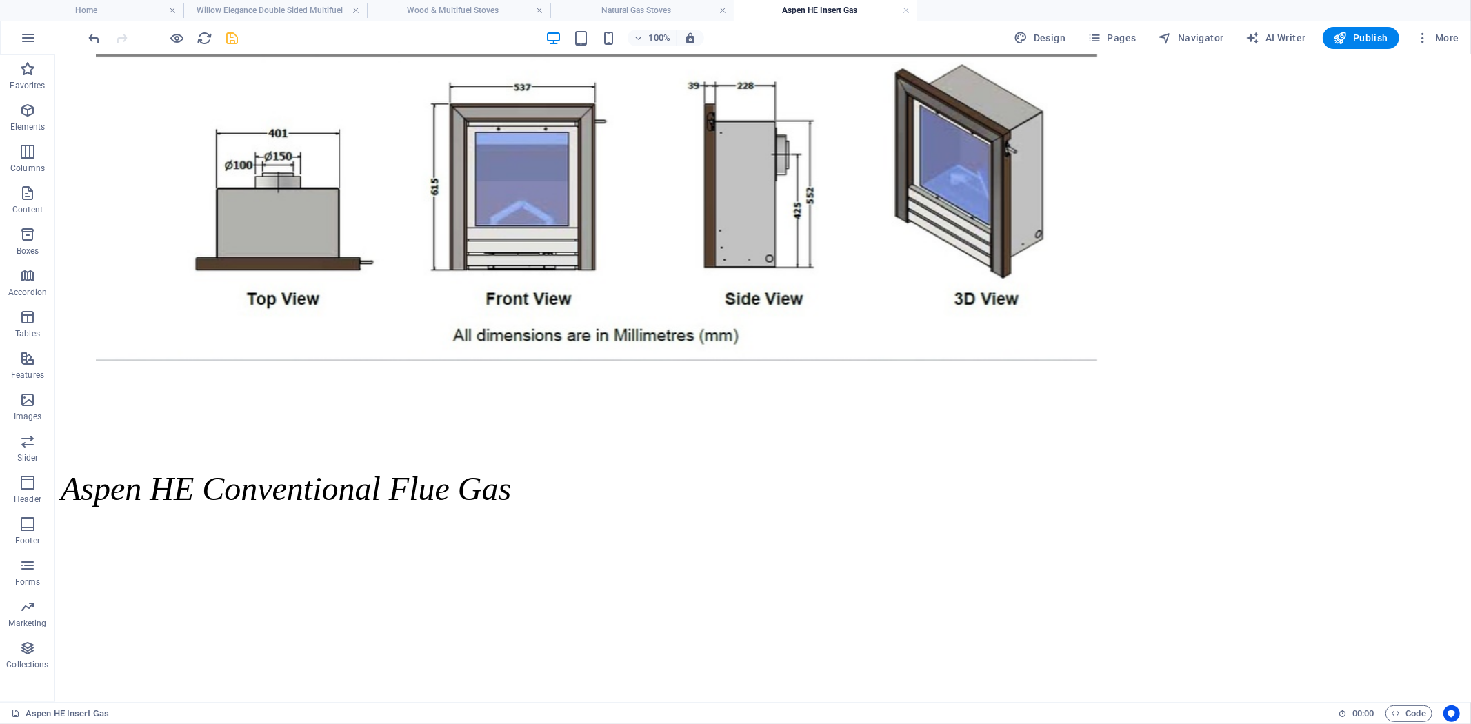
scroll to position [2976, 0]
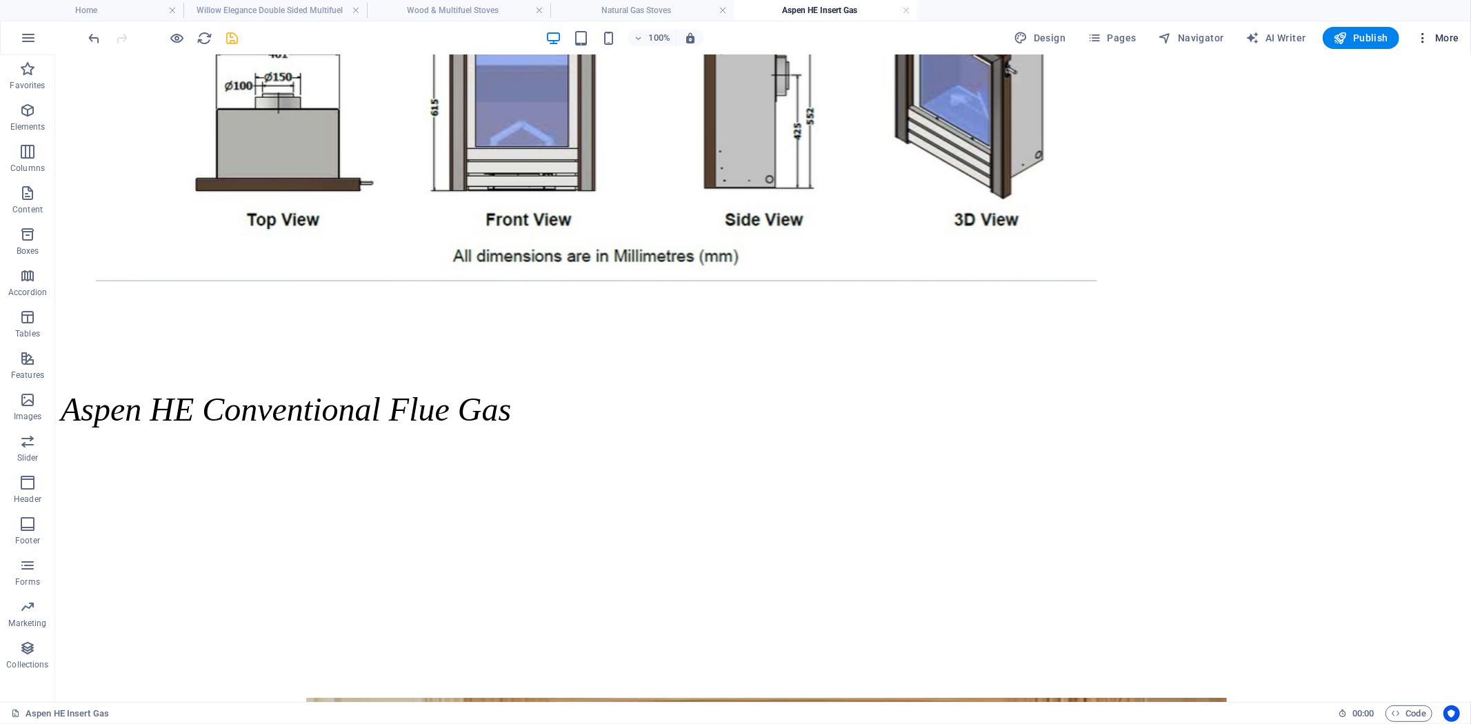
click at [1424, 39] on icon "button" at bounding box center [1423, 38] width 14 height 14
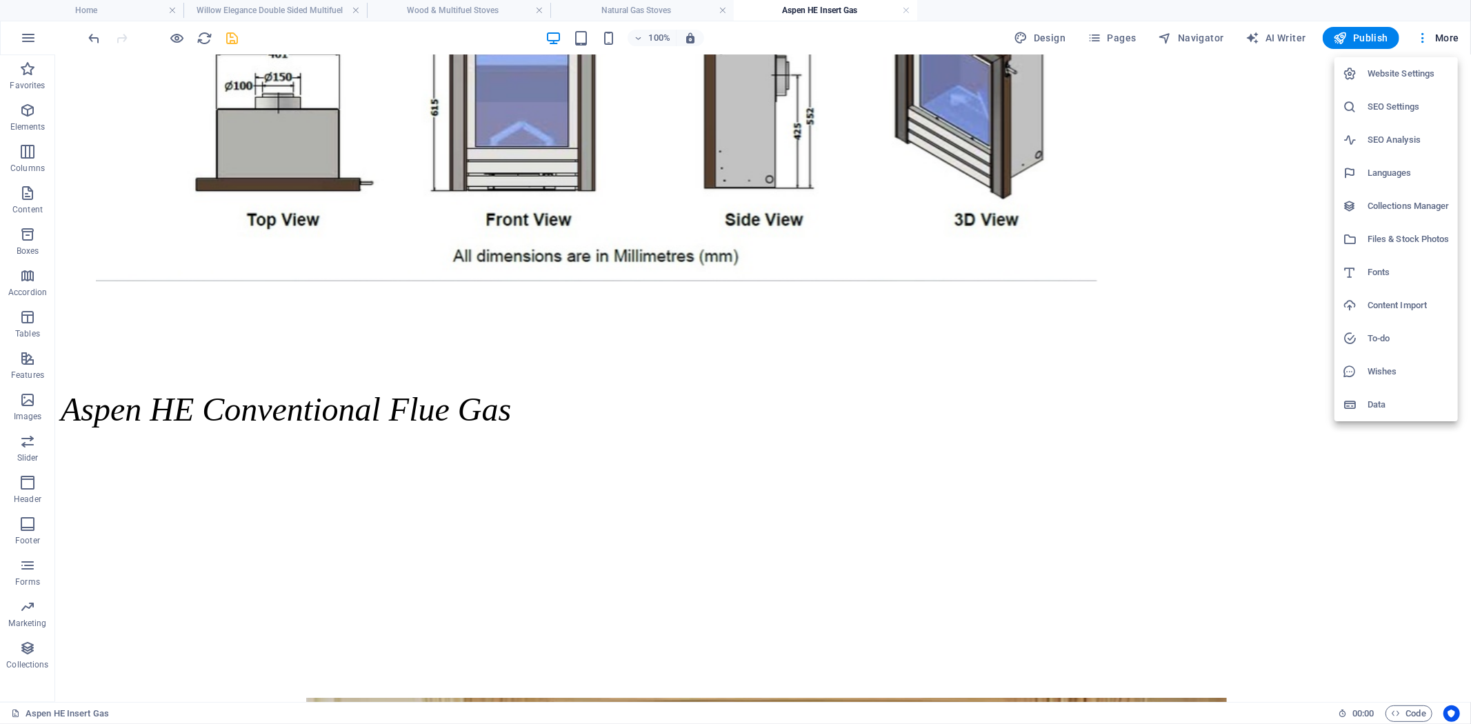
click at [1388, 68] on h6 "Website Settings" at bounding box center [1408, 74] width 82 height 17
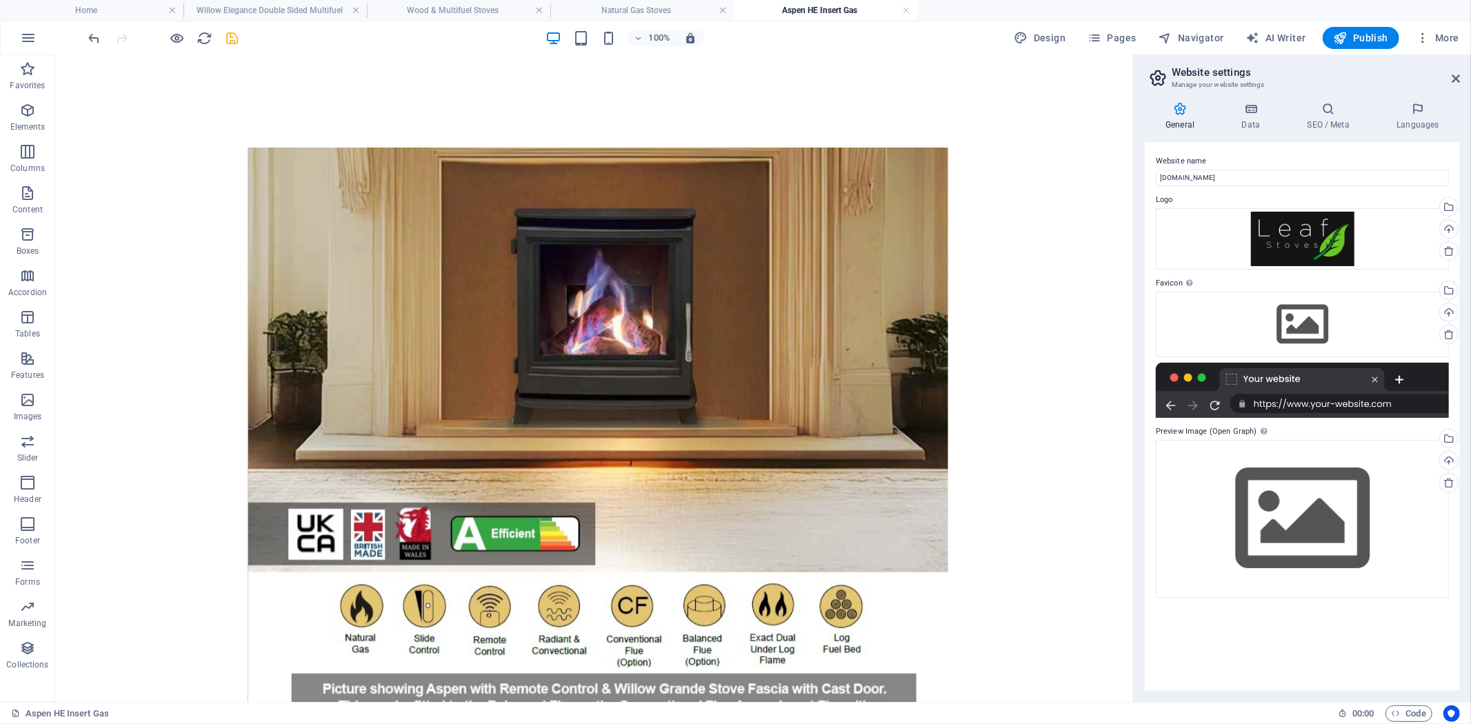
scroll to position [2575, 0]
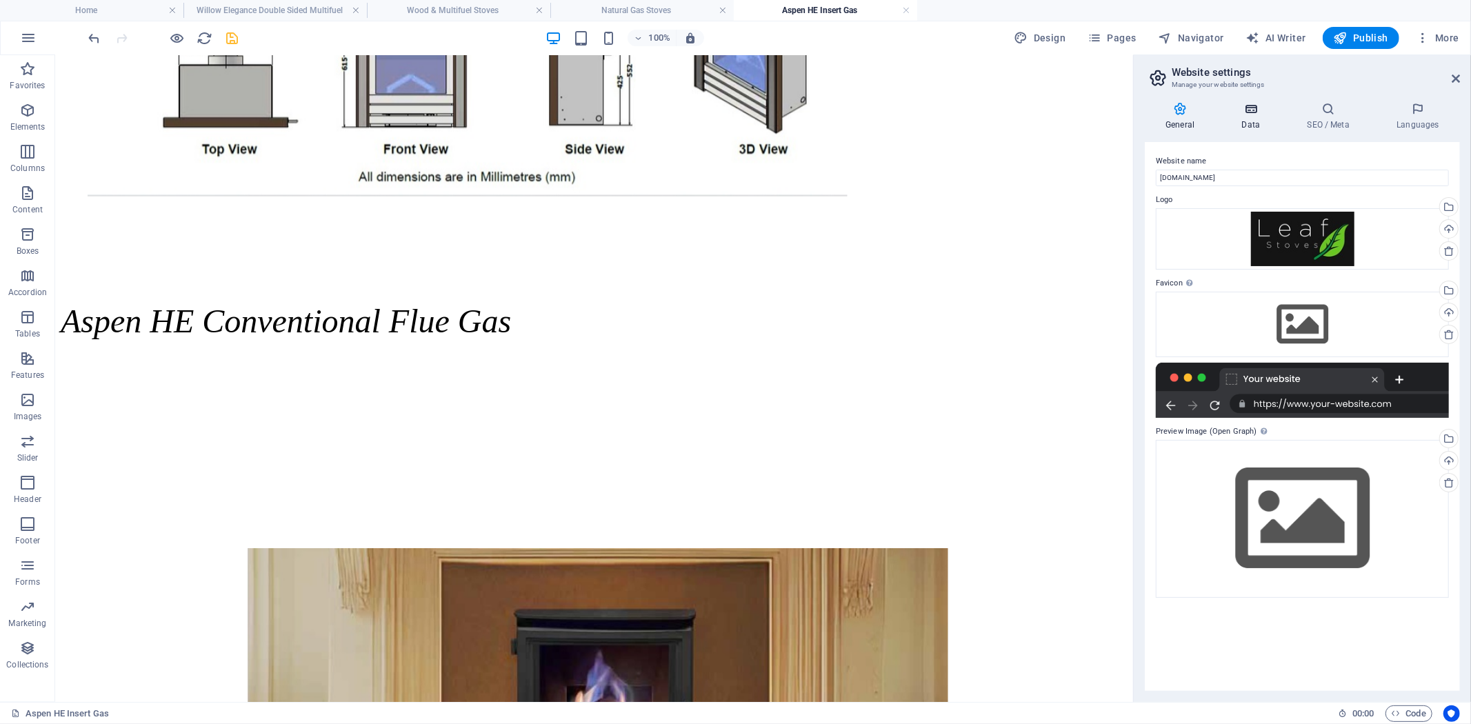
click at [1249, 115] on icon at bounding box center [1250, 109] width 60 height 14
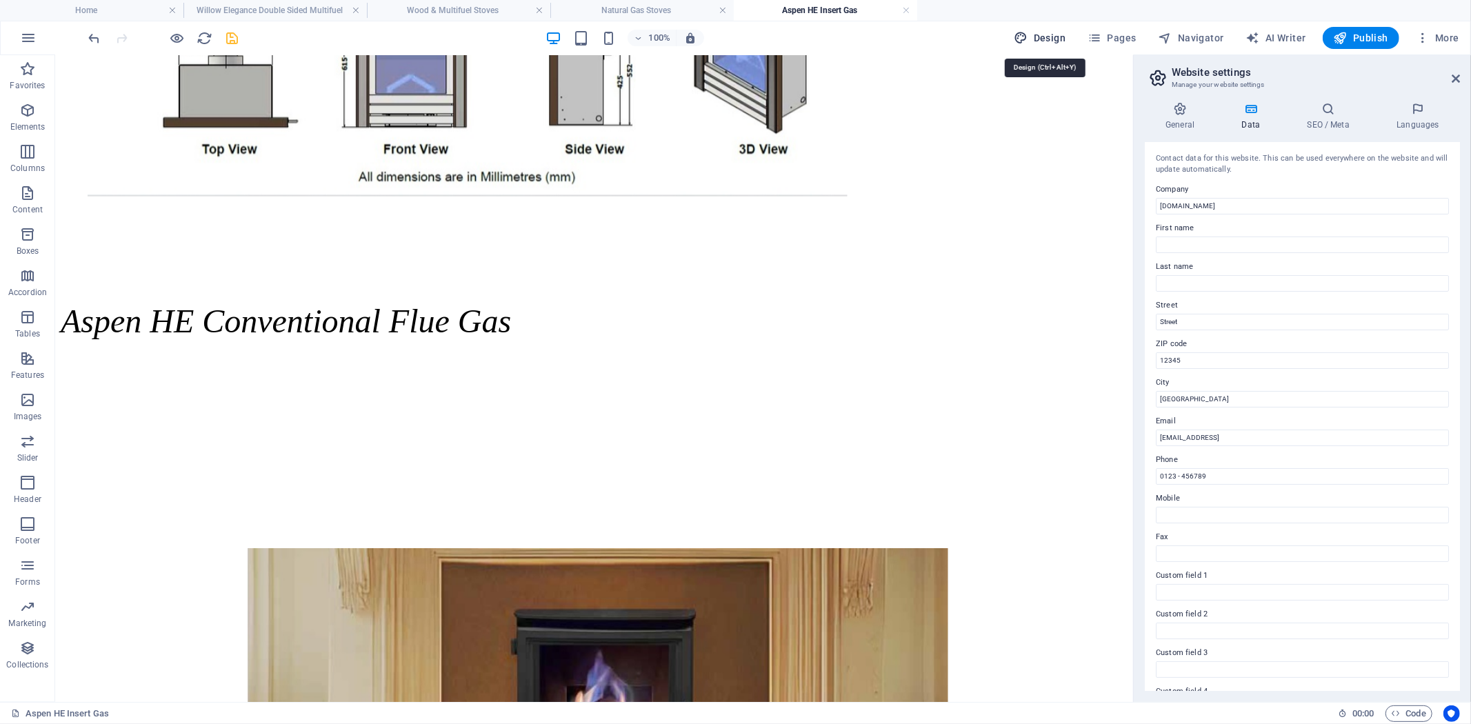
click at [1036, 29] on button "Design" at bounding box center [1040, 38] width 63 height 22
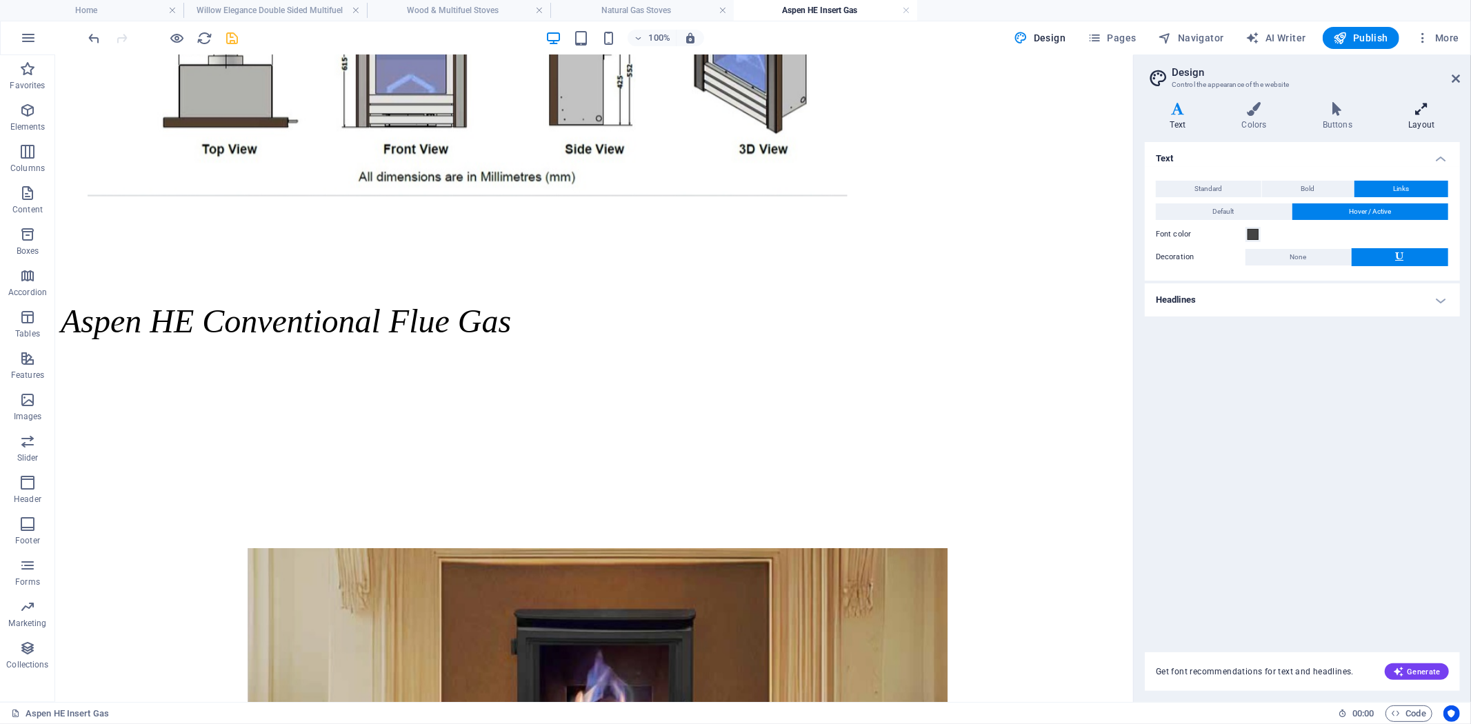
click at [1424, 113] on icon at bounding box center [1421, 109] width 77 height 14
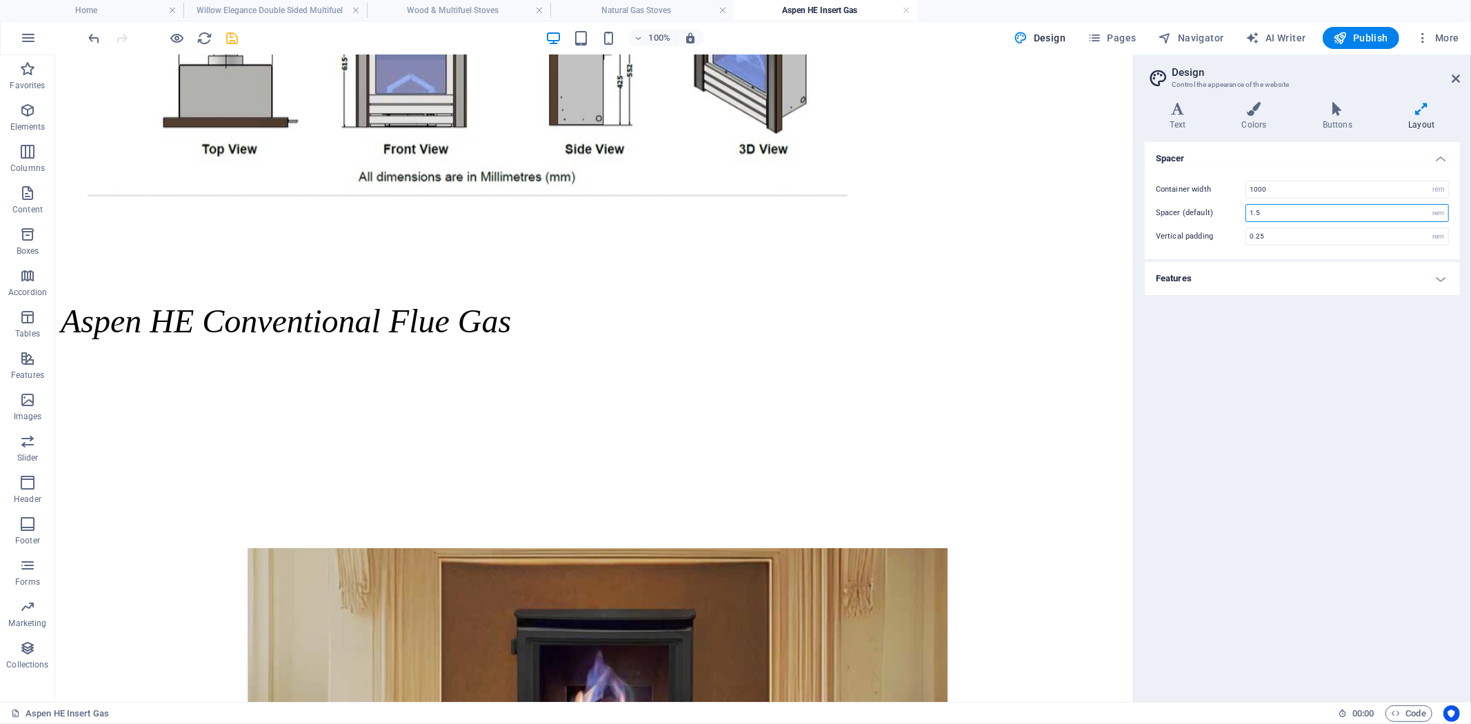
click at [1280, 211] on input "1.5" at bounding box center [1347, 213] width 202 height 17
click at [1438, 234] on div "rem" at bounding box center [1438, 236] width 19 height 17
click at [1414, 239] on input "0.25" at bounding box center [1347, 236] width 202 height 17
drag, startPoint x: 1319, startPoint y: 237, endPoint x: 1190, endPoint y: 241, distance: 129.0
click at [1196, 239] on div "Vertical padding 0.25 rem" at bounding box center [1302, 237] width 293 height 18
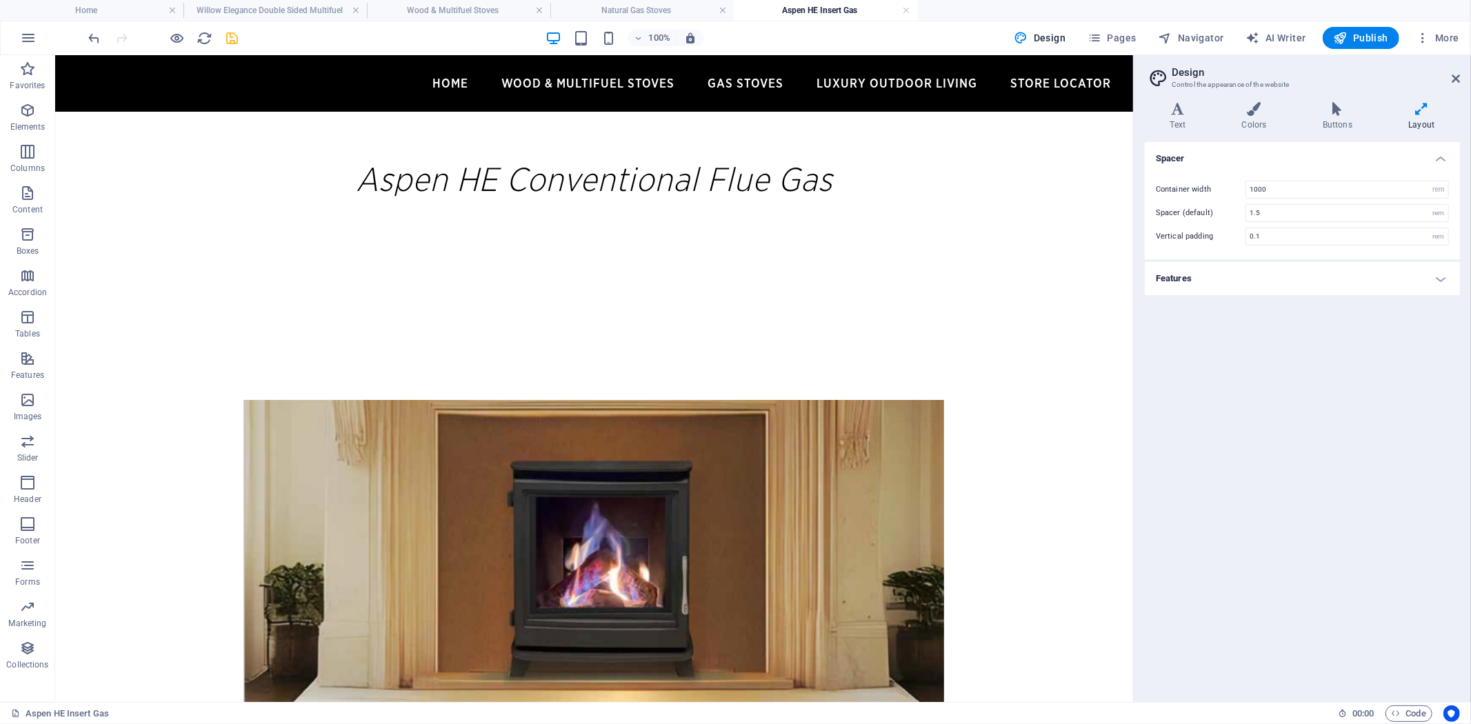
click at [1312, 357] on div "Spacer Container width 1000 rem px Spacer (default) 1.5 rem Vertical padding 0.…" at bounding box center [1302, 416] width 315 height 549
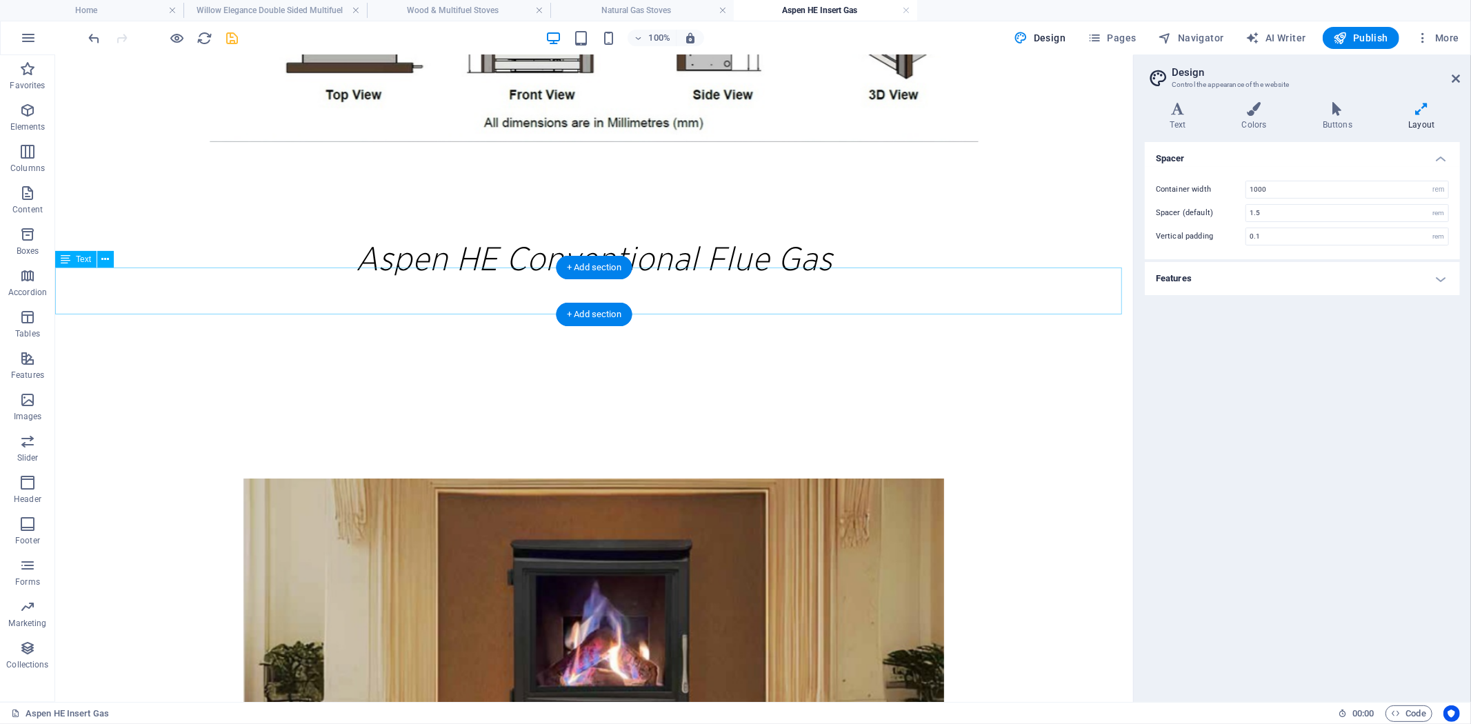
scroll to position [2346, 0]
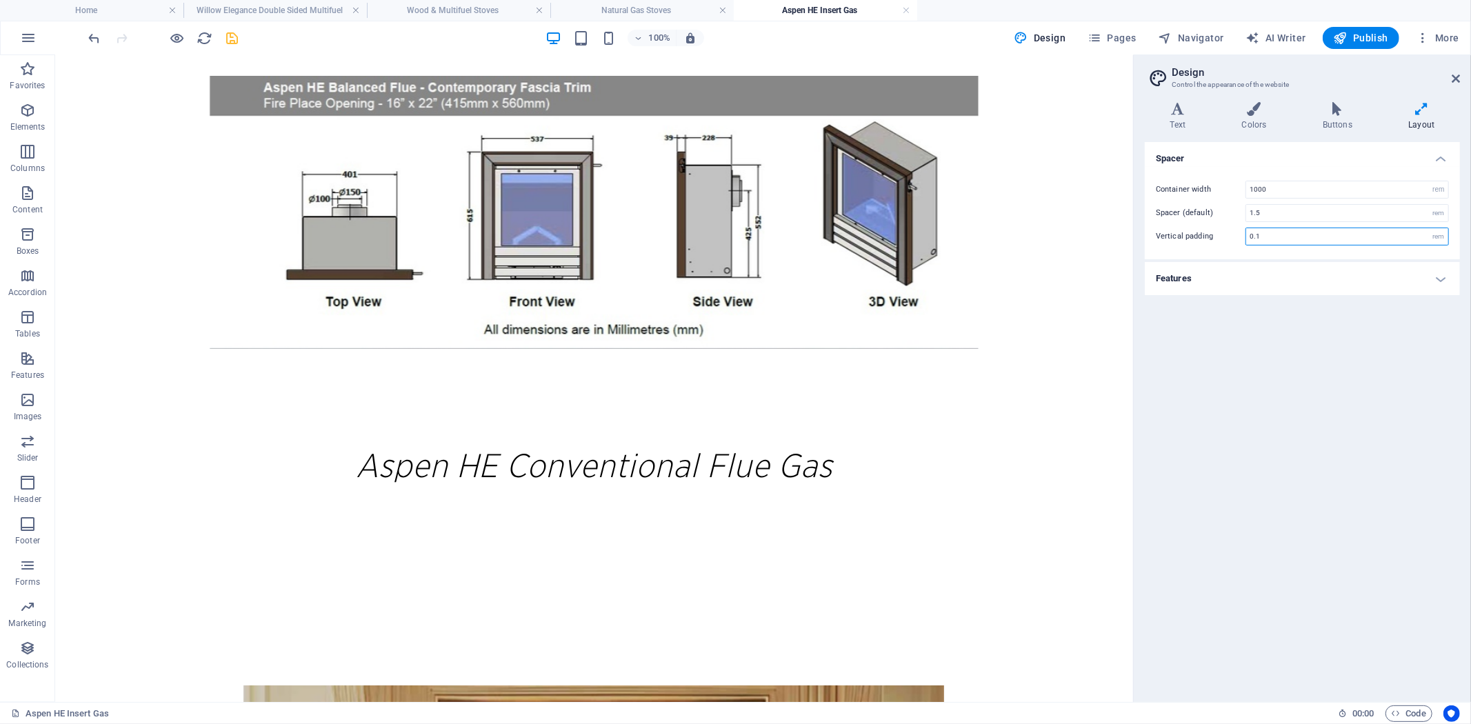
click at [1298, 240] on input "0.1" at bounding box center [1347, 236] width 202 height 17
type input "0"
click at [1286, 203] on div "Container width 1000 rem px Spacer (default) 1.5 rem Vertical padding 0 rem" at bounding box center [1302, 213] width 321 height 92
click at [1286, 217] on input "1.5" at bounding box center [1347, 213] width 202 height 17
type input "1"
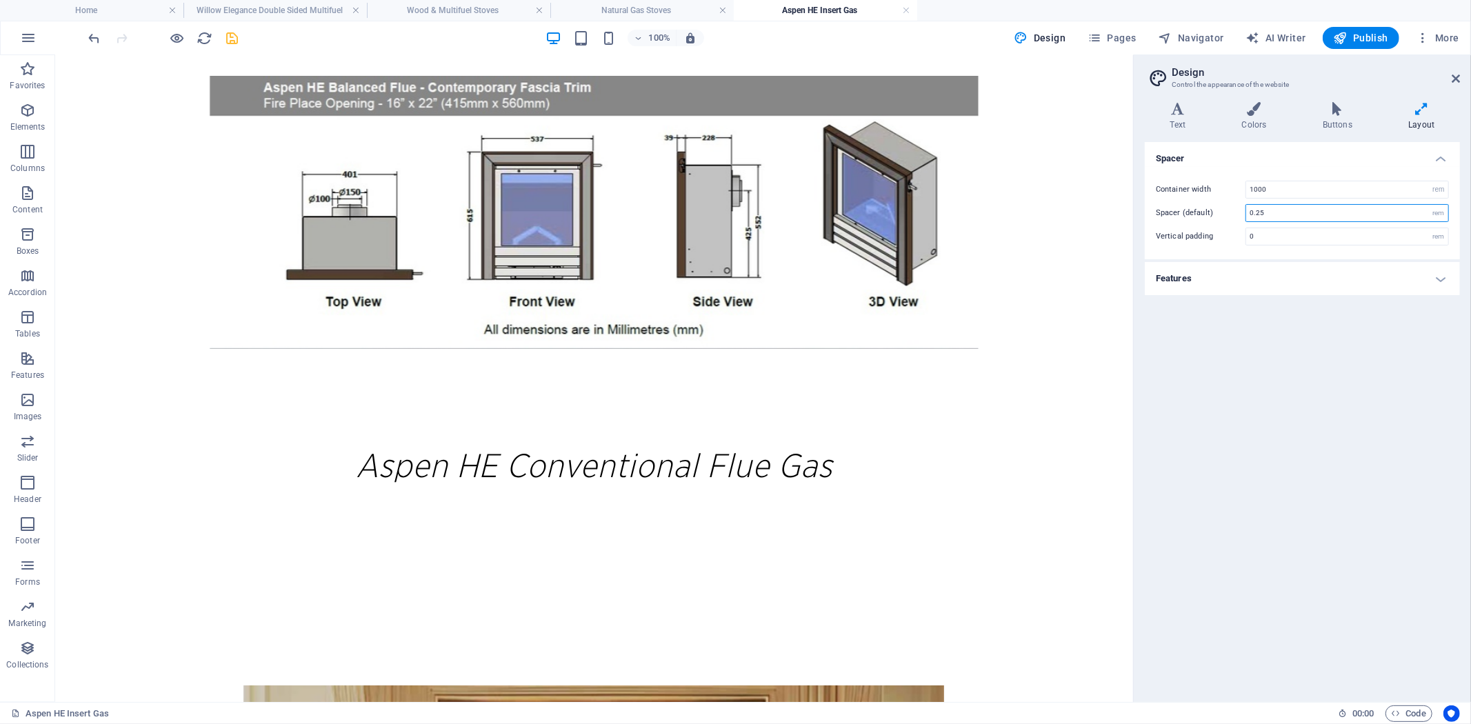
type input "0.25"
click at [1289, 380] on div "Spacer Container width 1000 rem px Spacer (default) 0.25 rem Vertical padding 0…" at bounding box center [1302, 416] width 315 height 549
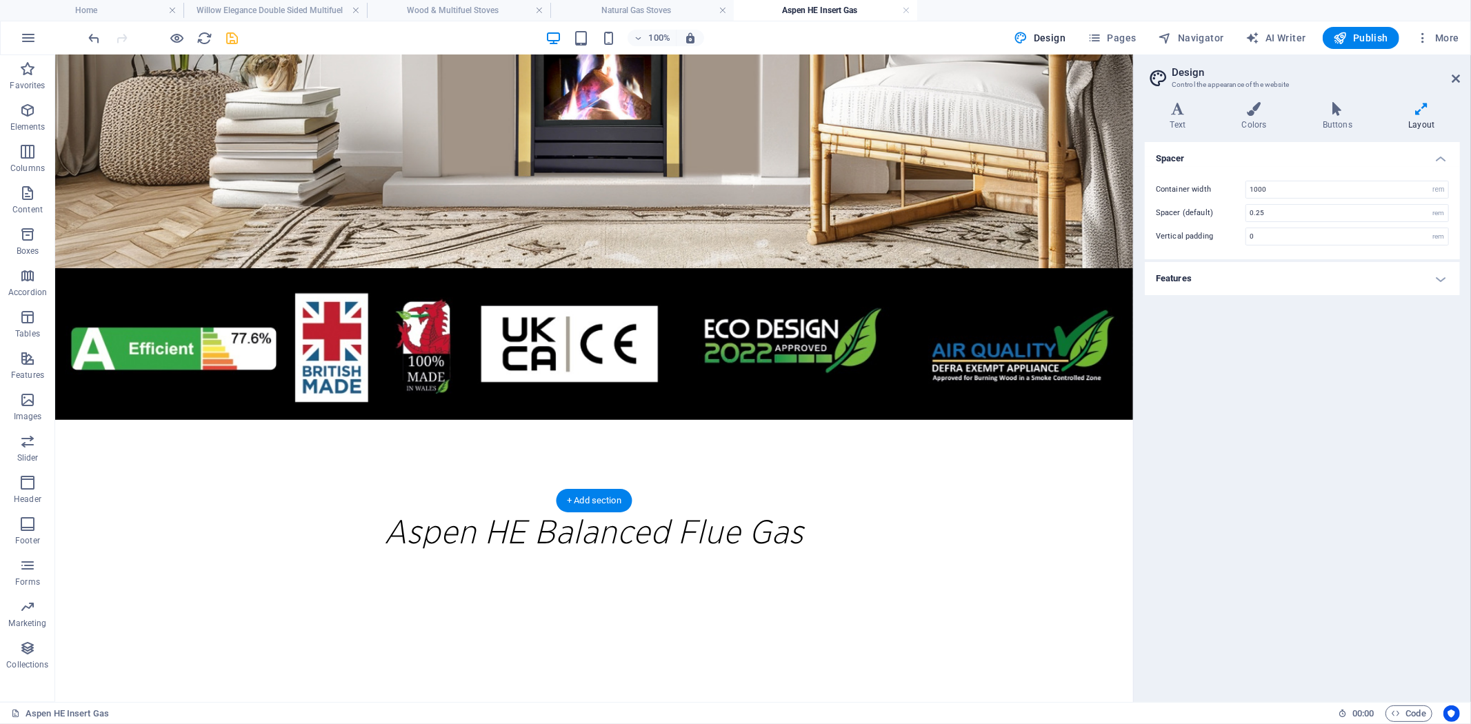
scroll to position [890, 0]
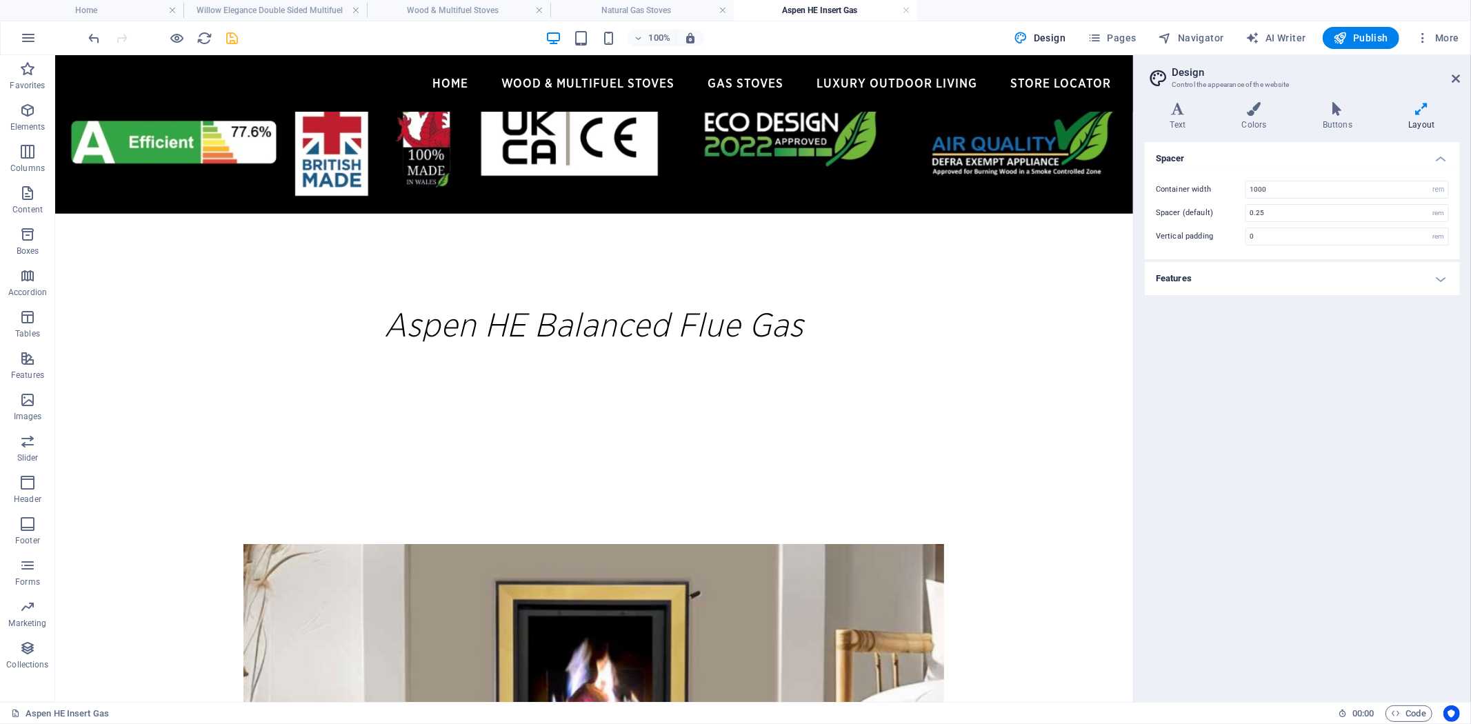
click at [1458, 74] on icon at bounding box center [1455, 78] width 8 height 11
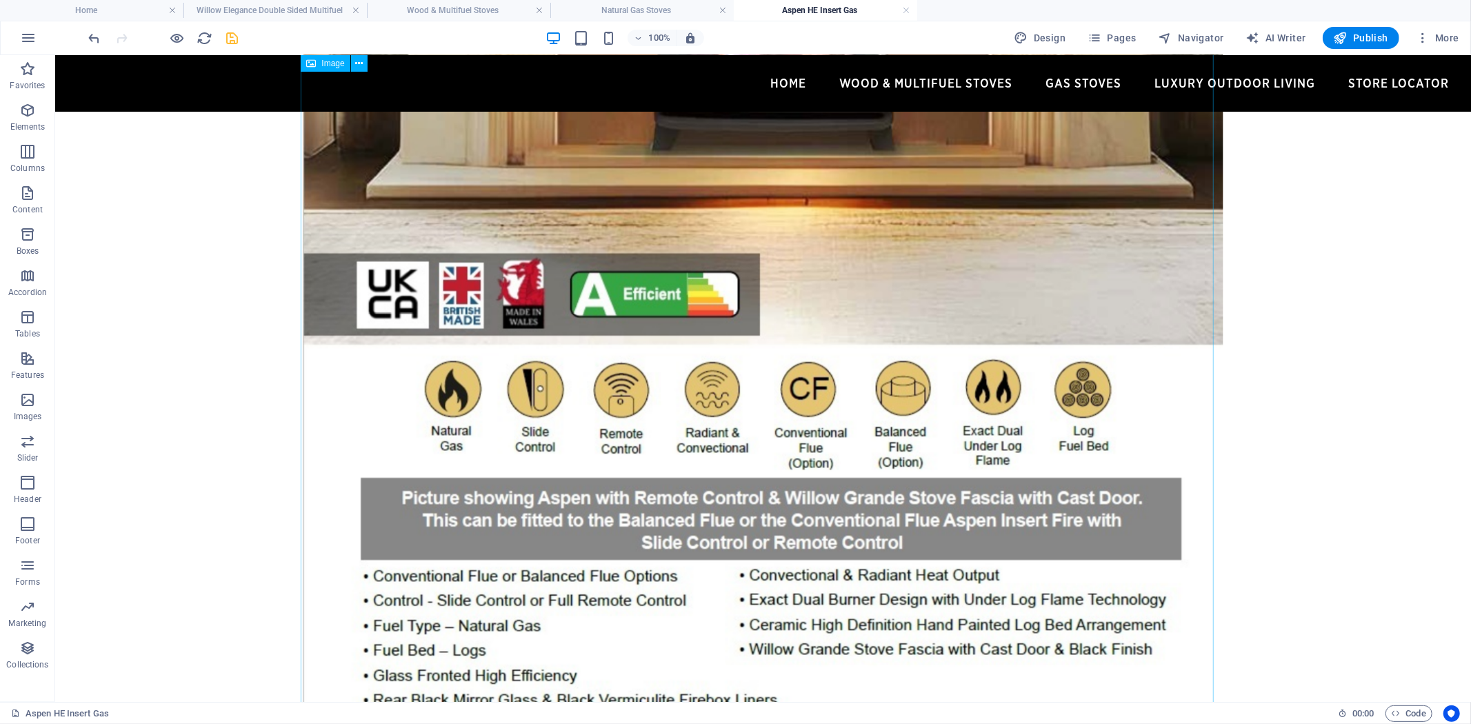
scroll to position [3955, 0]
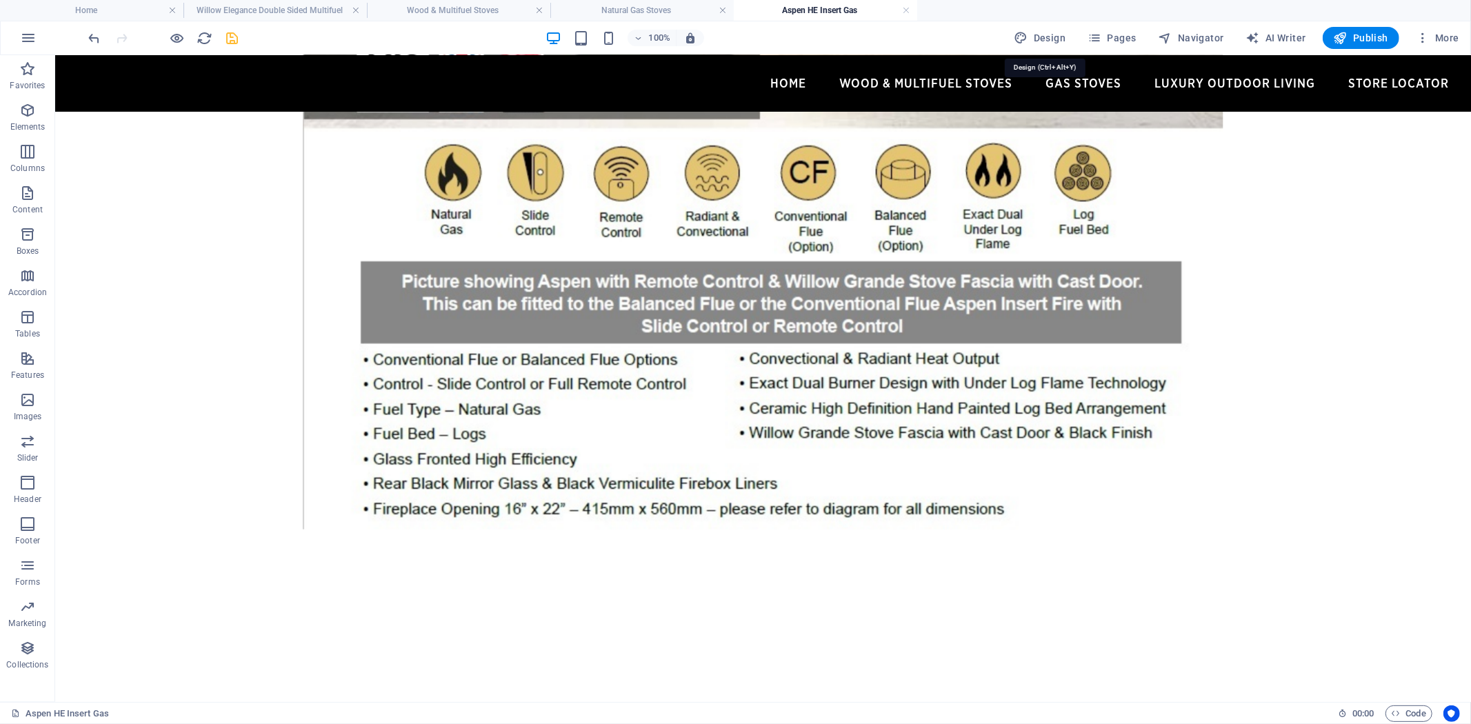
click at [1049, 34] on span "Design" at bounding box center [1040, 38] width 52 height 14
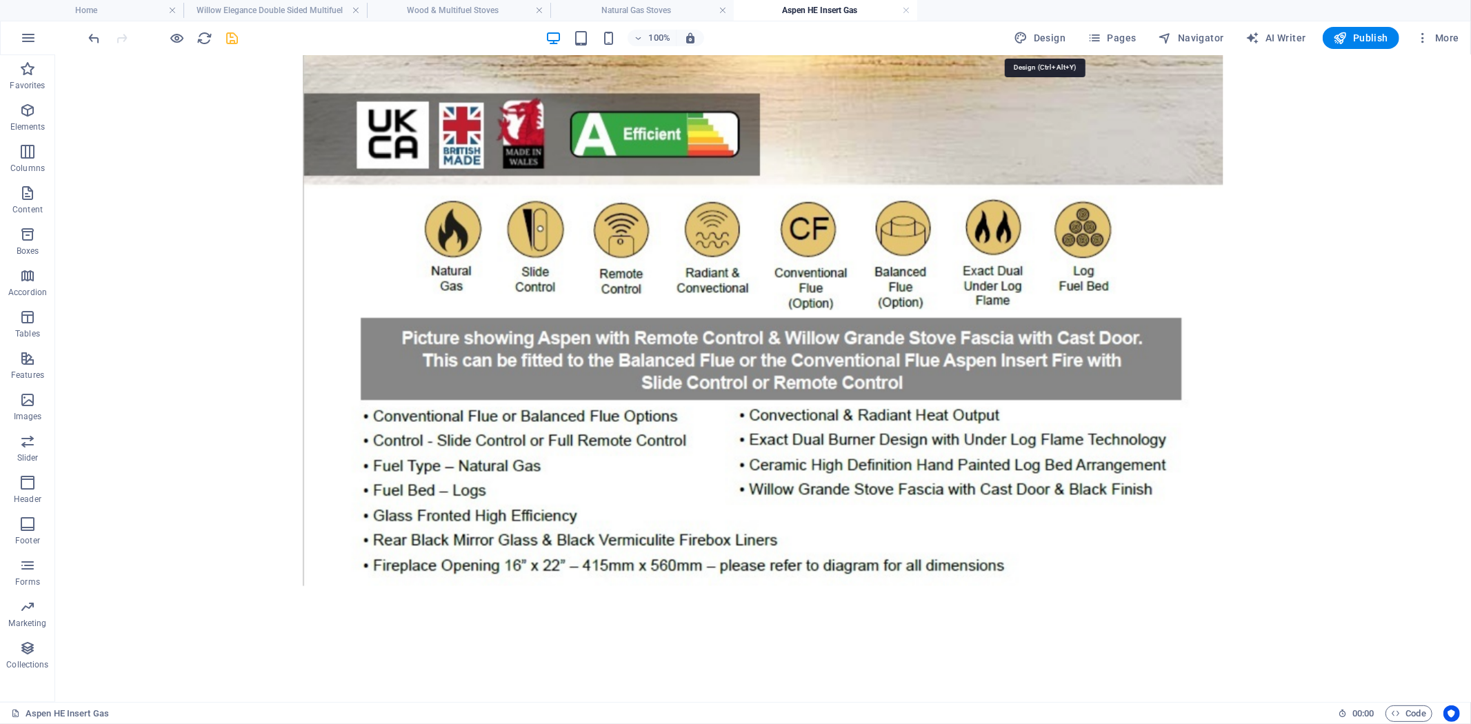
select select "rem"
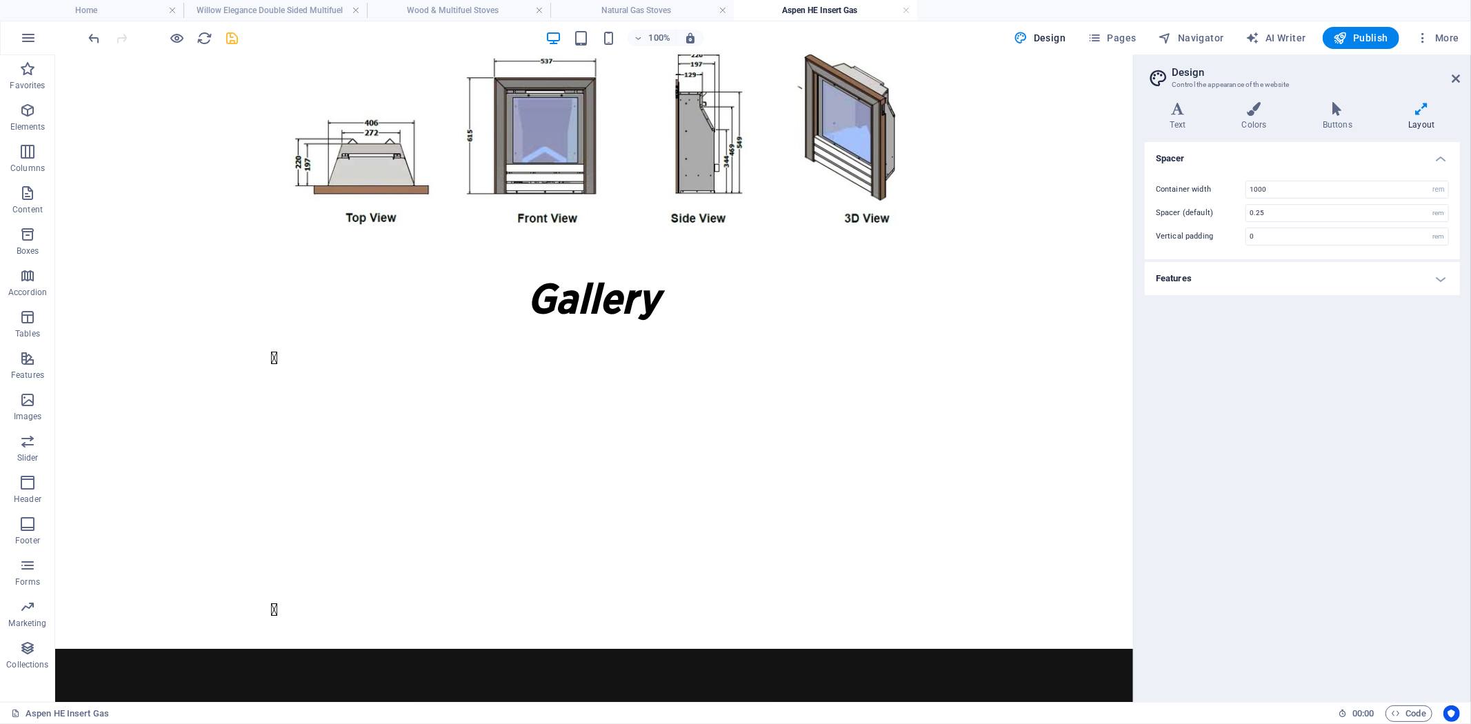
scroll to position [3404, 0]
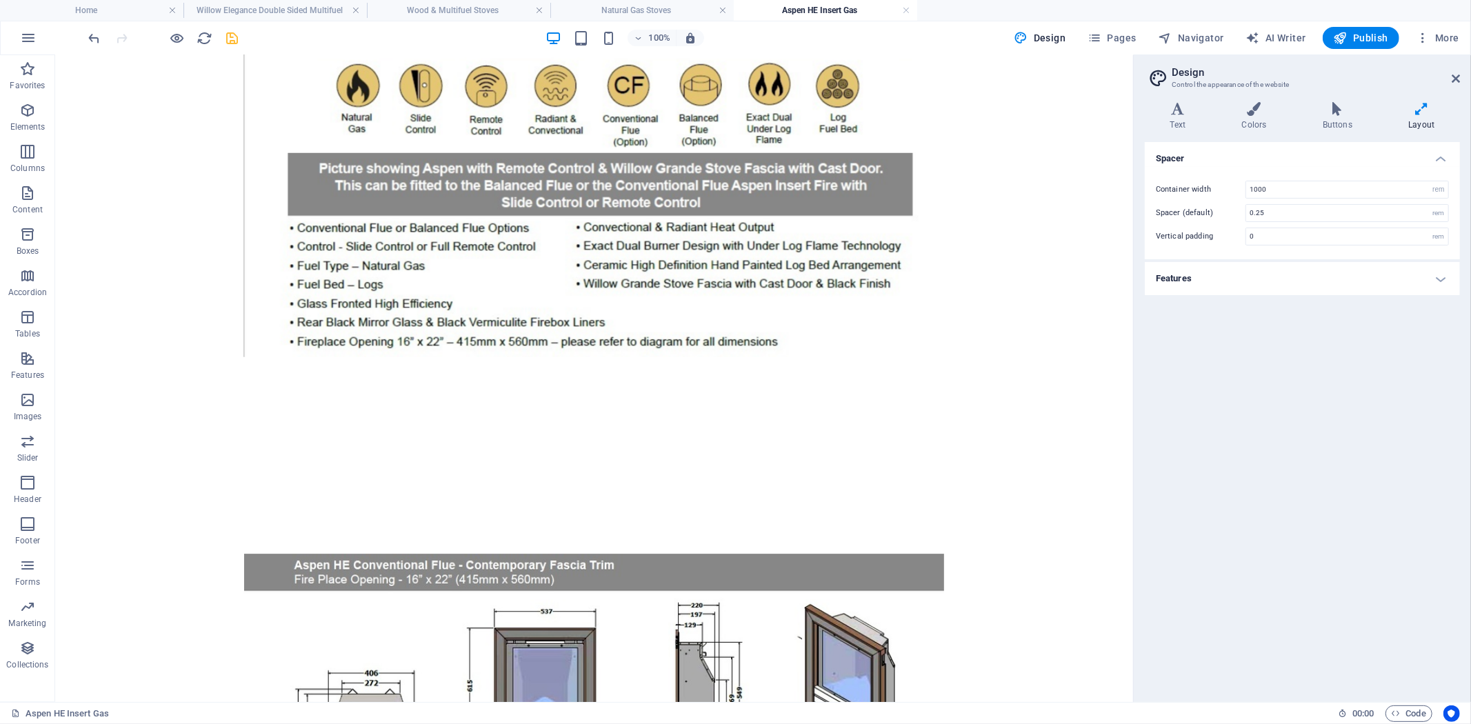
click at [1445, 284] on h4 "Features" at bounding box center [1302, 278] width 315 height 33
click at [1458, 83] on icon at bounding box center [1455, 78] width 8 height 11
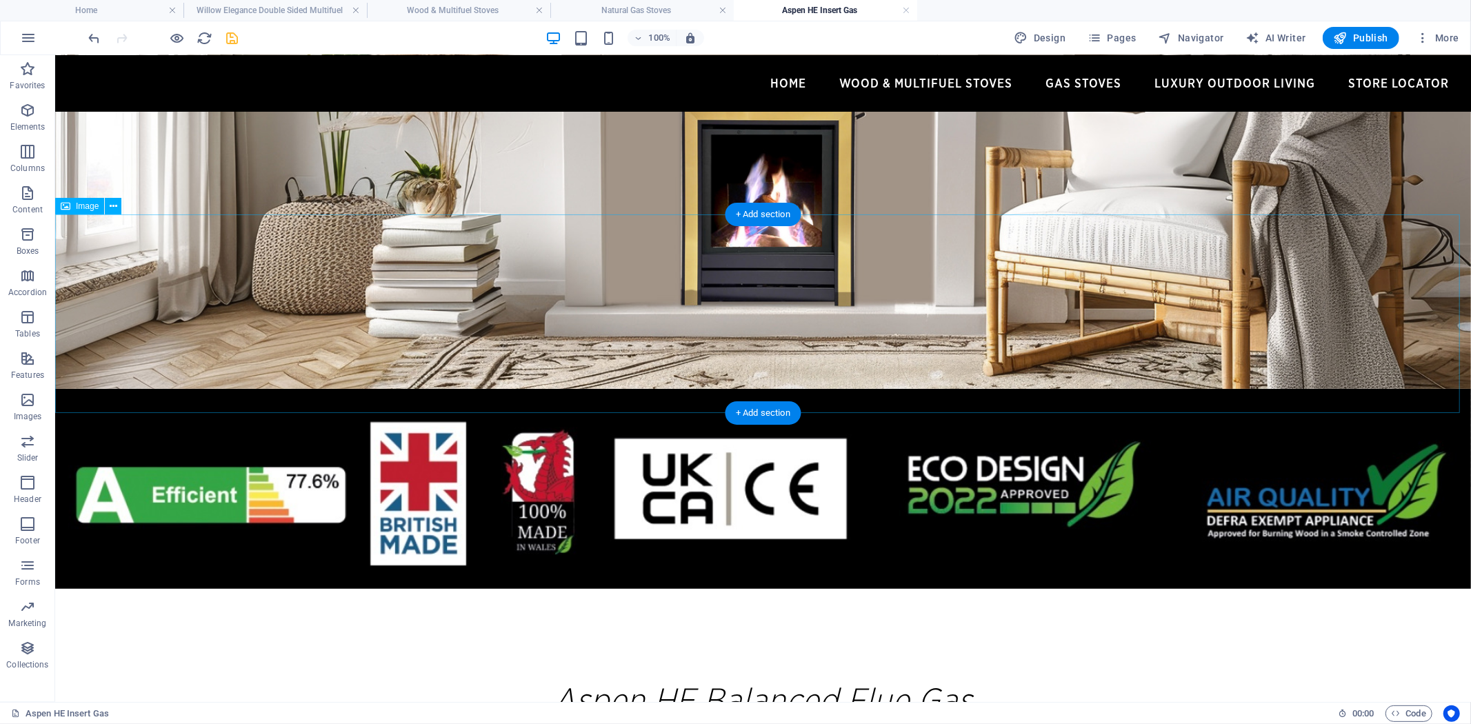
scroll to position [736, 0]
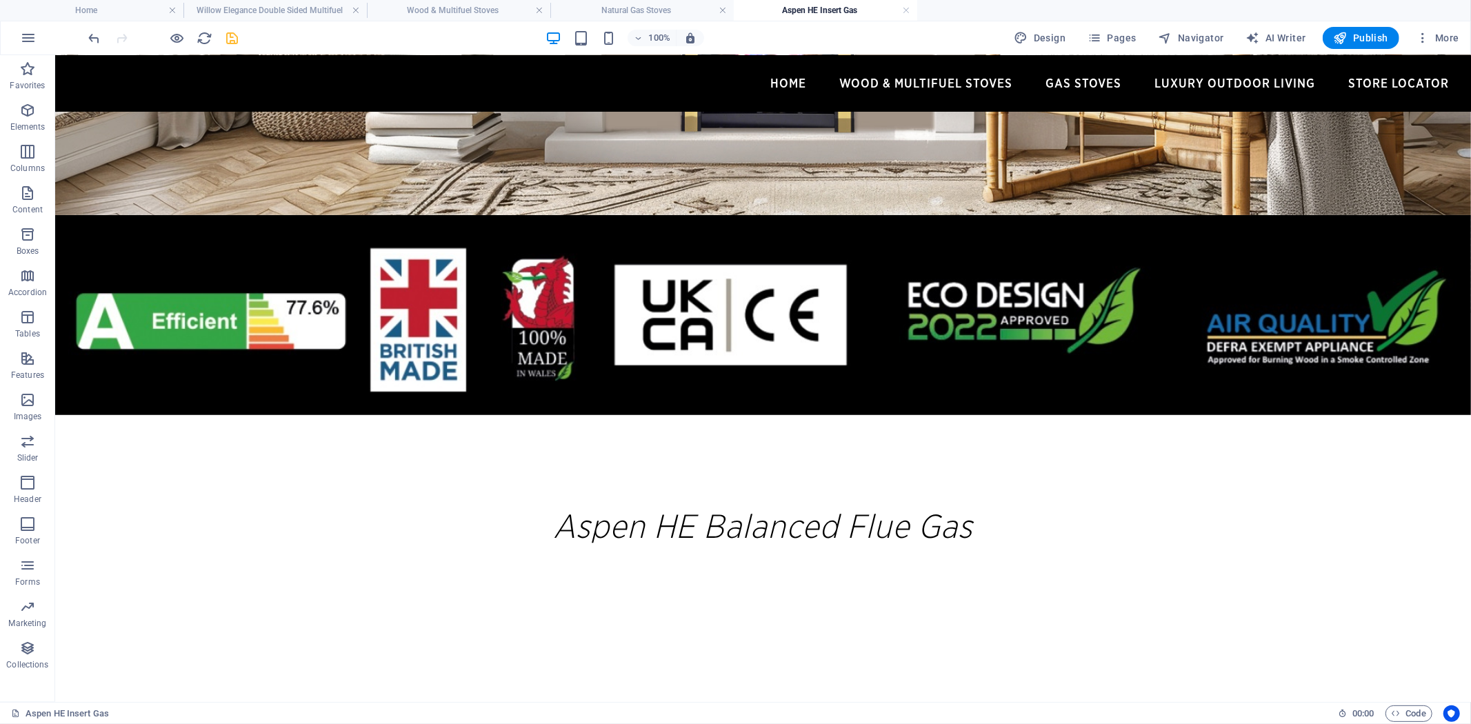
click at [234, 31] on icon "save" at bounding box center [233, 38] width 16 height 16
click at [210, 37] on icon "reload" at bounding box center [205, 38] width 16 height 16
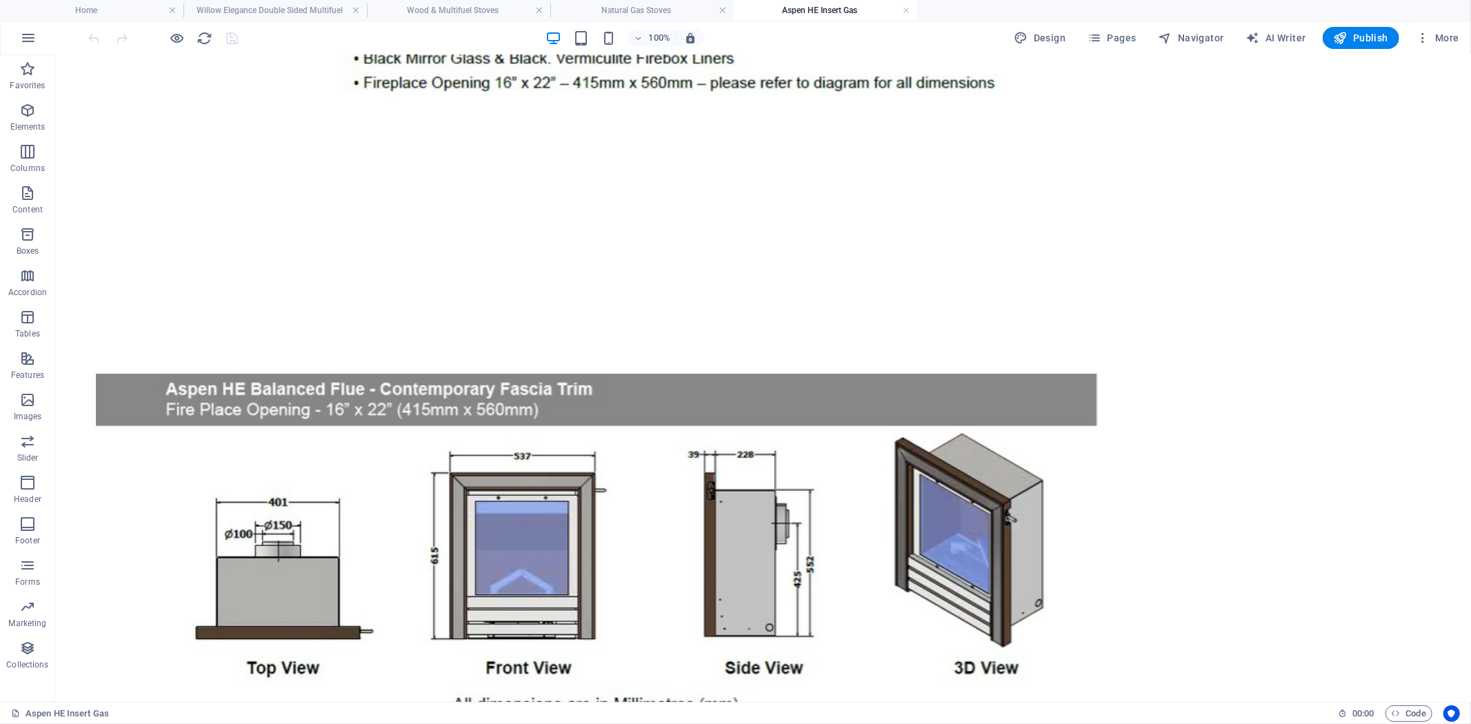
scroll to position [2145, 0]
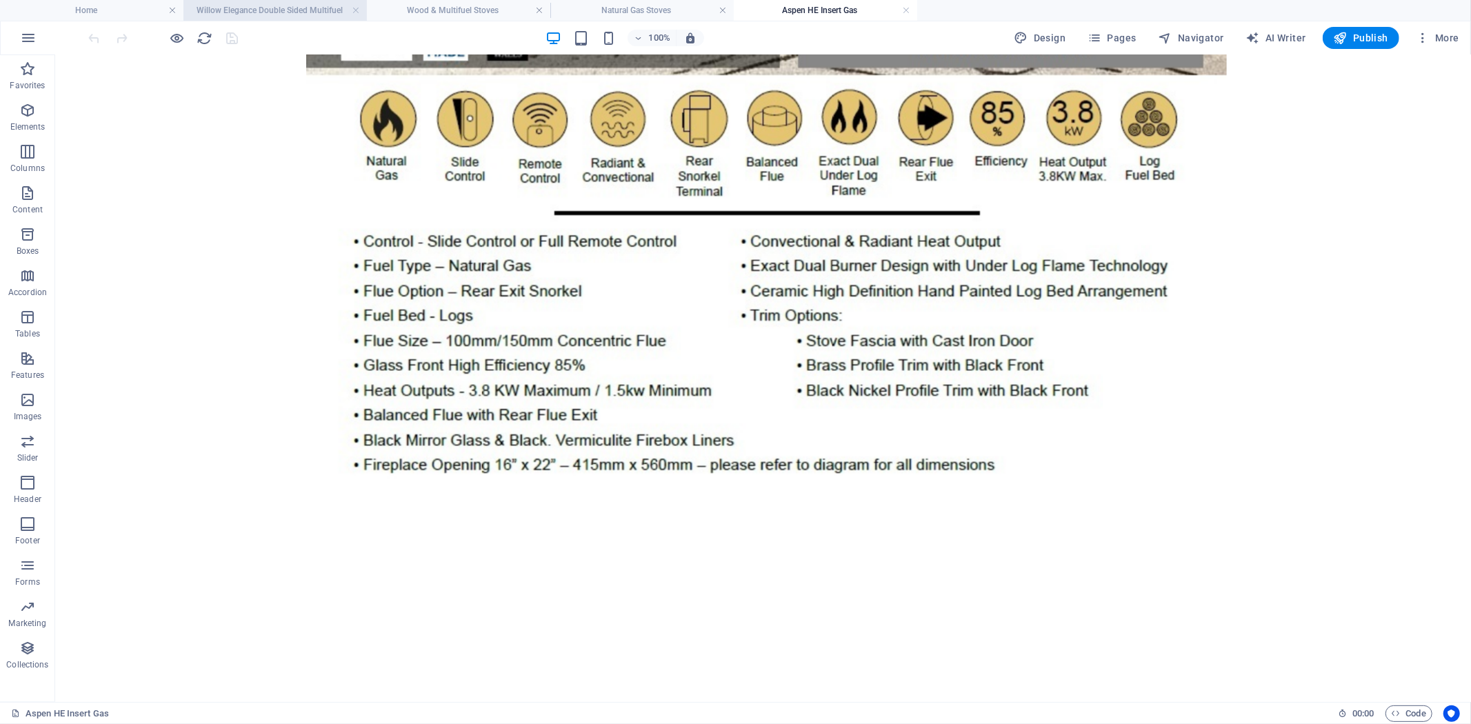
click at [301, 10] on h4 "Willow Elegance Double Sided Multifuel" at bounding box center [274, 10] width 183 height 15
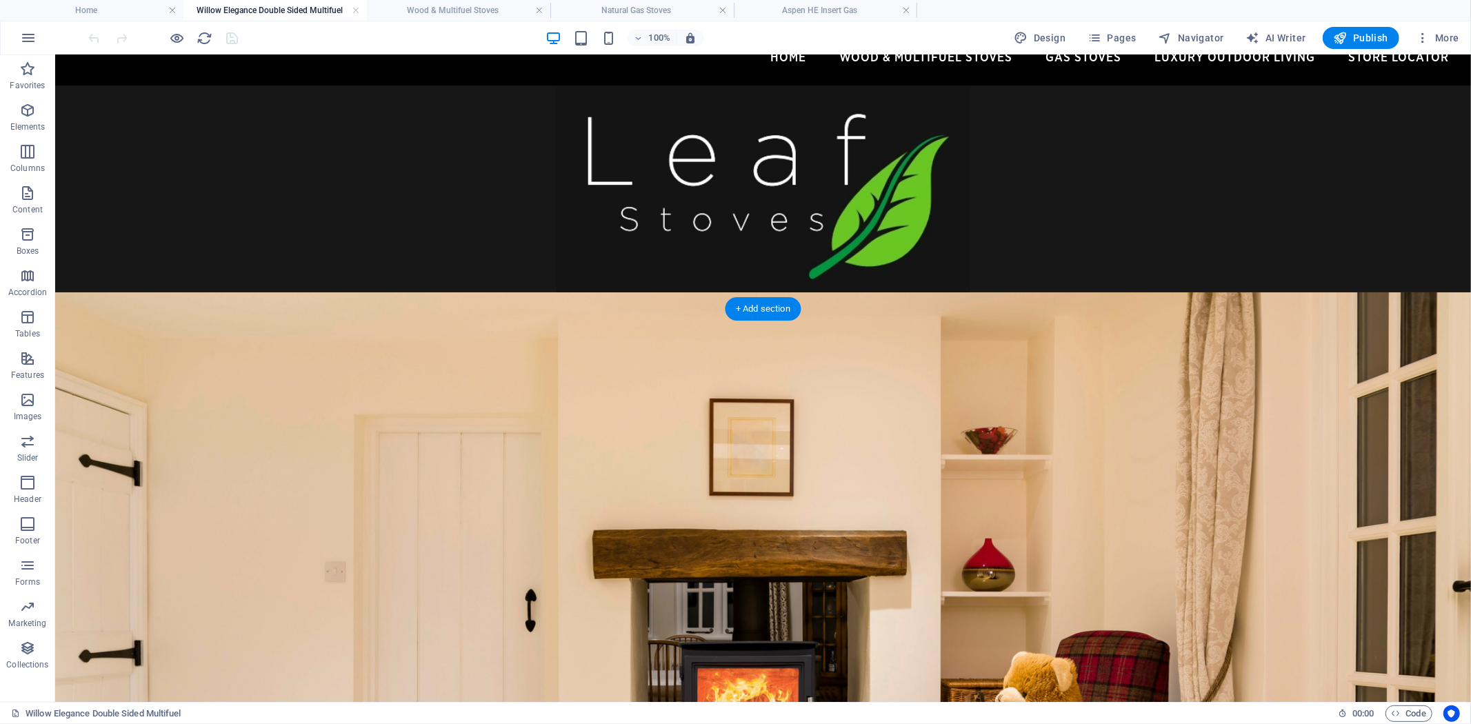
scroll to position [0, 0]
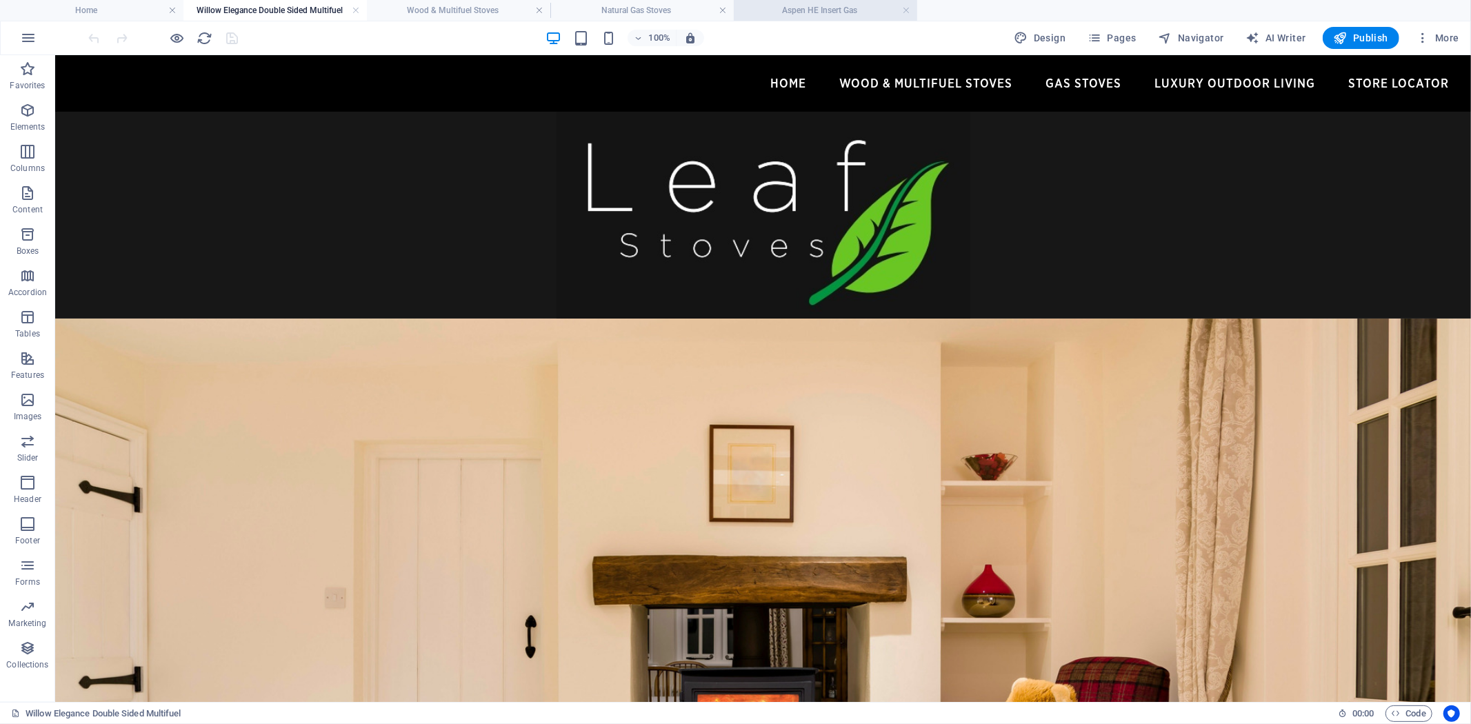
click at [828, 11] on h4 "Aspen HE Insert Gas" at bounding box center [825, 10] width 183 height 15
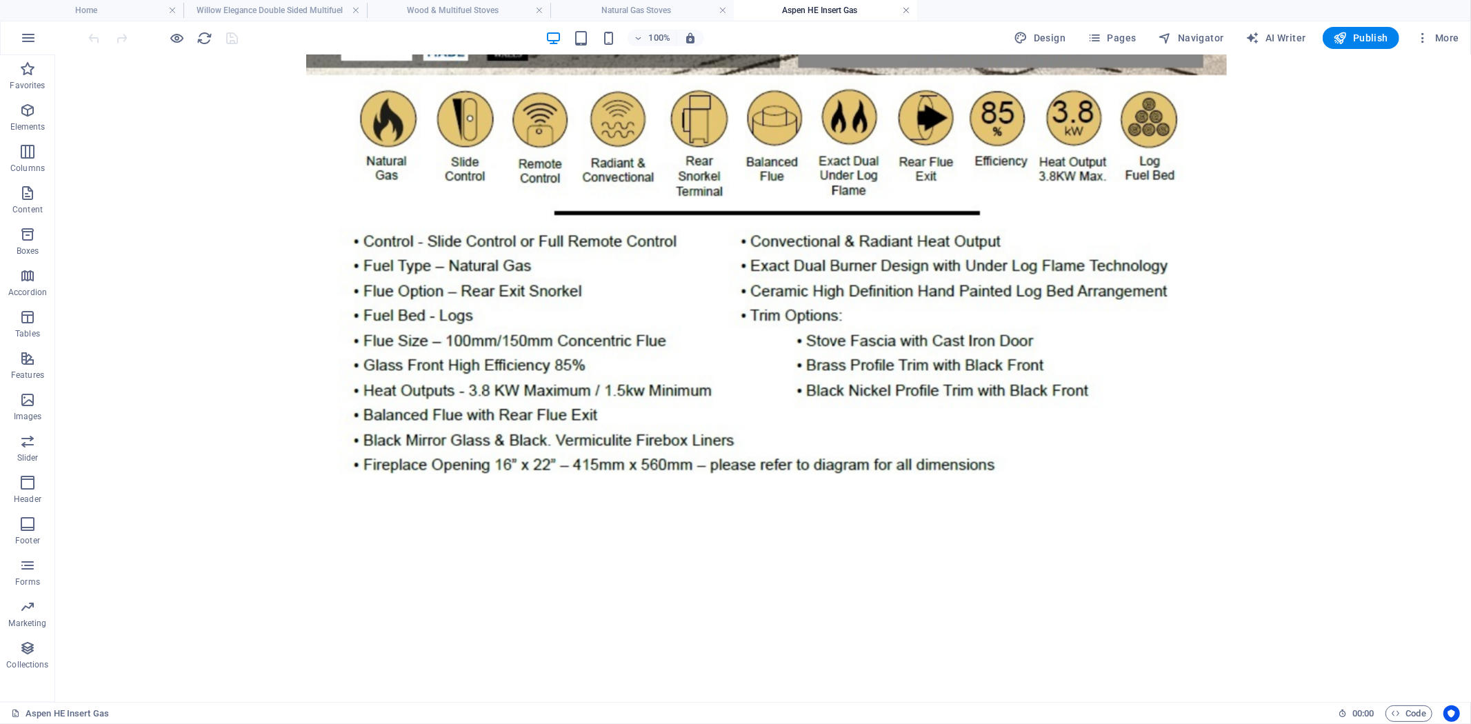
click at [906, 9] on link at bounding box center [906, 10] width 8 height 13
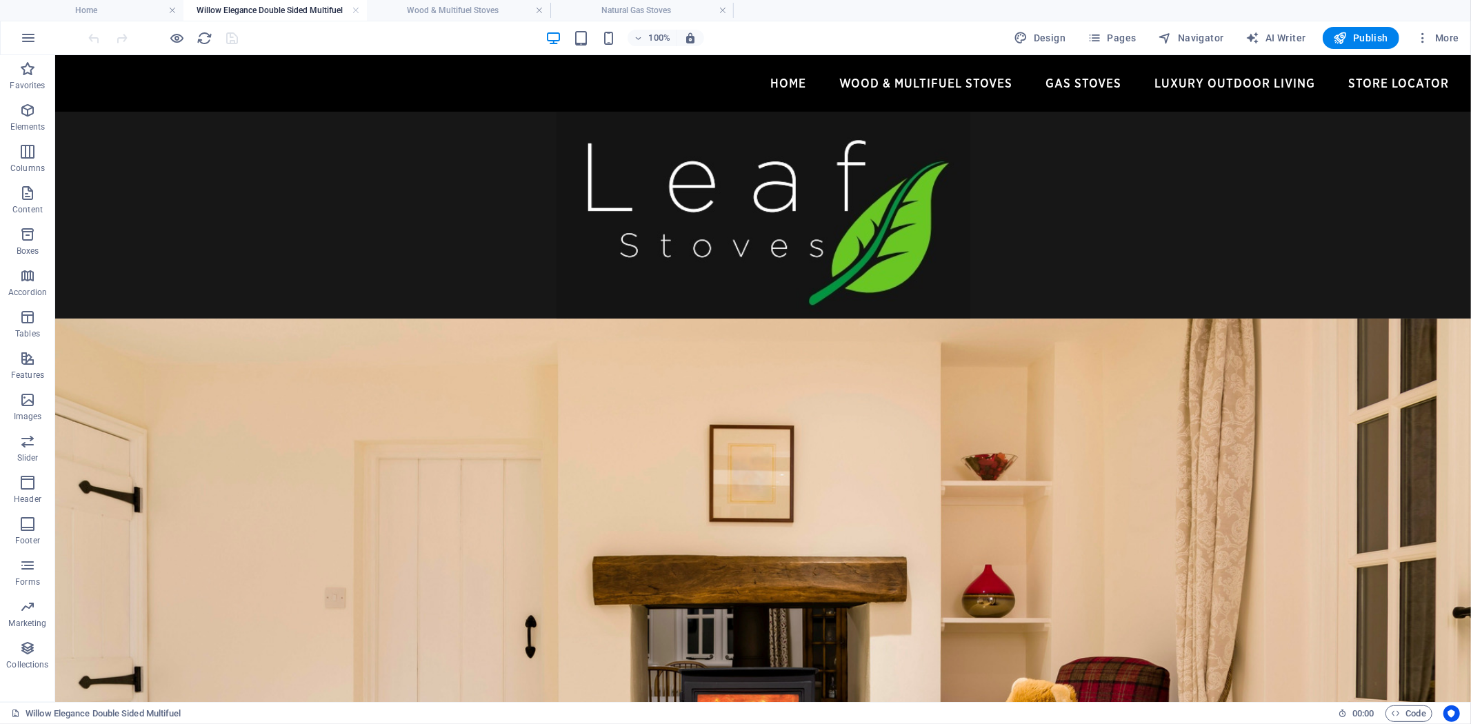
click at [539, 12] on link at bounding box center [539, 10] width 8 height 13
click at [539, 11] on link at bounding box center [539, 10] width 8 height 13
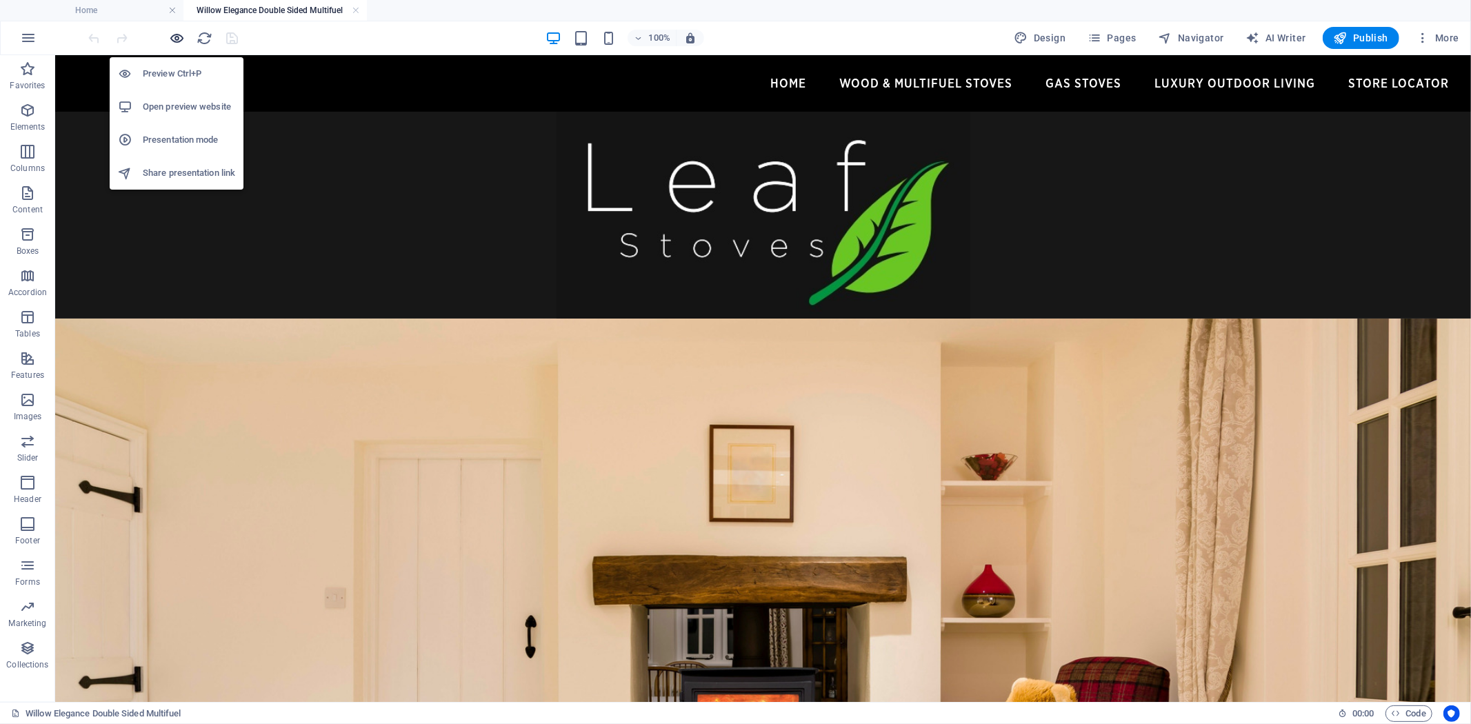
click at [174, 39] on icon "button" at bounding box center [178, 38] width 16 height 16
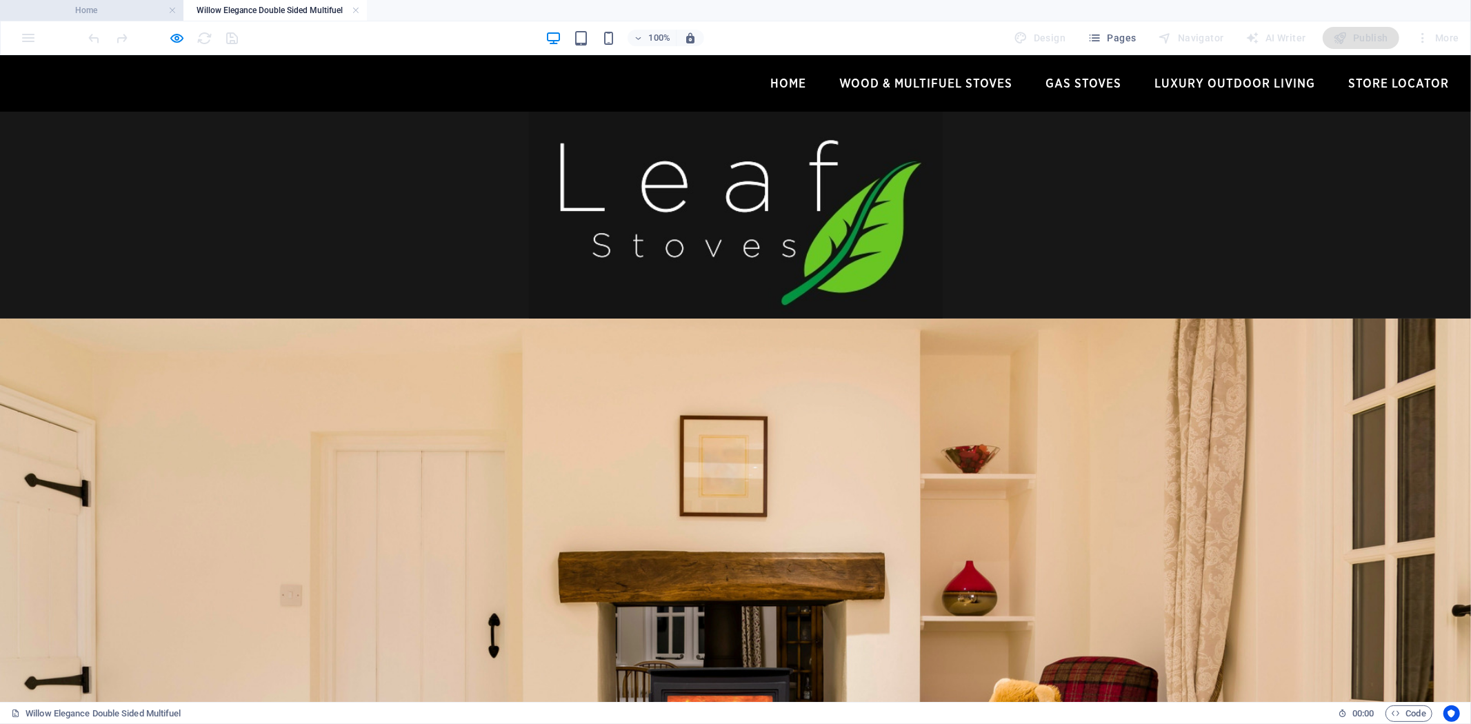
click at [99, 15] on h4 "Home" at bounding box center [91, 10] width 183 height 15
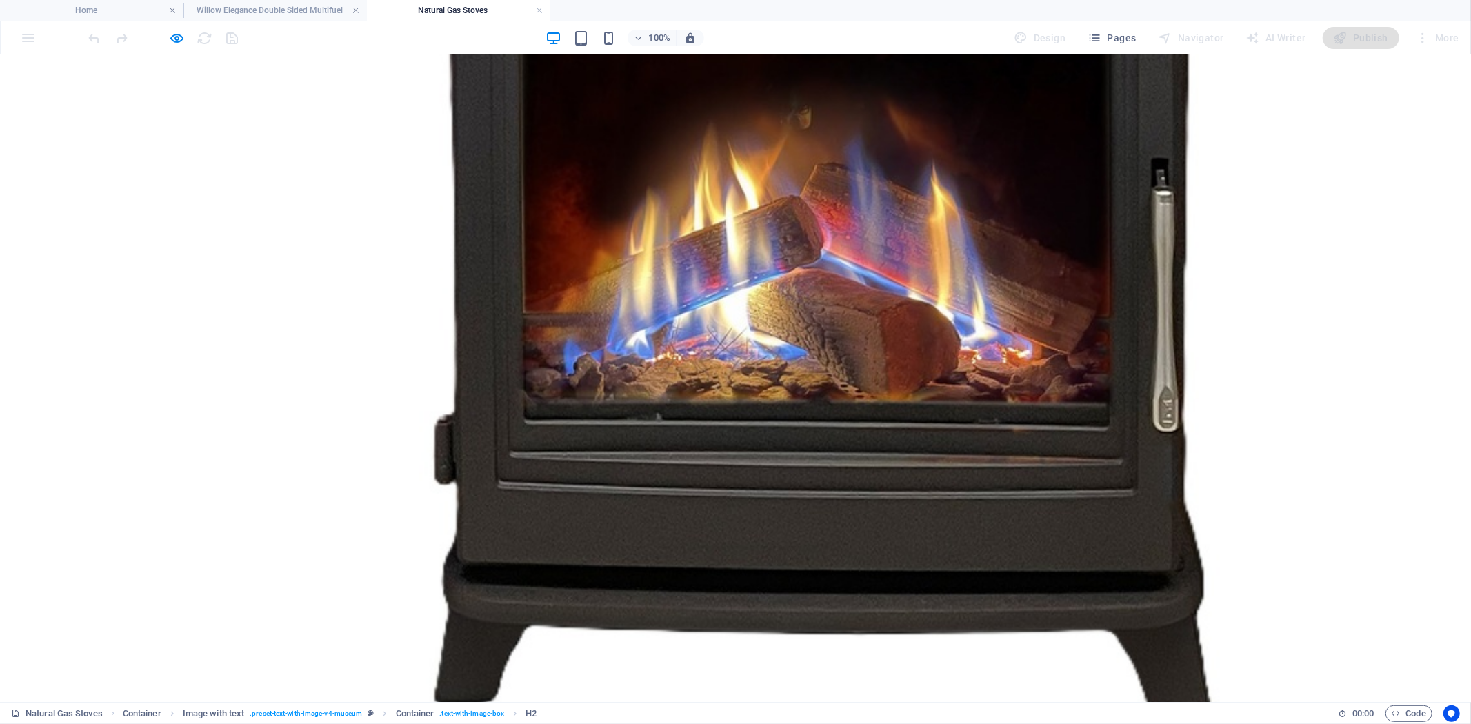
scroll to position [1617, 0]
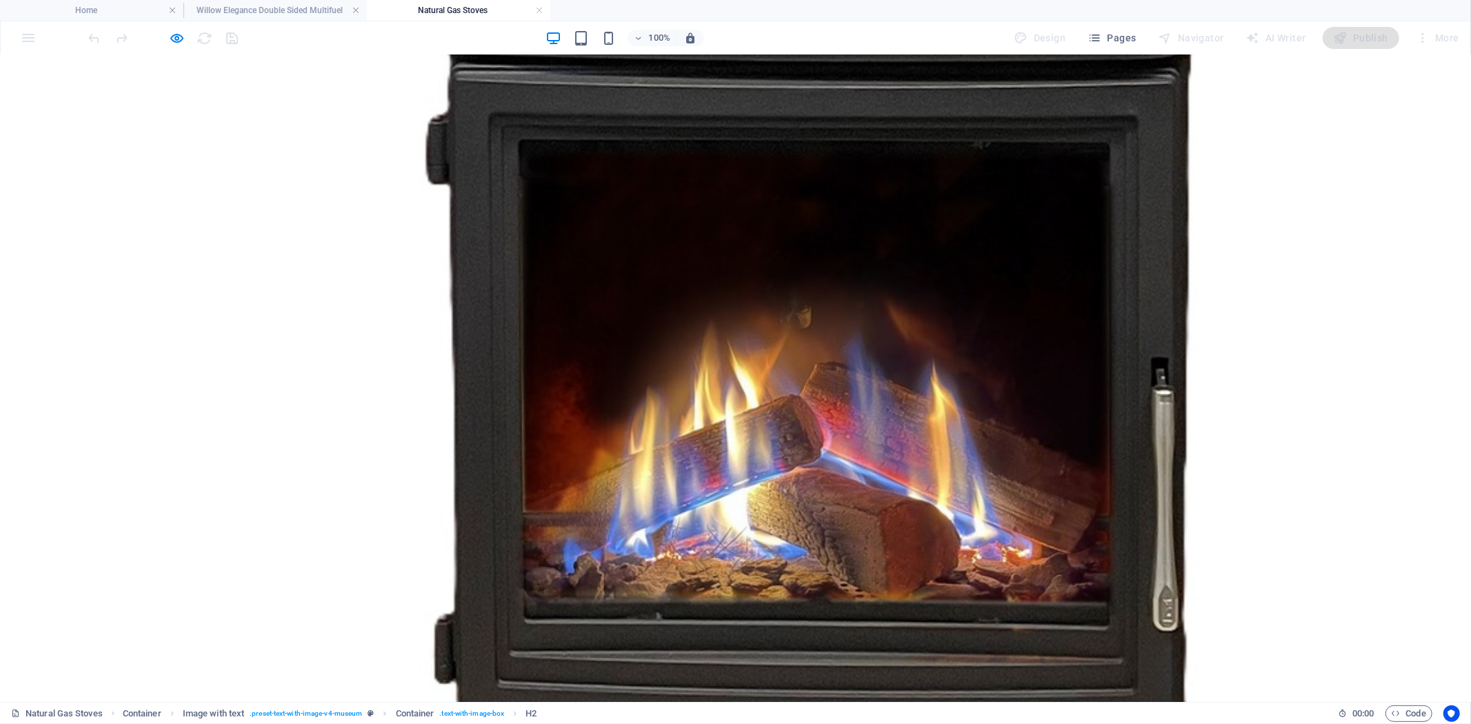
drag, startPoint x: 684, startPoint y: 409, endPoint x: 683, endPoint y: 402, distance: 6.9
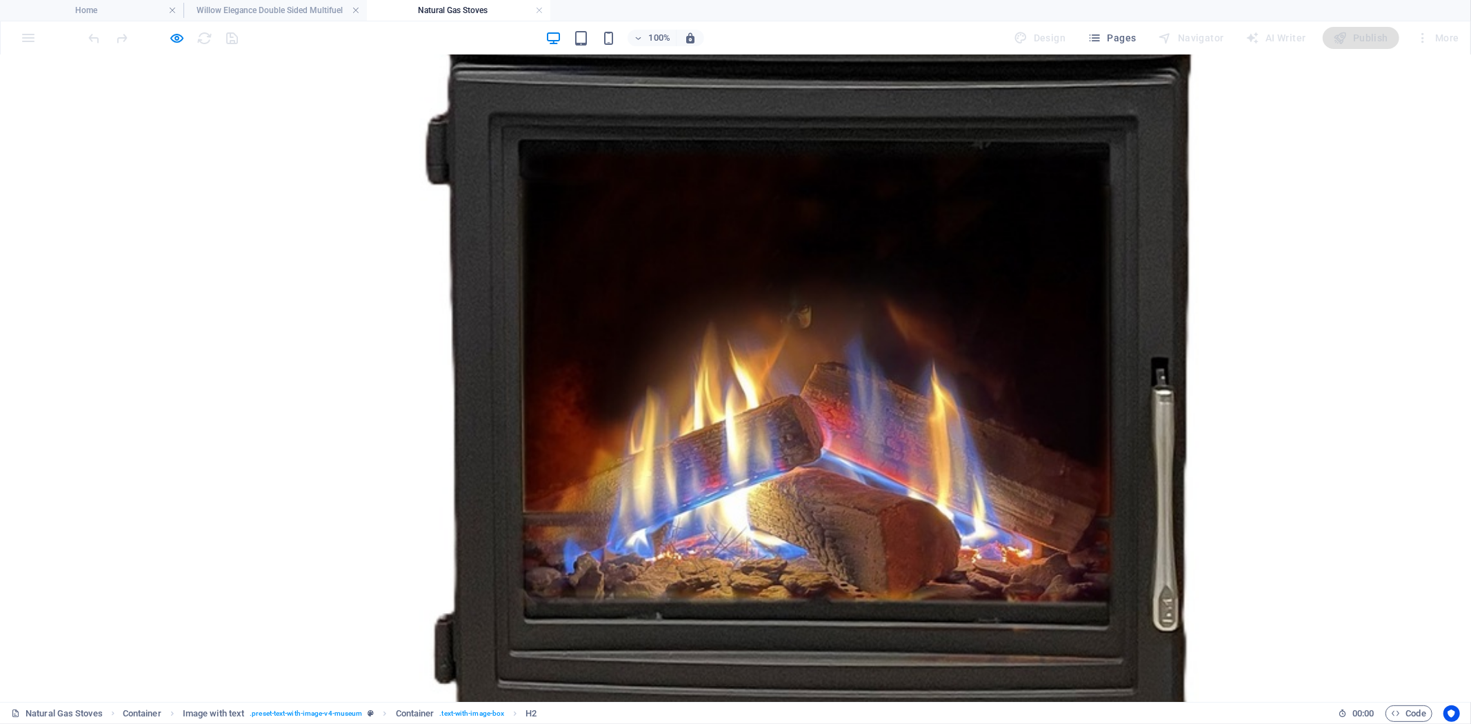
click at [177, 38] on icon "button" at bounding box center [178, 38] width 16 height 16
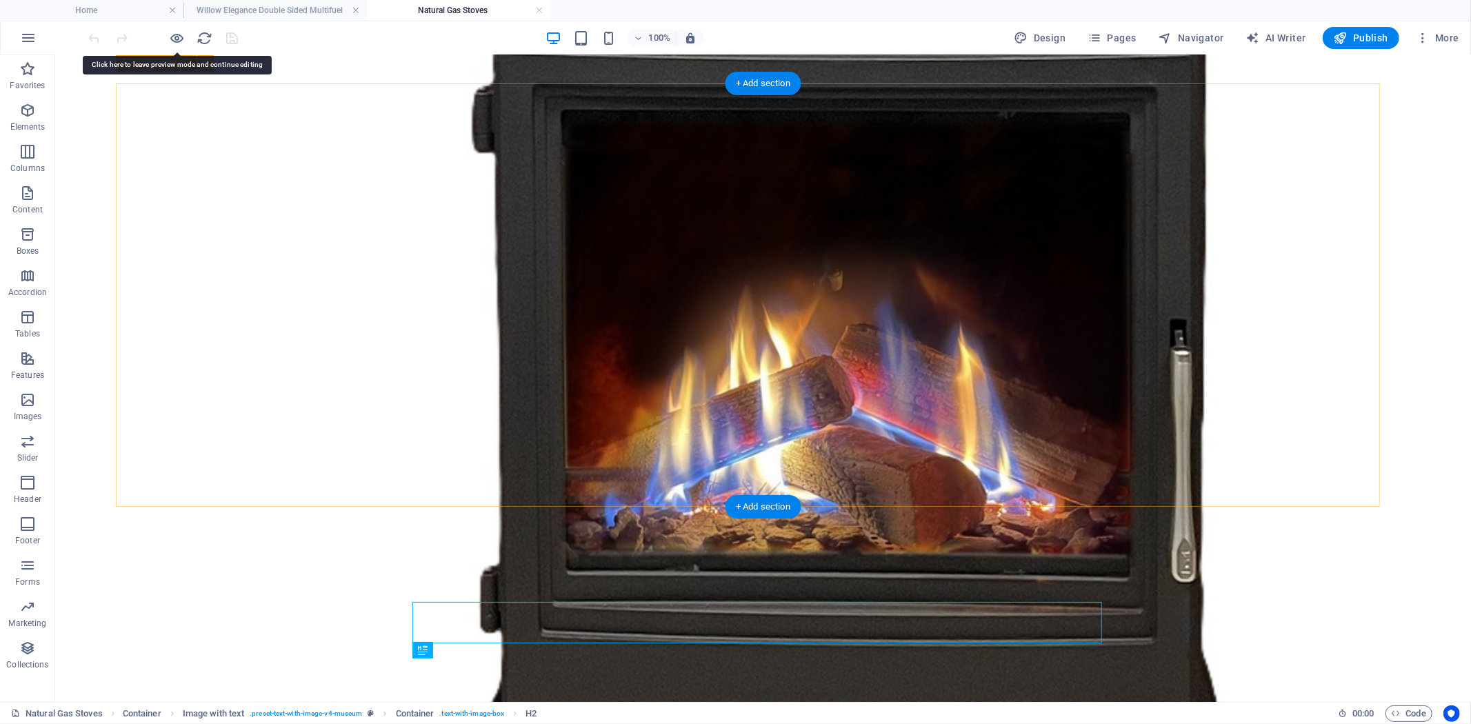
scroll to position [1596, 0]
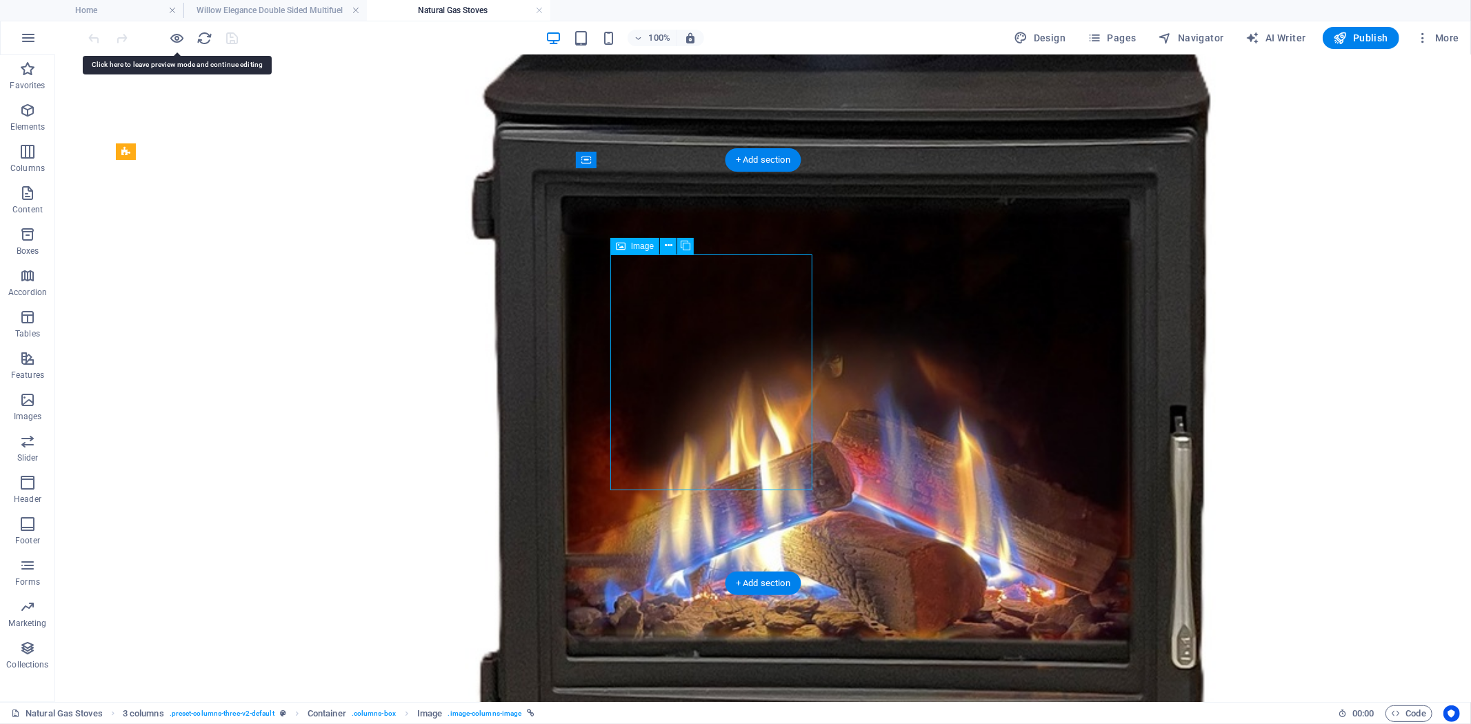
select select "%"
select select "17"
select select
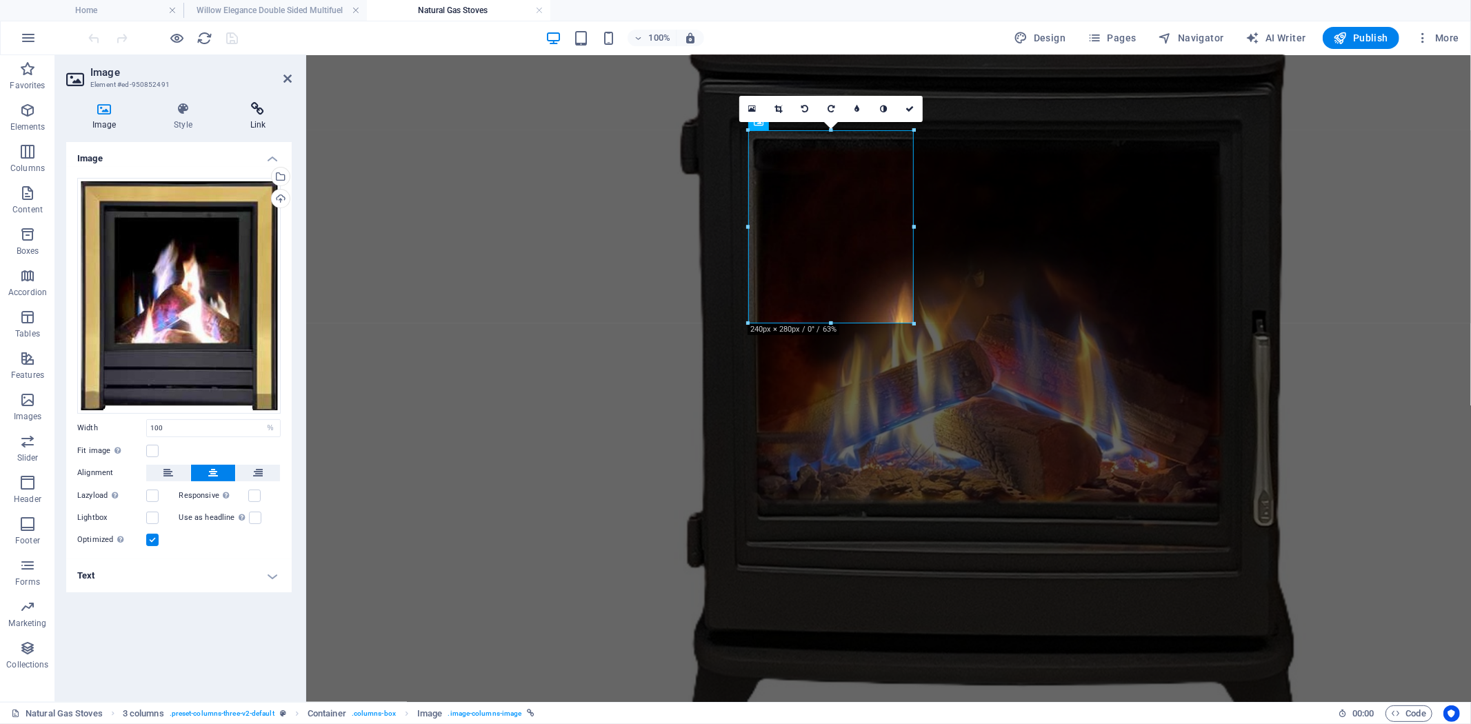
click at [255, 110] on icon at bounding box center [258, 109] width 68 height 14
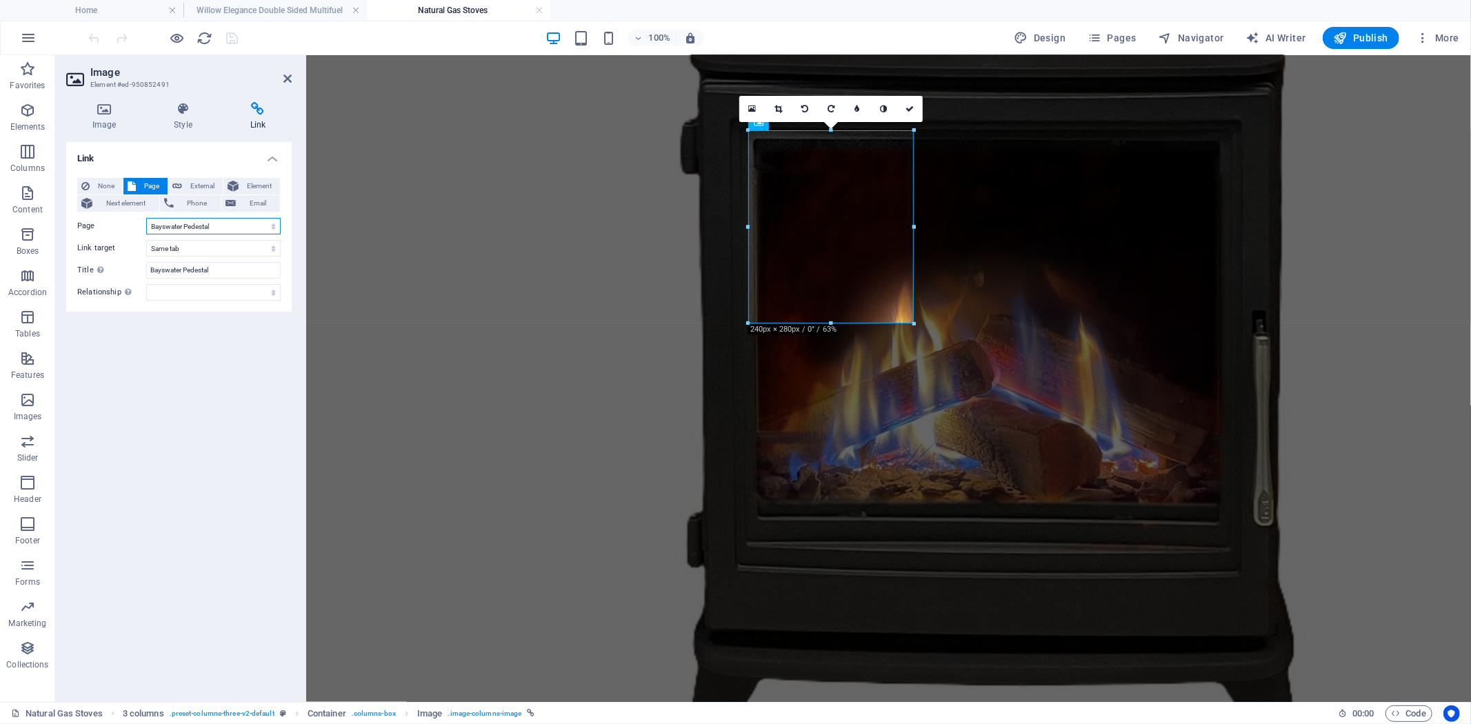
click at [270, 228] on select "Home Wood &amp; Multifuel Stoves Store Locator Natural Gas Stoves Luxury Outdoo…" at bounding box center [213, 226] width 134 height 17
select select "20"
click at [146, 218] on select "Home Wood &amp; Multifuel Stoves Store Locator Natural Gas Stoves Luxury Outdoo…" at bounding box center [213, 226] width 134 height 17
click at [230, 273] on input "Bayswater Pedestal" at bounding box center [213, 270] width 134 height 17
drag, startPoint x: 231, startPoint y: 272, endPoint x: 108, endPoint y: 269, distance: 123.5
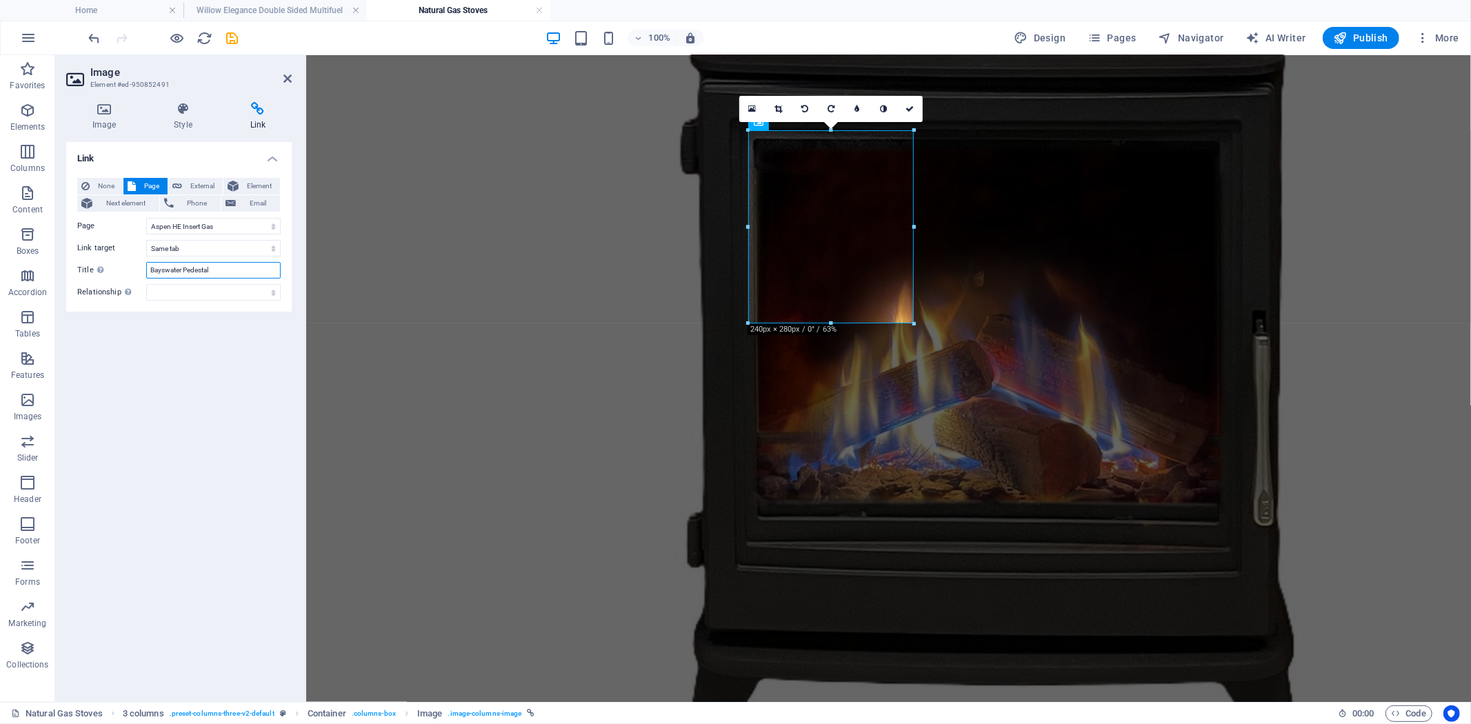
click at [108, 269] on div "Title Additional link description, should not be the same as the link text. The…" at bounding box center [178, 270] width 203 height 17
type input "Aspen HE Insert Gas"
click at [912, 108] on icon at bounding box center [909, 109] width 8 height 8
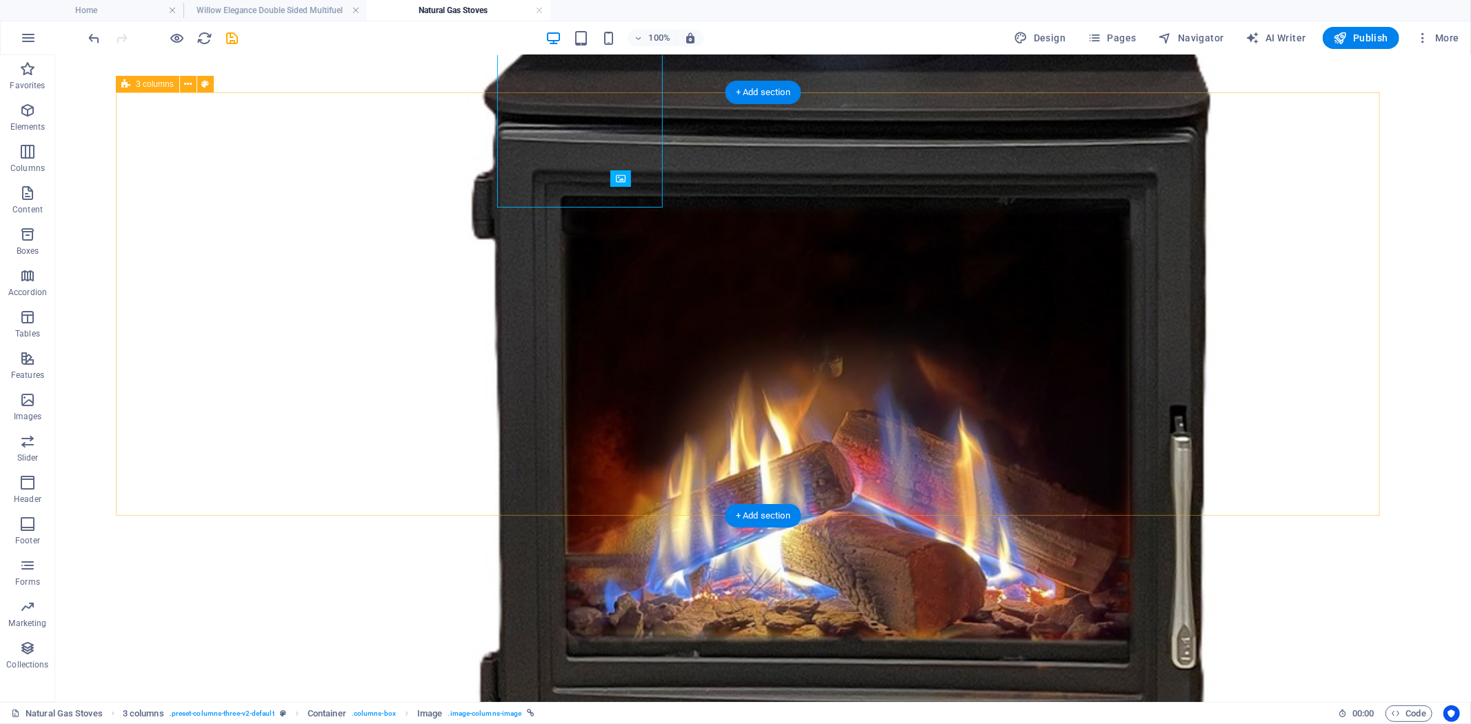
scroll to position [1664, 0]
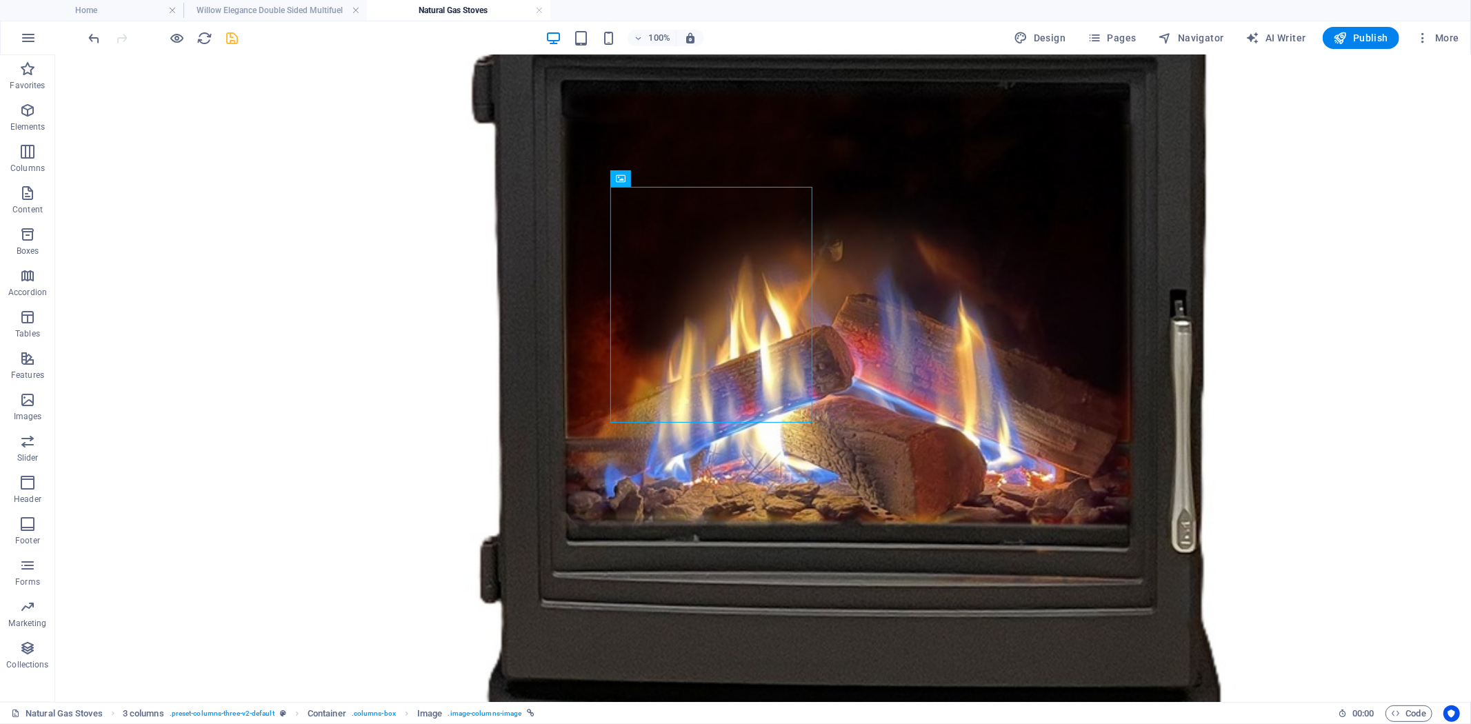
click at [231, 37] on icon "save" at bounding box center [233, 38] width 16 height 16
checkbox input "false"
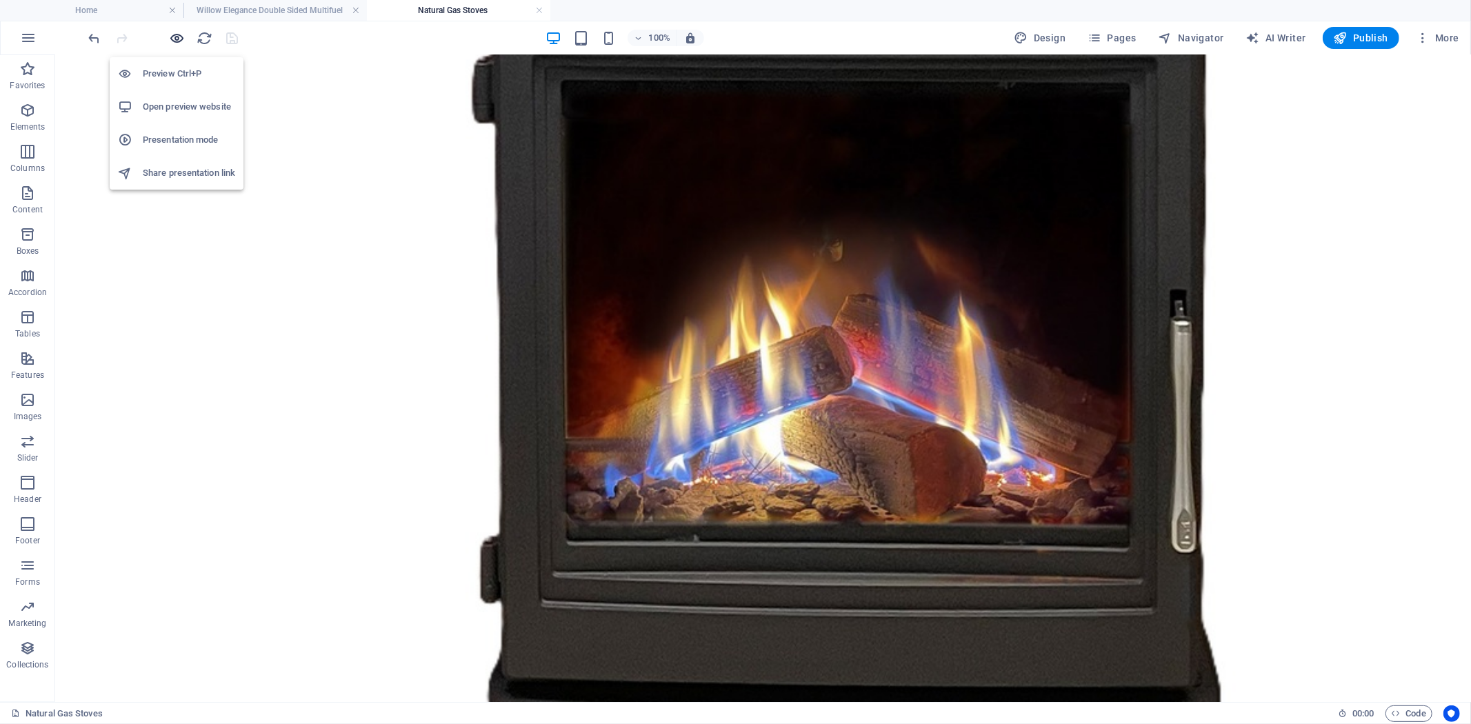
drag, startPoint x: 177, startPoint y: 36, endPoint x: 479, endPoint y: 112, distance: 311.4
click at [177, 36] on icon "button" at bounding box center [178, 38] width 16 height 16
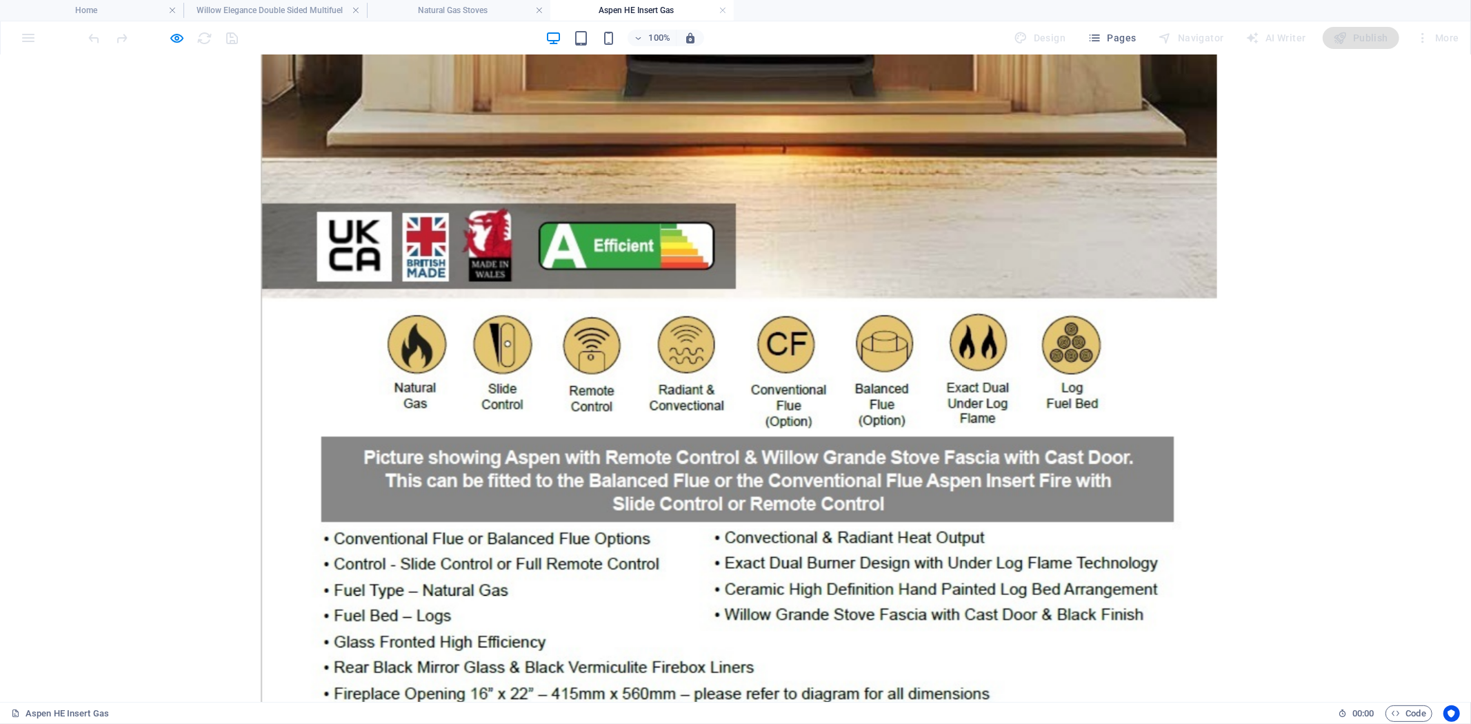
scroll to position [4214, 0]
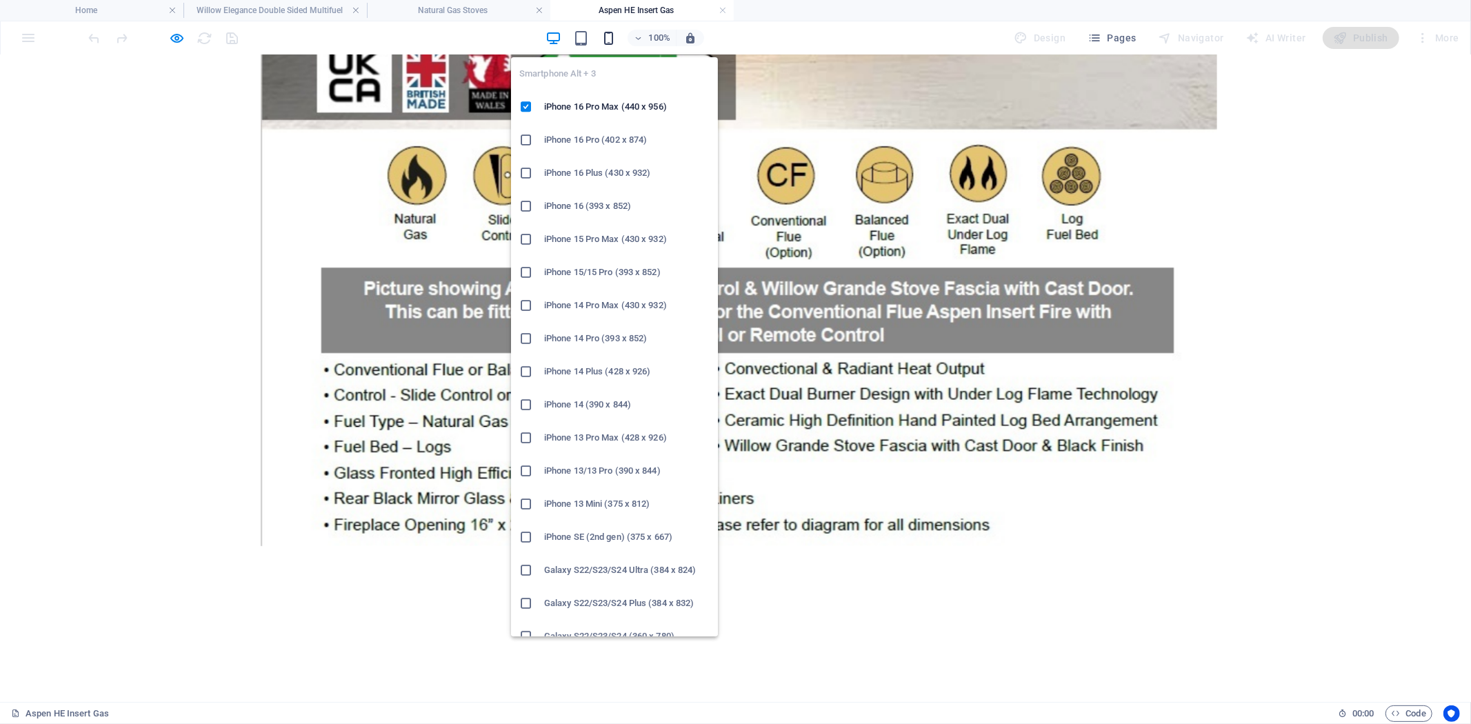
click at [611, 35] on icon "button" at bounding box center [609, 38] width 16 height 16
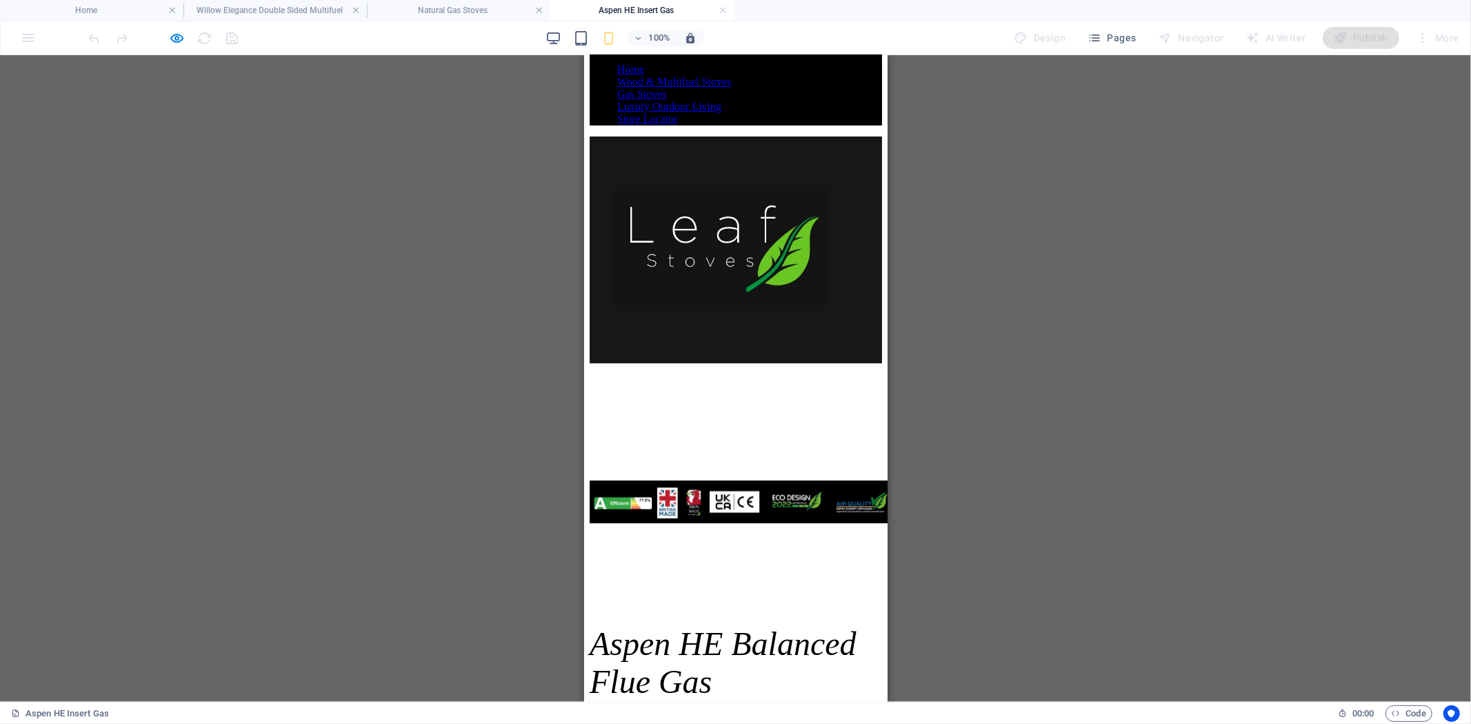
scroll to position [0, 0]
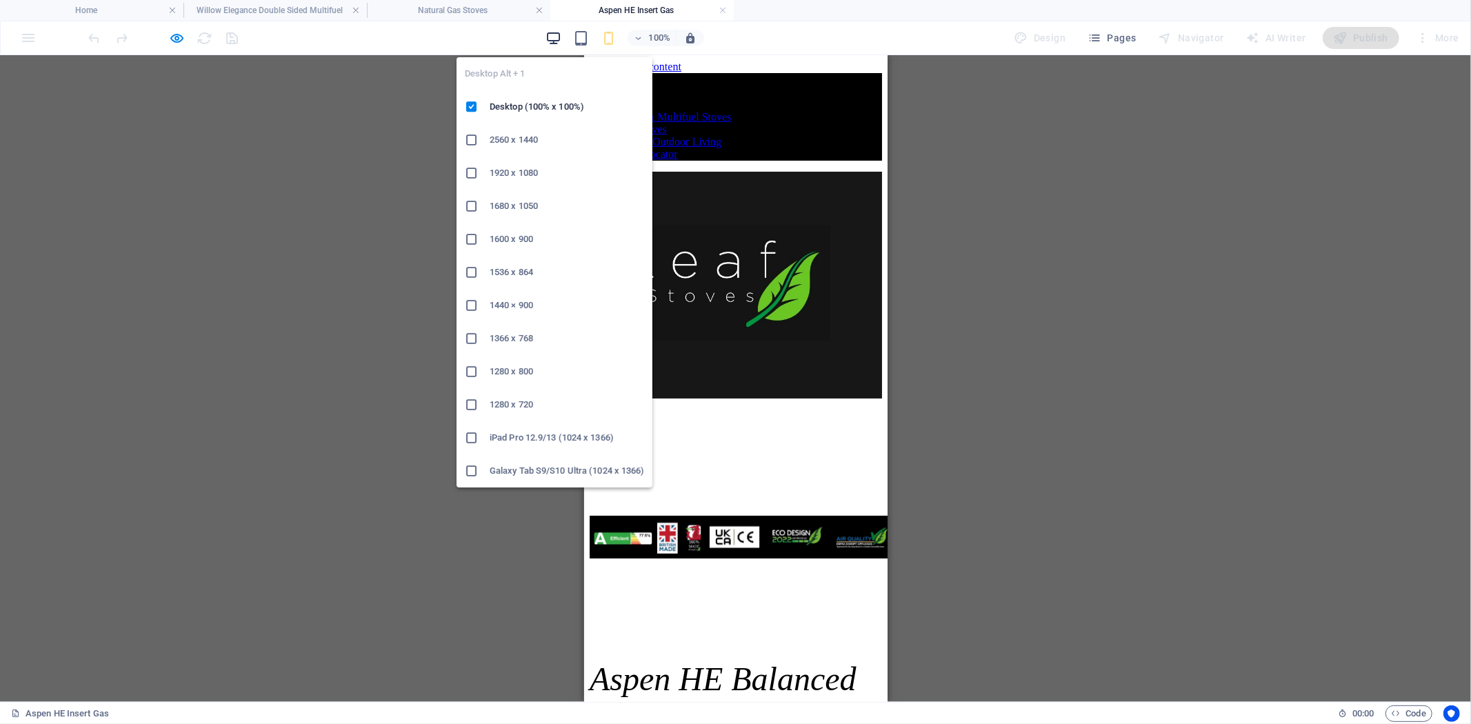
click at [556, 30] on icon "button" at bounding box center [553, 38] width 16 height 16
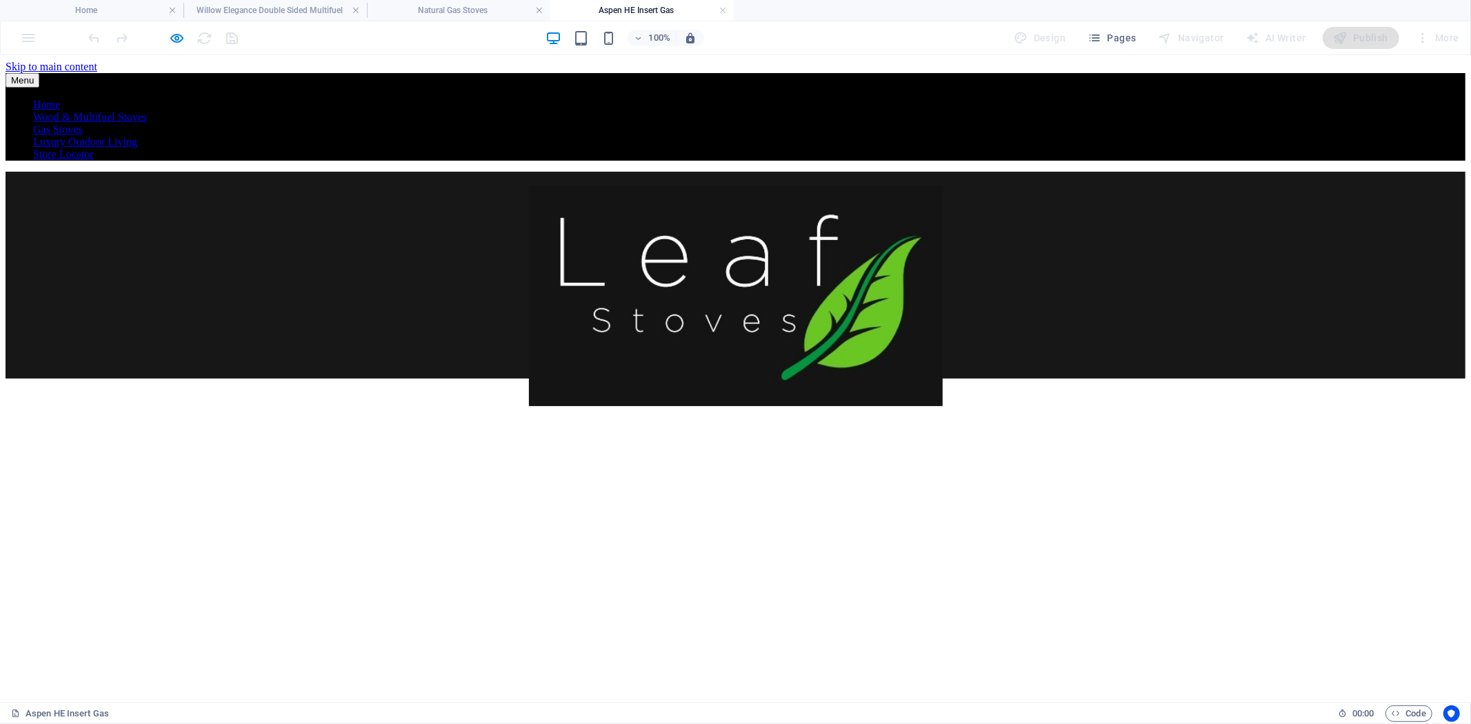
drag, startPoint x: 726, startPoint y: 5, endPoint x: 690, endPoint y: 3, distance: 36.6
click at [726, 5] on link at bounding box center [723, 10] width 8 height 13
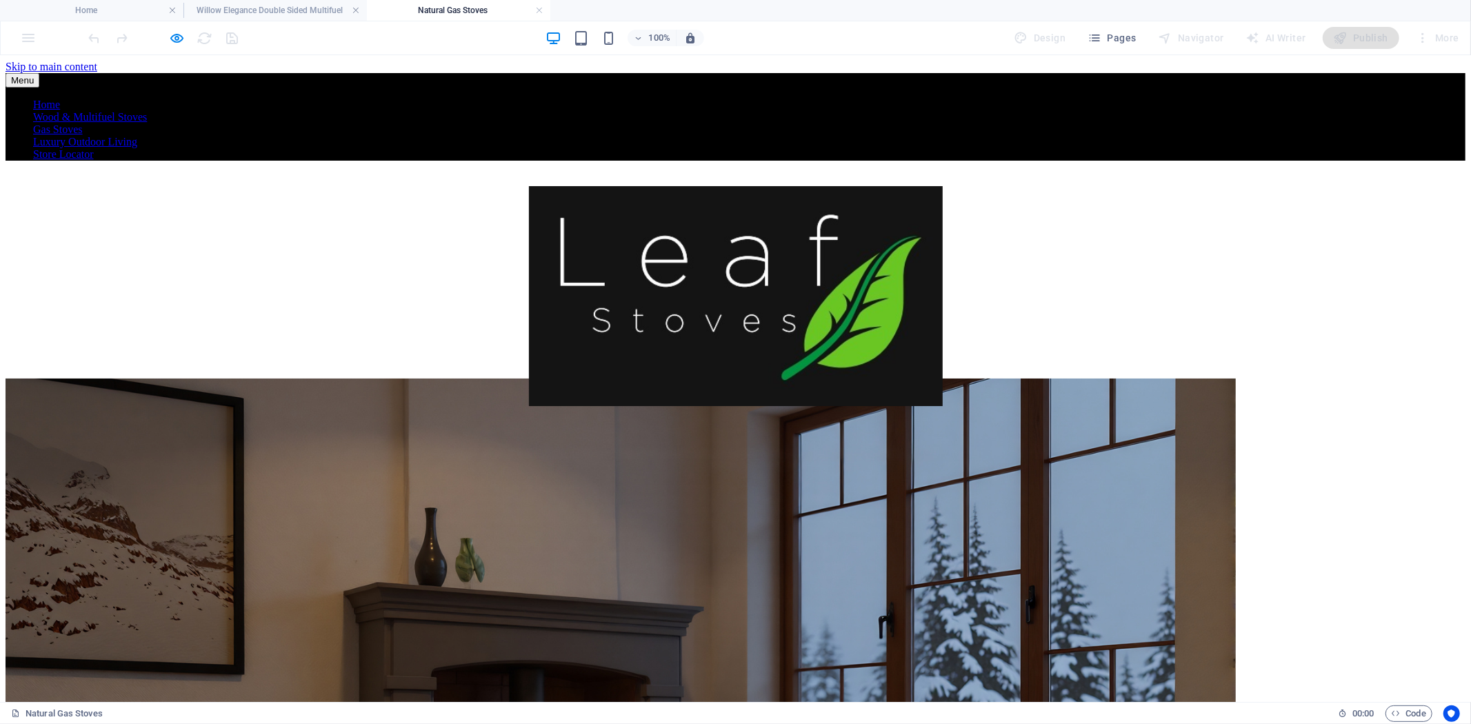
click at [543, 8] on h4 "Natural Gas Stoves" at bounding box center [458, 10] width 183 height 15
click at [281, 10] on h4 "Willow Elegance Double Sided Multifuel" at bounding box center [274, 10] width 183 height 15
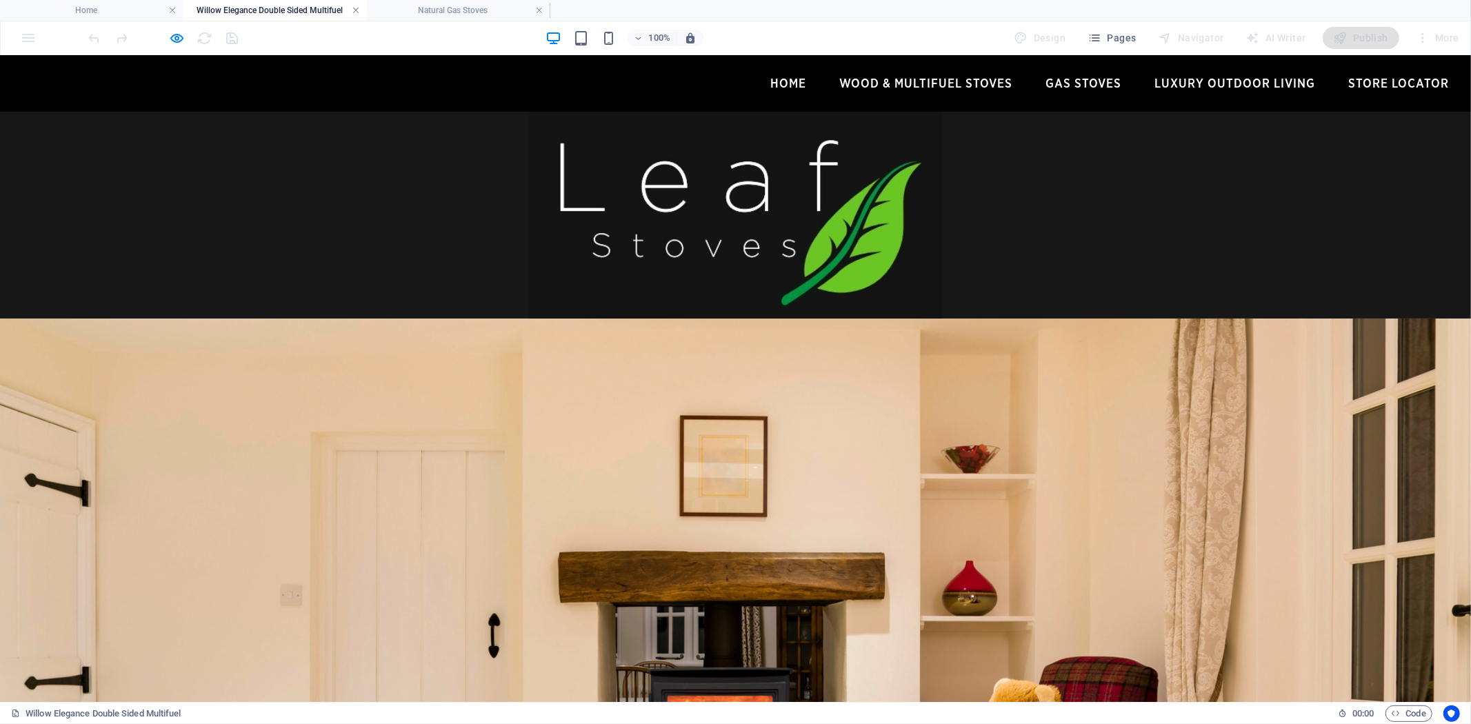
click at [356, 7] on link at bounding box center [356, 10] width 8 height 13
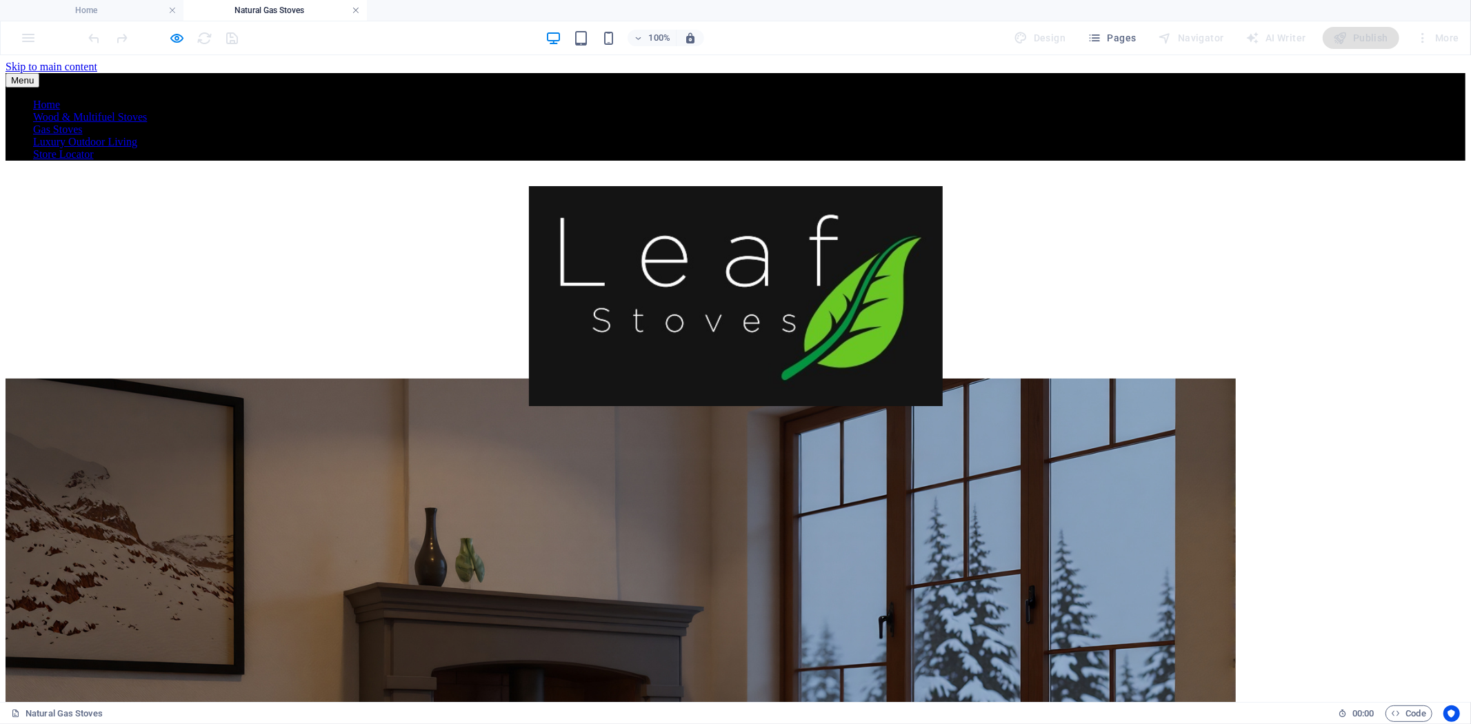
click at [356, 7] on link at bounding box center [356, 10] width 8 height 13
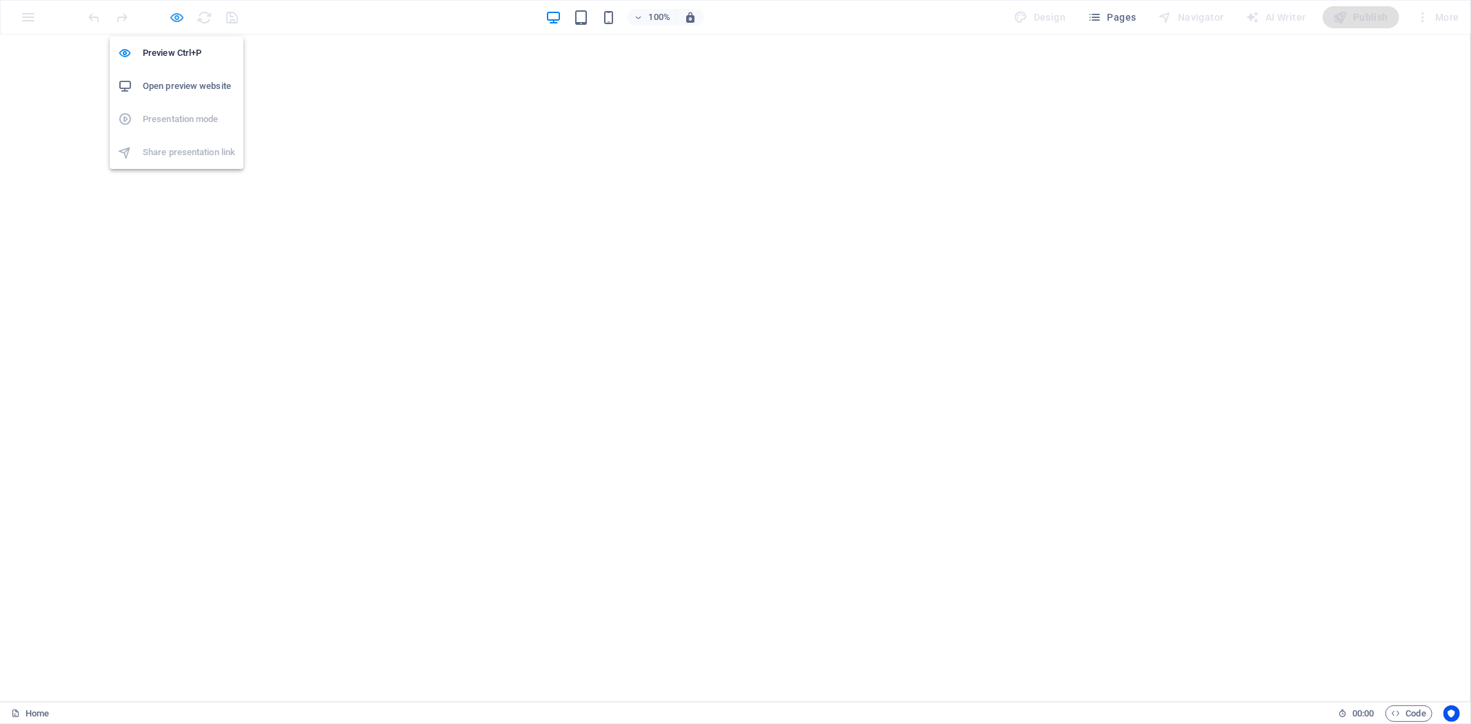
click at [175, 14] on icon "button" at bounding box center [178, 18] width 16 height 16
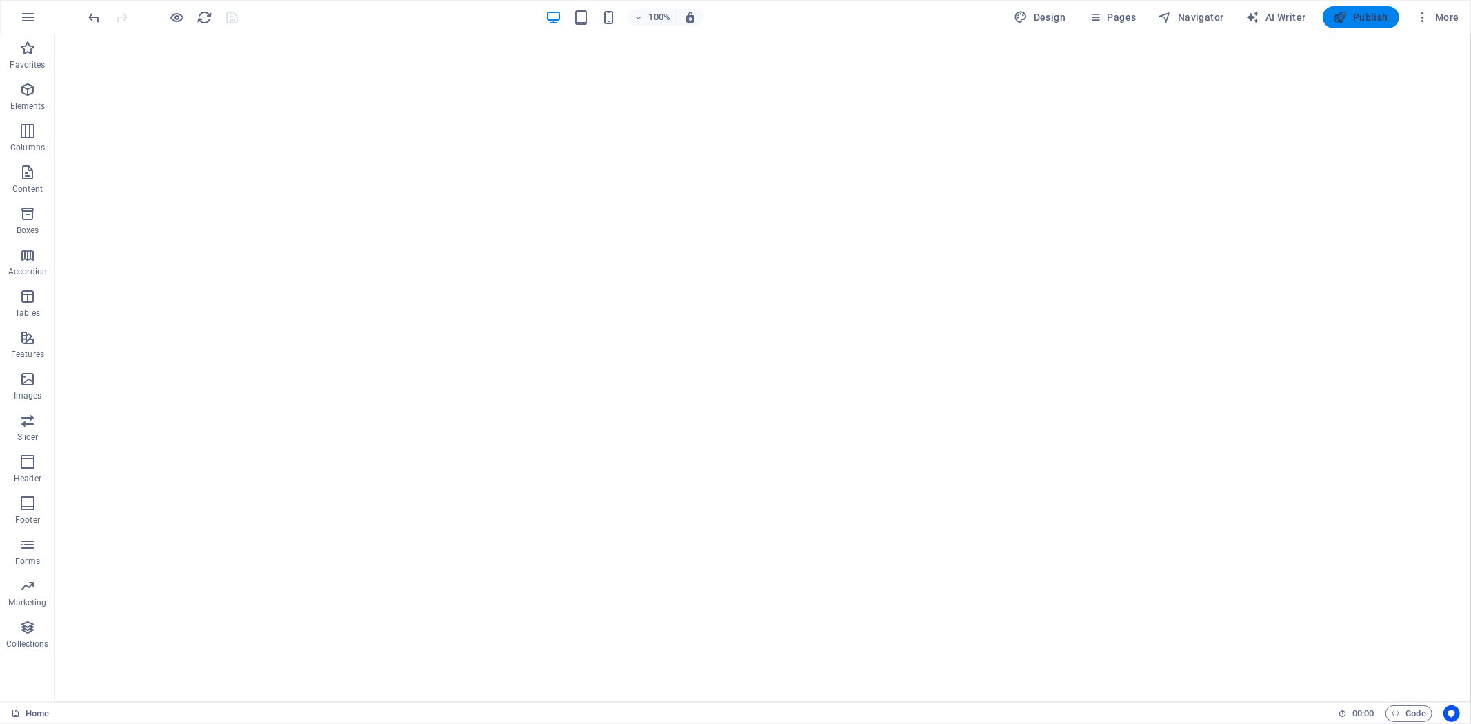
click at [1363, 17] on span "Publish" at bounding box center [1361, 17] width 54 height 14
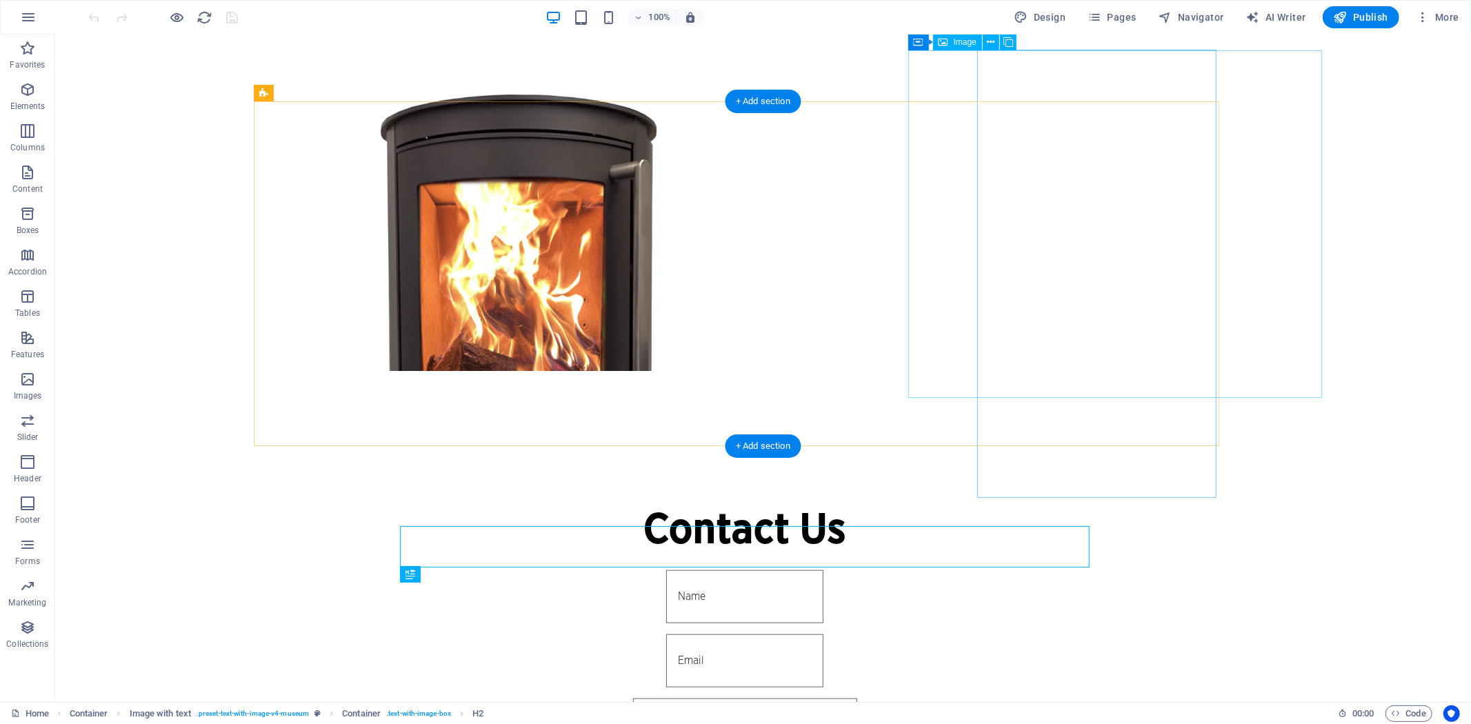
scroll to position [626, 0]
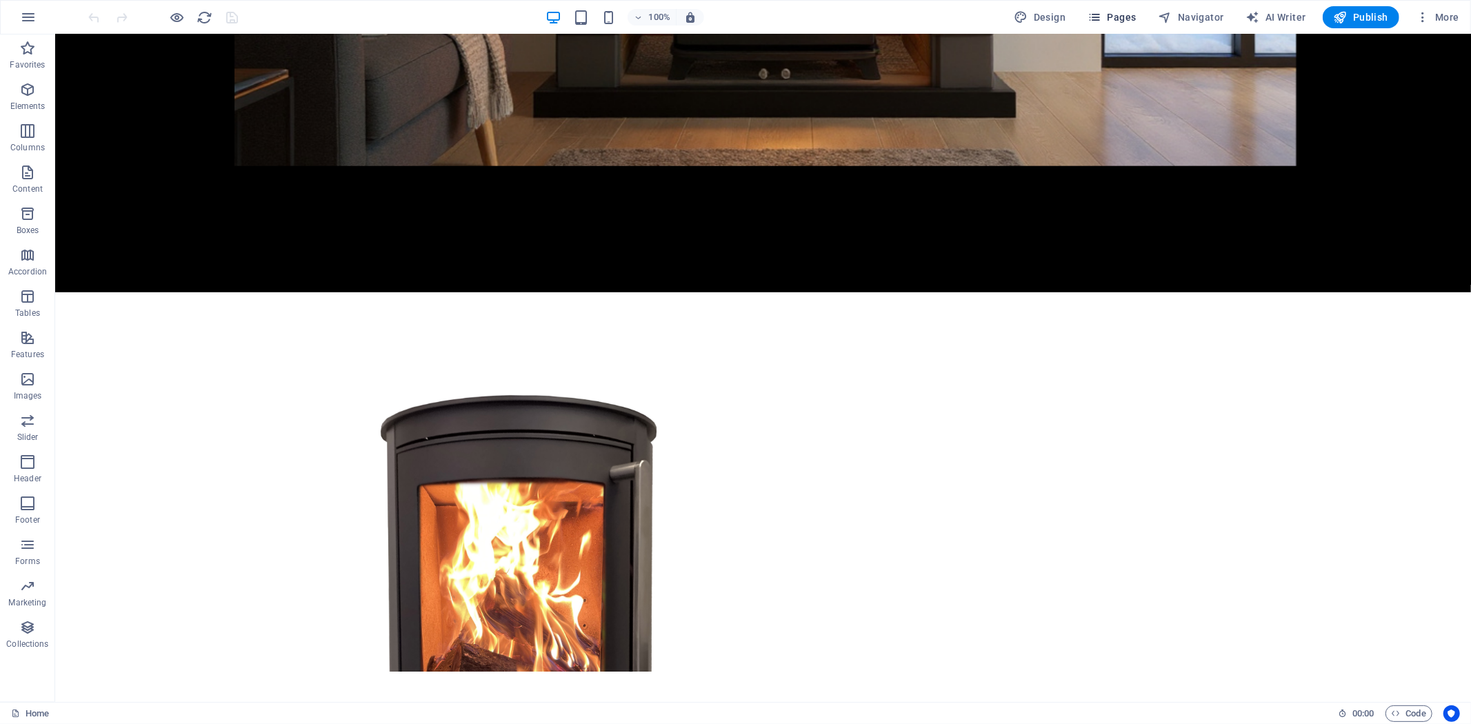
click at [1113, 17] on span "Pages" at bounding box center [1111, 17] width 48 height 14
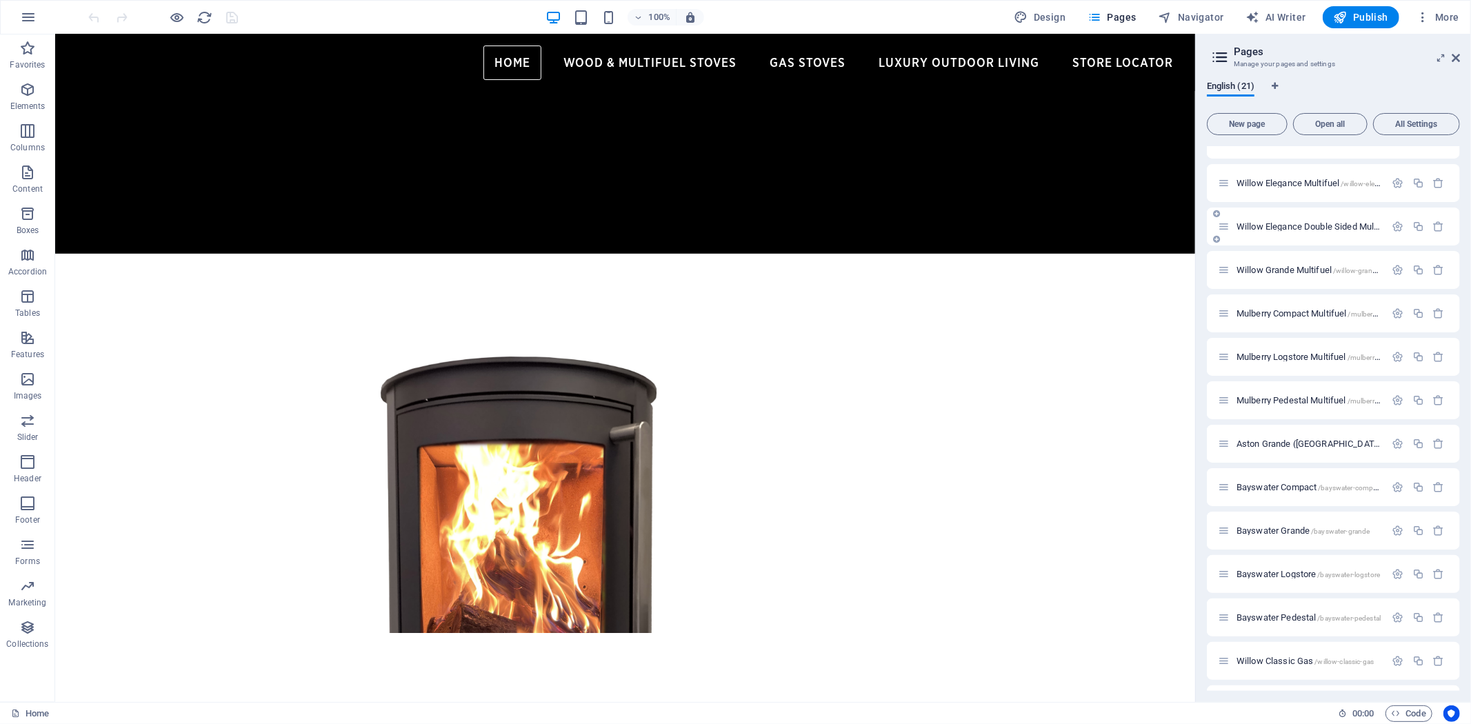
scroll to position [367, 0]
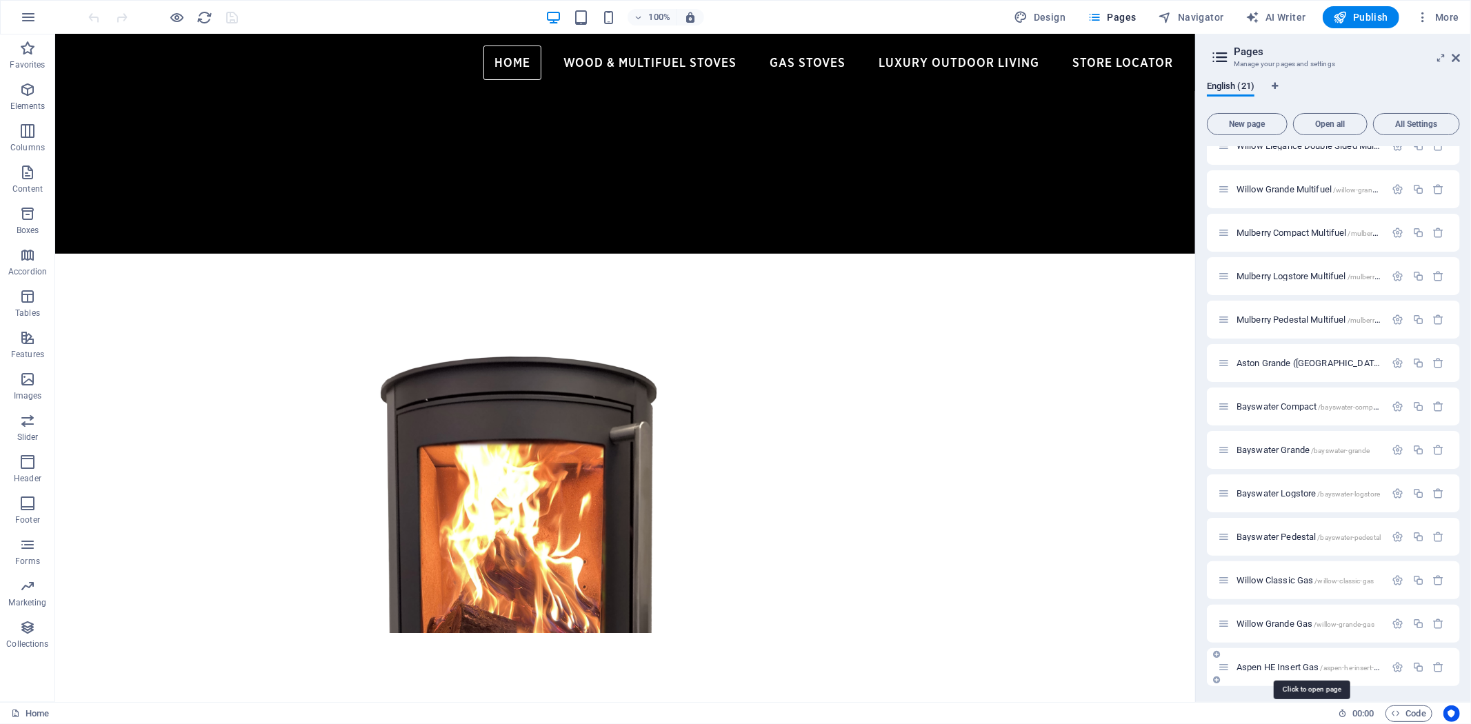
click at [1288, 662] on span "Aspen HE Insert Gas /aspen-he-insert-gas" at bounding box center [1310, 667] width 148 height 10
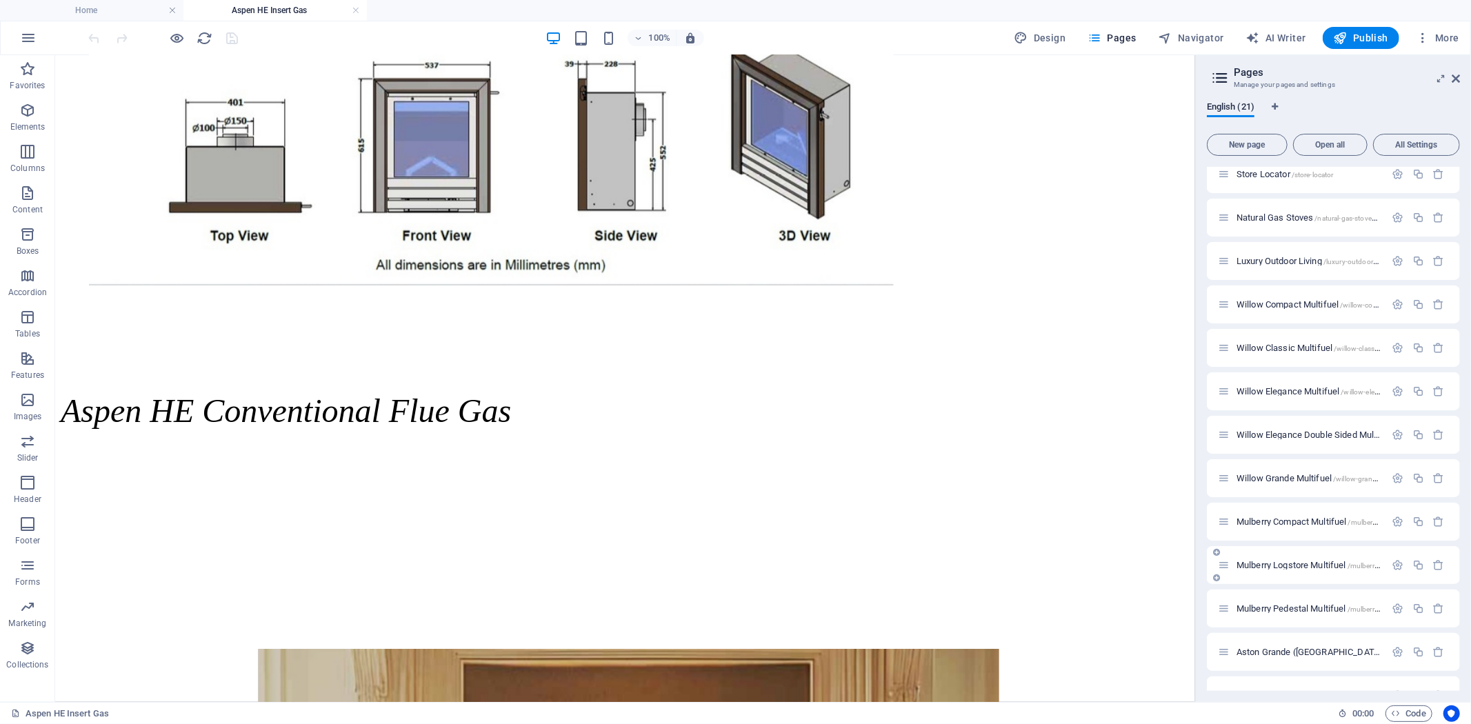
scroll to position [0, 0]
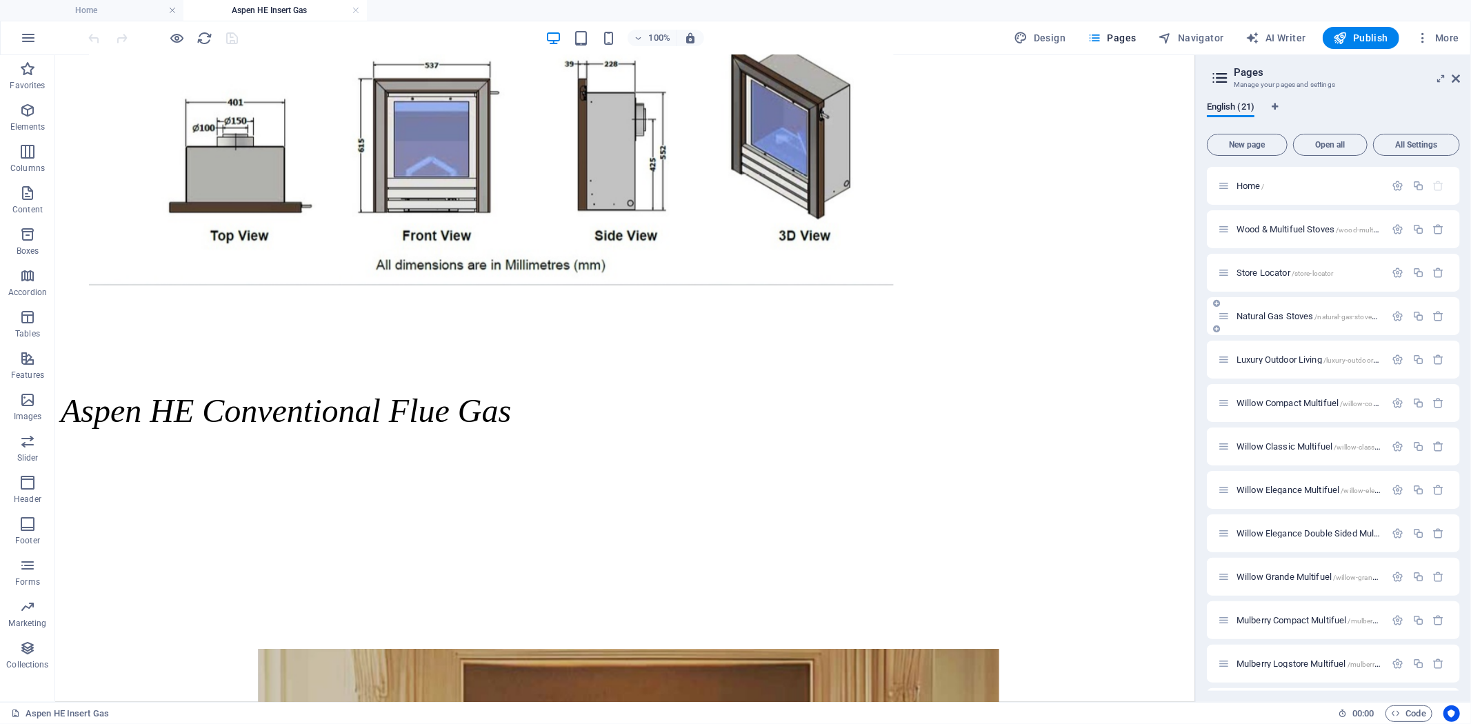
click at [1290, 319] on span "Natural Gas Stoves /natural-gas-stoves-20" at bounding box center [1311, 316] width 150 height 10
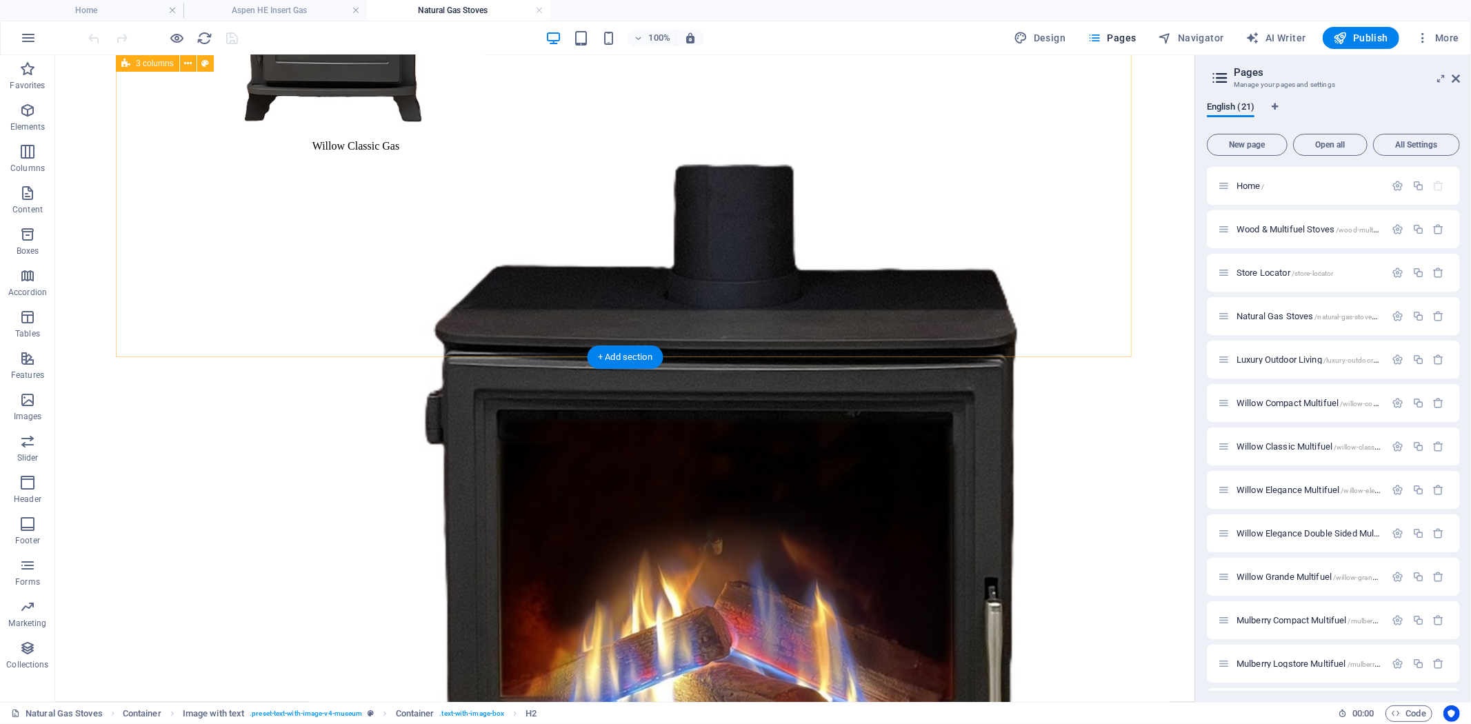
scroll to position [1263, 0]
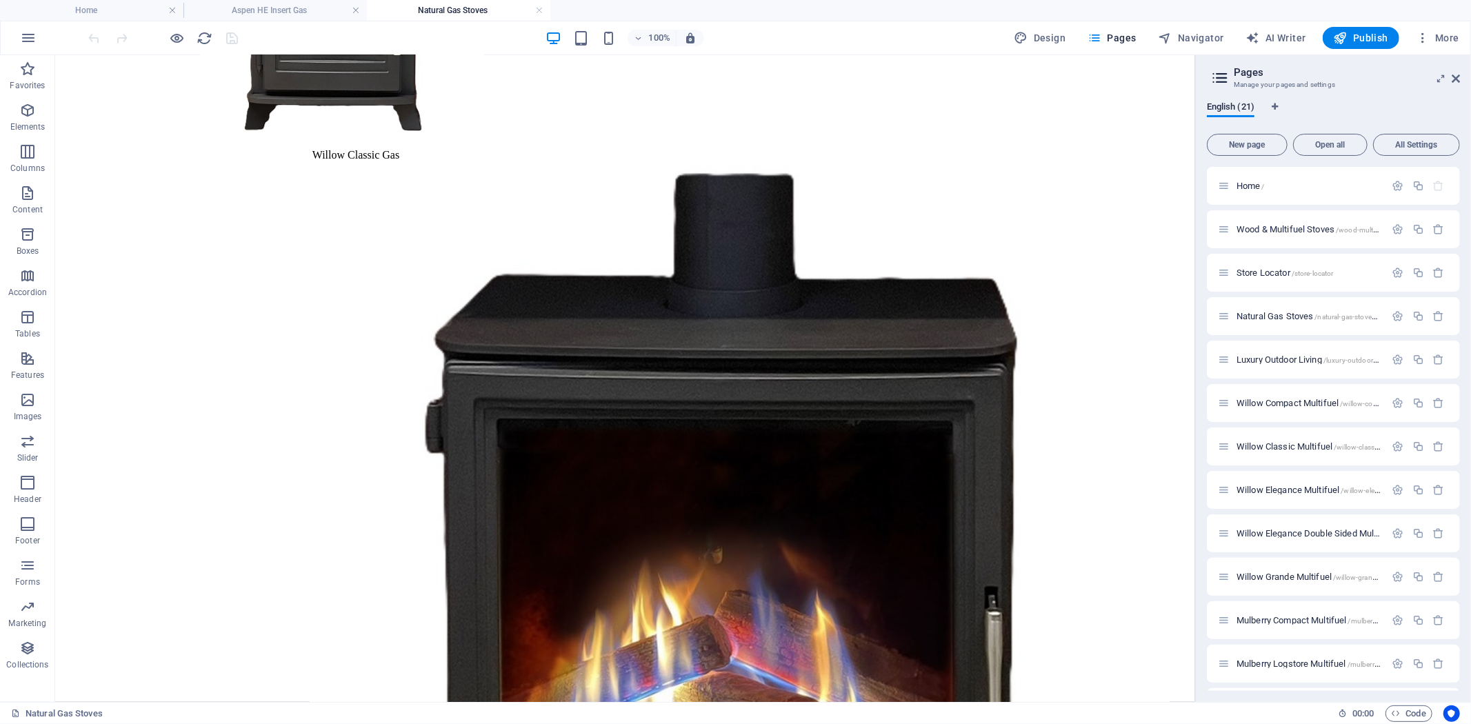
click at [1460, 73] on aside "Pages Manage your pages and settings English (21) New page Open all All Setting…" at bounding box center [1333, 378] width 276 height 647
click at [1456, 80] on icon at bounding box center [1455, 78] width 8 height 11
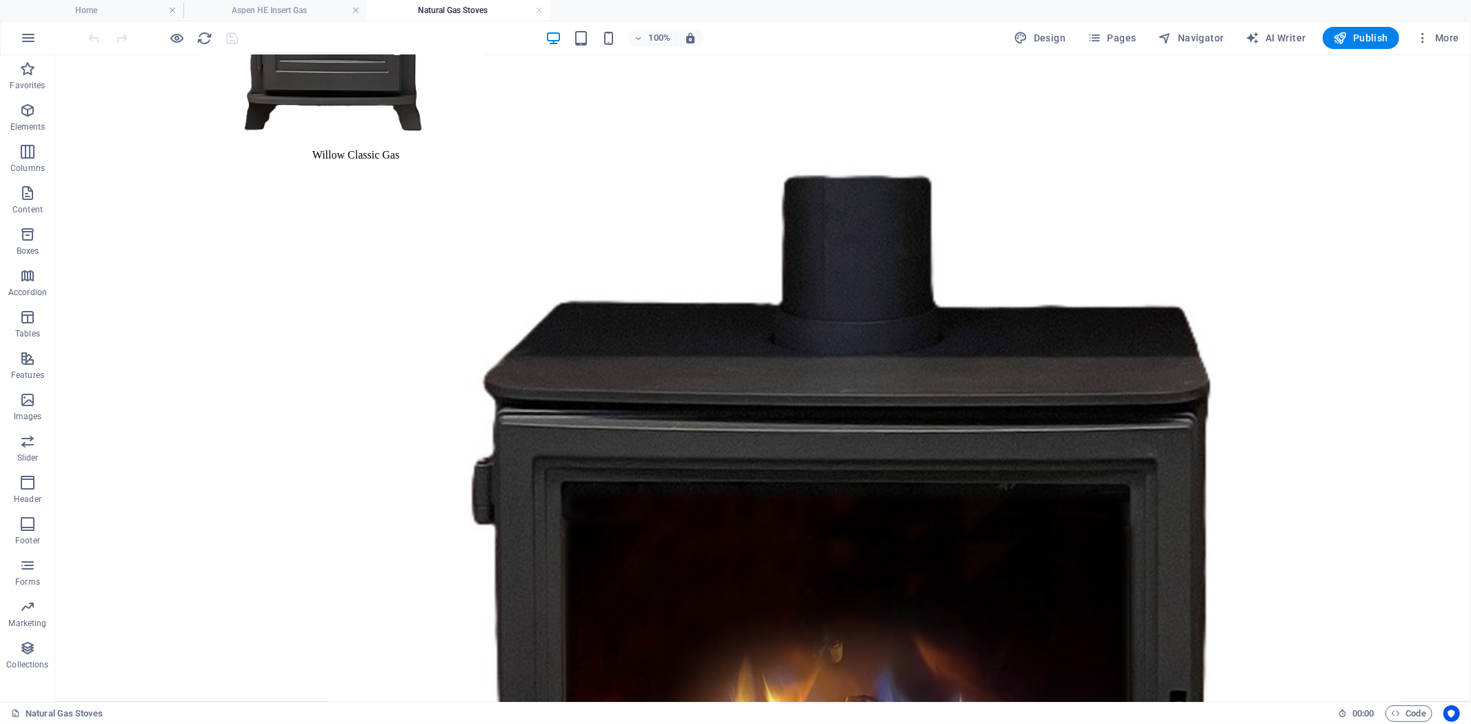
scroll to position [1315, 0]
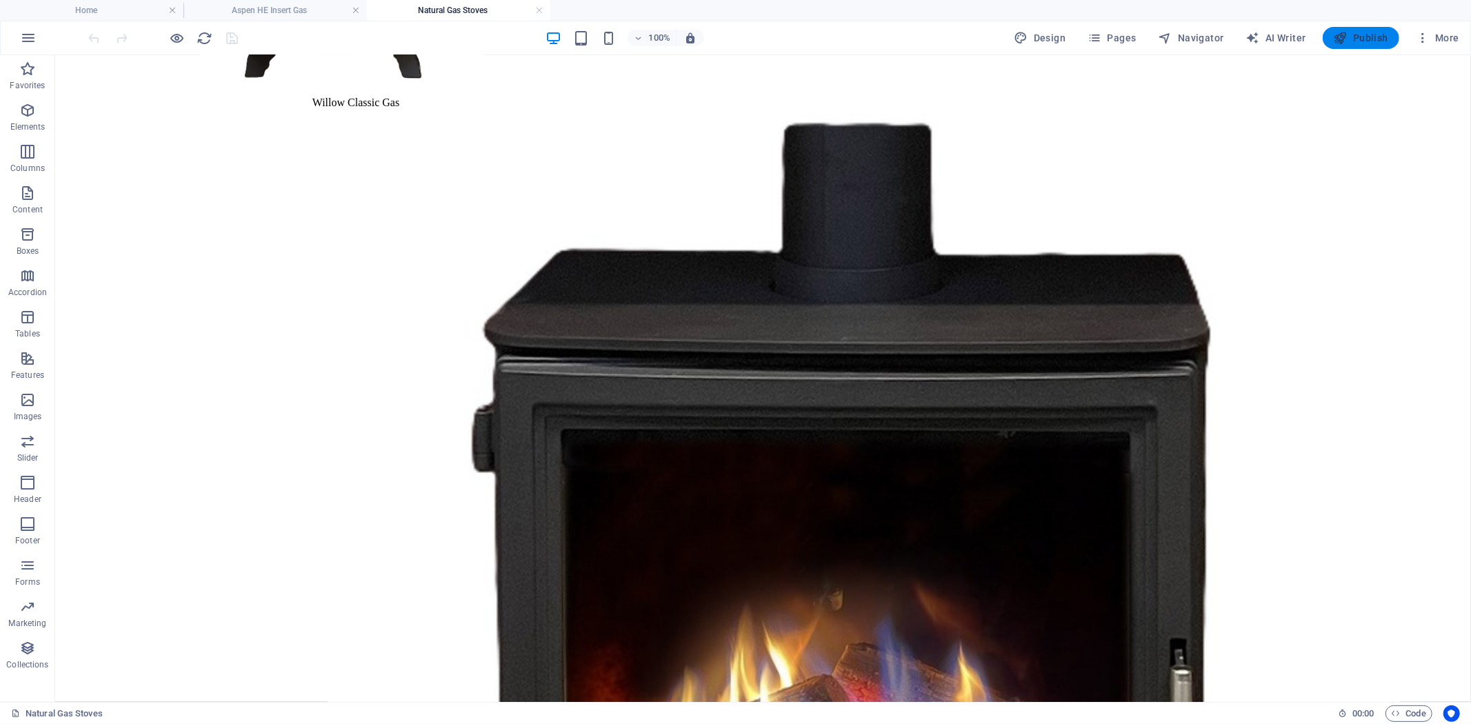
click at [1376, 38] on span "Publish" at bounding box center [1361, 38] width 54 height 14
